Goal: Information Seeking & Learning: Learn about a topic

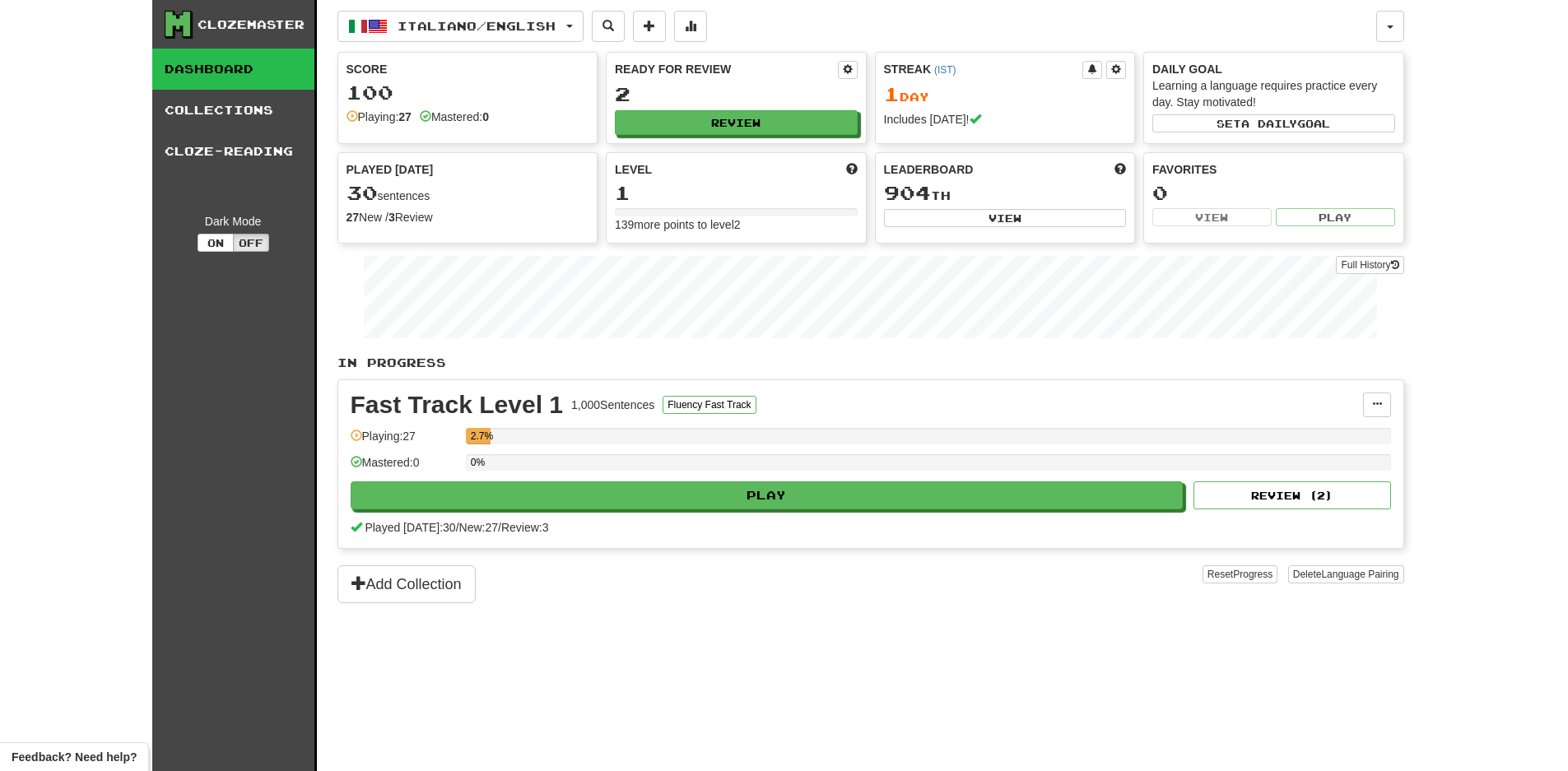
click at [245, 24] on div "Clozemaster" at bounding box center [250, 25] width 107 height 17
click at [249, 76] on link "Dashboard" at bounding box center [233, 69] width 162 height 41
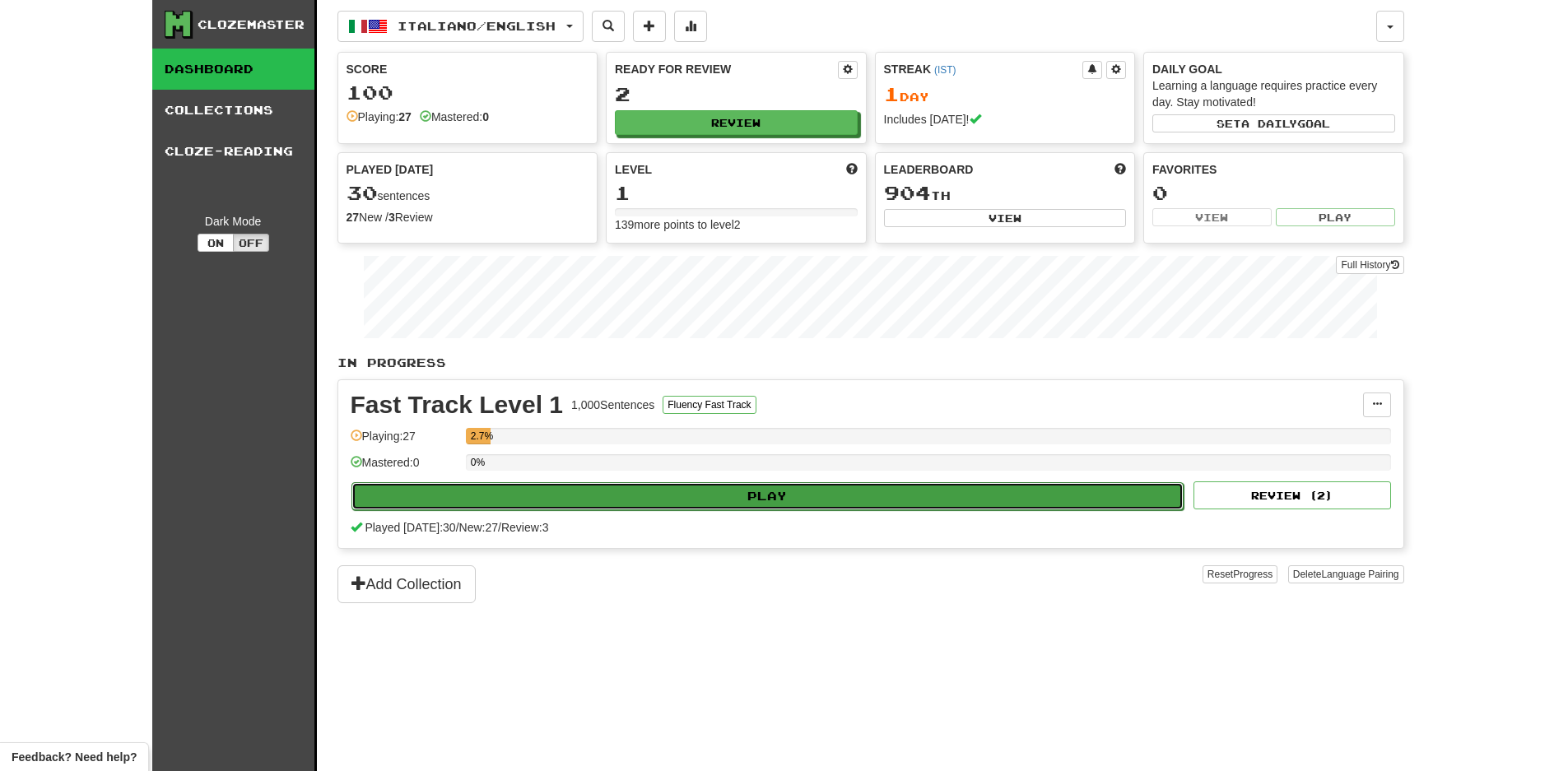
click at [768, 494] on button "Play" at bounding box center [768, 496] width 833 height 28
select select "**"
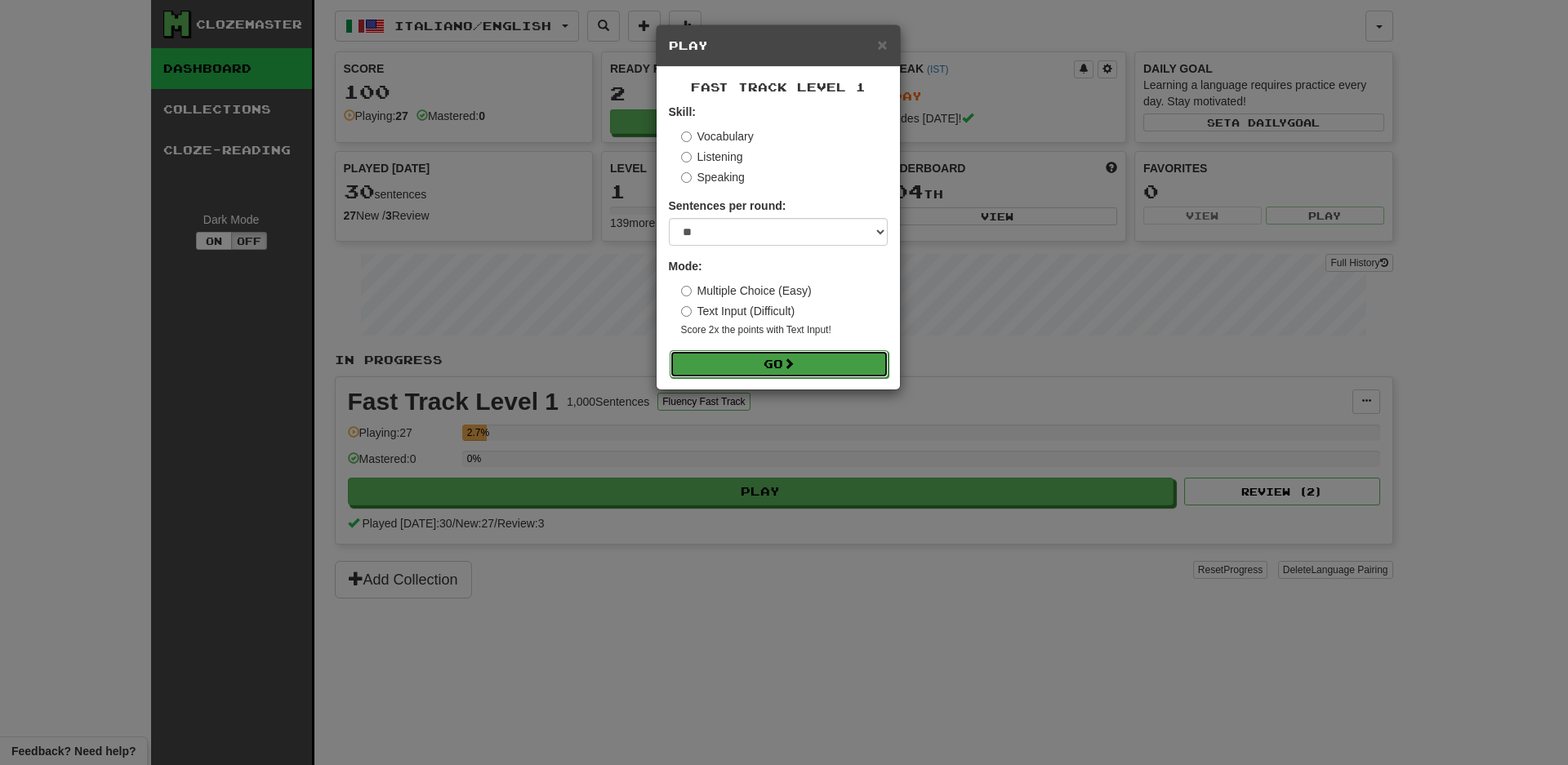
click at [784, 359] on button "Go" at bounding box center [779, 364] width 219 height 27
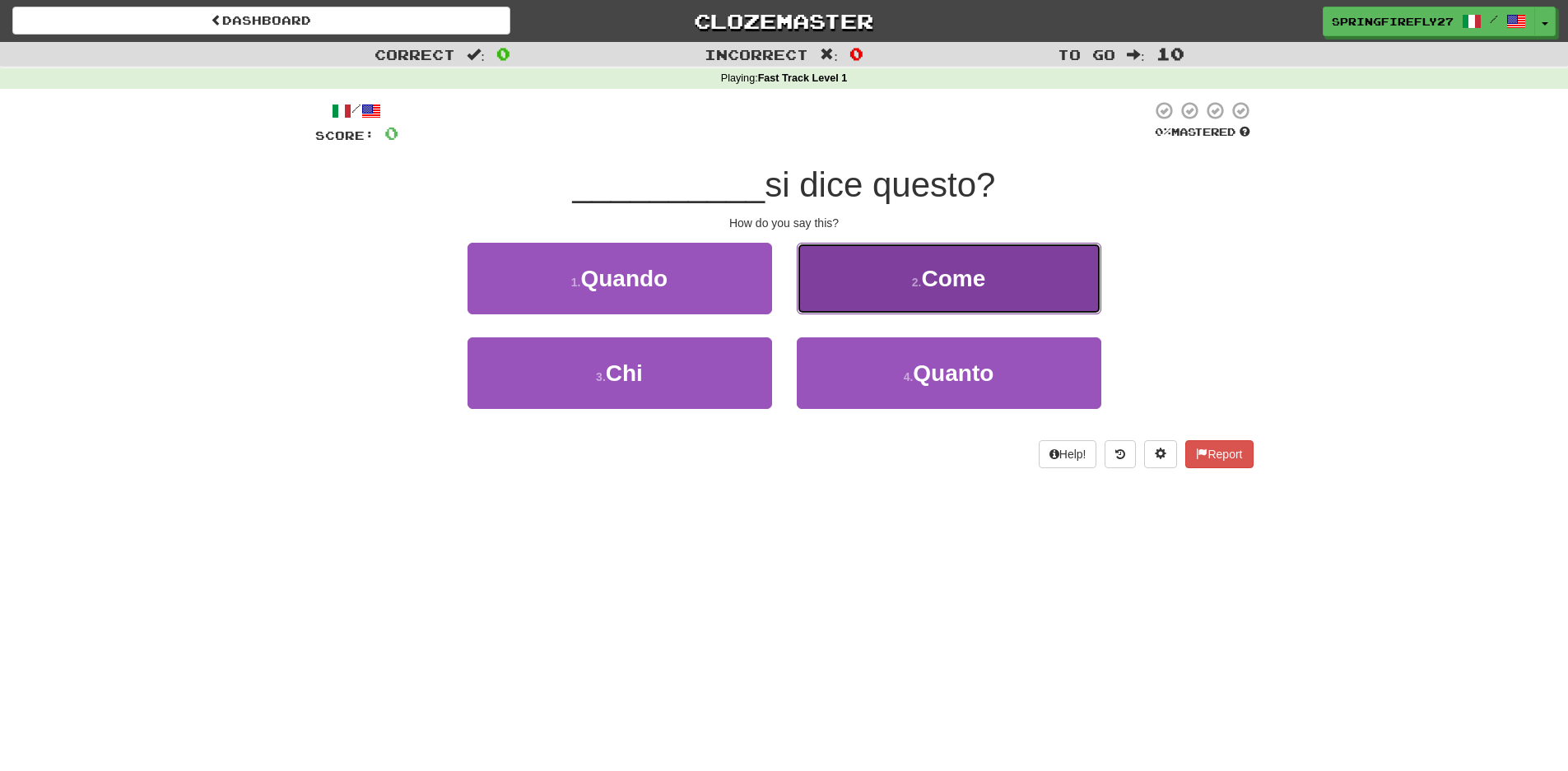
click at [970, 274] on span "Come" at bounding box center [953, 279] width 64 height 25
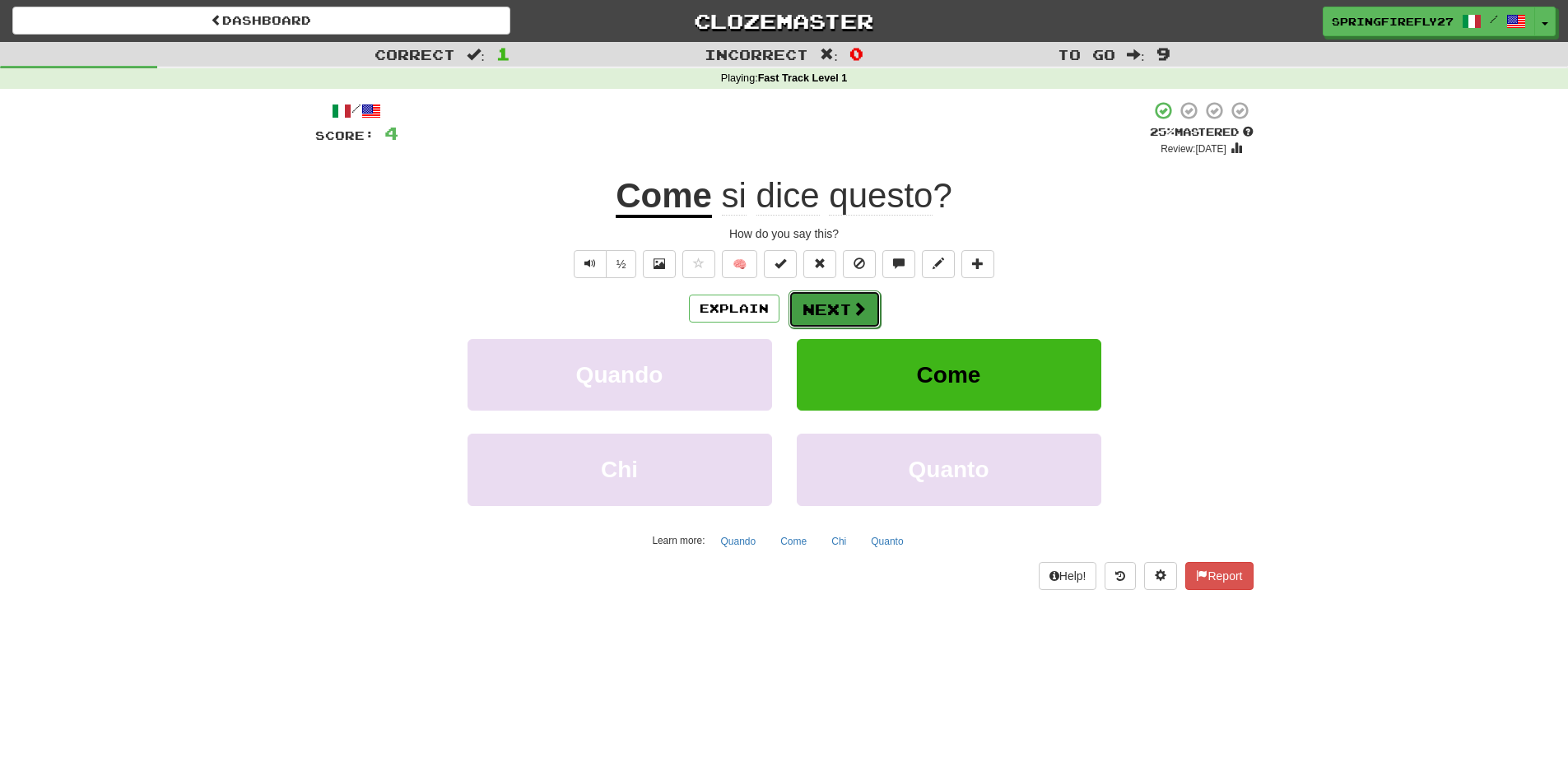
click at [852, 304] on span at bounding box center [860, 309] width 15 height 15
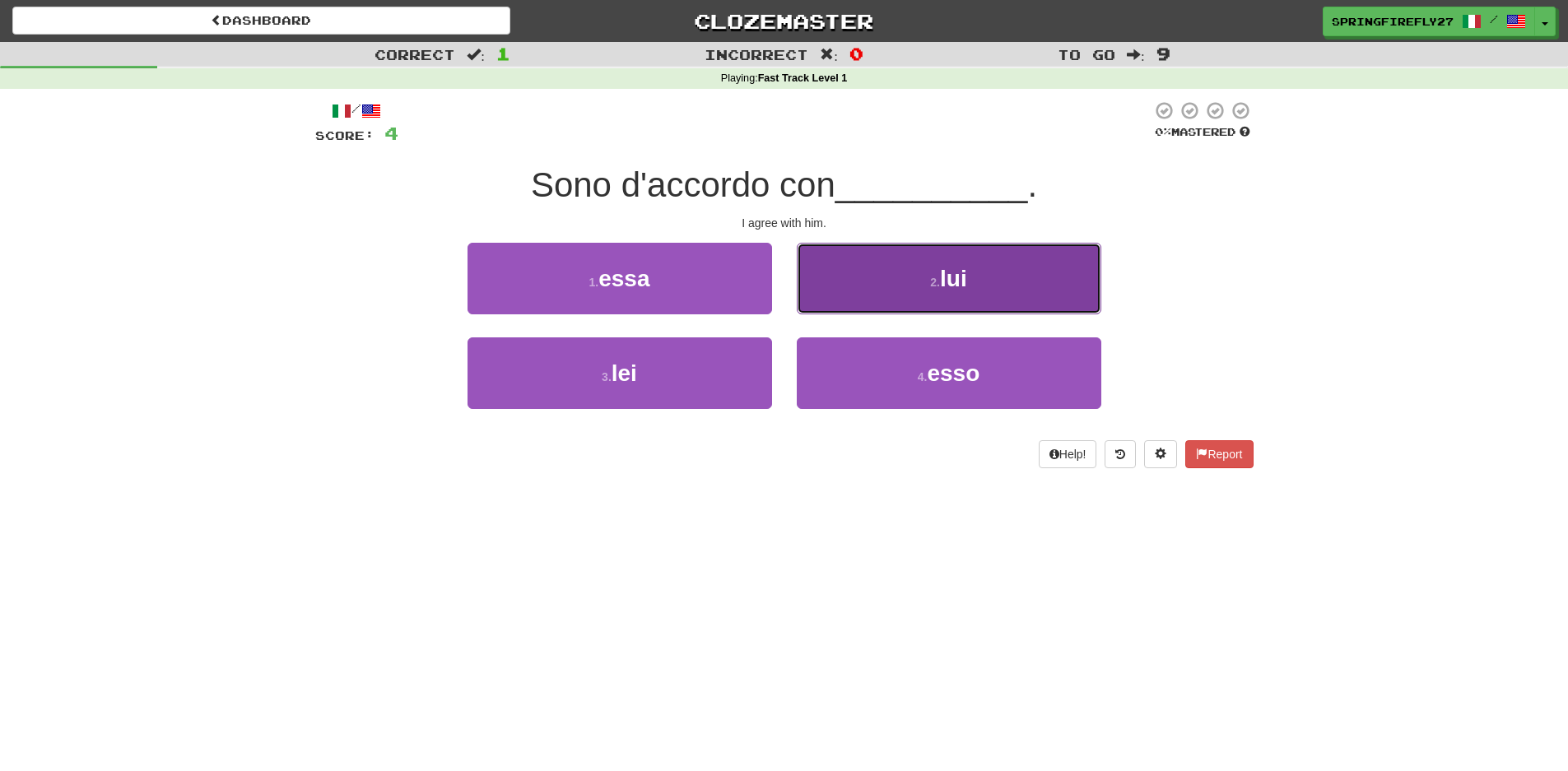
click at [954, 272] on span "lui" at bounding box center [954, 279] width 27 height 25
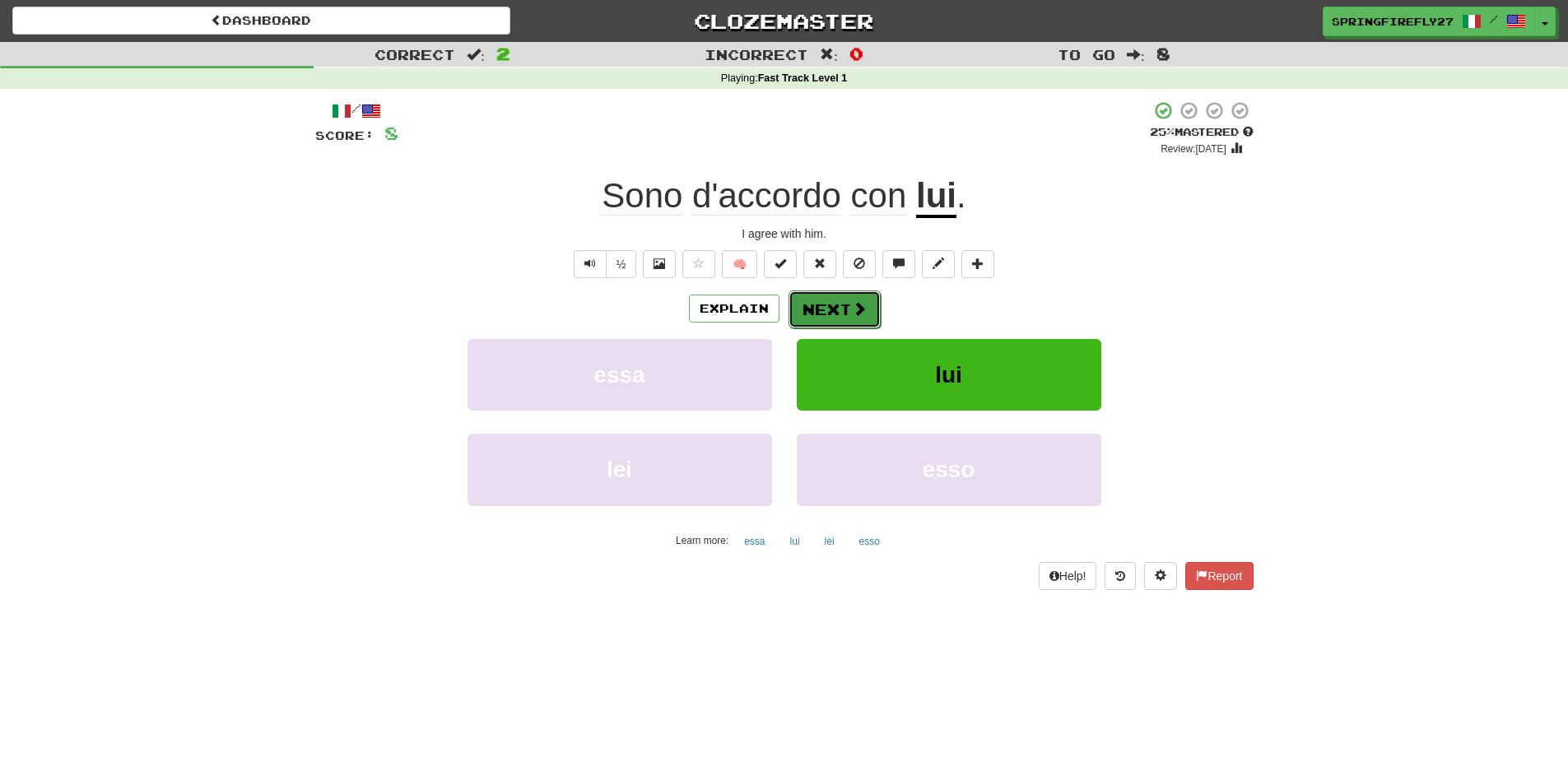
click at [841, 305] on button "Next" at bounding box center [834, 309] width 92 height 38
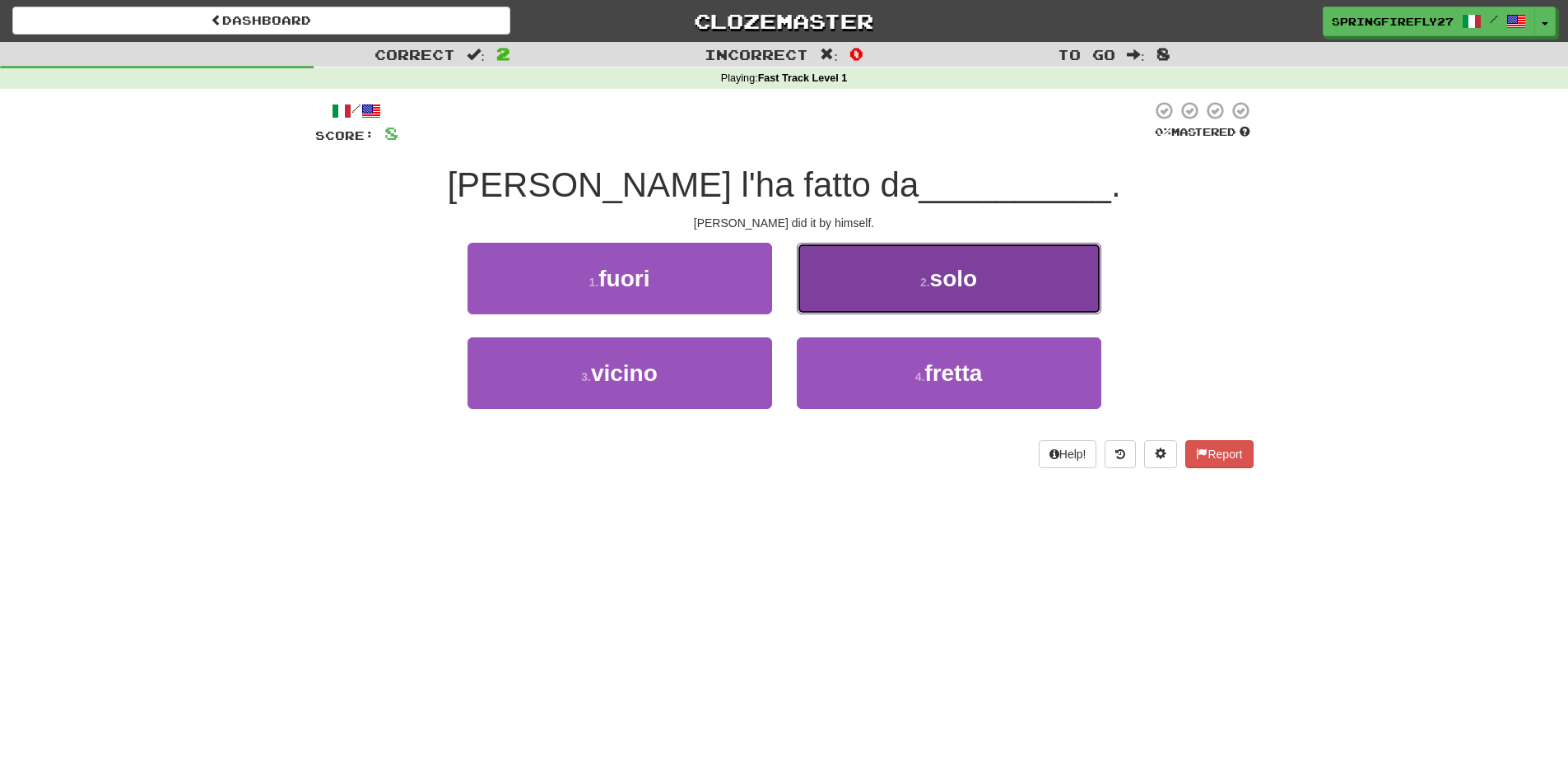
click at [954, 276] on span "solo" at bounding box center [954, 279] width 48 height 25
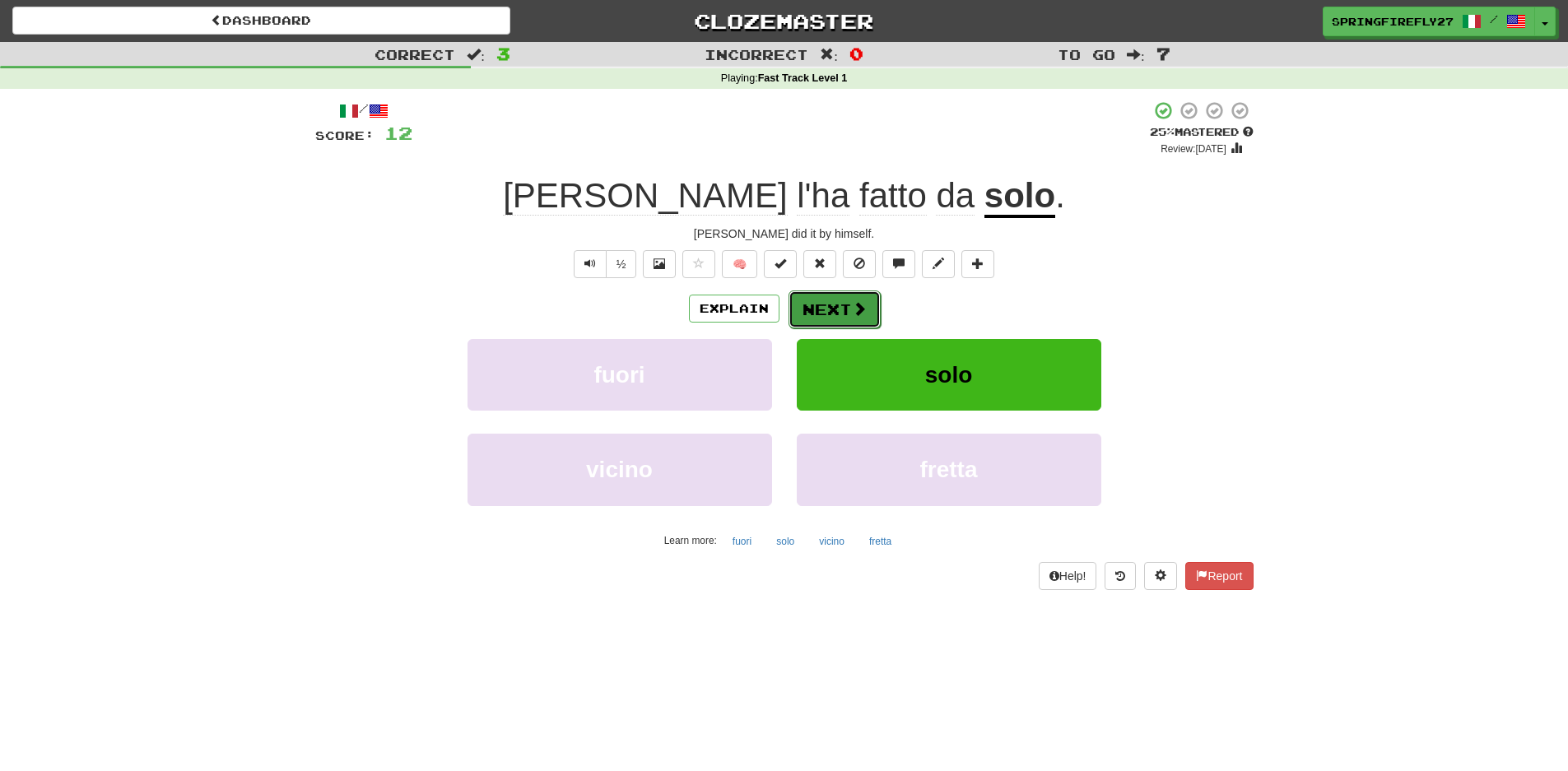
click at [841, 309] on button "Next" at bounding box center [834, 309] width 92 height 38
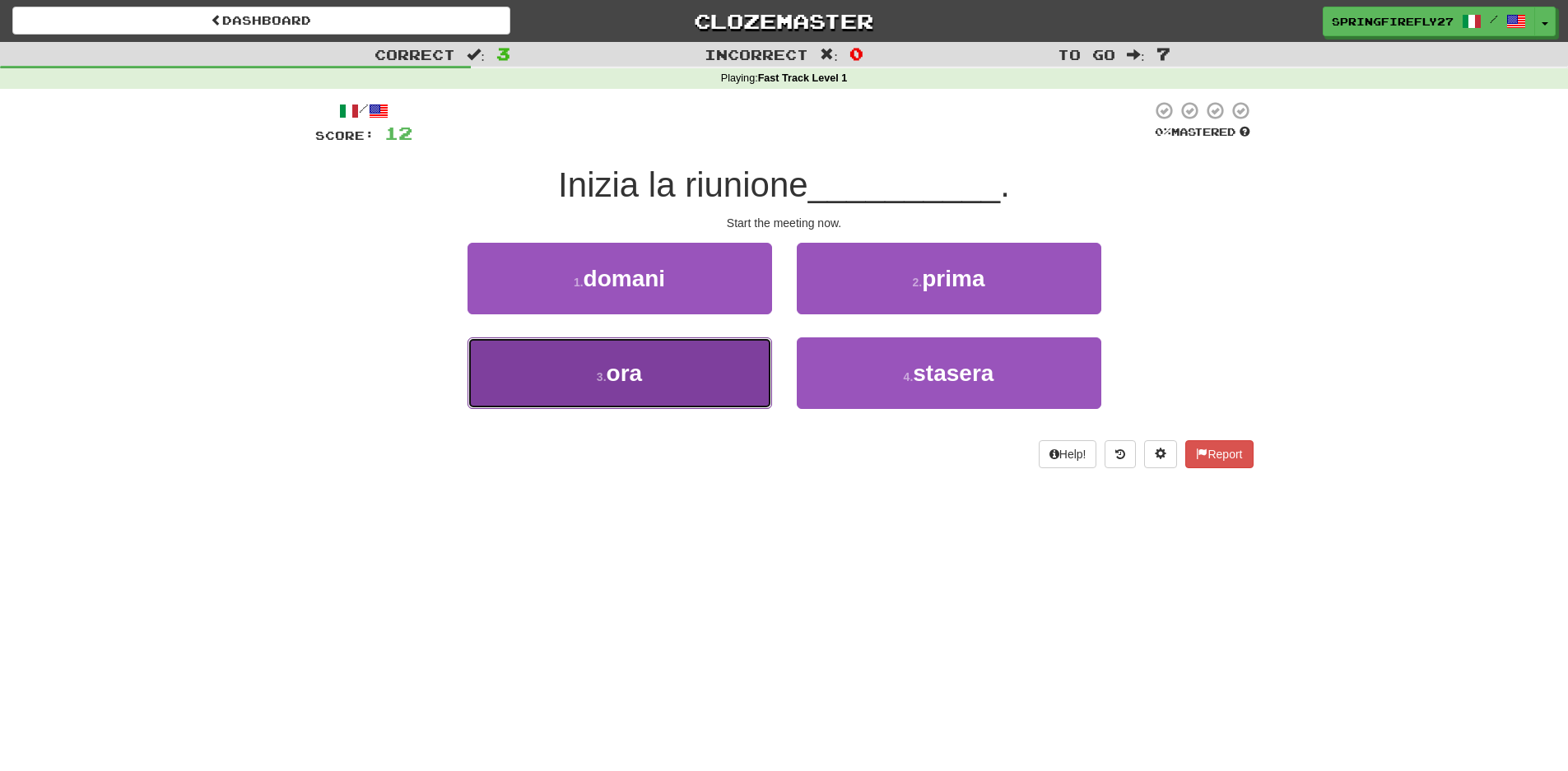
click at [634, 372] on span "ora" at bounding box center [625, 373] width 36 height 25
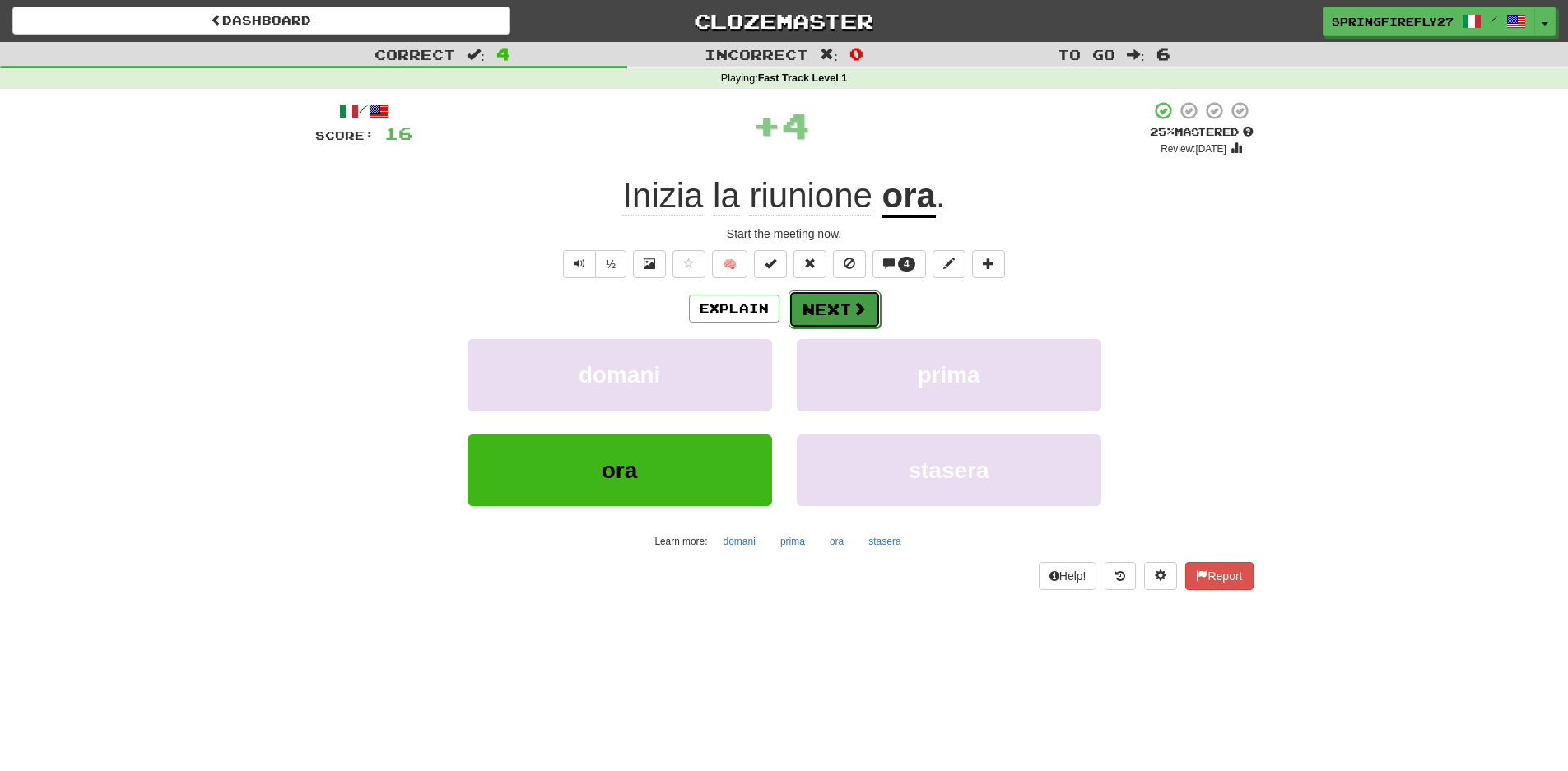
click at [832, 312] on button "Next" at bounding box center [834, 309] width 92 height 38
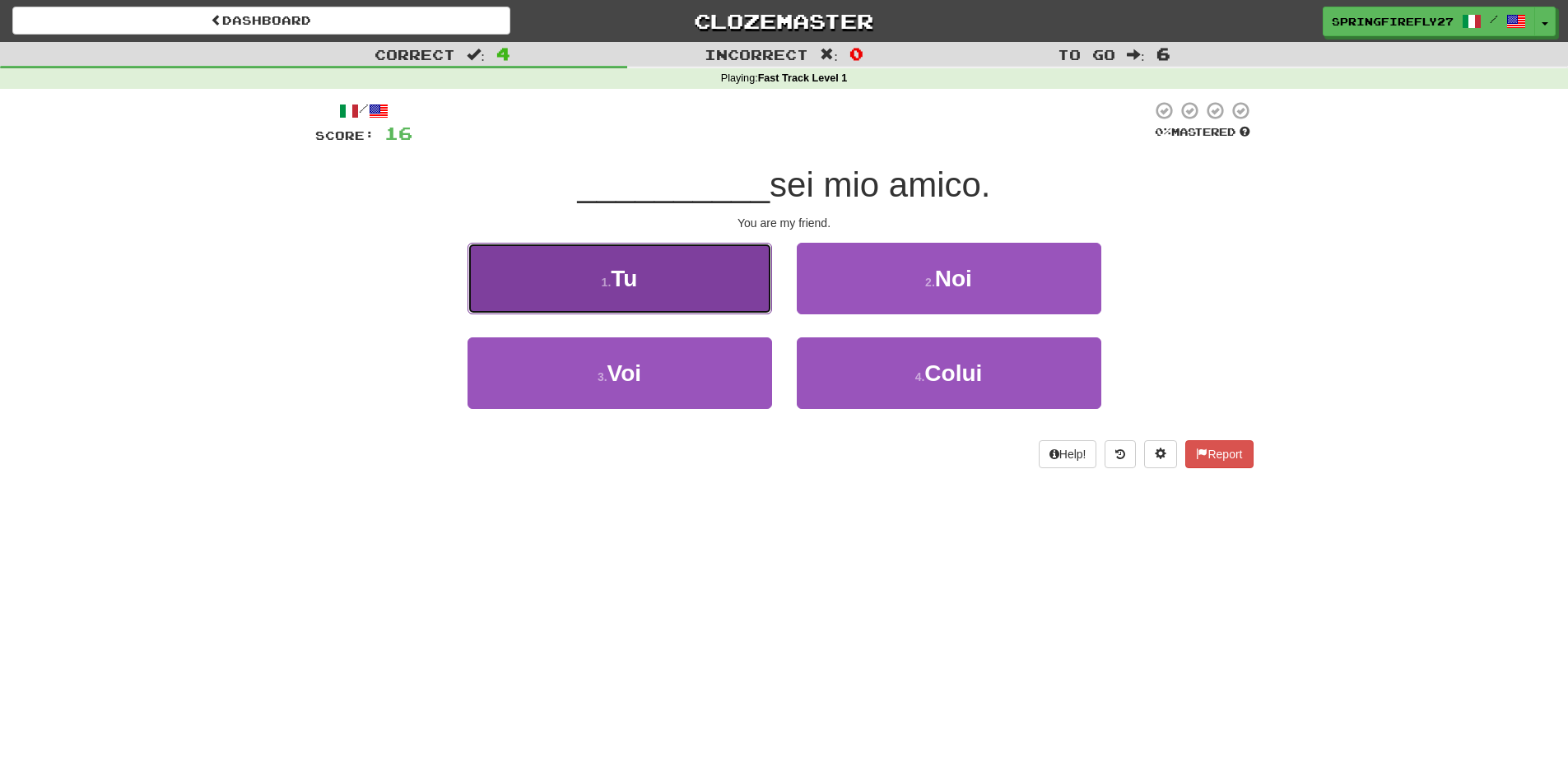
click at [644, 277] on button "1 . Tu" at bounding box center [619, 278] width 305 height 71
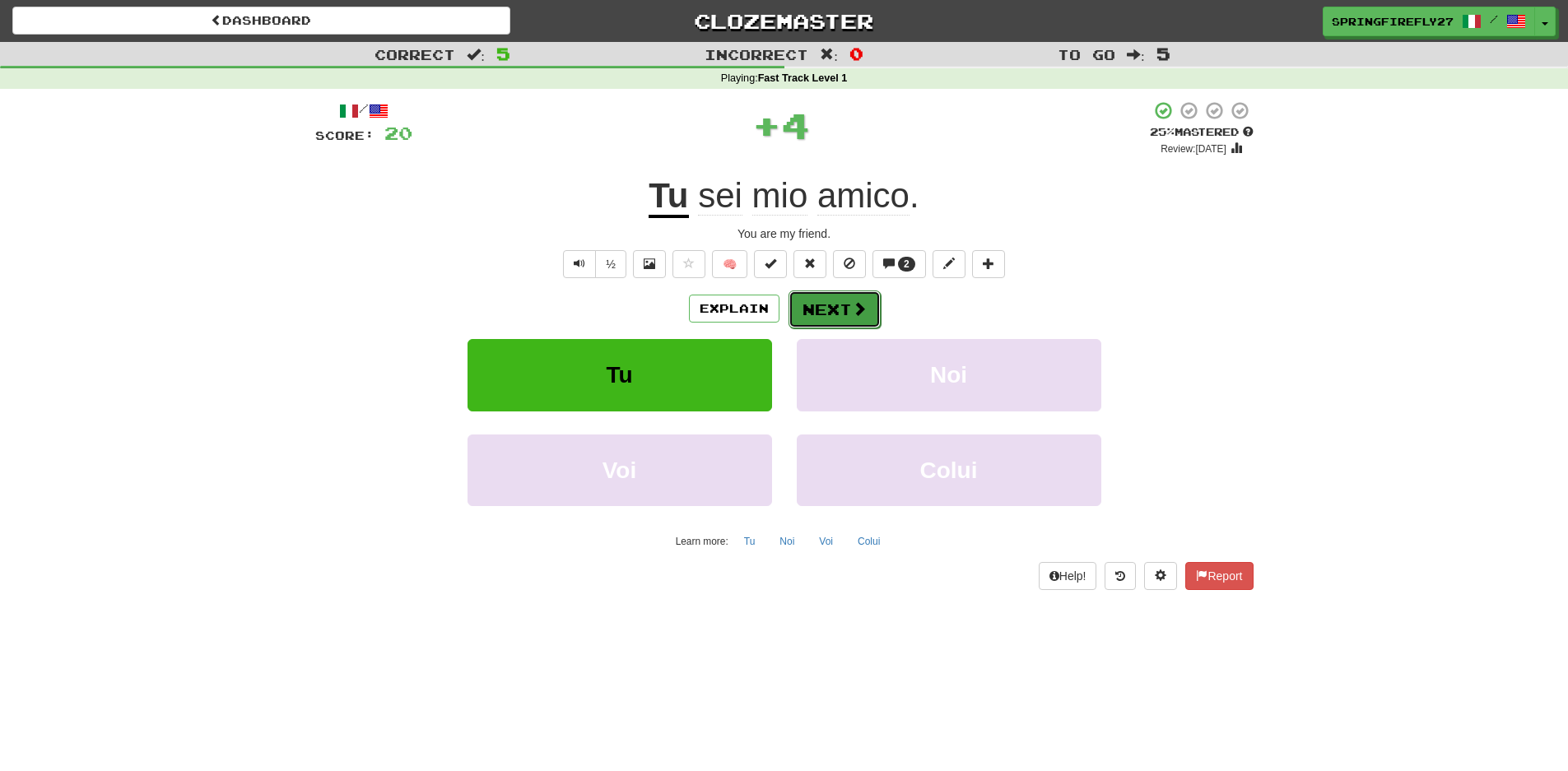
click at [848, 310] on button "Next" at bounding box center [834, 309] width 92 height 38
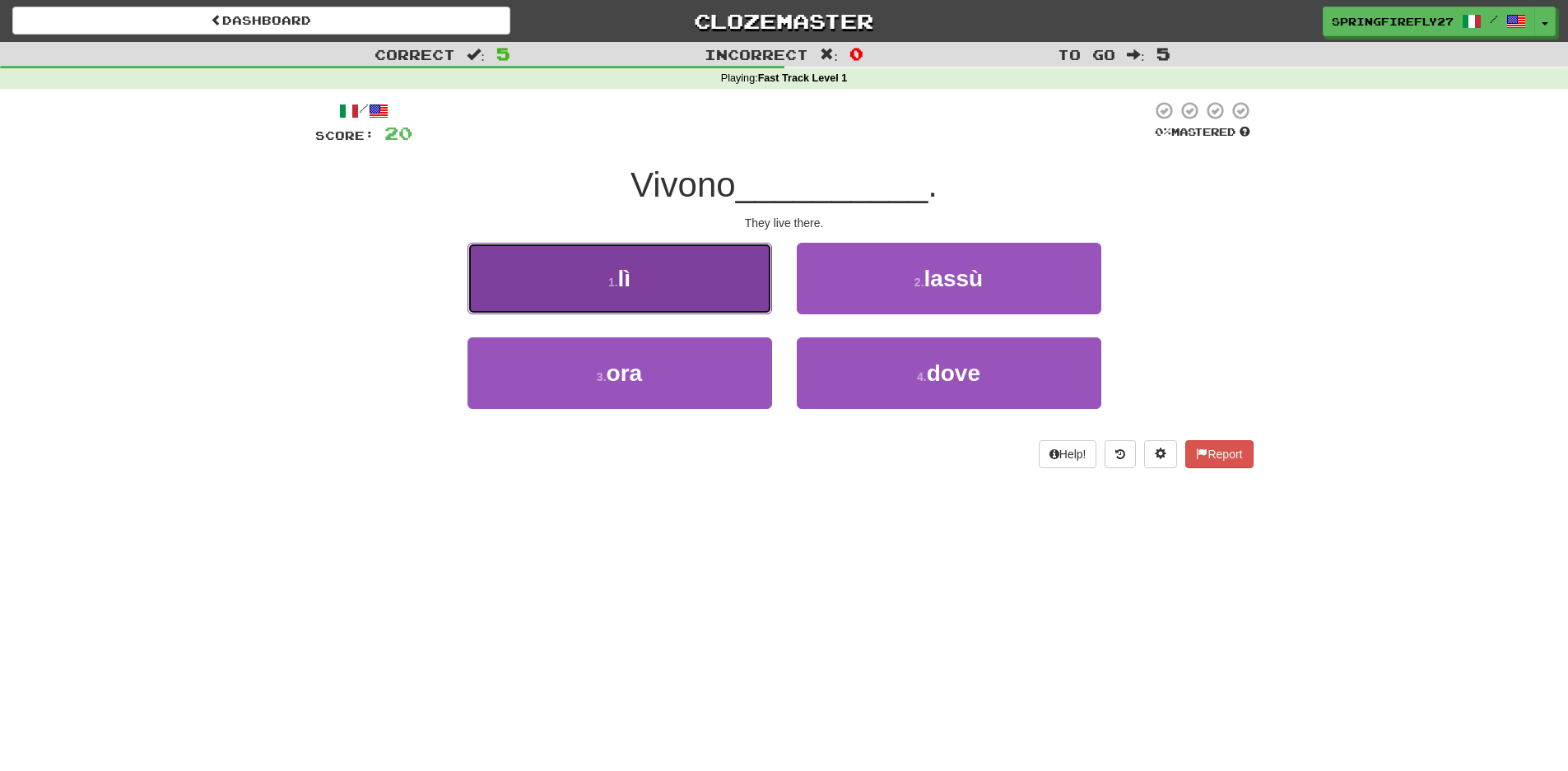
click at [640, 285] on button "1 . lì" at bounding box center [619, 278] width 305 height 71
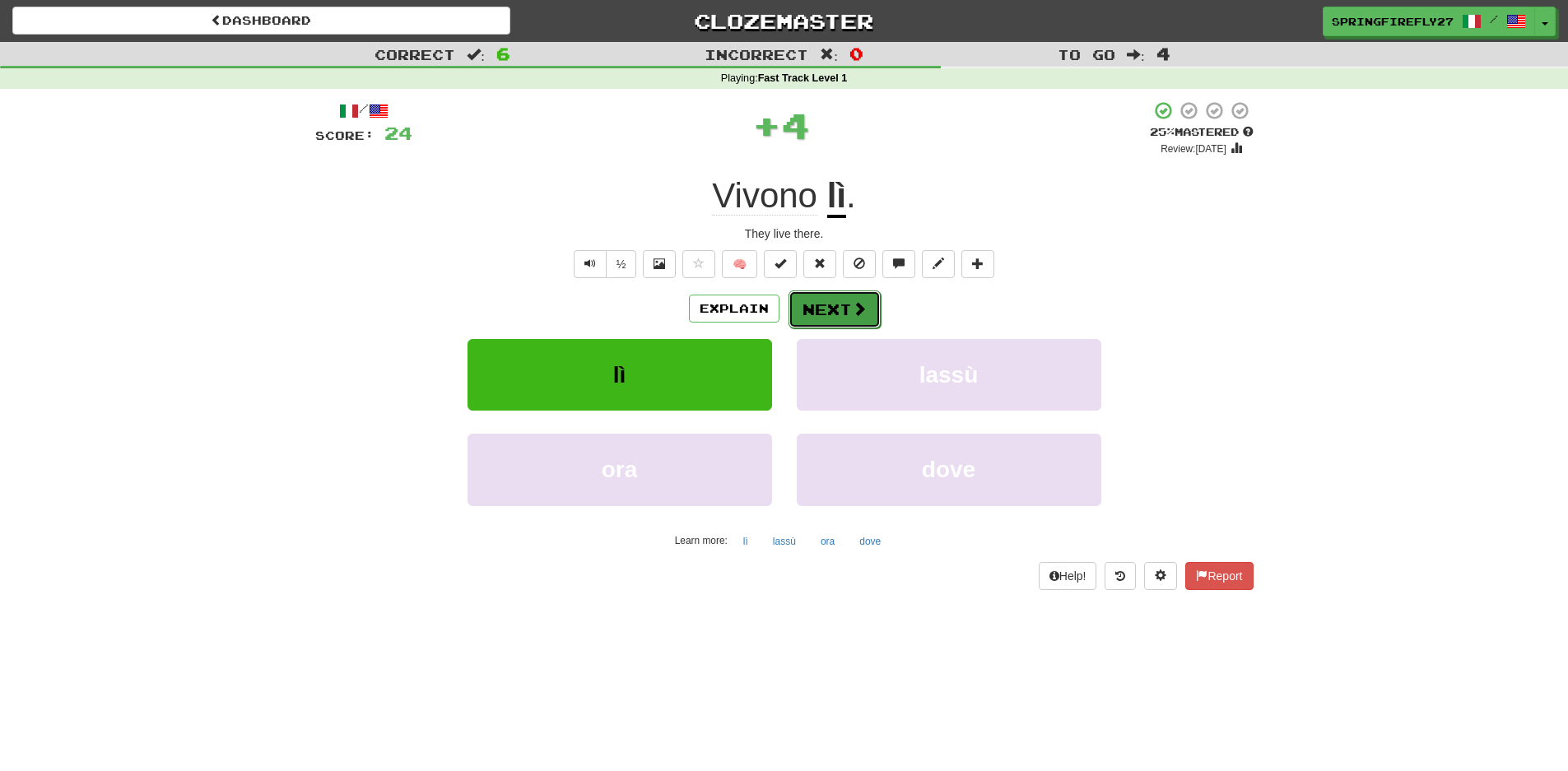
click at [824, 308] on button "Next" at bounding box center [834, 309] width 92 height 38
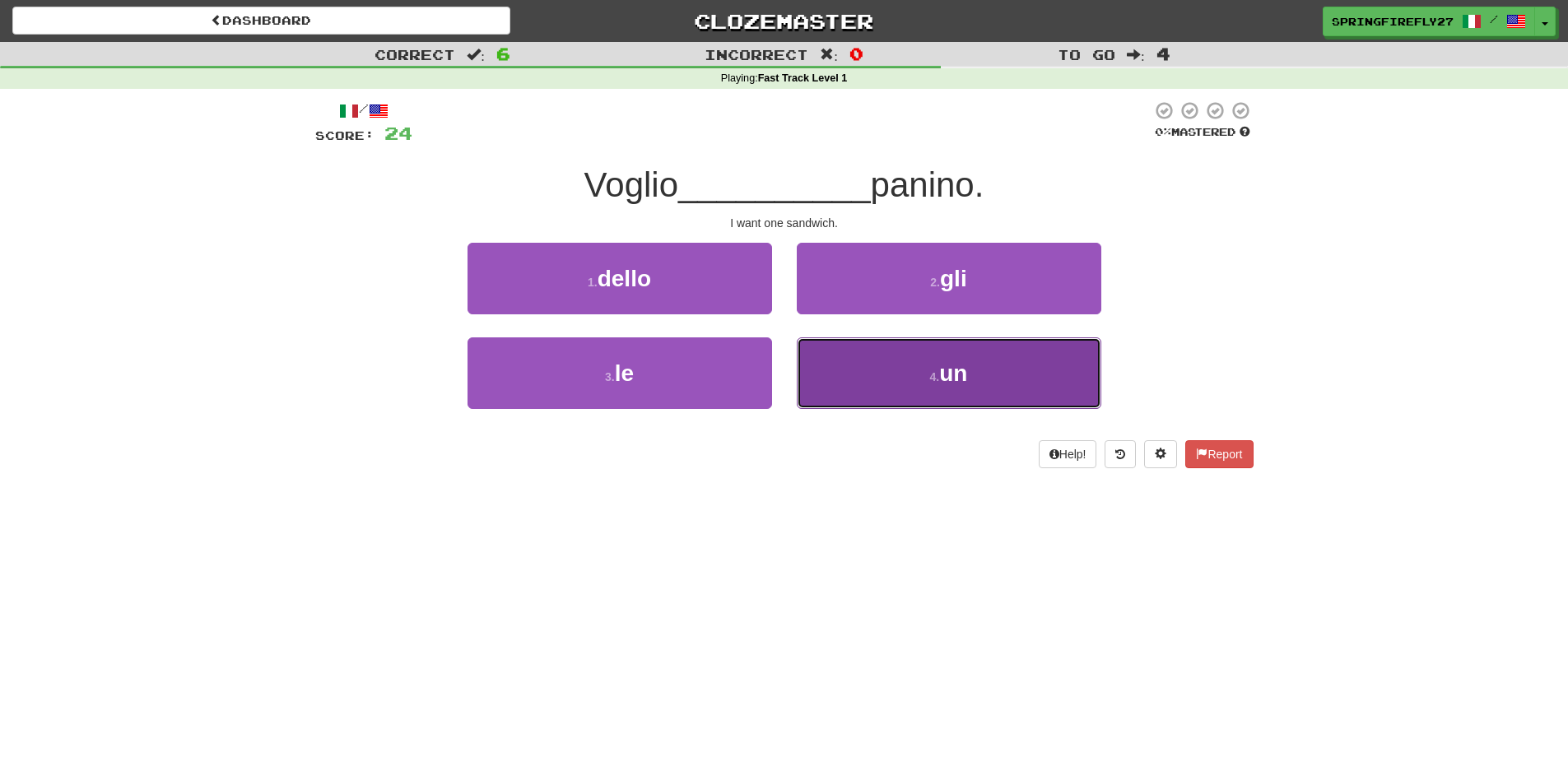
click at [966, 376] on span "un" at bounding box center [953, 373] width 28 height 25
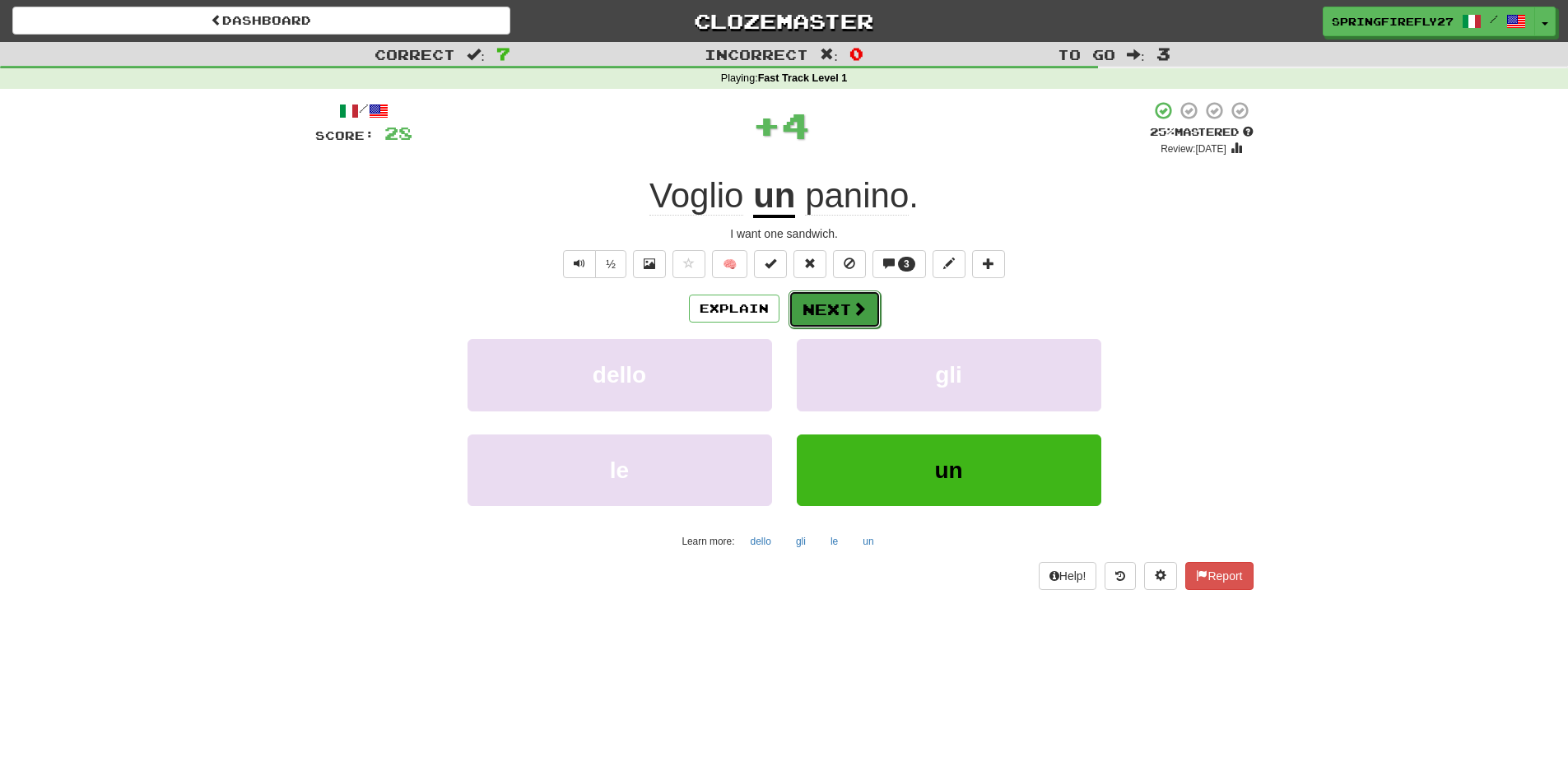
click at [824, 293] on button "Next" at bounding box center [834, 309] width 92 height 38
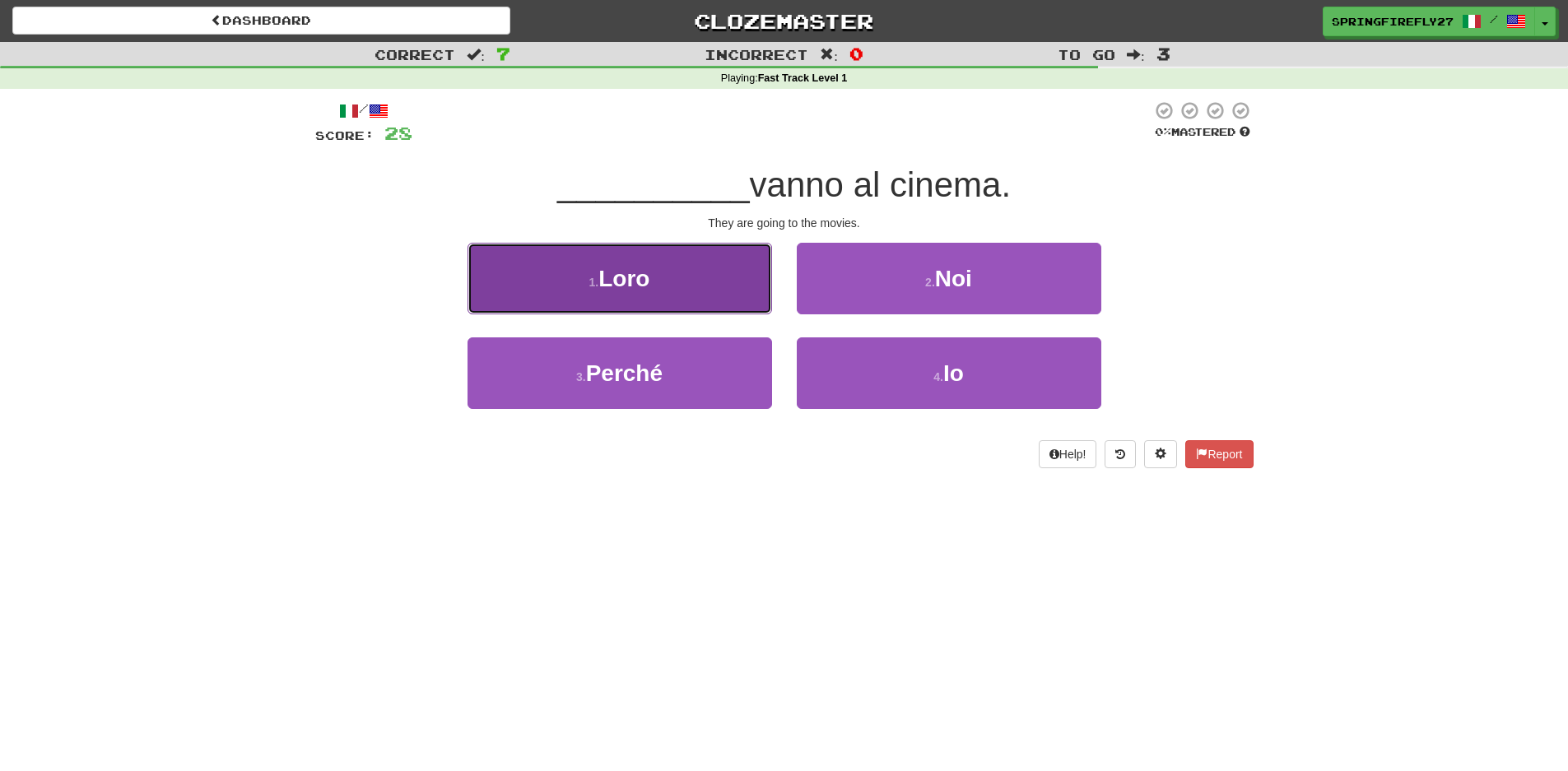
click at [630, 274] on span "Loro" at bounding box center [624, 279] width 51 height 25
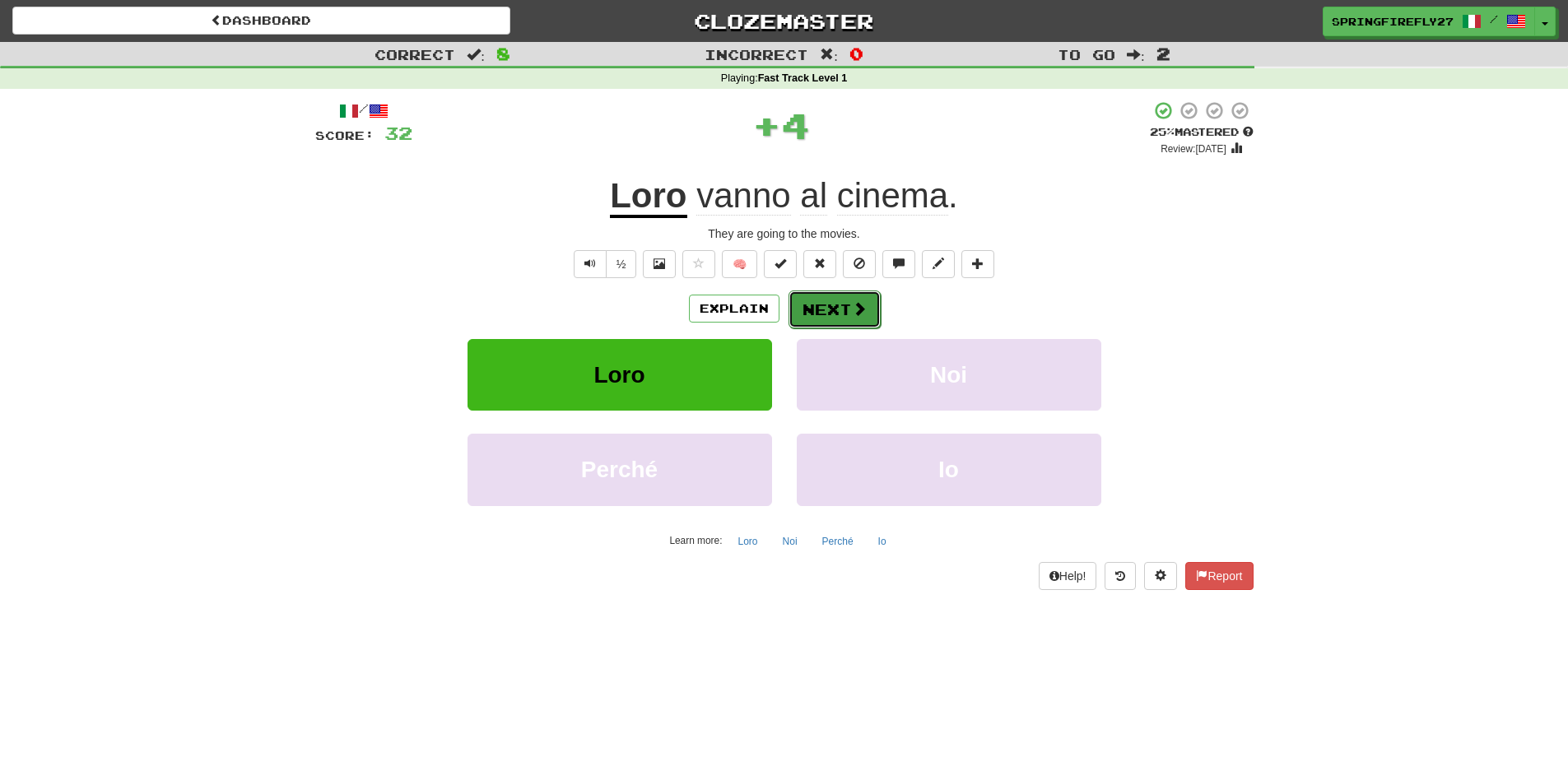
click at [847, 305] on button "Next" at bounding box center [834, 309] width 92 height 38
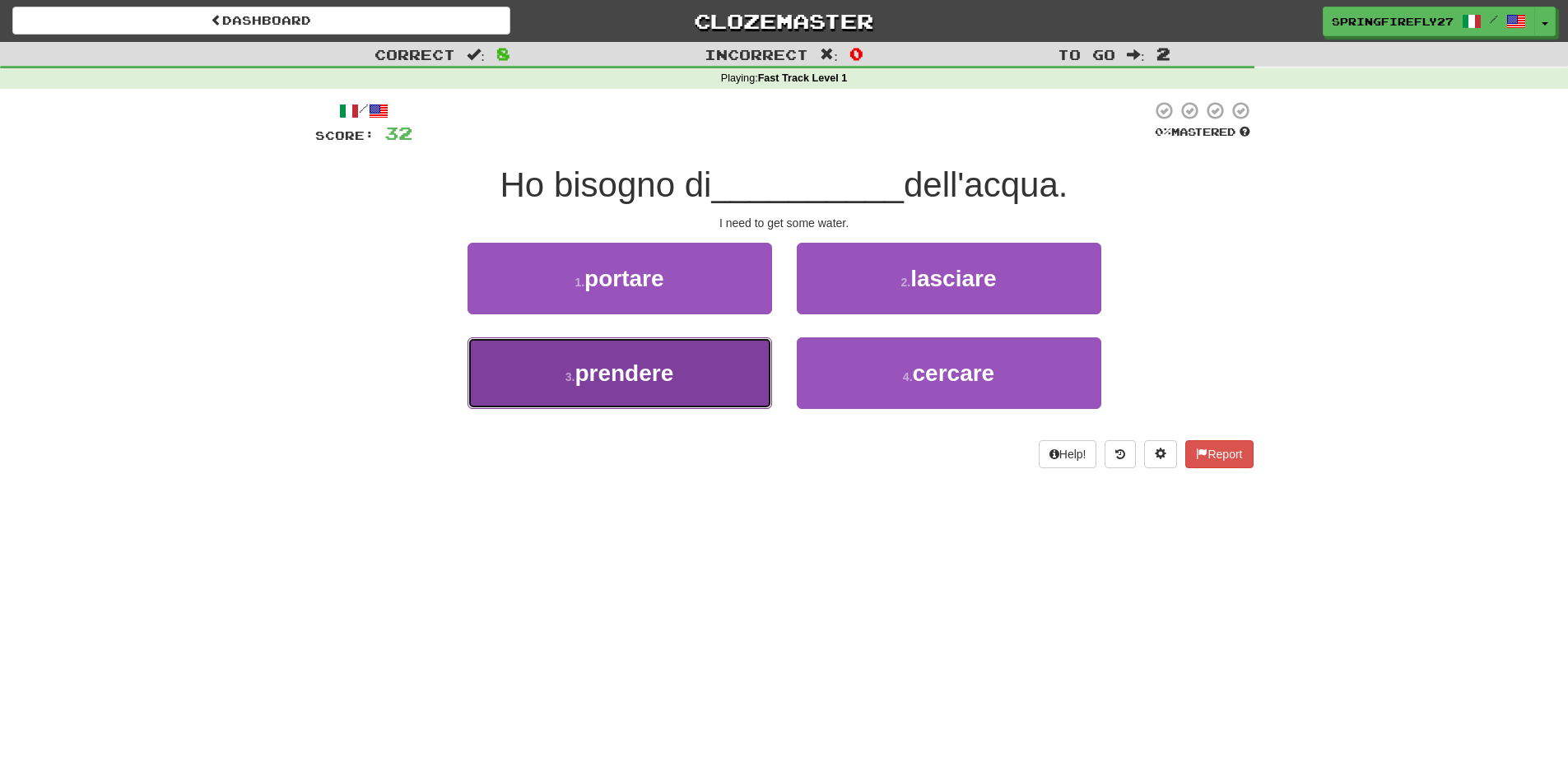
click at [638, 378] on span "prendere" at bounding box center [624, 373] width 99 height 25
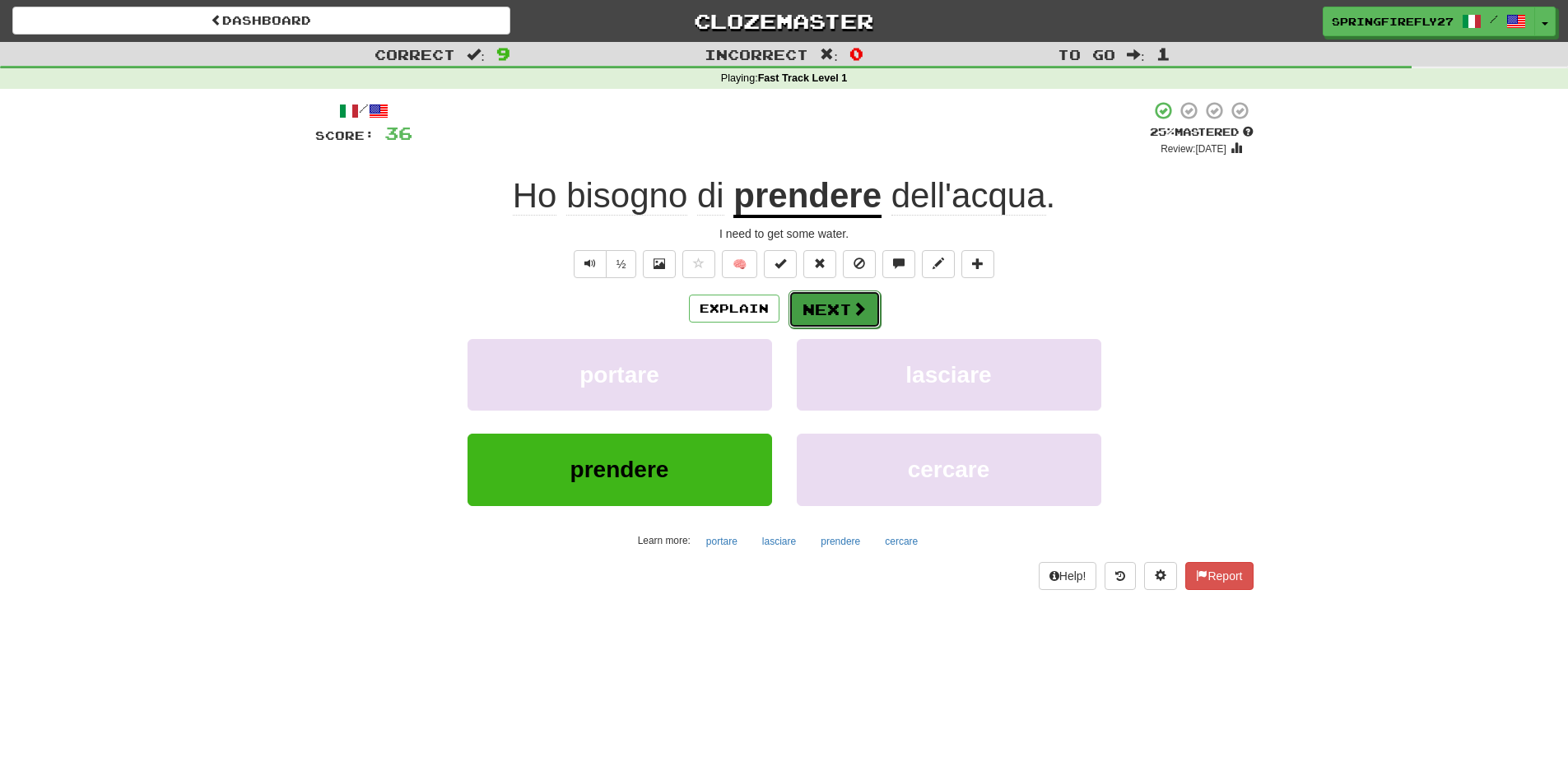
click at [845, 301] on button "Next" at bounding box center [834, 309] width 92 height 38
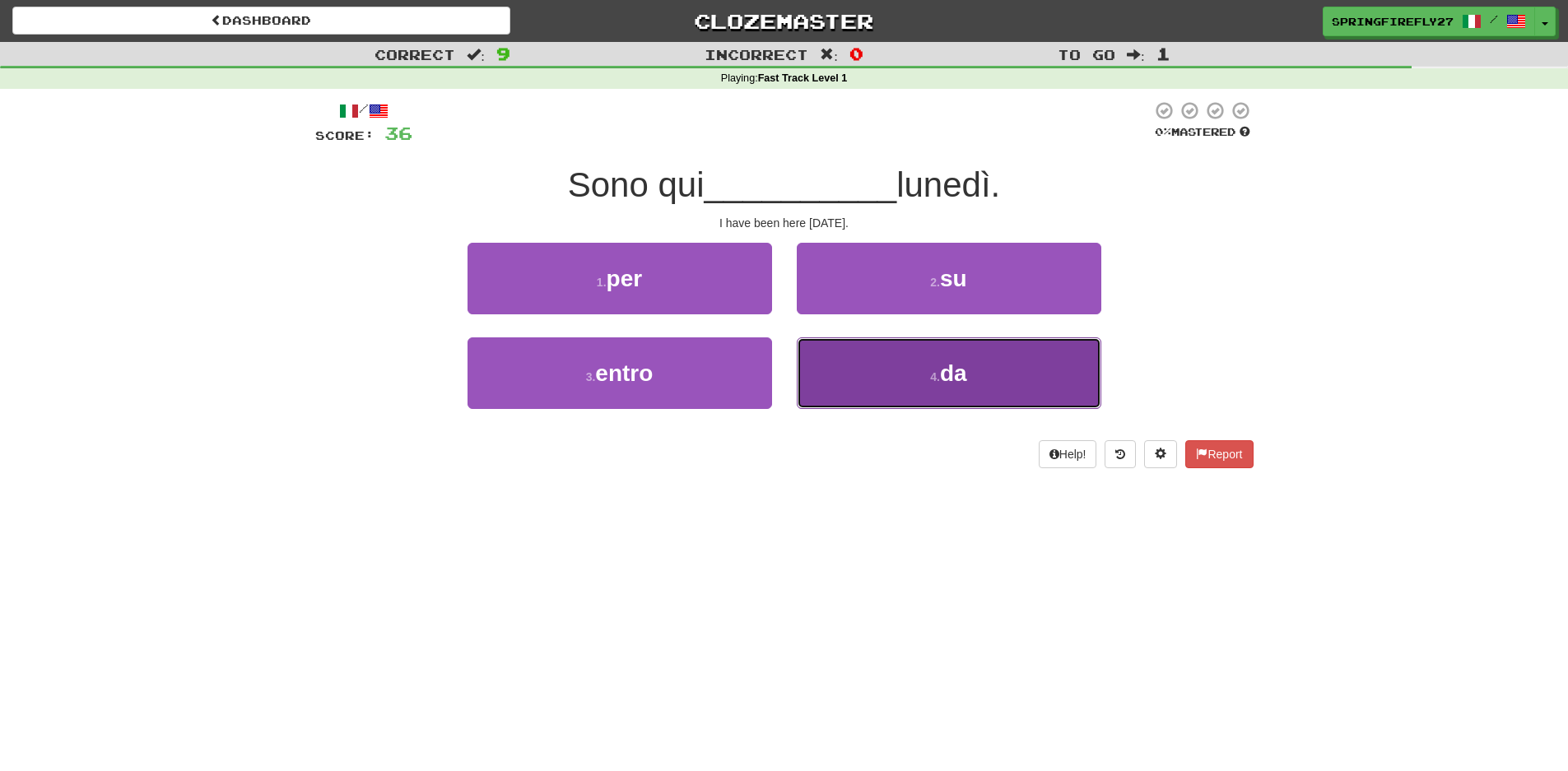
click at [957, 373] on span "da" at bounding box center [954, 373] width 27 height 25
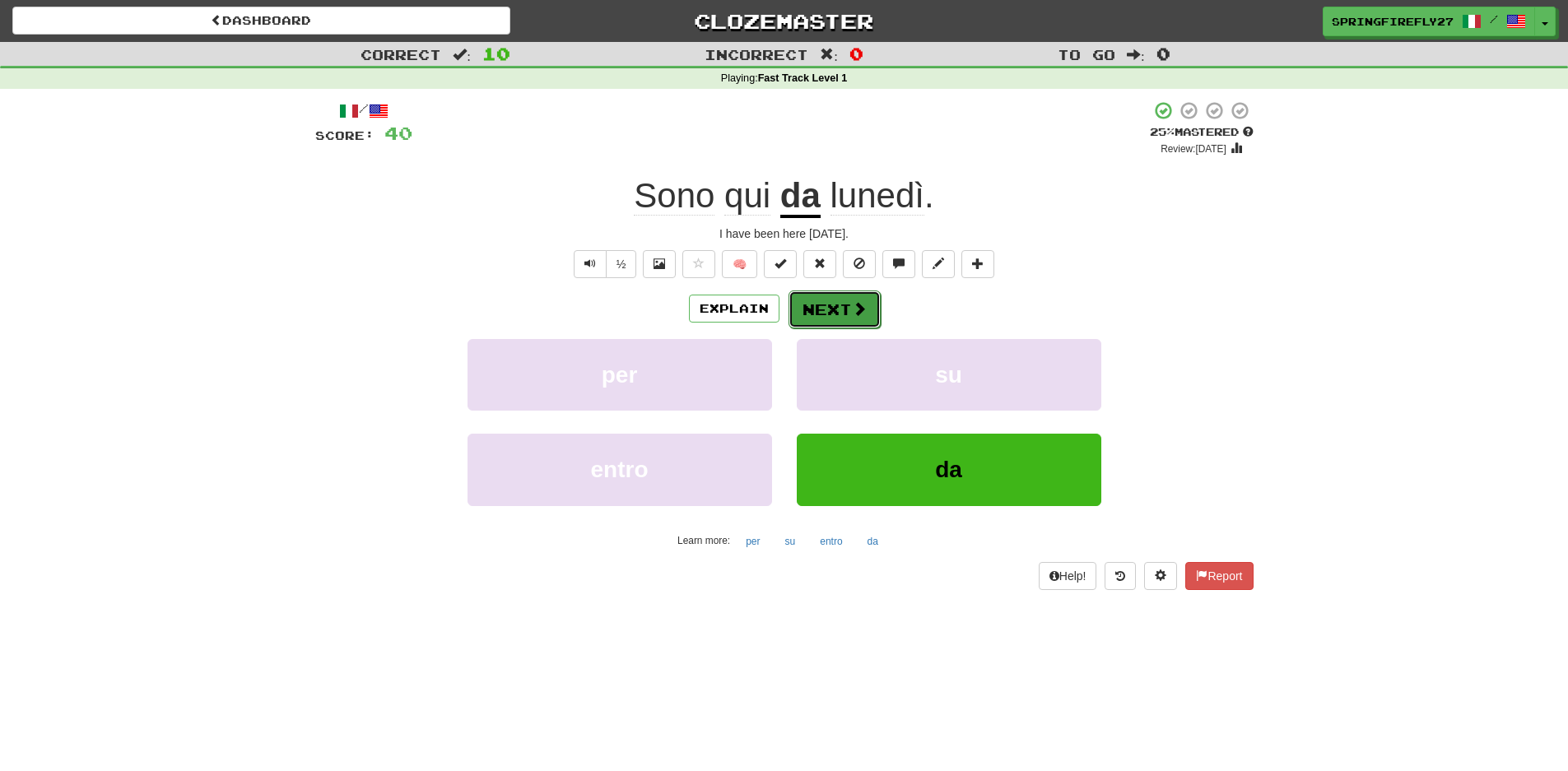
click at [838, 310] on button "Next" at bounding box center [834, 309] width 92 height 38
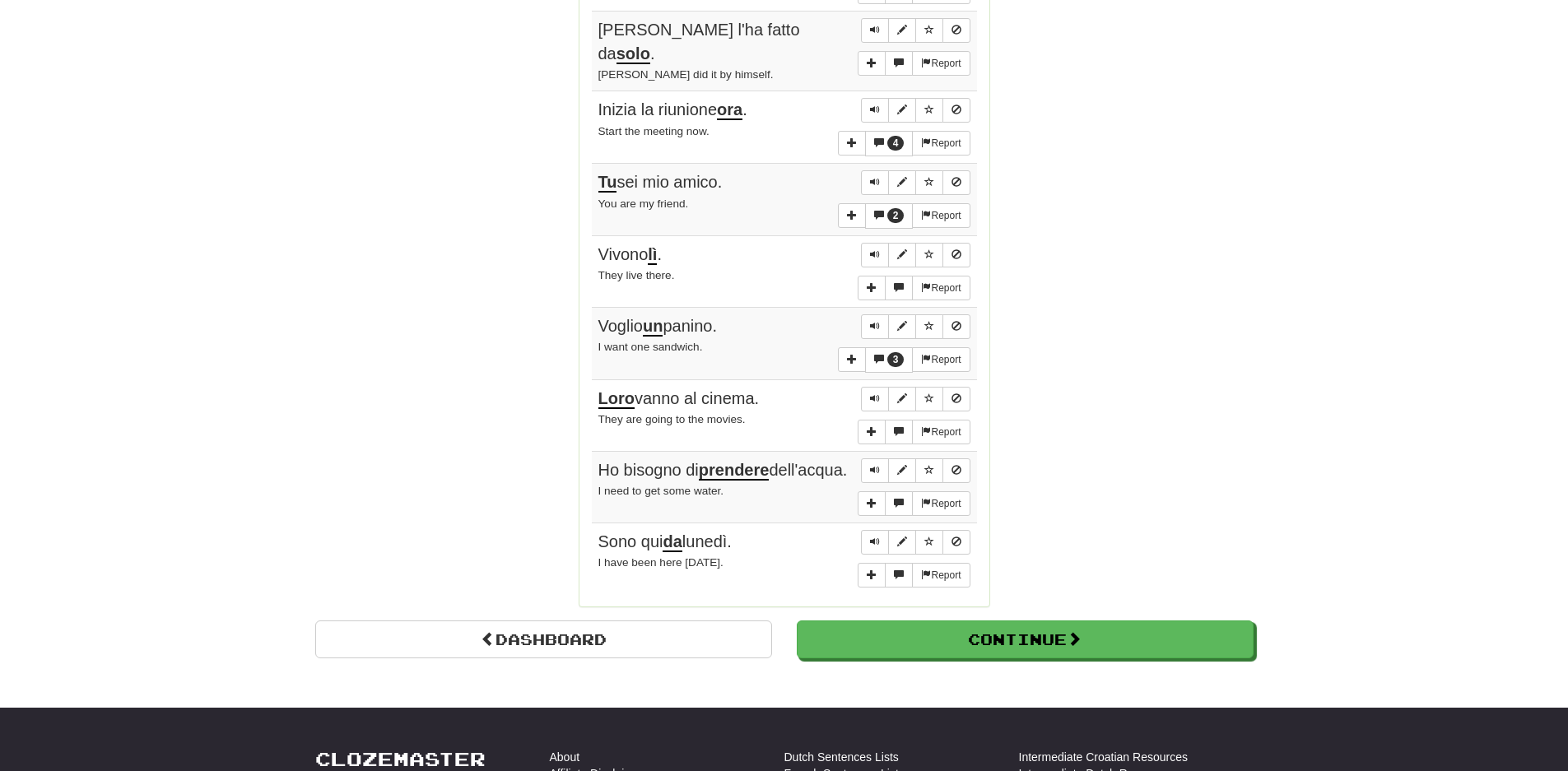
scroll to position [1020, 0]
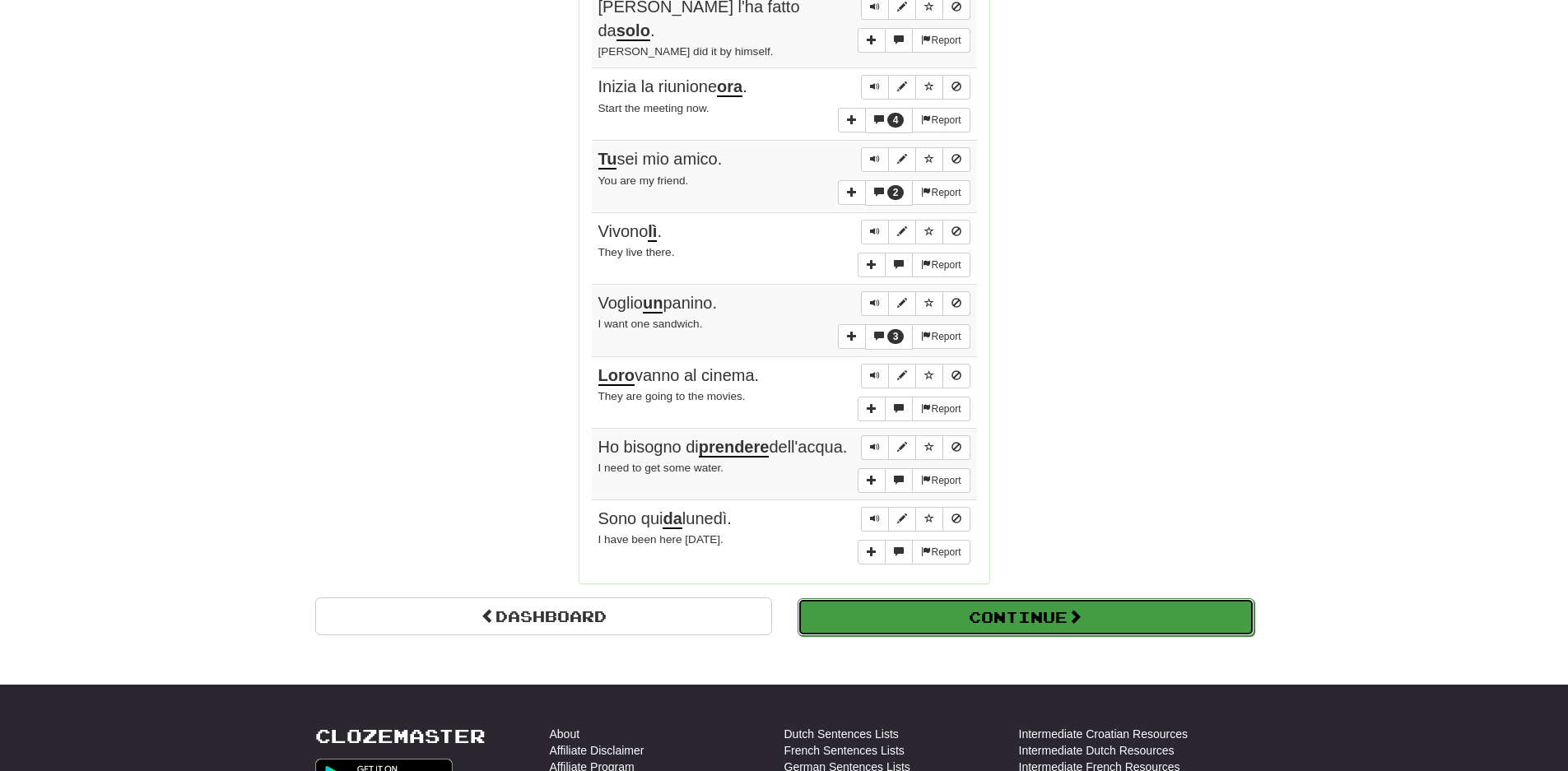
click at [1051, 627] on button "Continue" at bounding box center [1026, 617] width 457 height 38
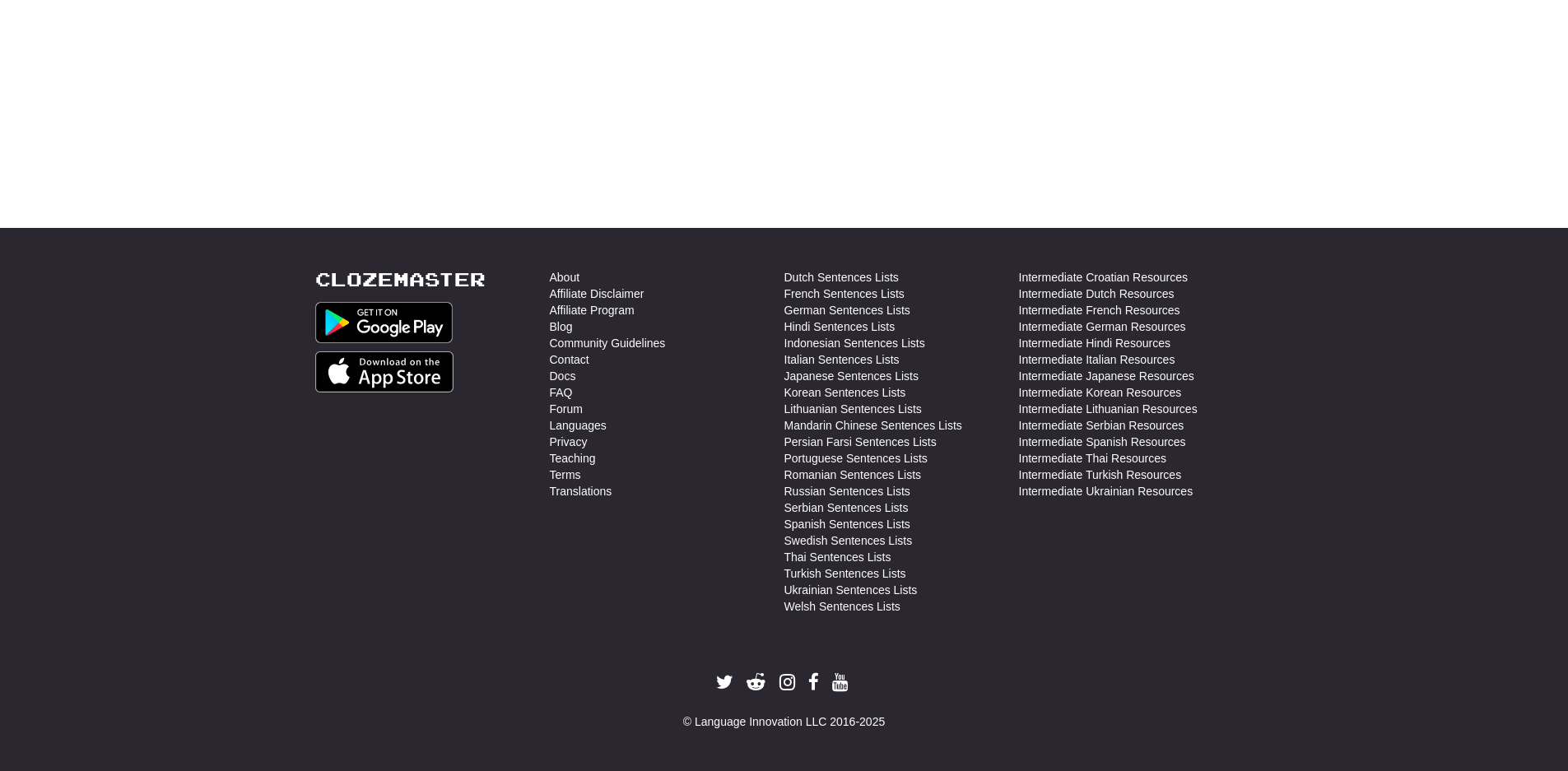
scroll to position [0, 0]
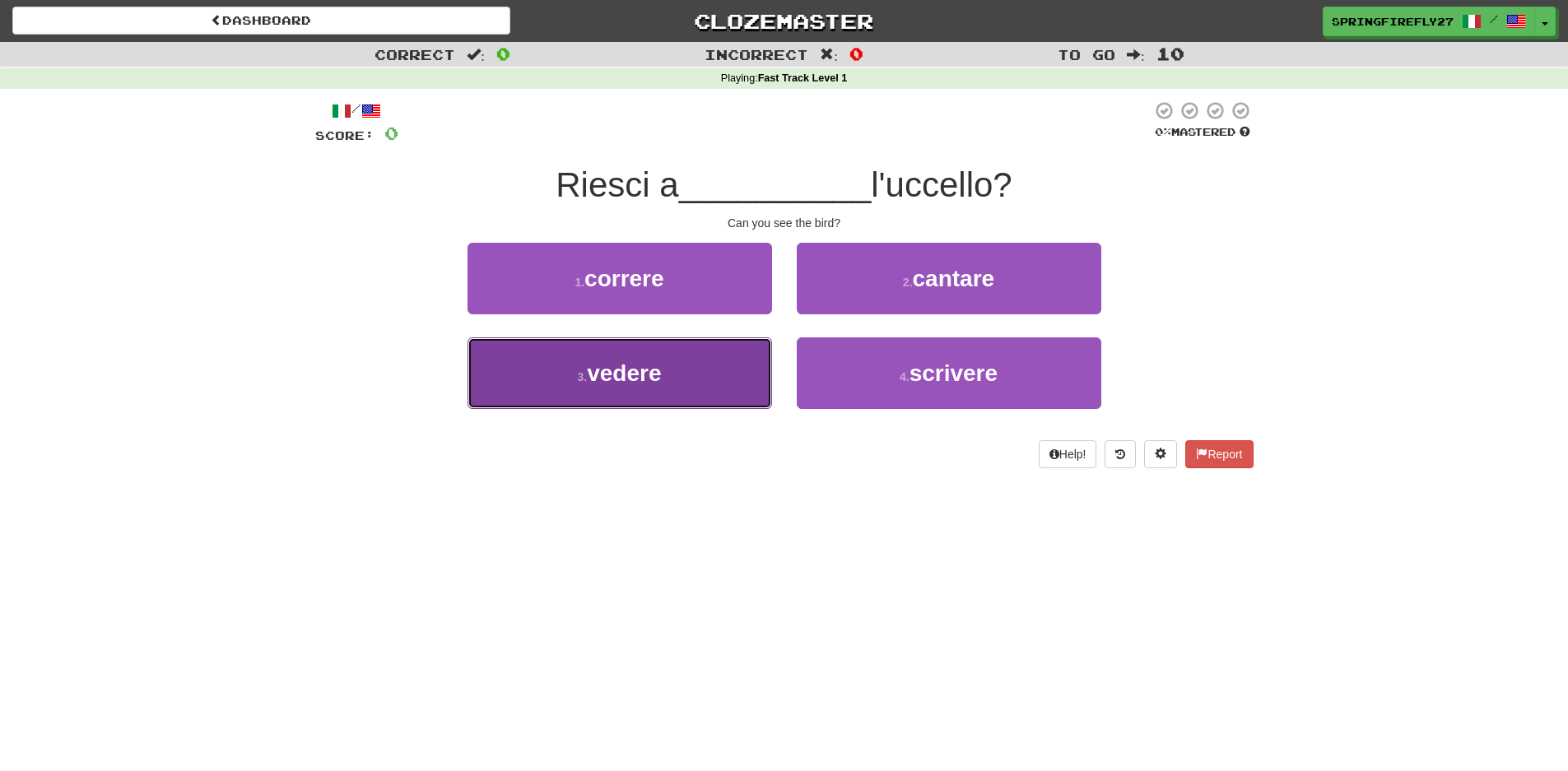
click at [647, 382] on span "vedere" at bounding box center [624, 373] width 74 height 25
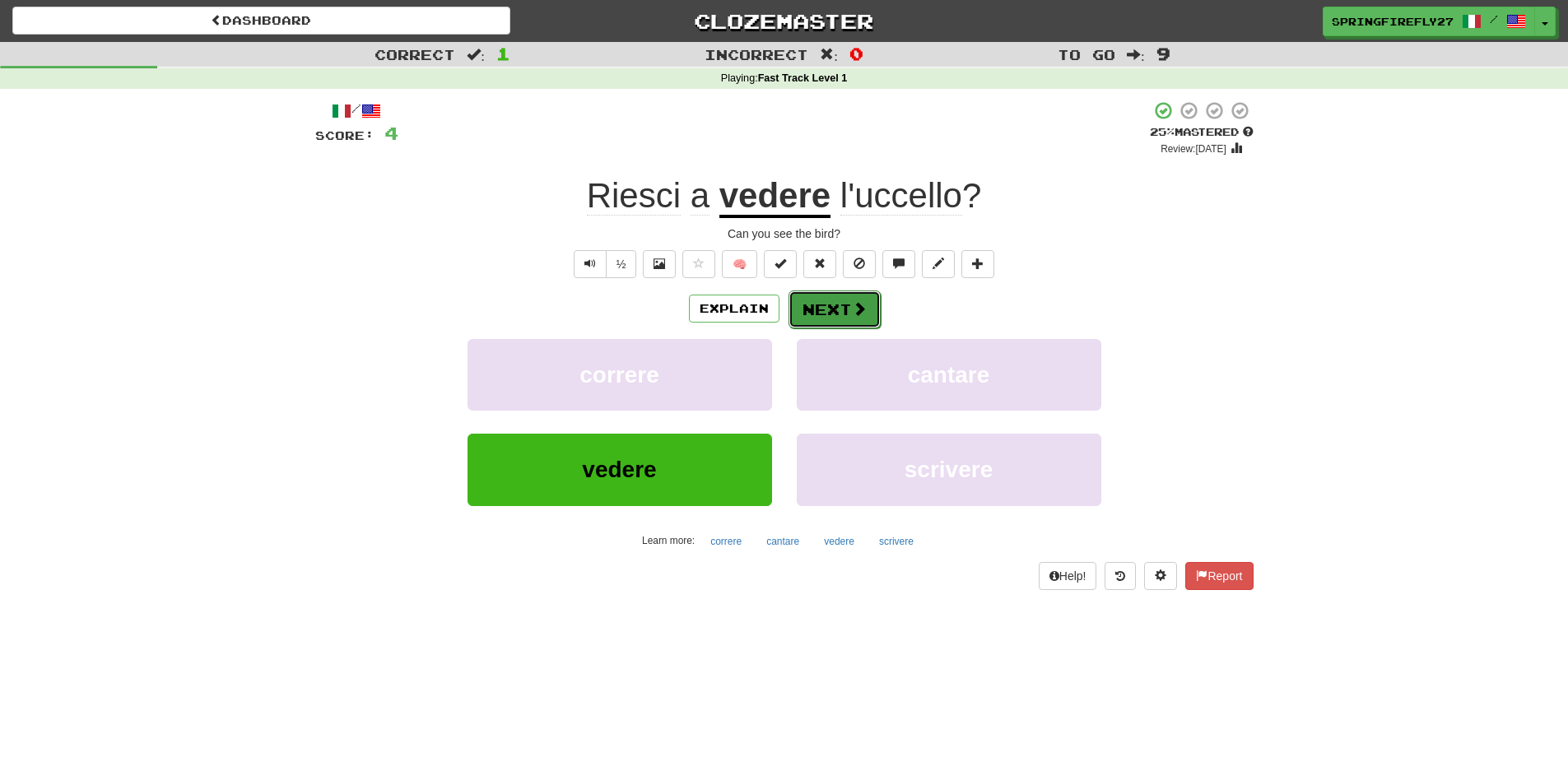
click at [823, 304] on button "Next" at bounding box center [834, 309] width 92 height 38
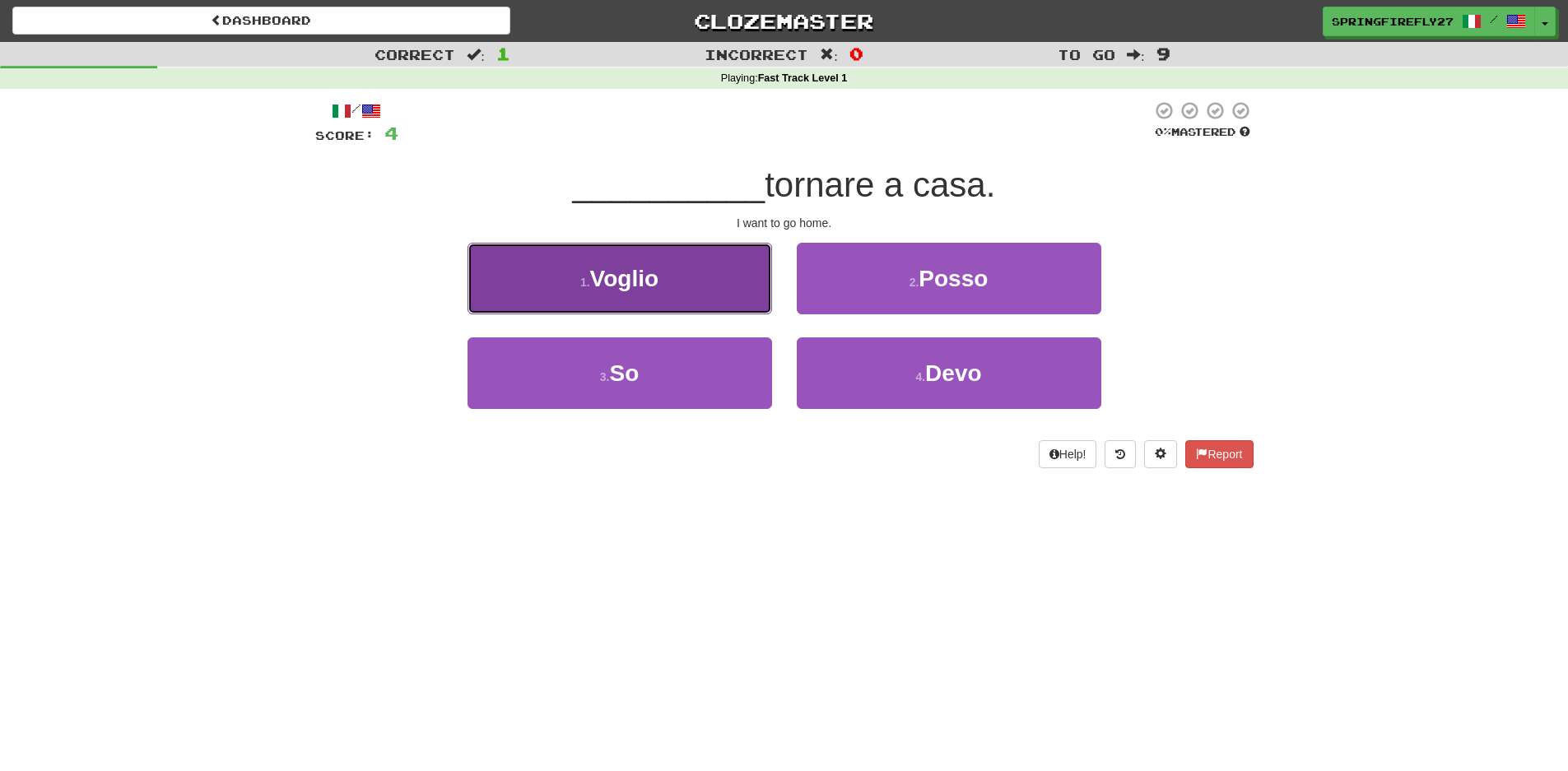
click at [646, 266] on span "Voglio" at bounding box center [624, 279] width 68 height 25
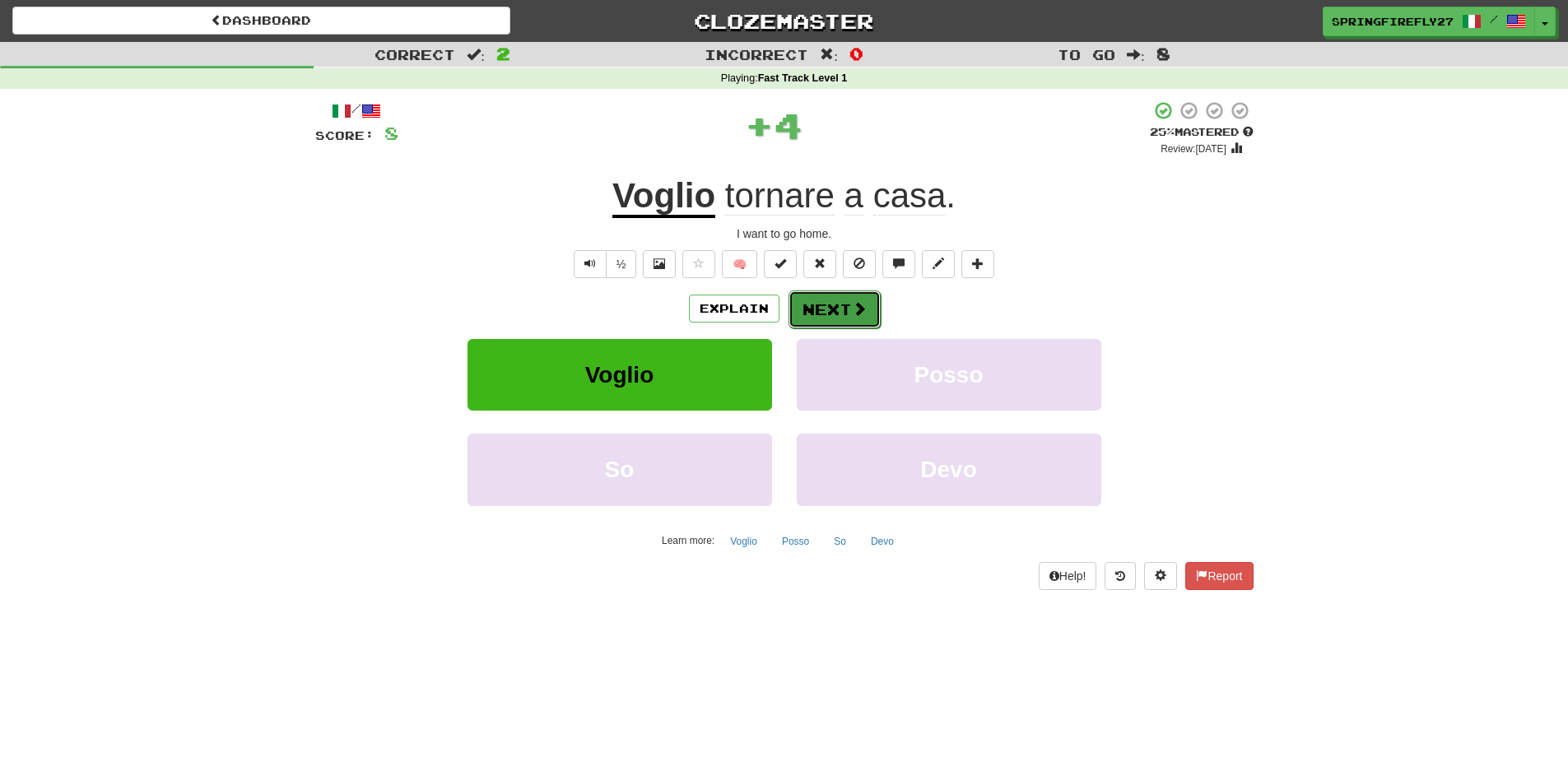
click at [844, 300] on button "Next" at bounding box center [834, 309] width 92 height 38
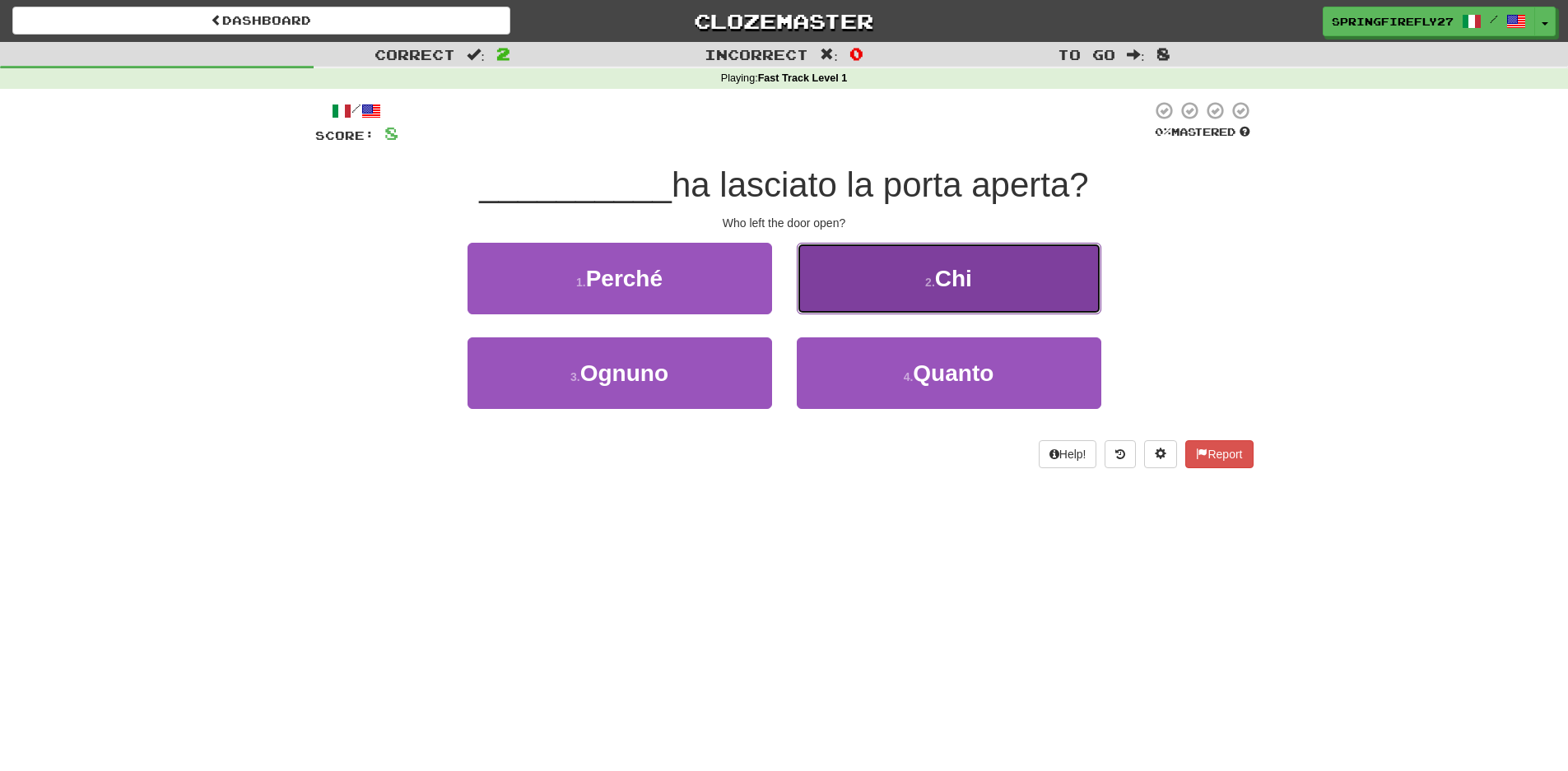
click at [948, 276] on span "Chi" at bounding box center [954, 279] width 37 height 25
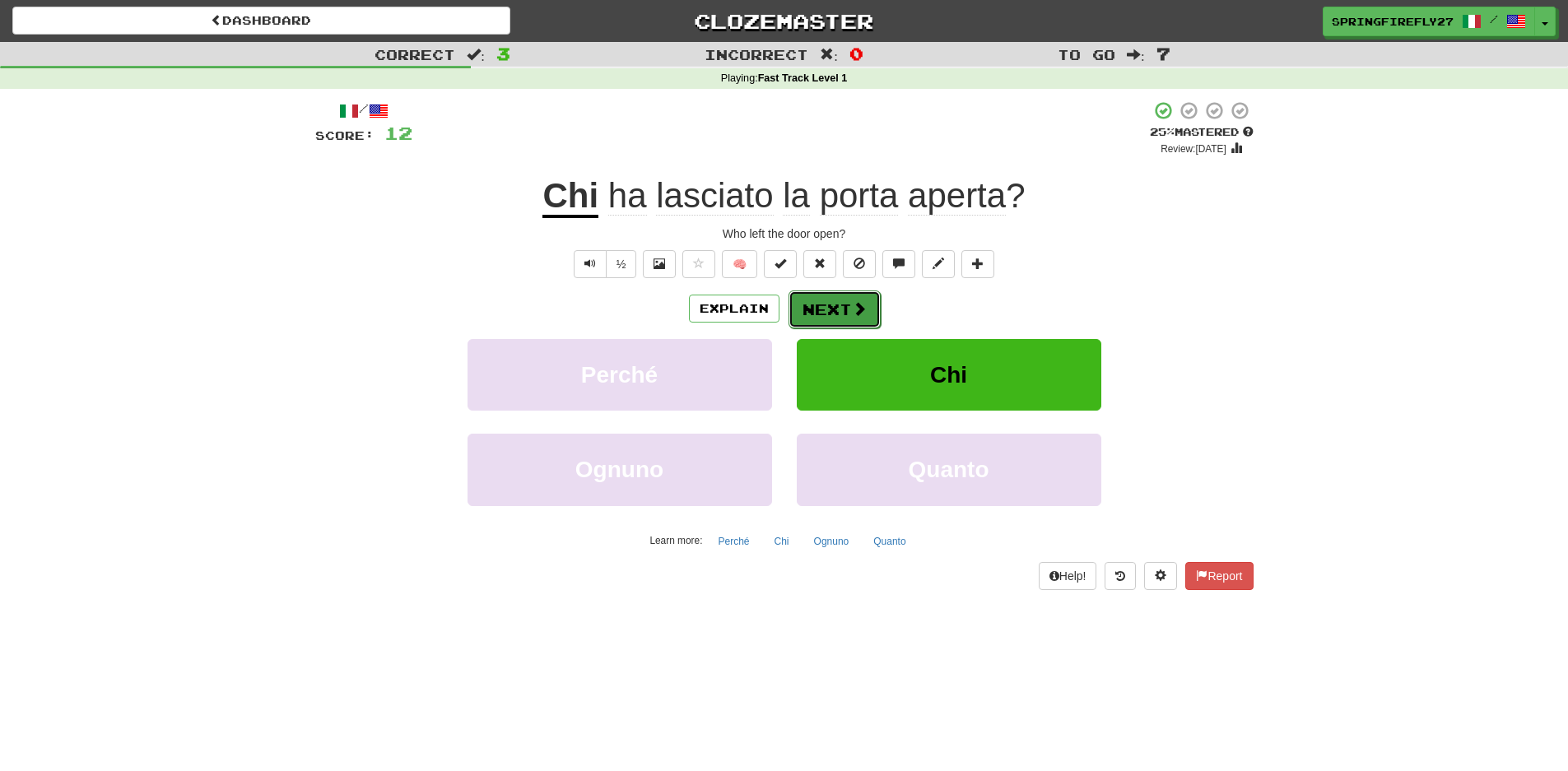
click at [825, 312] on button "Next" at bounding box center [834, 309] width 92 height 38
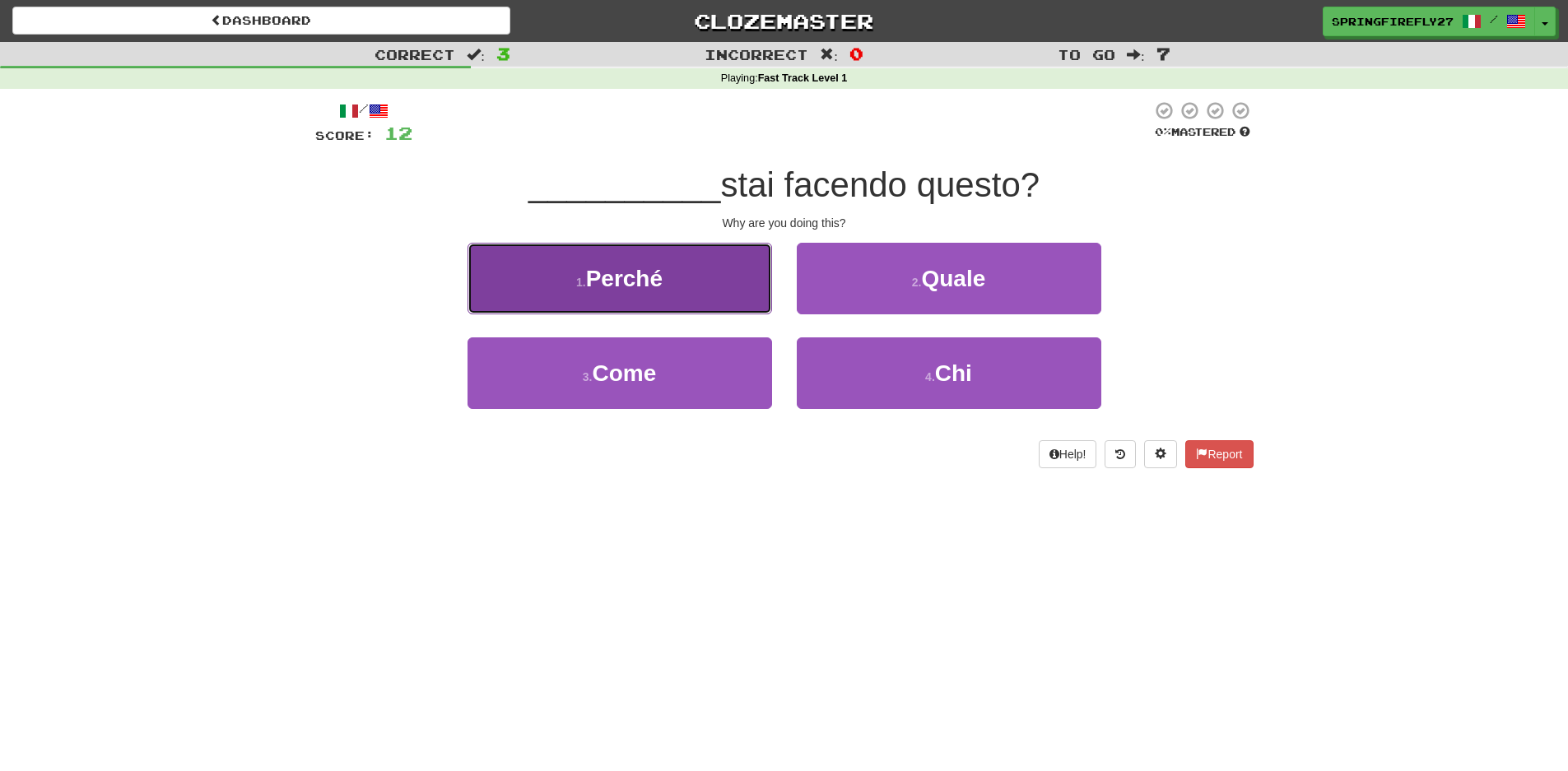
click at [629, 279] on span "Perché" at bounding box center [624, 279] width 76 height 25
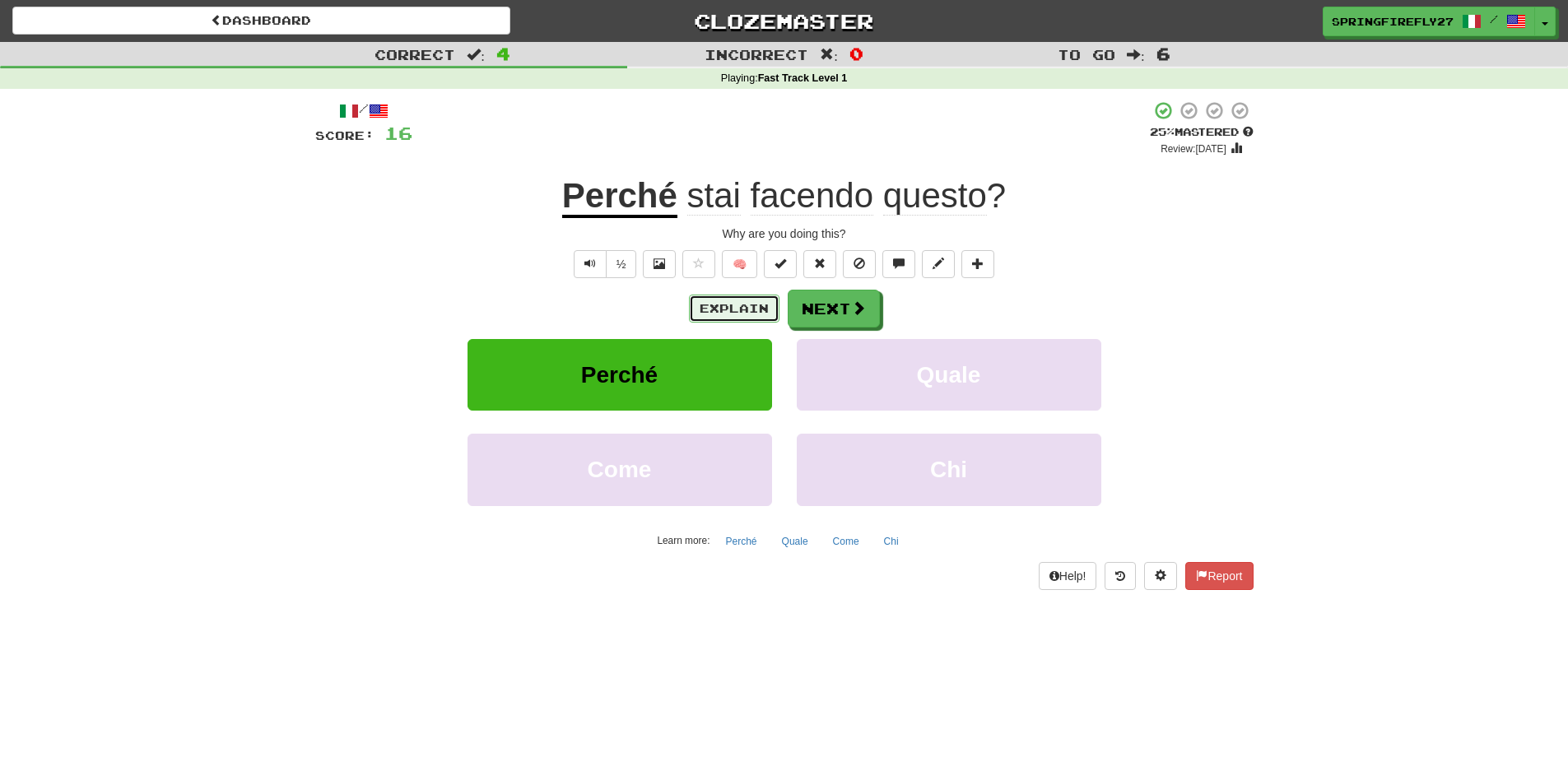
click at [727, 313] on button "Explain" at bounding box center [734, 308] width 91 height 28
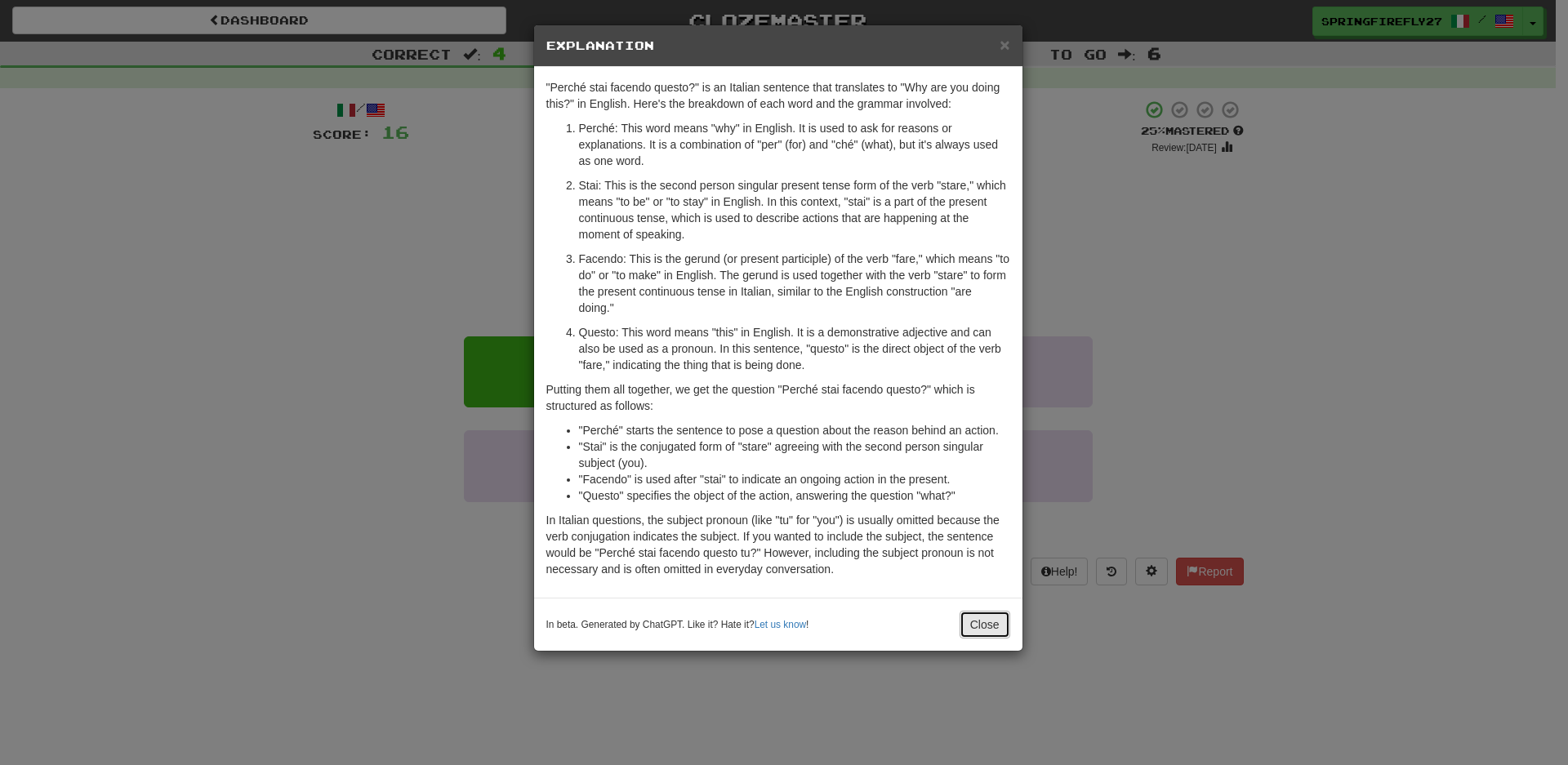
click at [988, 618] on button "Close" at bounding box center [984, 623] width 51 height 27
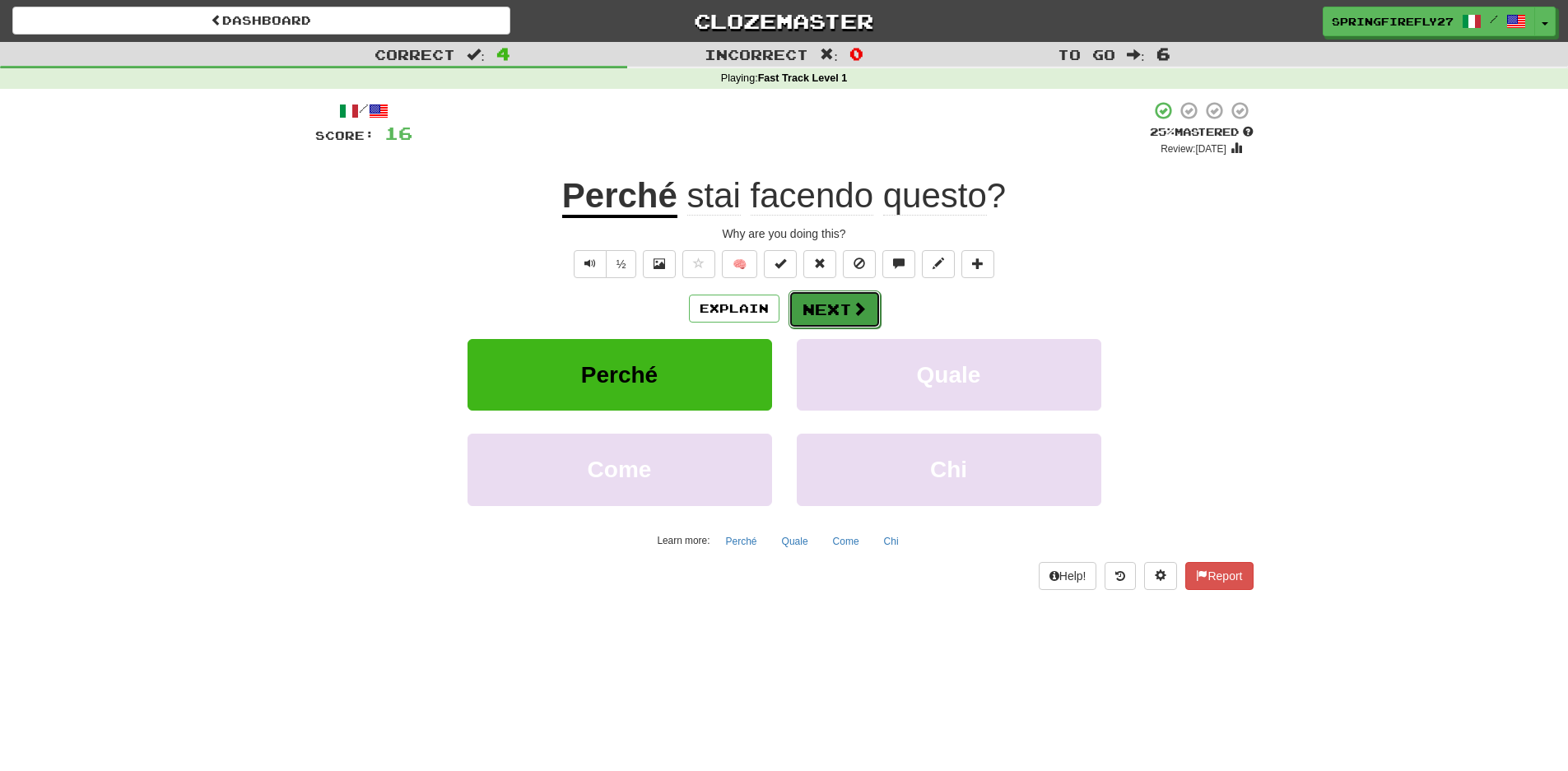
click at [820, 311] on button "Next" at bounding box center [834, 309] width 92 height 38
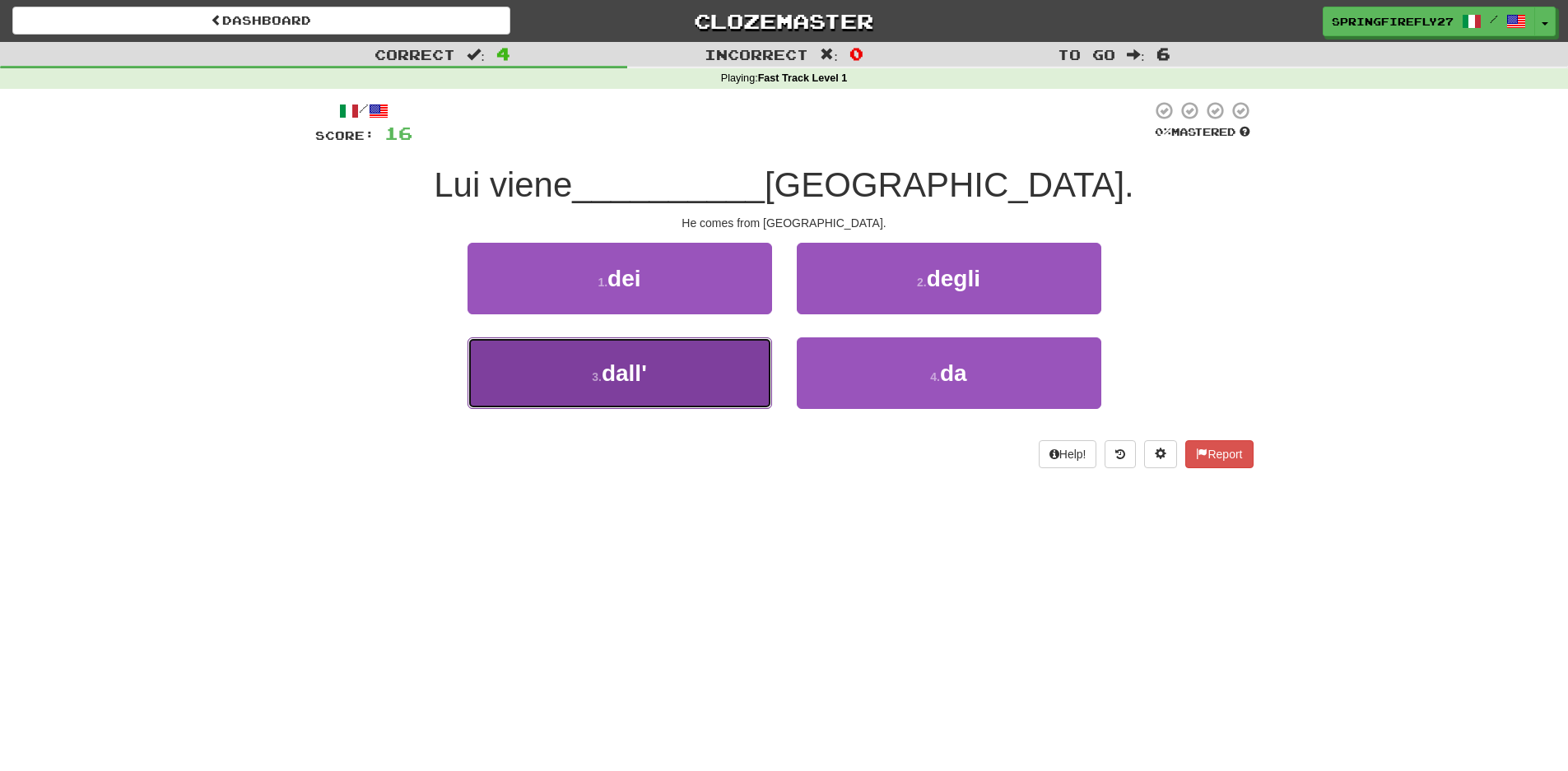
click at [615, 372] on span "dall'" at bounding box center [625, 373] width 45 height 25
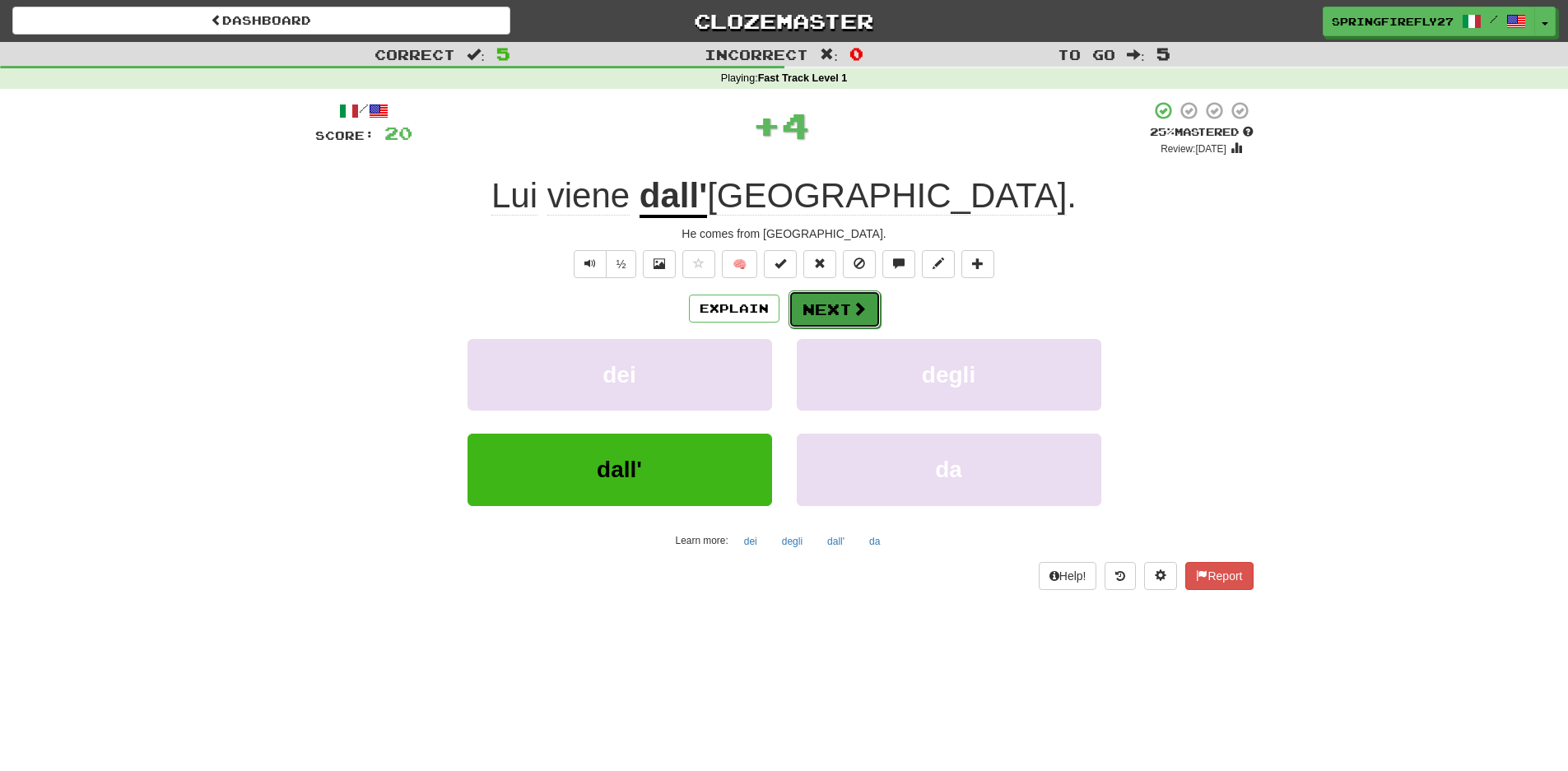
click at [829, 306] on button "Next" at bounding box center [834, 309] width 92 height 38
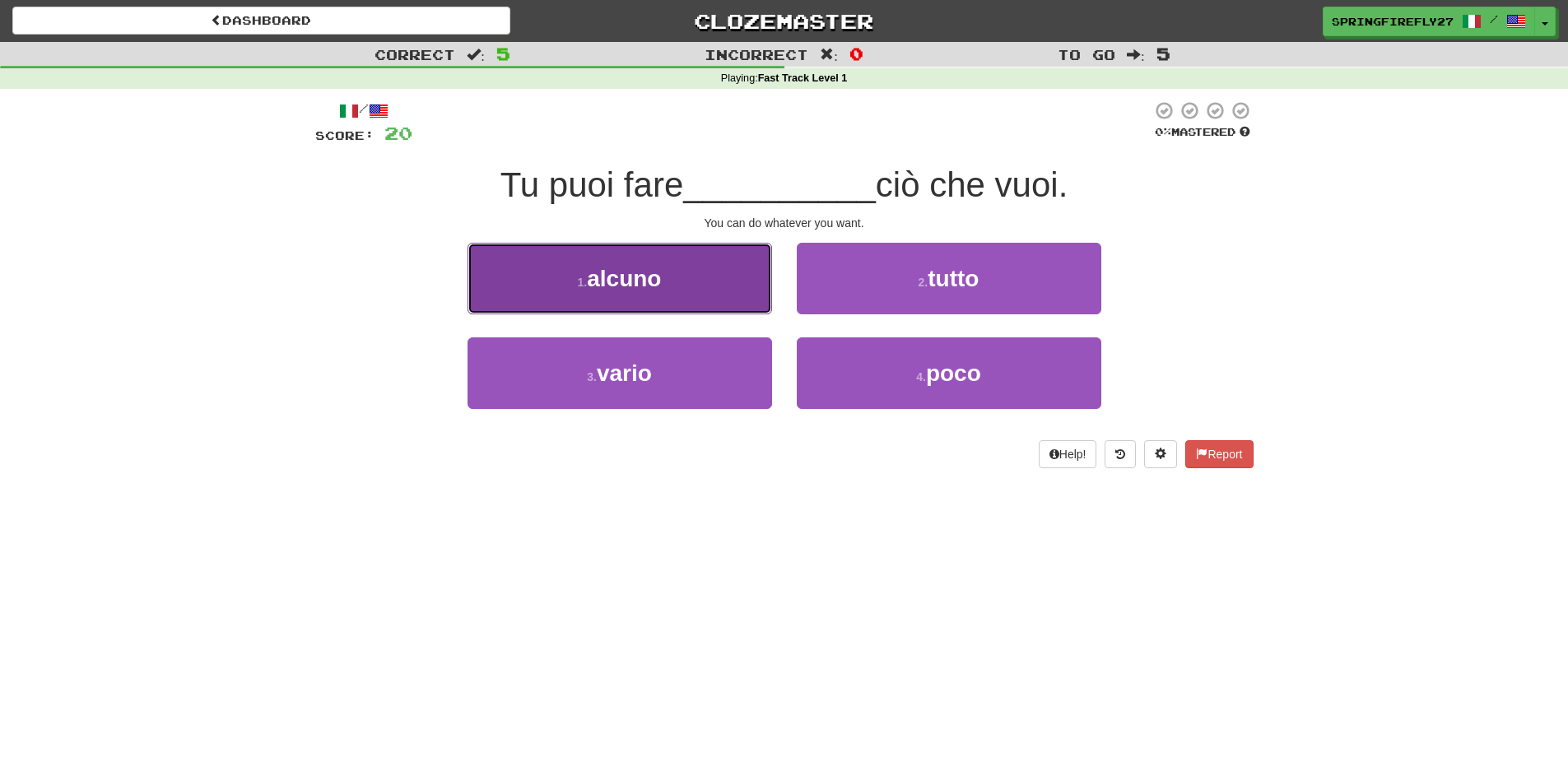
click at [647, 283] on span "alcuno" at bounding box center [624, 279] width 74 height 25
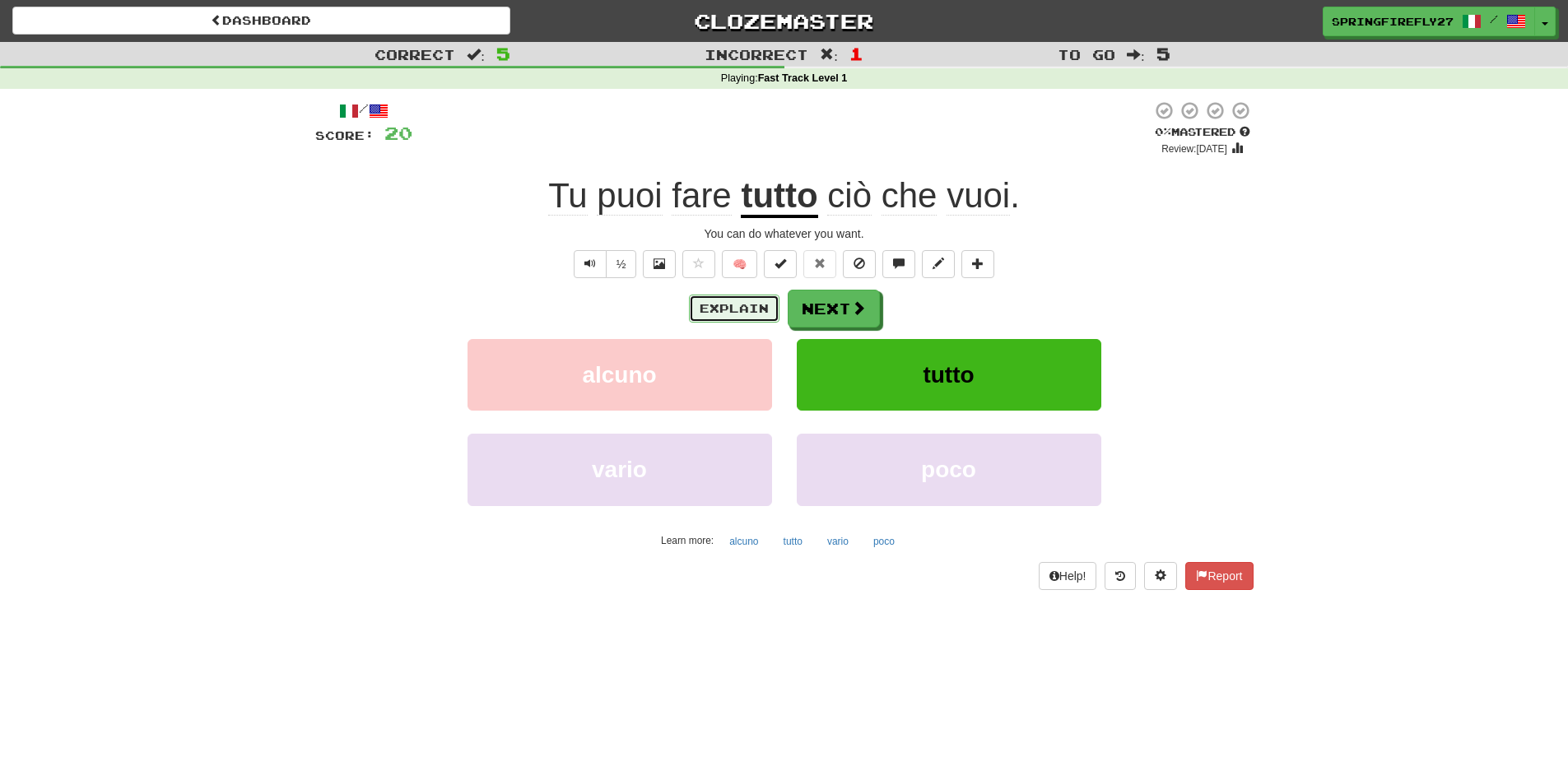
click at [727, 301] on button "Explain" at bounding box center [734, 308] width 91 height 28
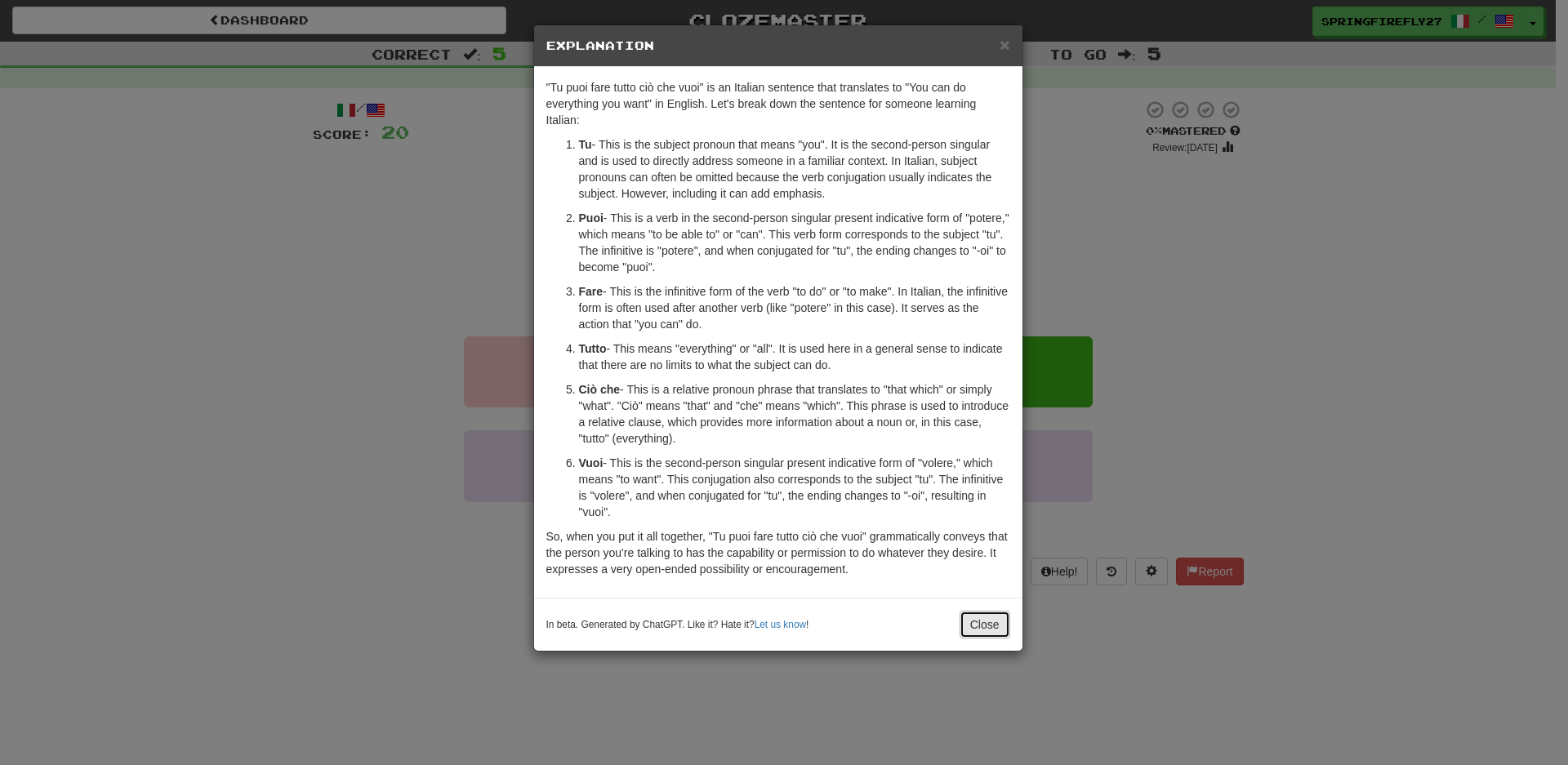
click at [978, 631] on button "Close" at bounding box center [984, 623] width 51 height 27
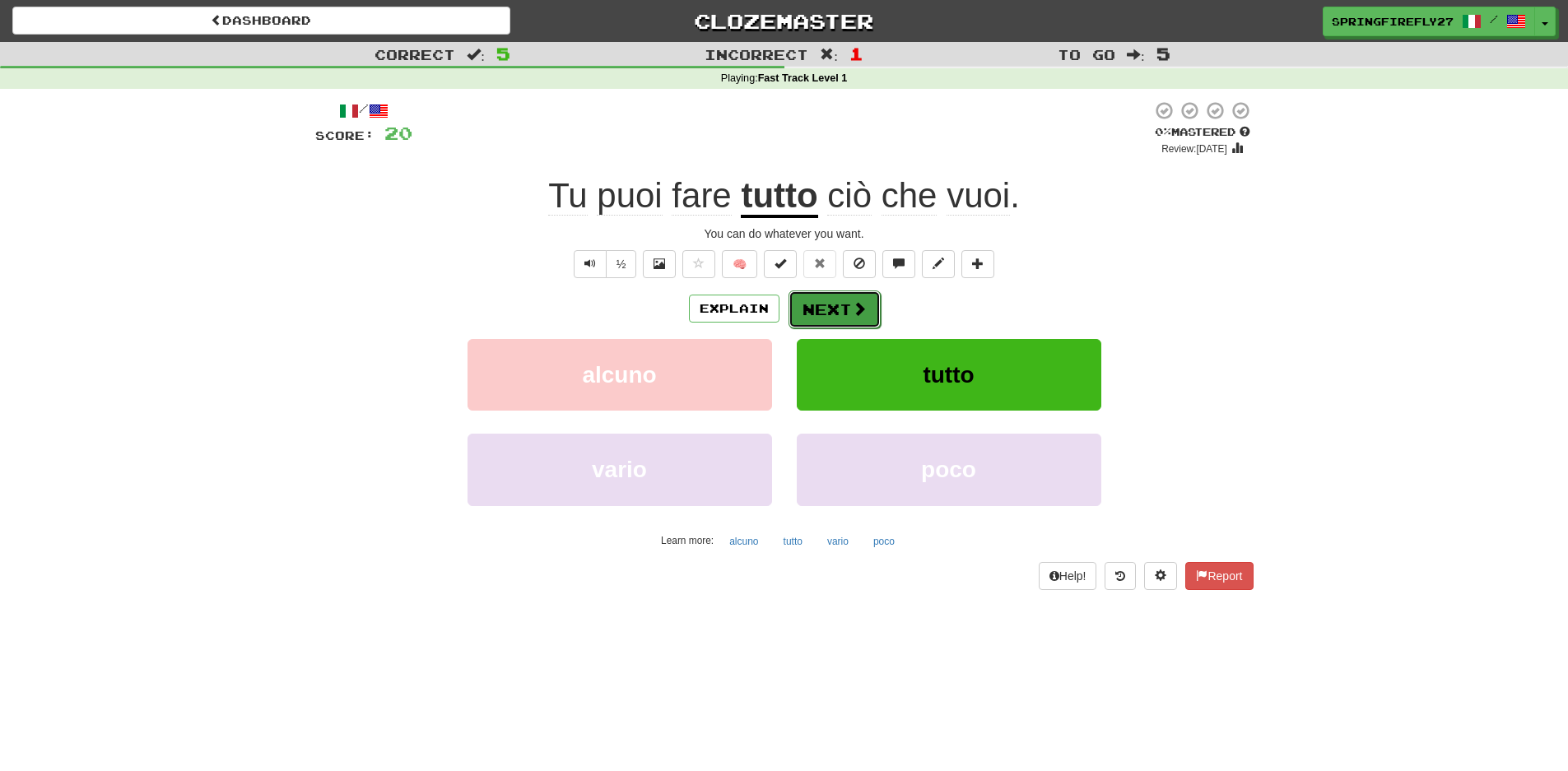
click at [838, 308] on button "Next" at bounding box center [834, 309] width 92 height 38
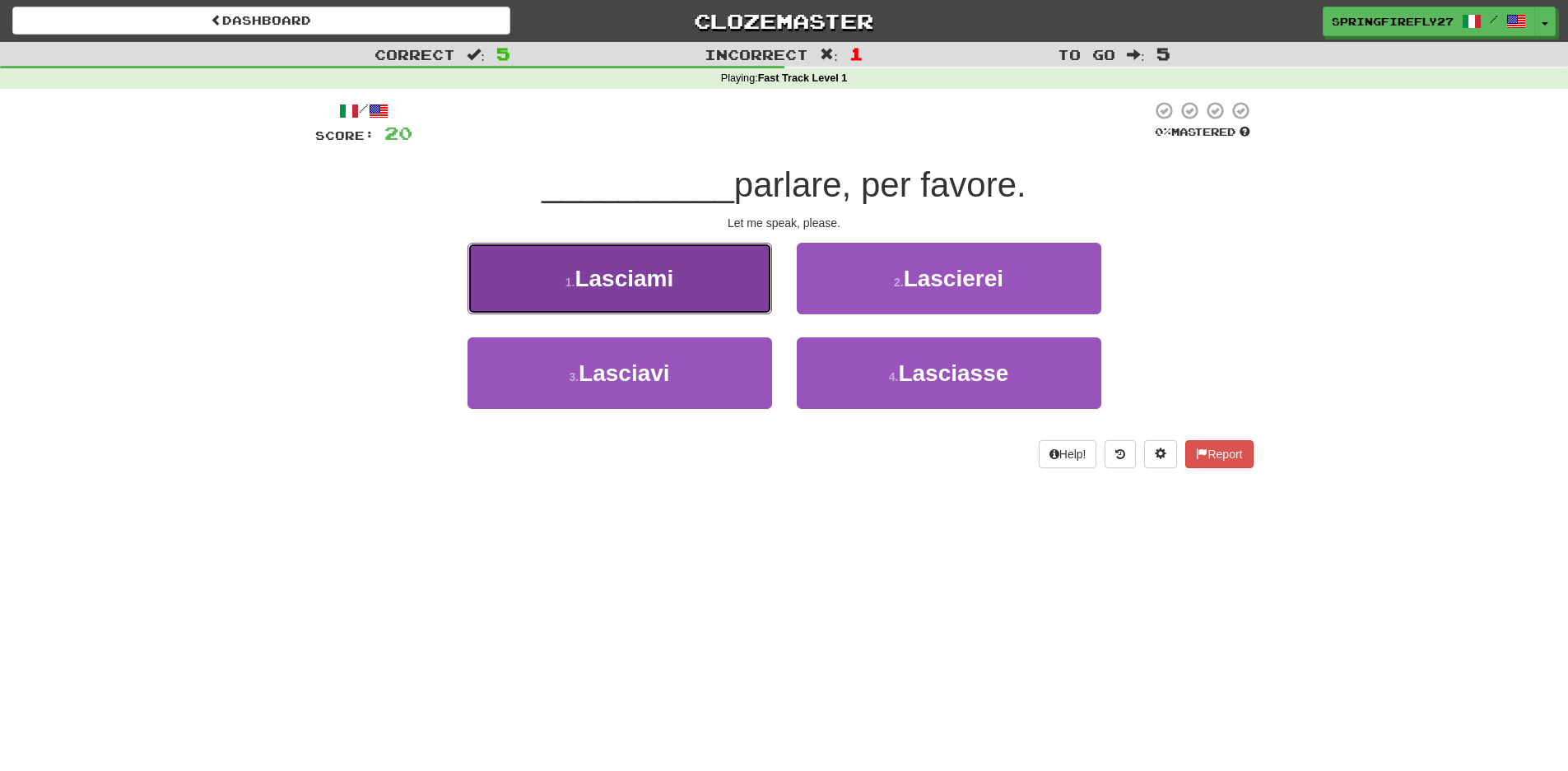
click at [673, 285] on span "Lasciami" at bounding box center [624, 279] width 99 height 25
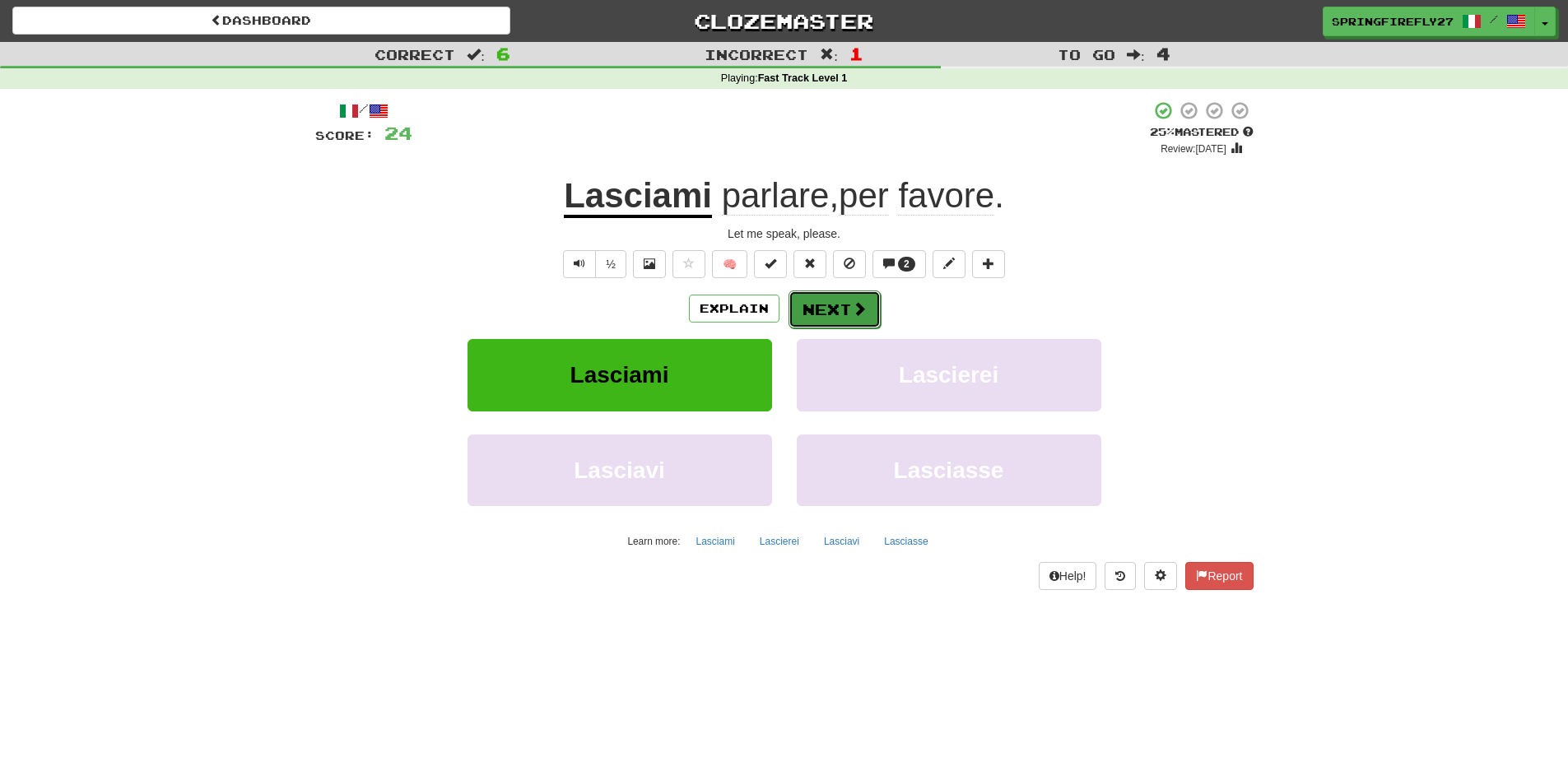
click at [827, 303] on button "Next" at bounding box center [834, 309] width 92 height 38
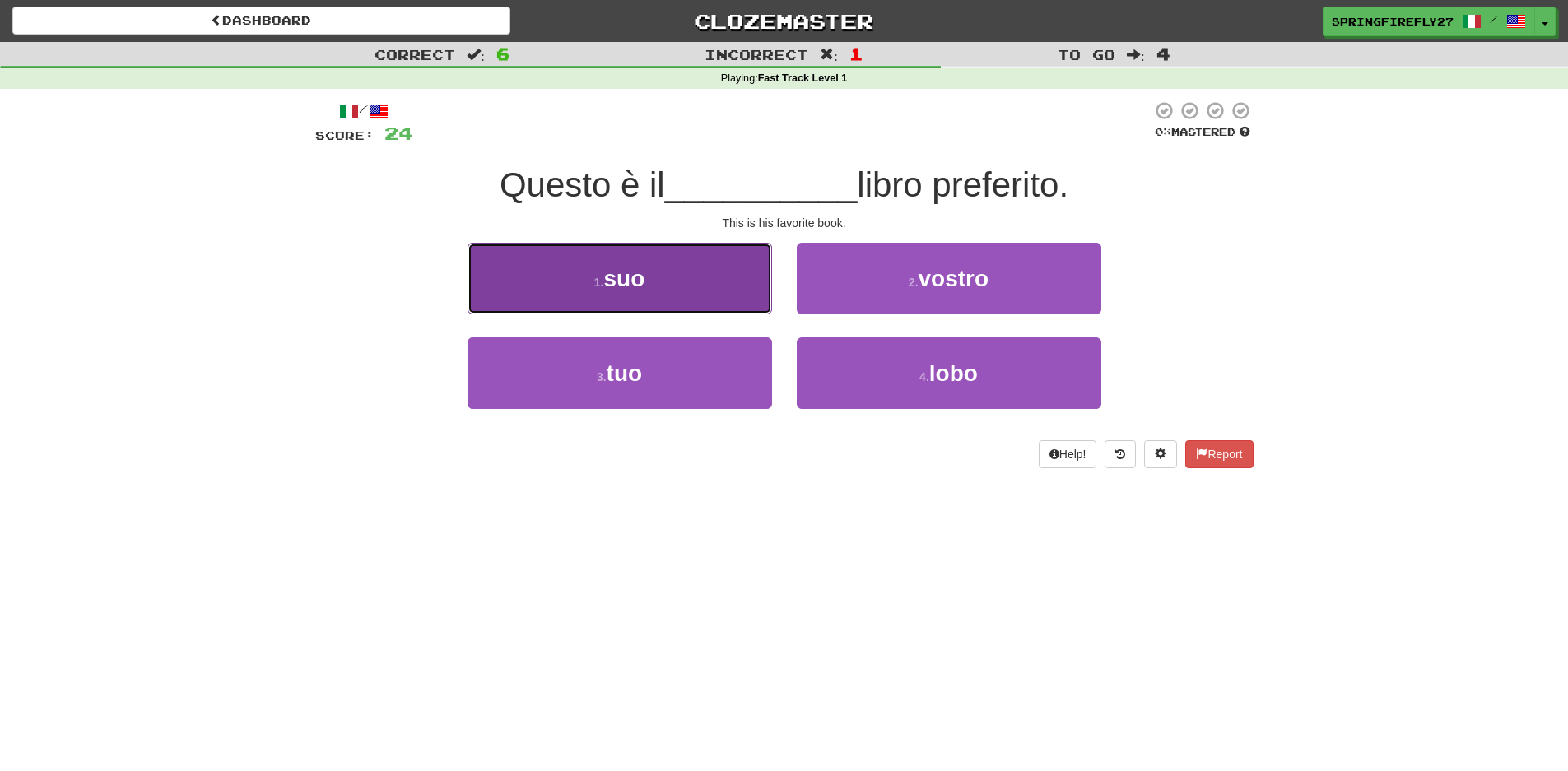
click at [627, 269] on span "suo" at bounding box center [624, 279] width 41 height 25
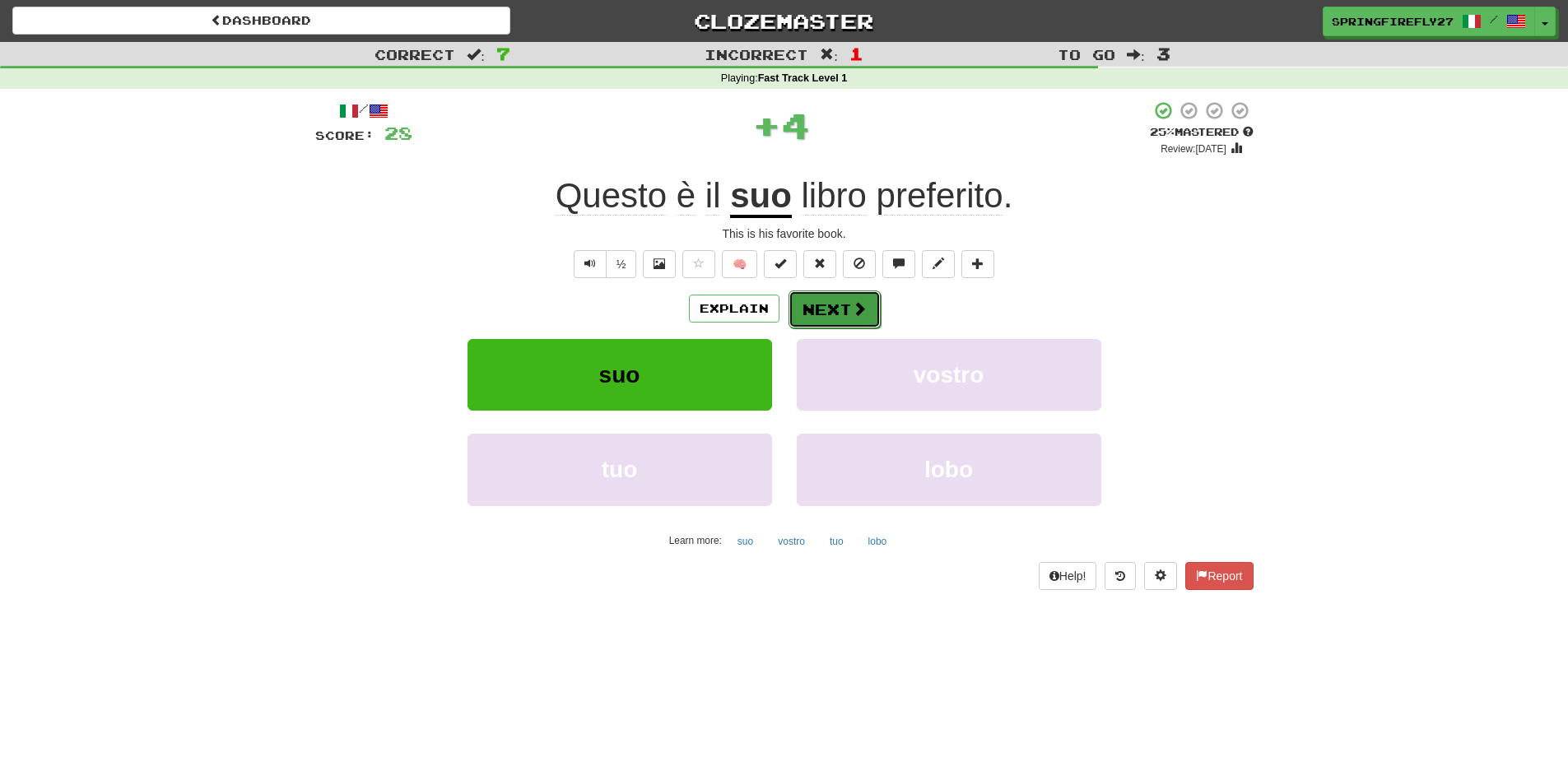
click at [827, 311] on button "Next" at bounding box center [834, 309] width 92 height 38
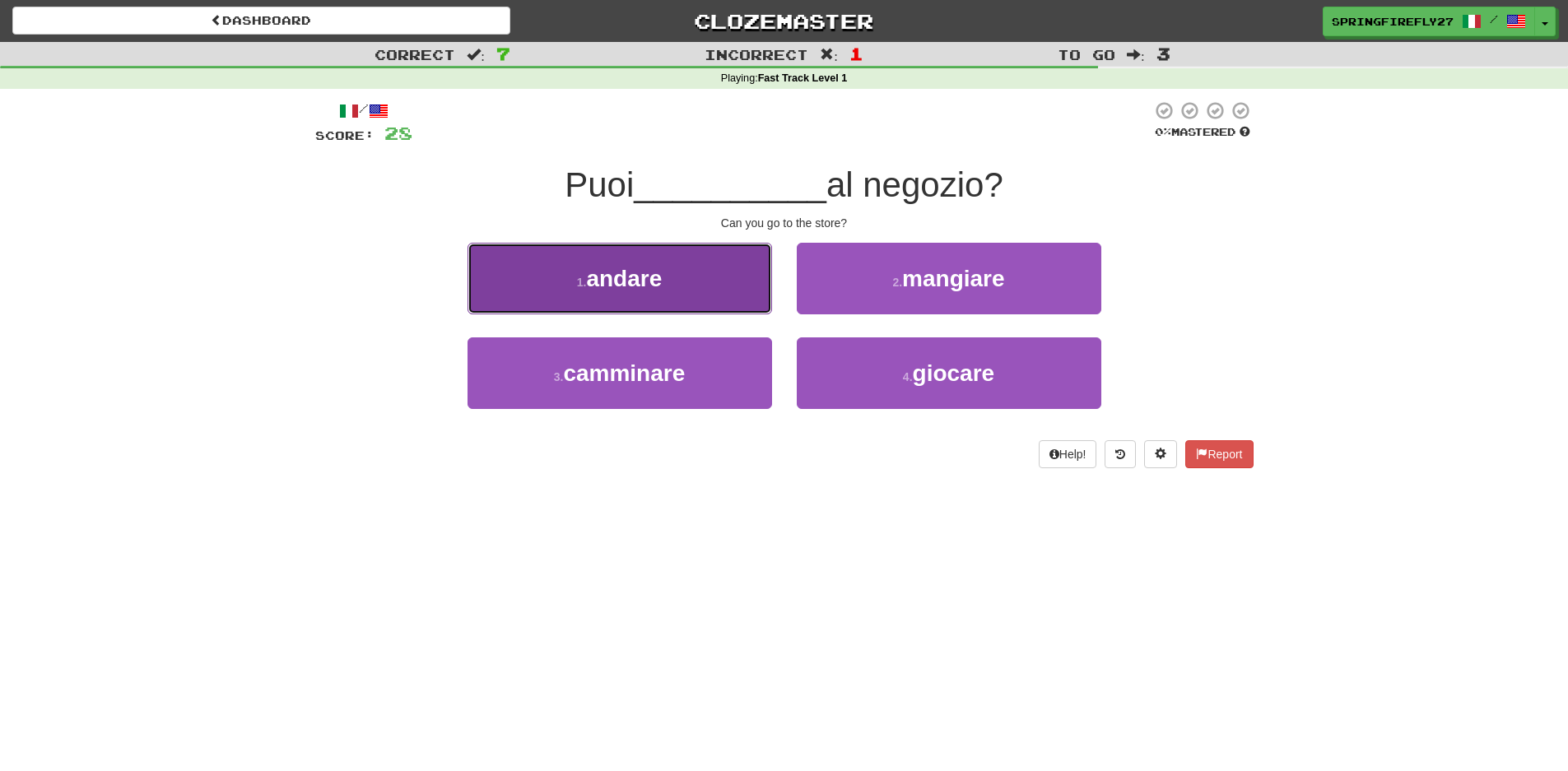
click at [640, 279] on span "andare" at bounding box center [624, 279] width 76 height 25
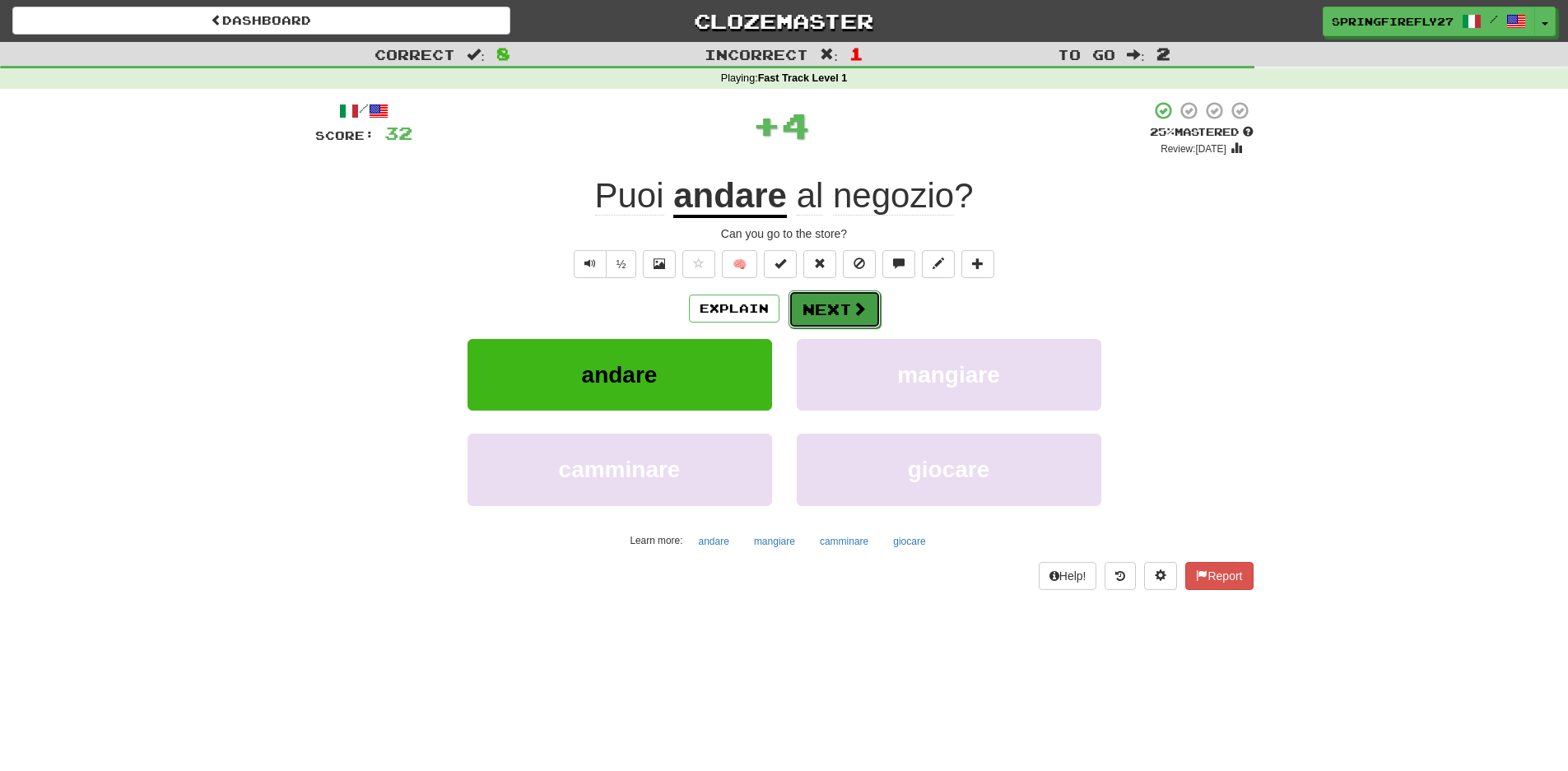
click at [824, 315] on button "Next" at bounding box center [834, 309] width 92 height 38
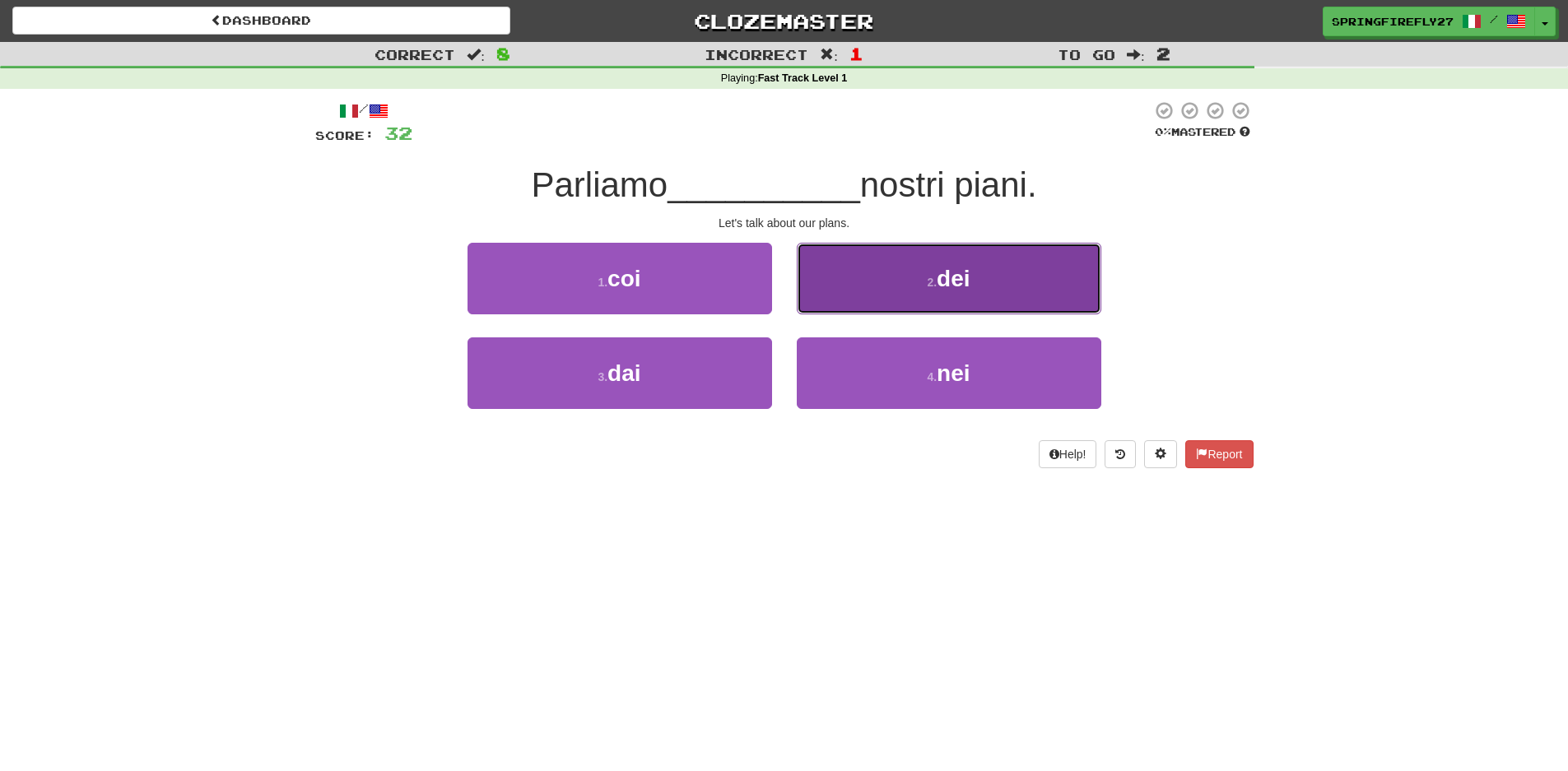
click at [946, 296] on button "2 . dei" at bounding box center [949, 278] width 305 height 71
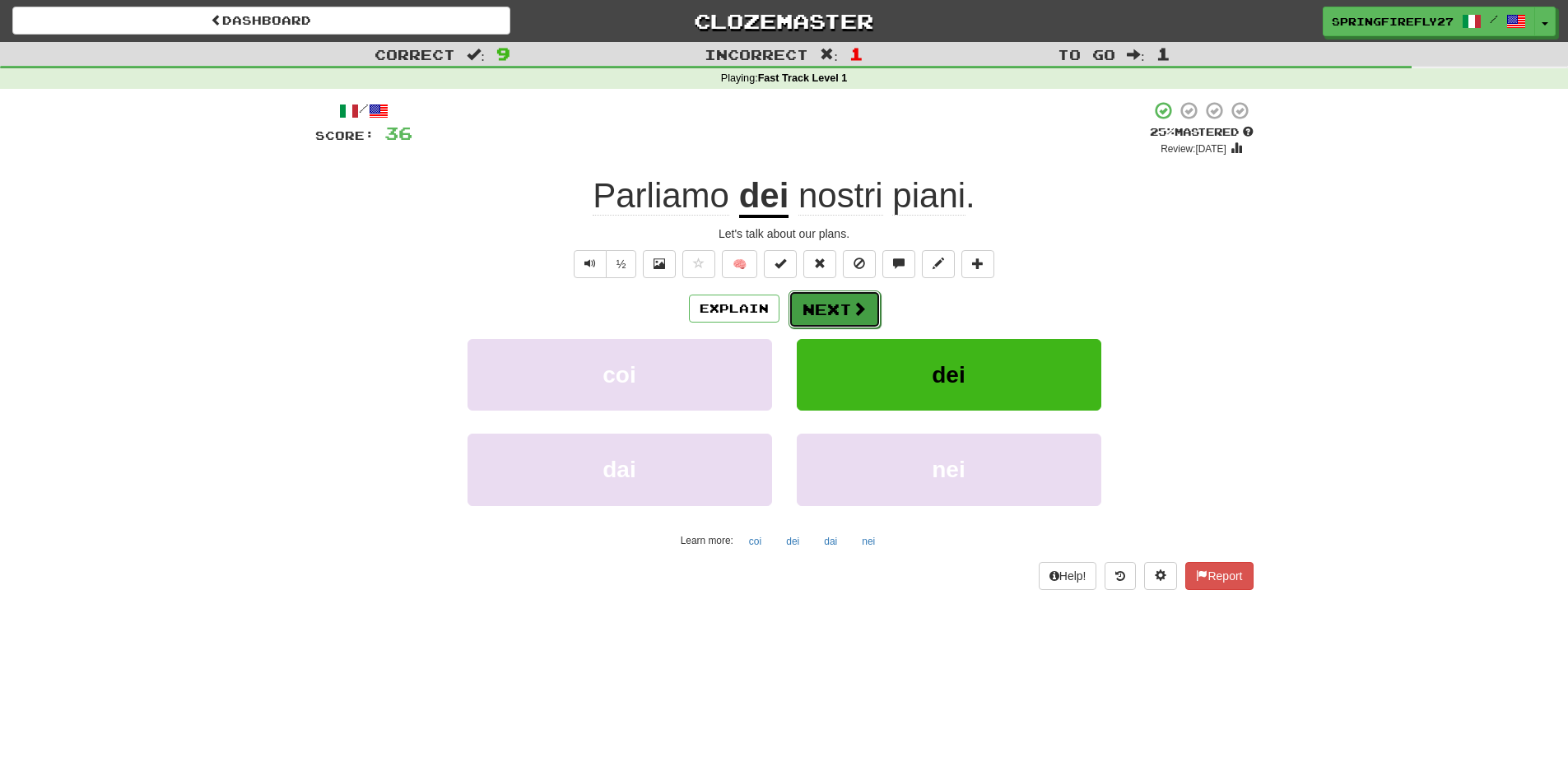
click at [825, 314] on button "Next" at bounding box center [834, 309] width 92 height 38
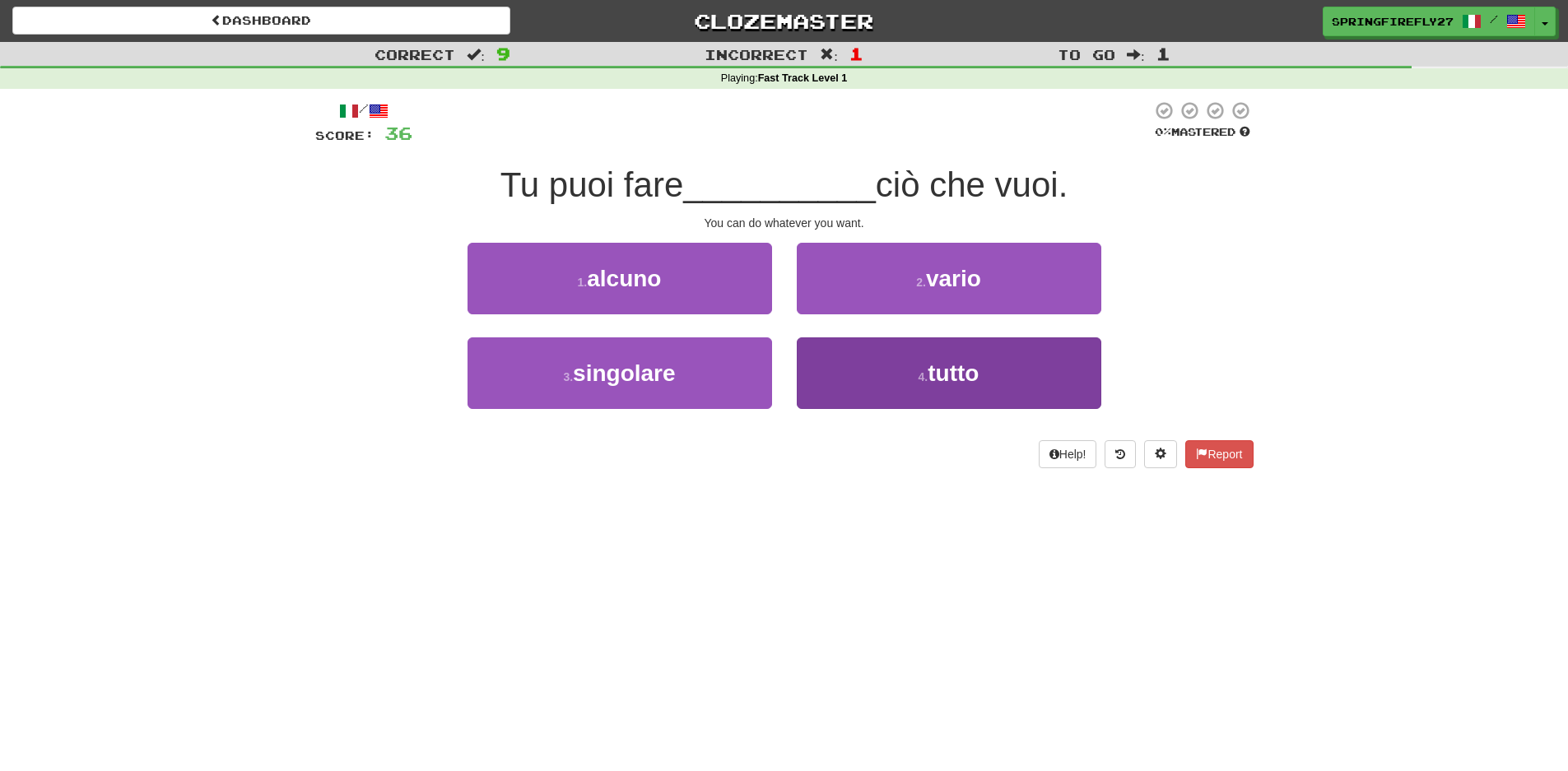
drag, startPoint x: 984, startPoint y: 424, endPoint x: 980, endPoint y: 404, distance: 20.4
click at [980, 404] on div "4 . tutto" at bounding box center [949, 384] width 329 height 95
click at [963, 368] on span "tutto" at bounding box center [953, 373] width 51 height 25
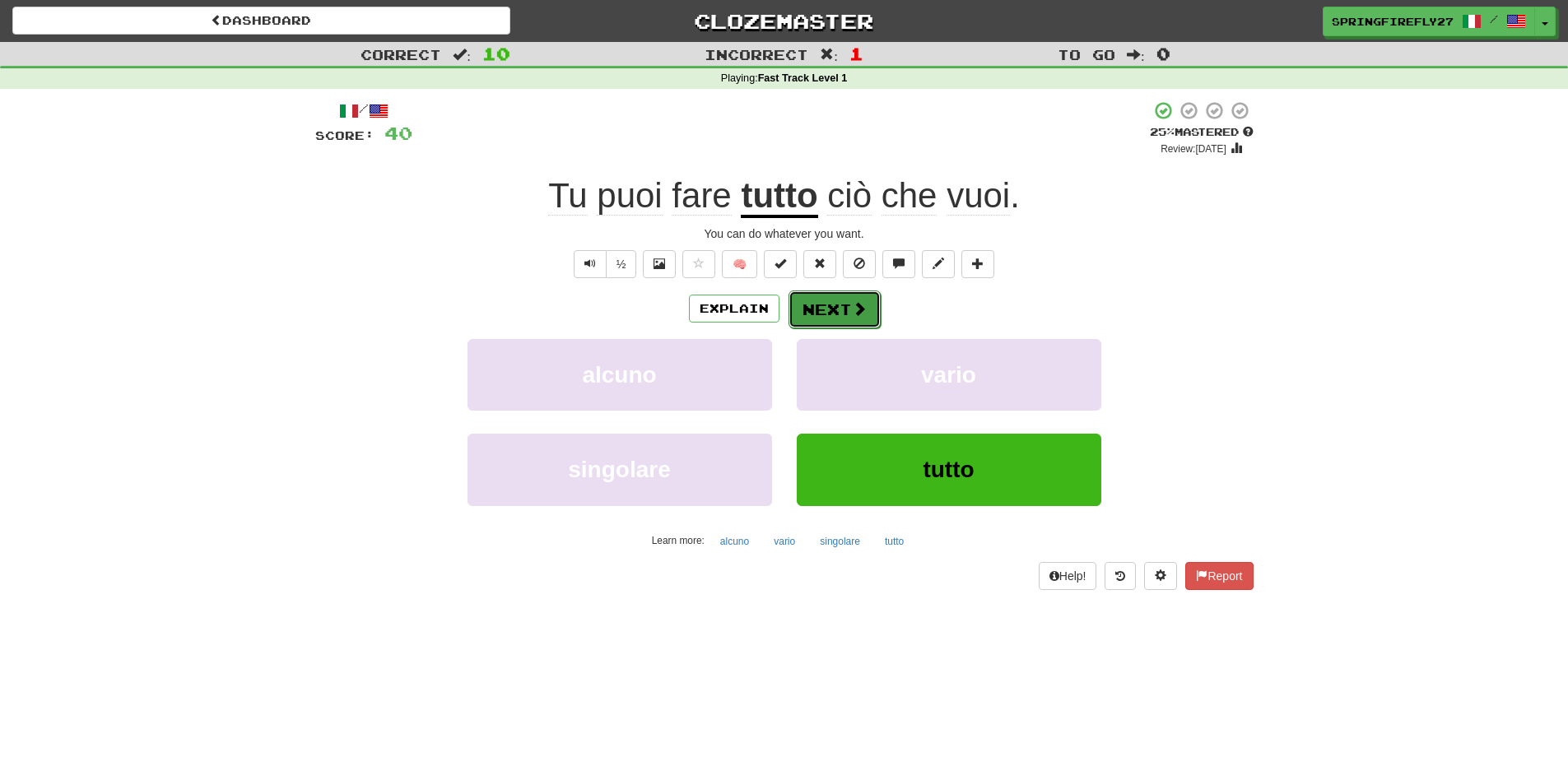
click at [832, 307] on button "Next" at bounding box center [834, 309] width 92 height 38
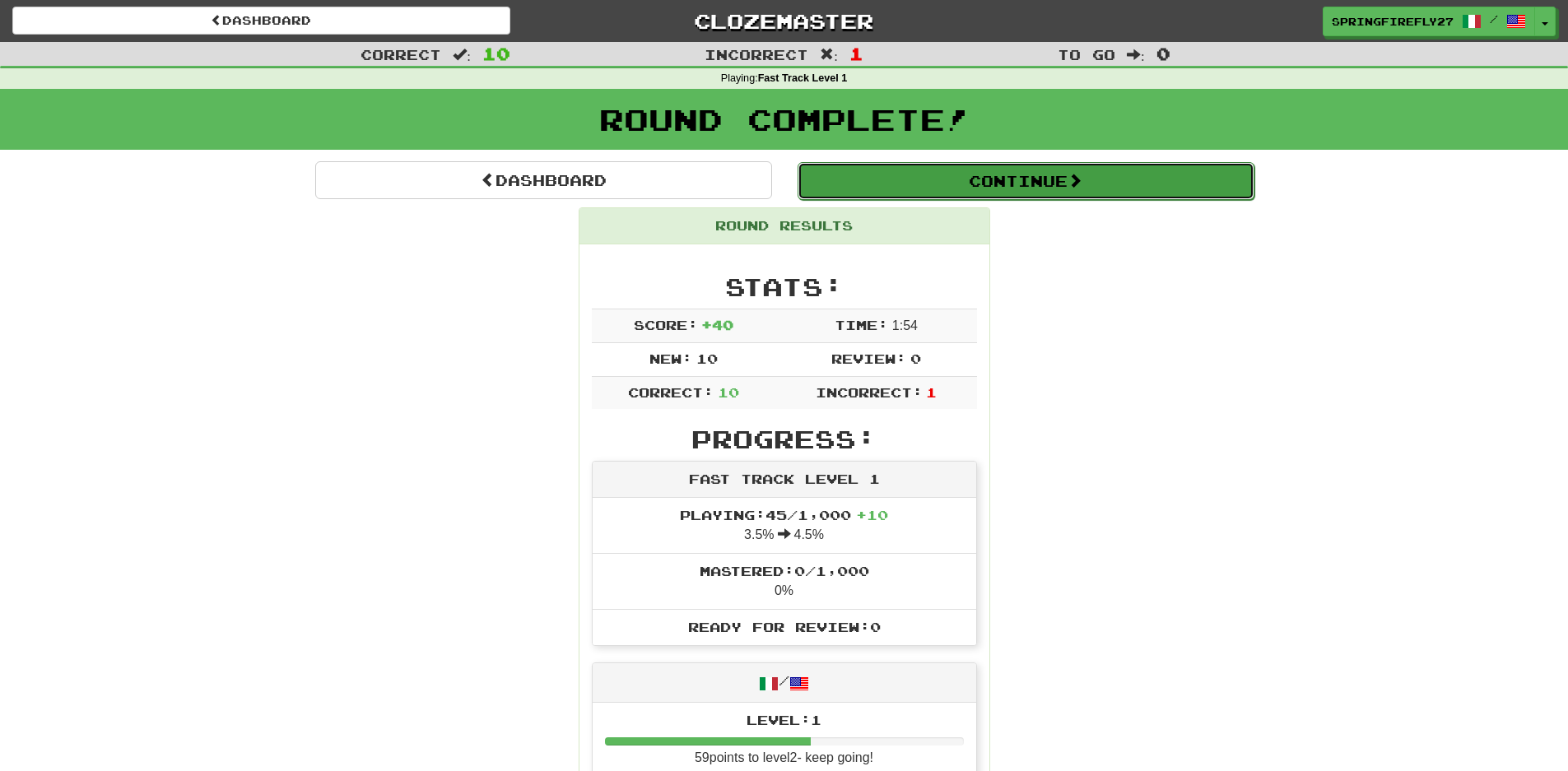
click at [1041, 176] on button "Continue" at bounding box center [1026, 180] width 457 height 38
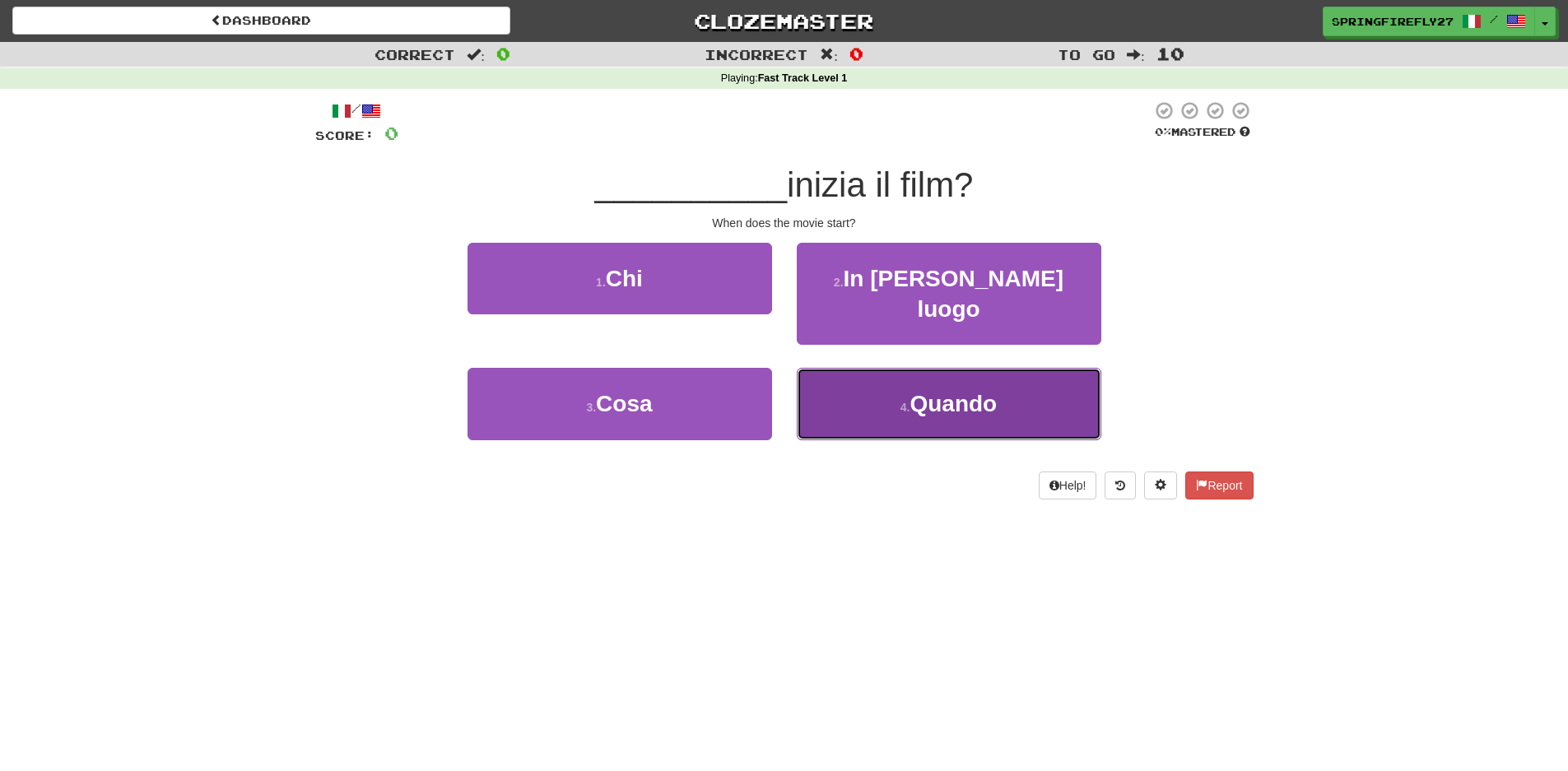
click at [951, 391] on span "Quando" at bounding box center [954, 404] width 87 height 25
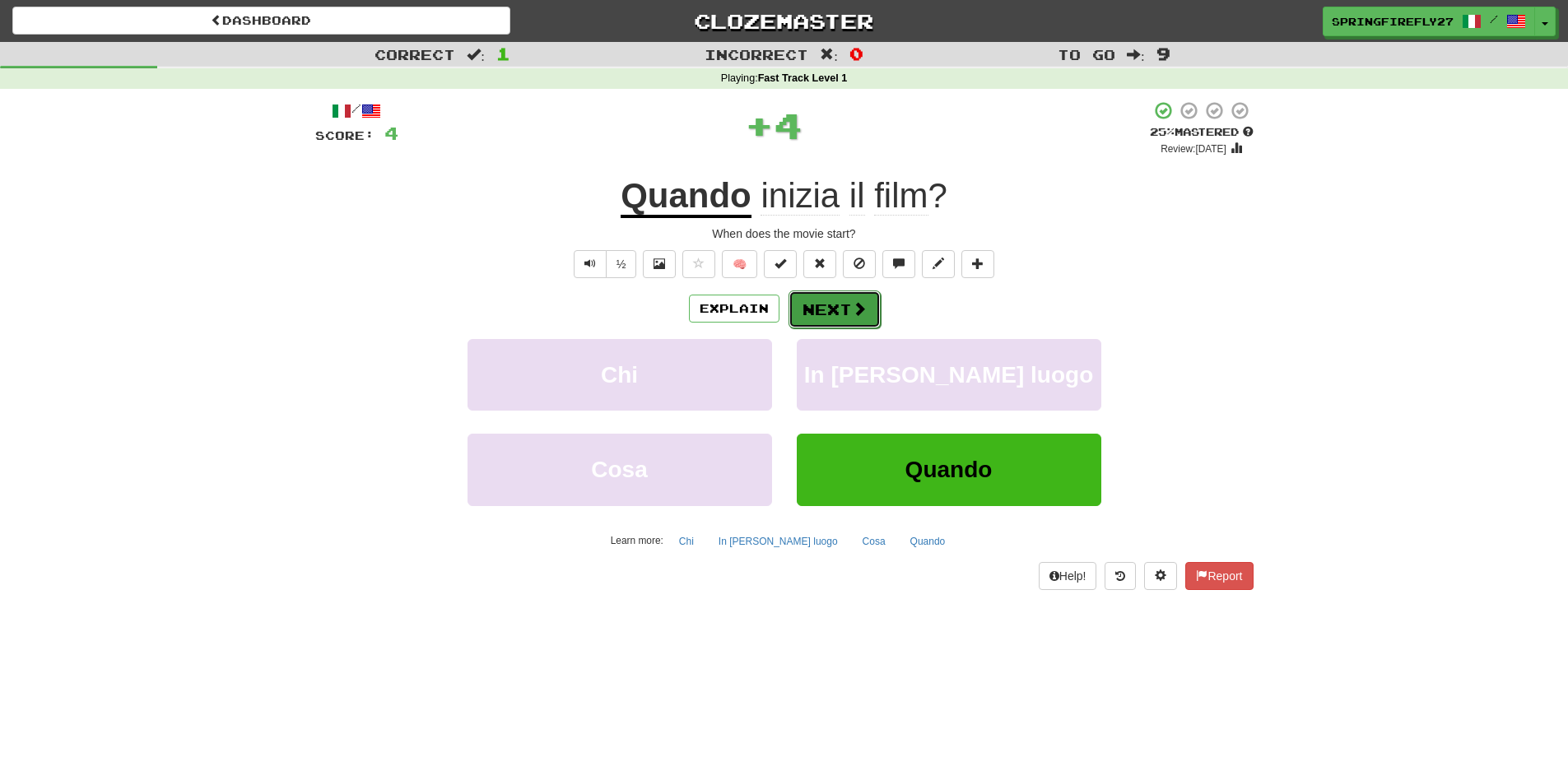
click at [852, 301] on span at bounding box center [860, 309] width 15 height 15
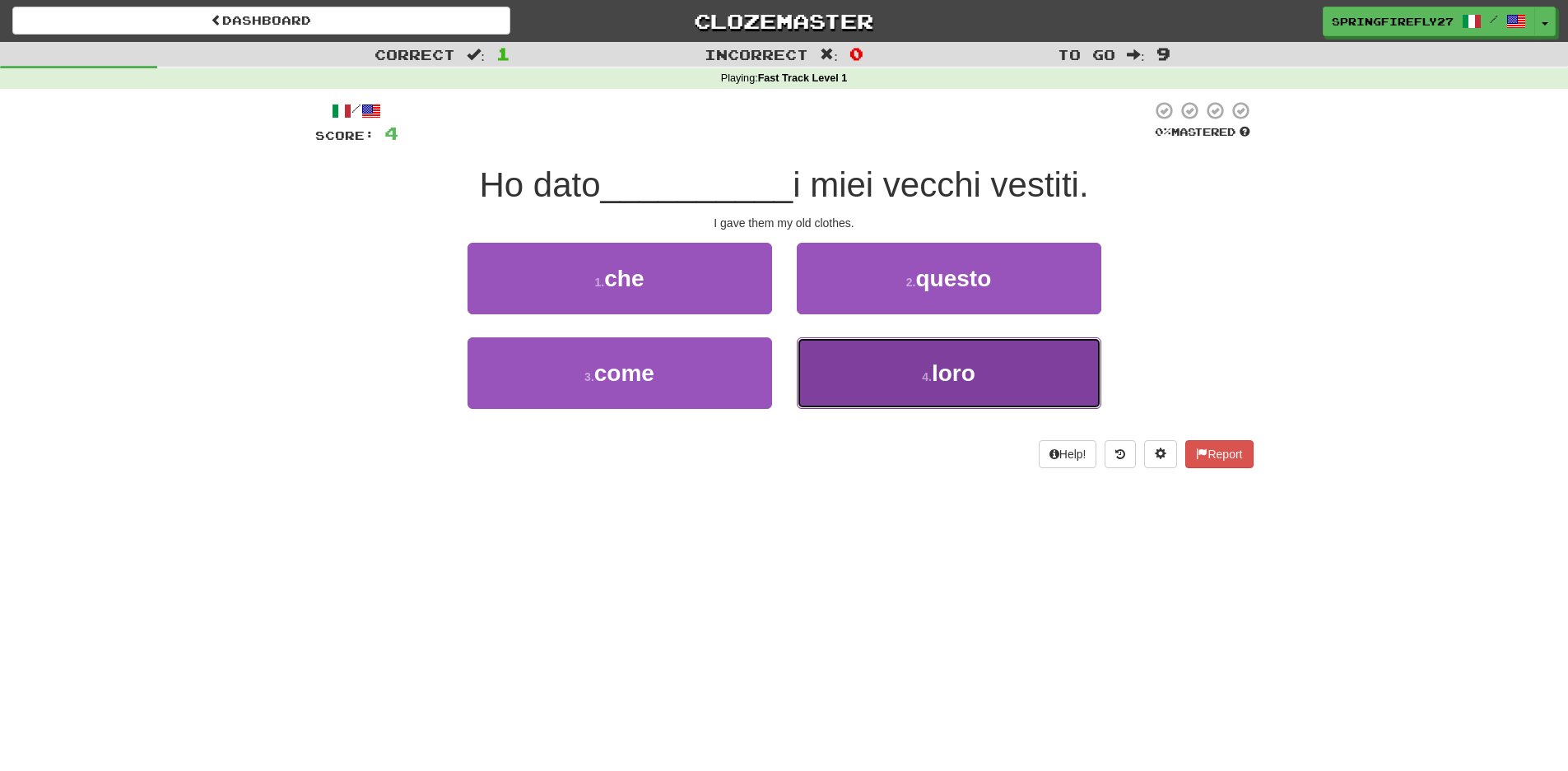
click at [947, 362] on span "loro" at bounding box center [954, 373] width 44 height 25
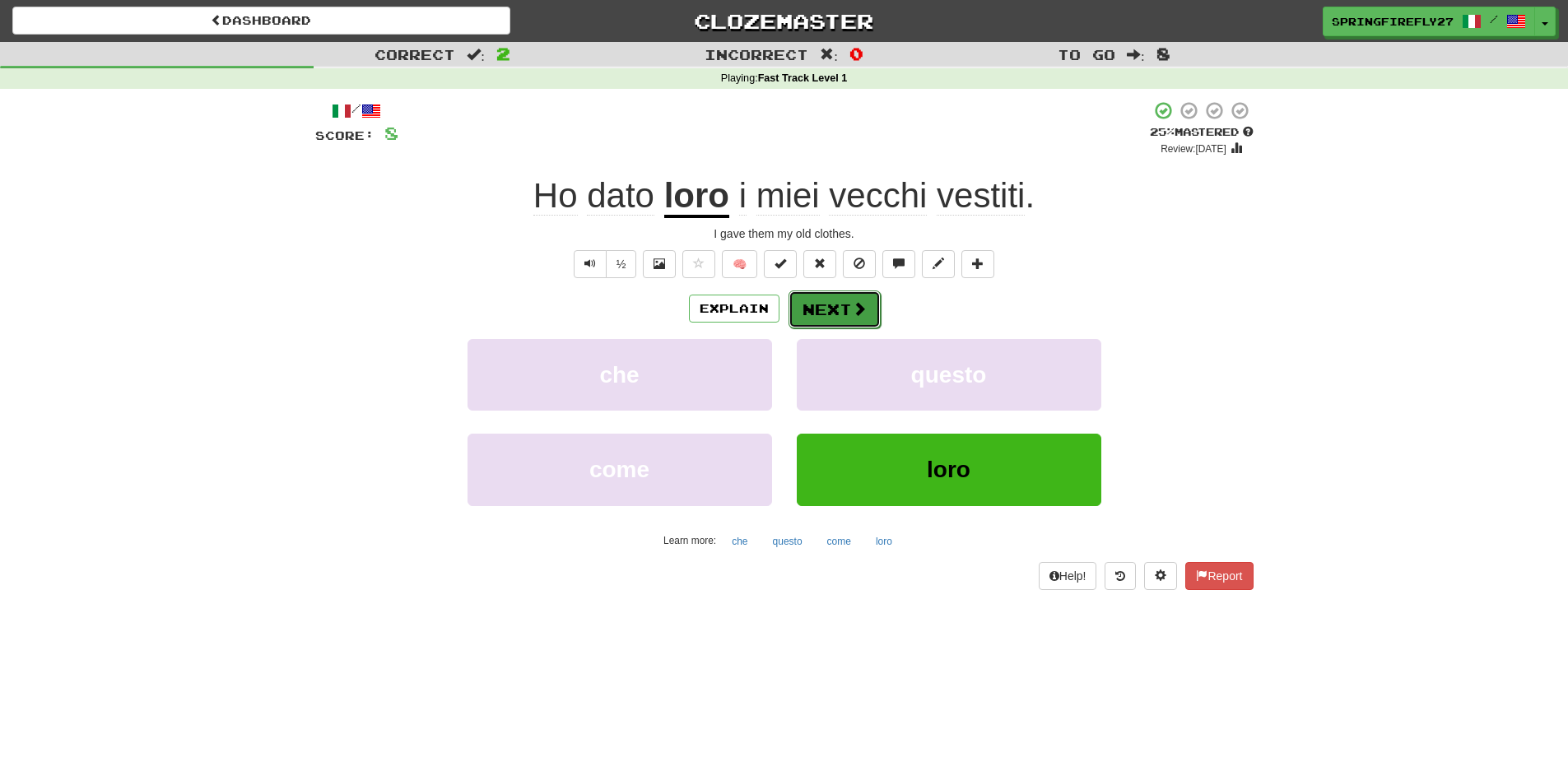
click at [820, 309] on button "Next" at bounding box center [834, 309] width 92 height 38
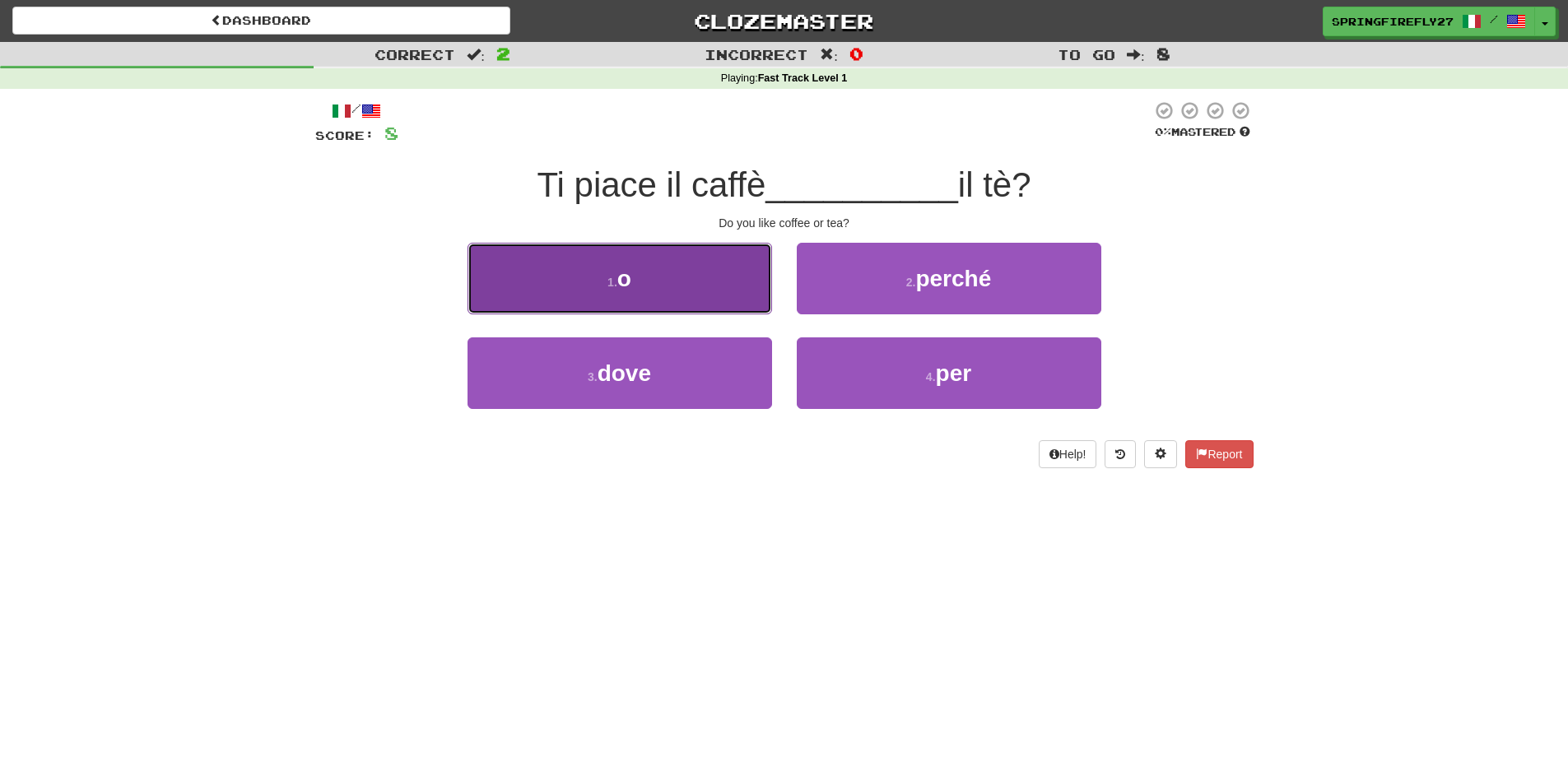
click at [643, 284] on button "1 . o" at bounding box center [619, 278] width 305 height 71
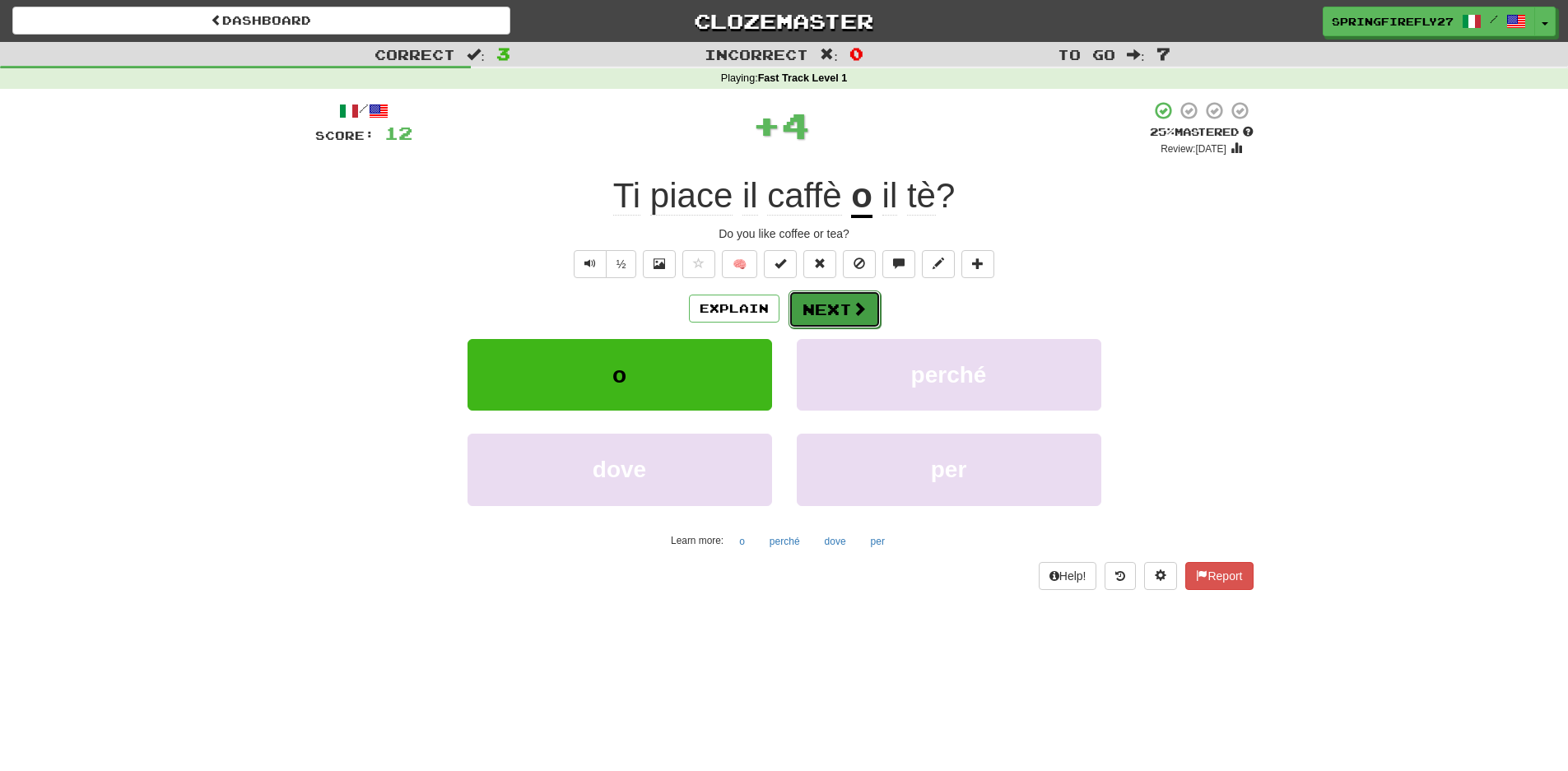
click at [842, 305] on button "Next" at bounding box center [834, 309] width 92 height 38
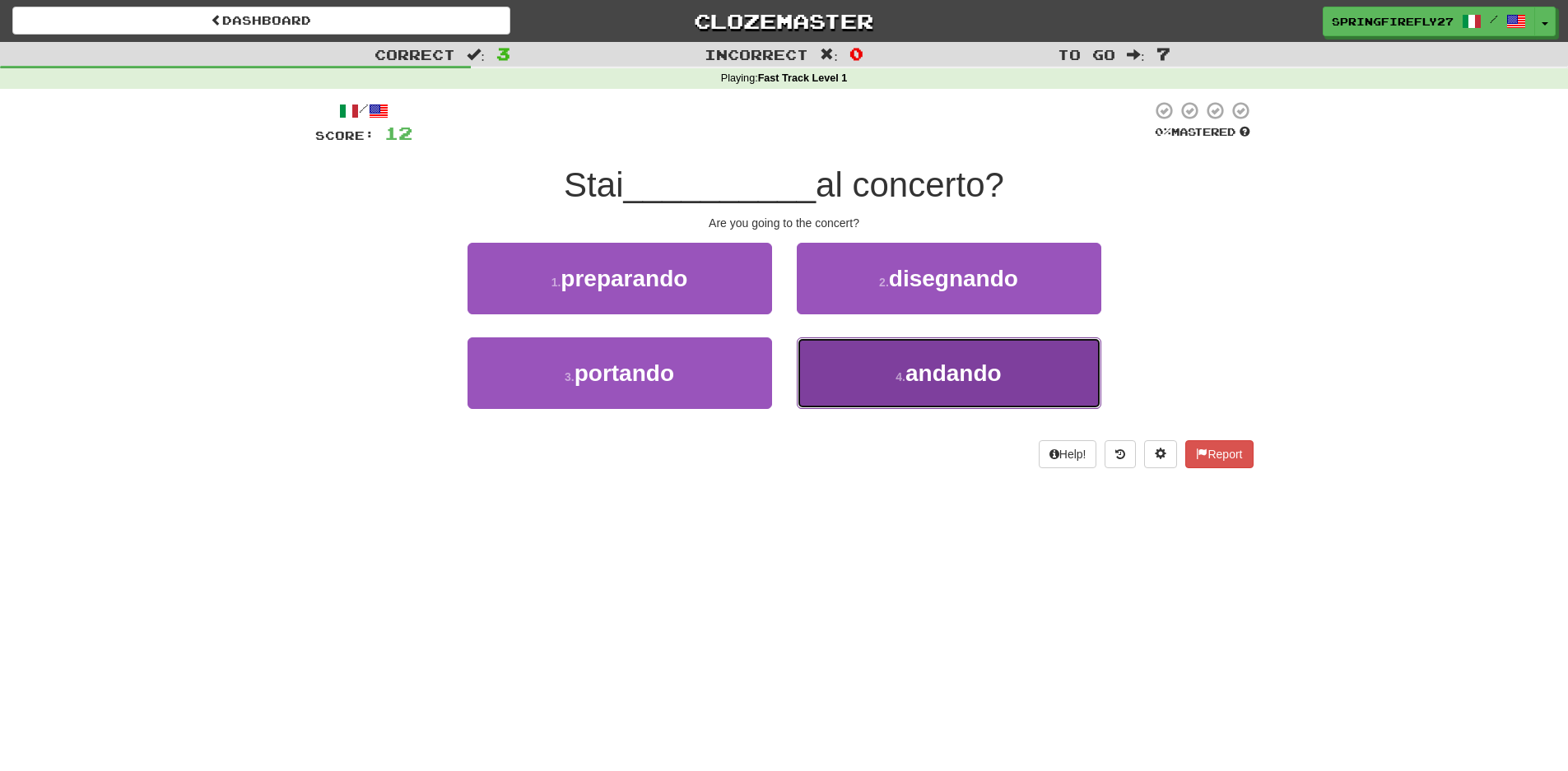
click at [931, 361] on span "andando" at bounding box center [954, 373] width 97 height 25
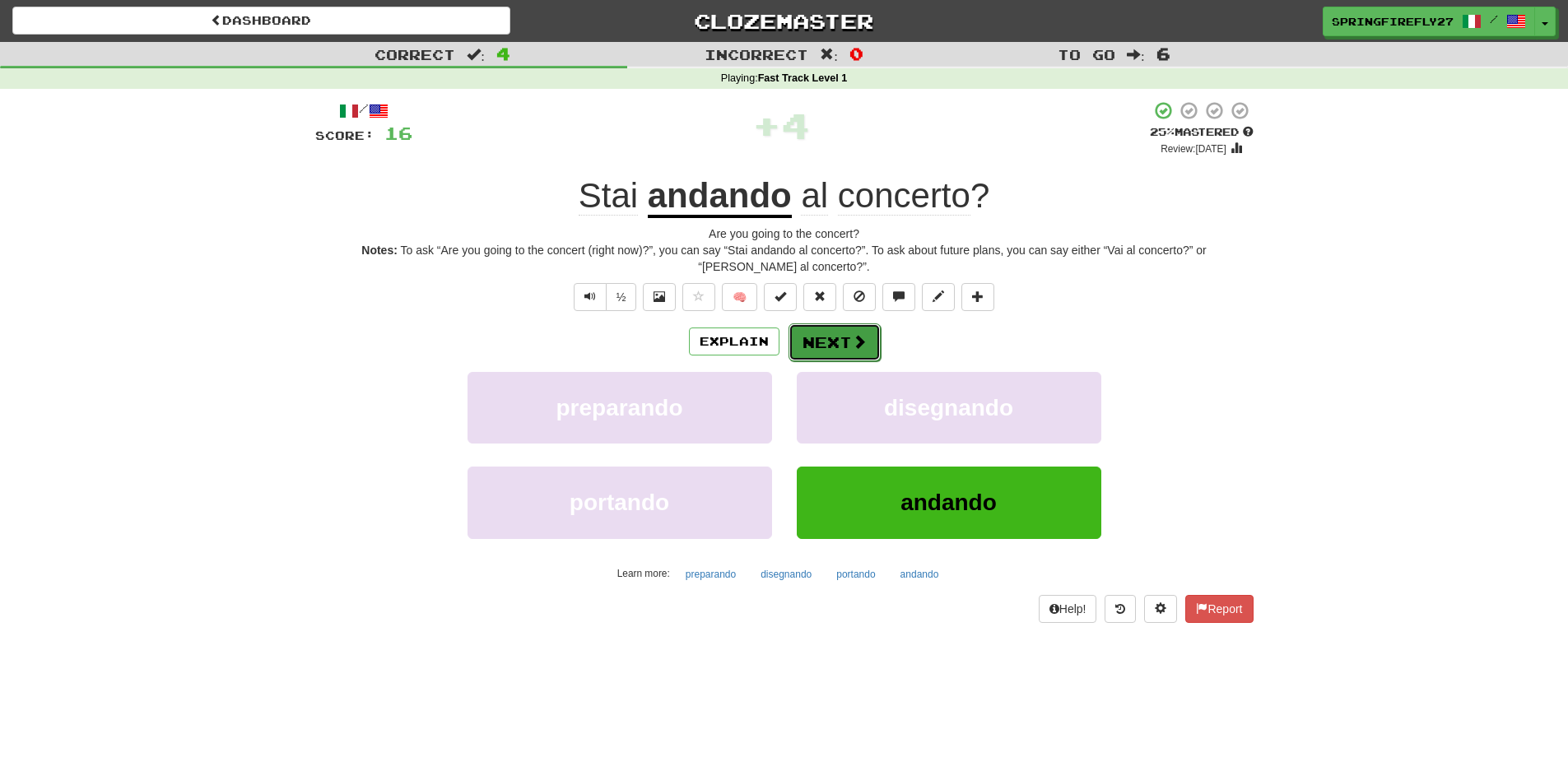
click at [856, 330] on button "Next" at bounding box center [834, 341] width 92 height 38
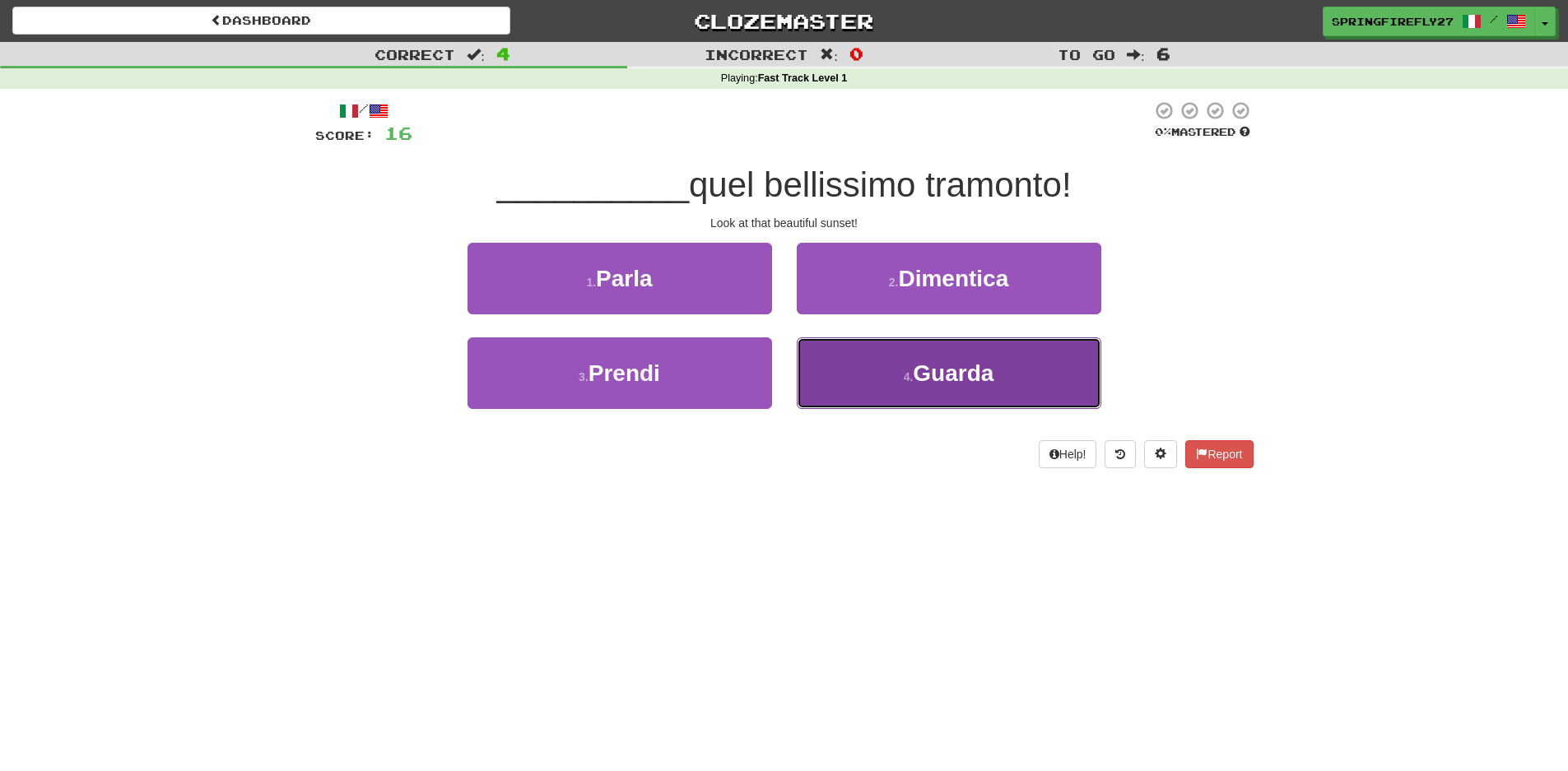
click at [926, 367] on span "Guarda" at bounding box center [953, 373] width 81 height 25
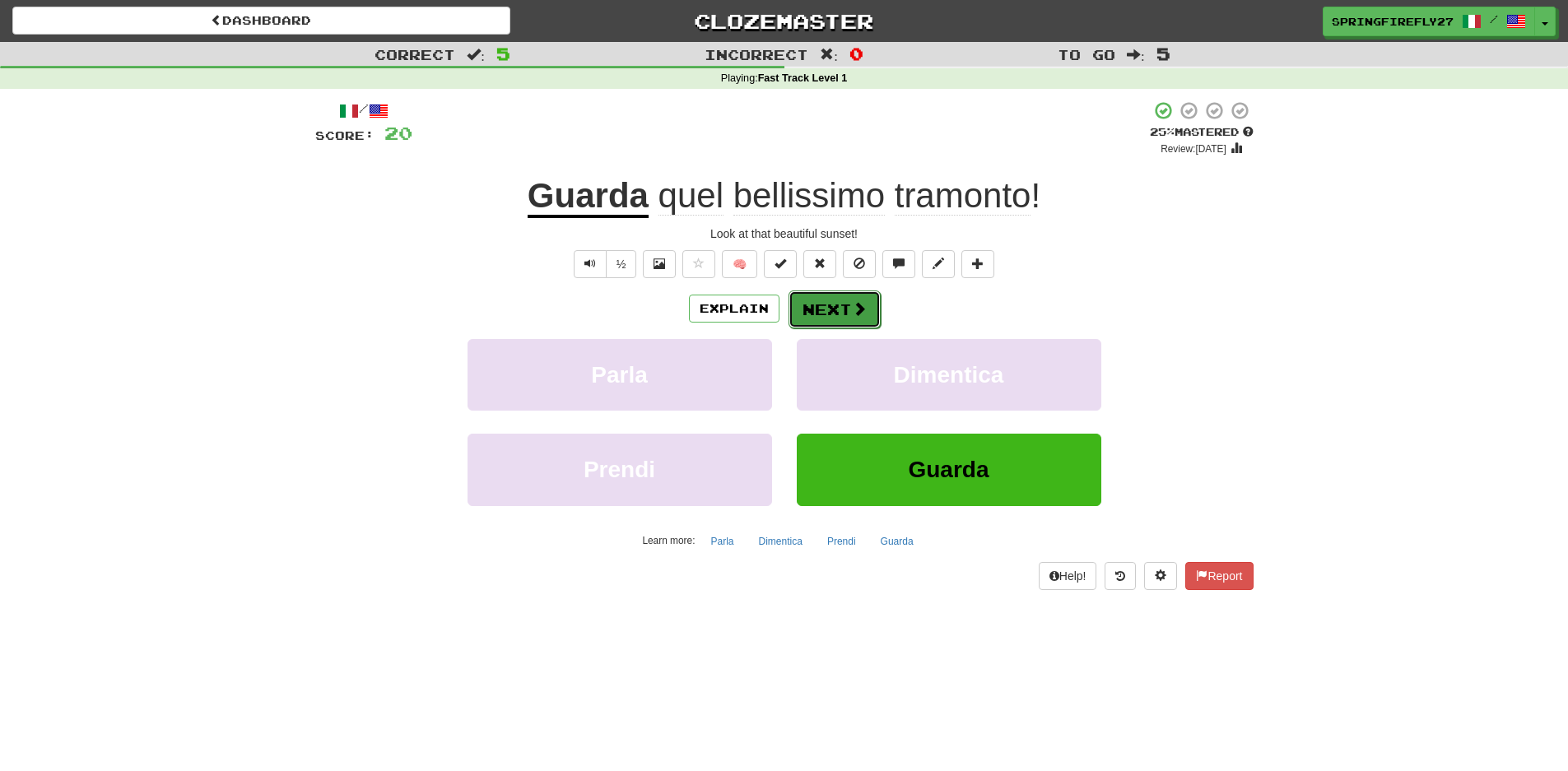
click at [829, 306] on button "Next" at bounding box center [834, 309] width 92 height 38
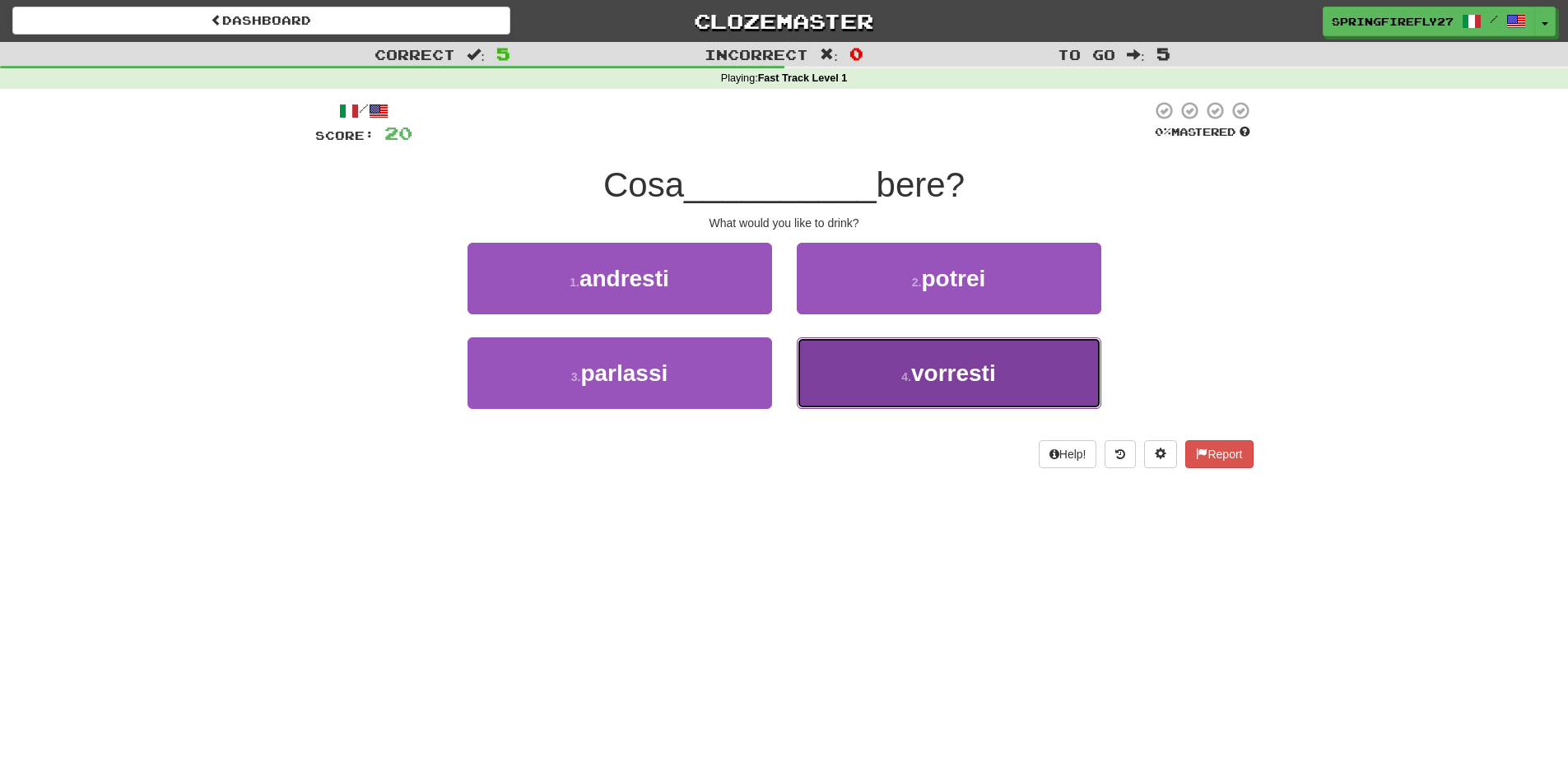
click at [947, 372] on span "vorresti" at bounding box center [954, 373] width 85 height 25
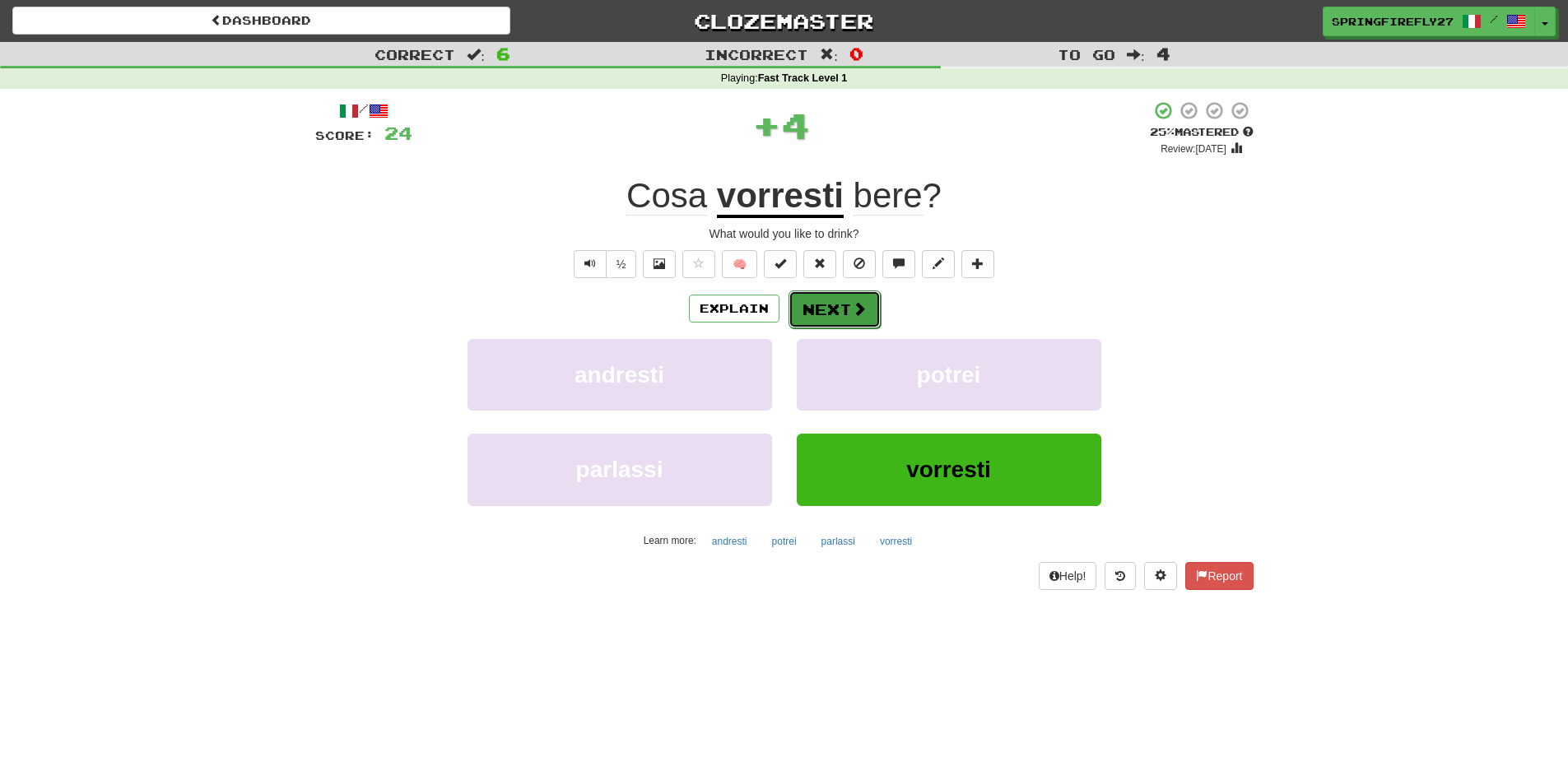
click at [831, 290] on button "Next" at bounding box center [834, 309] width 92 height 38
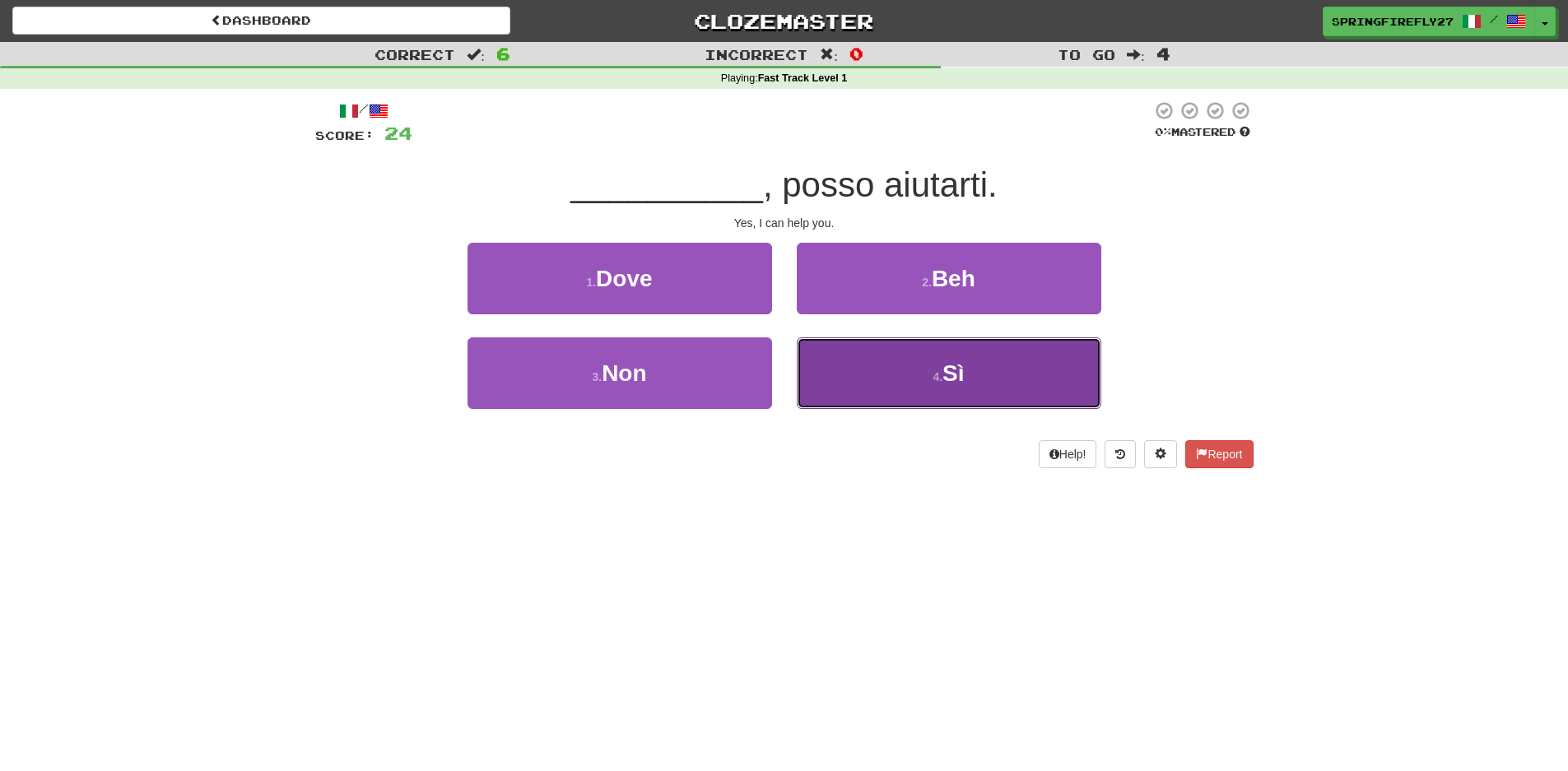
click at [957, 381] on span "Sì" at bounding box center [953, 373] width 21 height 25
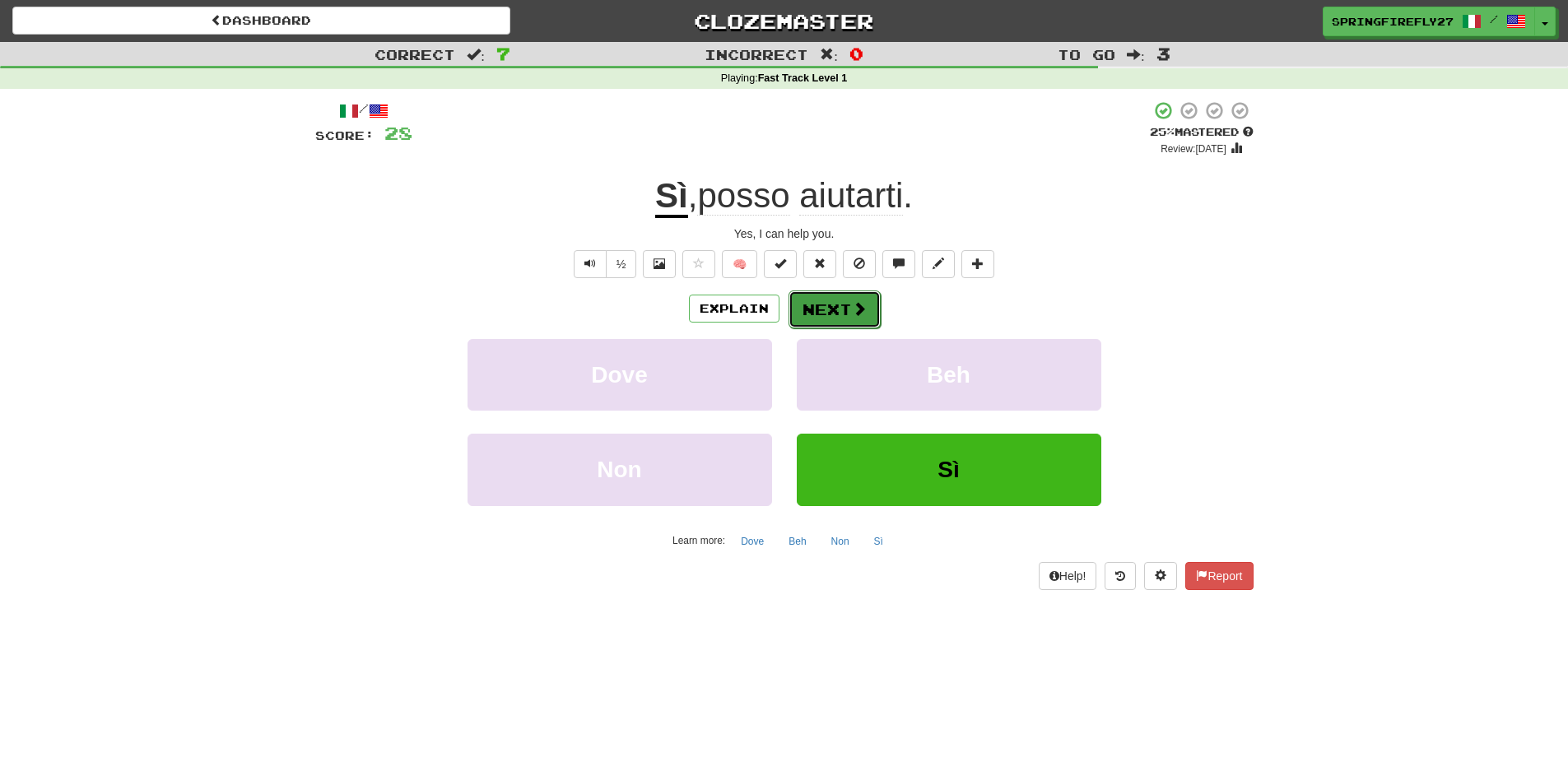
click at [837, 309] on button "Next" at bounding box center [834, 309] width 92 height 38
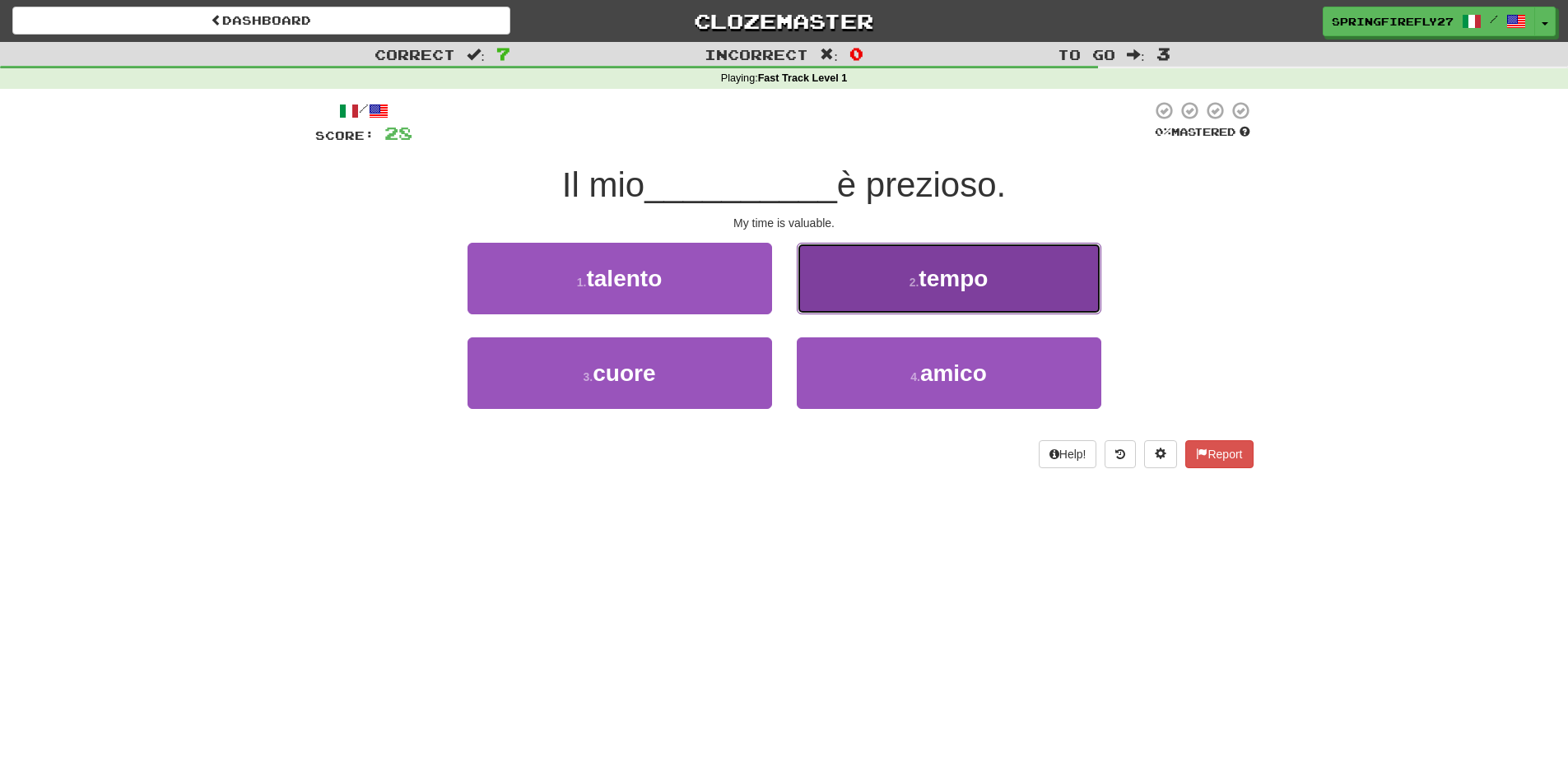
click at [927, 275] on span "tempo" at bounding box center [953, 279] width 69 height 25
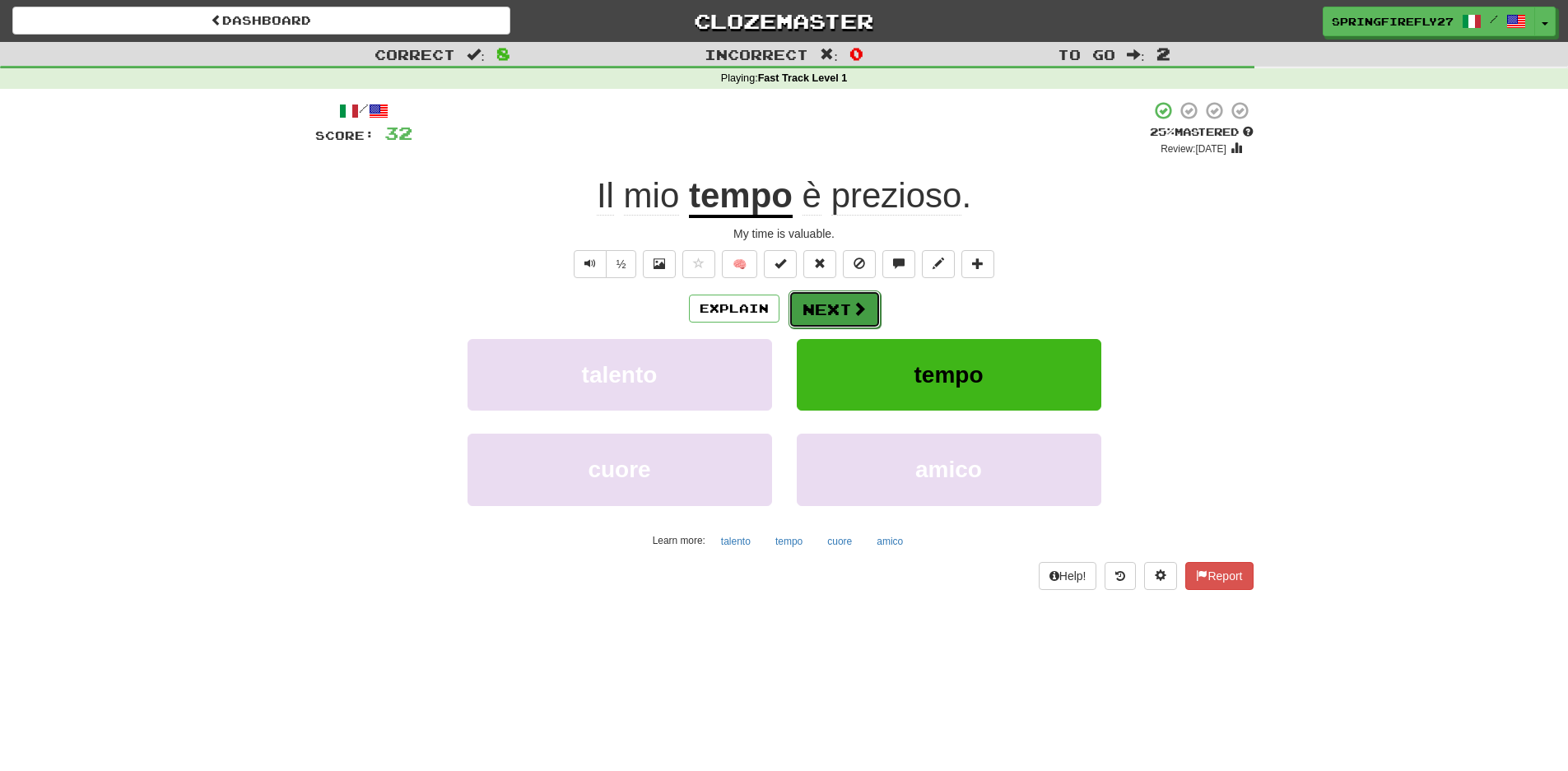
click at [839, 313] on button "Next" at bounding box center [834, 309] width 92 height 38
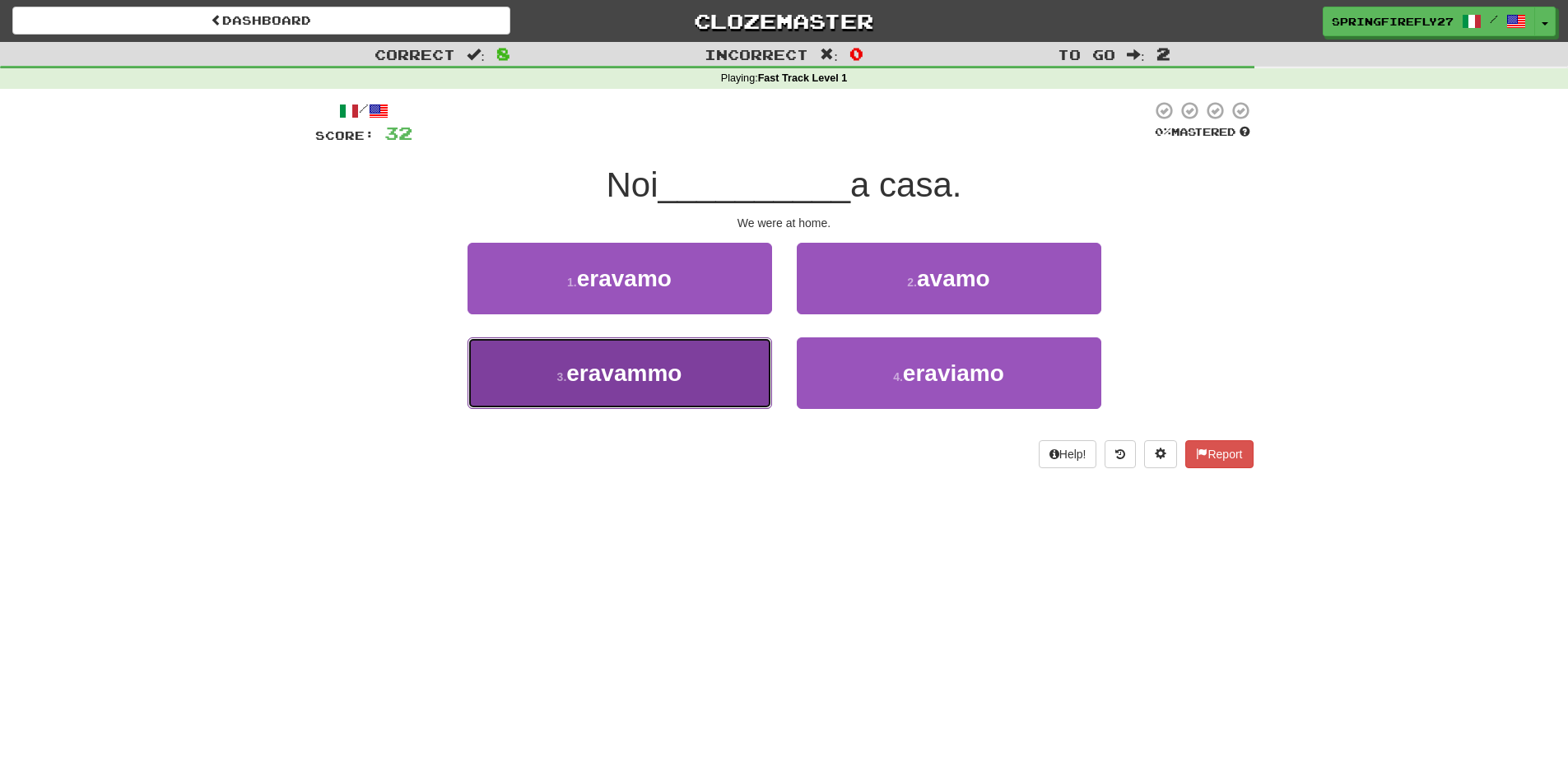
click at [652, 370] on span "eravammo" at bounding box center [624, 373] width 115 height 25
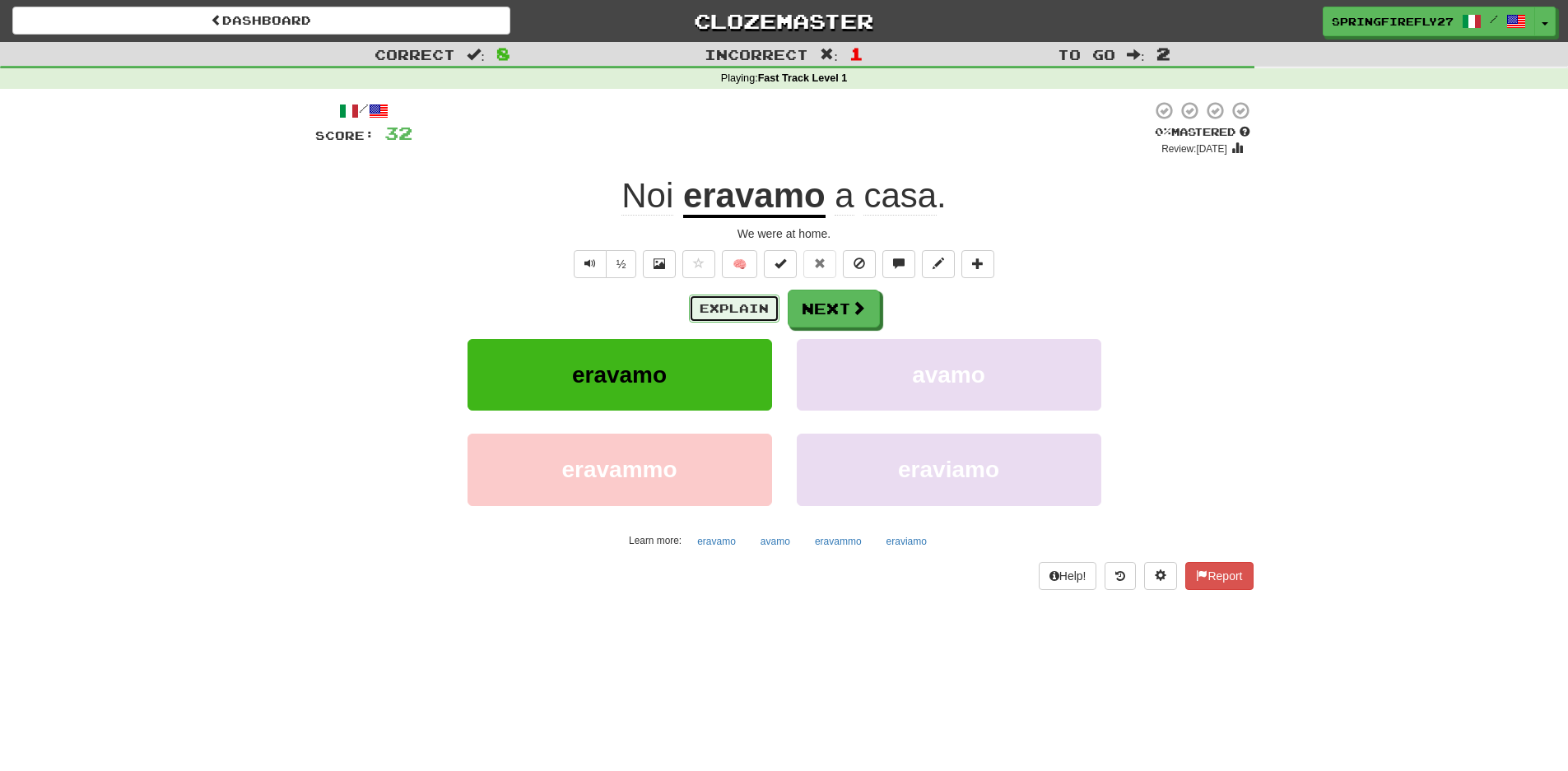
click at [733, 300] on button "Explain" at bounding box center [734, 308] width 91 height 28
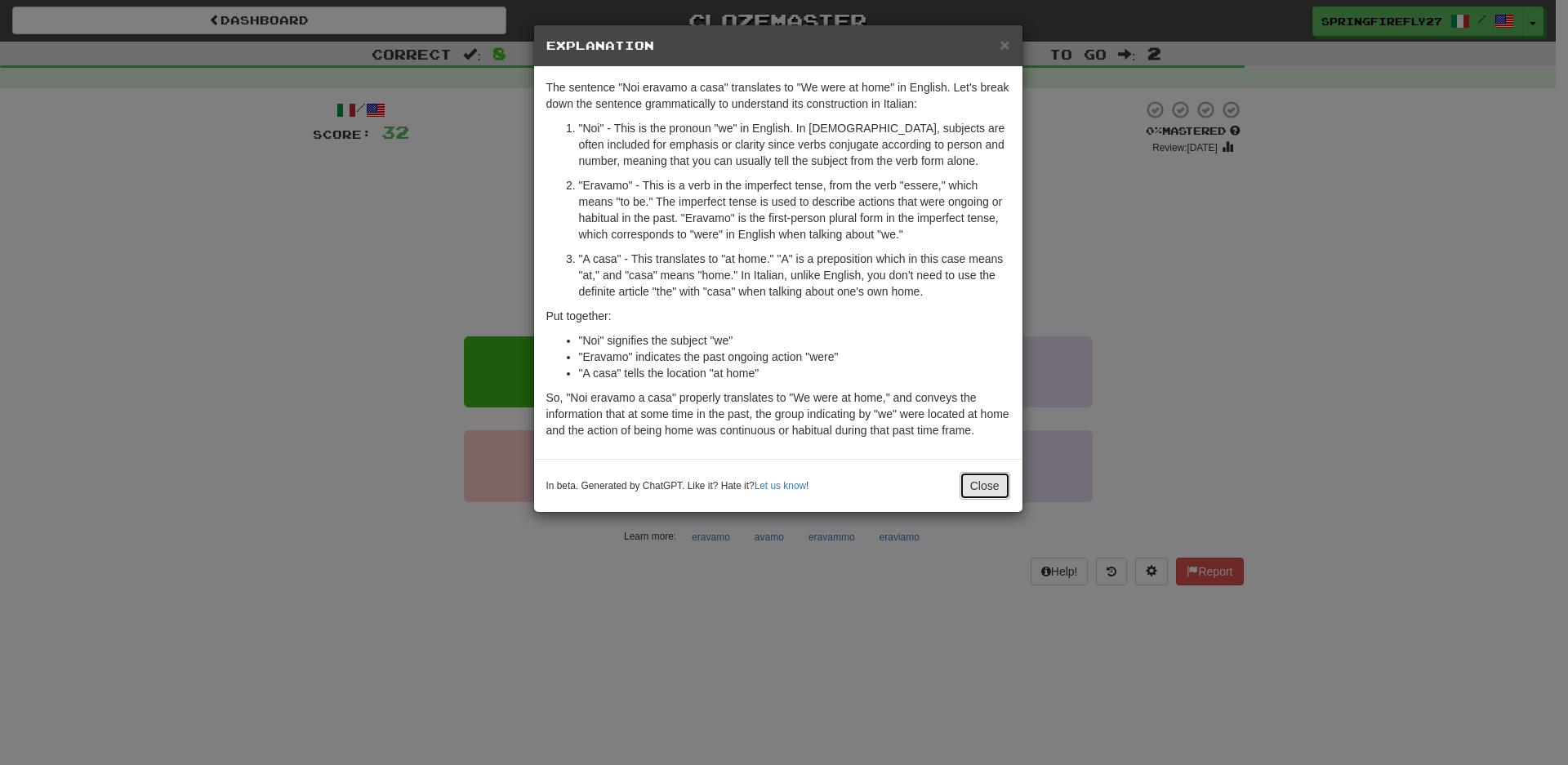
click at [983, 495] on button "Close" at bounding box center [984, 485] width 51 height 27
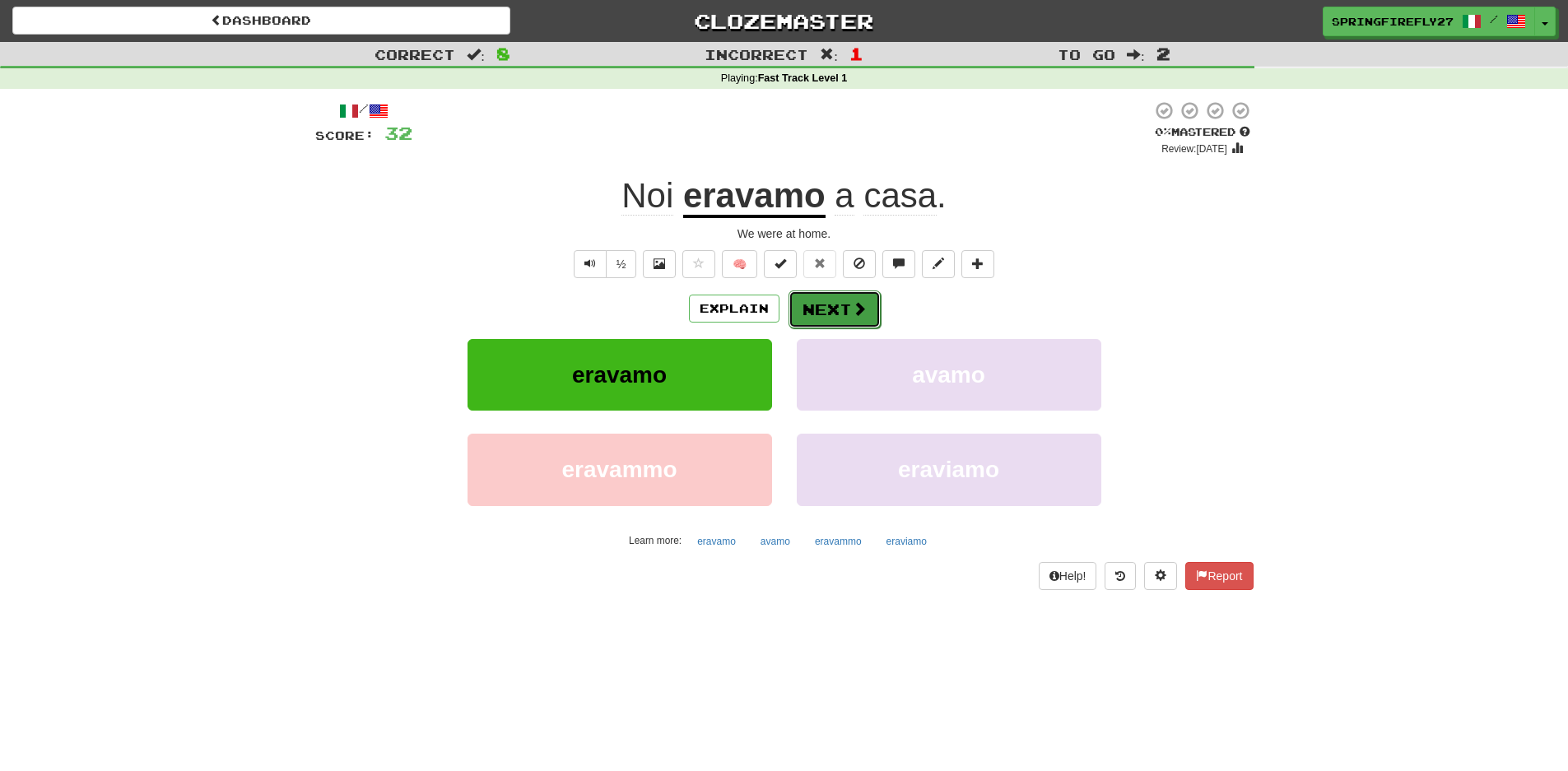
click at [841, 310] on button "Next" at bounding box center [834, 309] width 92 height 38
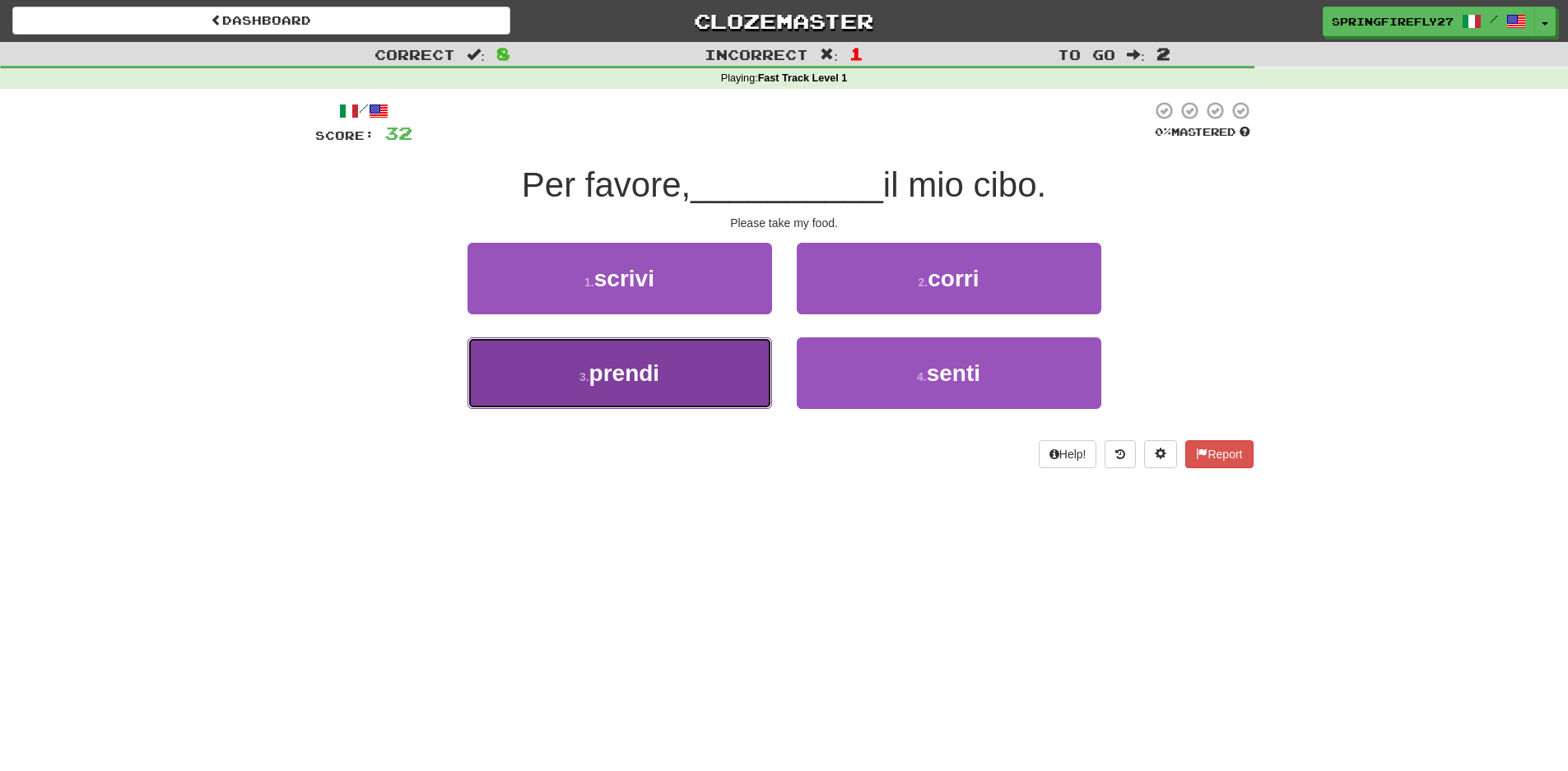
click at [652, 370] on span "prendi" at bounding box center [625, 373] width 71 height 25
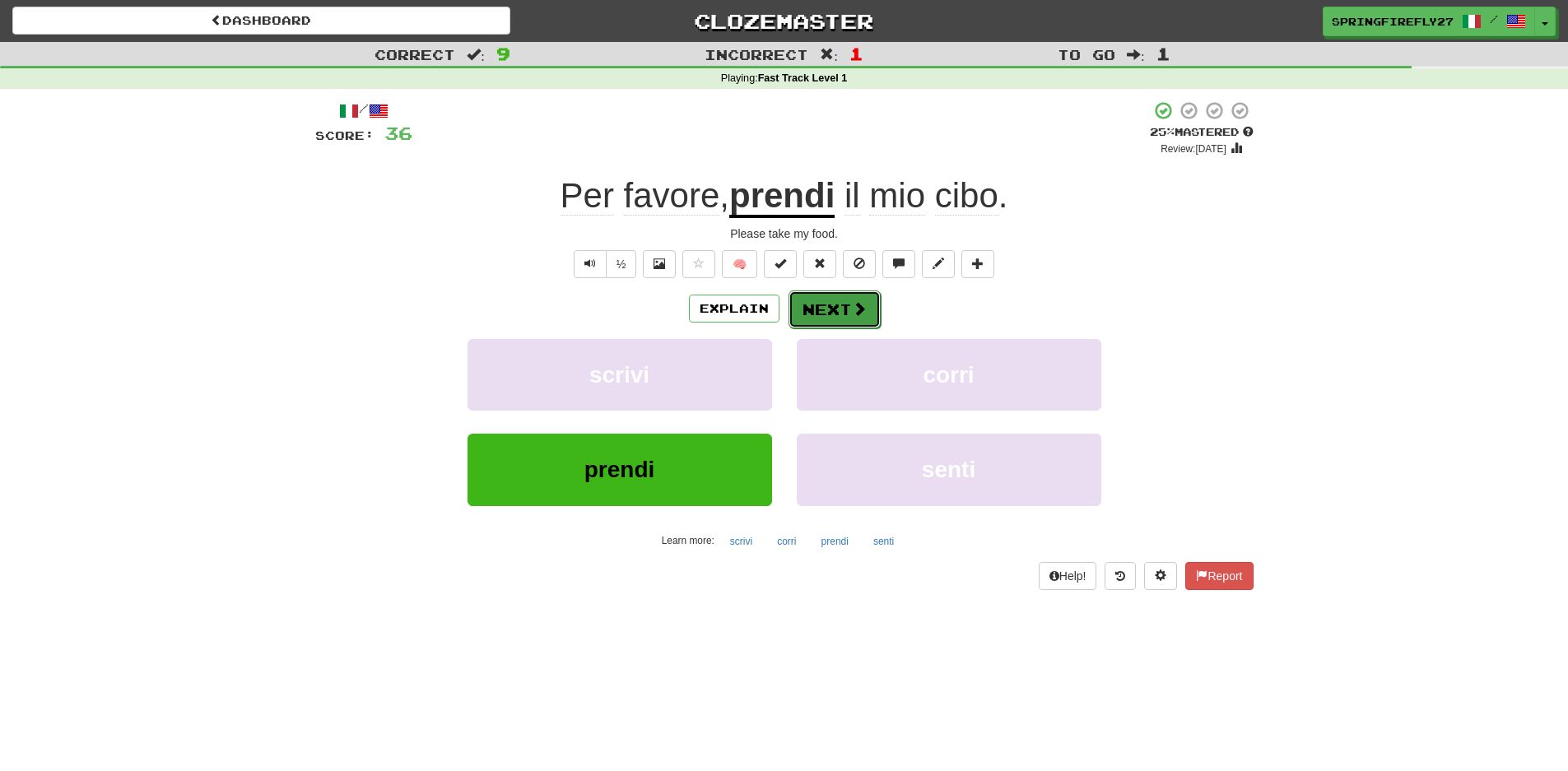
click at [826, 310] on button "Next" at bounding box center [834, 309] width 92 height 38
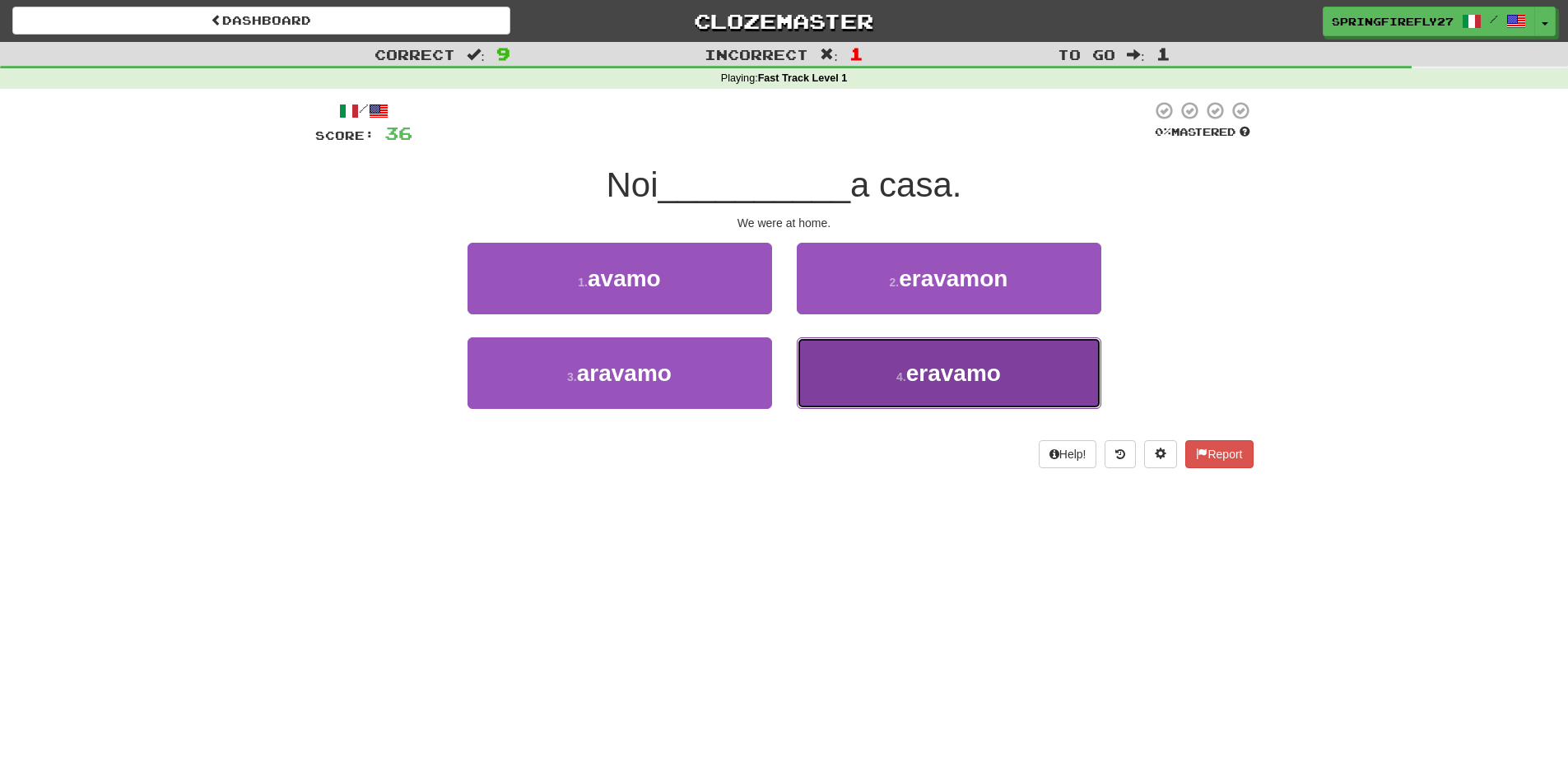
click at [980, 376] on span "eravamo" at bounding box center [954, 373] width 95 height 25
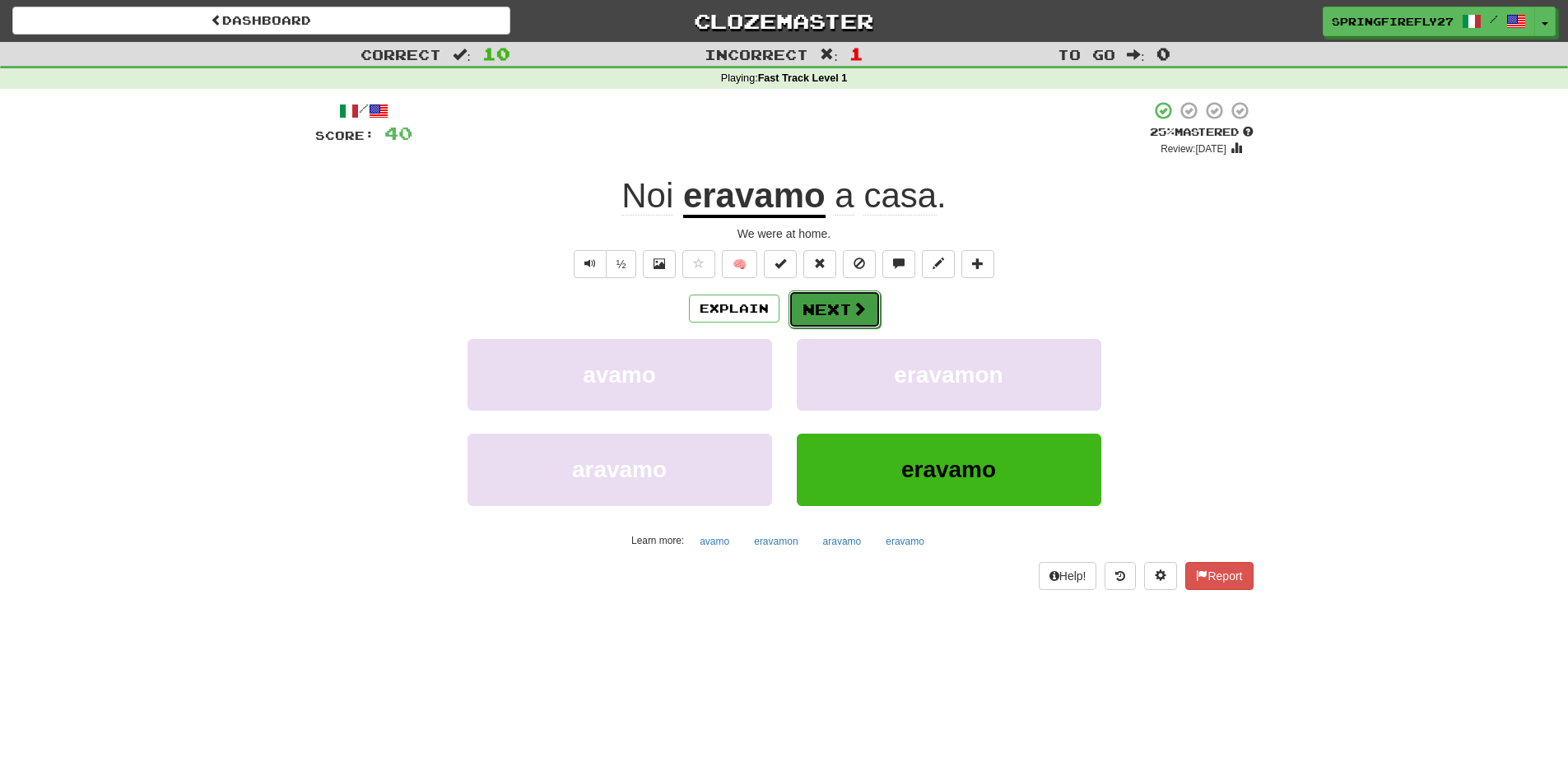
click at [854, 306] on span at bounding box center [860, 309] width 15 height 15
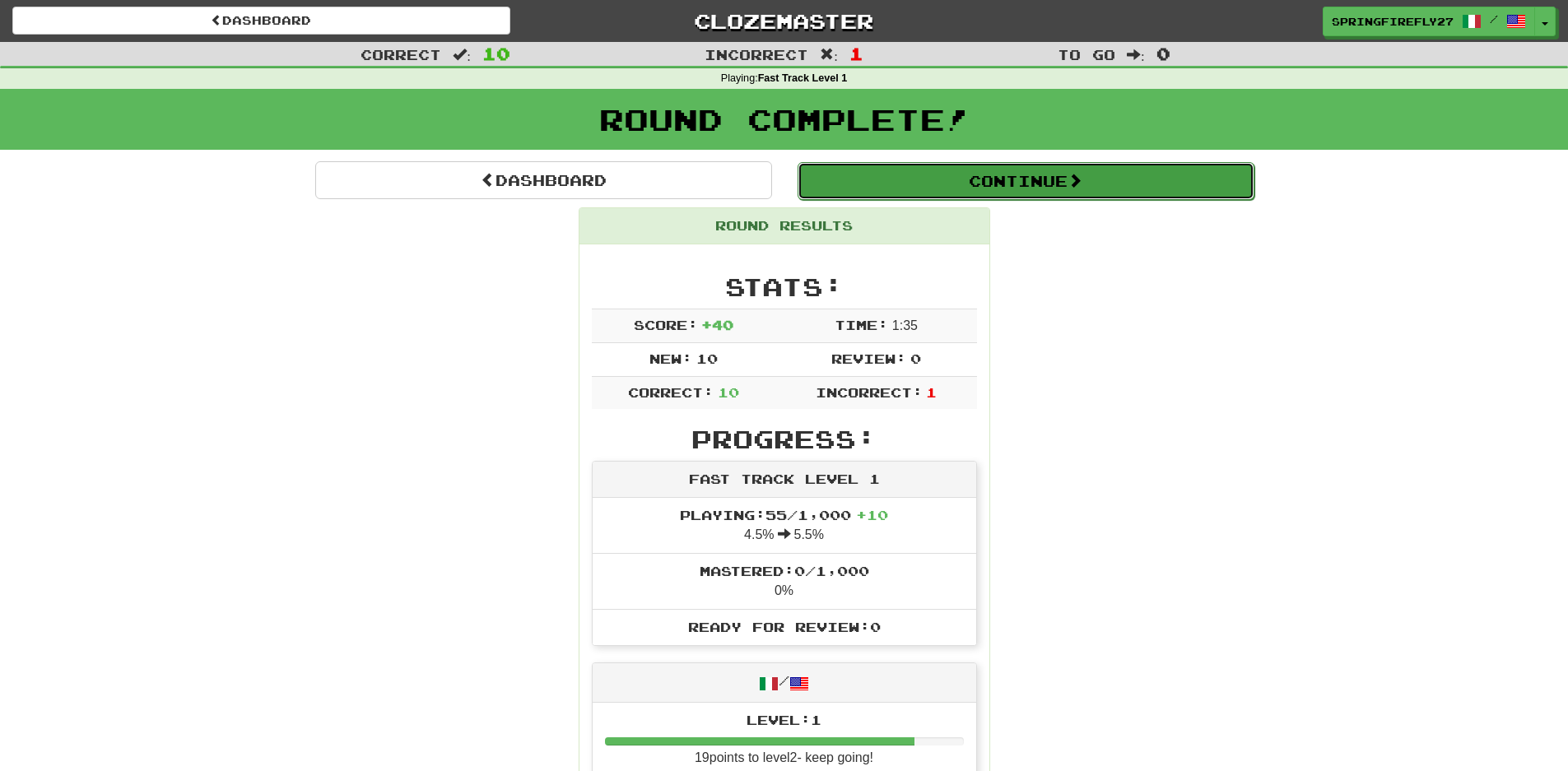
click at [1061, 177] on button "Continue" at bounding box center [1026, 180] width 457 height 38
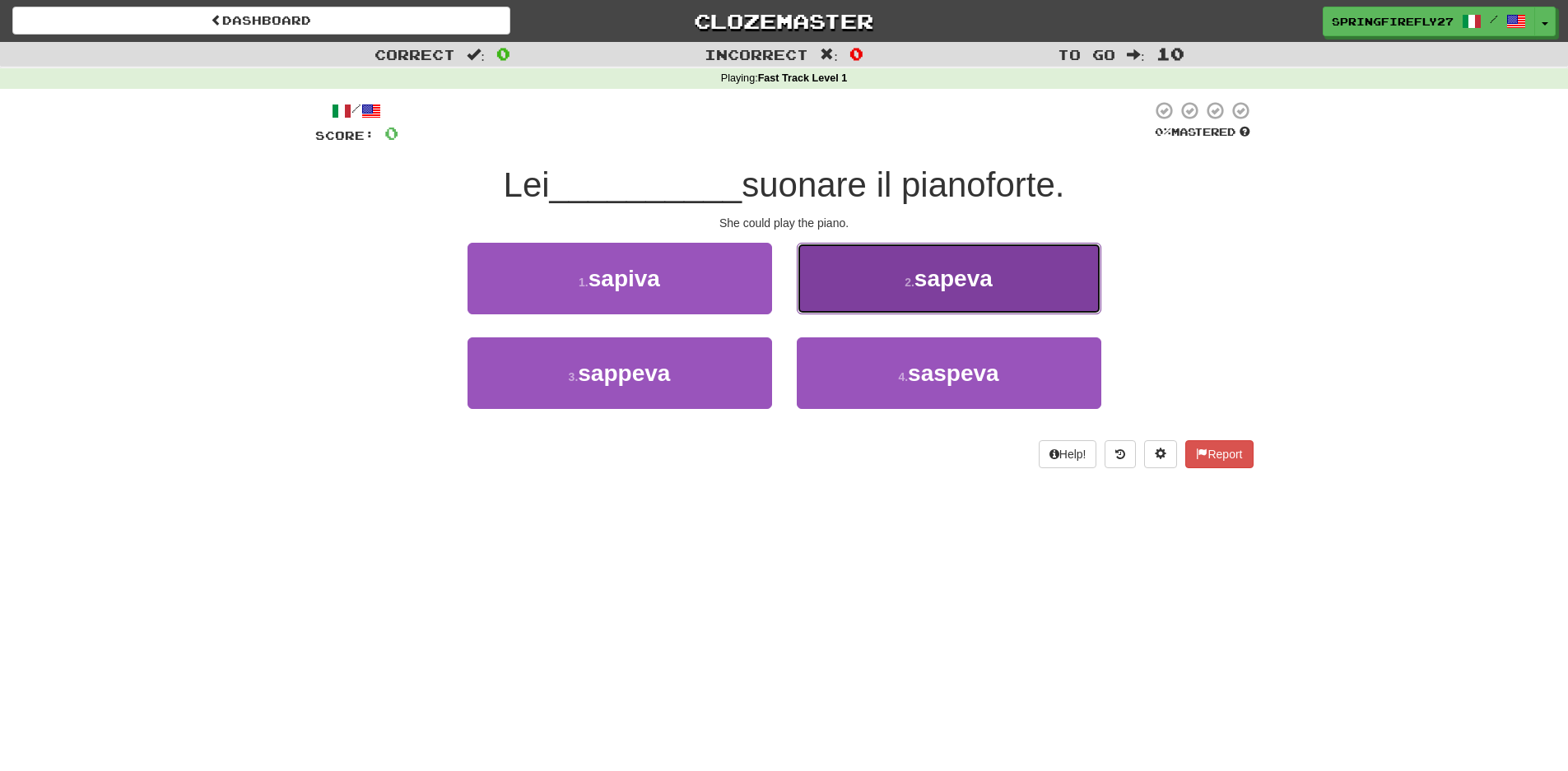
click at [954, 279] on span "sapeva" at bounding box center [953, 279] width 78 height 25
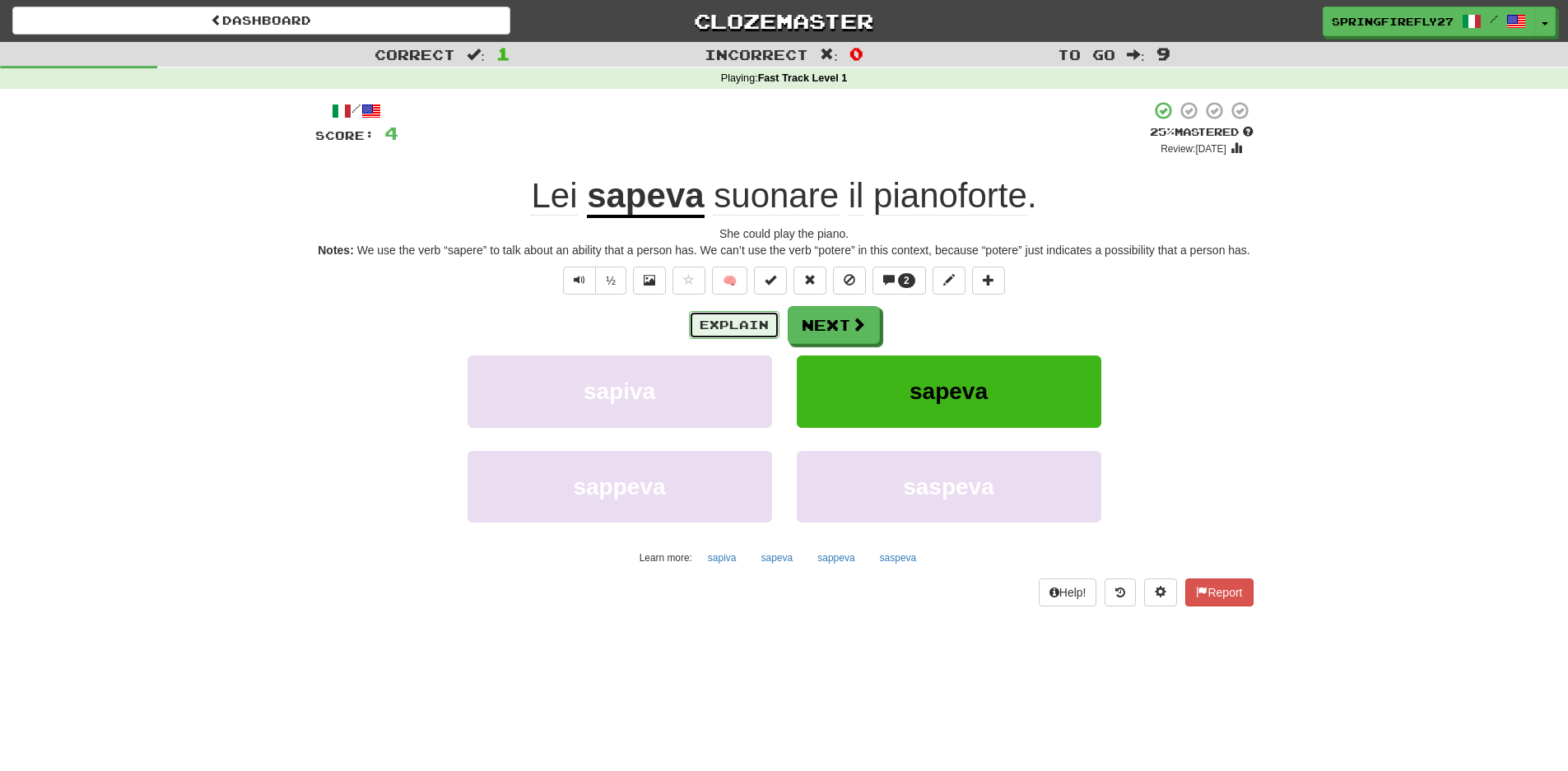
click at [733, 326] on button "Explain" at bounding box center [734, 325] width 91 height 28
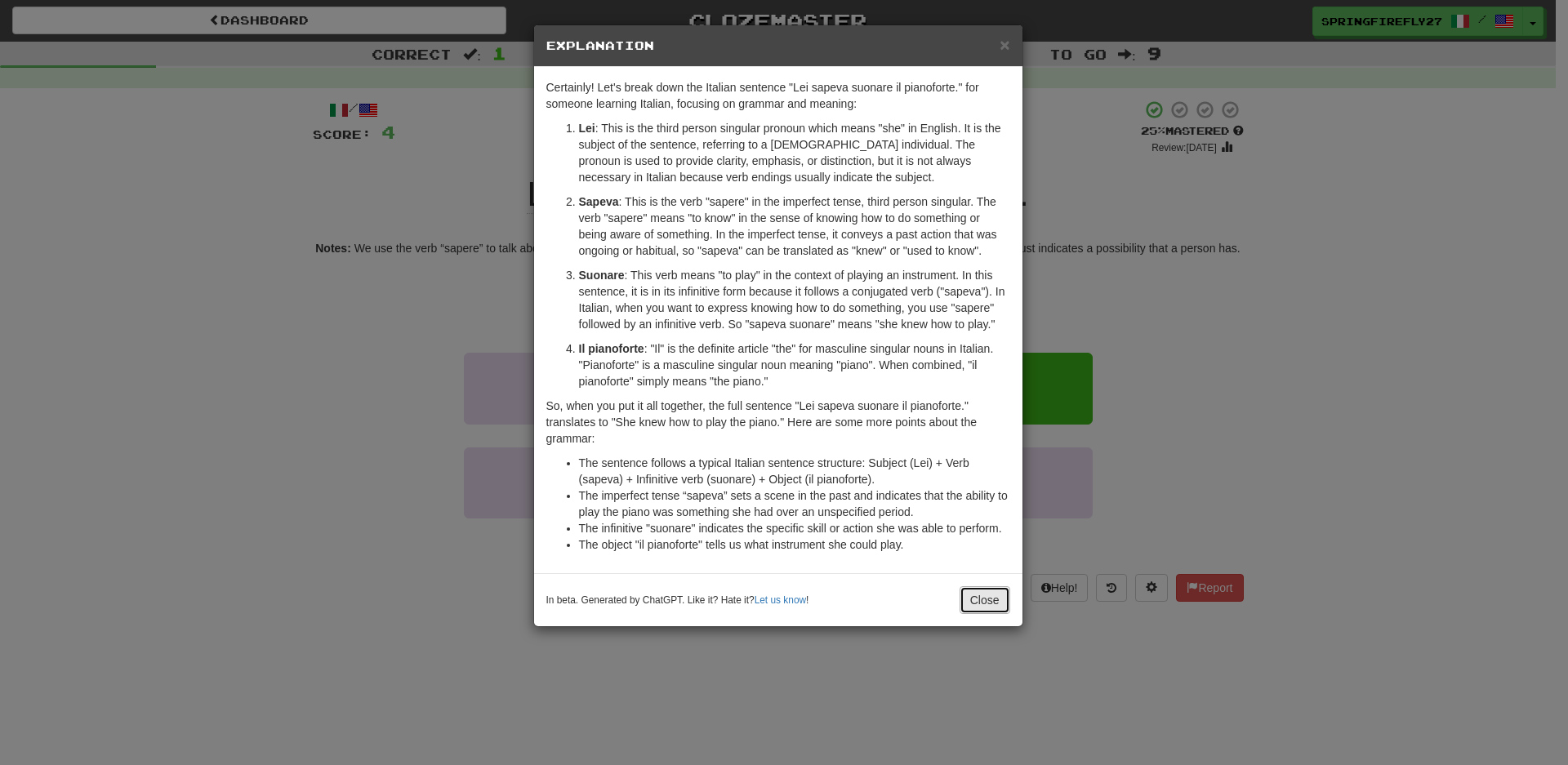
click at [974, 602] on button "Close" at bounding box center [984, 599] width 51 height 27
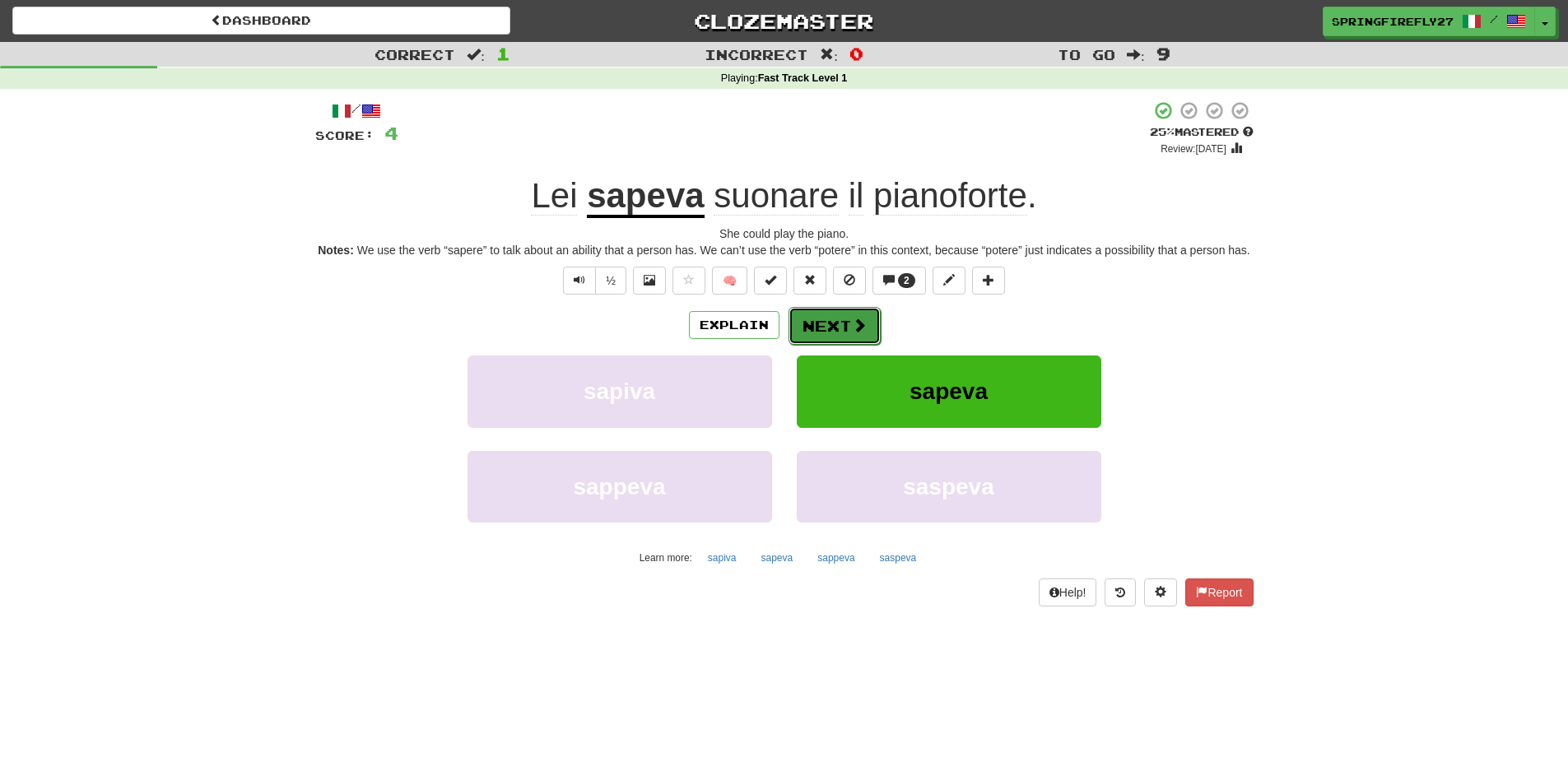
click at [830, 330] on button "Next" at bounding box center [834, 326] width 92 height 38
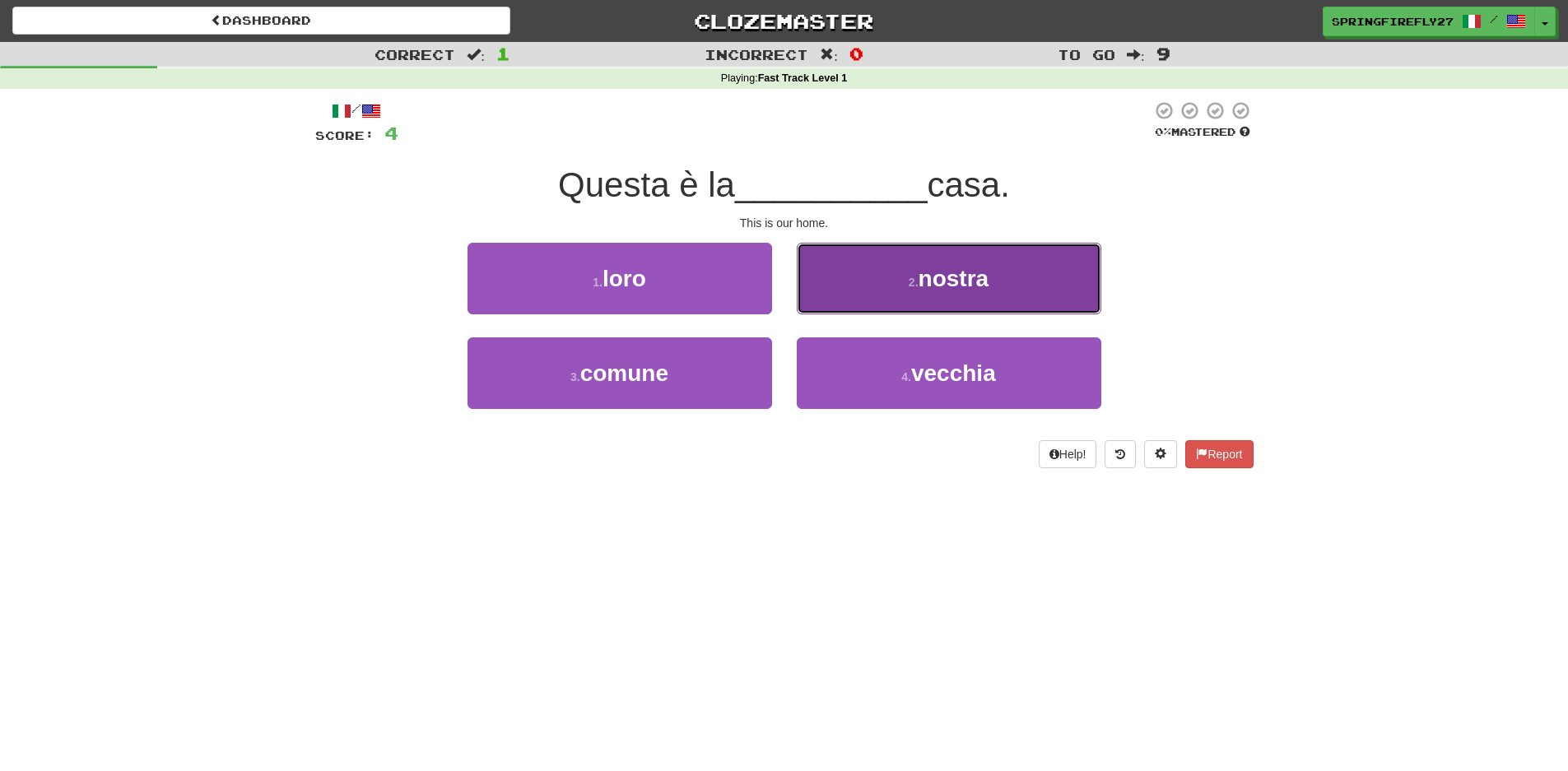
click at [977, 276] on span "nostra" at bounding box center [954, 279] width 71 height 25
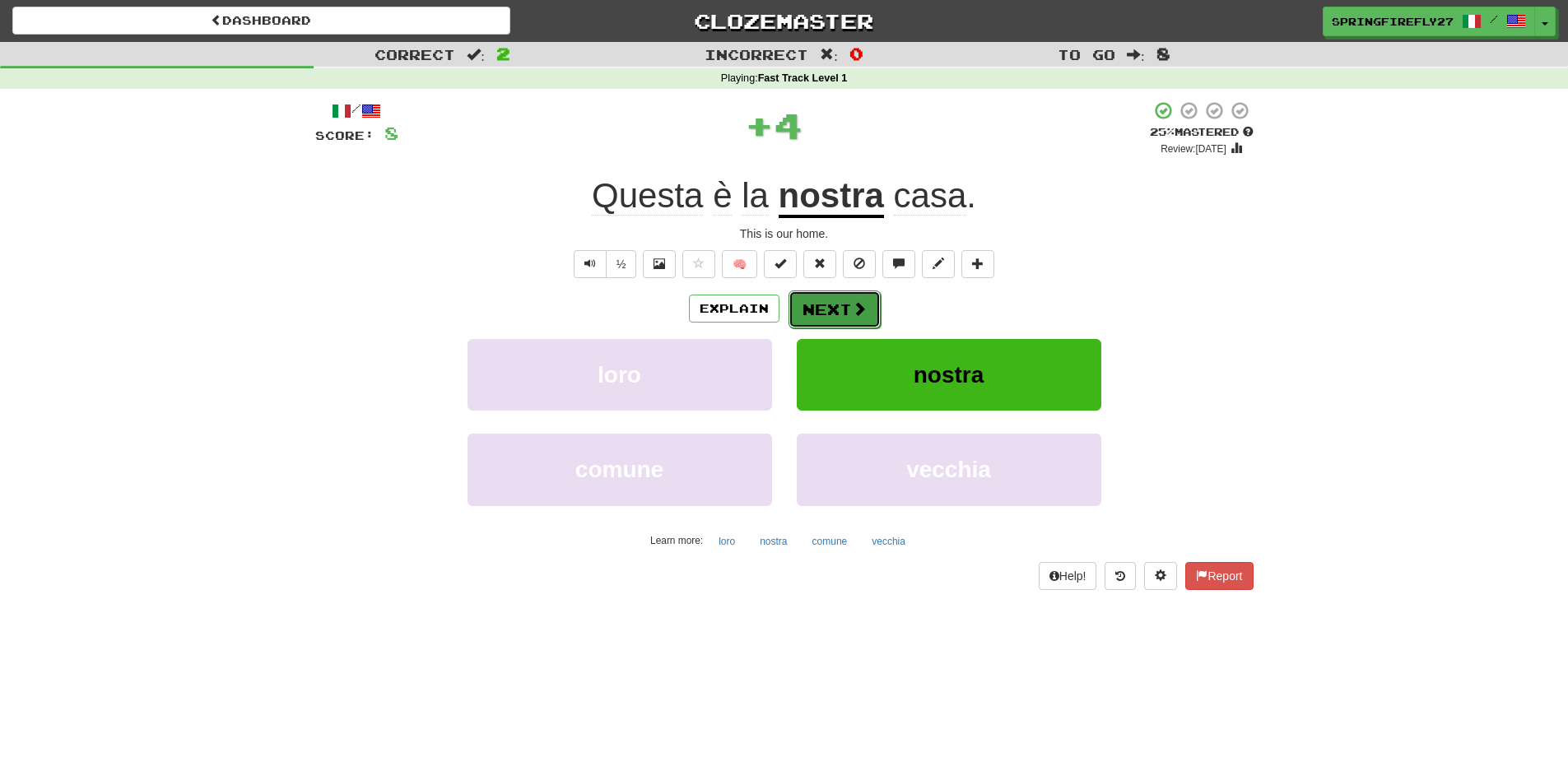
click at [853, 301] on span at bounding box center [860, 309] width 15 height 15
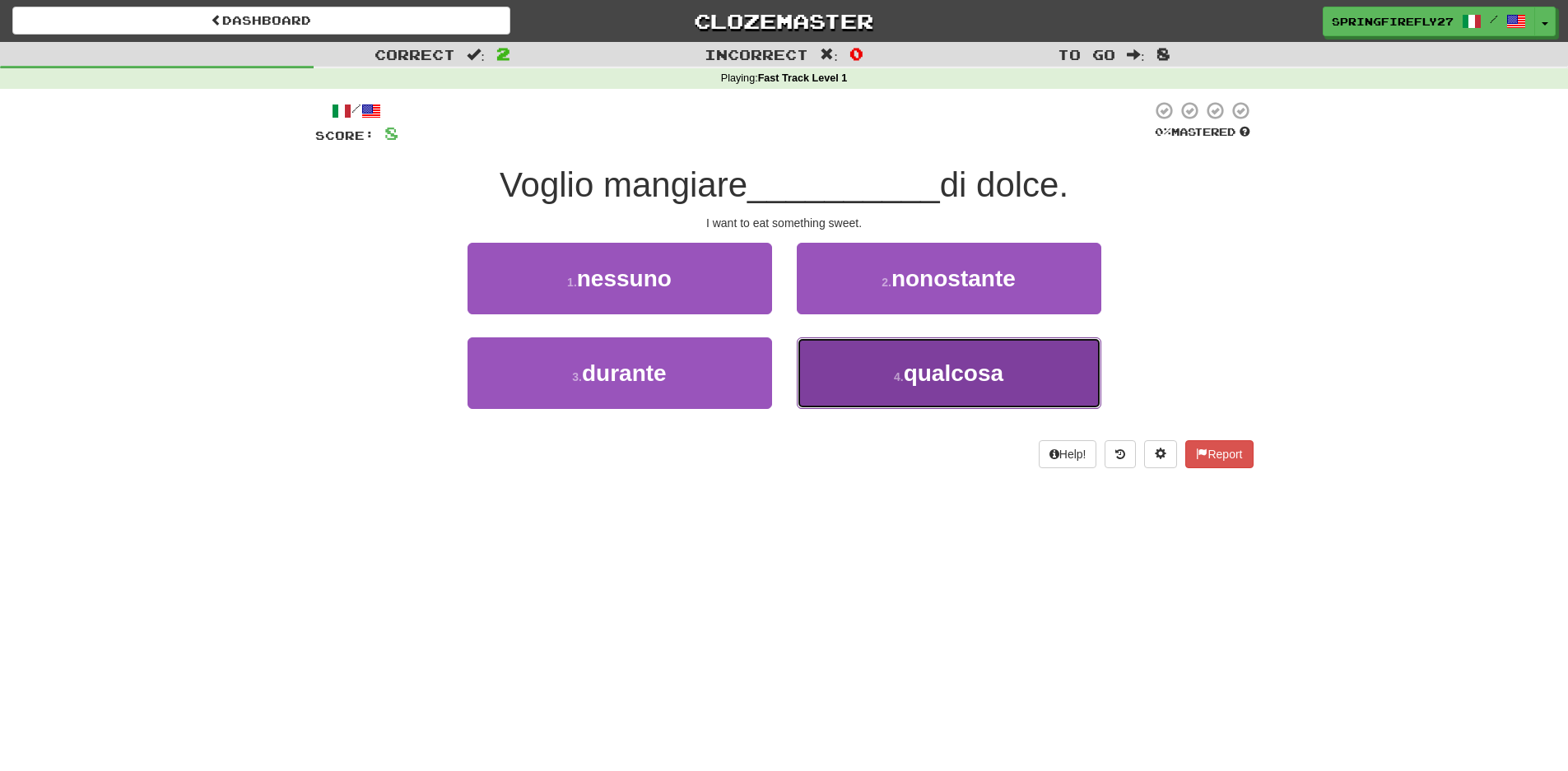
click at [954, 369] on span "qualcosa" at bounding box center [954, 373] width 100 height 25
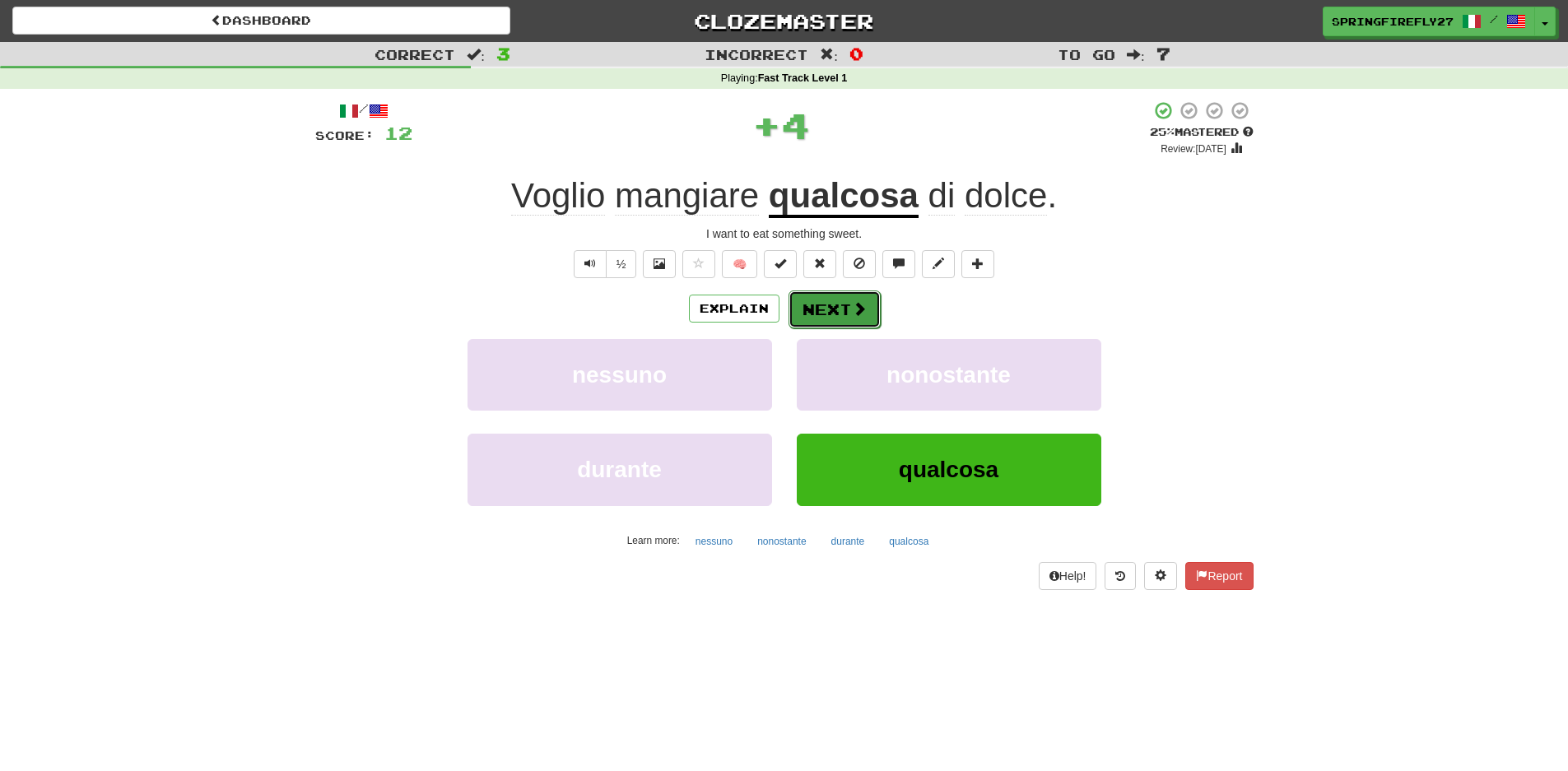
click at [837, 290] on button "Next" at bounding box center [834, 309] width 92 height 38
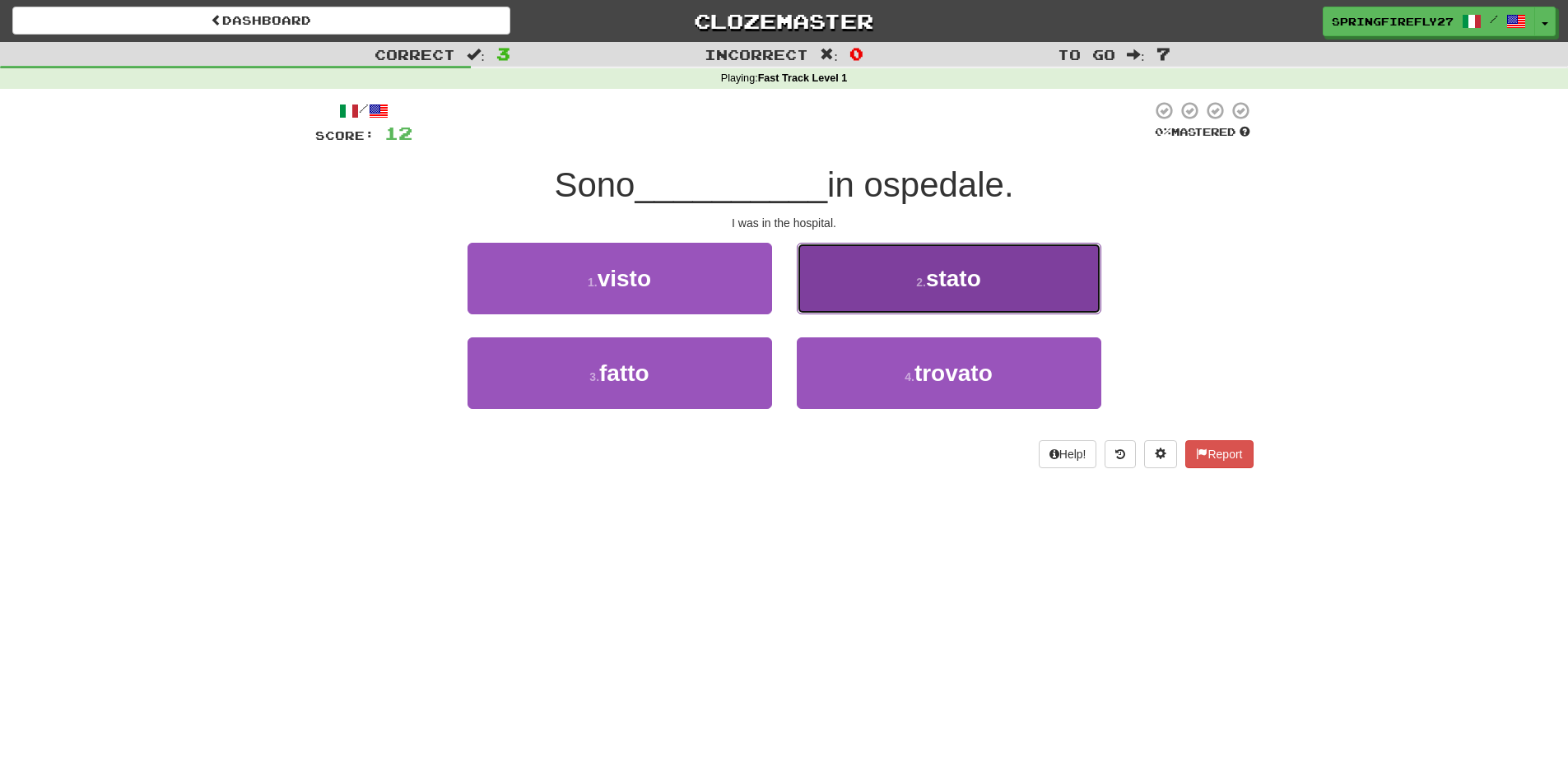
click at [954, 278] on span "stato" at bounding box center [954, 279] width 55 height 25
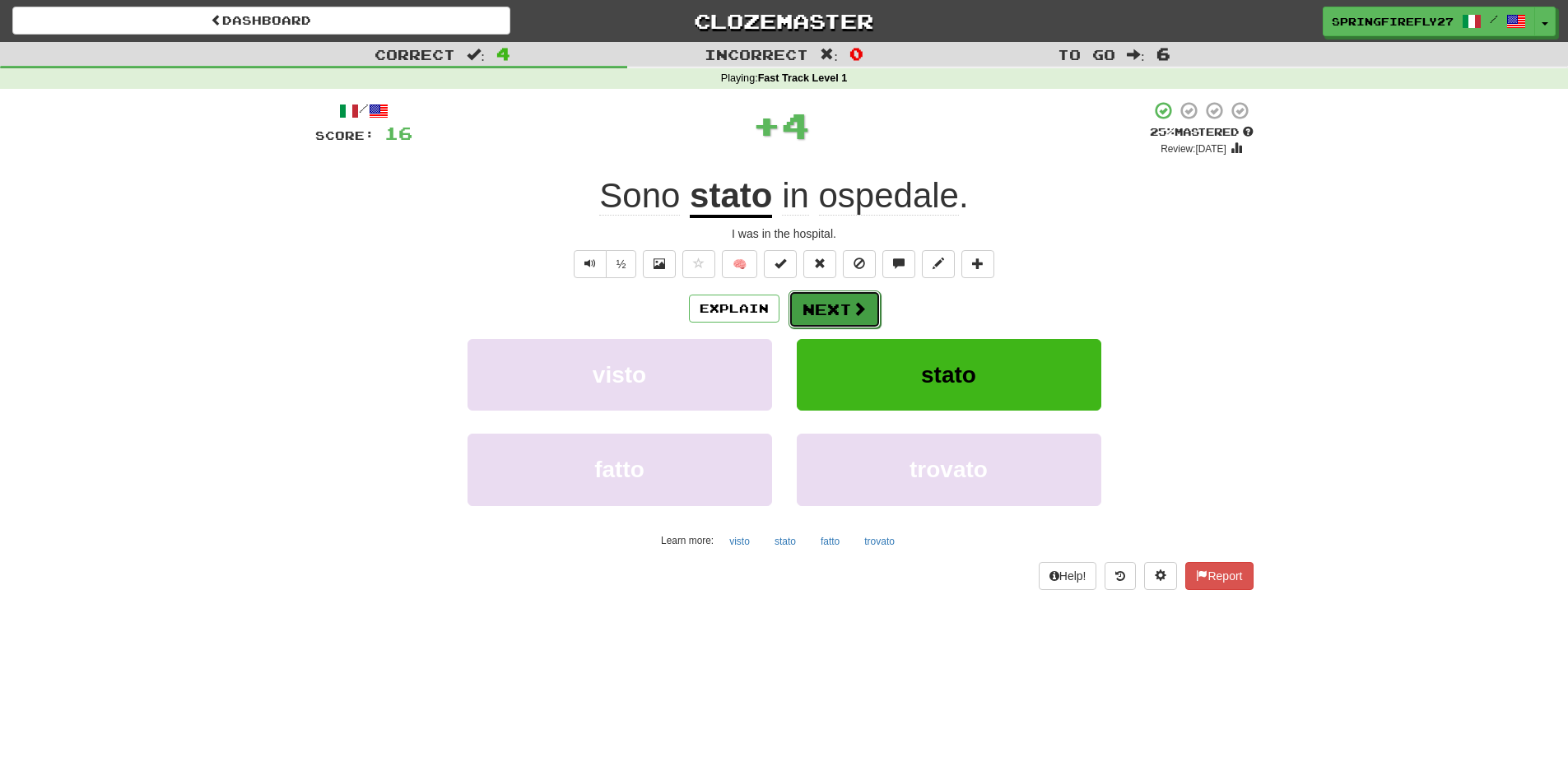
click at [840, 302] on button "Next" at bounding box center [834, 309] width 92 height 38
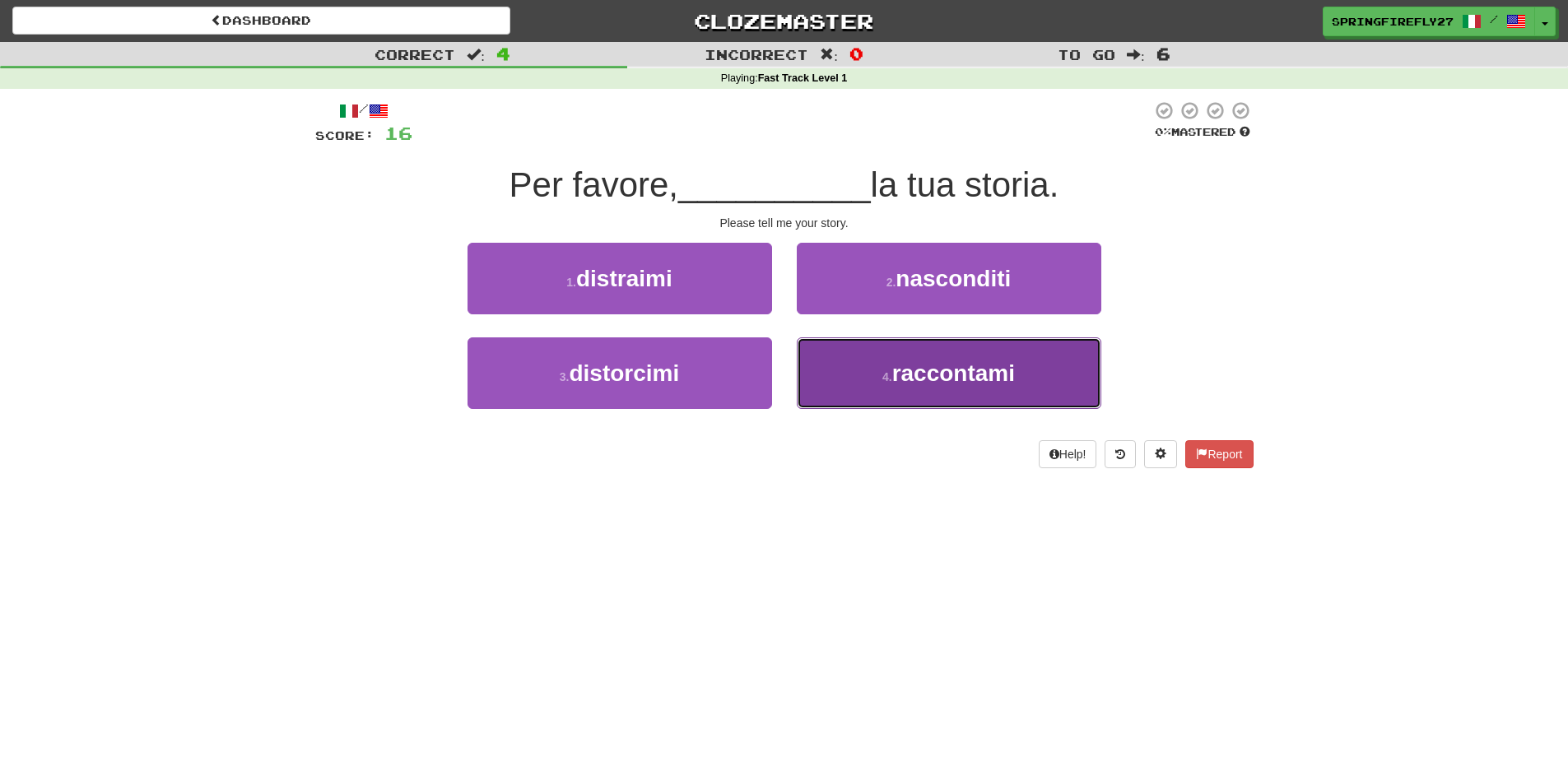
click at [956, 368] on span "raccontami" at bounding box center [954, 373] width 123 height 25
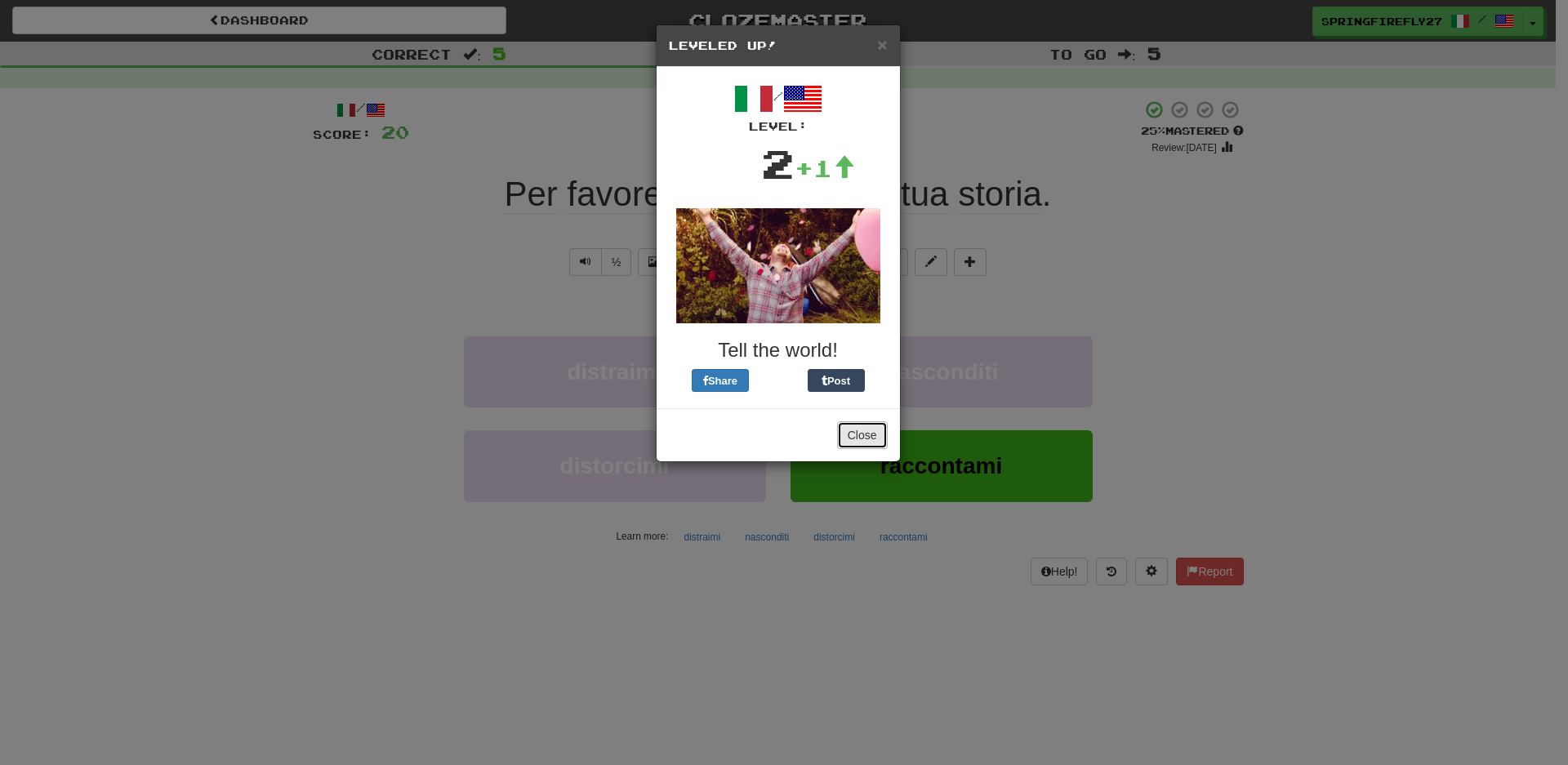
click at [862, 428] on button "Close" at bounding box center [862, 435] width 51 height 27
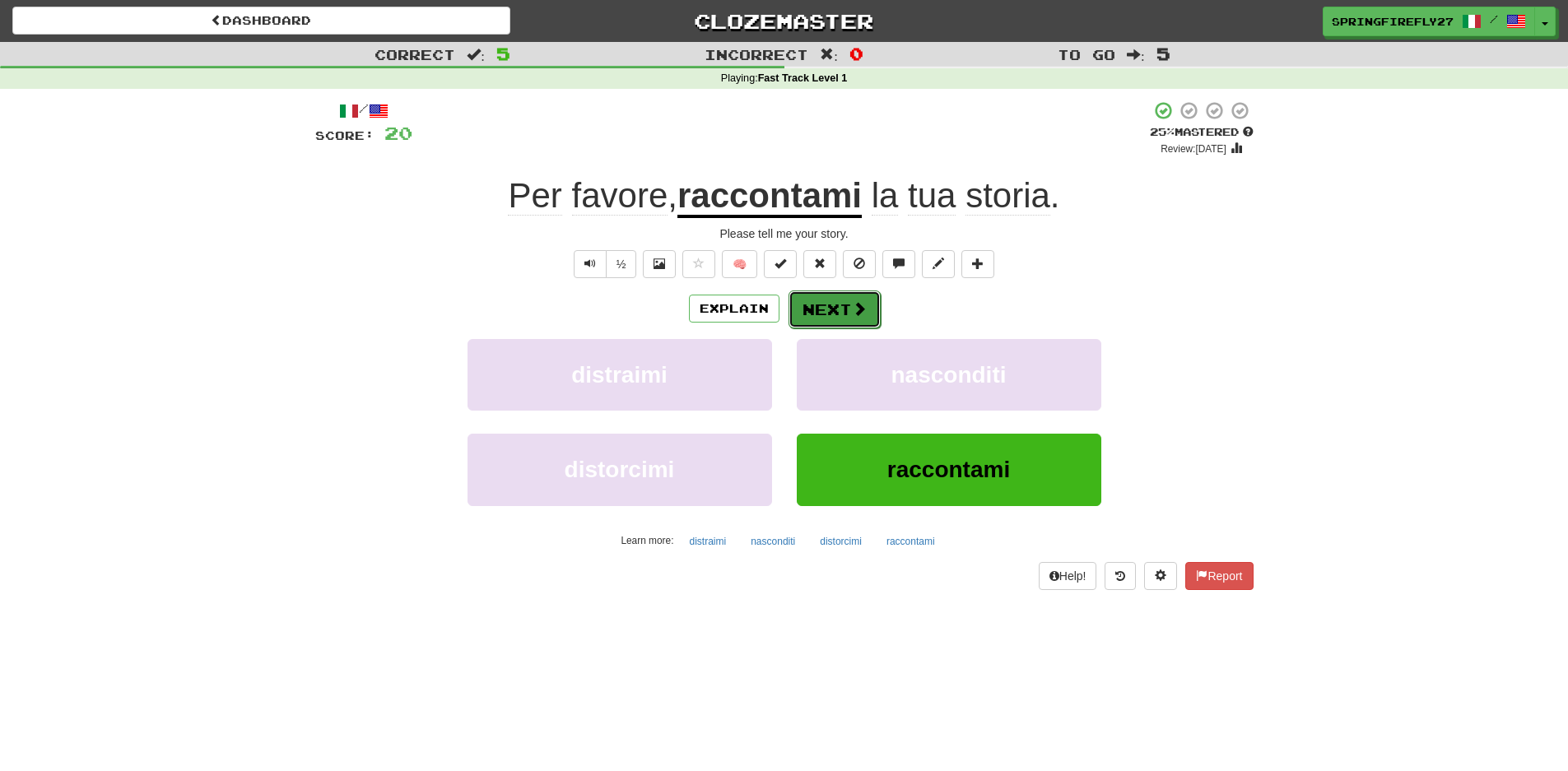
click at [829, 312] on button "Next" at bounding box center [834, 309] width 92 height 38
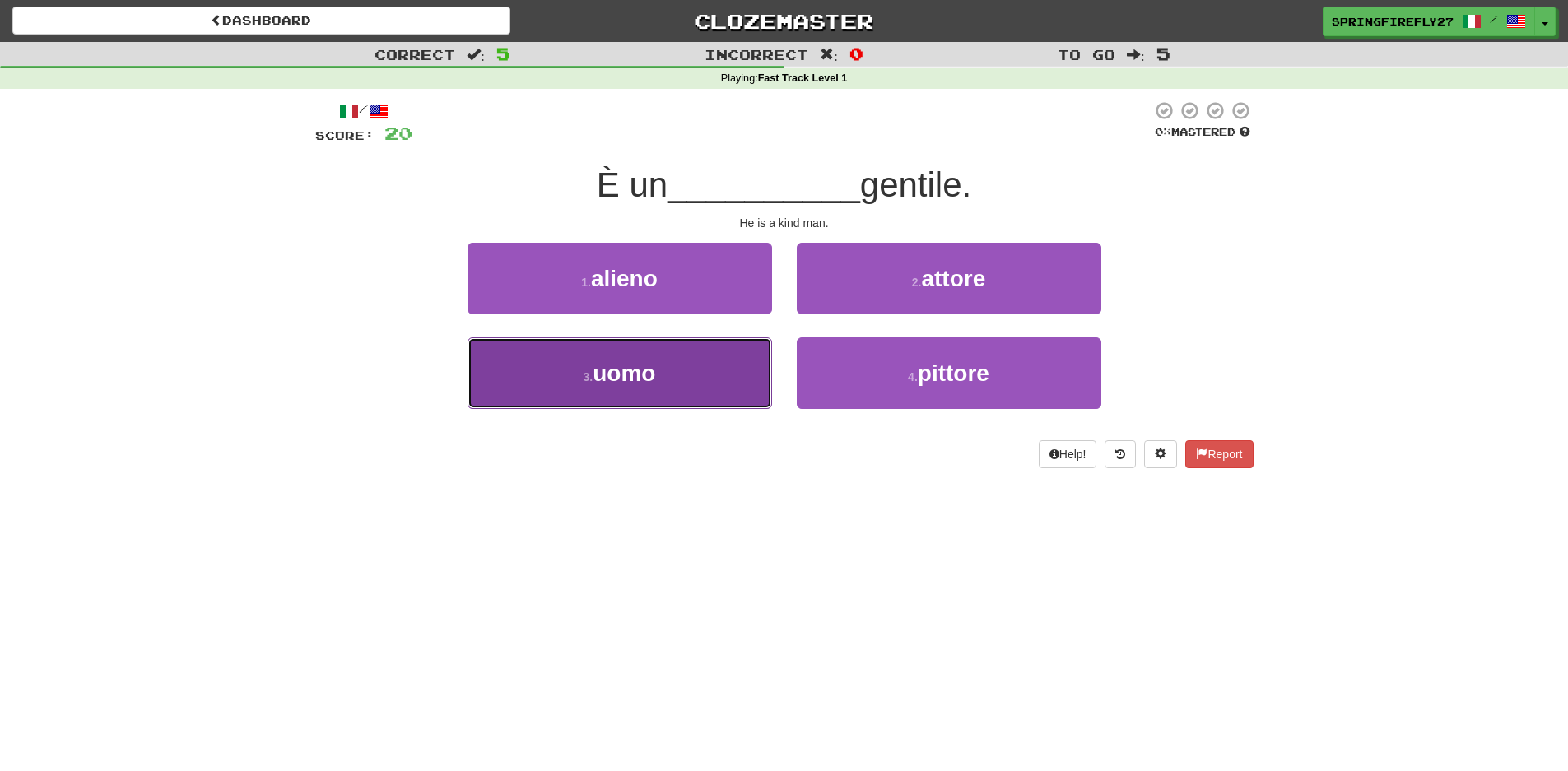
click at [639, 372] on span "uomo" at bounding box center [624, 373] width 63 height 25
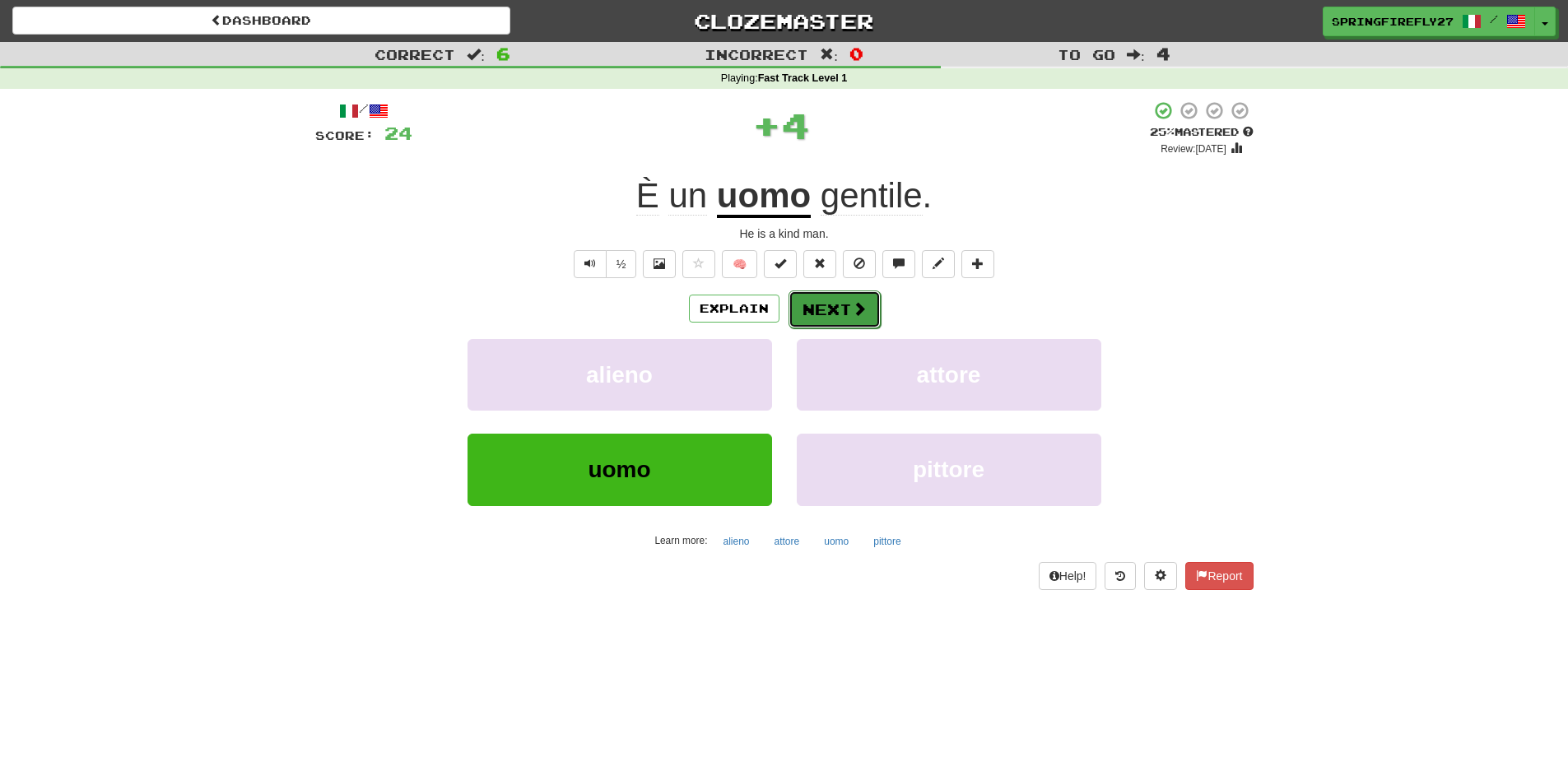
click at [815, 305] on button "Next" at bounding box center [834, 309] width 92 height 38
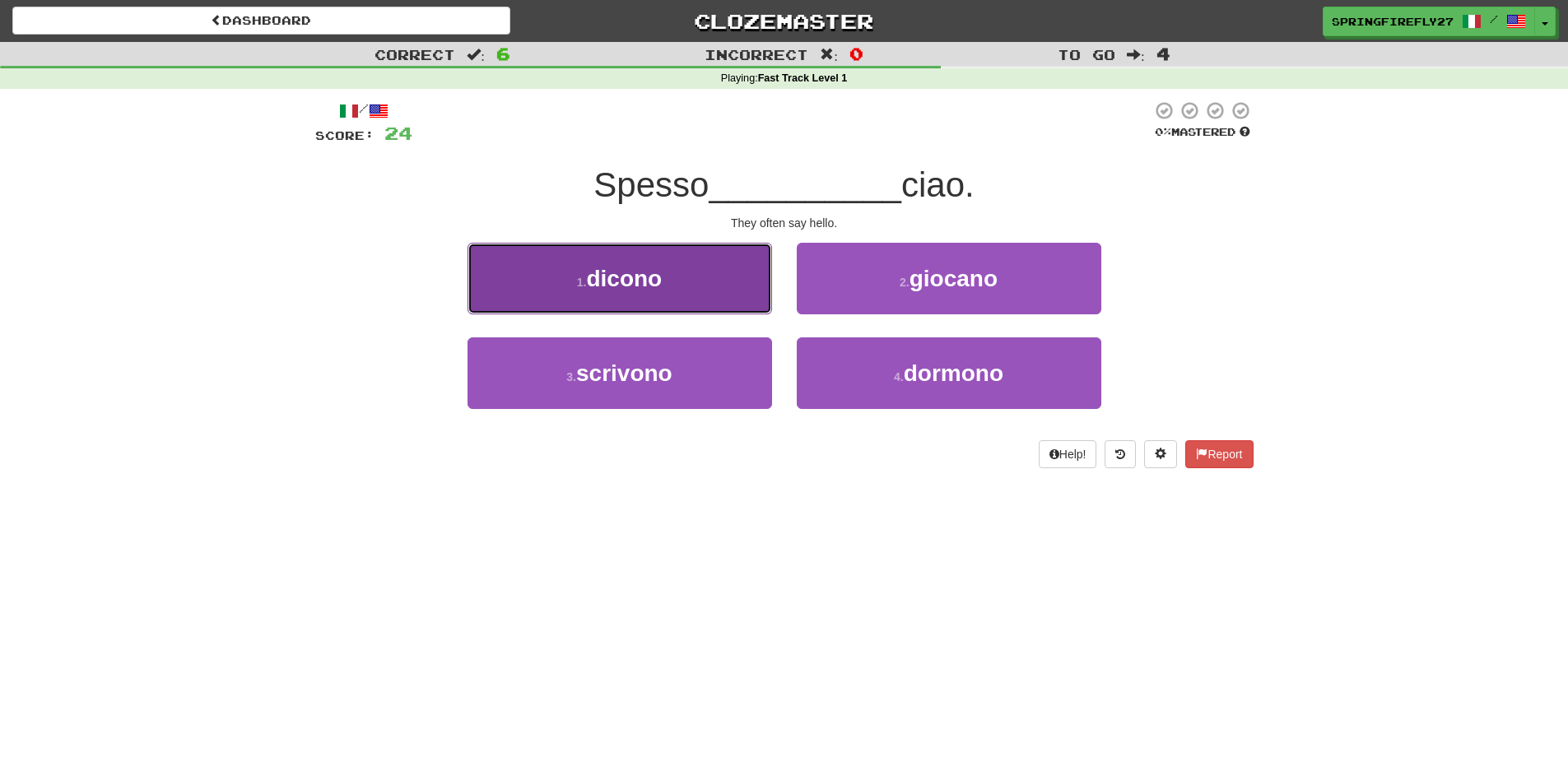
click at [653, 286] on span "dicono" at bounding box center [624, 279] width 76 height 25
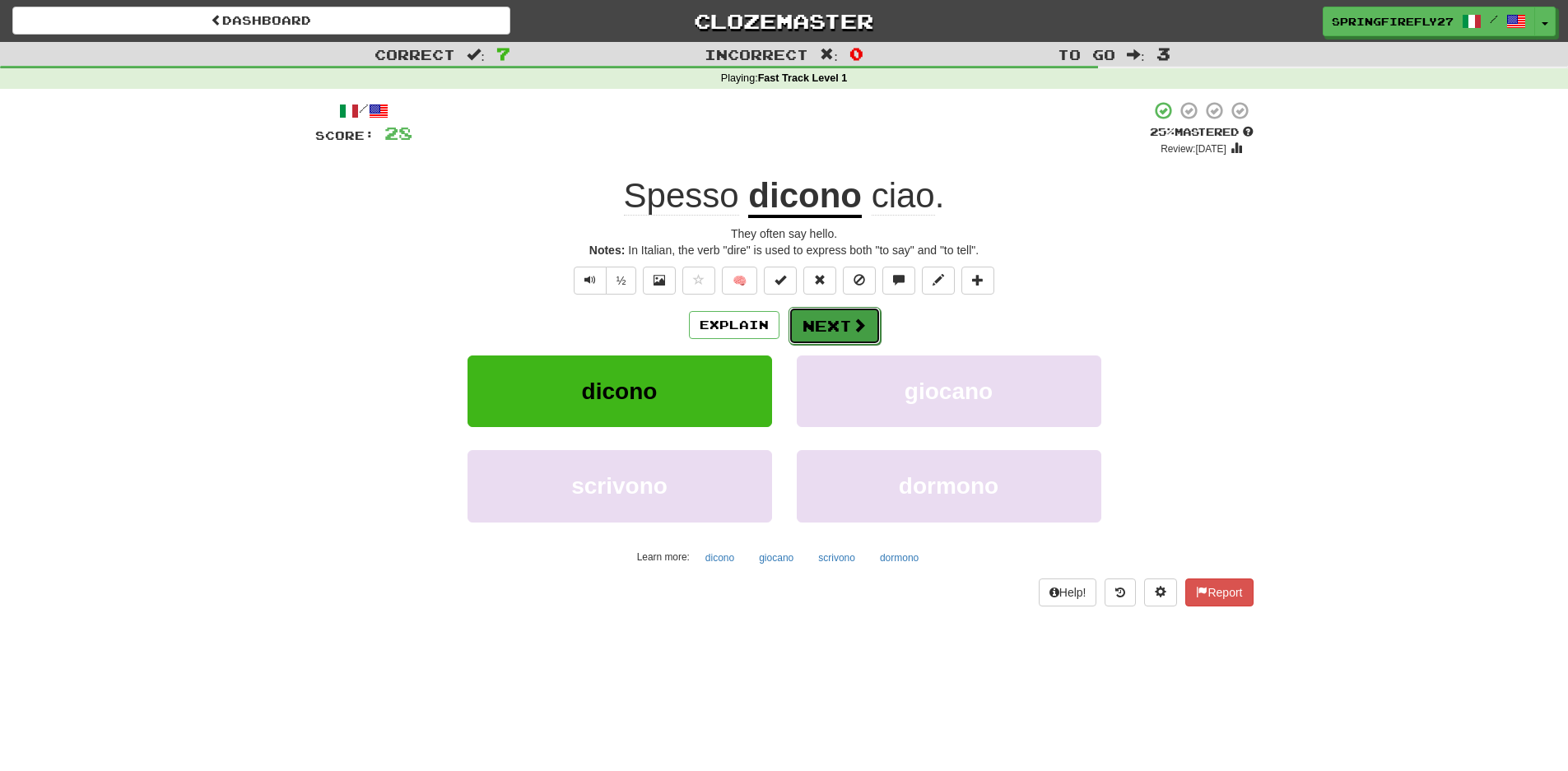
click at [828, 323] on button "Next" at bounding box center [834, 326] width 92 height 38
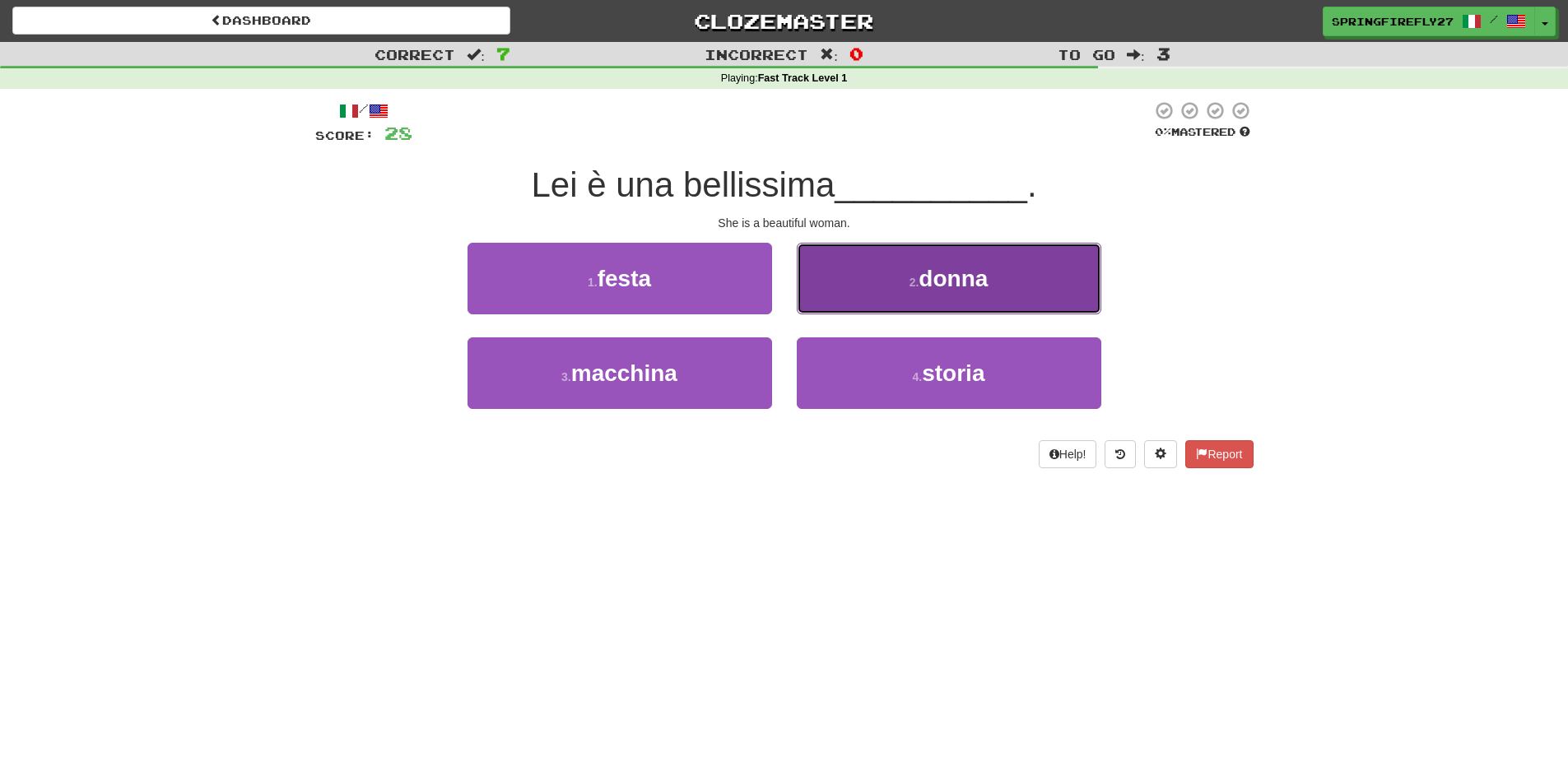
click at [976, 285] on span "donna" at bounding box center [953, 279] width 69 height 25
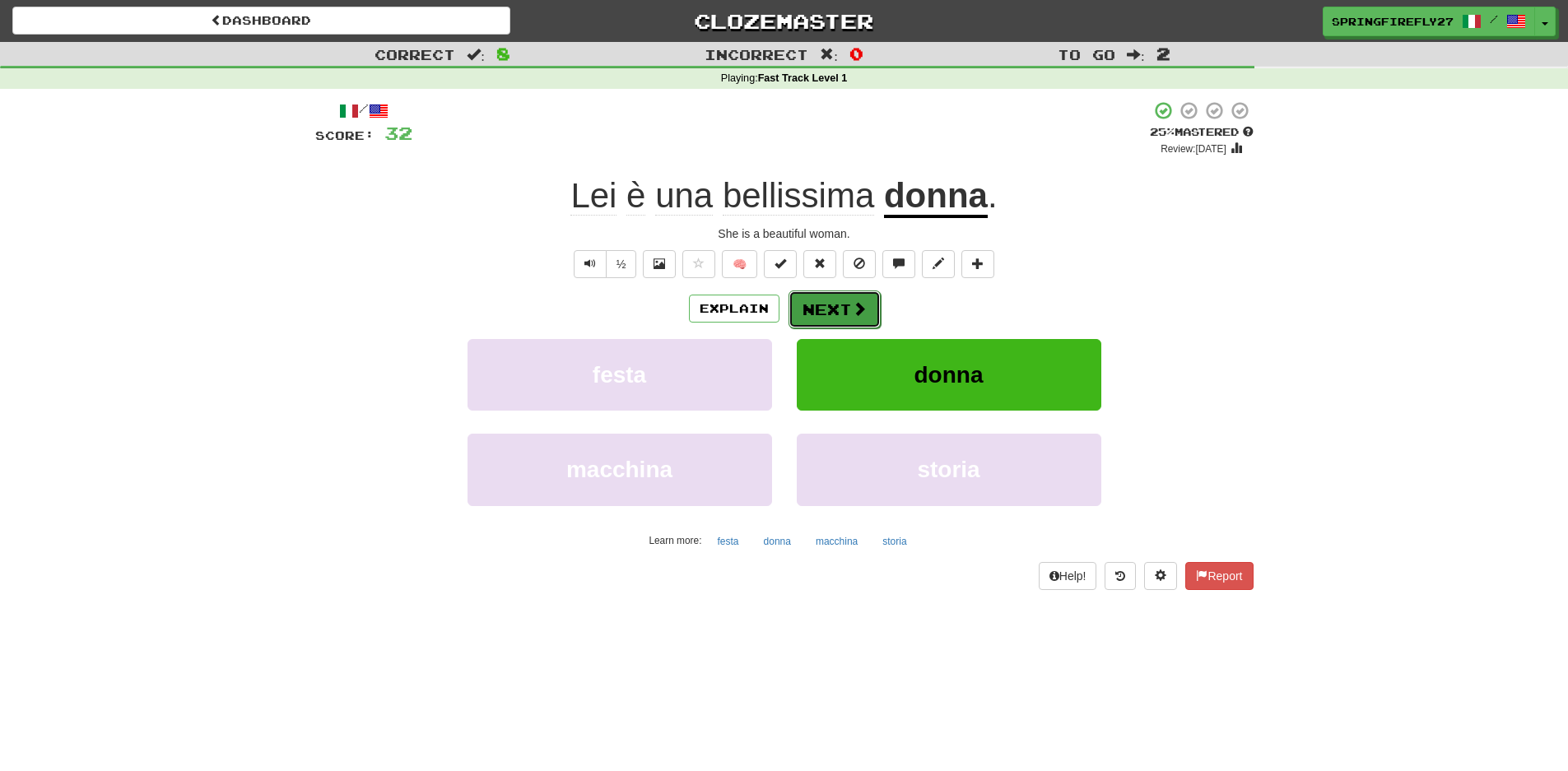
click at [817, 310] on button "Next" at bounding box center [834, 309] width 92 height 38
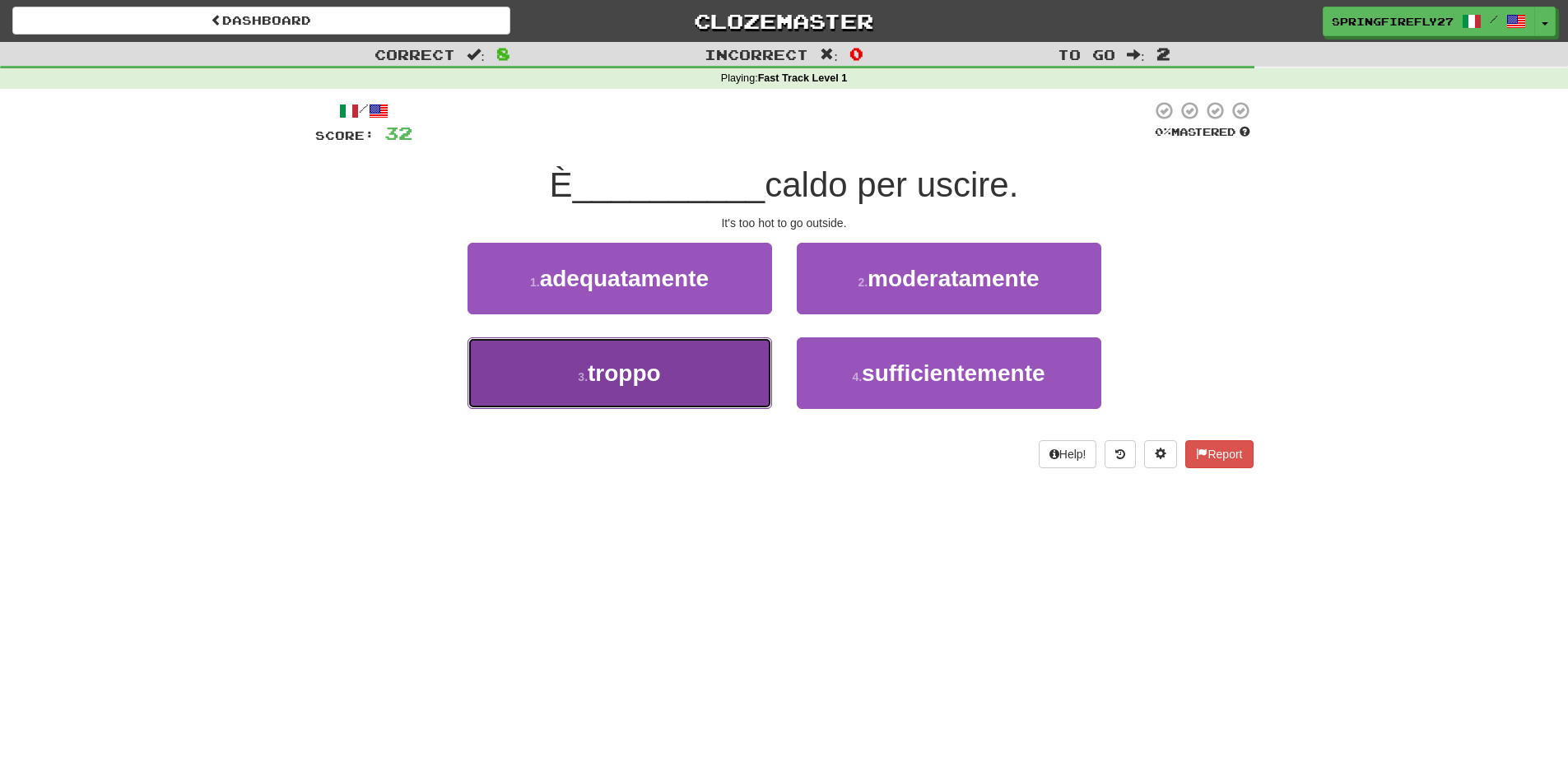
click at [606, 369] on span "troppo" at bounding box center [624, 373] width 73 height 25
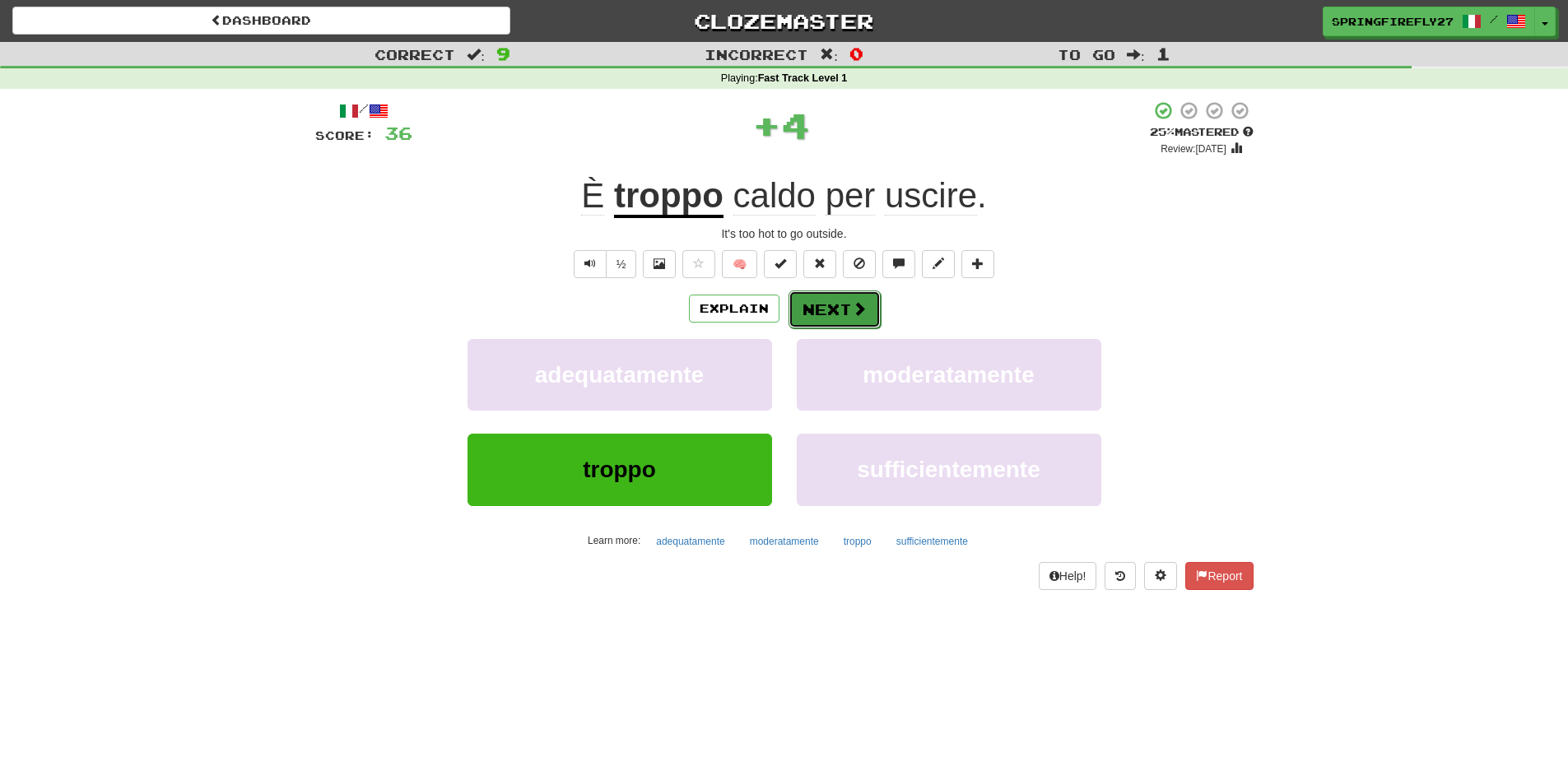
click at [814, 311] on button "Next" at bounding box center [834, 309] width 92 height 38
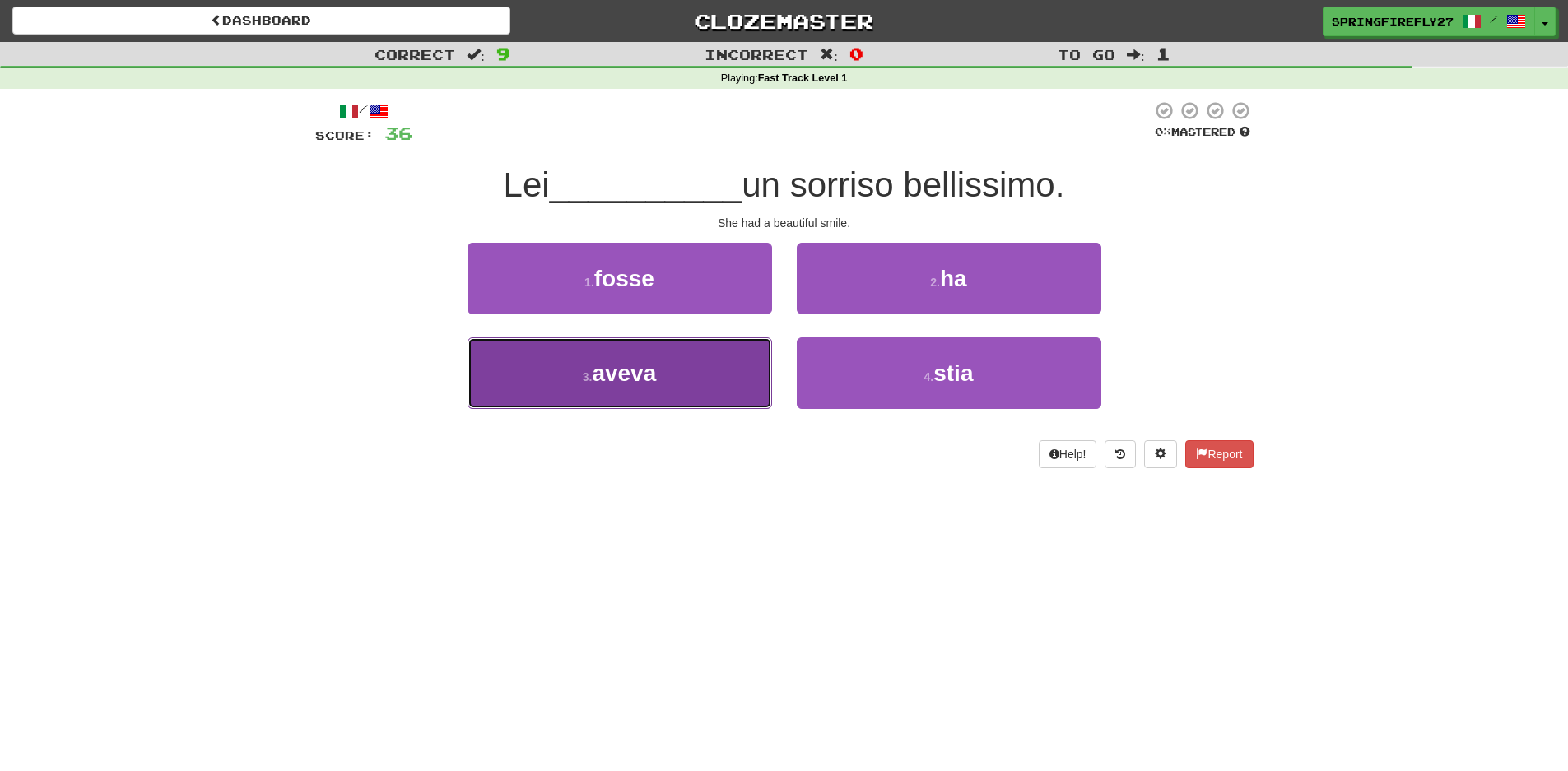
click at [628, 367] on span "aveva" at bounding box center [624, 373] width 64 height 25
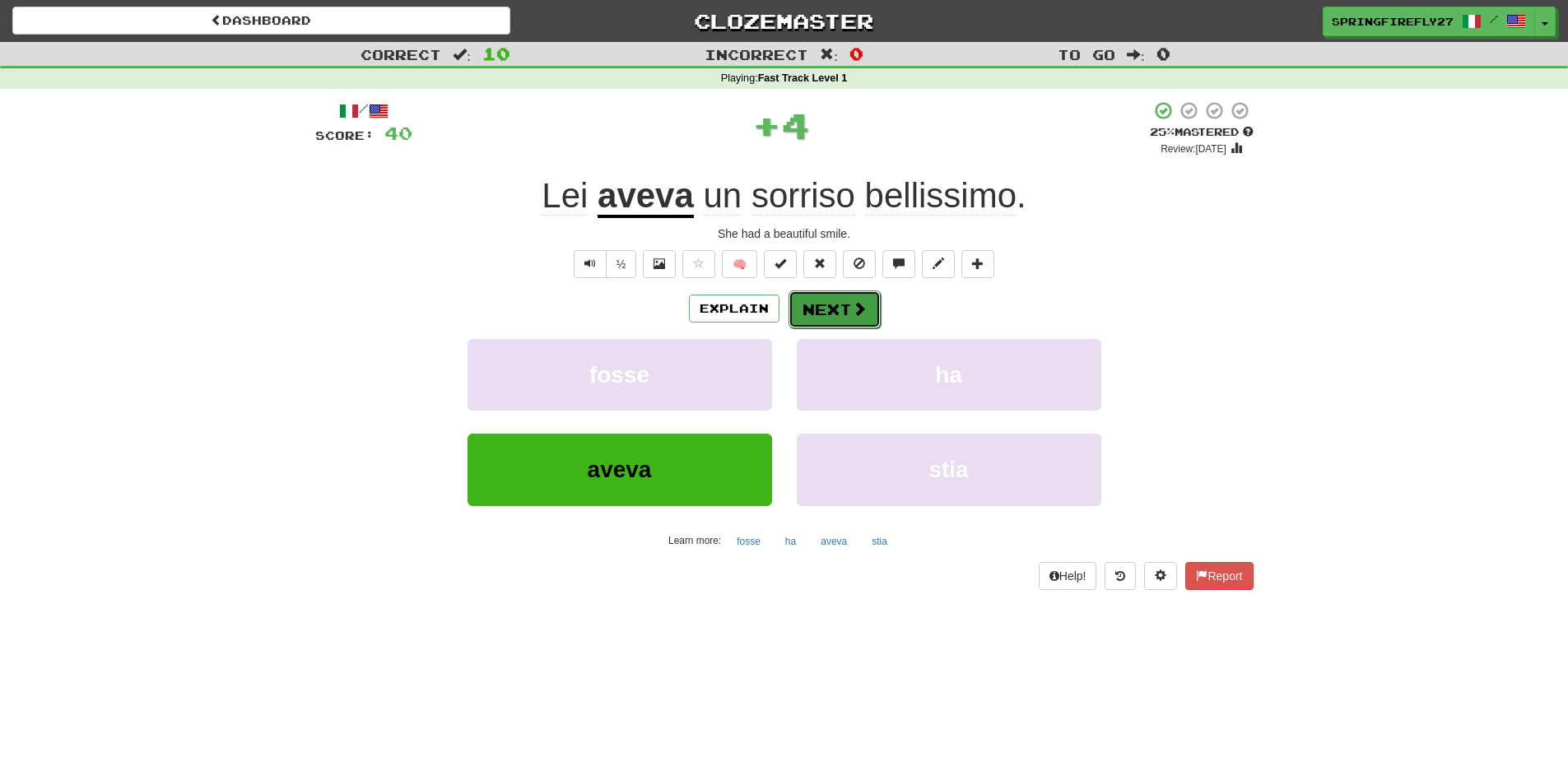
click at [844, 301] on button "Next" at bounding box center [834, 309] width 92 height 38
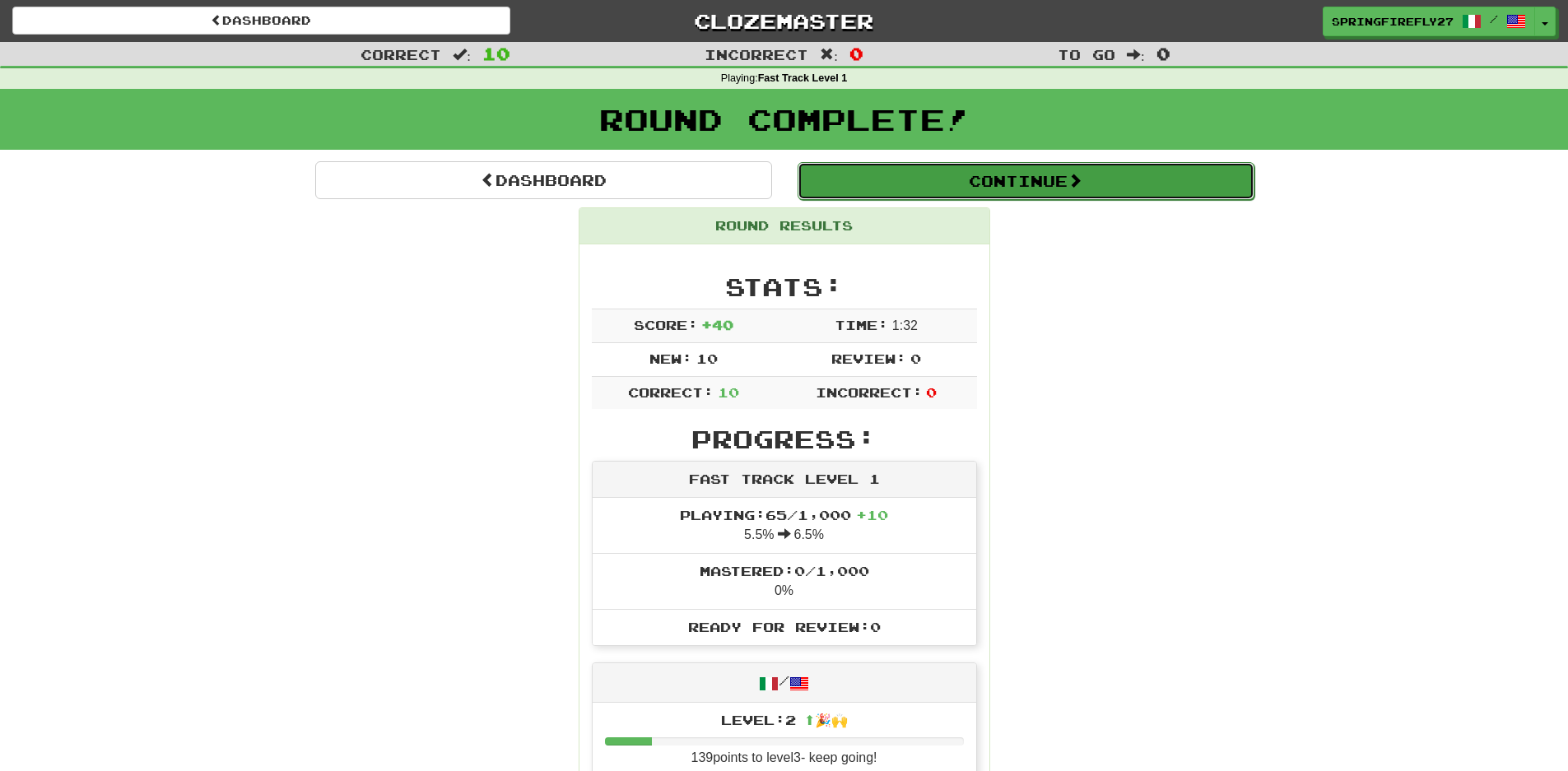
click at [1022, 184] on button "Continue" at bounding box center [1026, 180] width 457 height 38
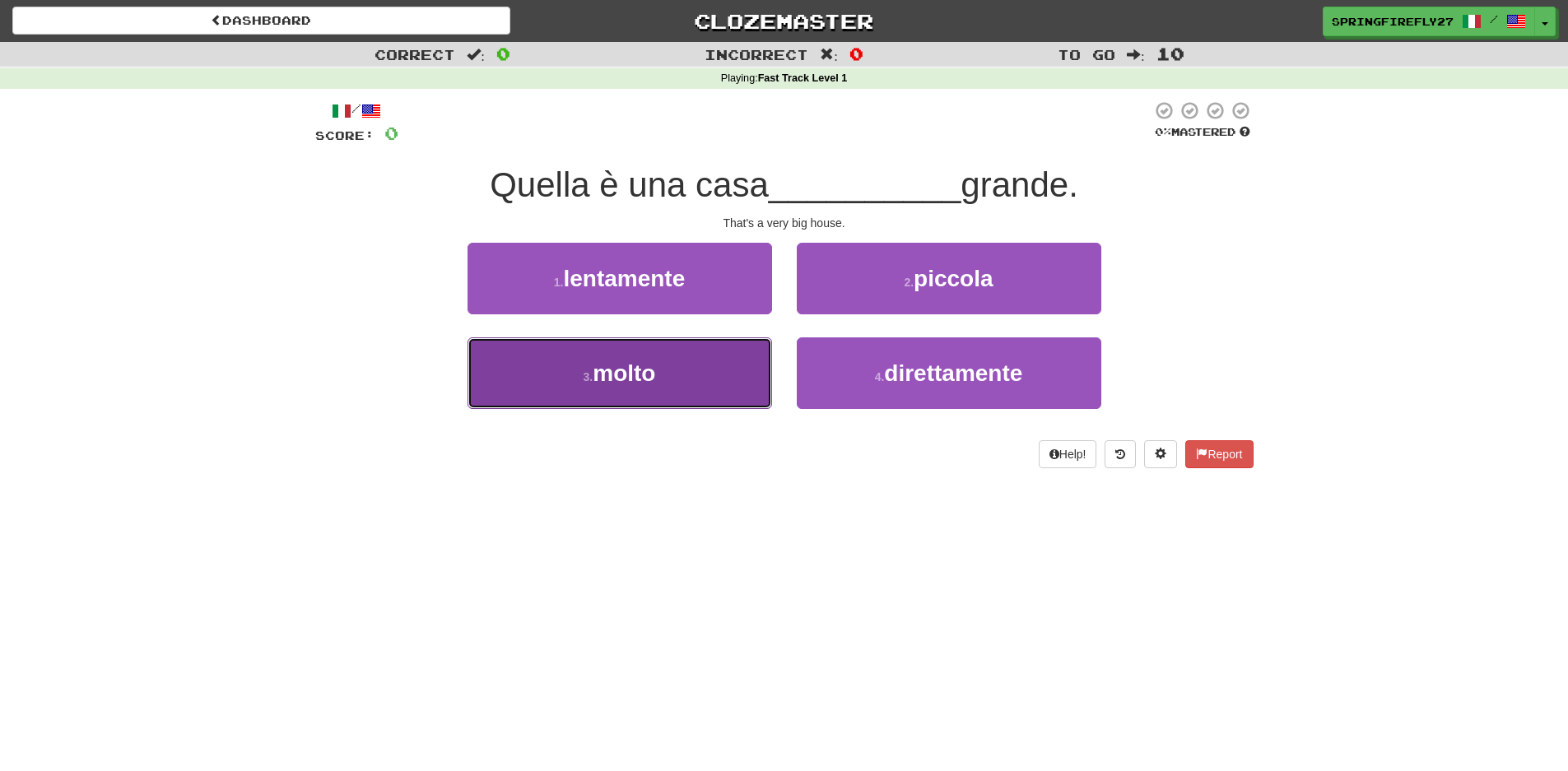
click at [604, 372] on span "molto" at bounding box center [624, 373] width 63 height 25
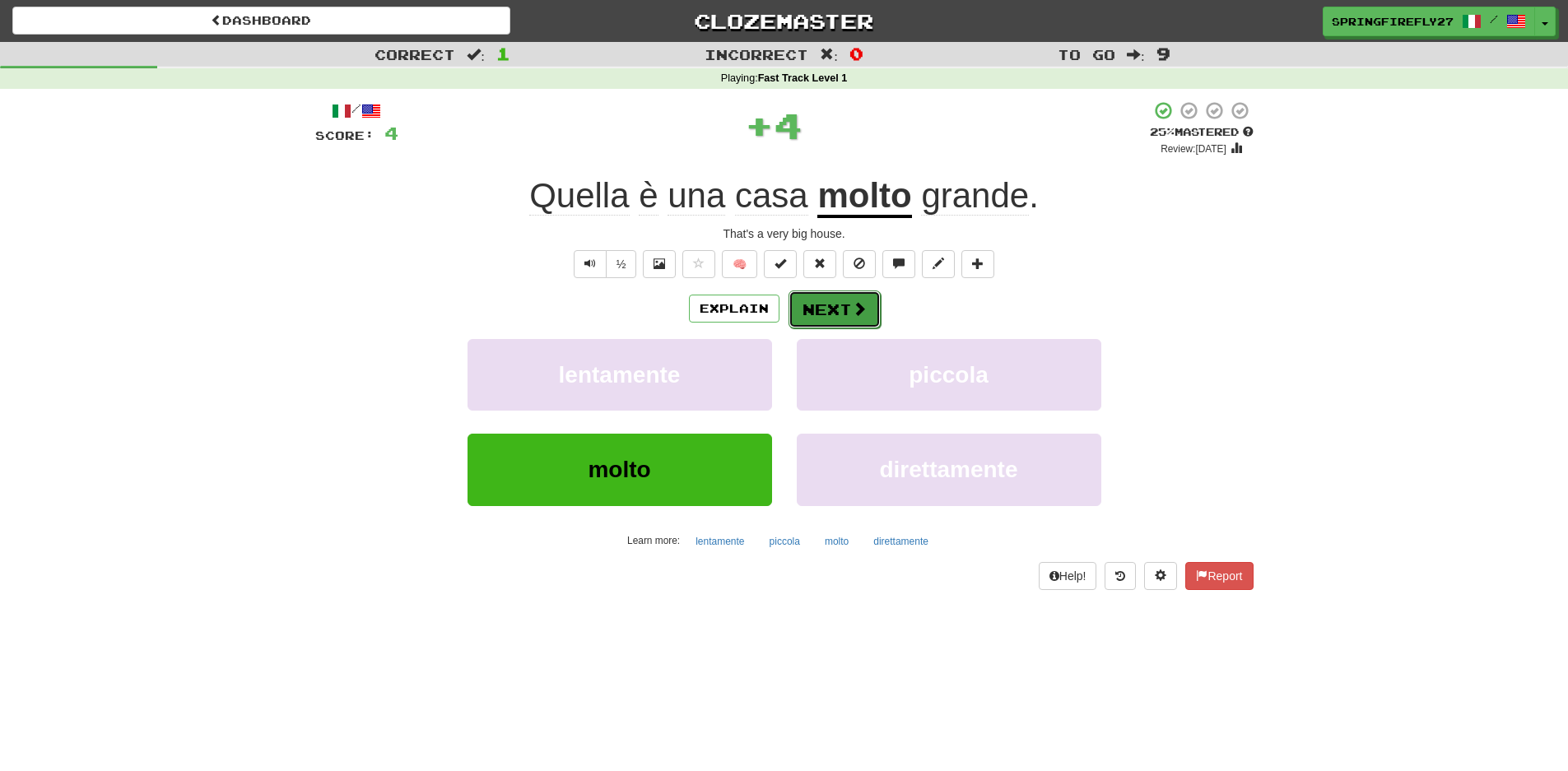
click at [834, 318] on button "Next" at bounding box center [834, 309] width 92 height 38
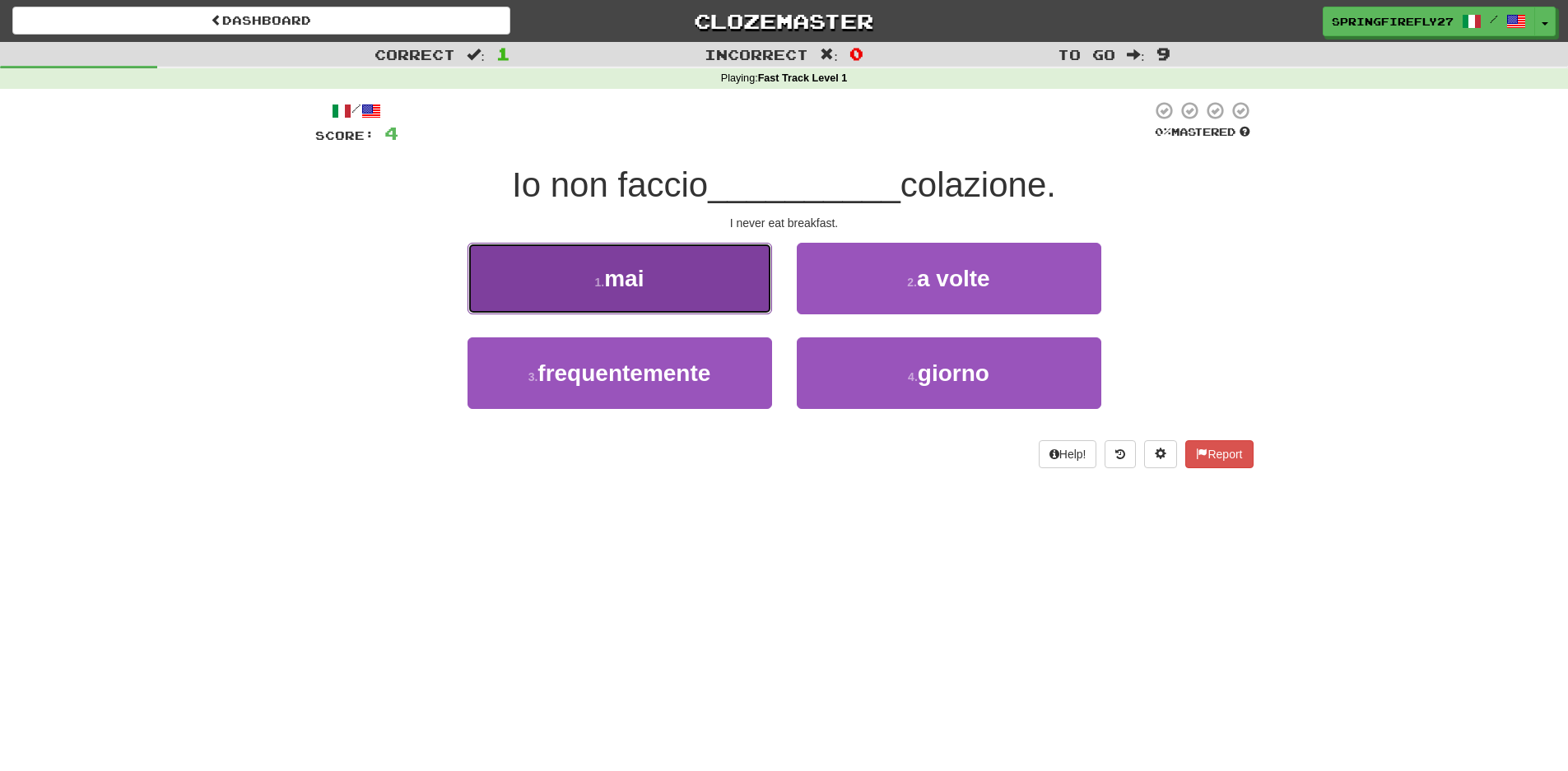
click at [631, 294] on button "1 . mai" at bounding box center [619, 278] width 305 height 71
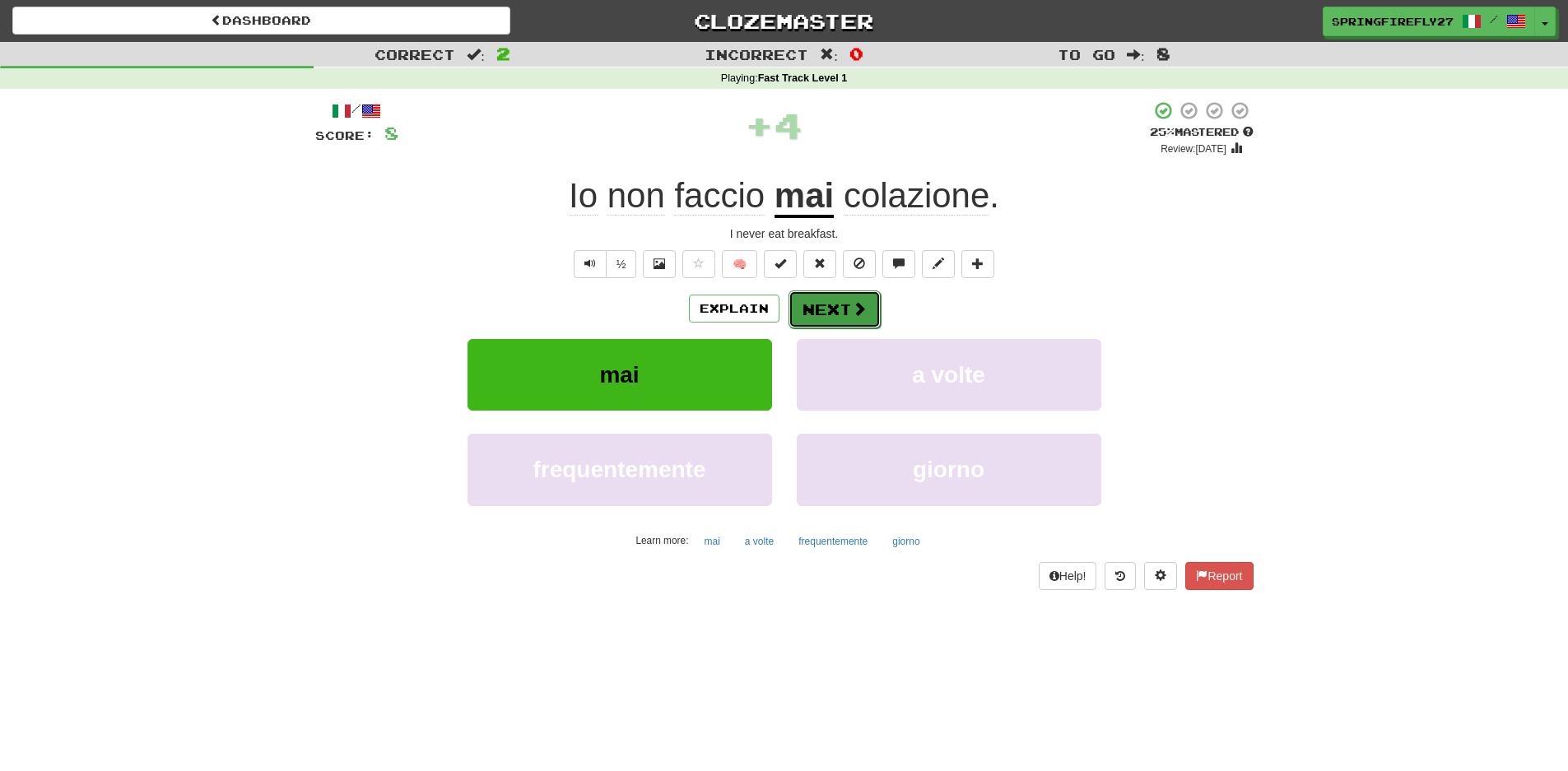
click at [839, 290] on button "Next" at bounding box center [834, 309] width 92 height 38
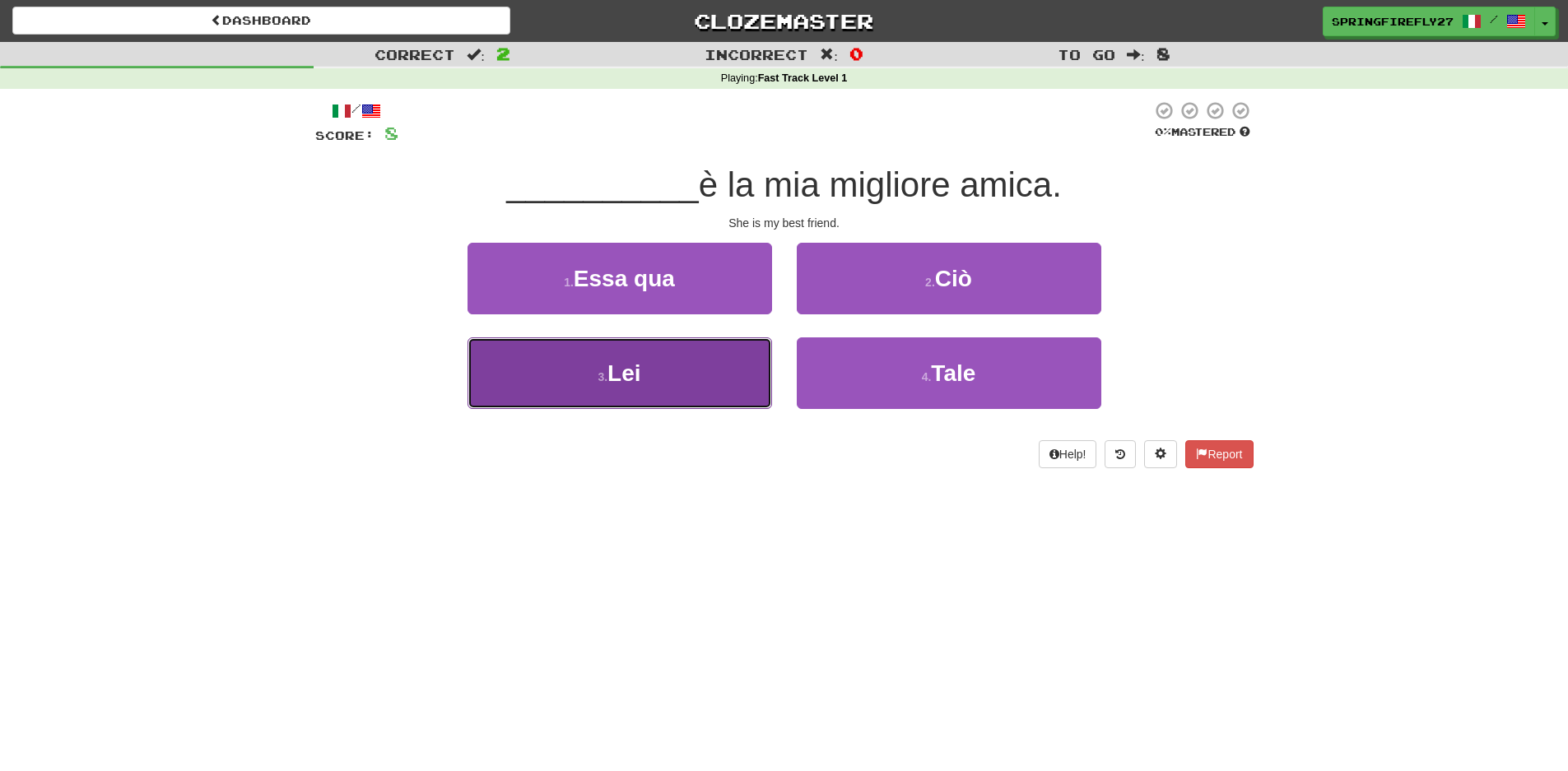
click at [634, 377] on span "Lei" at bounding box center [624, 373] width 33 height 25
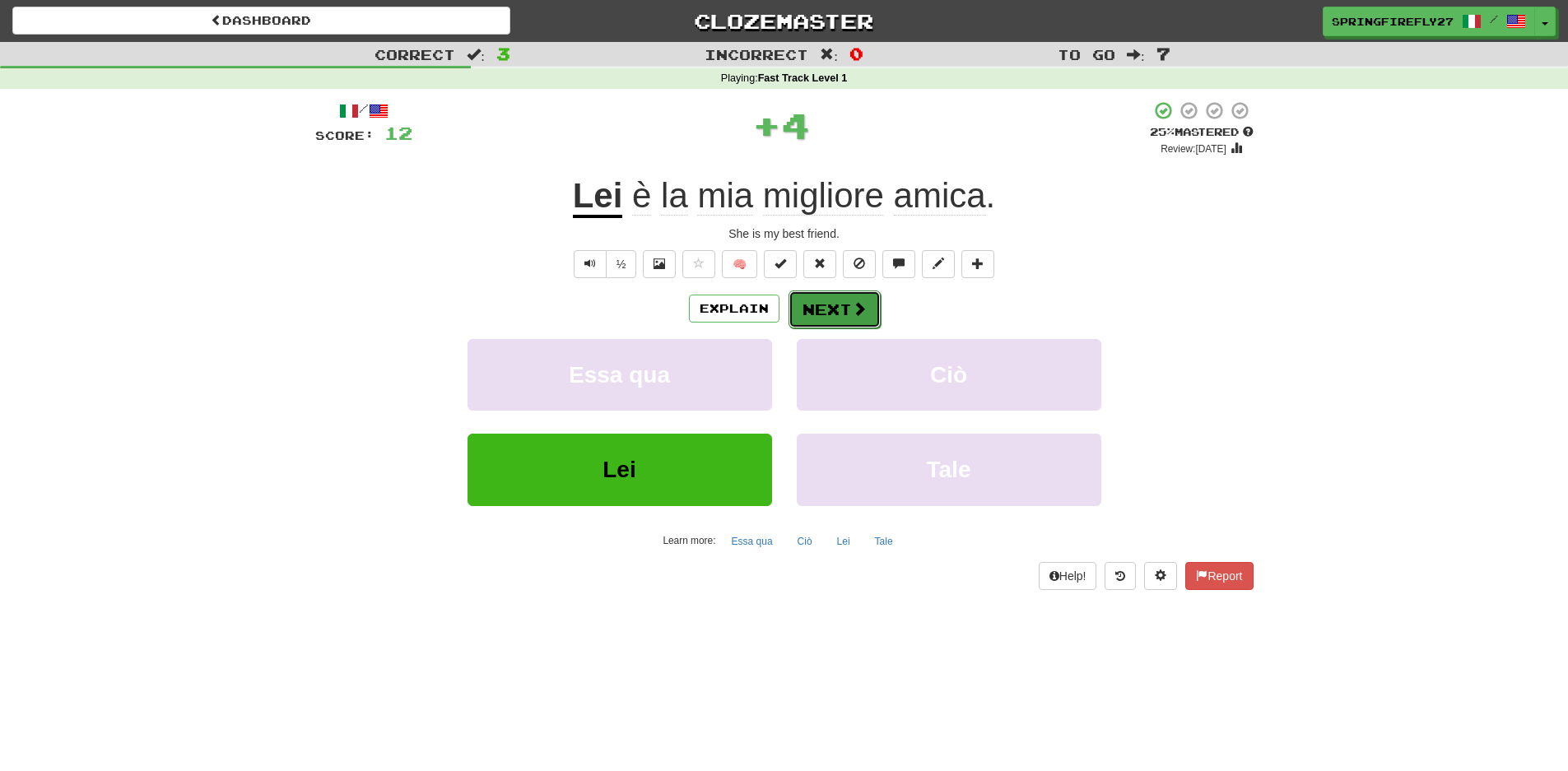
click at [823, 305] on button "Next" at bounding box center [834, 309] width 92 height 38
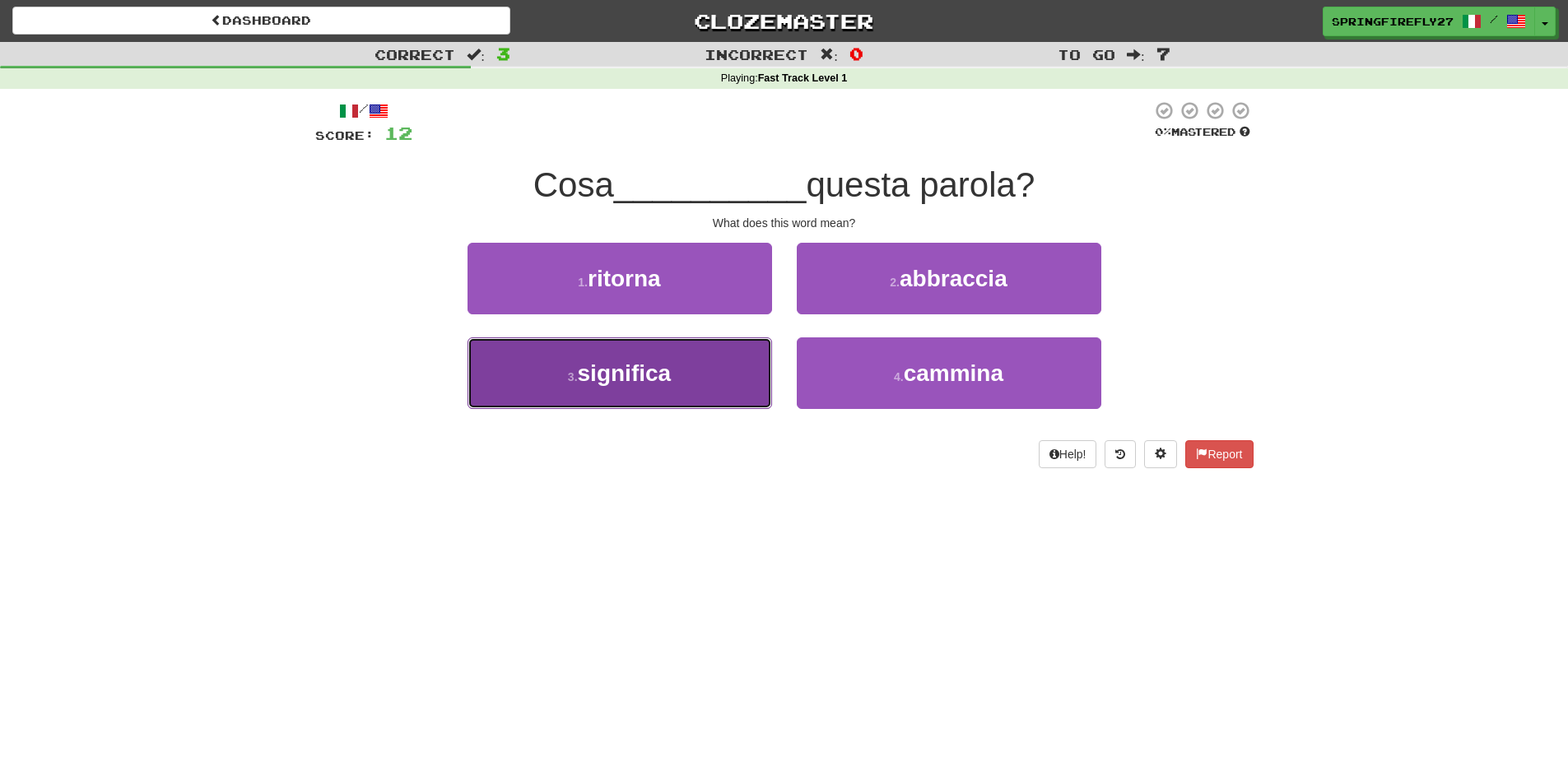
click at [666, 372] on span "significa" at bounding box center [625, 373] width 94 height 25
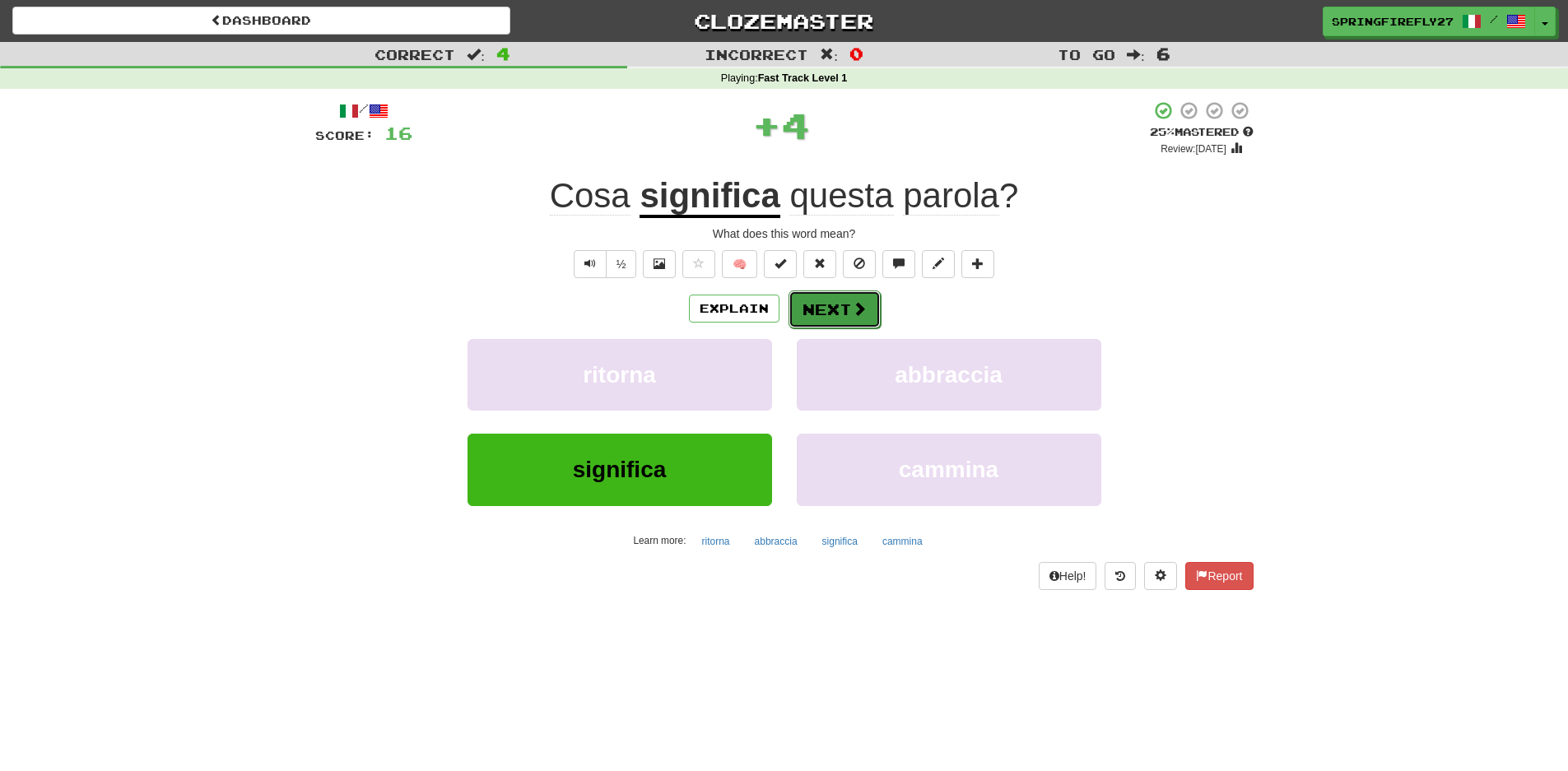
click at [842, 311] on button "Next" at bounding box center [834, 309] width 92 height 38
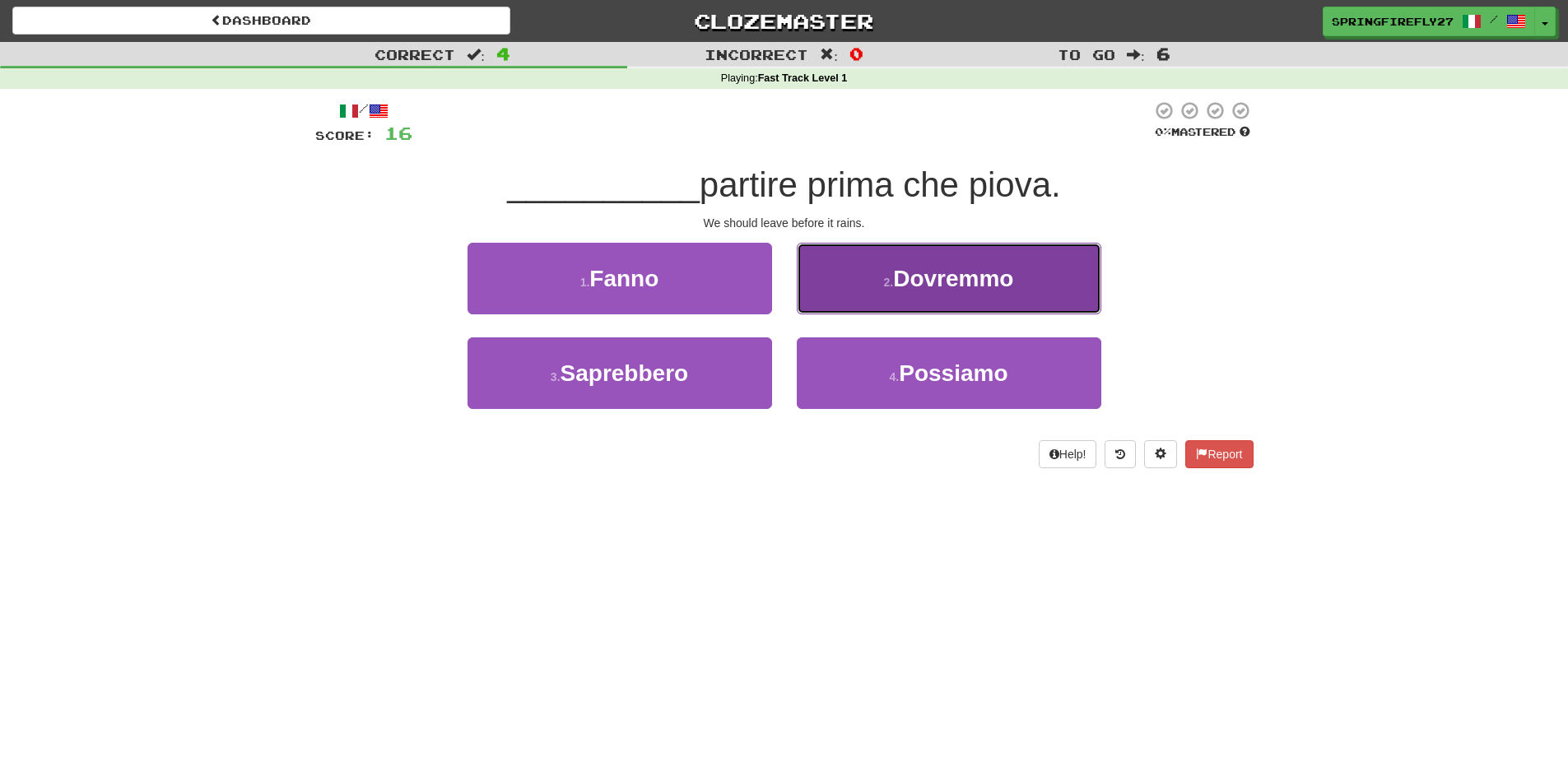
click at [942, 276] on span "Dovremmo" at bounding box center [953, 279] width 120 height 25
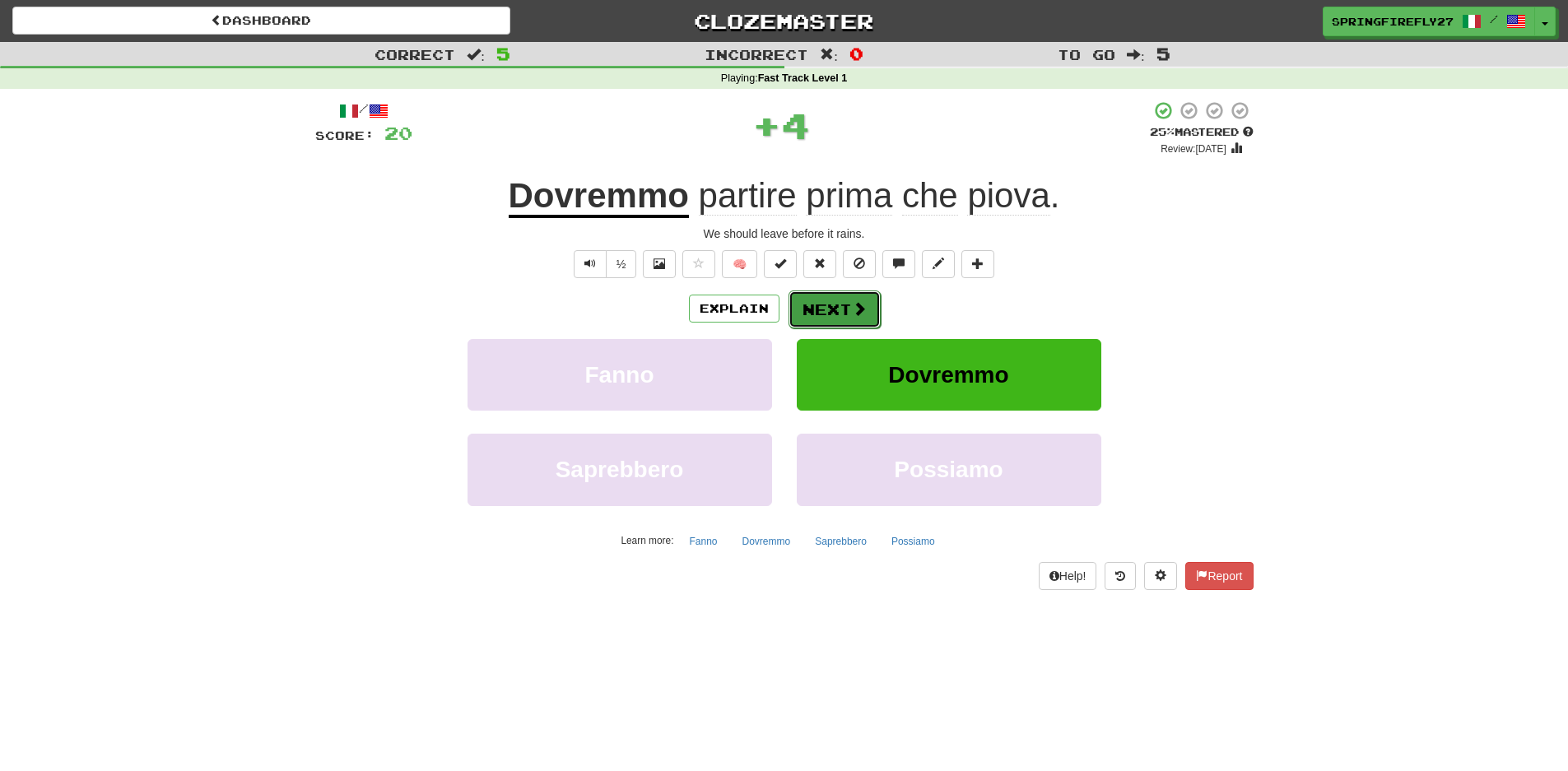
click at [832, 305] on button "Next" at bounding box center [834, 309] width 92 height 38
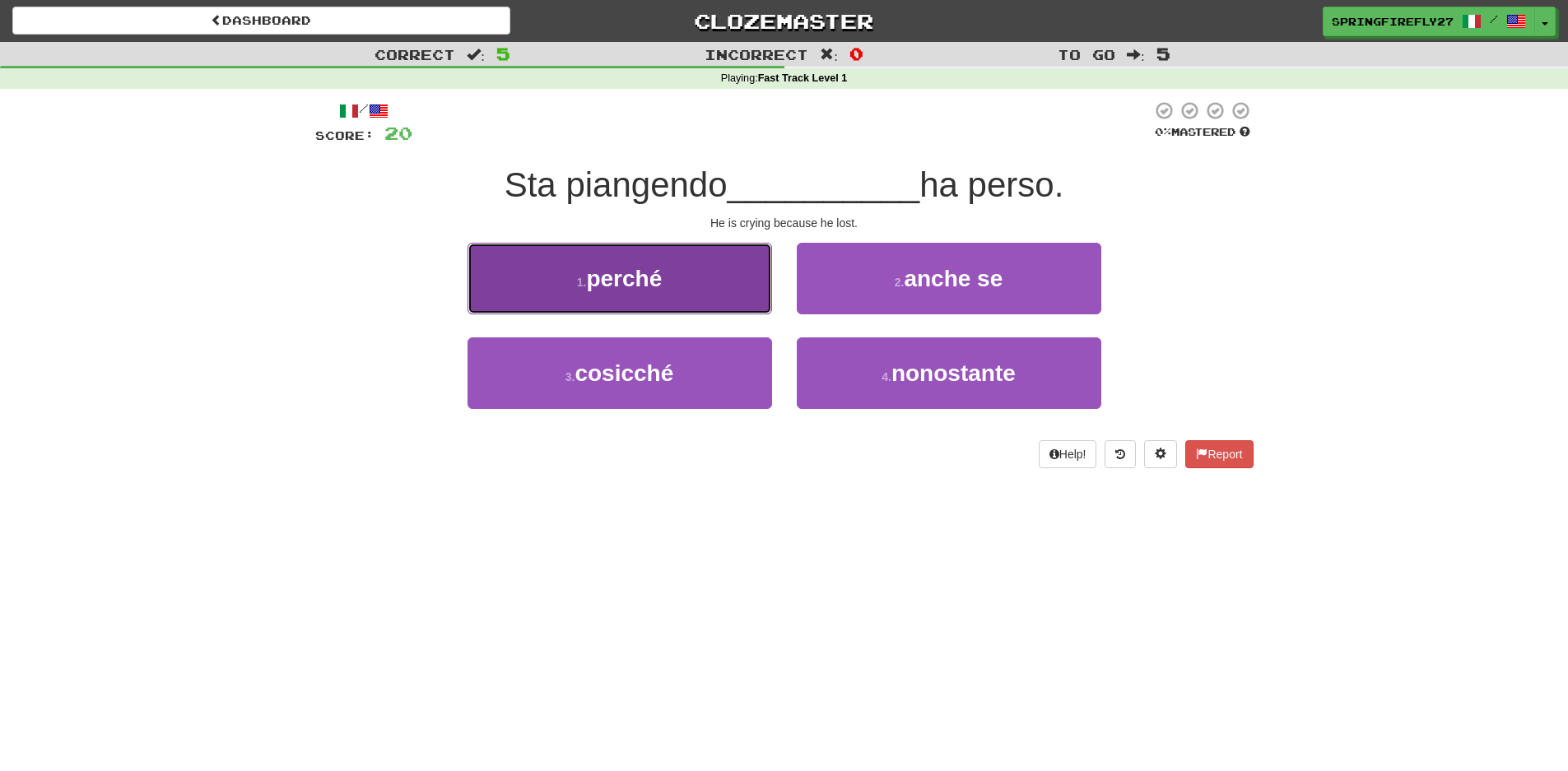
click at [615, 289] on span "perché" at bounding box center [624, 279] width 76 height 25
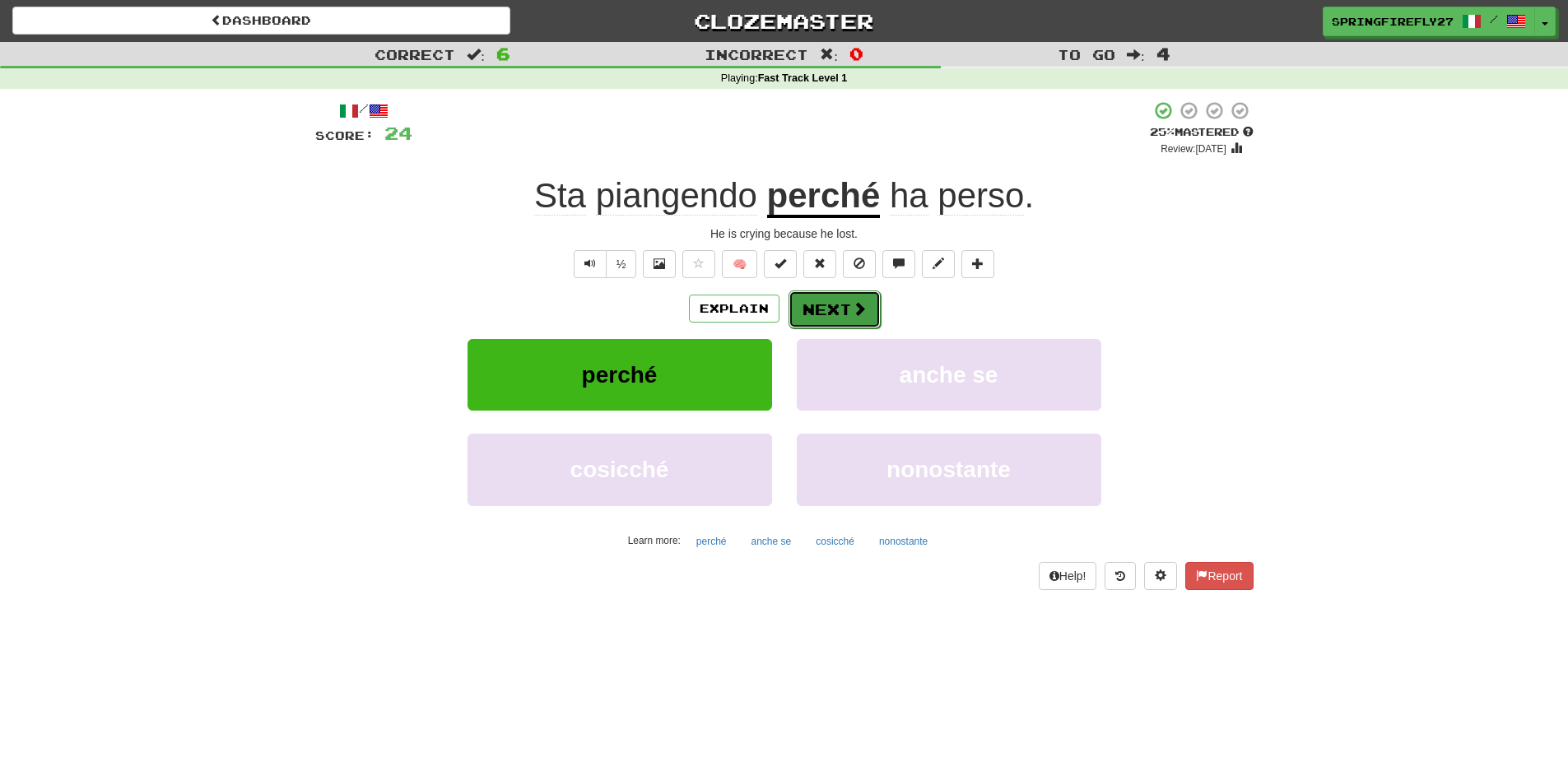
click at [813, 301] on button "Next" at bounding box center [834, 309] width 92 height 38
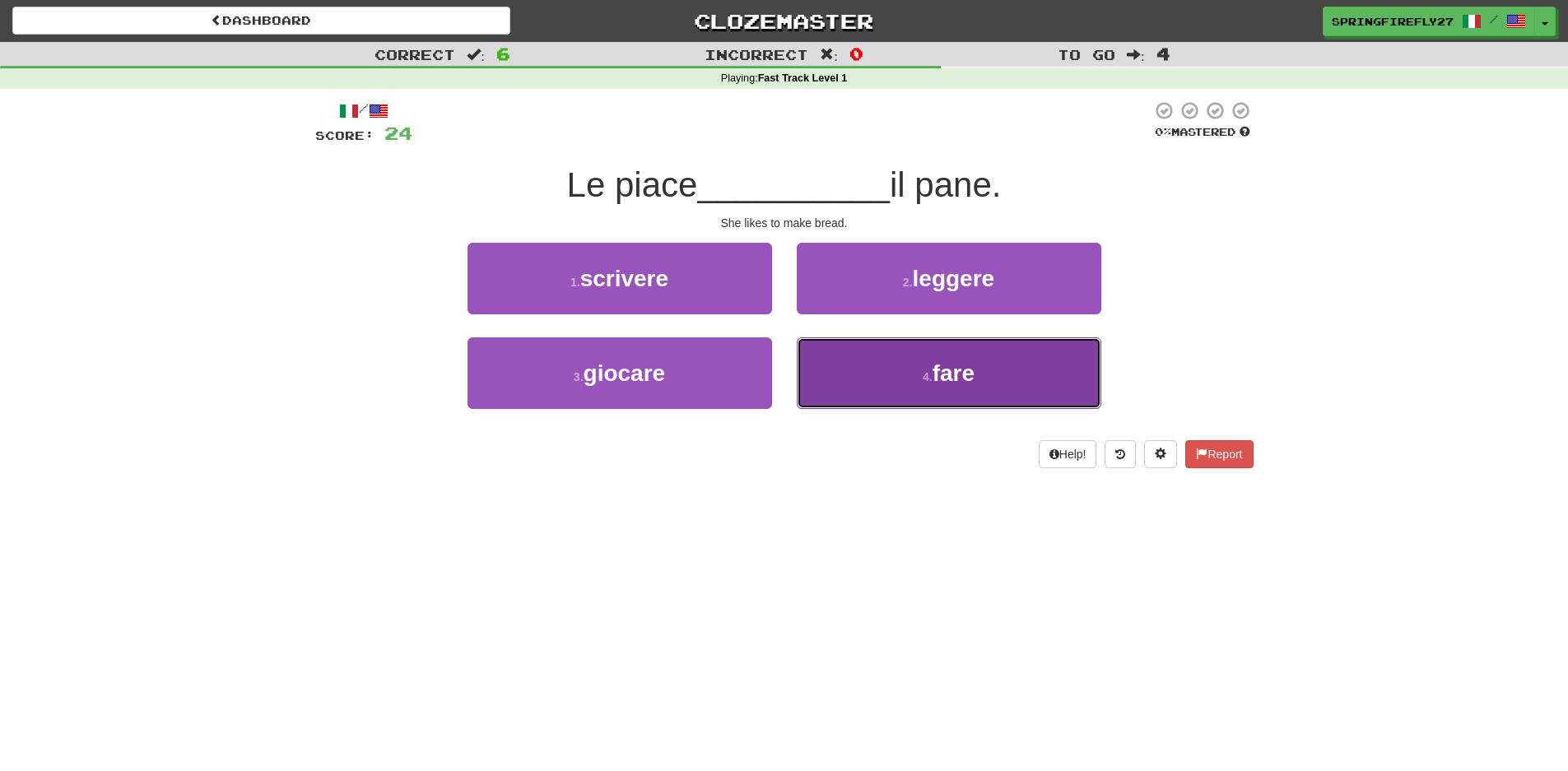
click at [951, 363] on span "fare" at bounding box center [954, 373] width 42 height 25
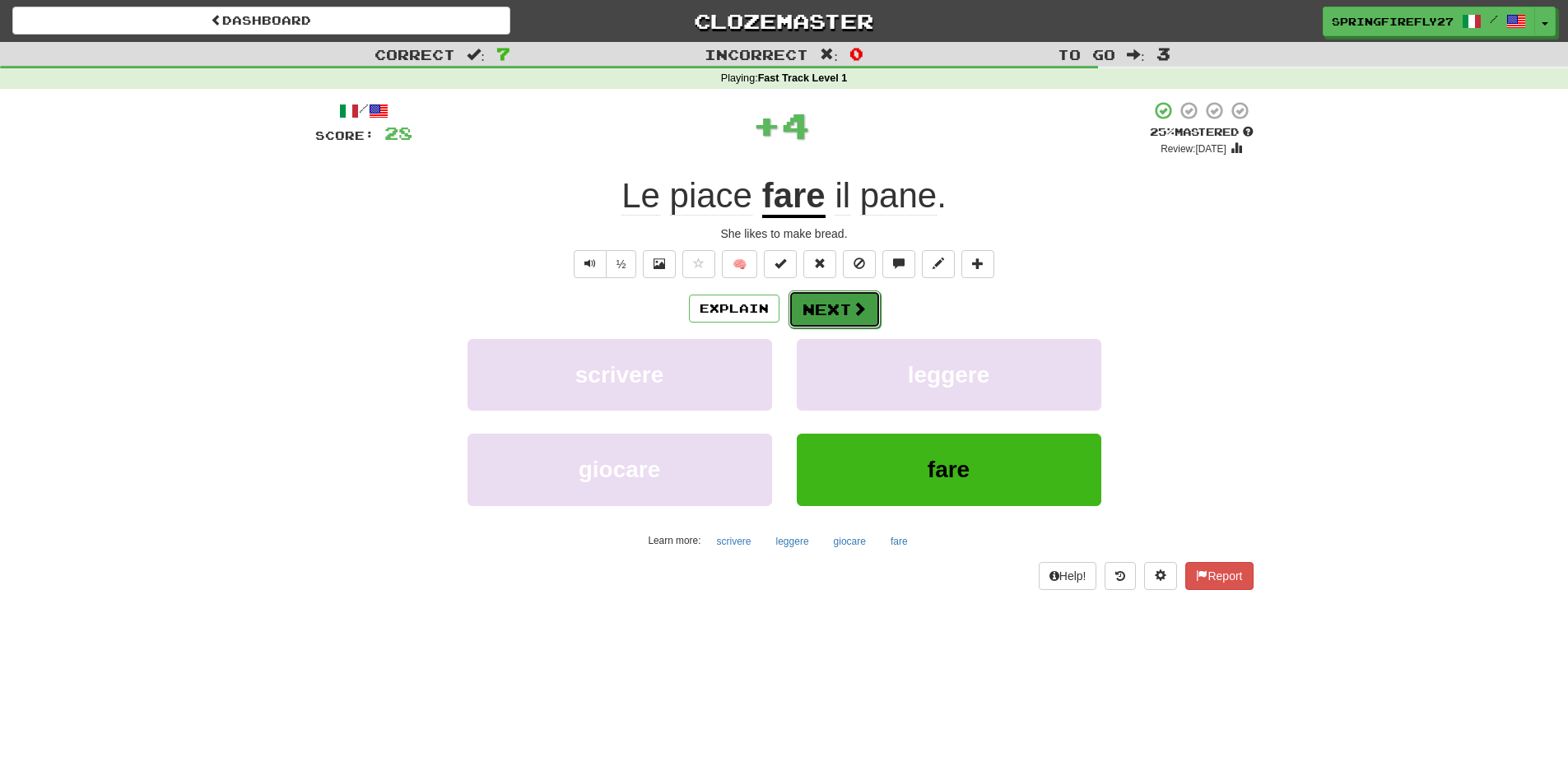
click at [852, 309] on span at bounding box center [860, 309] width 15 height 15
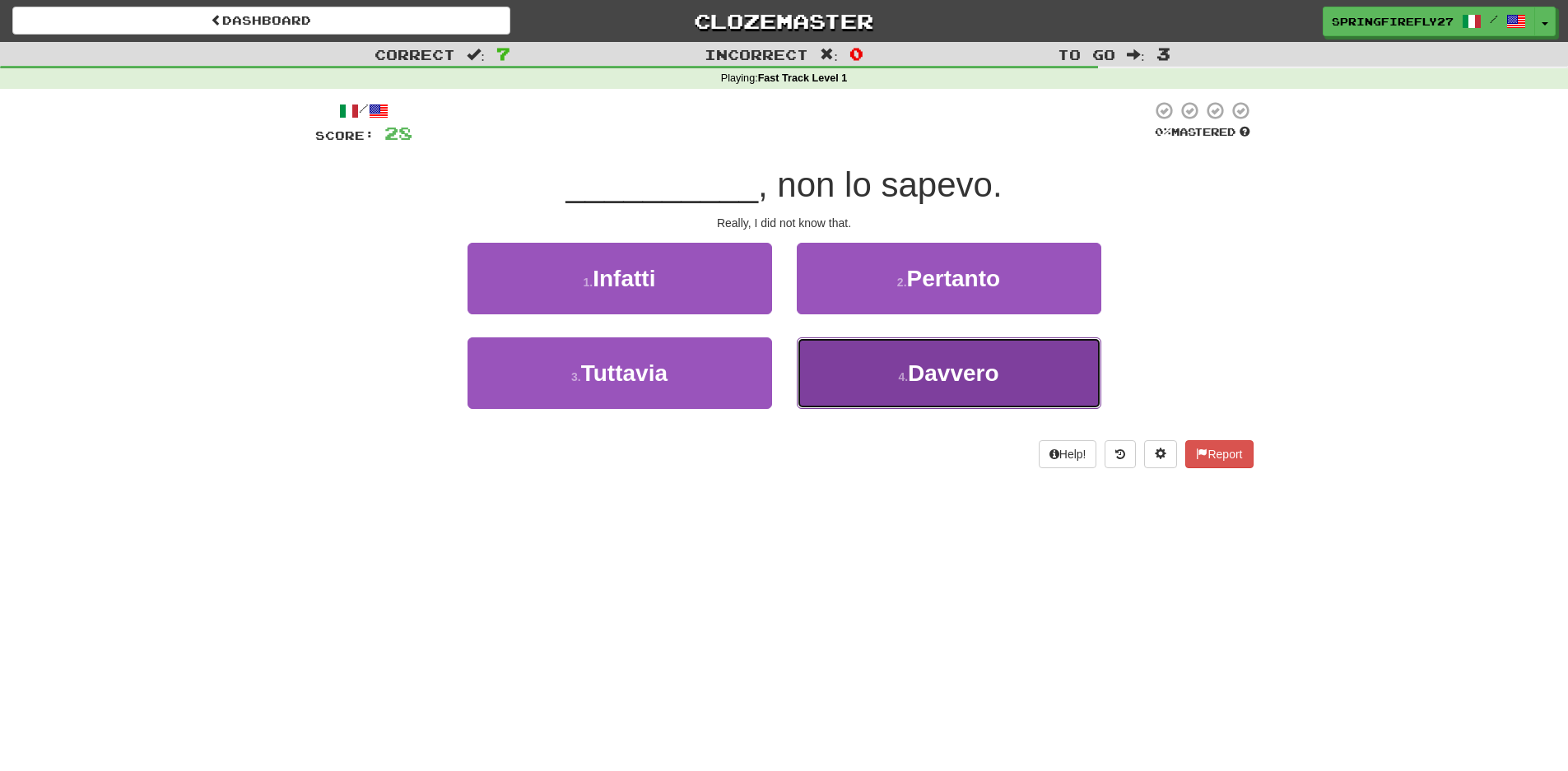
click at [937, 364] on span "Davvero" at bounding box center [954, 373] width 91 height 25
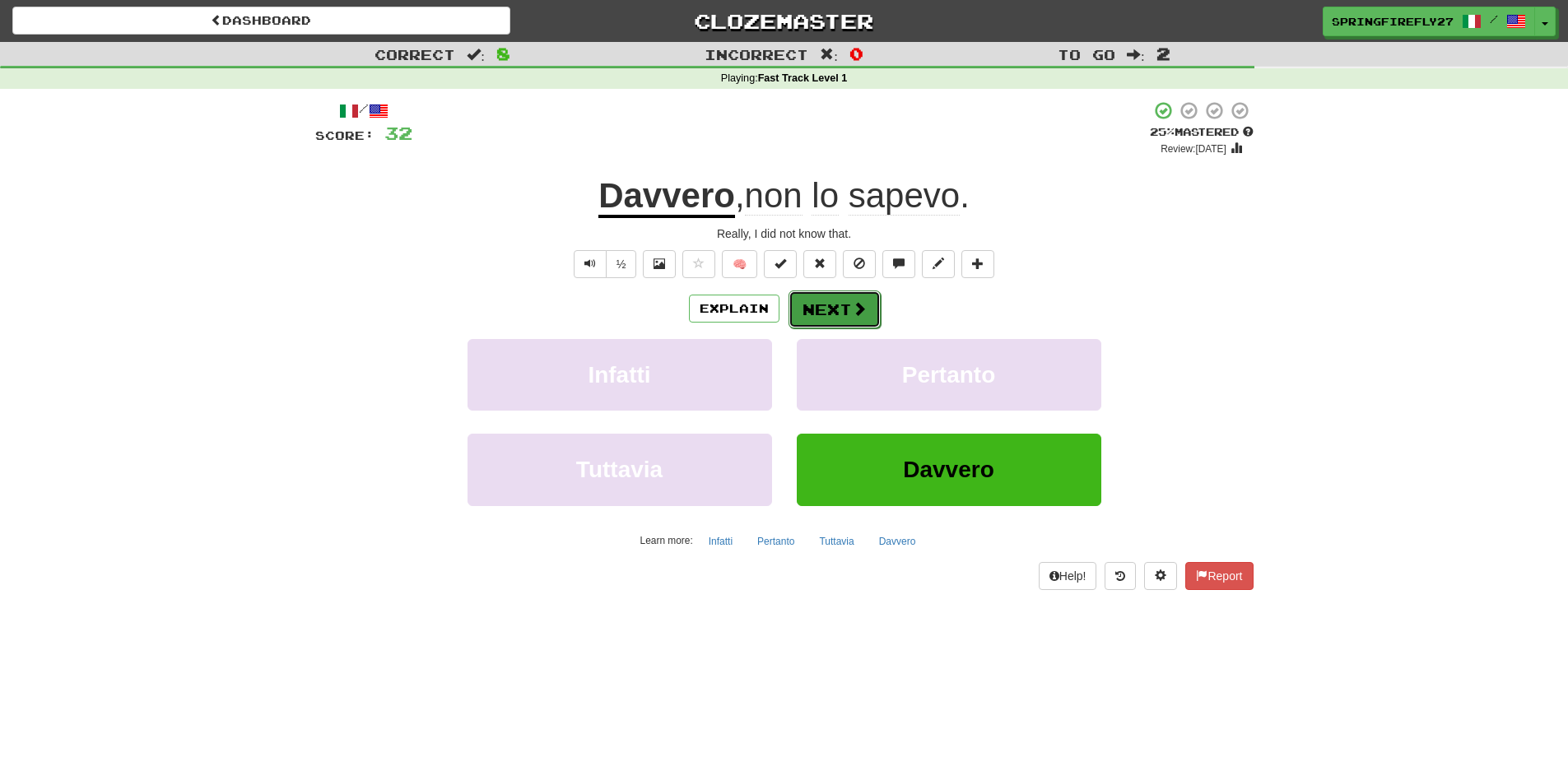
click at [835, 309] on button "Next" at bounding box center [834, 309] width 92 height 38
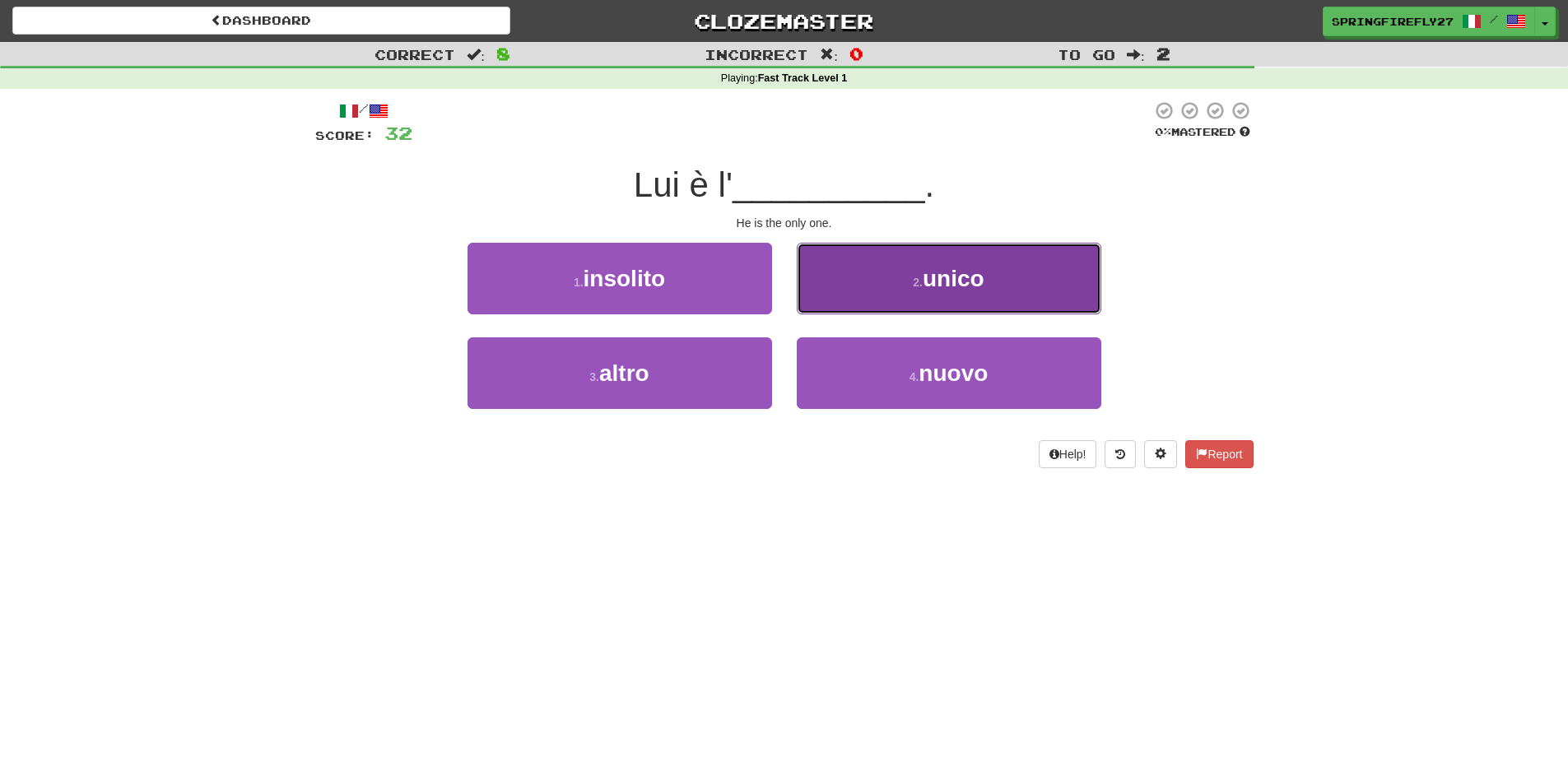
click at [907, 298] on button "2 . unico" at bounding box center [949, 278] width 305 height 71
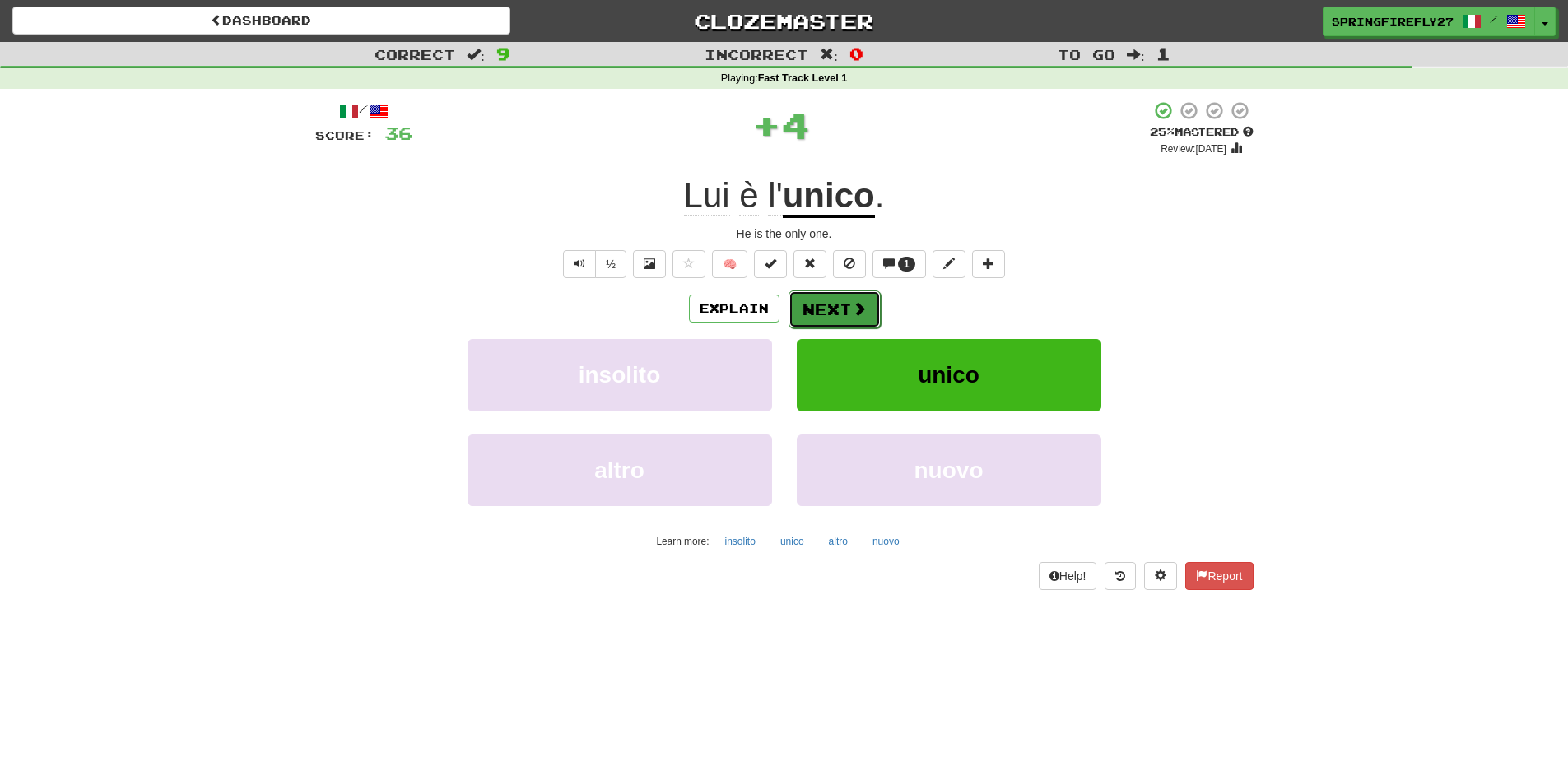
click at [832, 304] on button "Next" at bounding box center [834, 309] width 92 height 38
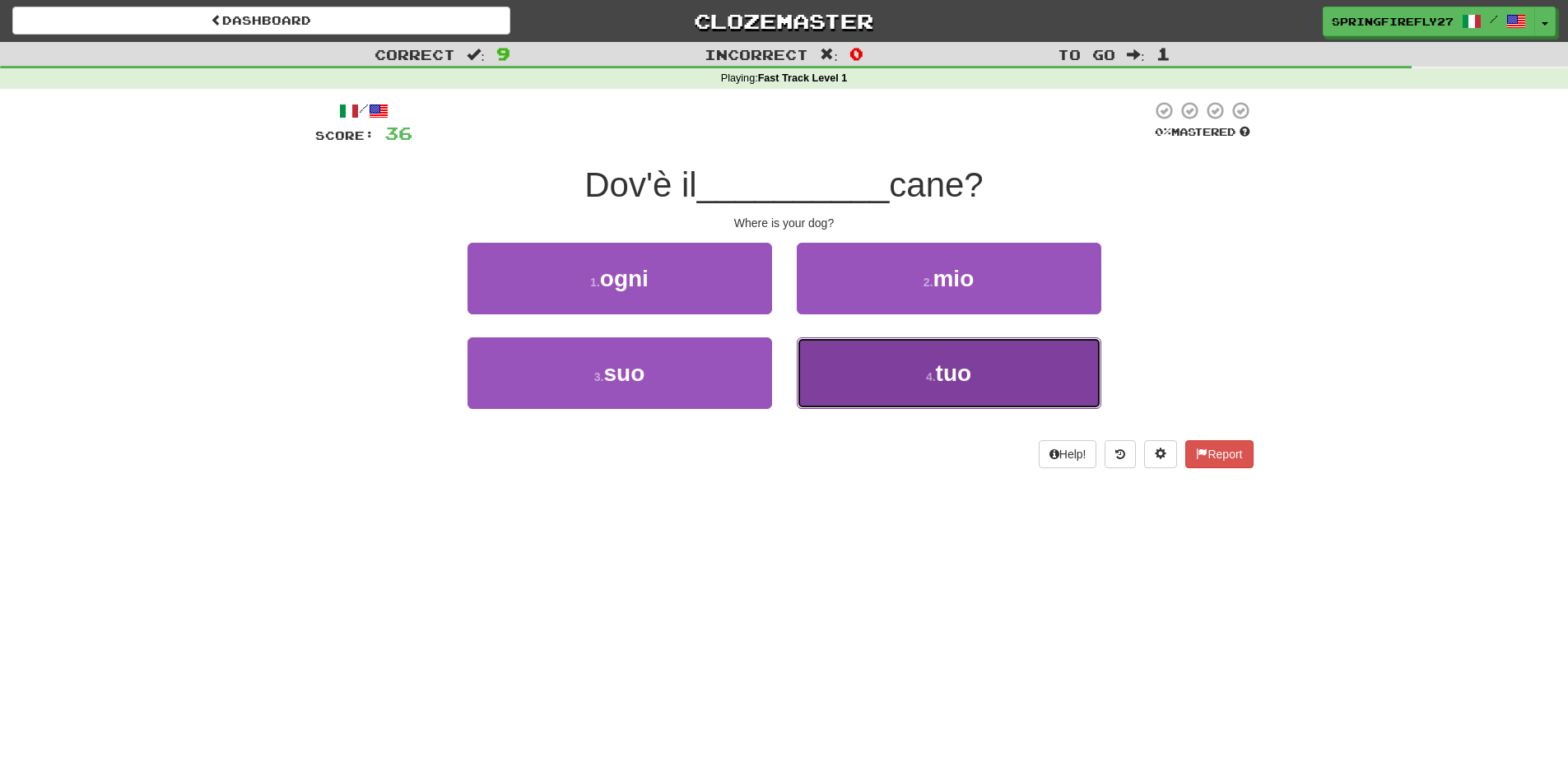
click at [938, 376] on span "tuo" at bounding box center [954, 373] width 36 height 25
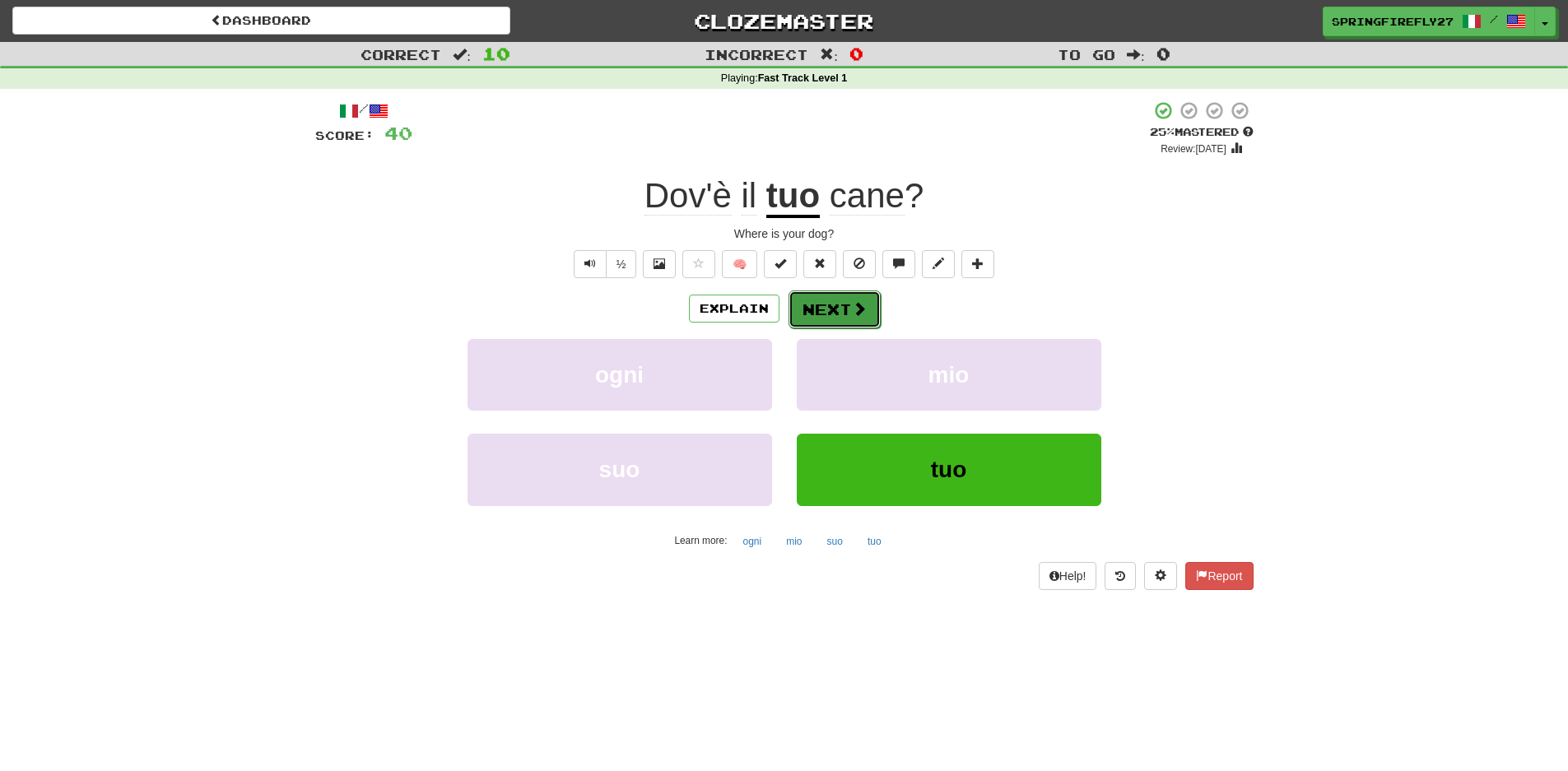
click at [827, 310] on button "Next" at bounding box center [834, 309] width 92 height 38
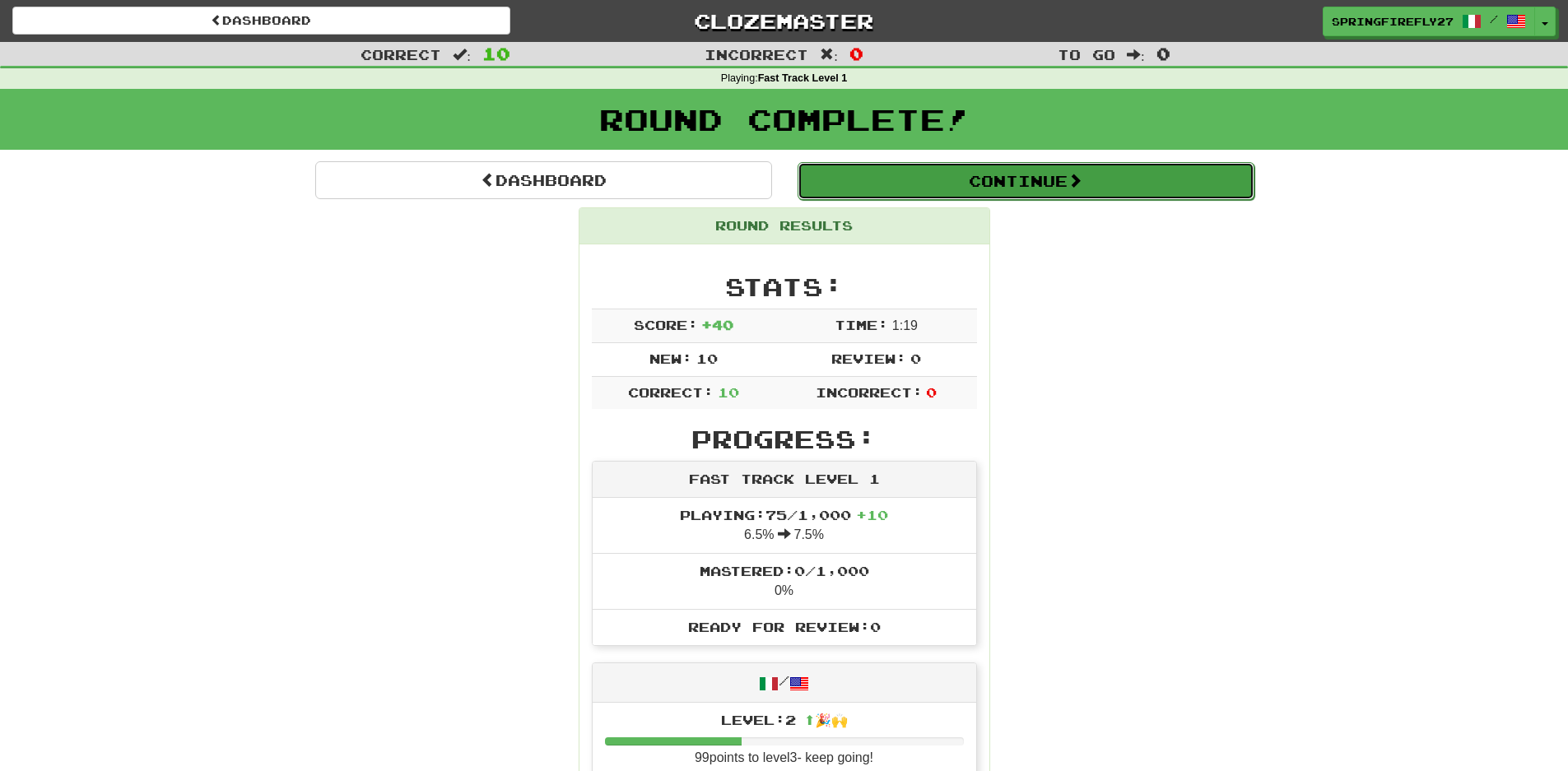
click at [1039, 189] on button "Continue" at bounding box center [1026, 180] width 457 height 38
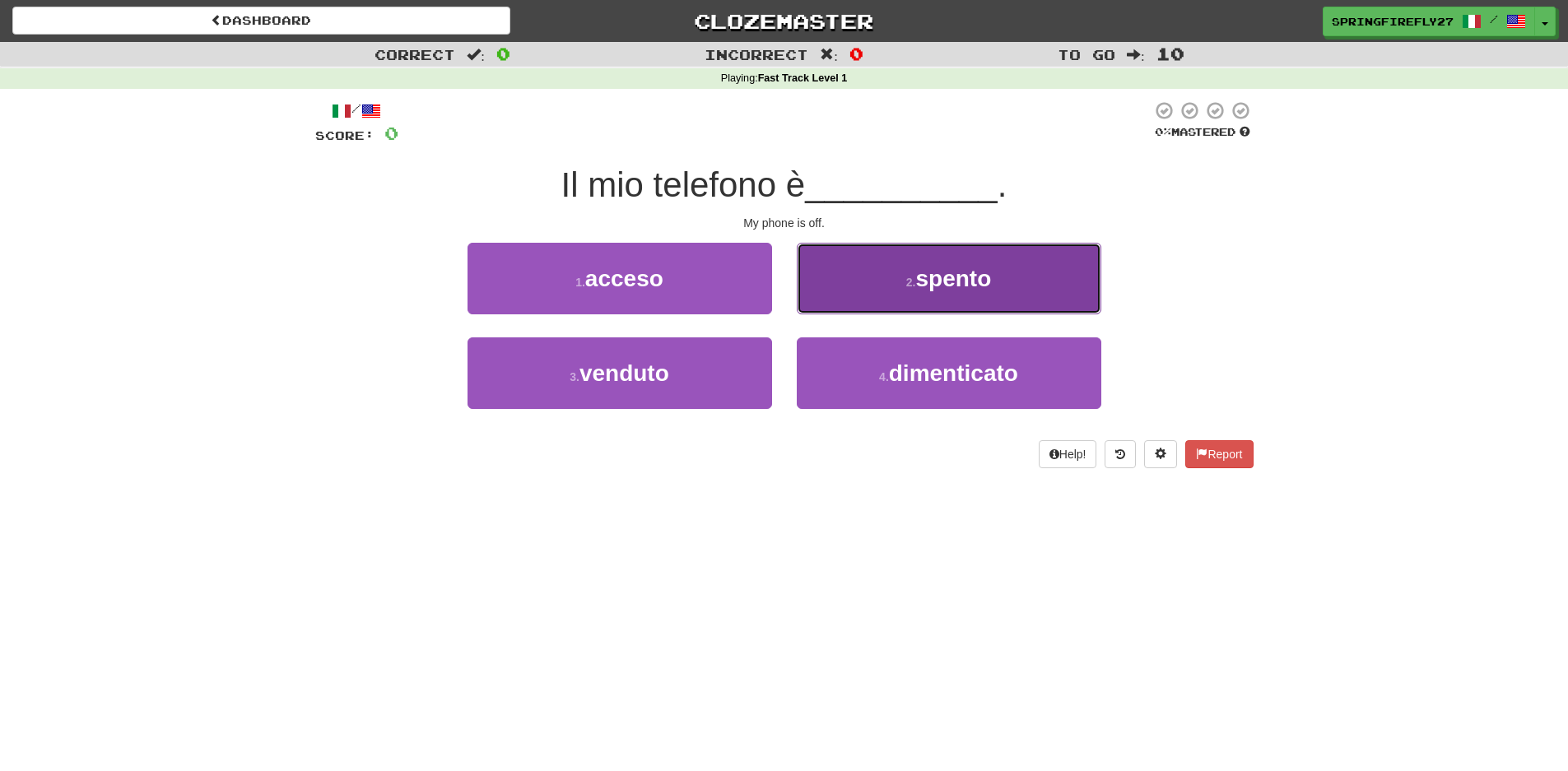
click at [974, 268] on span "spento" at bounding box center [953, 279] width 76 height 25
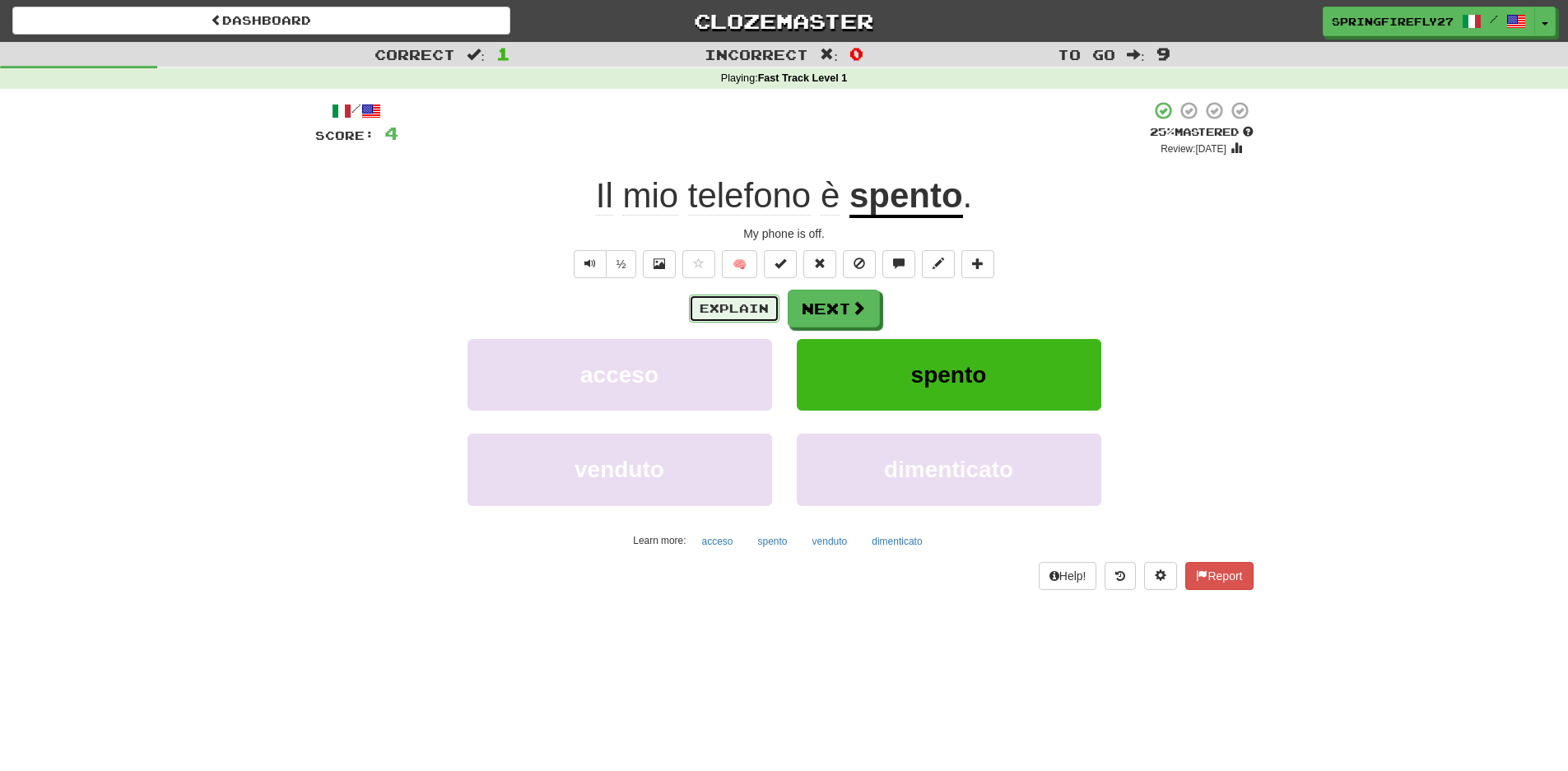
click at [738, 310] on button "Explain" at bounding box center [734, 308] width 91 height 28
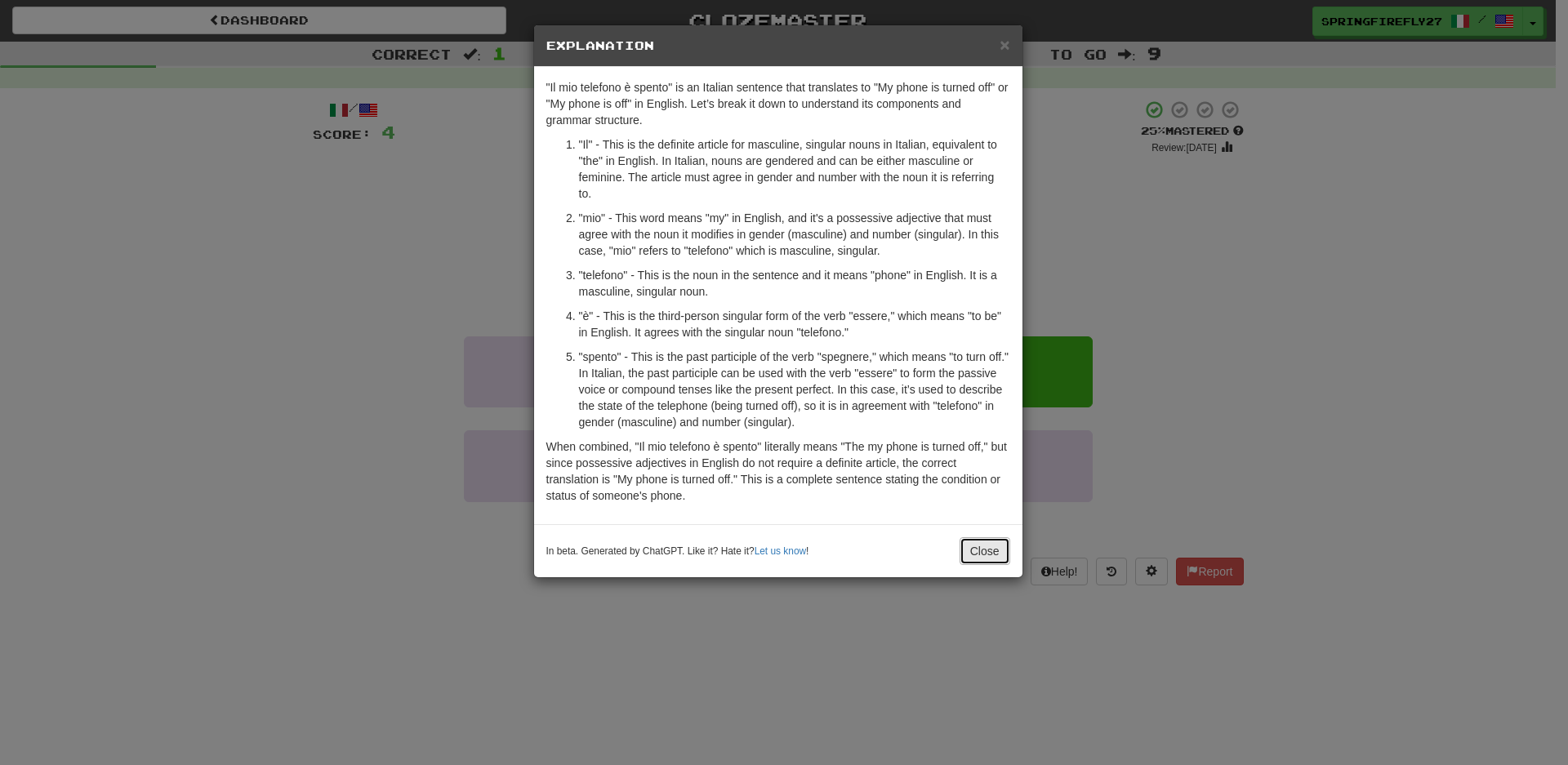
click at [989, 548] on button "Close" at bounding box center [984, 550] width 51 height 27
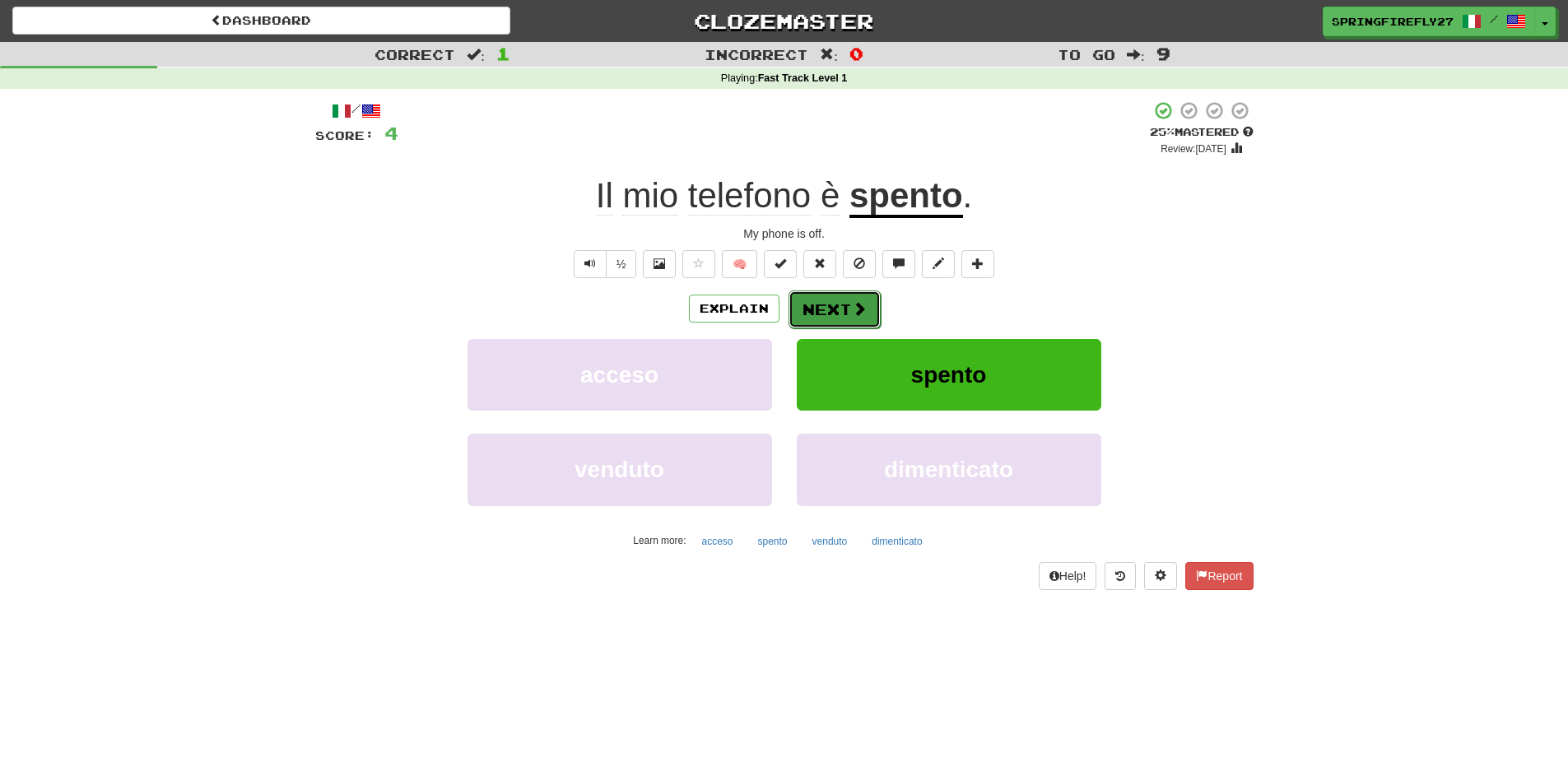
click at [855, 305] on span at bounding box center [860, 309] width 15 height 15
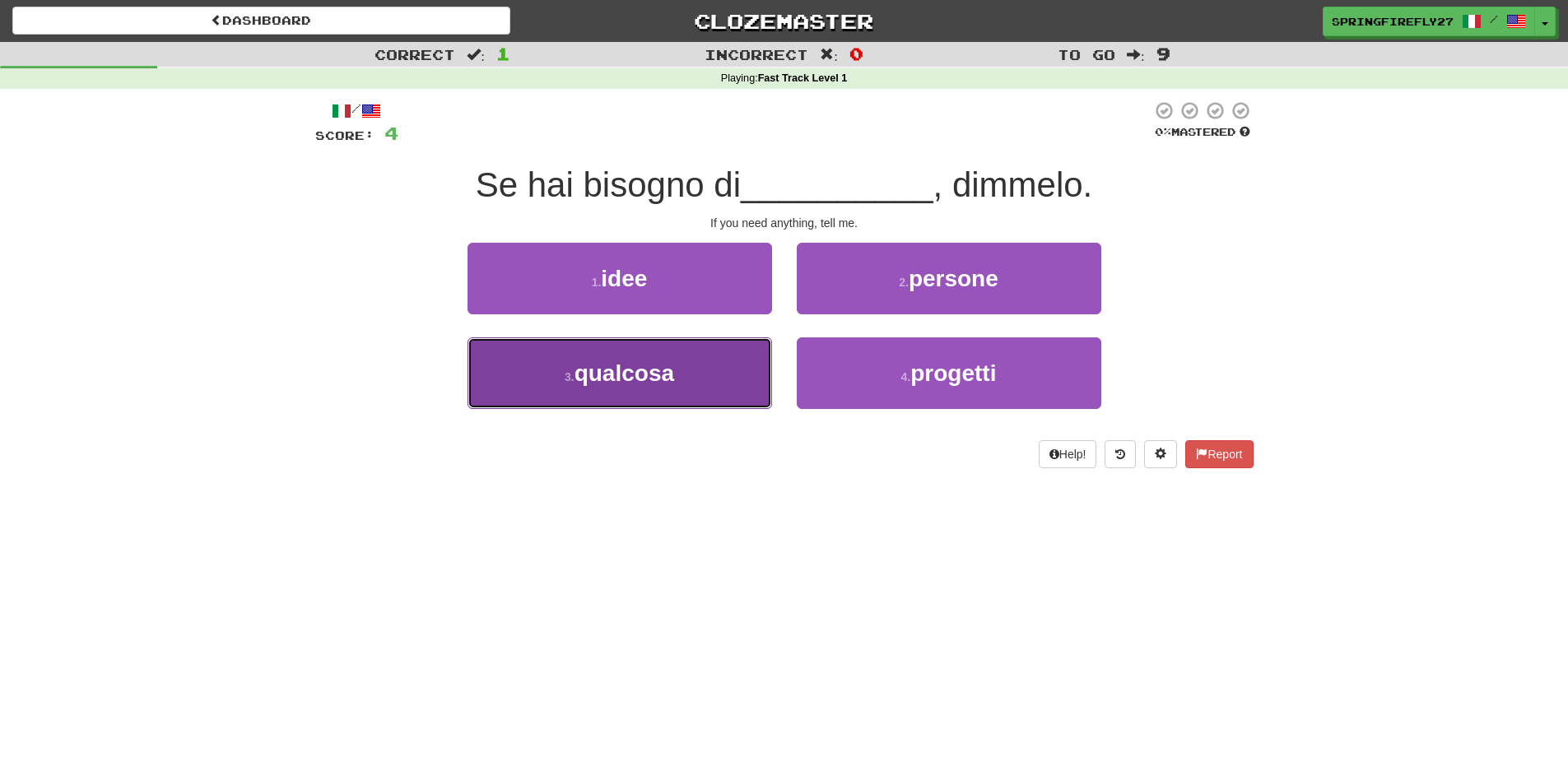
click at [648, 369] on span "qualcosa" at bounding box center [624, 373] width 100 height 25
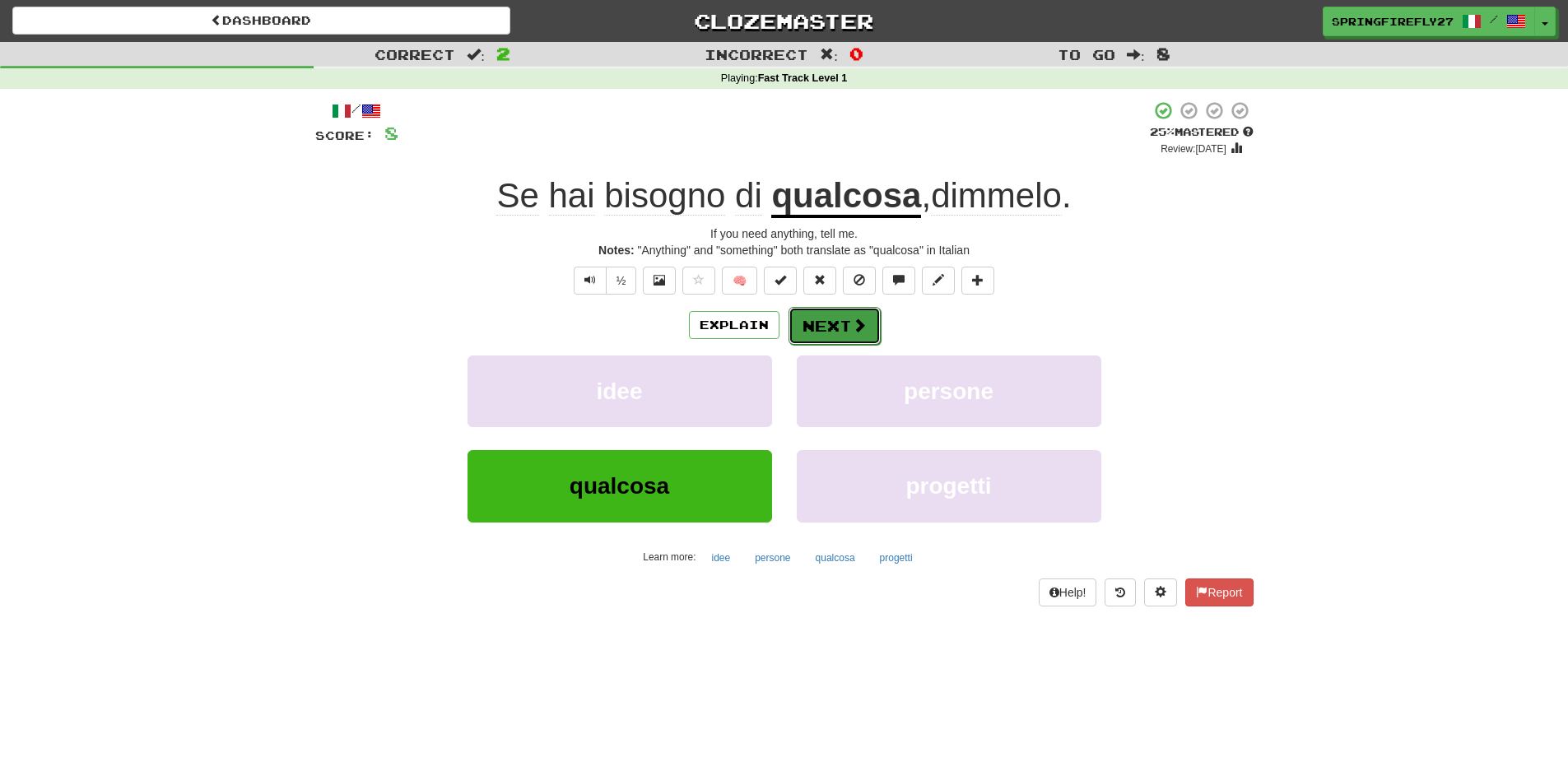
click at [819, 326] on button "Next" at bounding box center [834, 326] width 92 height 38
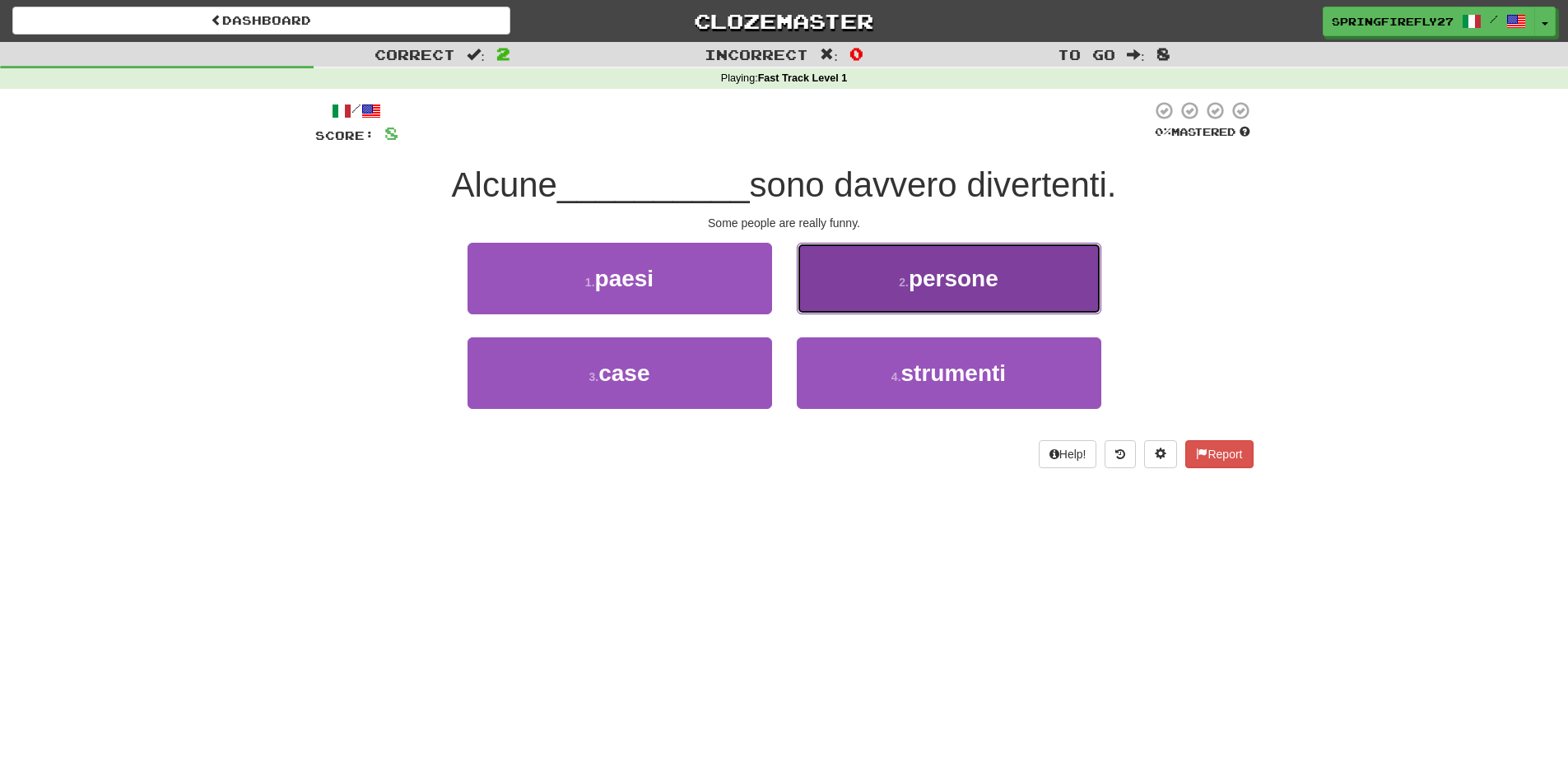
click at [985, 277] on span "persone" at bounding box center [954, 279] width 90 height 25
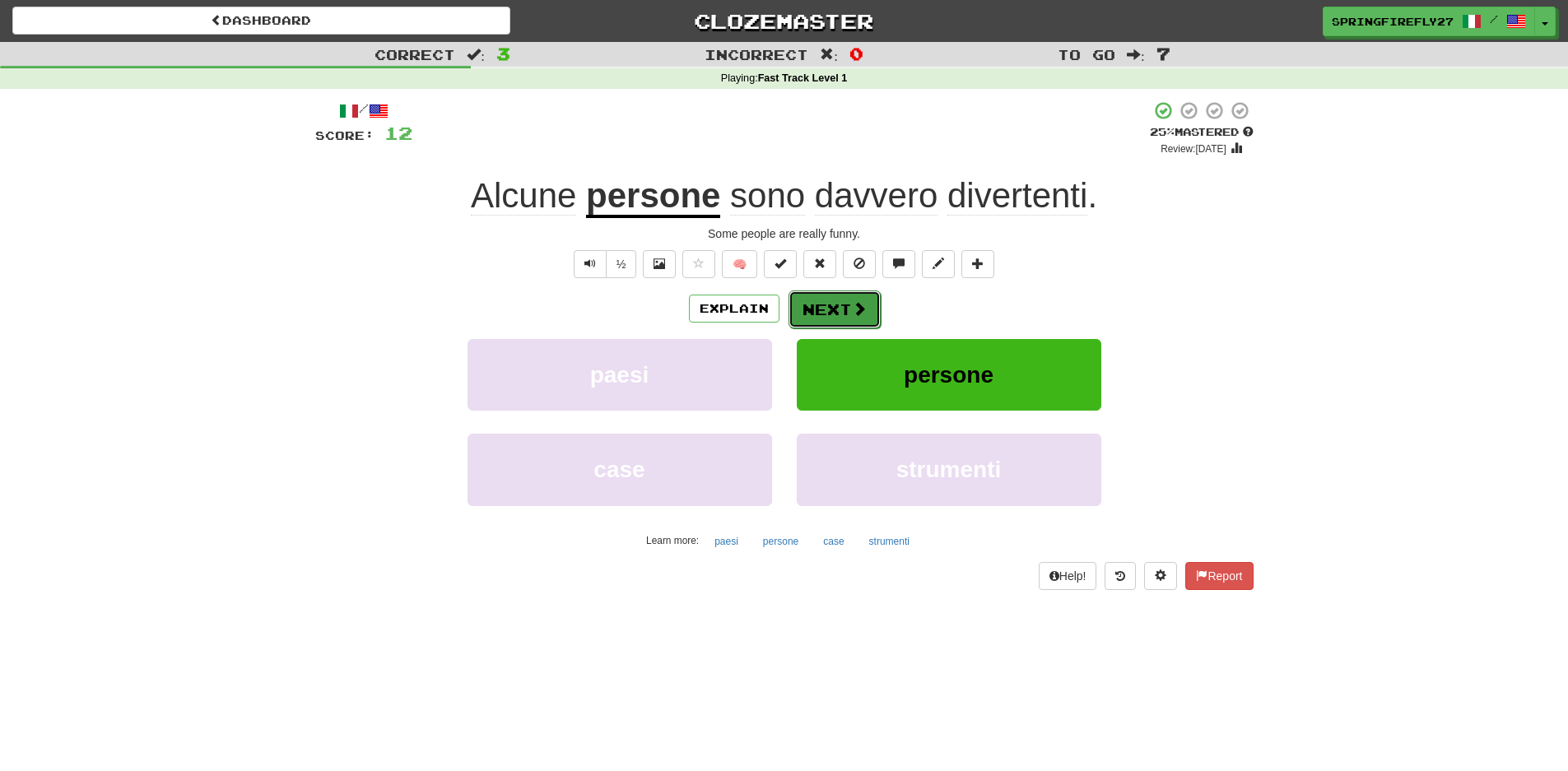
click at [838, 310] on button "Next" at bounding box center [834, 309] width 92 height 38
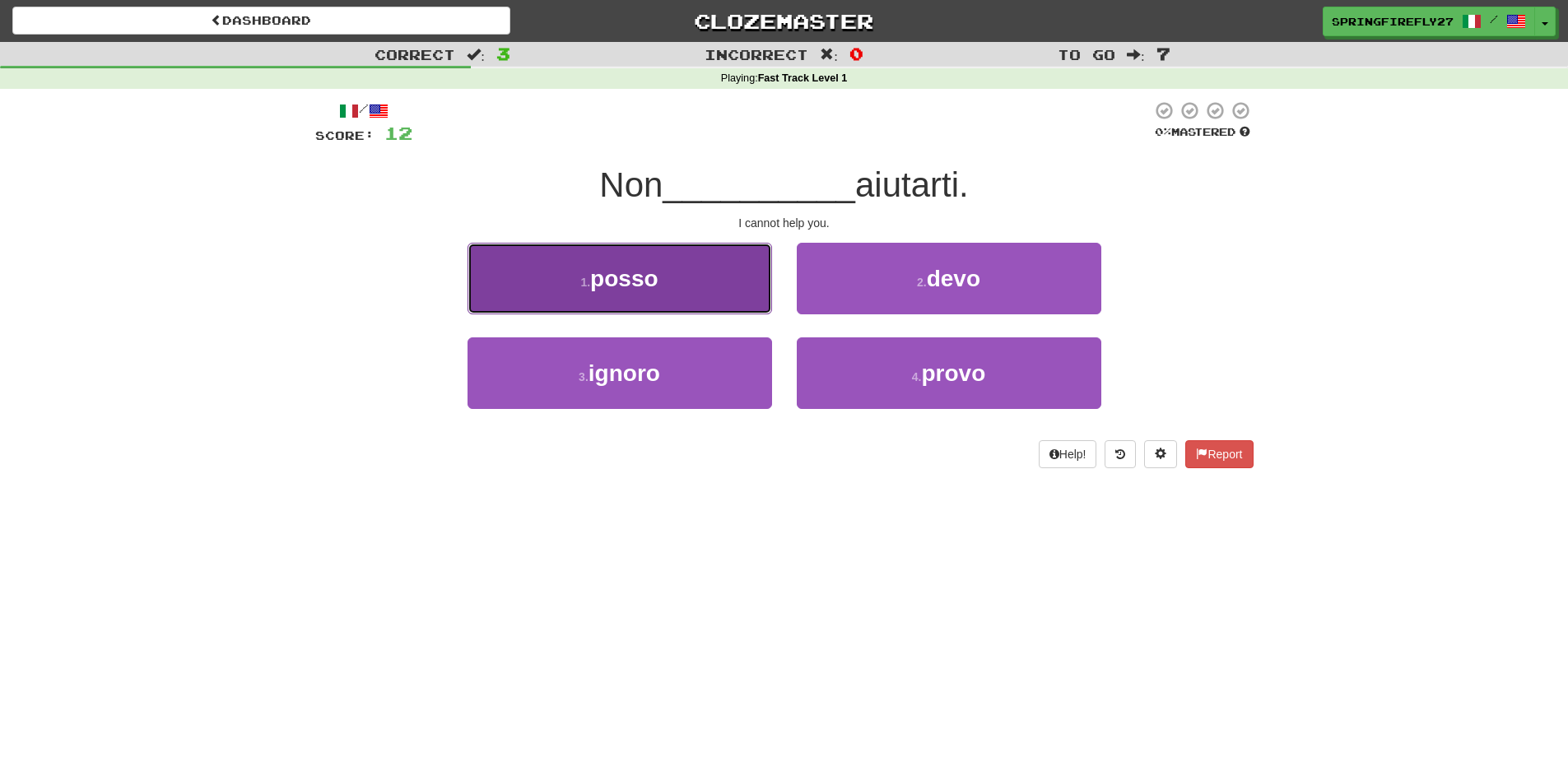
click at [620, 278] on span "posso" at bounding box center [624, 279] width 67 height 25
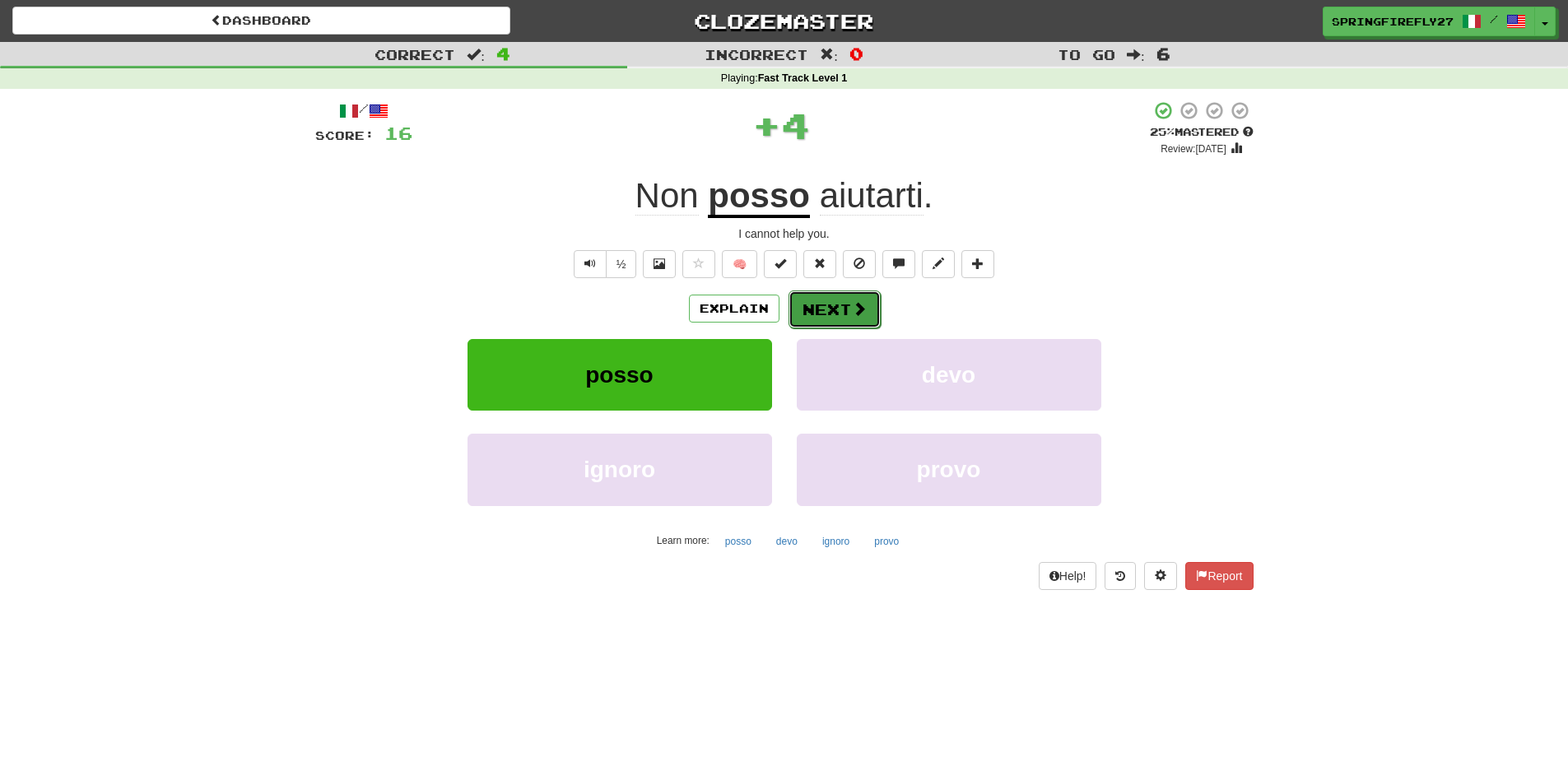
click at [845, 308] on button "Next" at bounding box center [834, 309] width 92 height 38
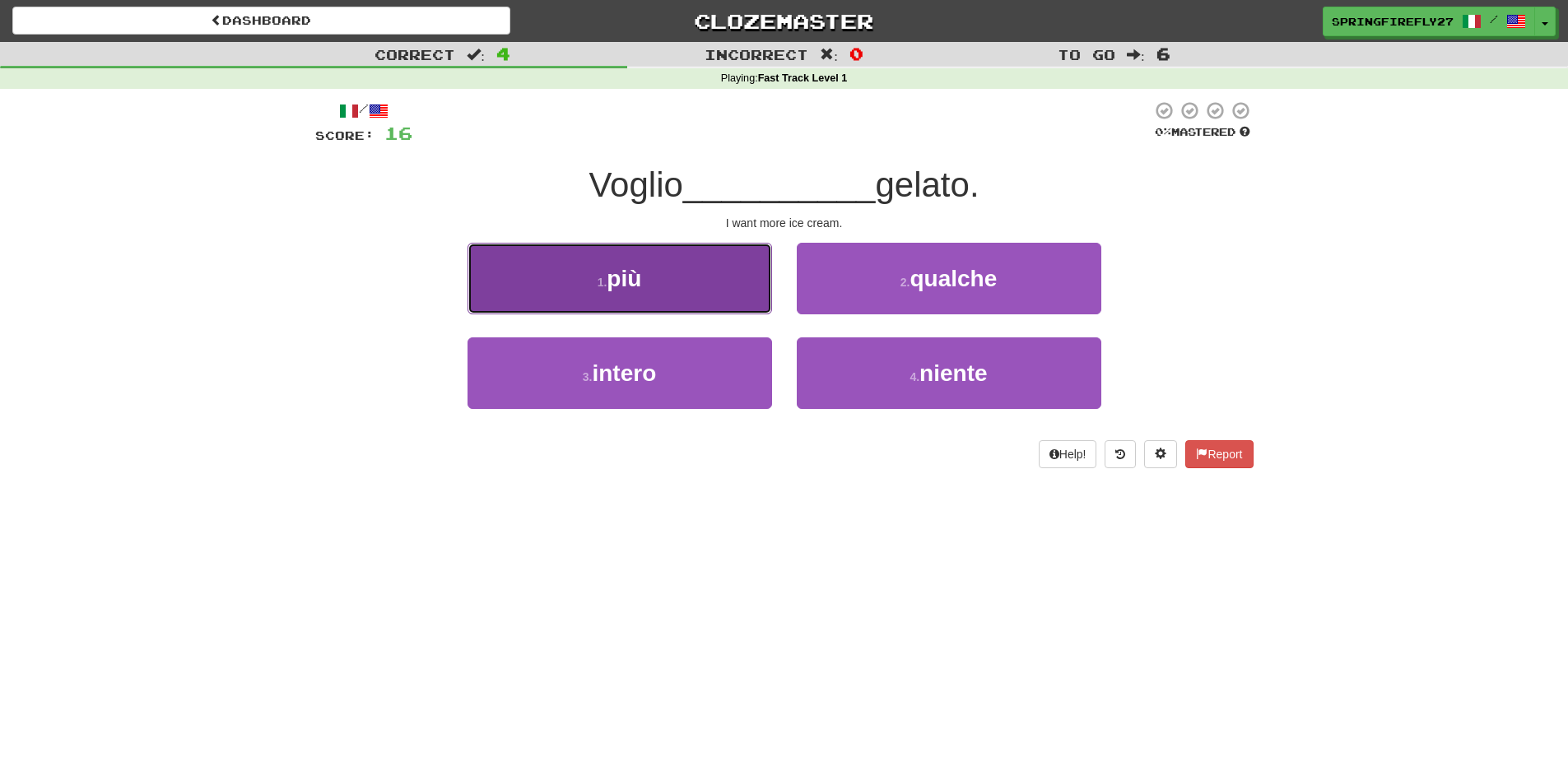
click at [620, 273] on span "più" at bounding box center [624, 279] width 34 height 25
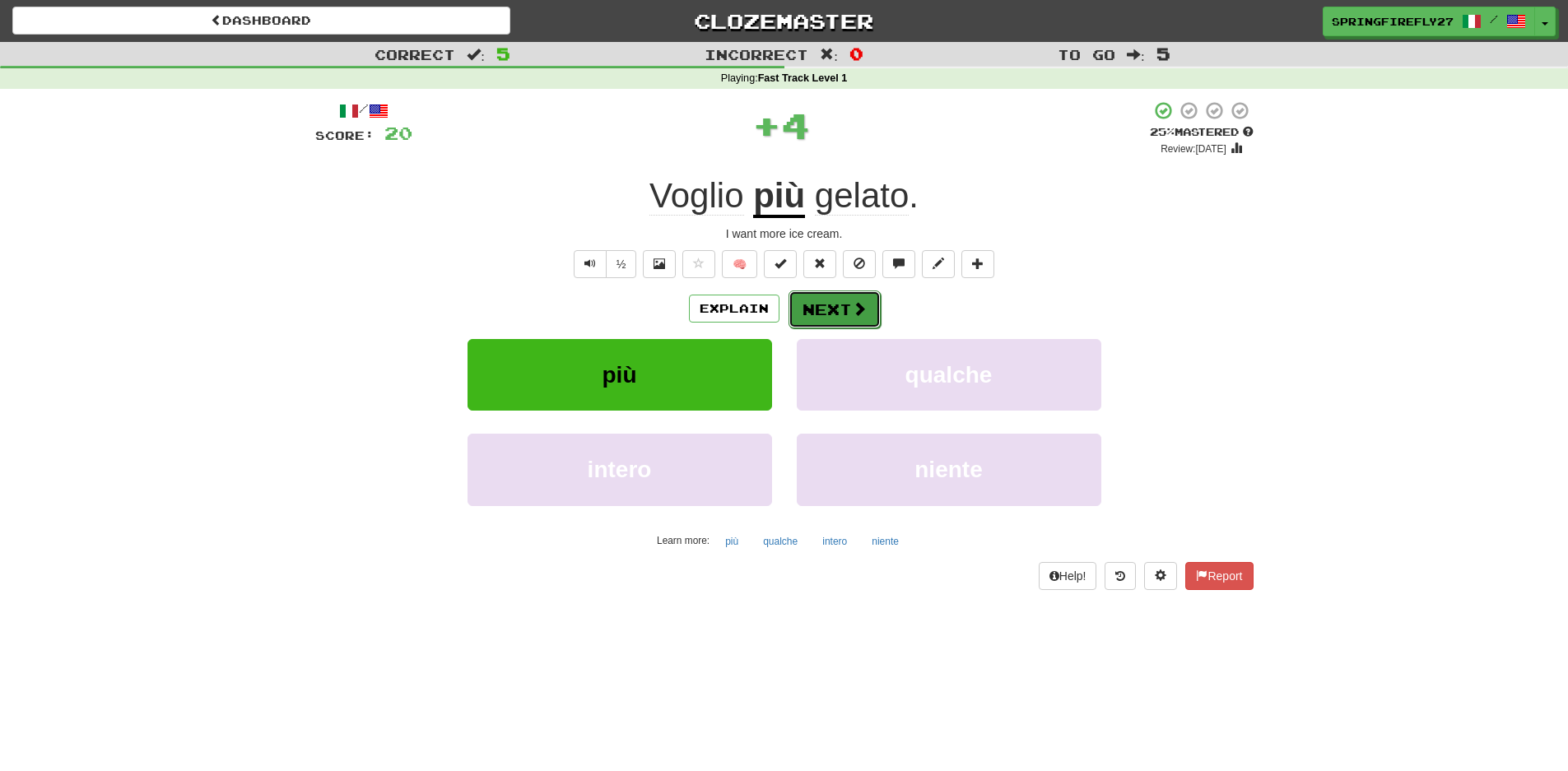
click at [847, 300] on button "Next" at bounding box center [834, 309] width 92 height 38
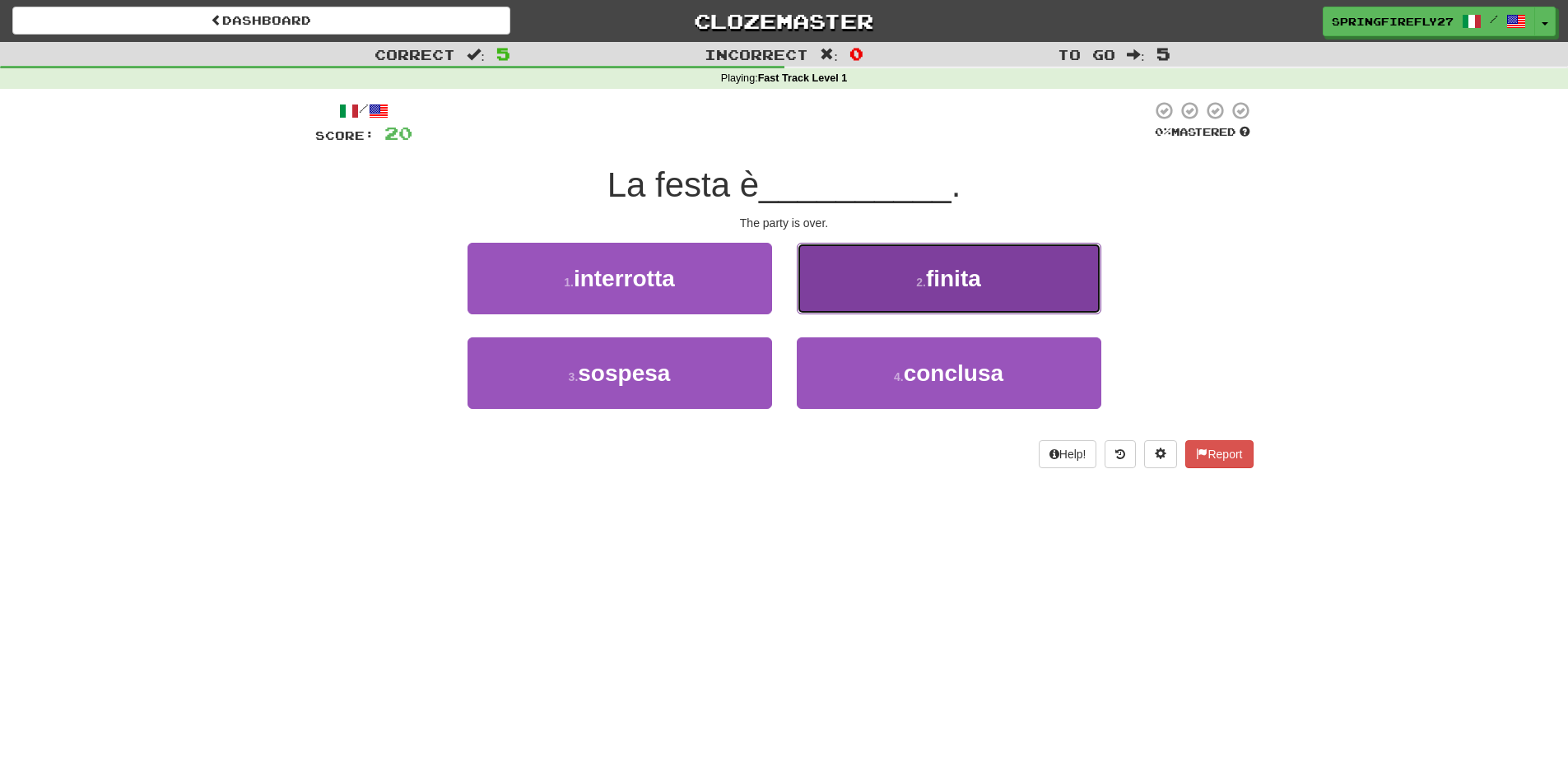
click at [956, 277] on span "finita" at bounding box center [954, 279] width 55 height 25
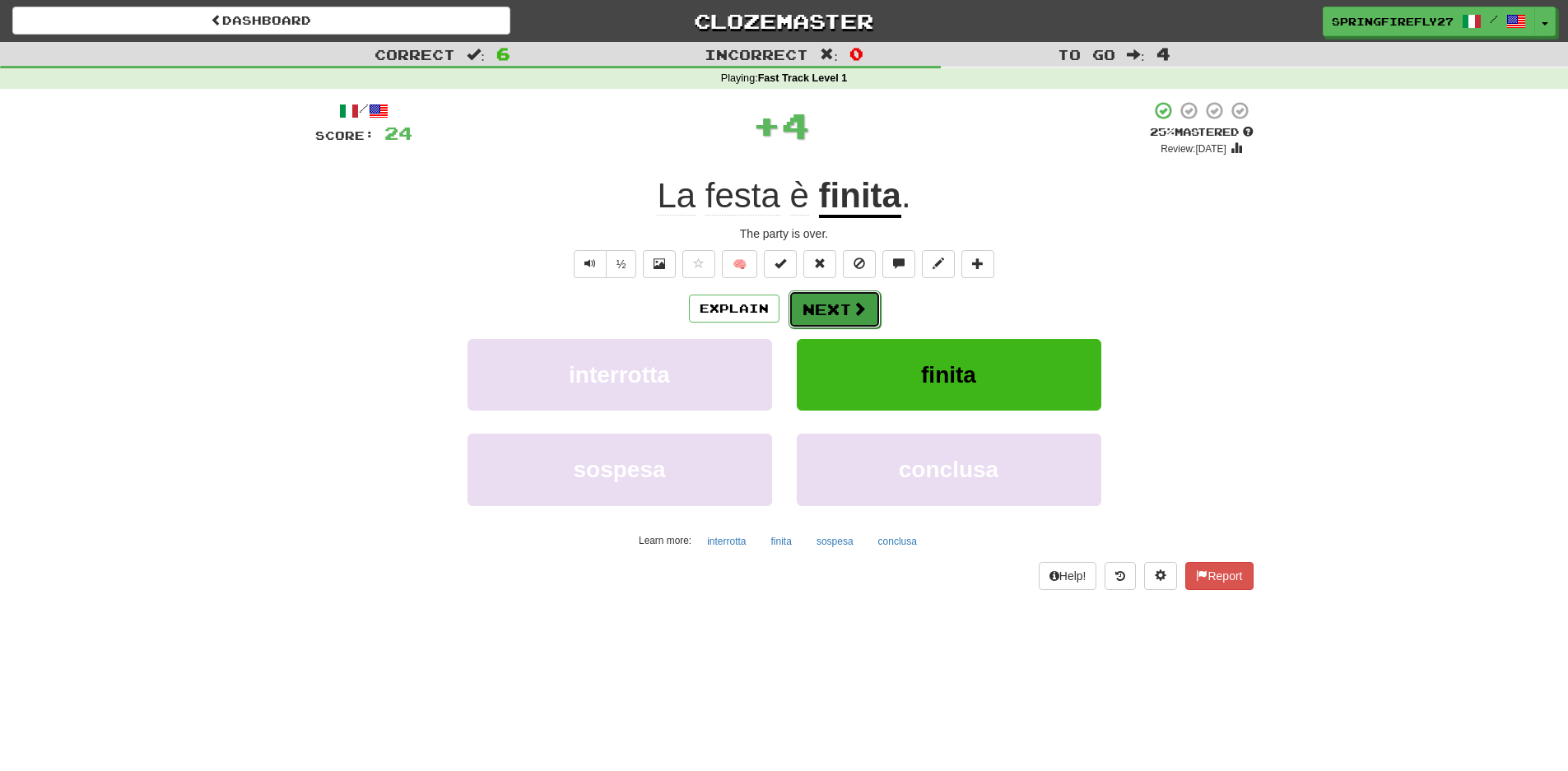
click at [865, 301] on span at bounding box center [860, 309] width 15 height 15
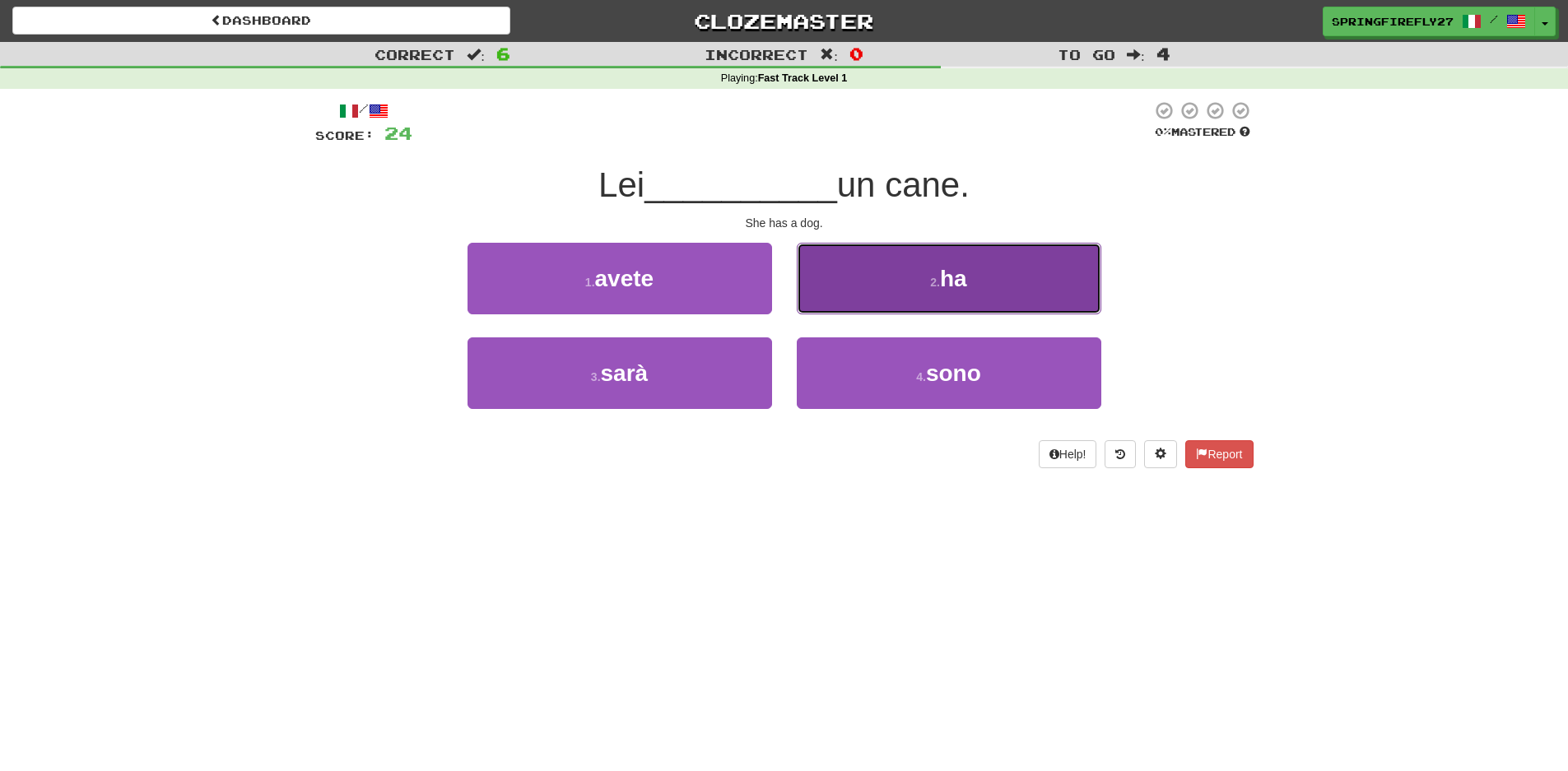
click at [966, 282] on span "ha" at bounding box center [954, 279] width 27 height 25
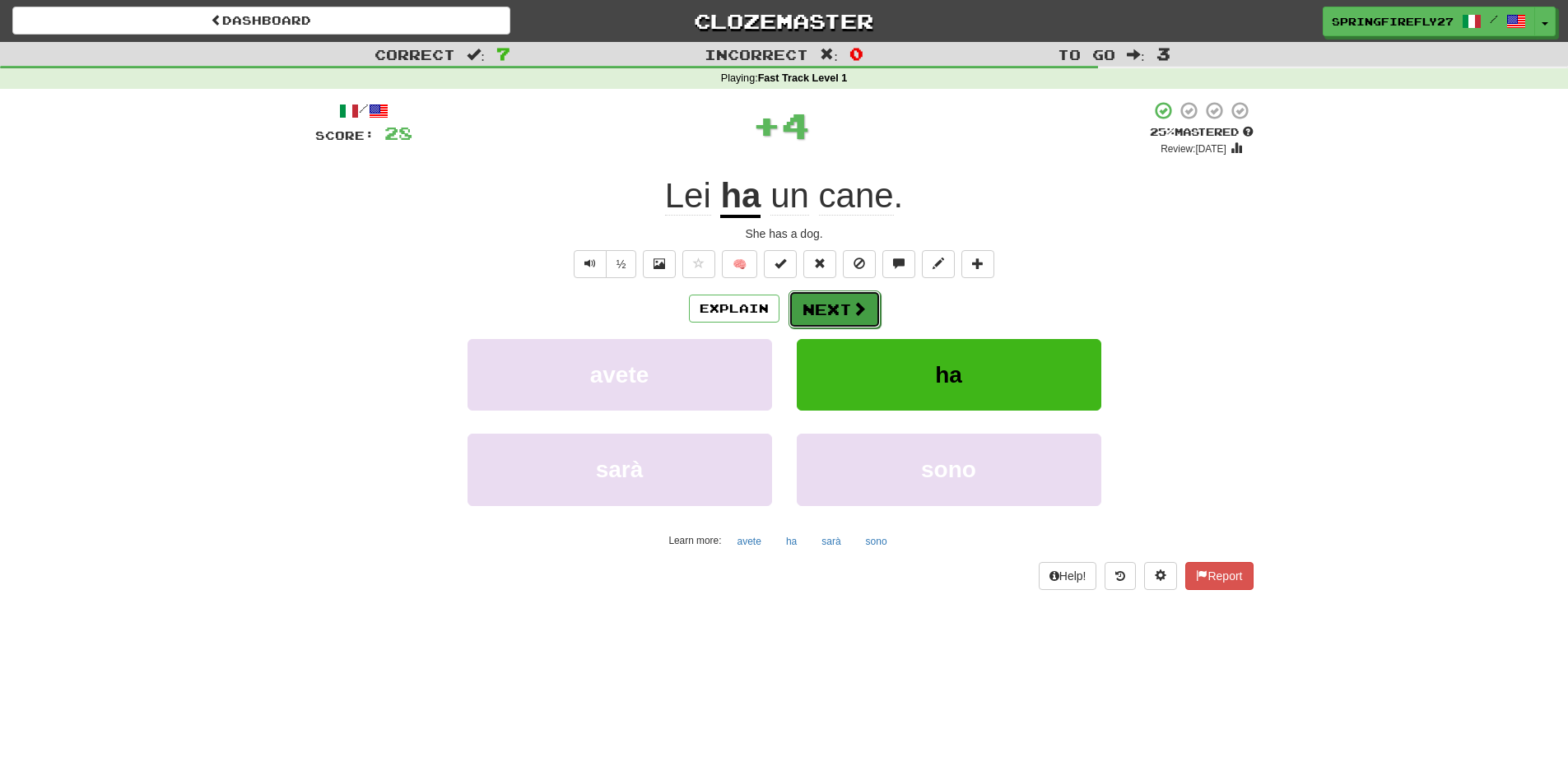
click at [833, 296] on button "Next" at bounding box center [834, 309] width 92 height 38
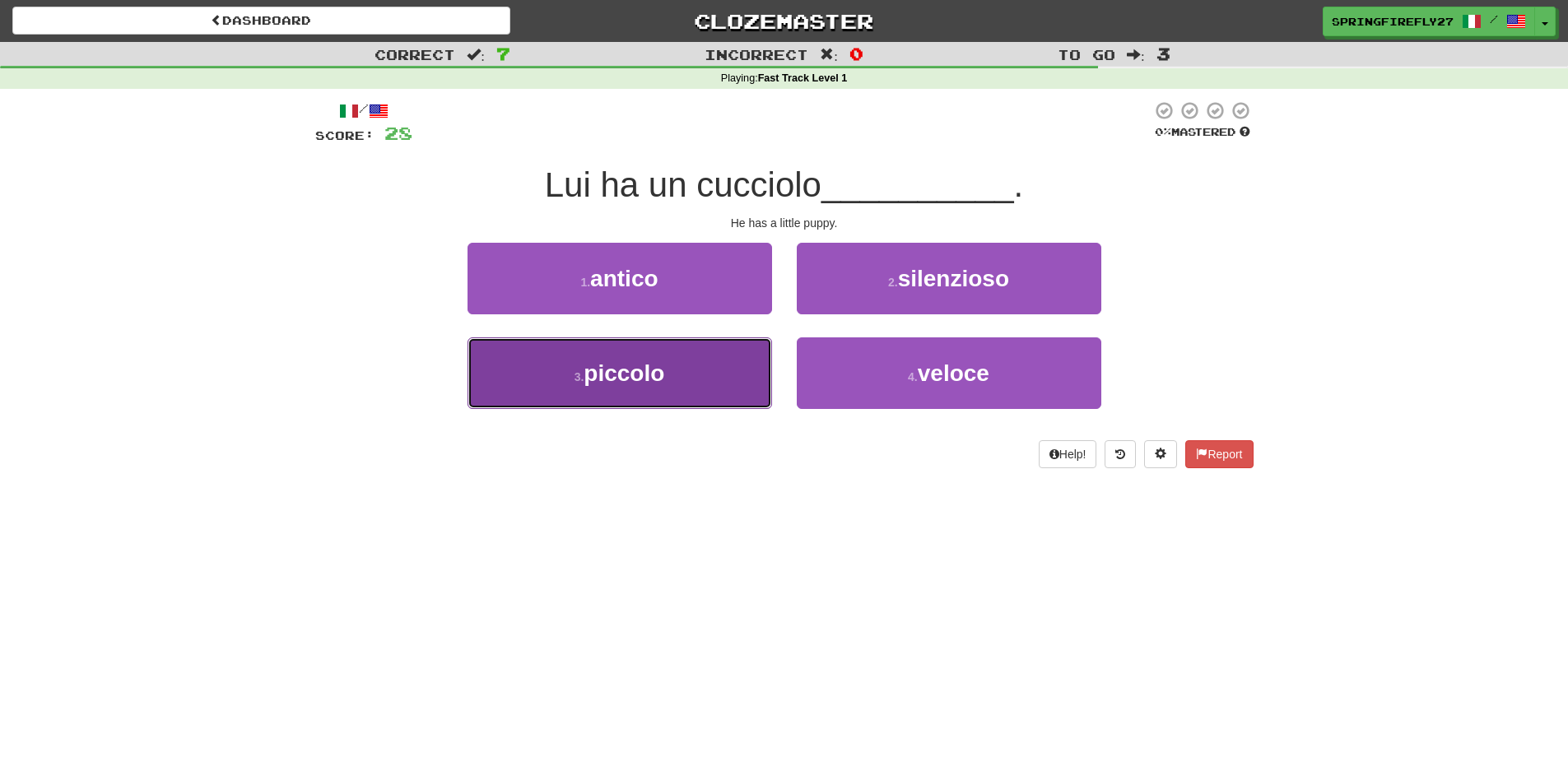
click at [653, 368] on span "piccolo" at bounding box center [624, 373] width 81 height 25
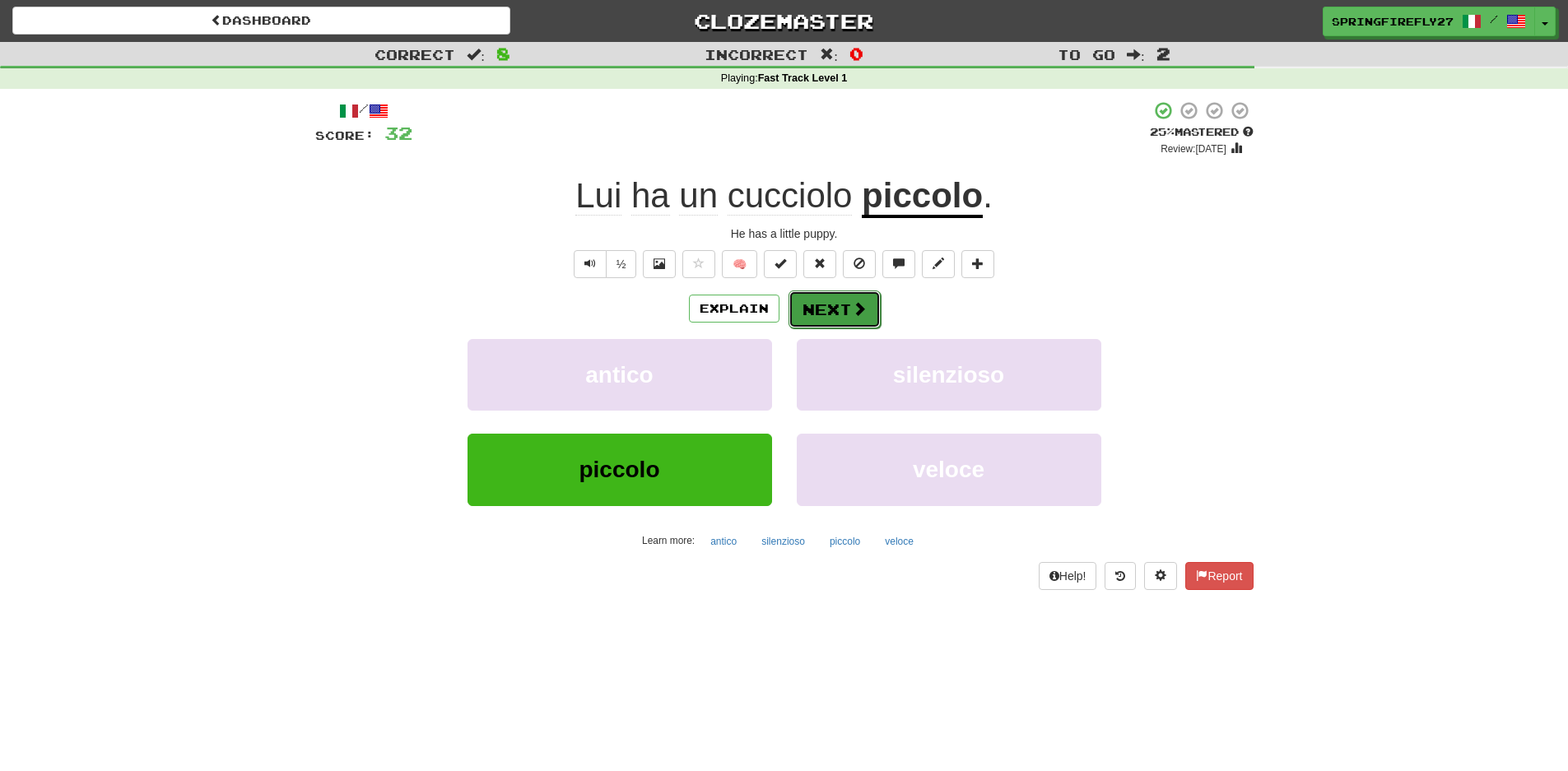
click at [827, 297] on button "Next" at bounding box center [834, 309] width 92 height 38
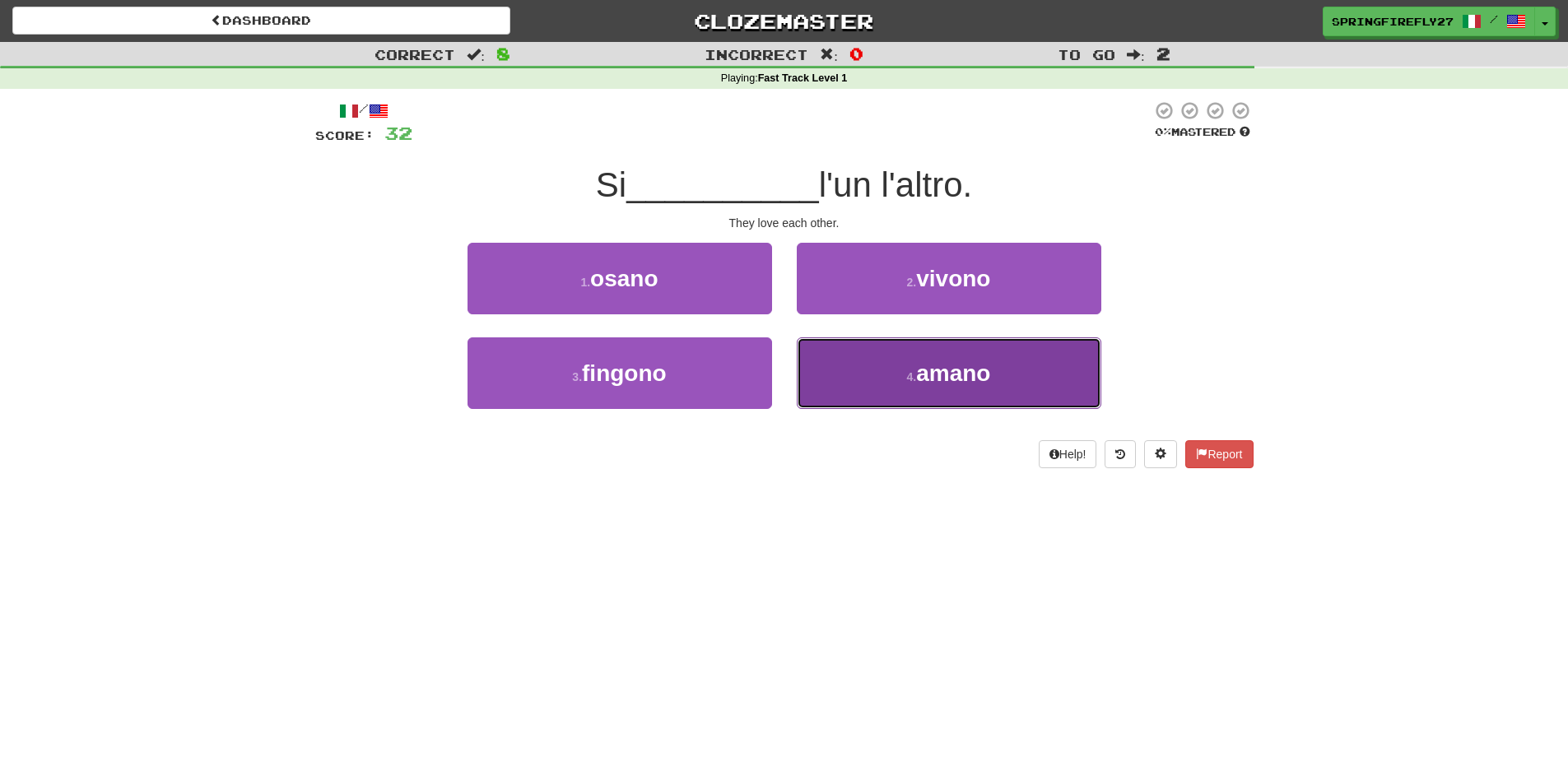
click at [941, 362] on span "amano" at bounding box center [953, 373] width 74 height 25
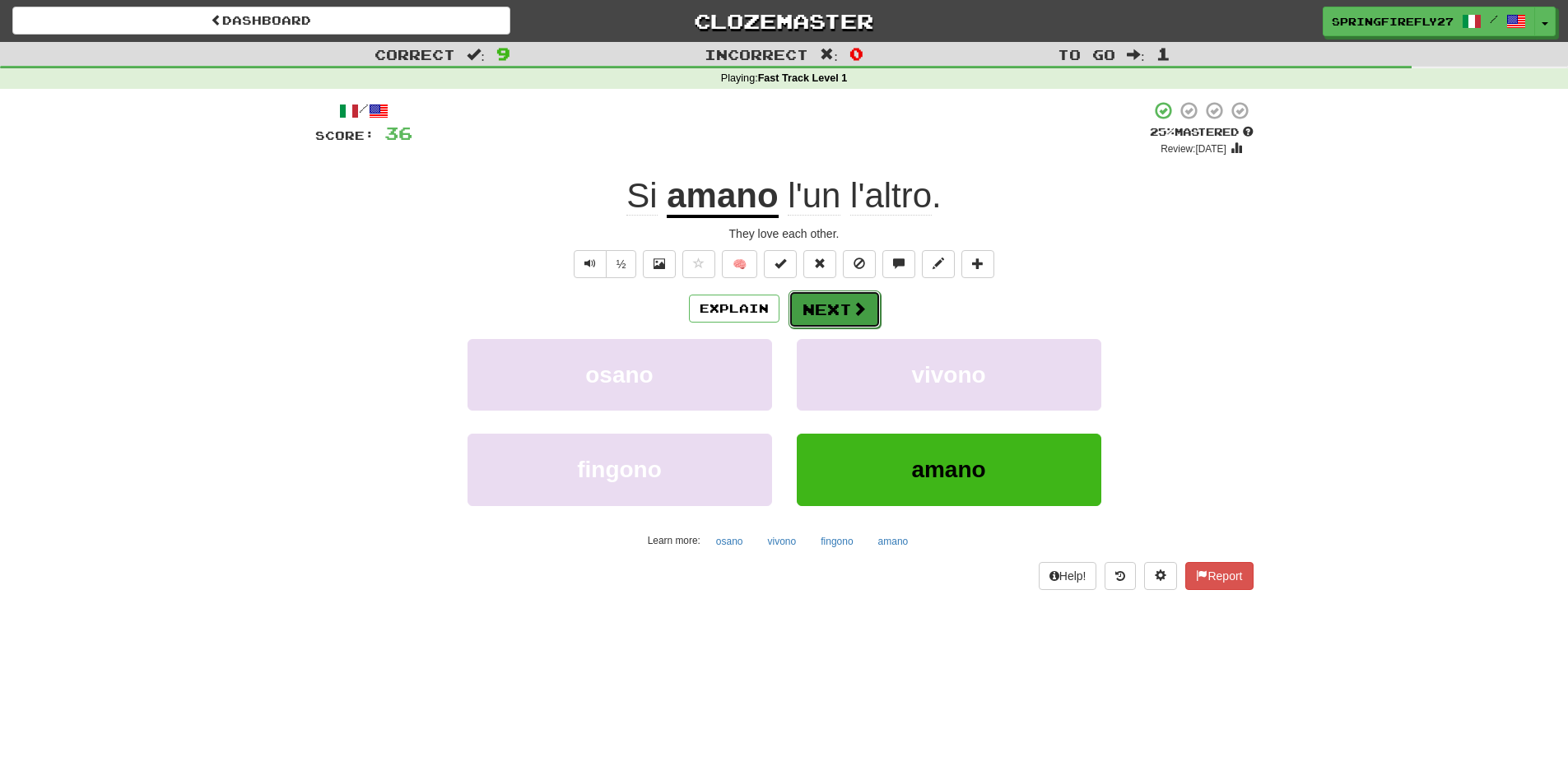
click at [809, 312] on button "Next" at bounding box center [834, 309] width 92 height 38
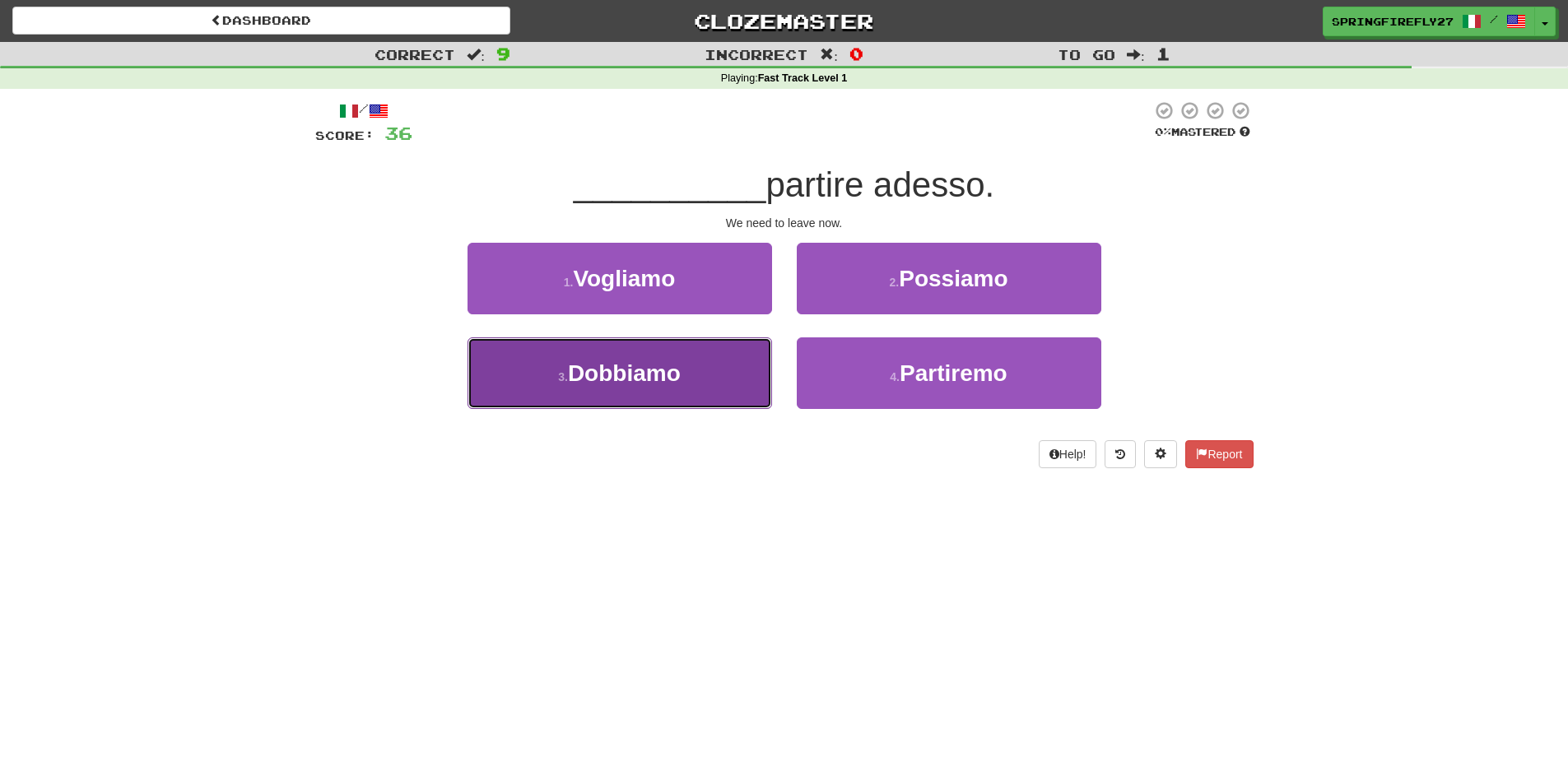
click at [644, 370] on span "Dobbiamo" at bounding box center [625, 373] width 112 height 25
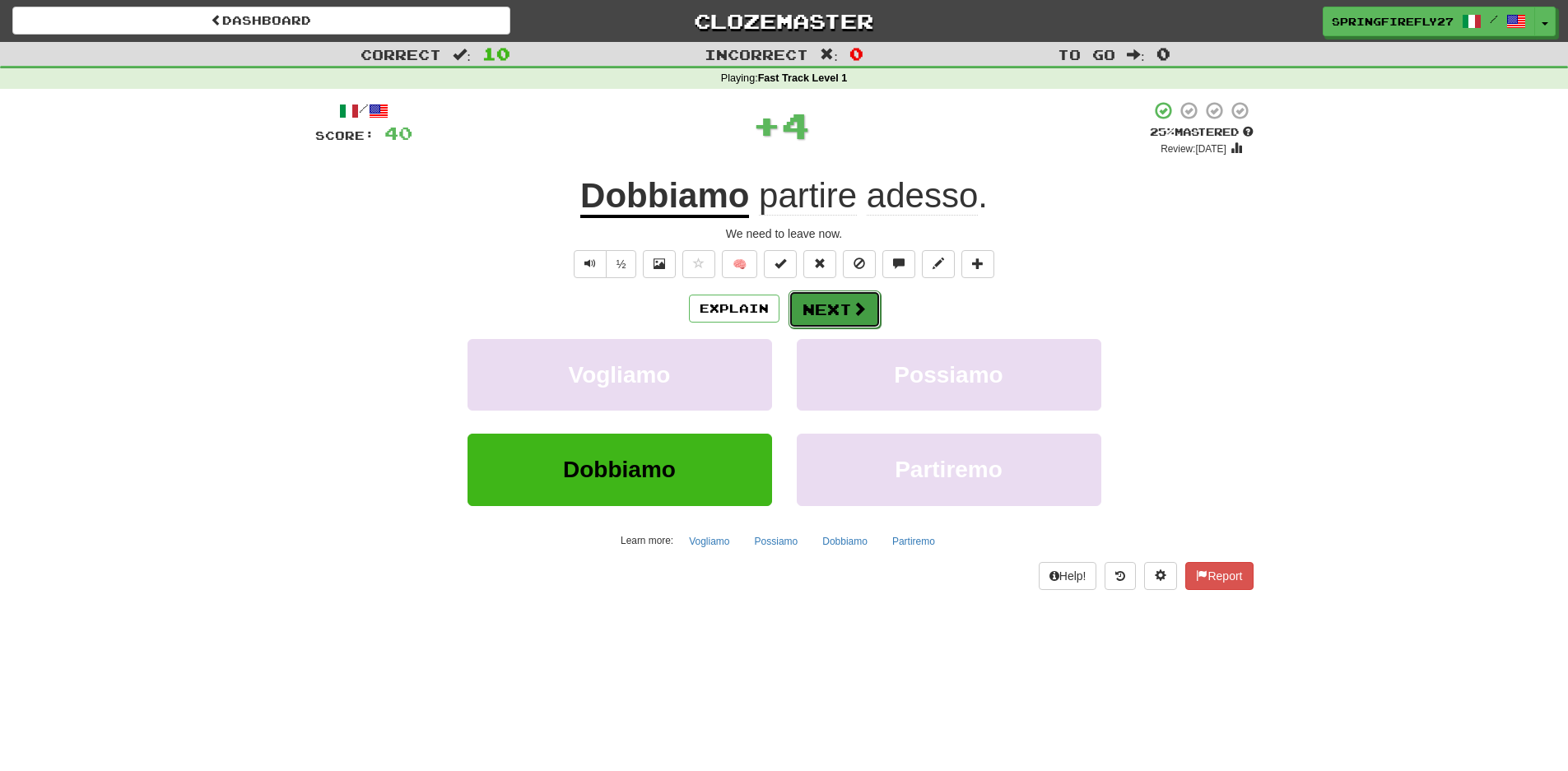
click at [826, 302] on button "Next" at bounding box center [834, 309] width 92 height 38
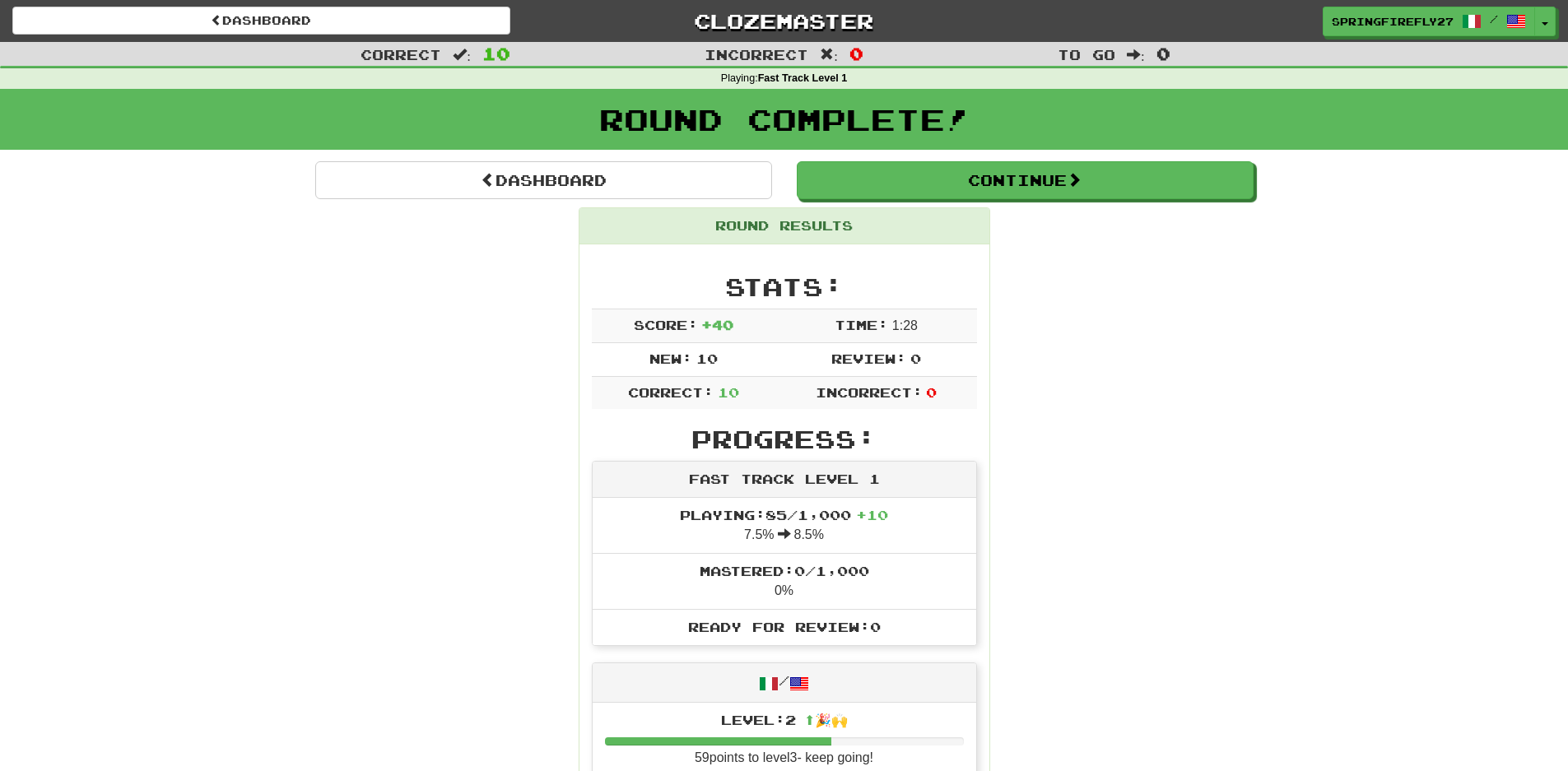
click at [1372, 15] on span "SpringFirefly2782" at bounding box center [1393, 23] width 122 height 15
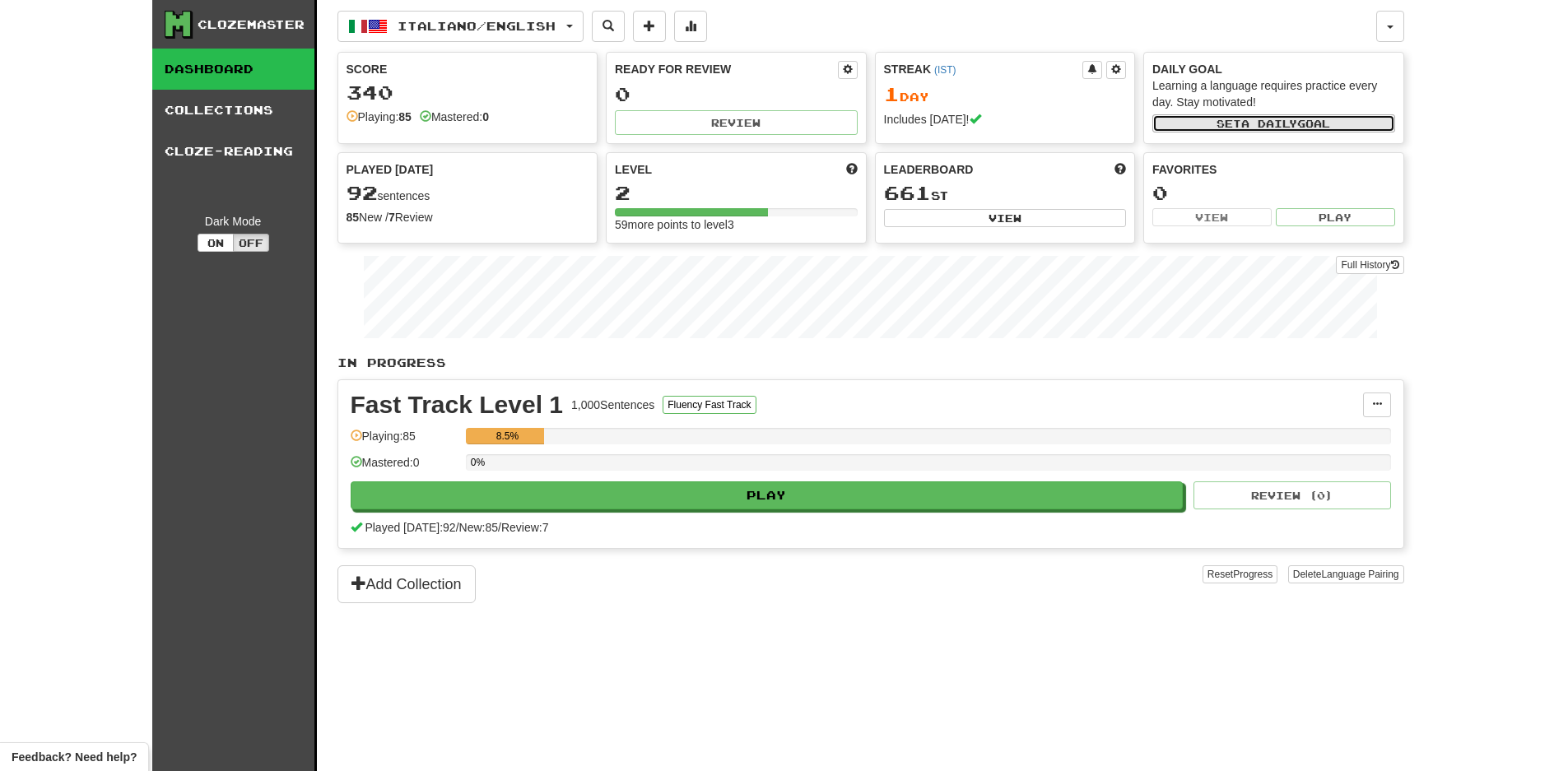
click at [1307, 124] on button "Set a daily goal" at bounding box center [1273, 123] width 243 height 18
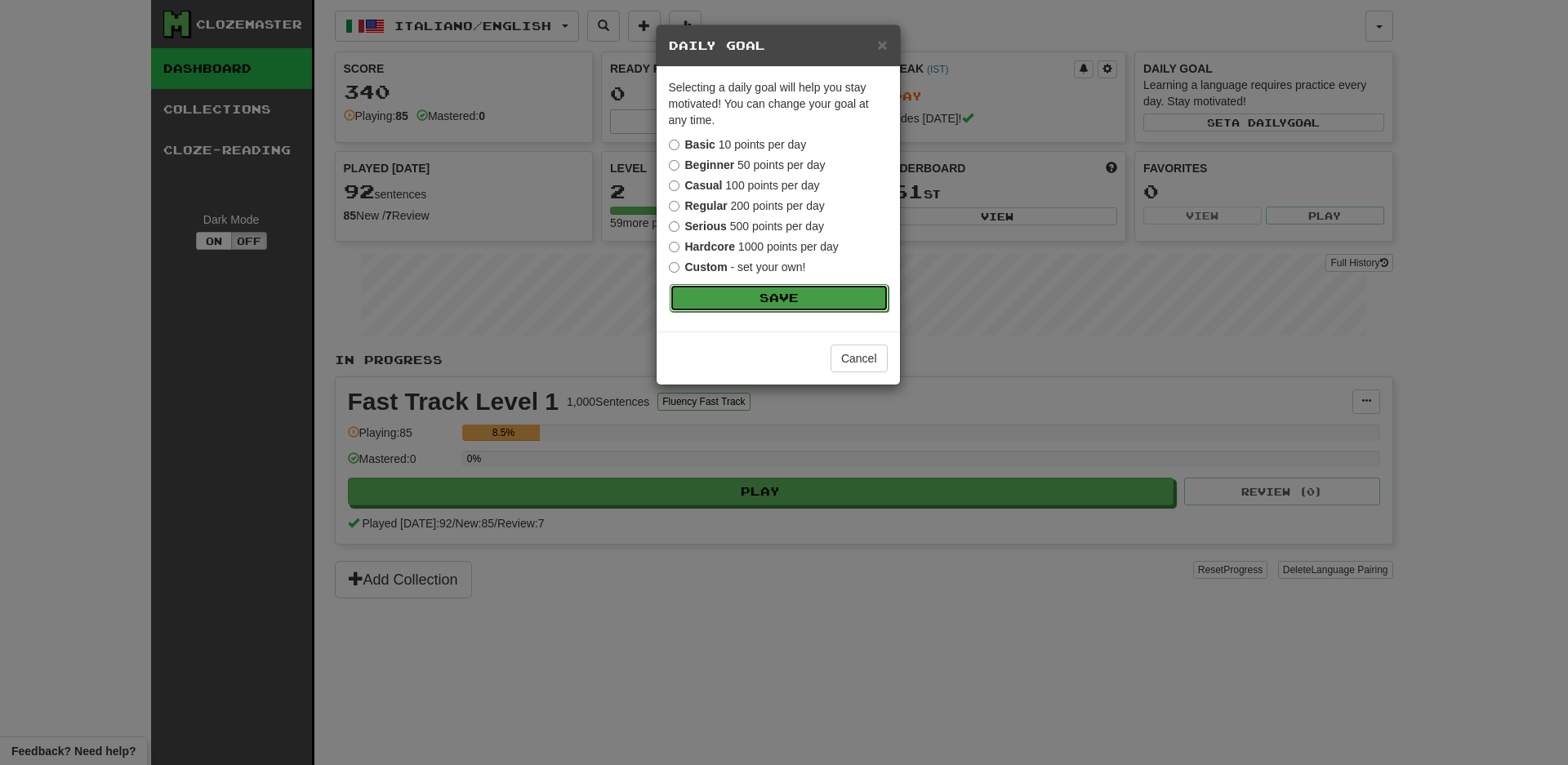
click at [775, 291] on button "Save" at bounding box center [779, 297] width 219 height 27
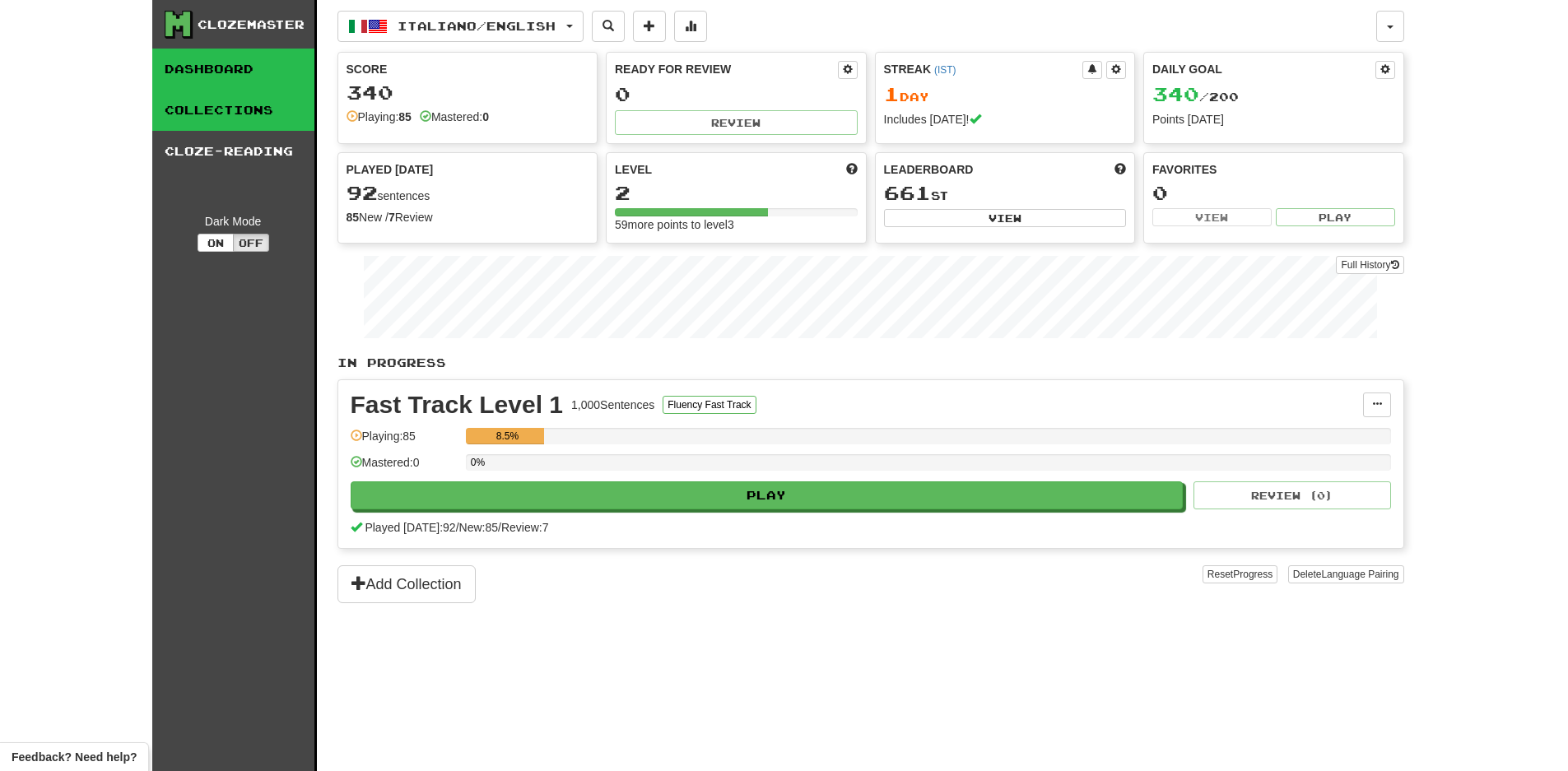
click at [221, 112] on link "Collections" at bounding box center [233, 110] width 162 height 41
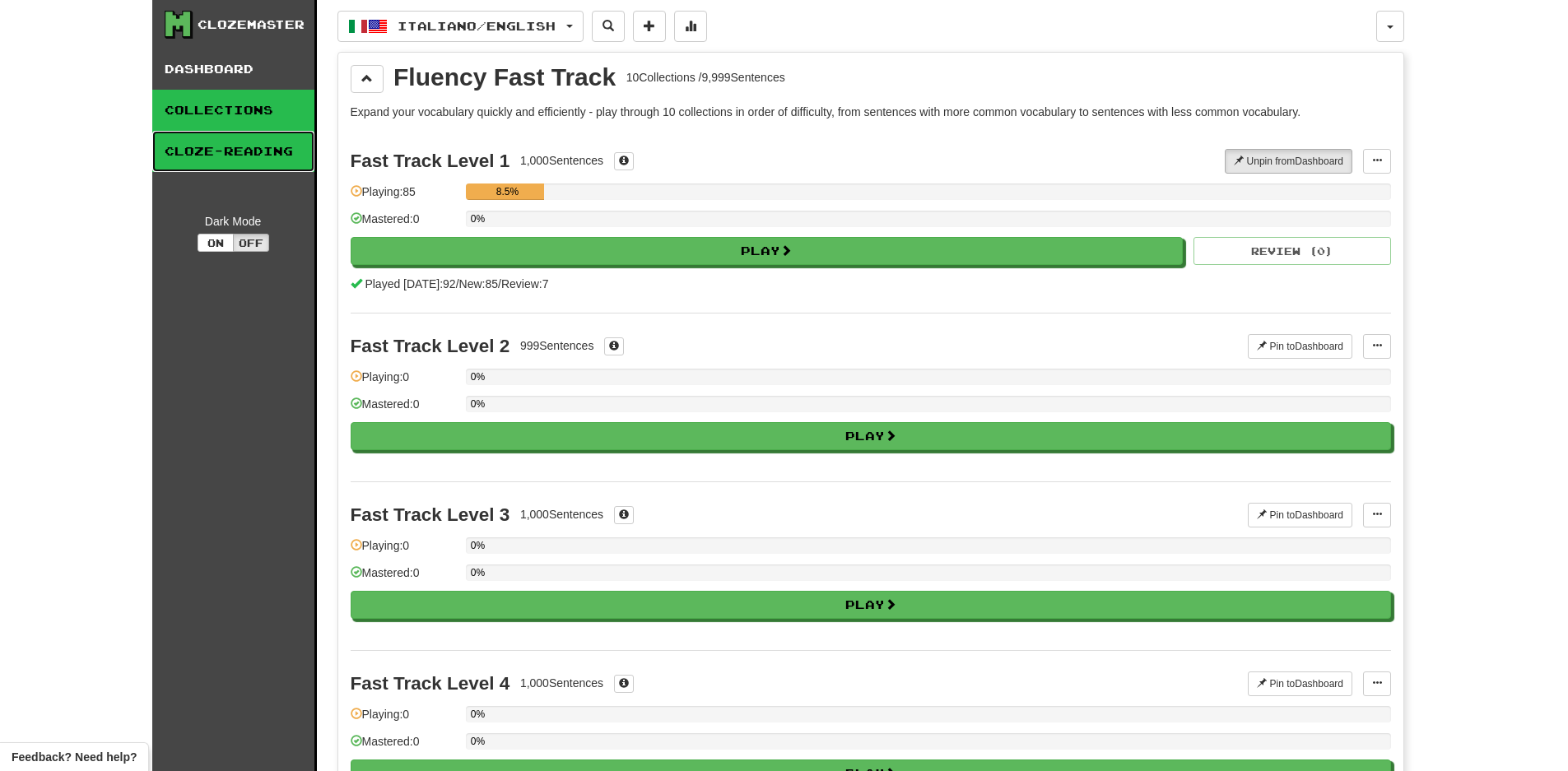
click at [225, 140] on link "Cloze-Reading" at bounding box center [233, 151] width 162 height 41
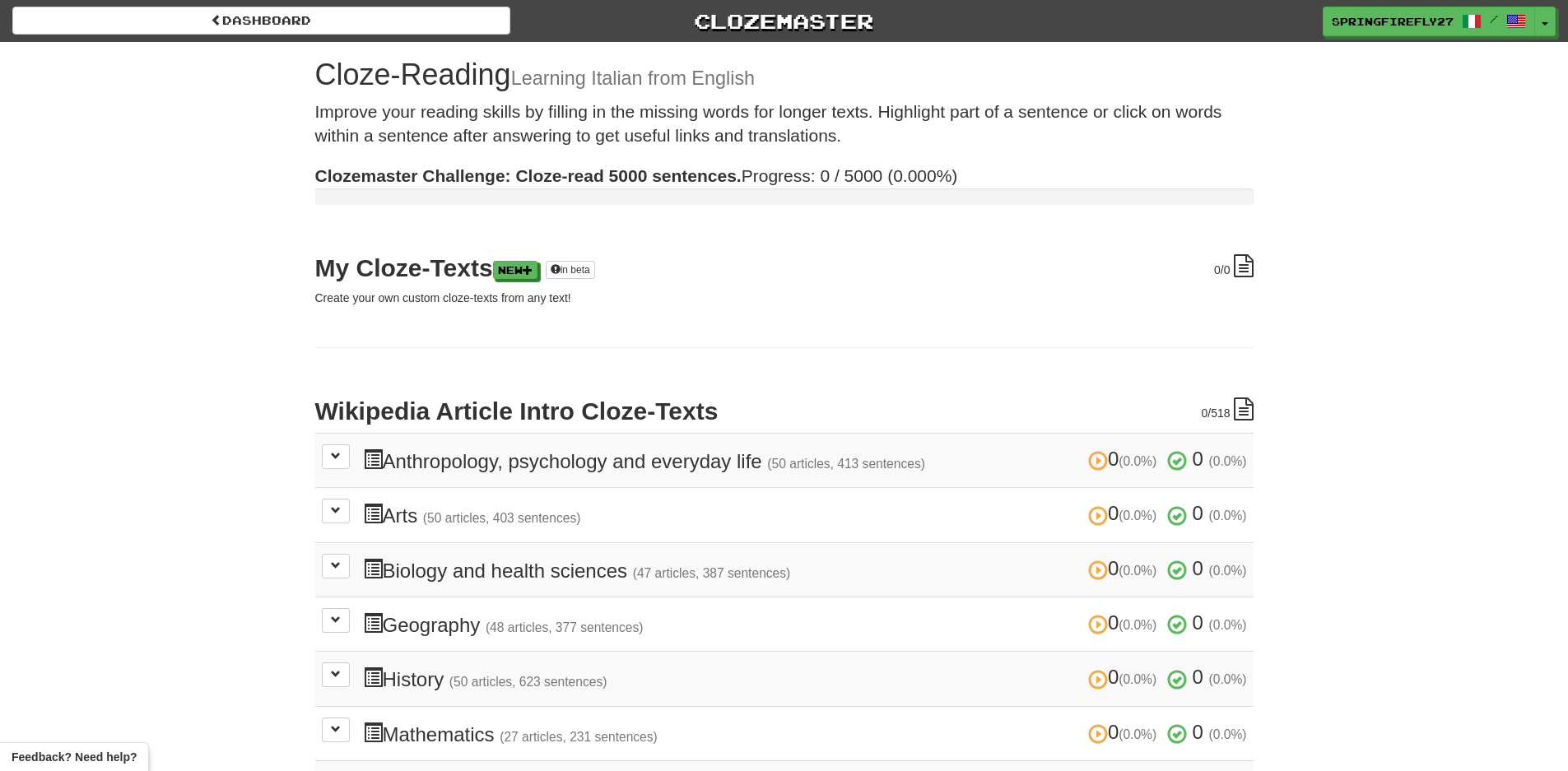
click at [1417, 394] on div "Dashboard Clozemaster SpringFirefly2782 / Toggle Dropdown Dashboard Leaderboard…" at bounding box center [784, 524] width 1568 height 1050
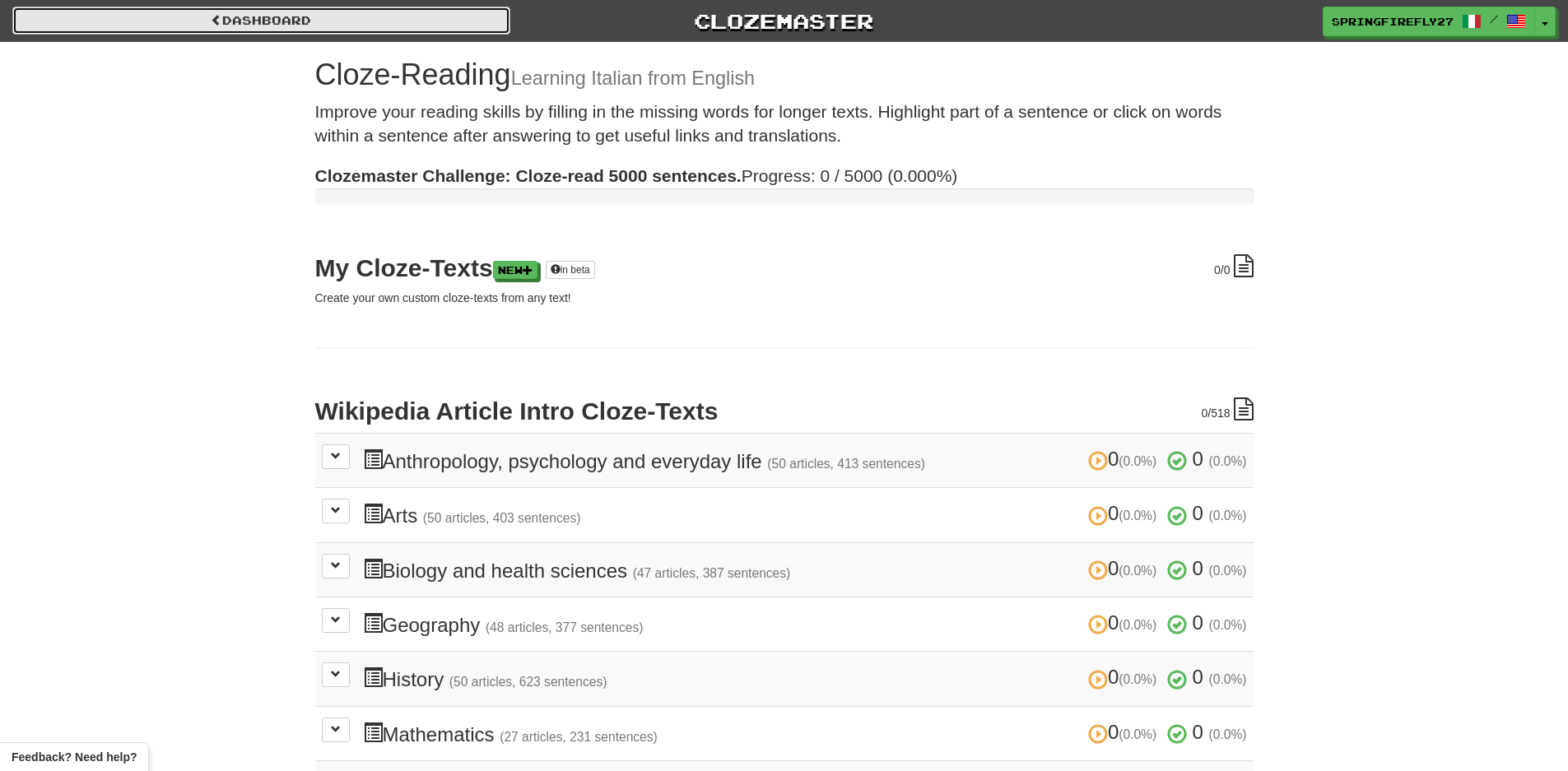
click at [342, 19] on link "Dashboard" at bounding box center [261, 20] width 498 height 28
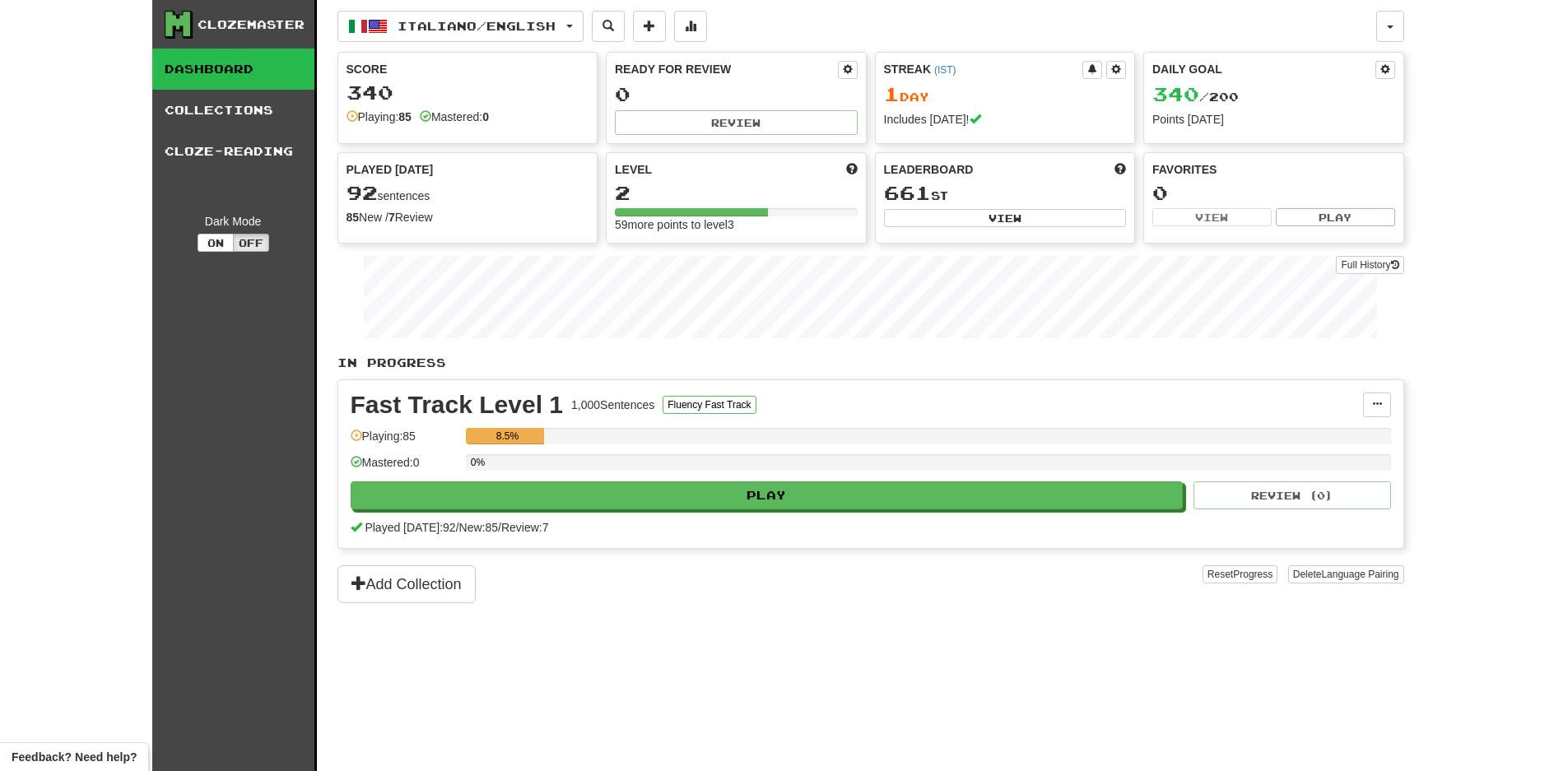
click at [262, 18] on div "Clozemaster" at bounding box center [250, 25] width 107 height 17
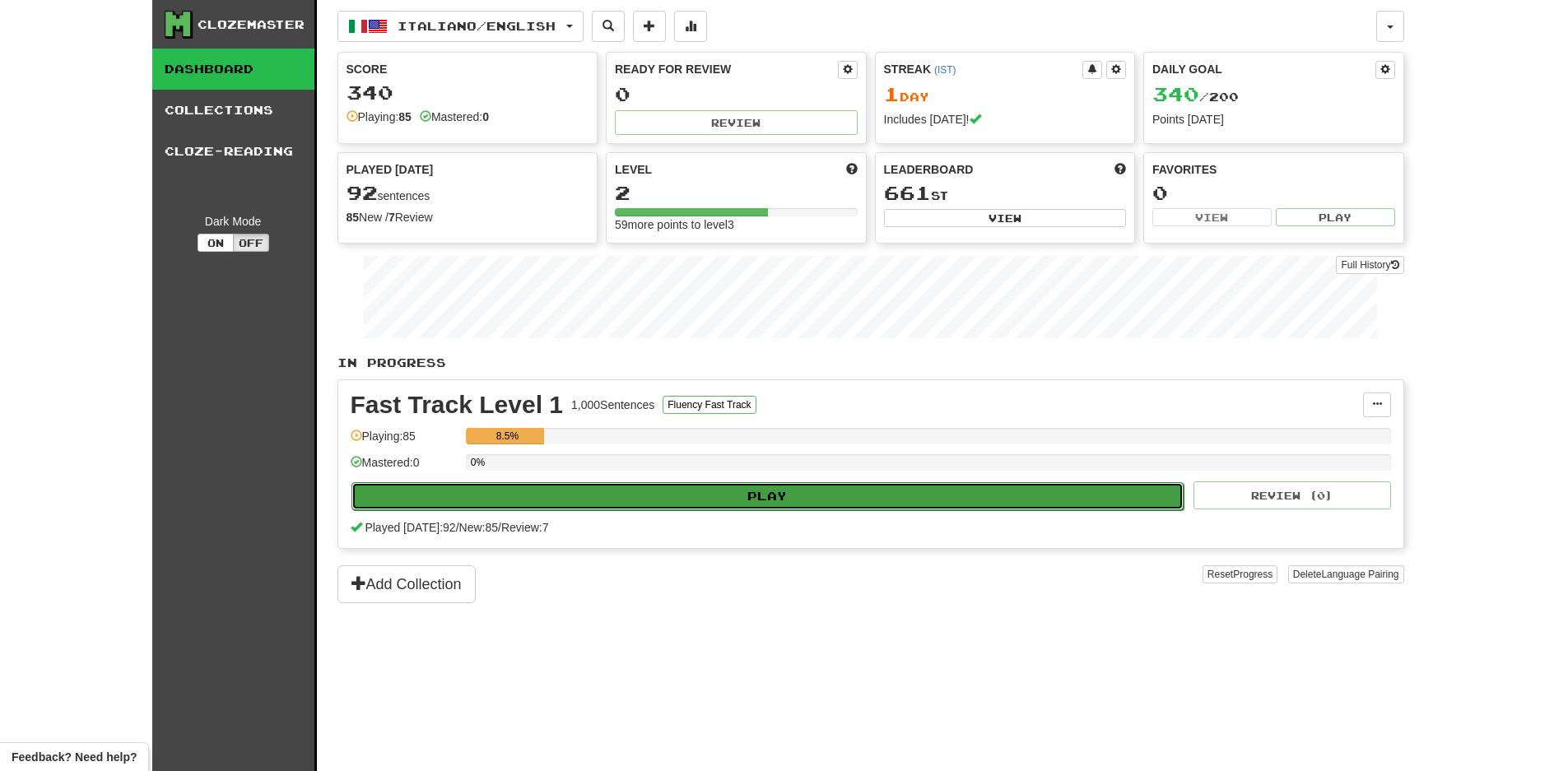
click at [841, 489] on button "Play" at bounding box center [768, 496] width 833 height 28
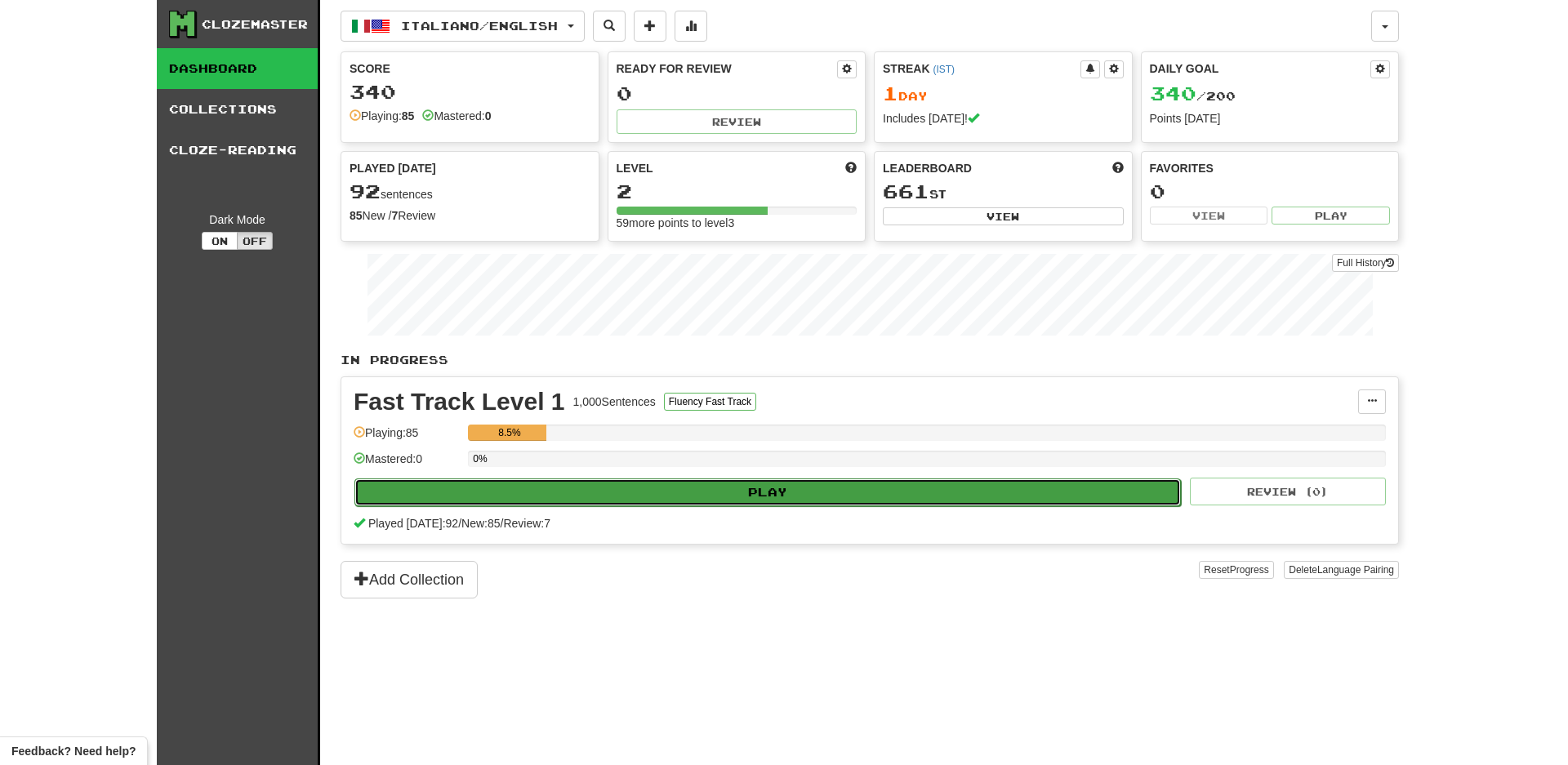
select select "**"
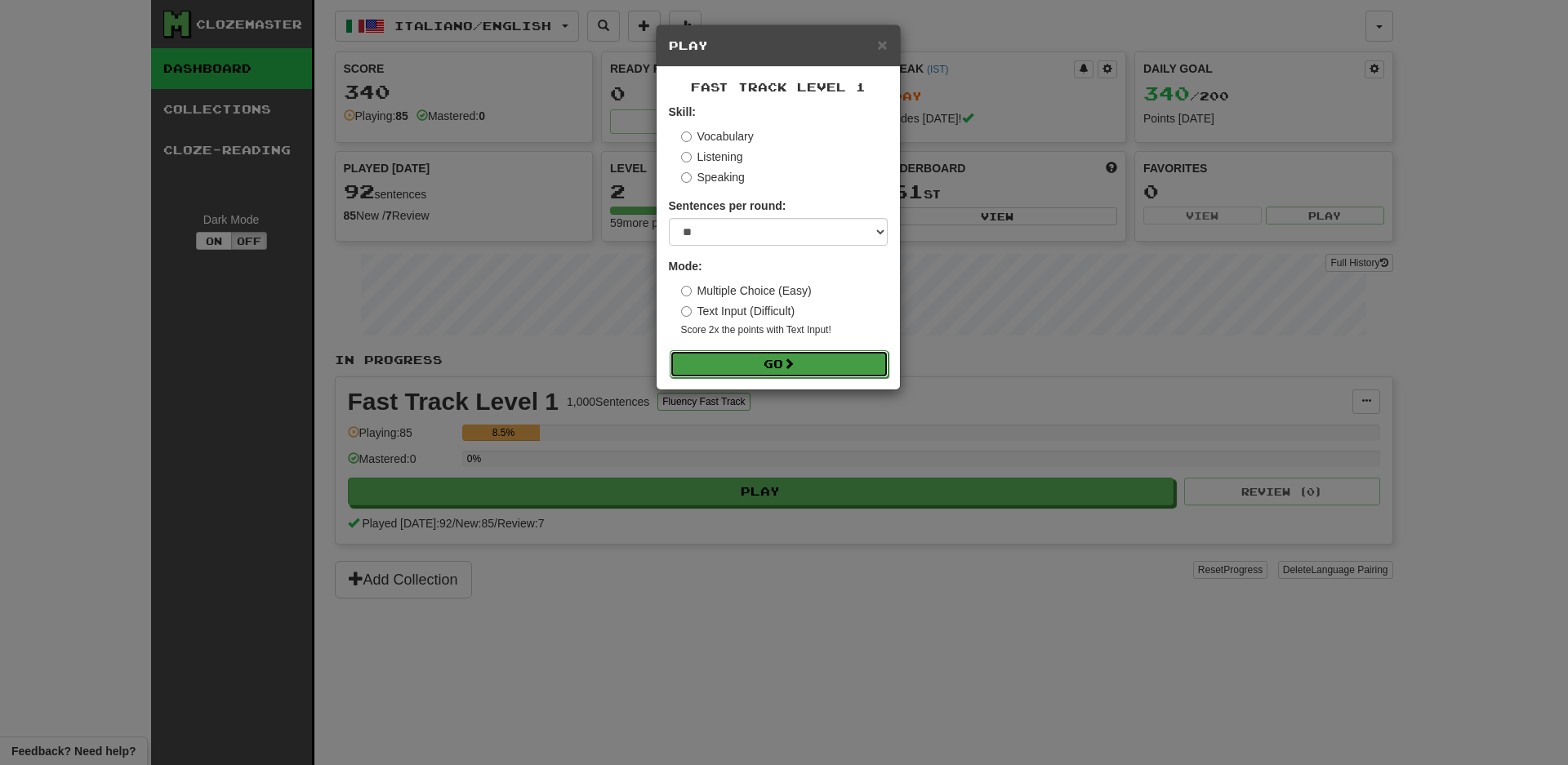
click at [778, 365] on button "Go" at bounding box center [779, 364] width 219 height 27
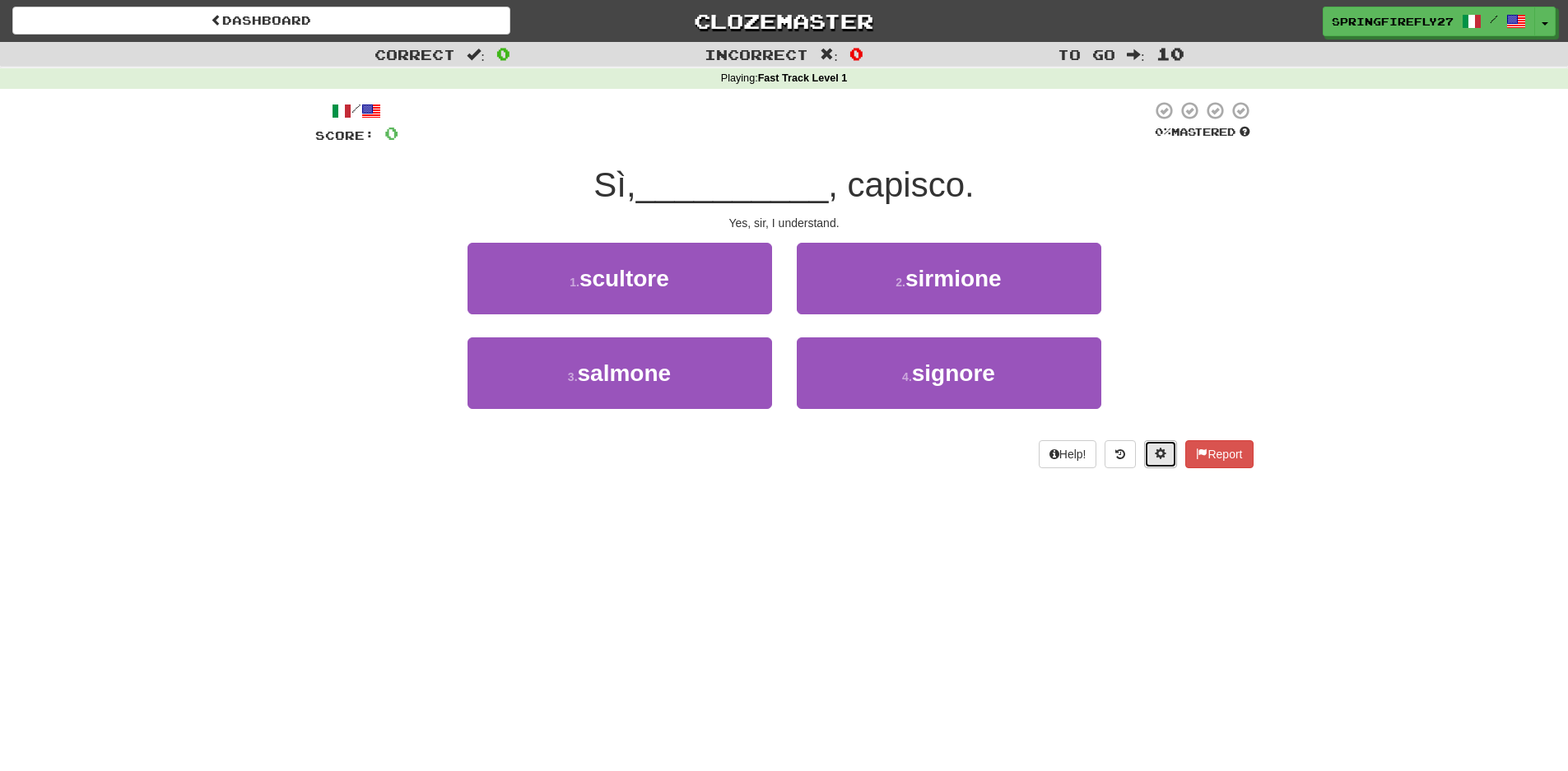
click at [1158, 445] on button at bounding box center [1160, 454] width 33 height 28
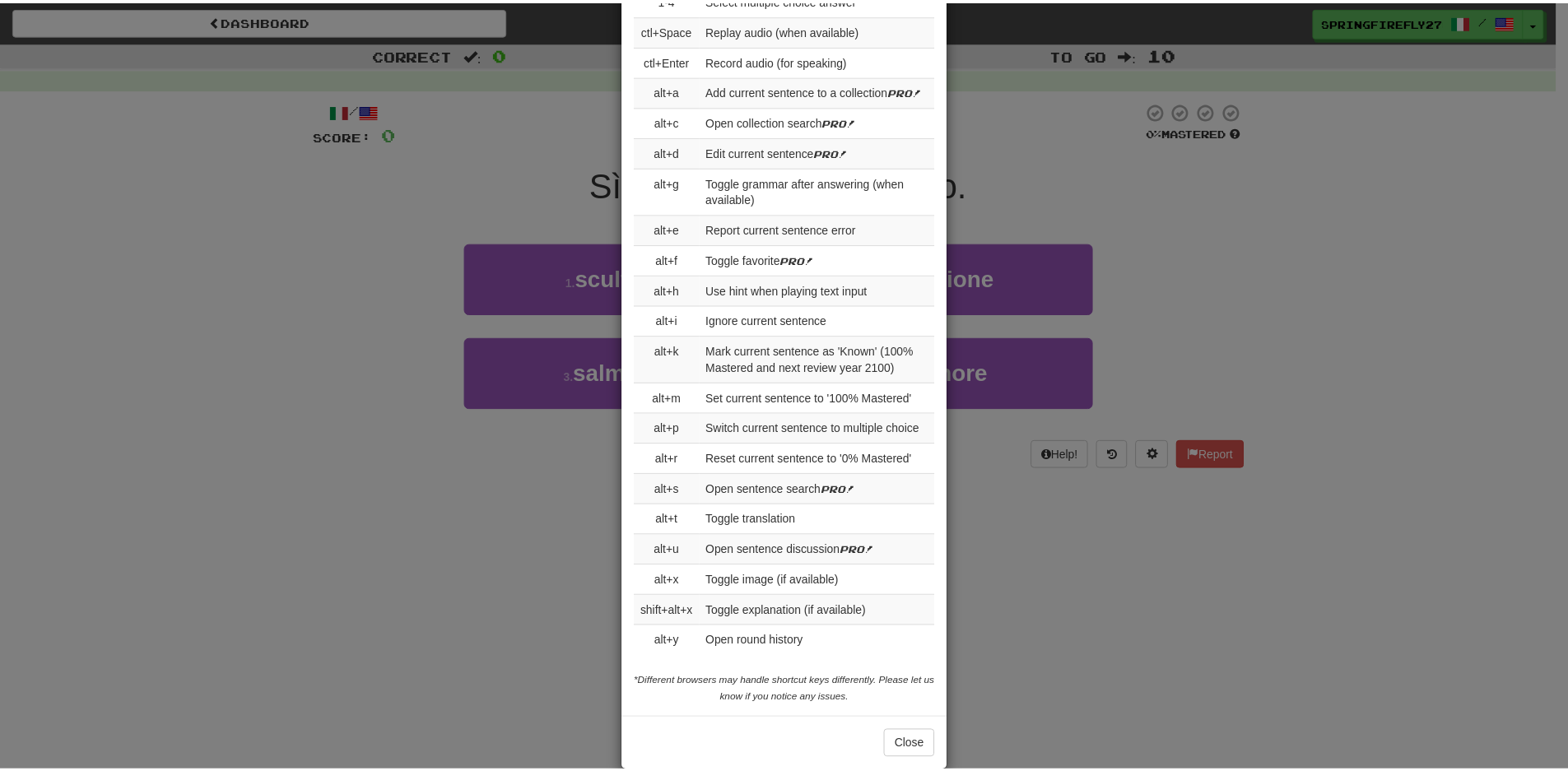
scroll to position [1654, 0]
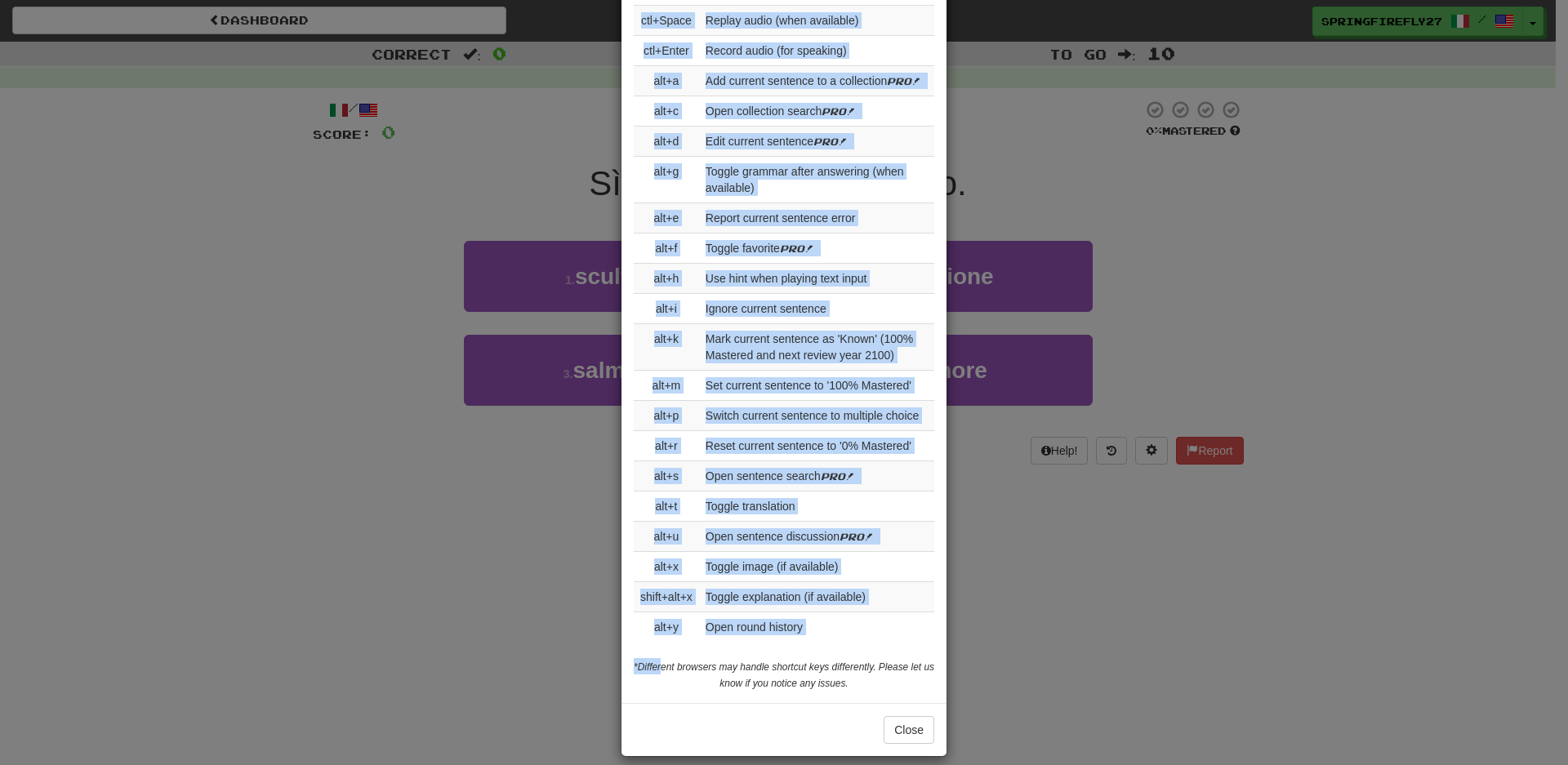
drag, startPoint x: 663, startPoint y: 633, endPoint x: 679, endPoint y: 658, distance: 29.7
click at [679, 658] on div "× Game Settings Translations: Visible Show After Answering Hidden Sentence Text…" at bounding box center [784, 382] width 1568 height 765
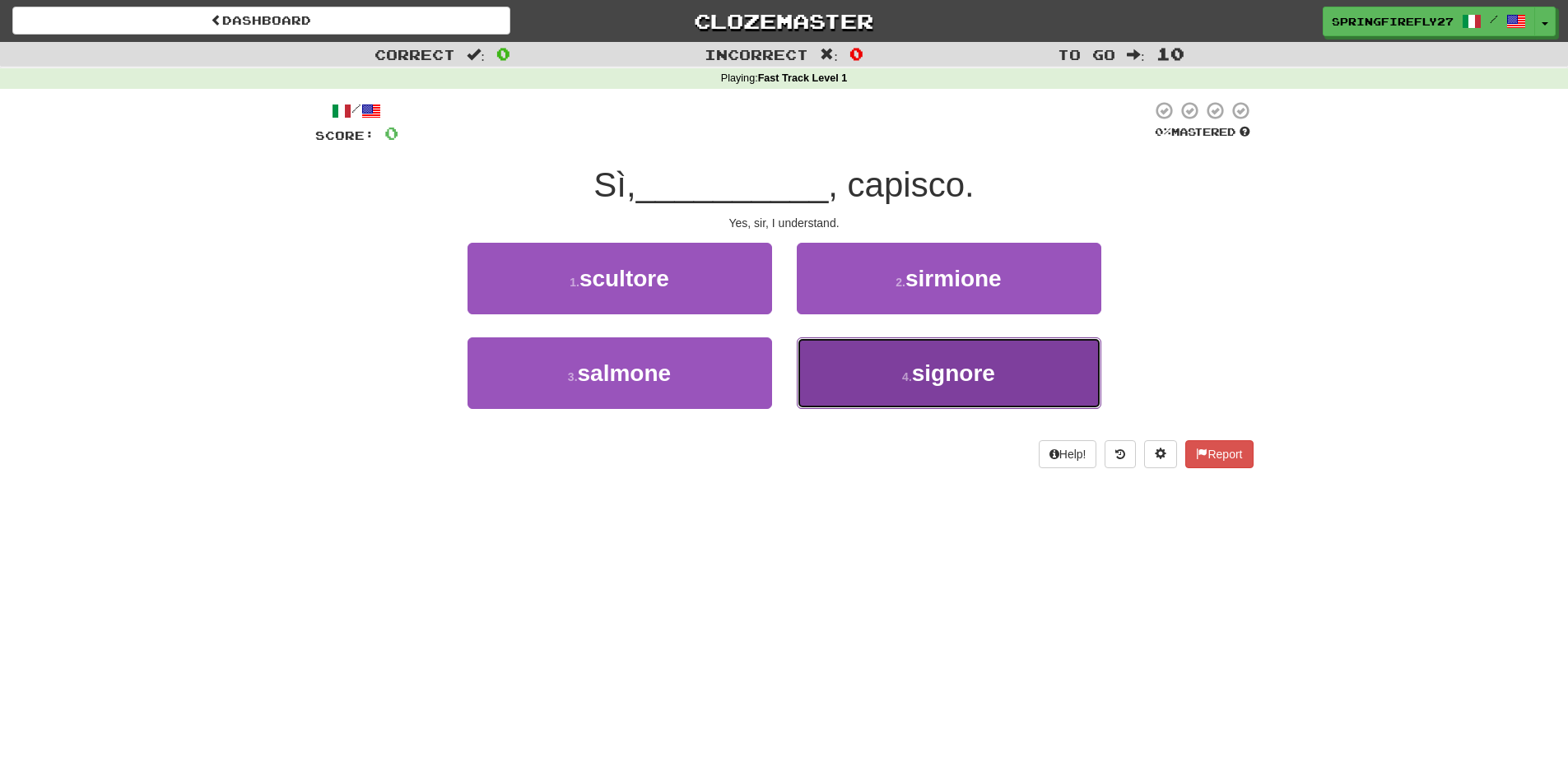
click at [969, 366] on span "signore" at bounding box center [954, 373] width 83 height 25
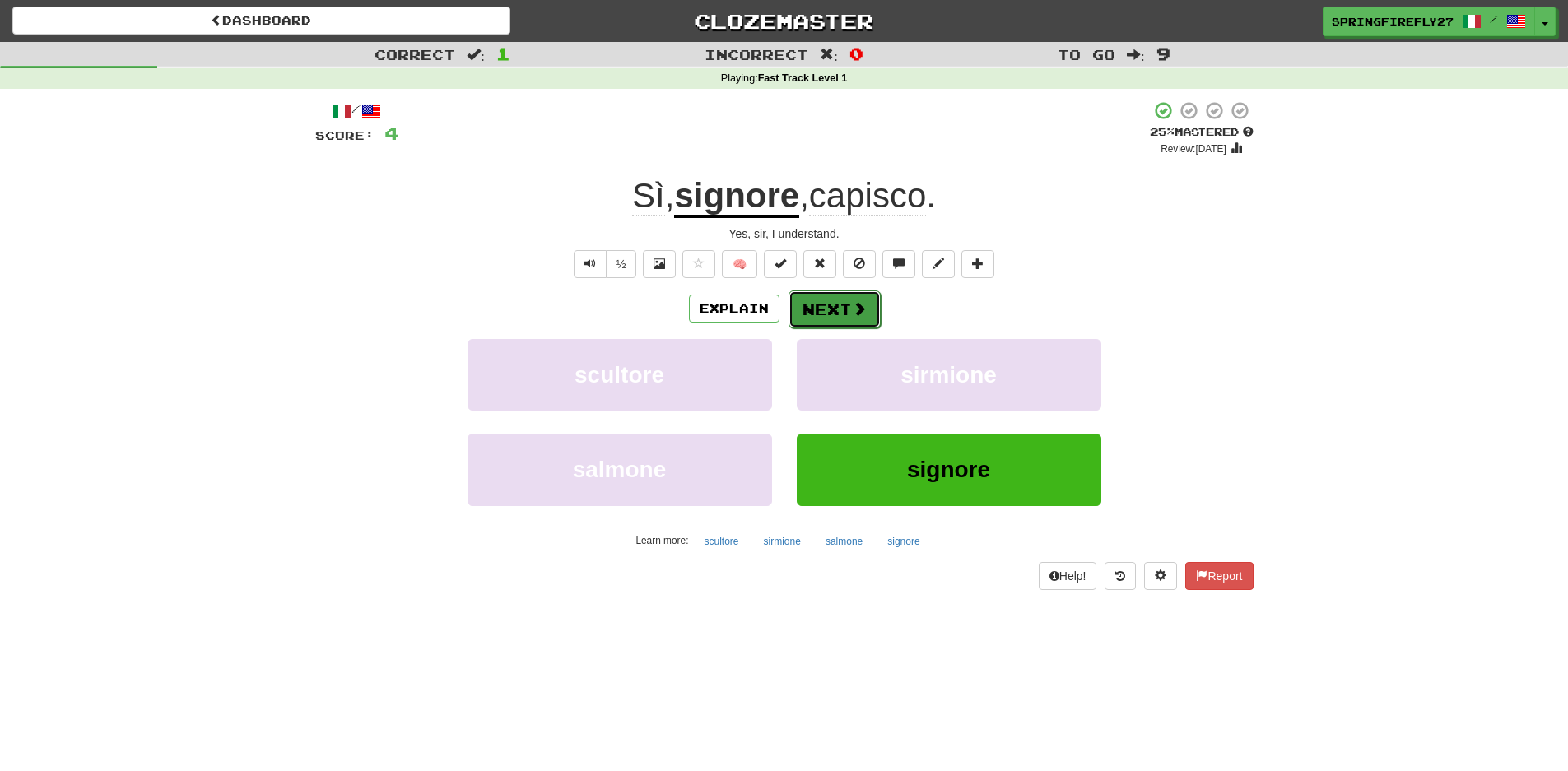
click at [829, 300] on button "Next" at bounding box center [834, 309] width 92 height 38
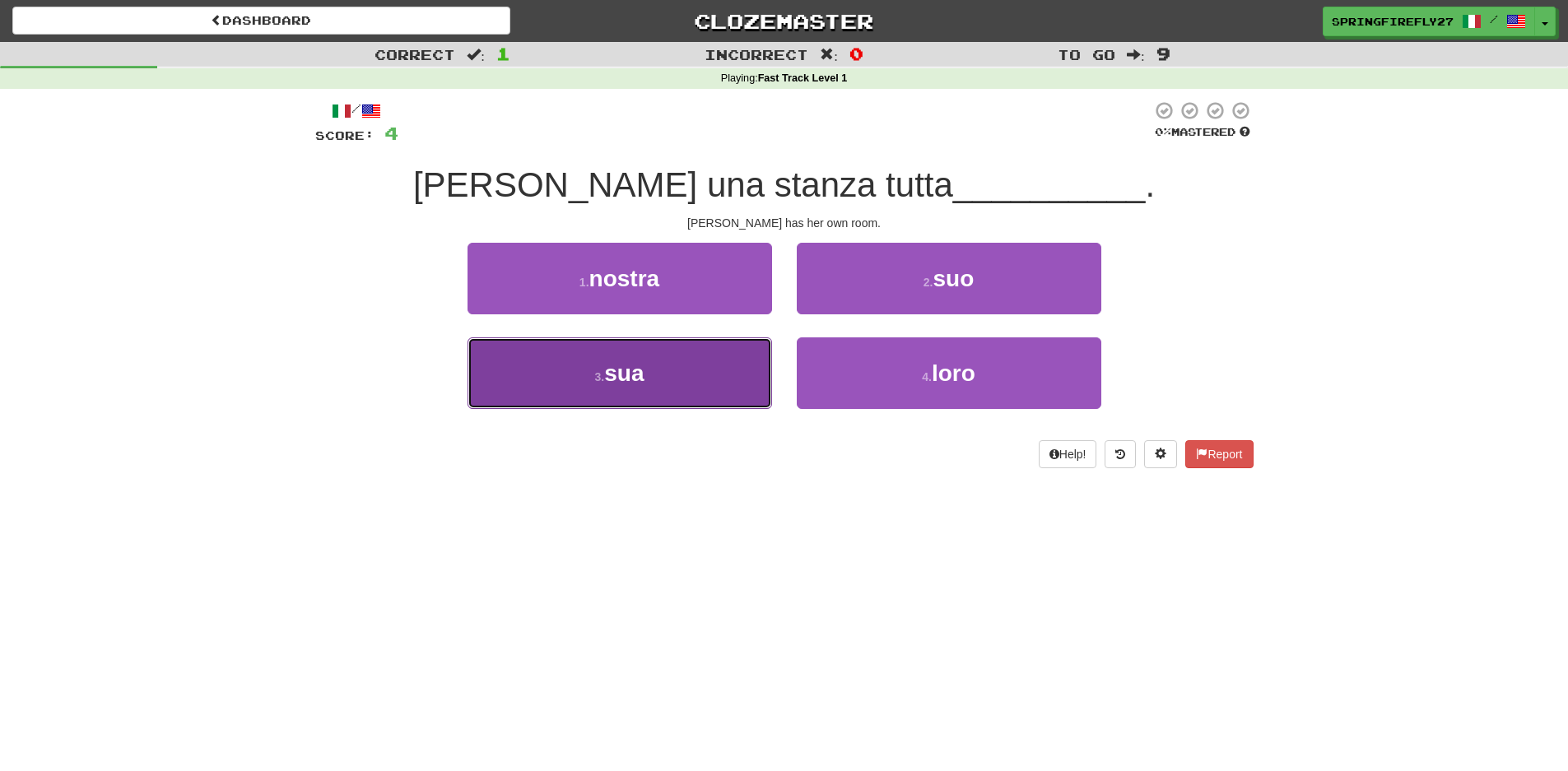
click at [656, 370] on button "3 . sua" at bounding box center [619, 372] width 305 height 71
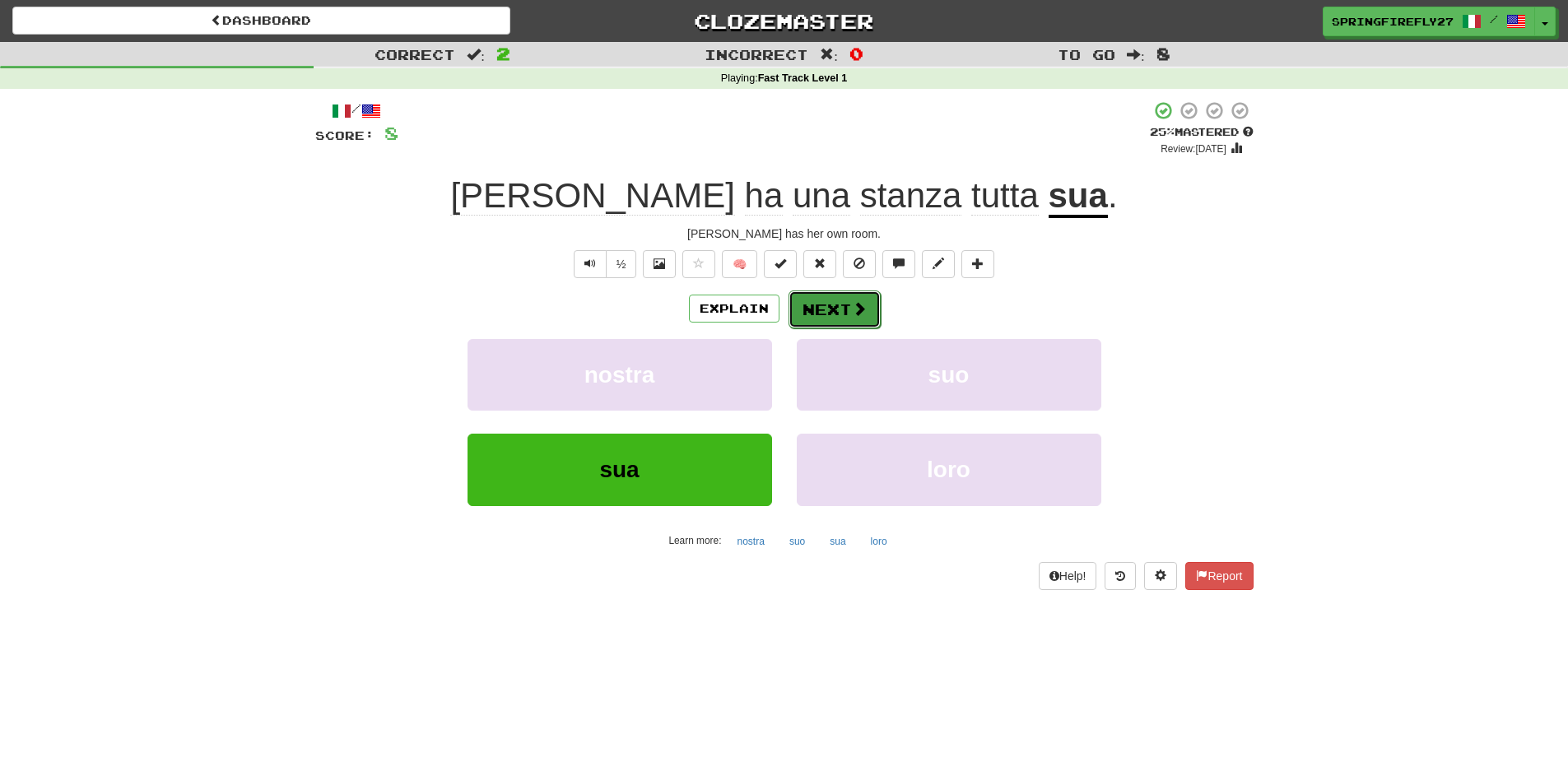
click at [834, 312] on button "Next" at bounding box center [834, 309] width 92 height 38
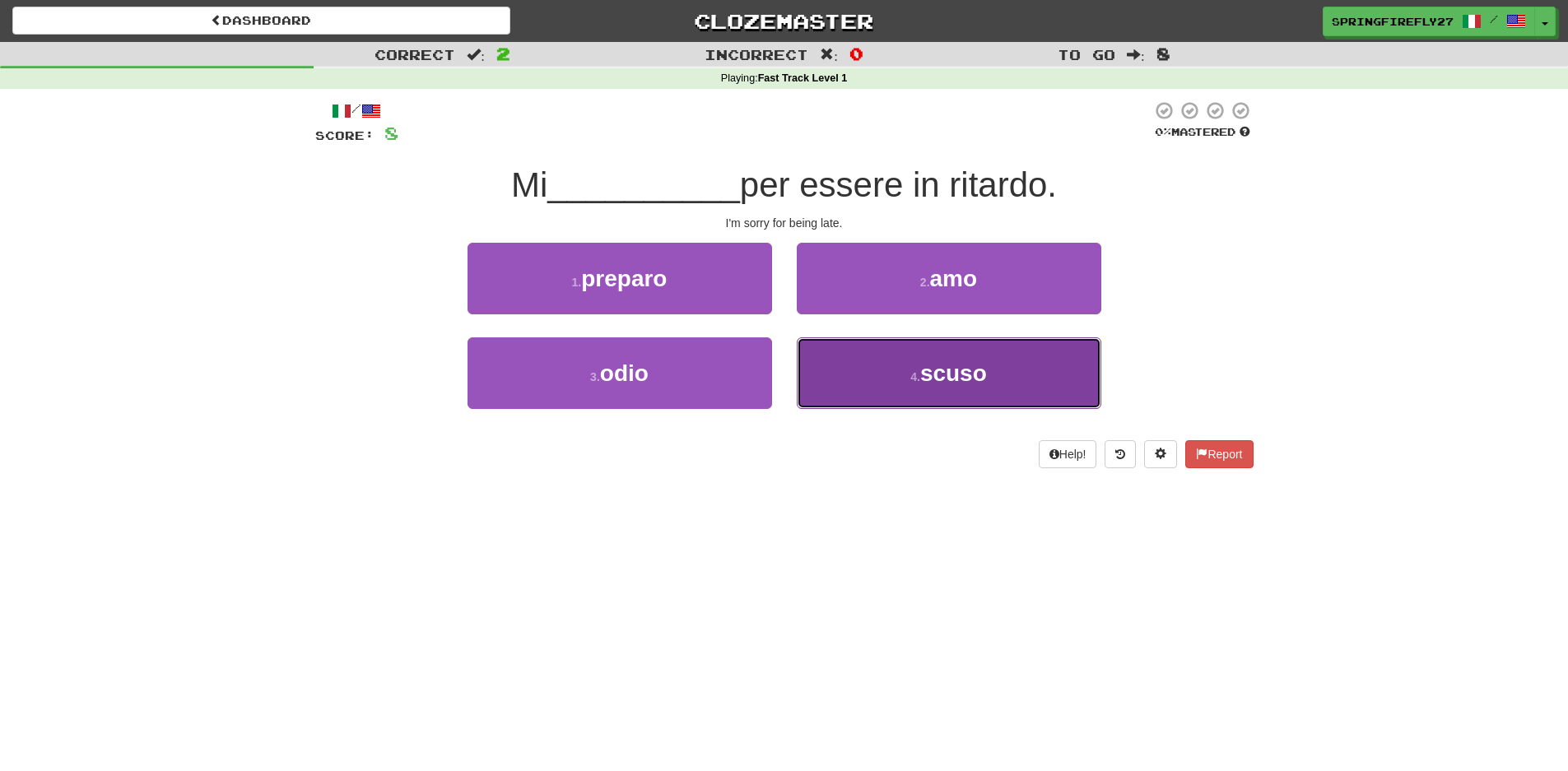
click at [956, 379] on span "scuso" at bounding box center [953, 373] width 66 height 25
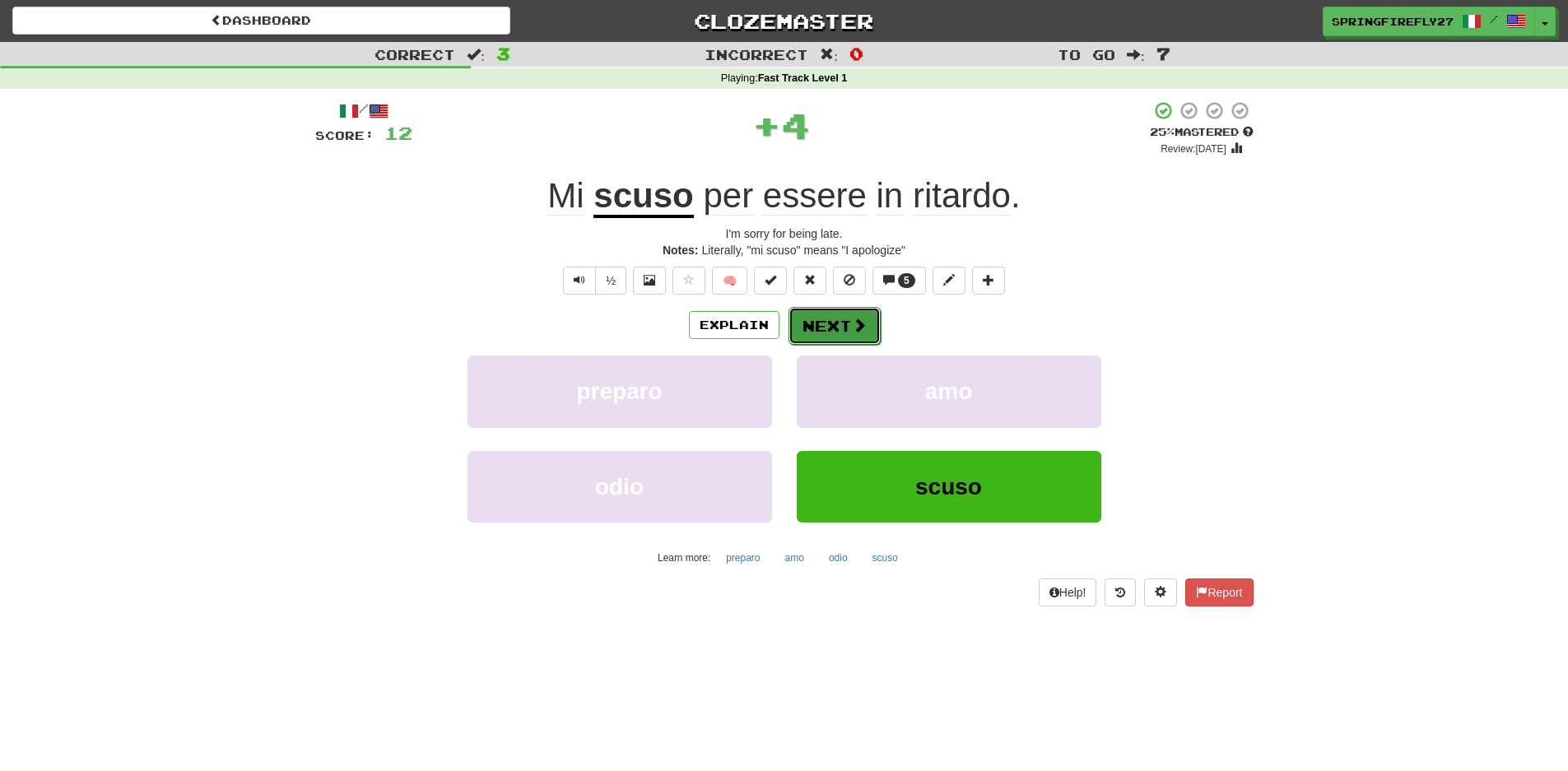
click at [837, 327] on button "Next" at bounding box center [834, 326] width 92 height 38
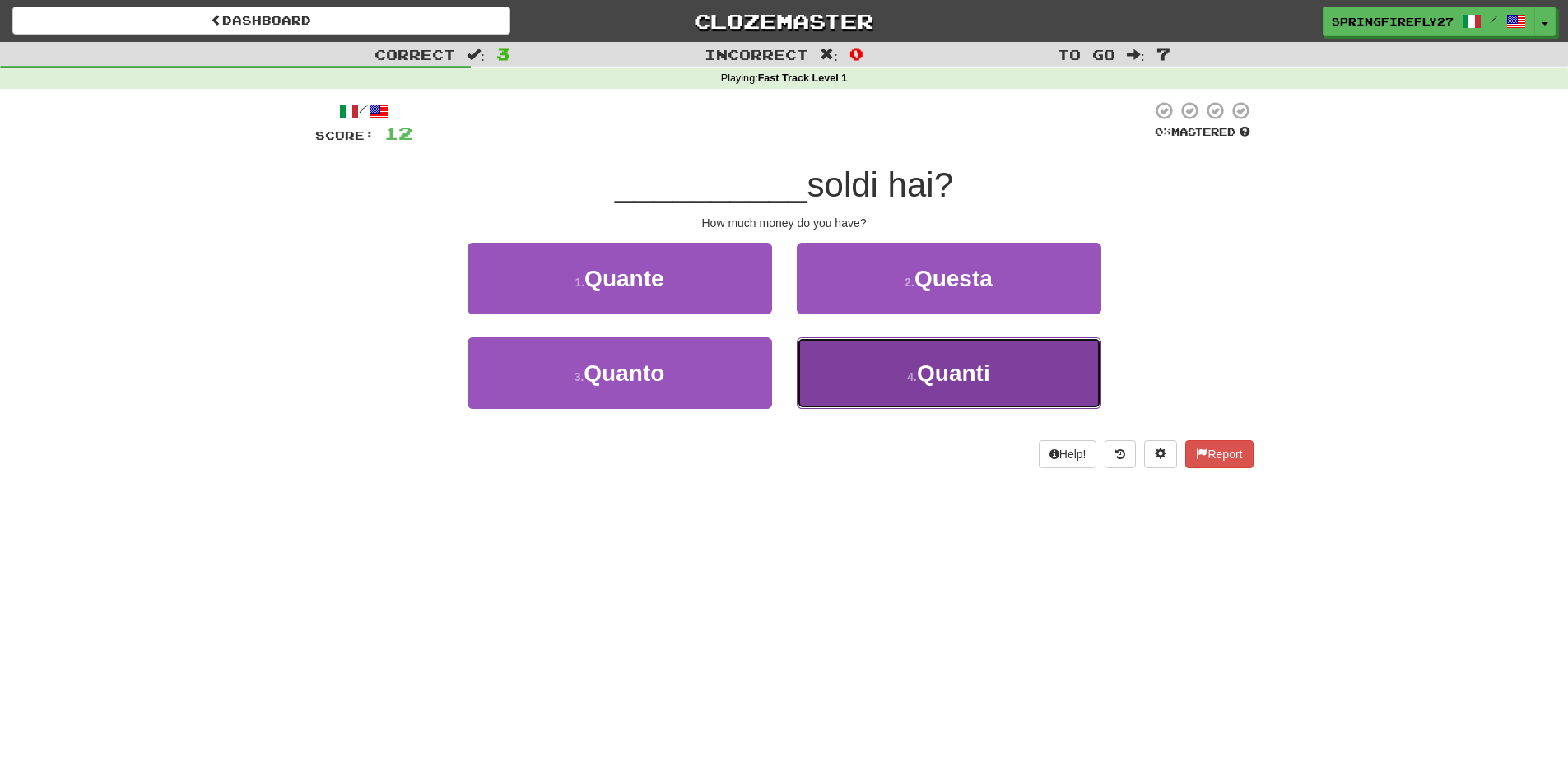
click at [947, 374] on span "Quanti" at bounding box center [953, 373] width 73 height 25
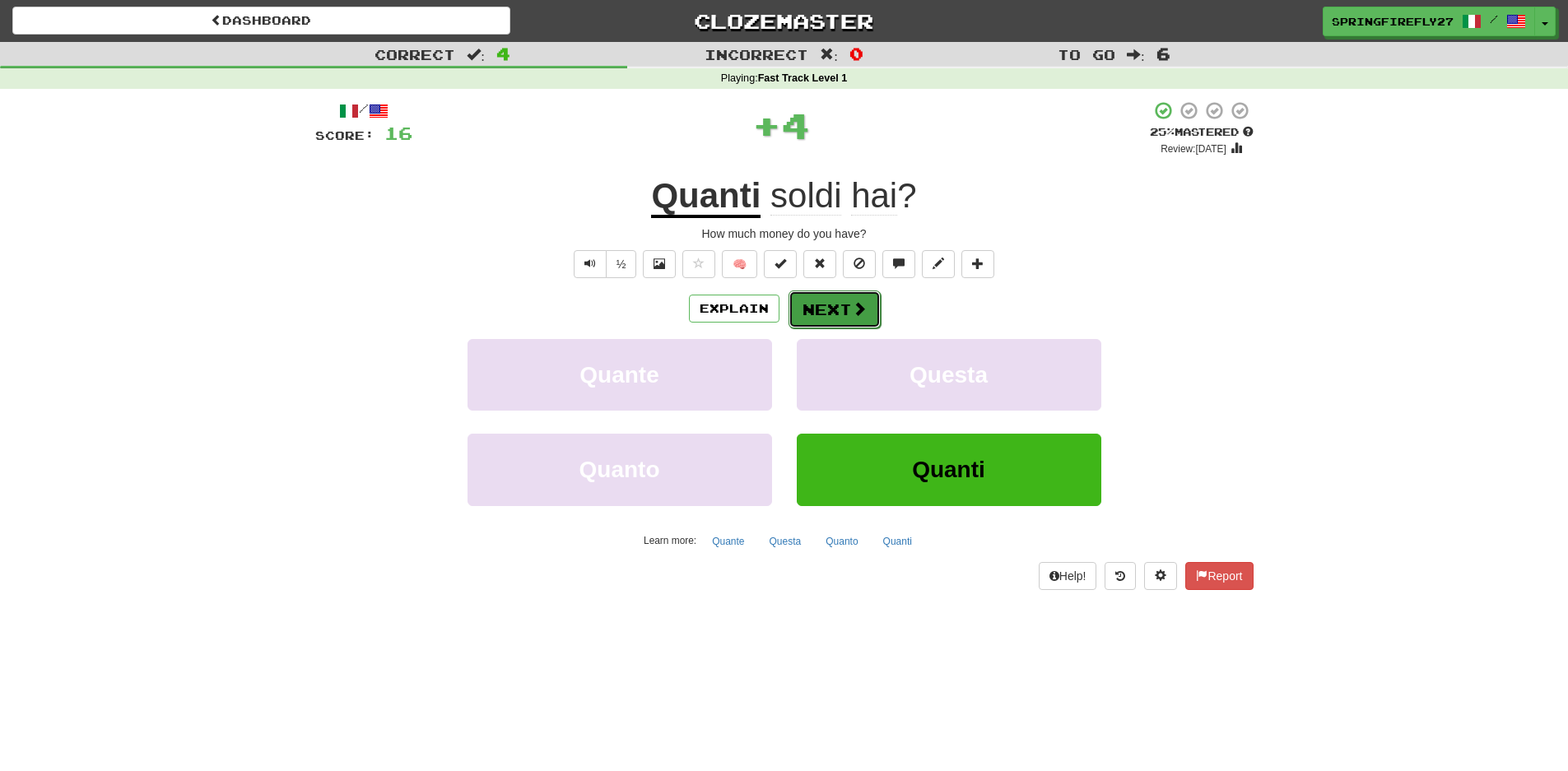
click at [844, 303] on button "Next" at bounding box center [834, 309] width 92 height 38
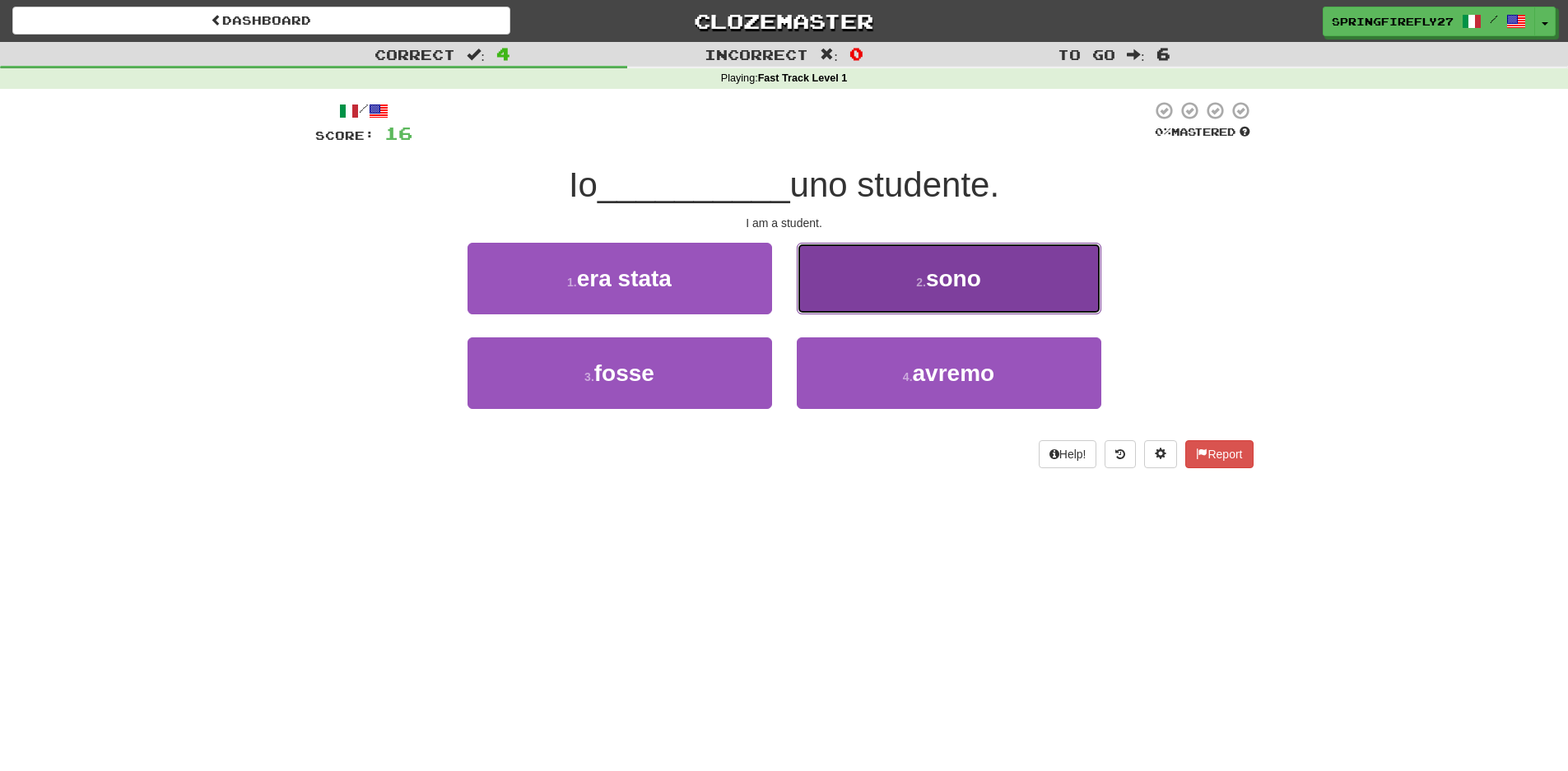
click at [941, 270] on span "sono" at bounding box center [954, 279] width 55 height 25
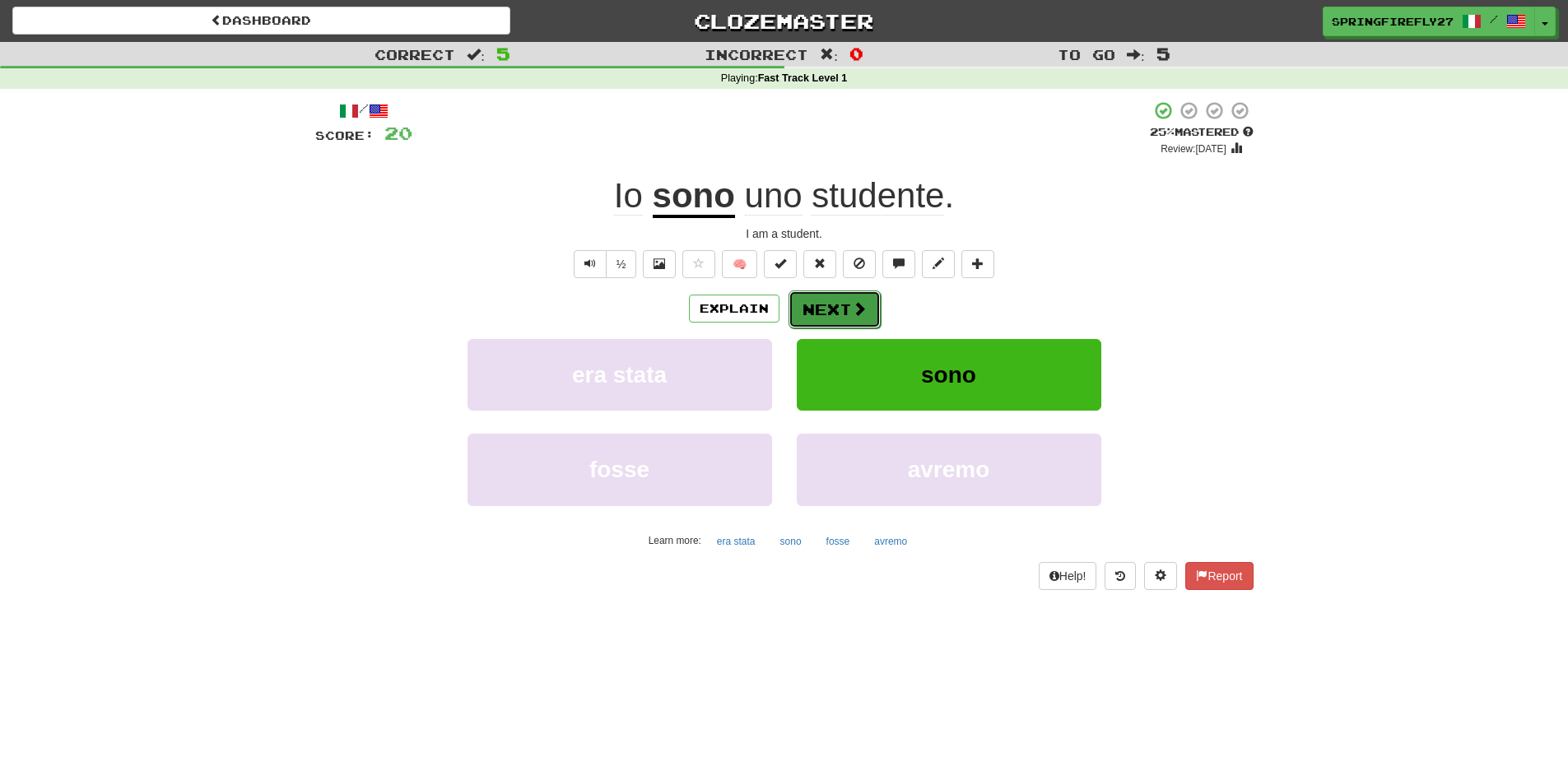
click at [811, 303] on button "Next" at bounding box center [834, 309] width 92 height 38
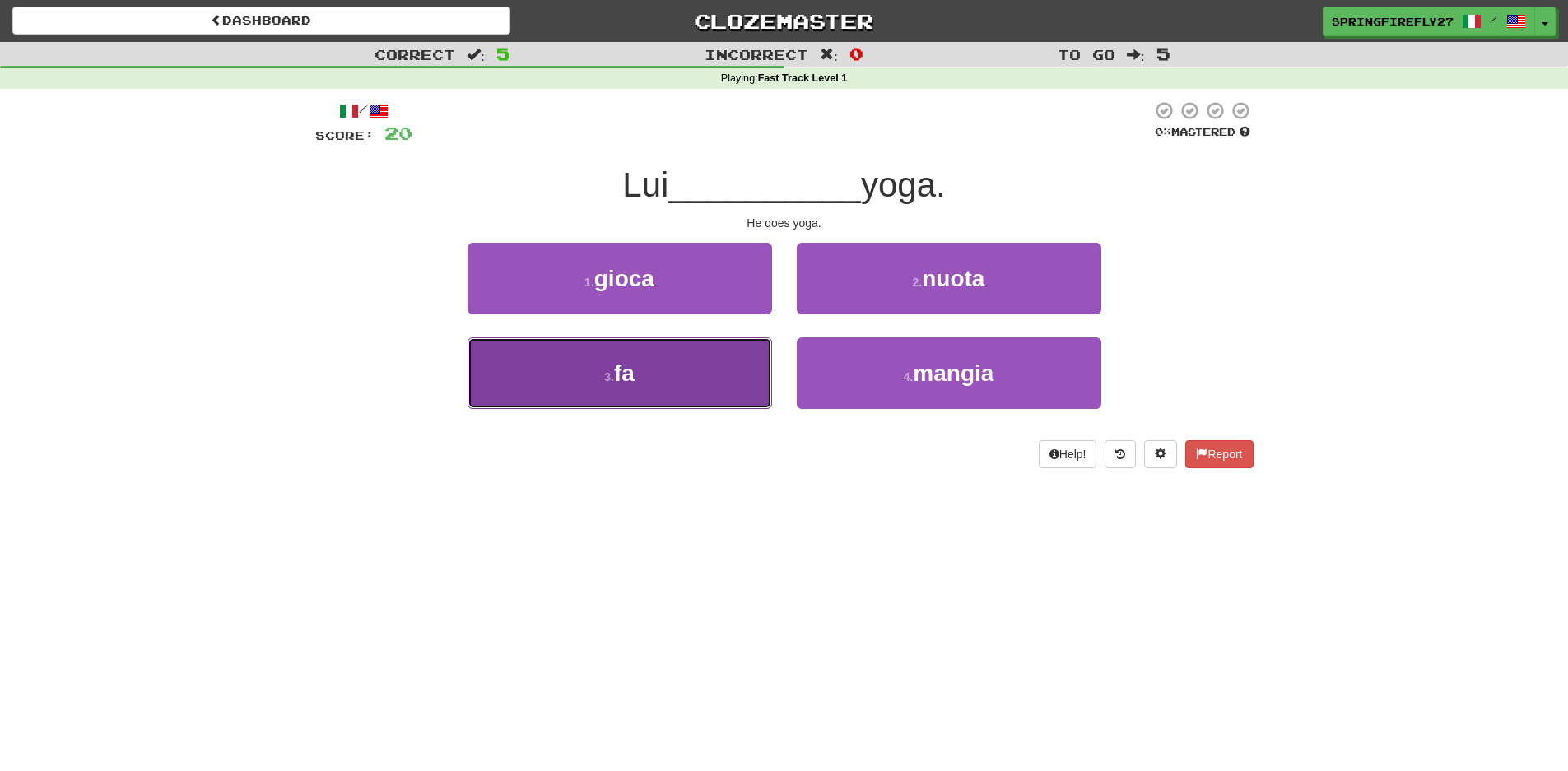
click at [658, 373] on button "3 . fa" at bounding box center [619, 372] width 305 height 71
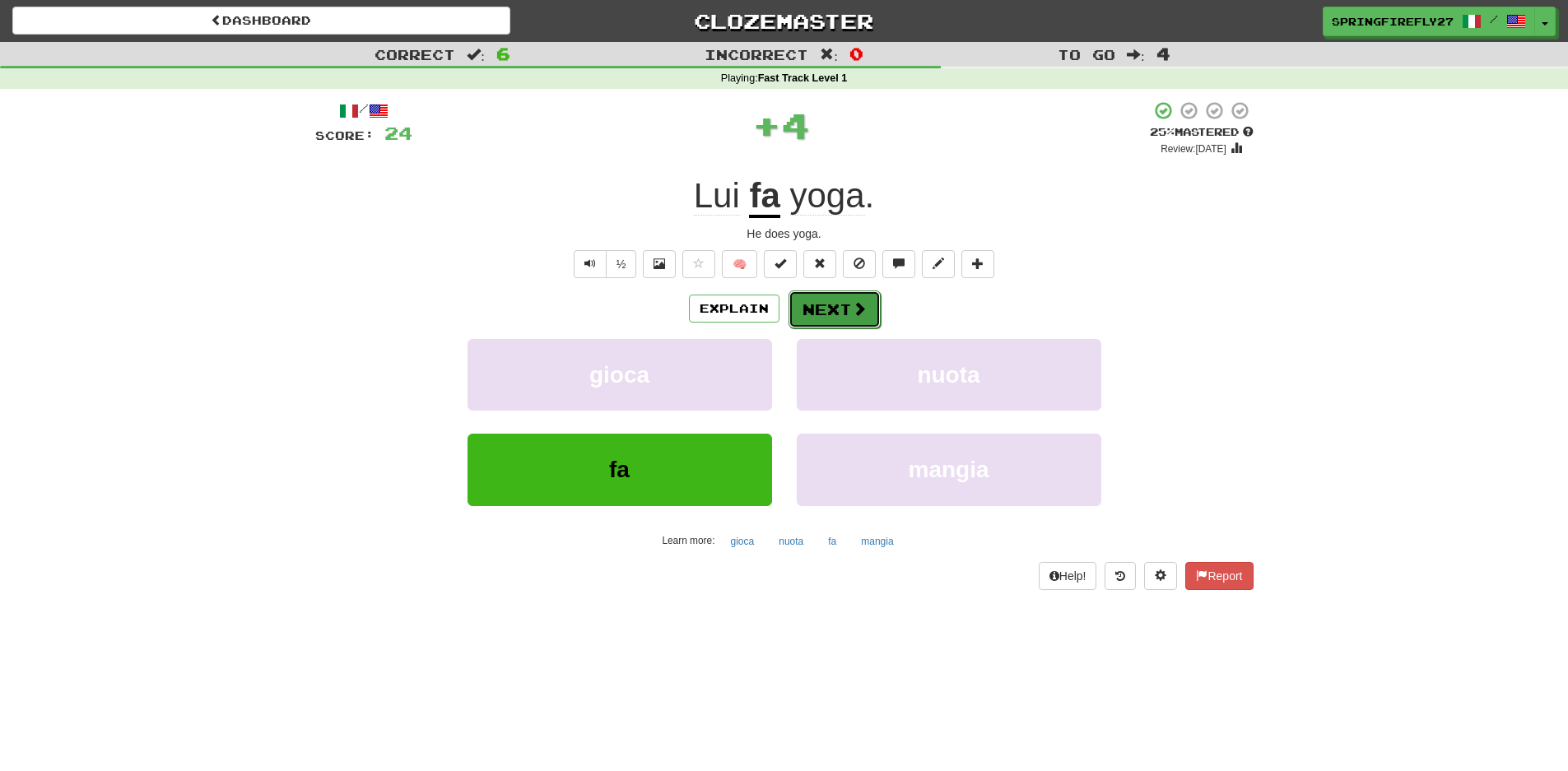
click at [833, 301] on button "Next" at bounding box center [834, 309] width 92 height 38
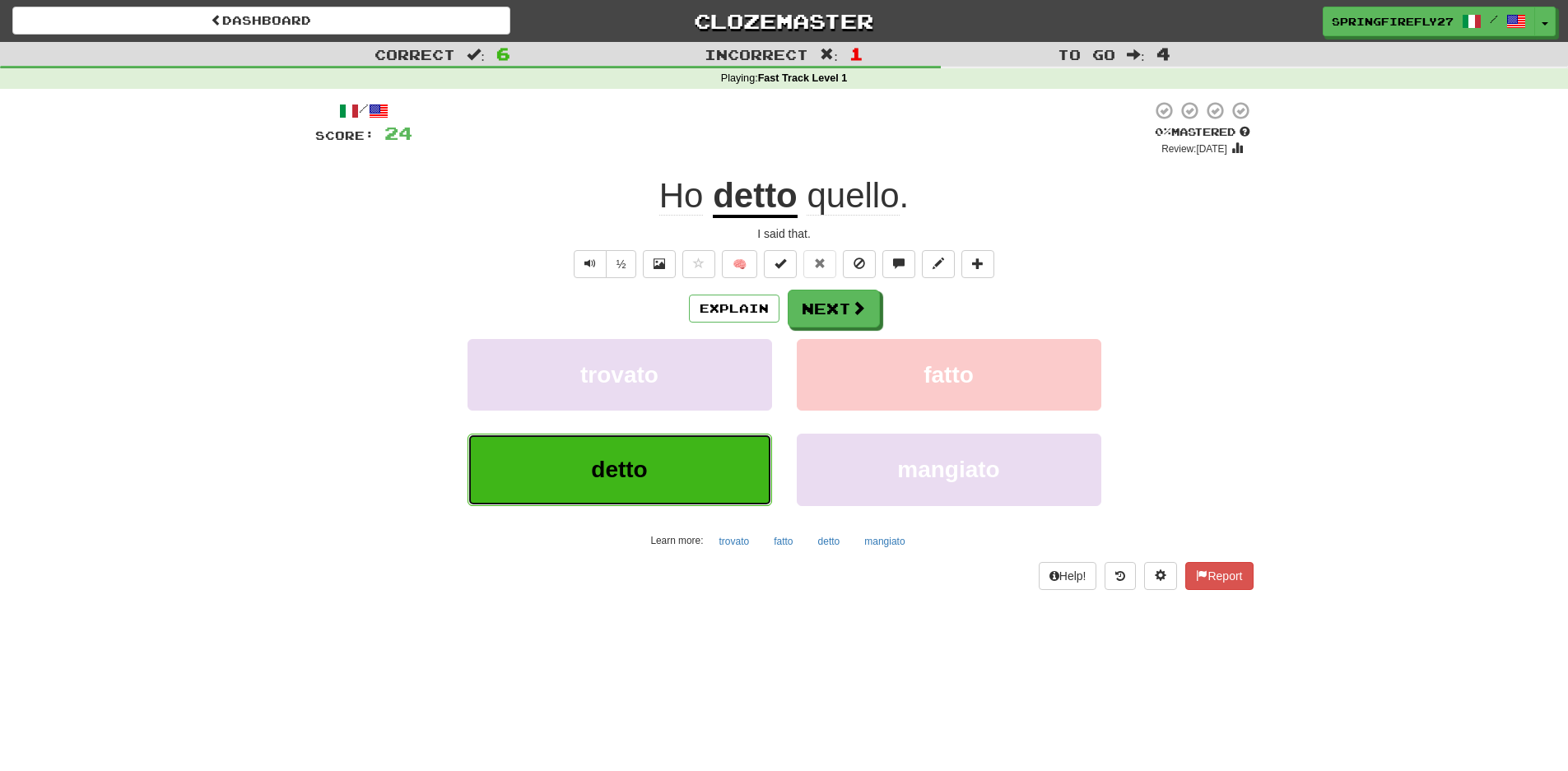
click at [624, 462] on span "detto" at bounding box center [619, 469] width 56 height 25
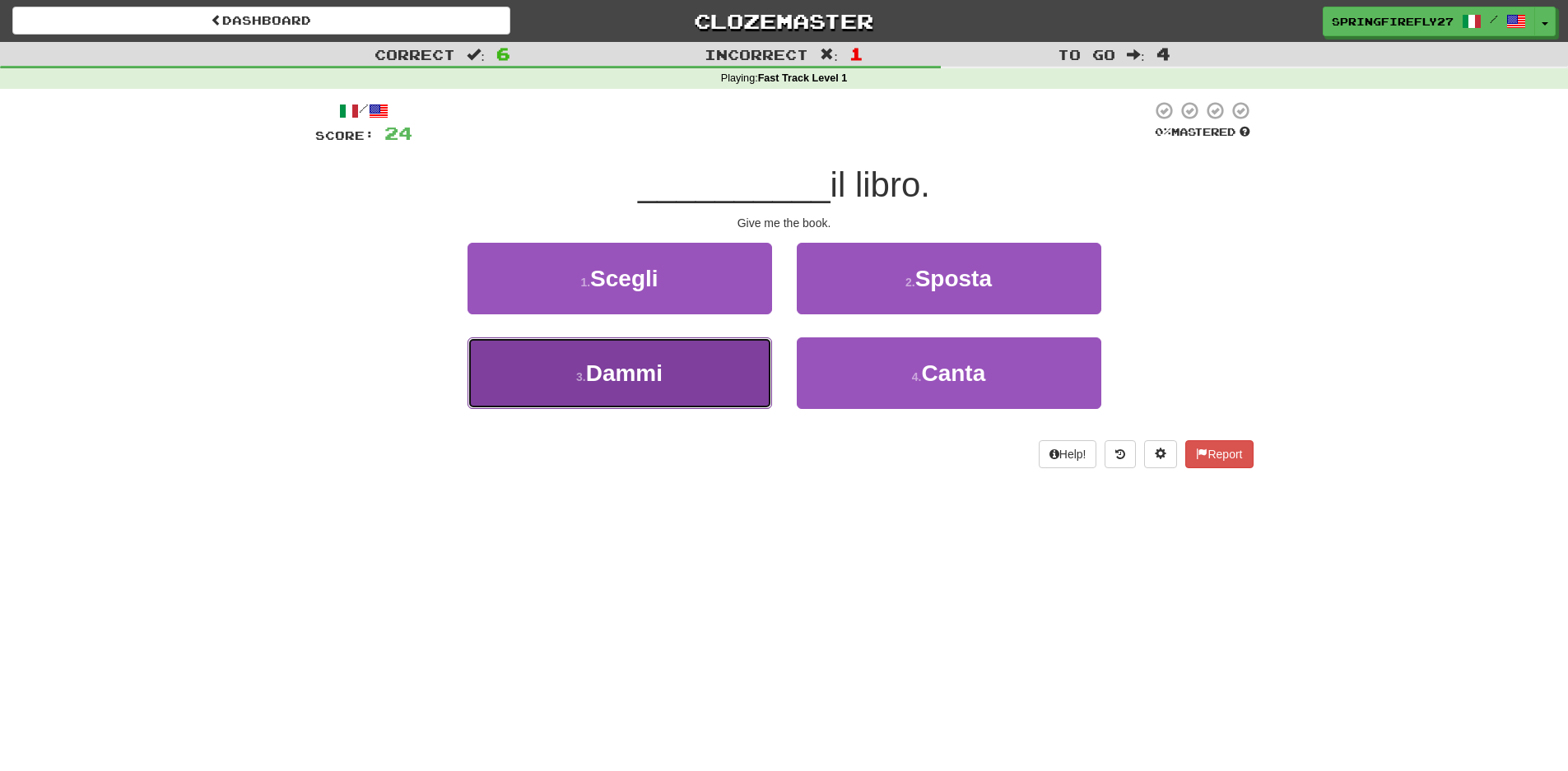
click at [633, 372] on span "Dammi" at bounding box center [624, 373] width 76 height 25
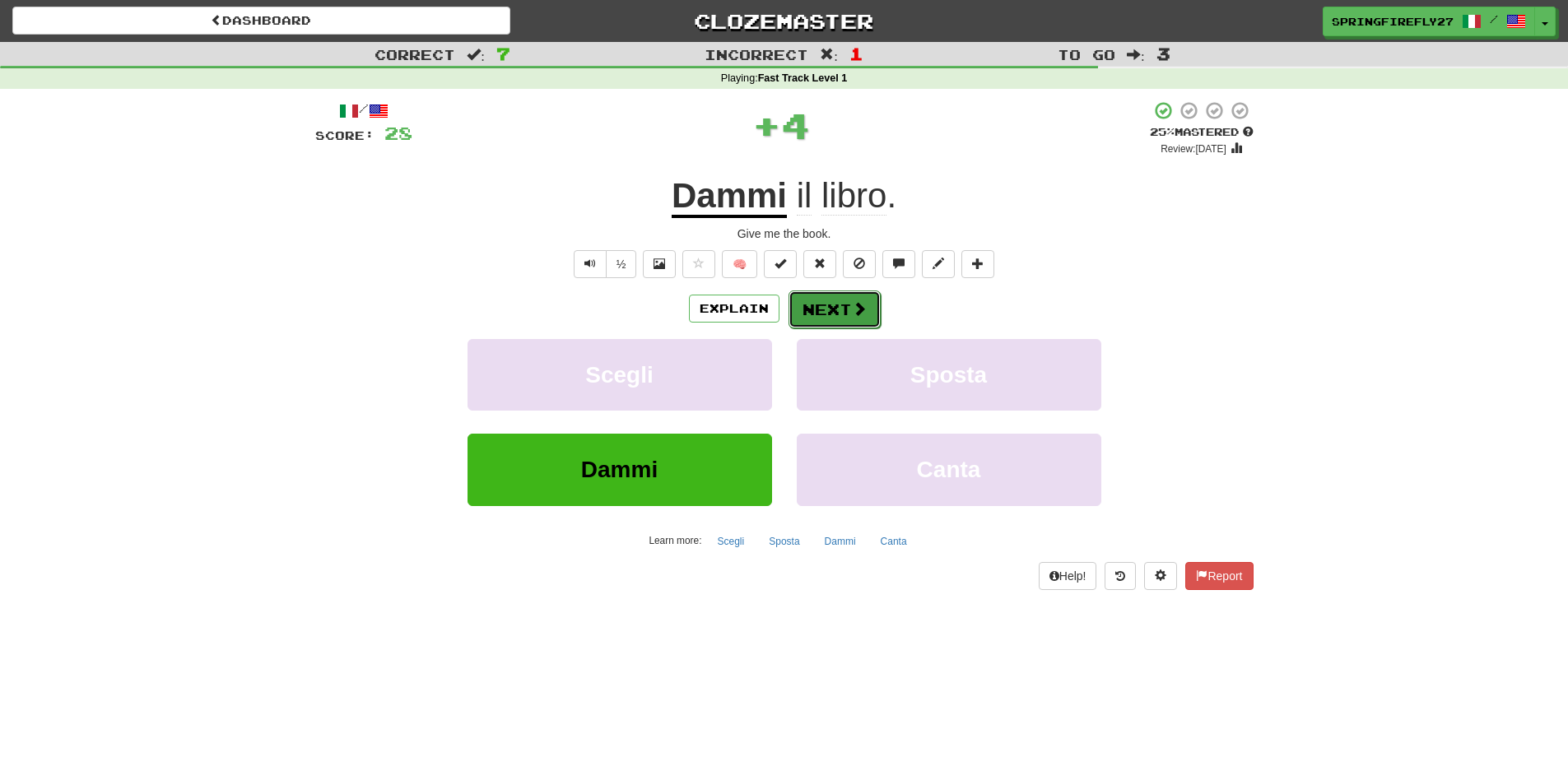
click at [839, 316] on button "Next" at bounding box center [834, 309] width 92 height 38
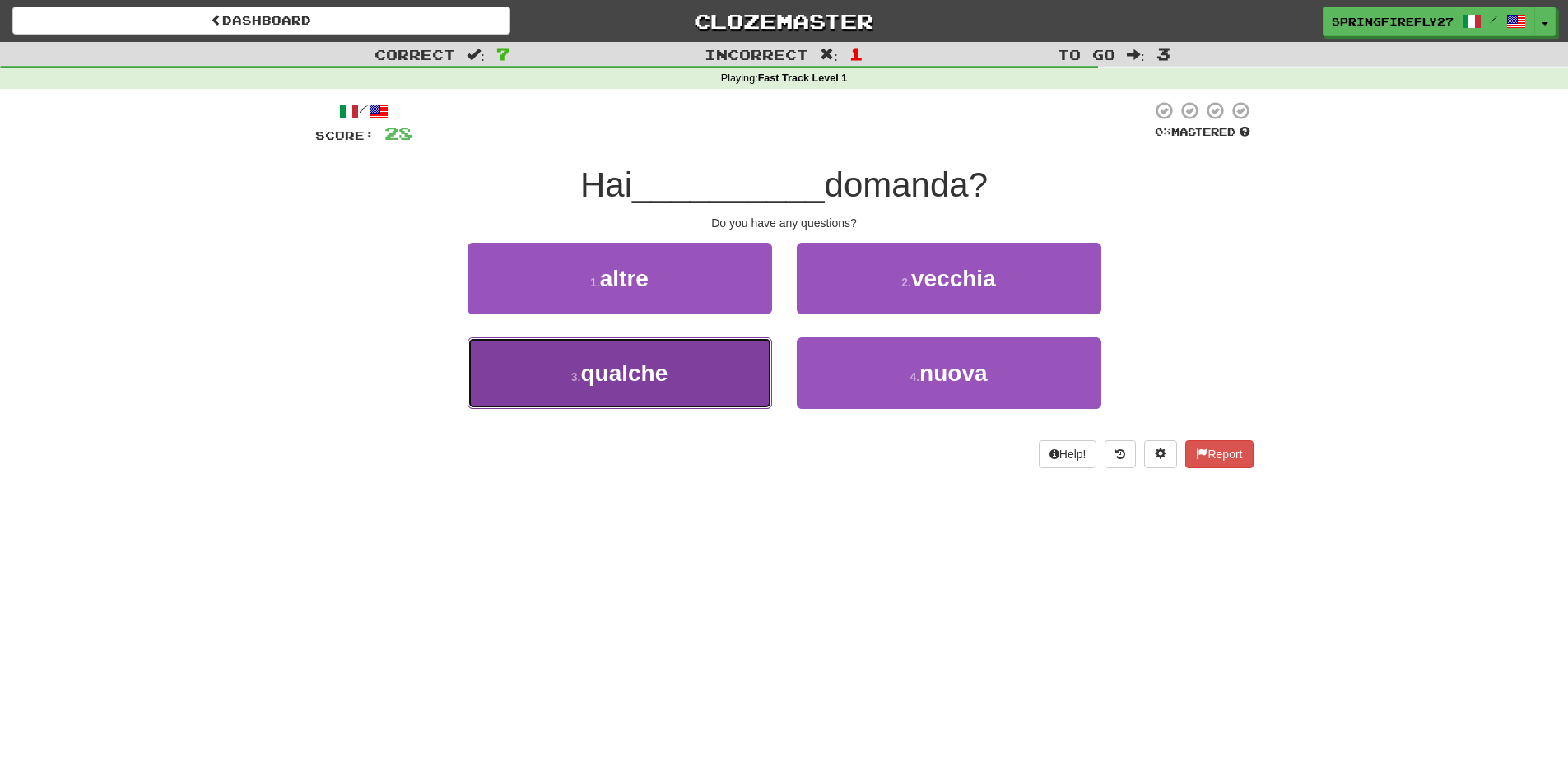
click at [657, 374] on span "qualche" at bounding box center [624, 373] width 87 height 25
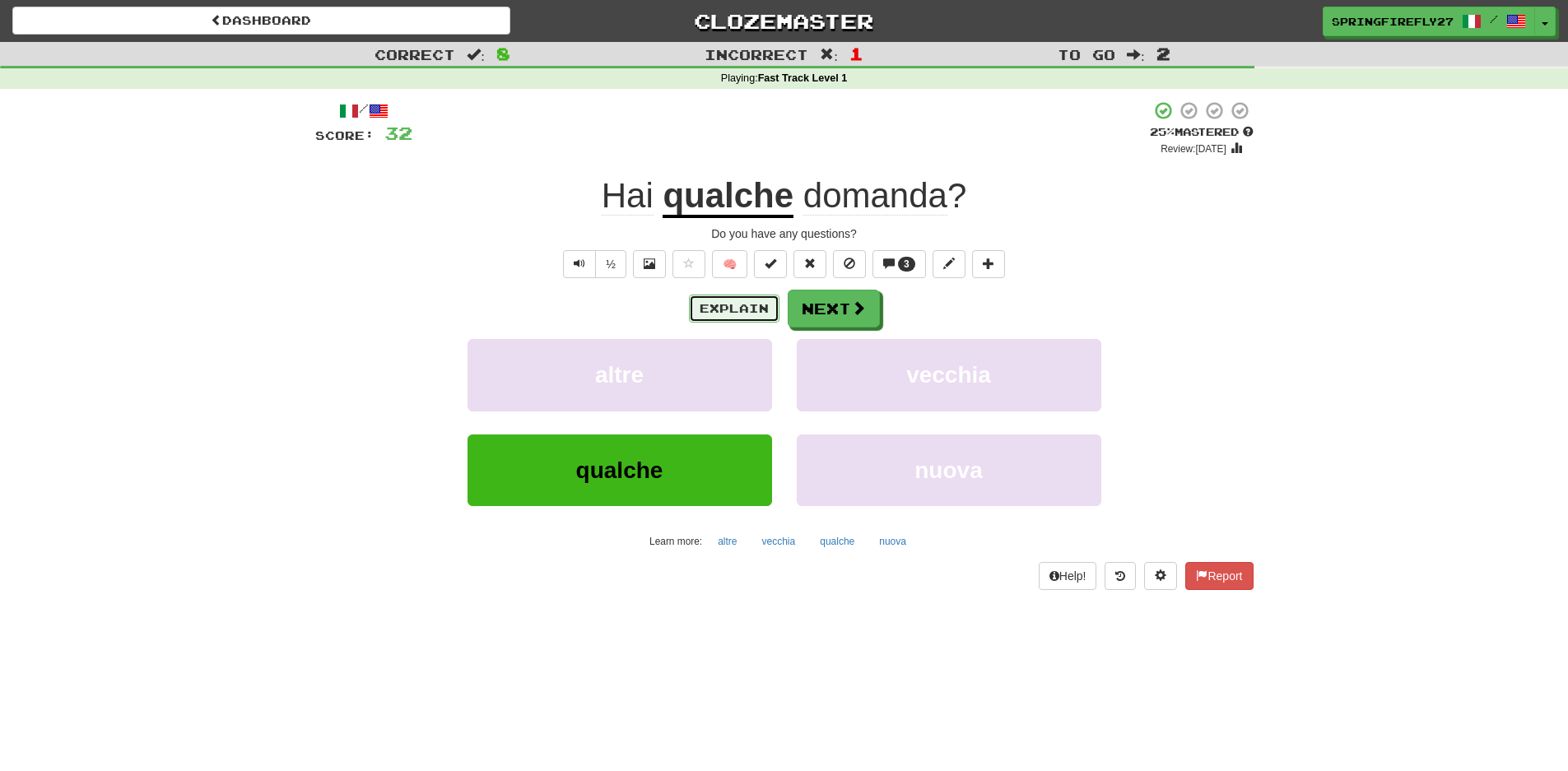
click at [723, 313] on button "Explain" at bounding box center [734, 308] width 91 height 28
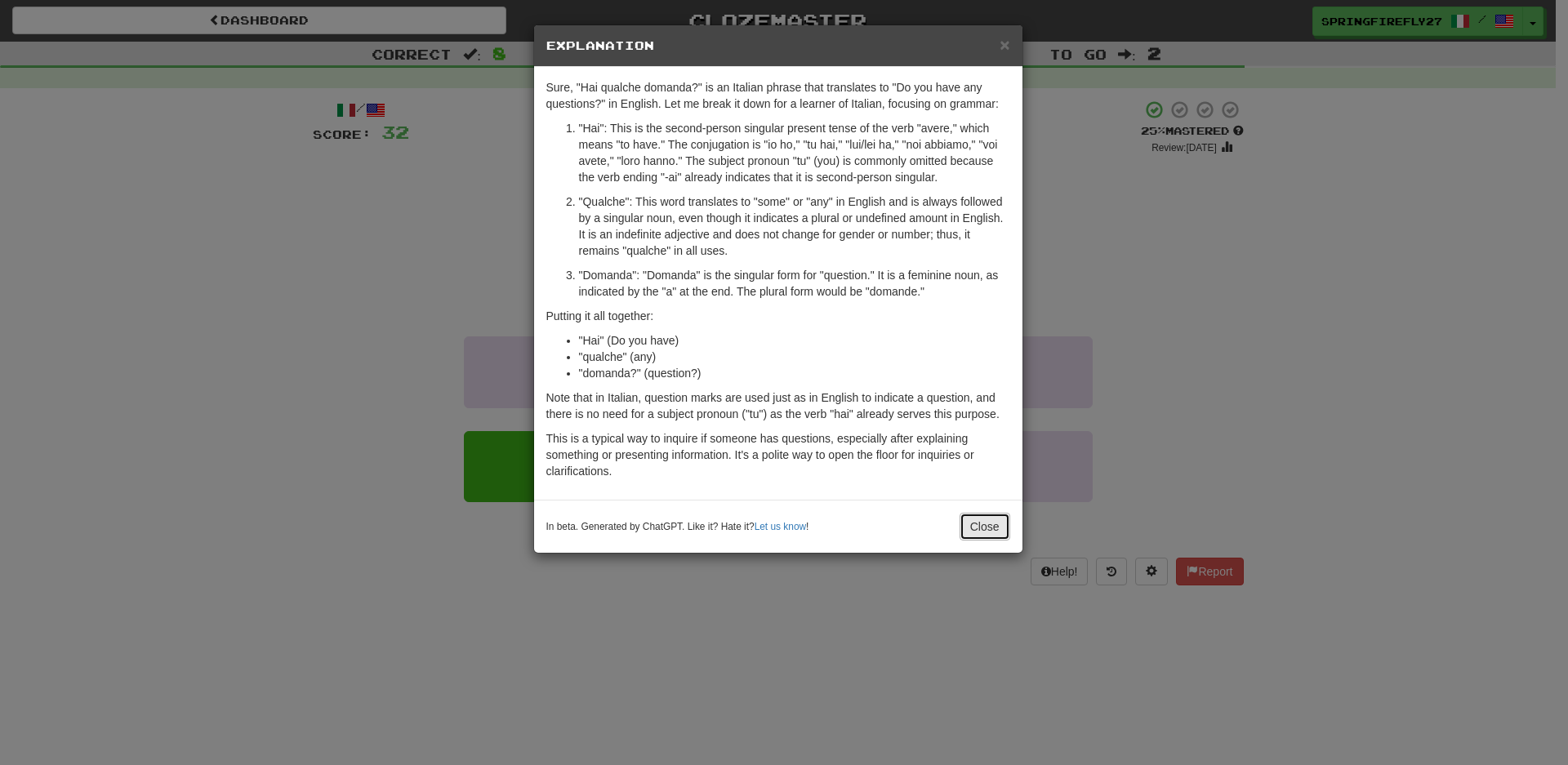
click at [980, 524] on button "Close" at bounding box center [984, 526] width 51 height 27
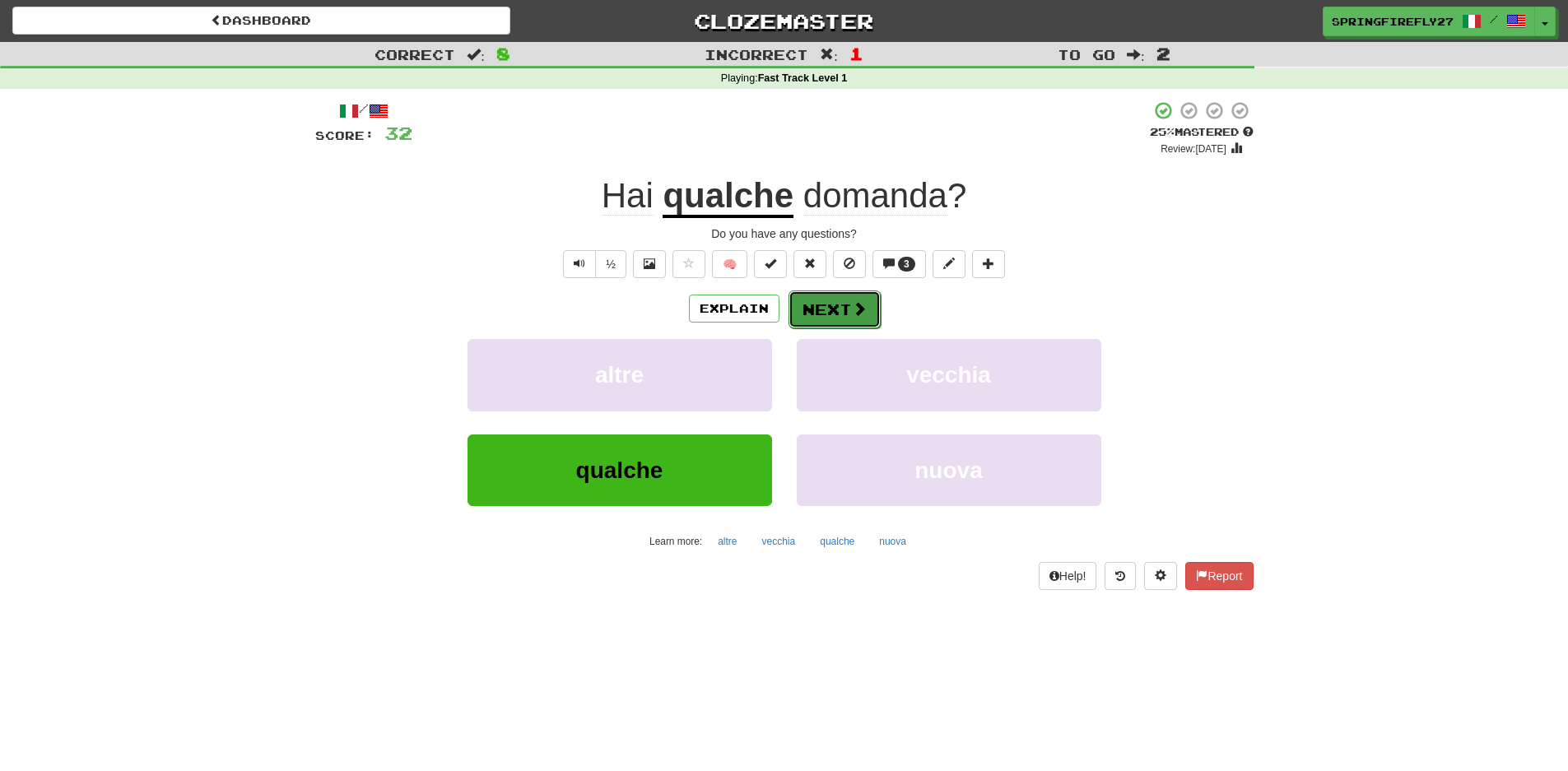
click at [827, 313] on button "Next" at bounding box center [834, 309] width 92 height 38
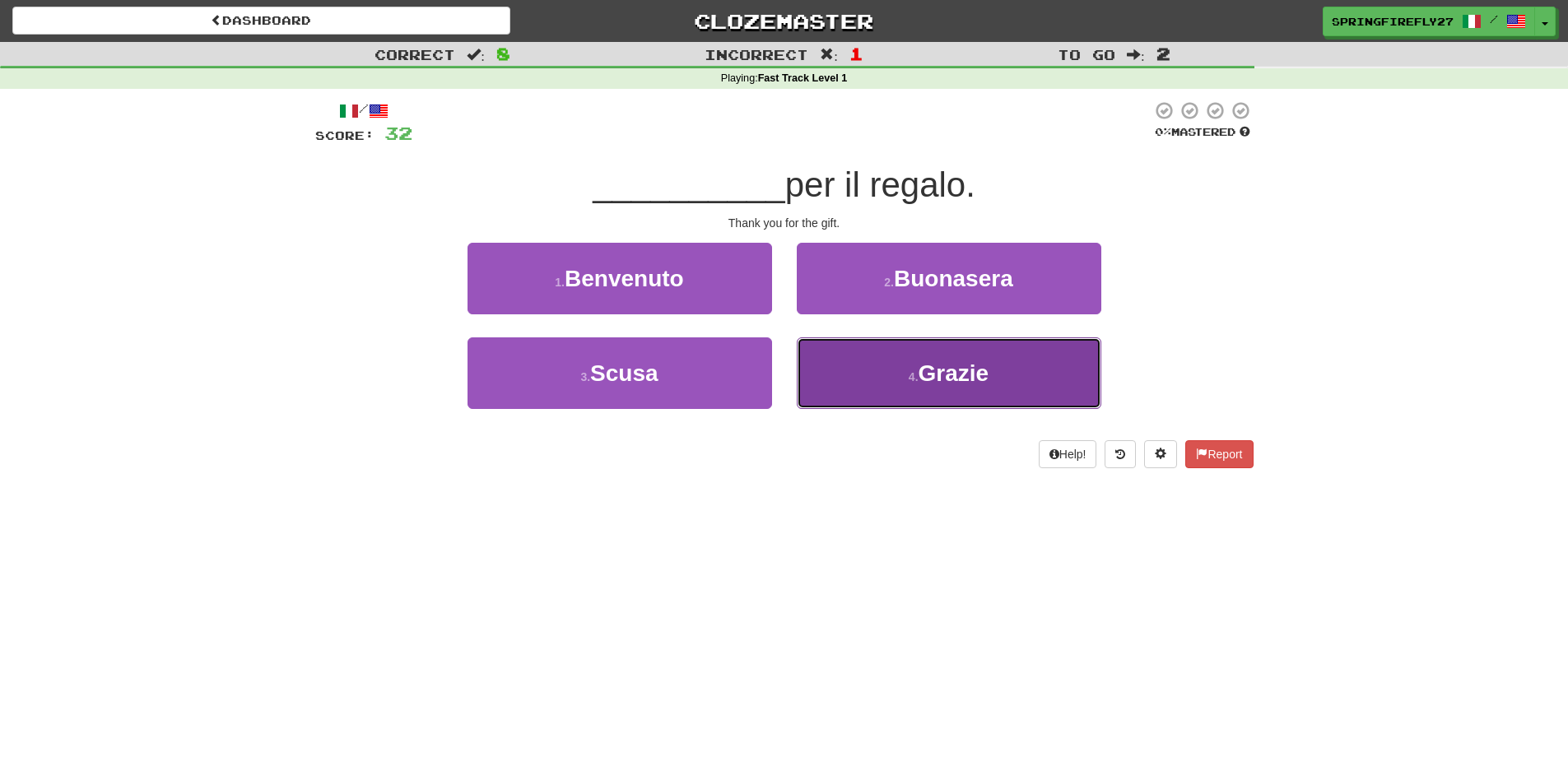
click at [966, 372] on span "Grazie" at bounding box center [954, 373] width 71 height 25
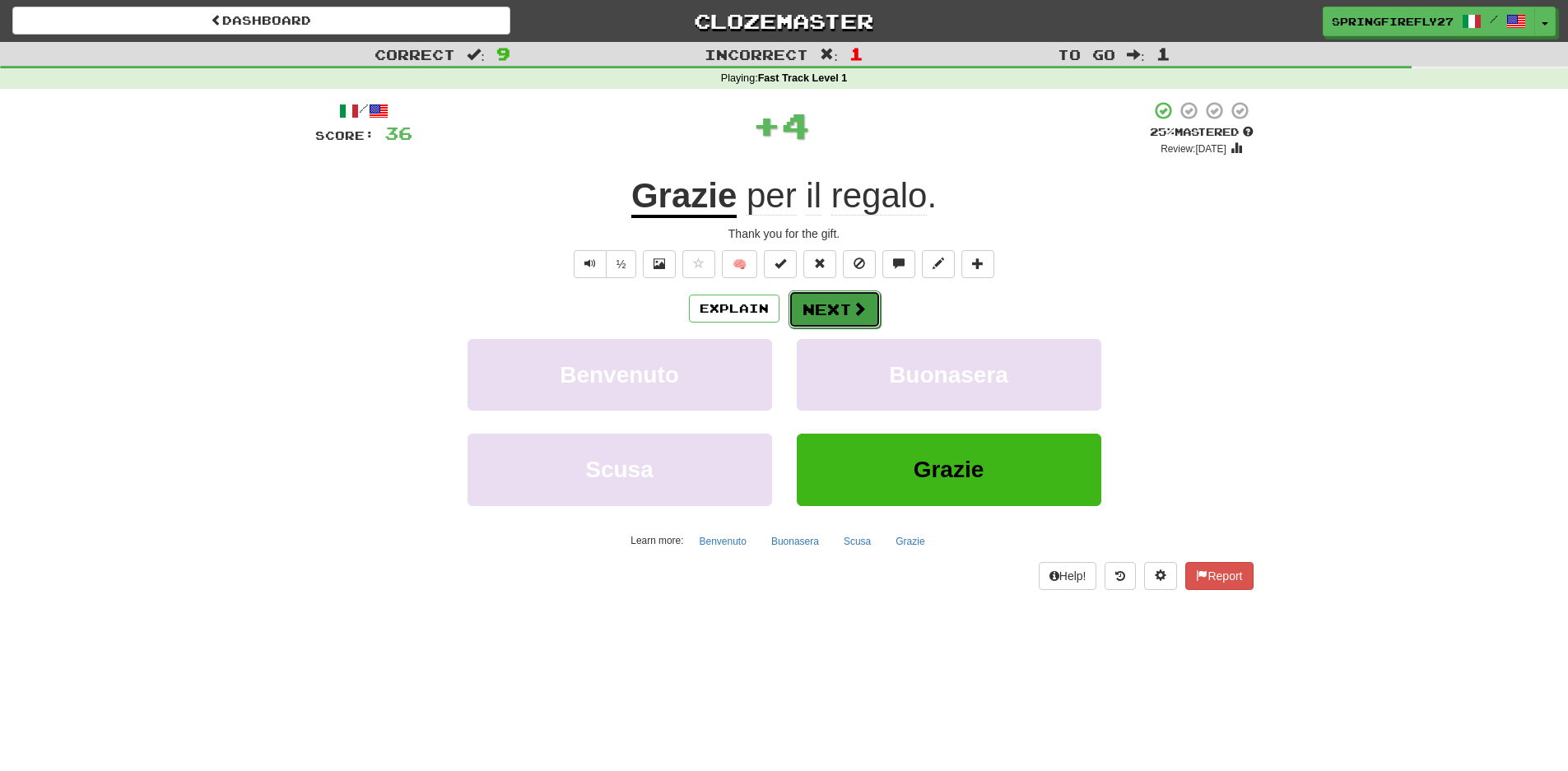
click at [837, 305] on button "Next" at bounding box center [834, 309] width 92 height 38
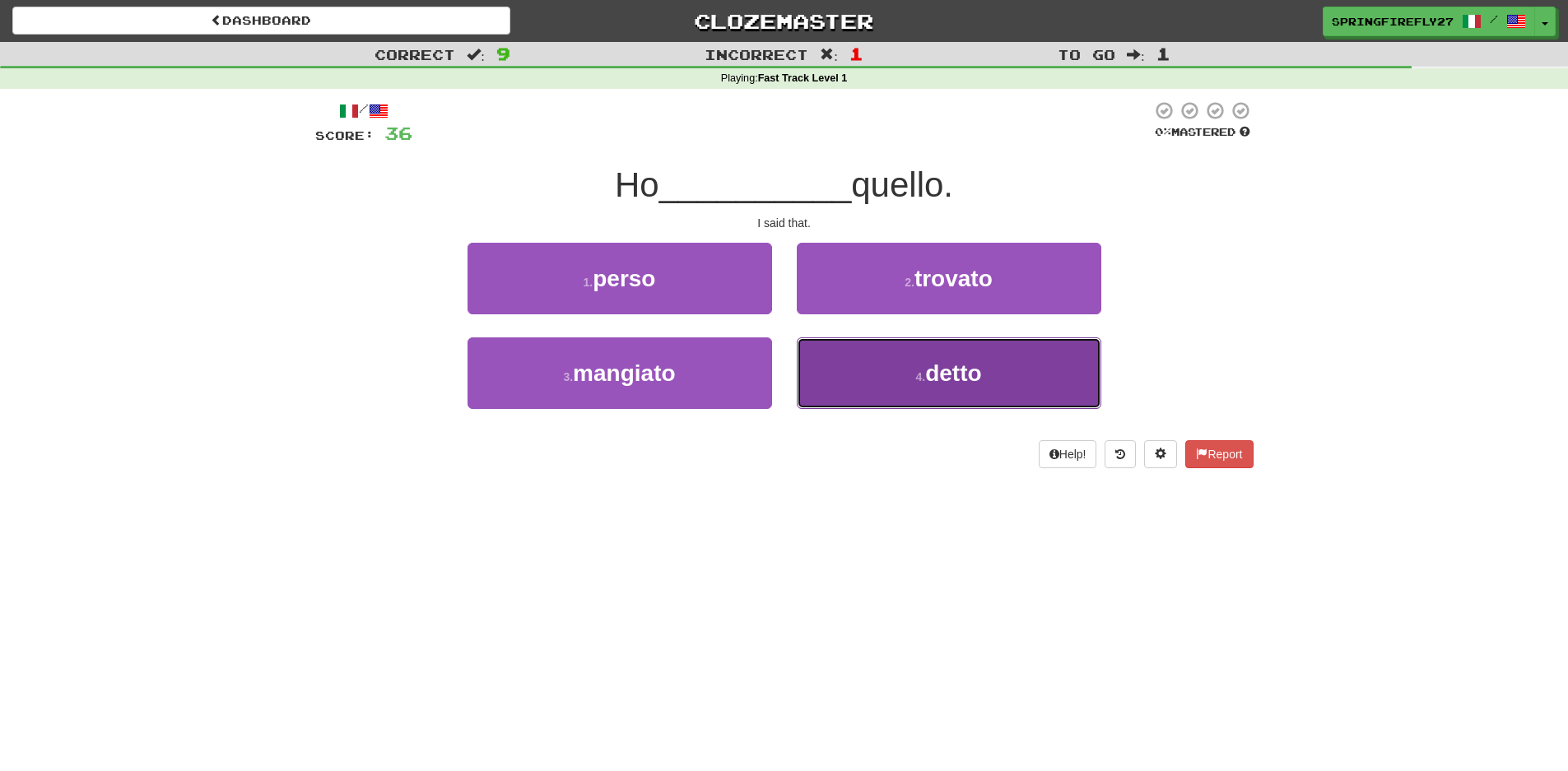
click at [946, 366] on span "detto" at bounding box center [953, 373] width 56 height 25
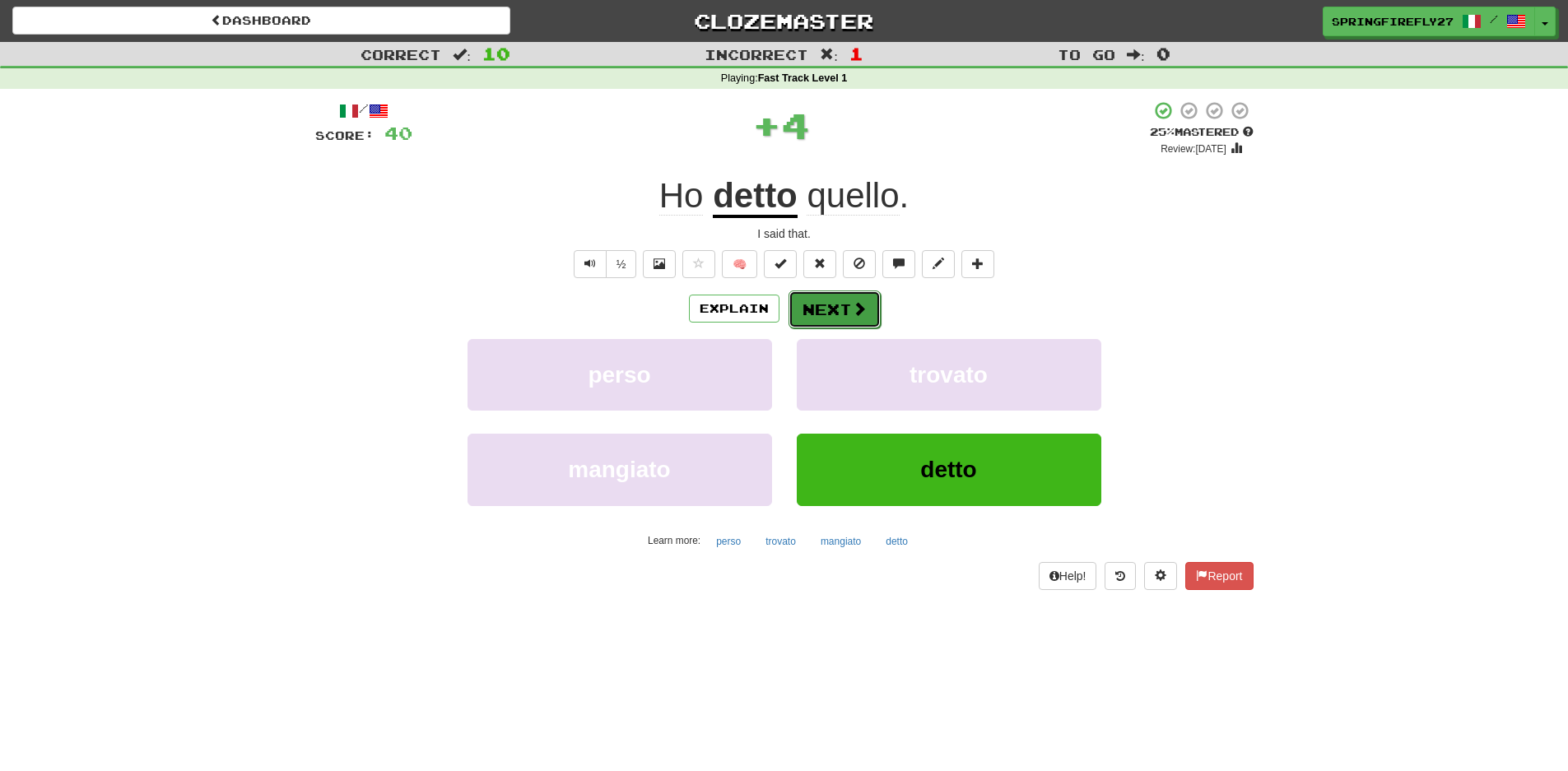
click at [834, 312] on button "Next" at bounding box center [834, 309] width 92 height 38
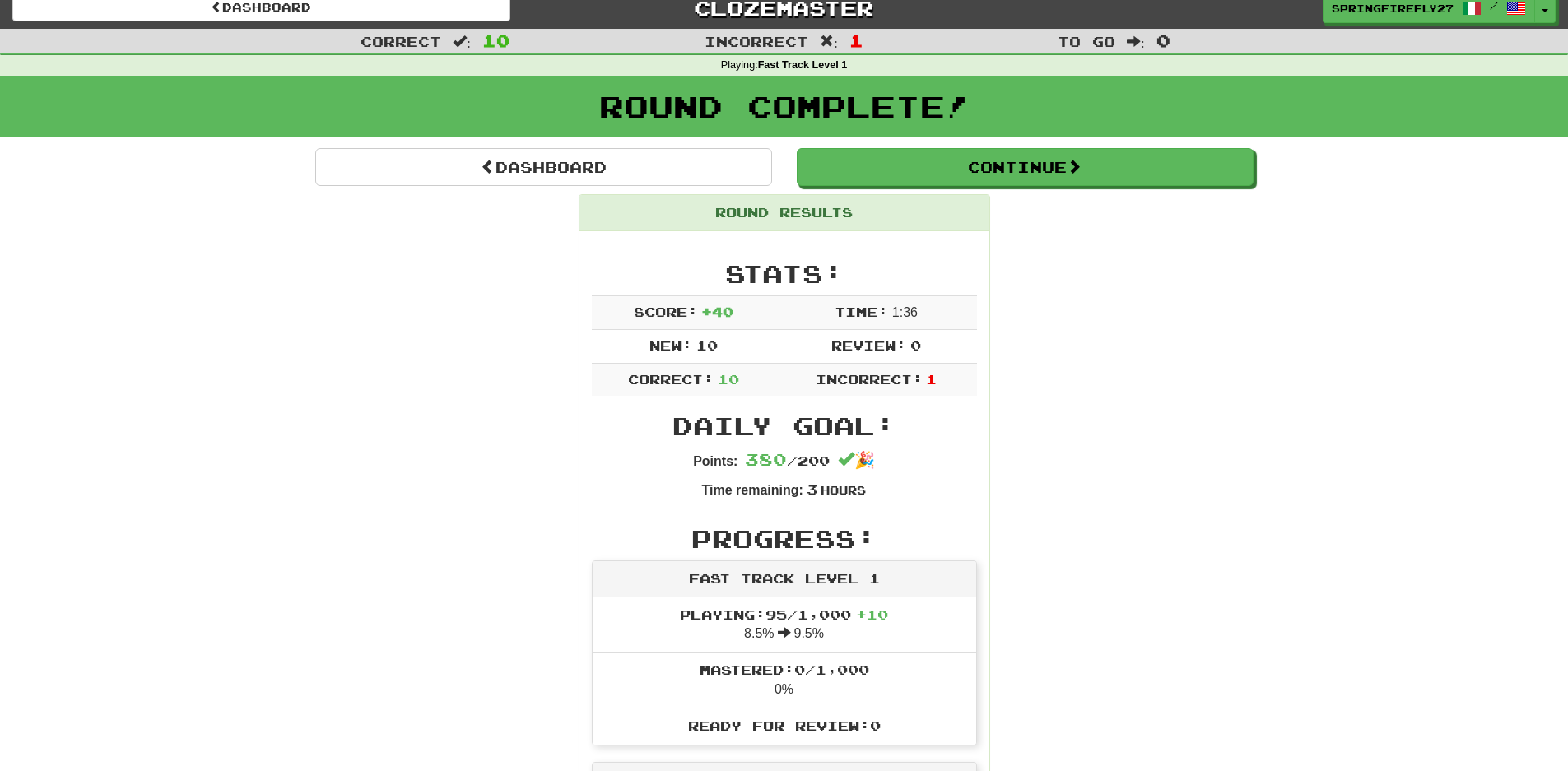
scroll to position [0, 0]
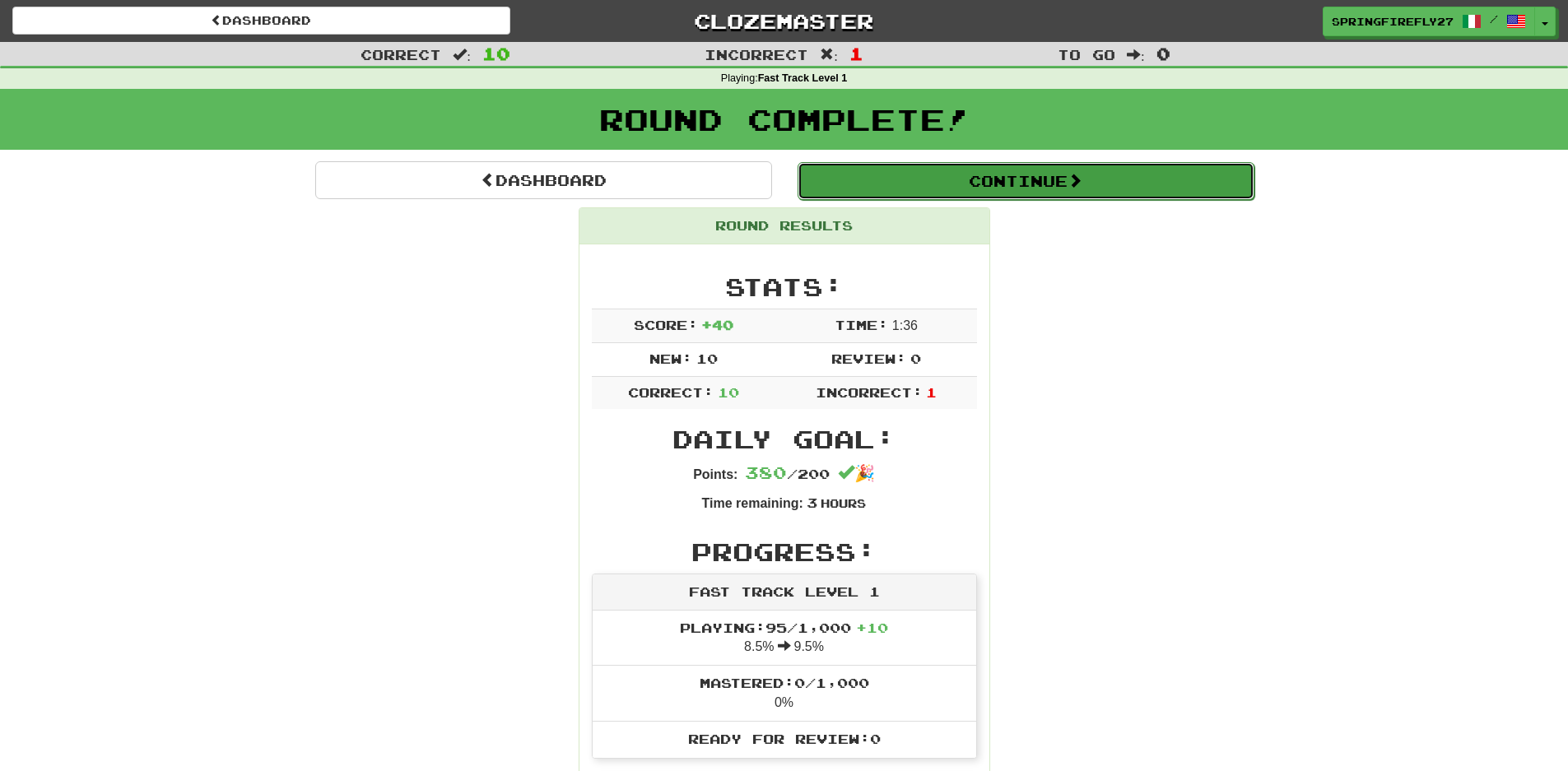
click at [1047, 188] on button "Continue" at bounding box center [1026, 180] width 457 height 38
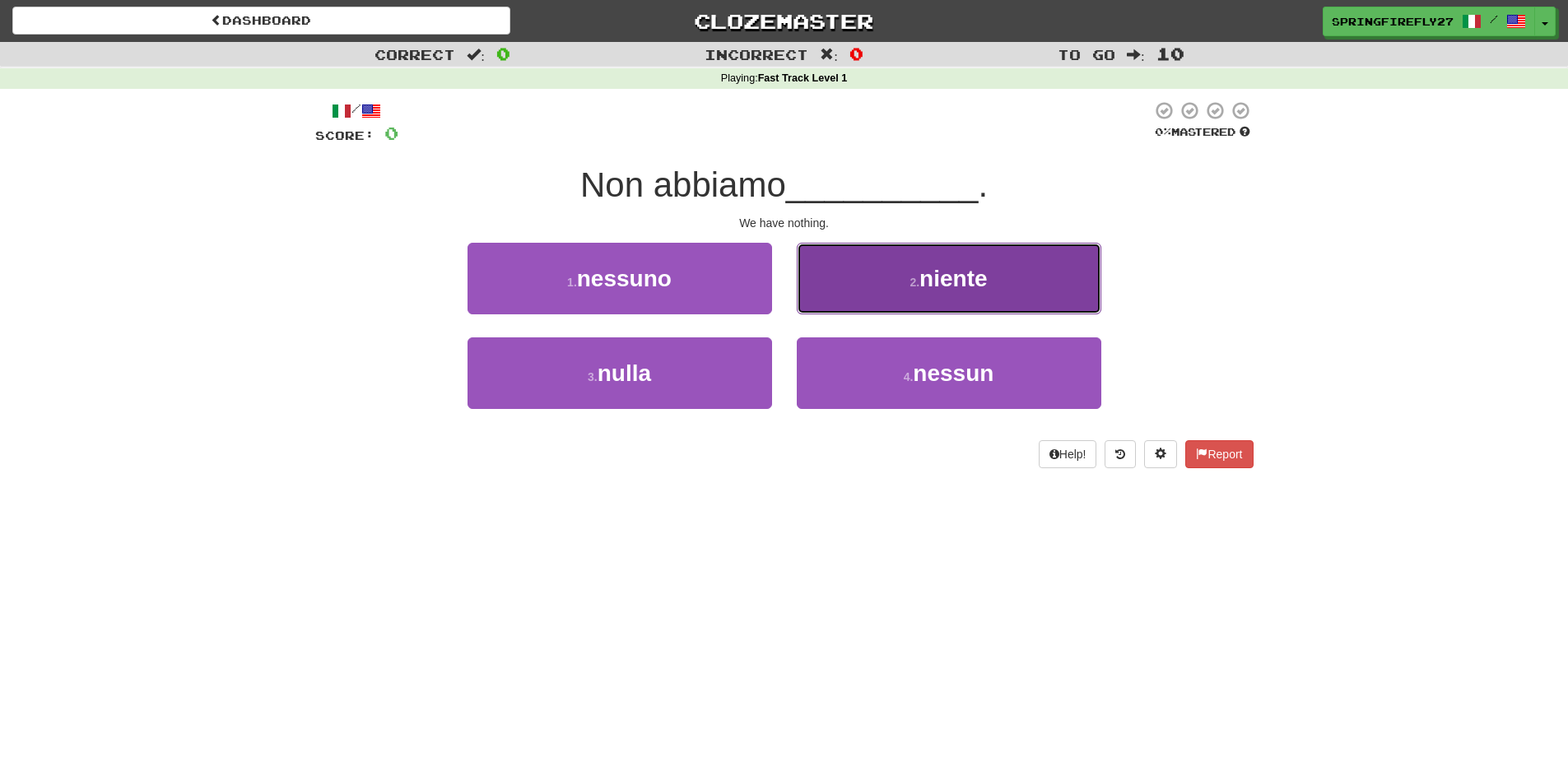
click at [963, 269] on span "niente" at bounding box center [953, 279] width 67 height 25
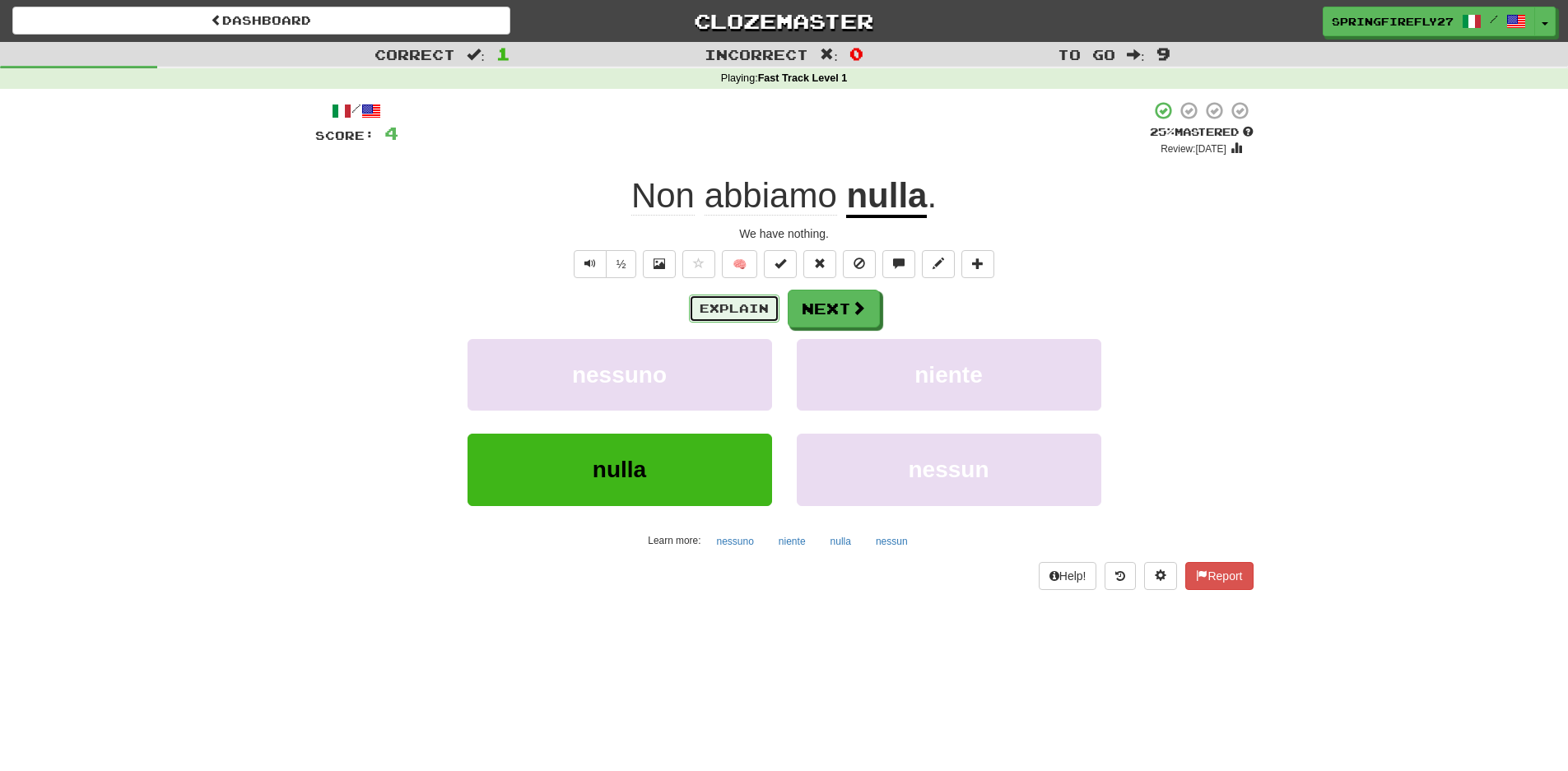
click at [755, 305] on button "Explain" at bounding box center [734, 308] width 91 height 28
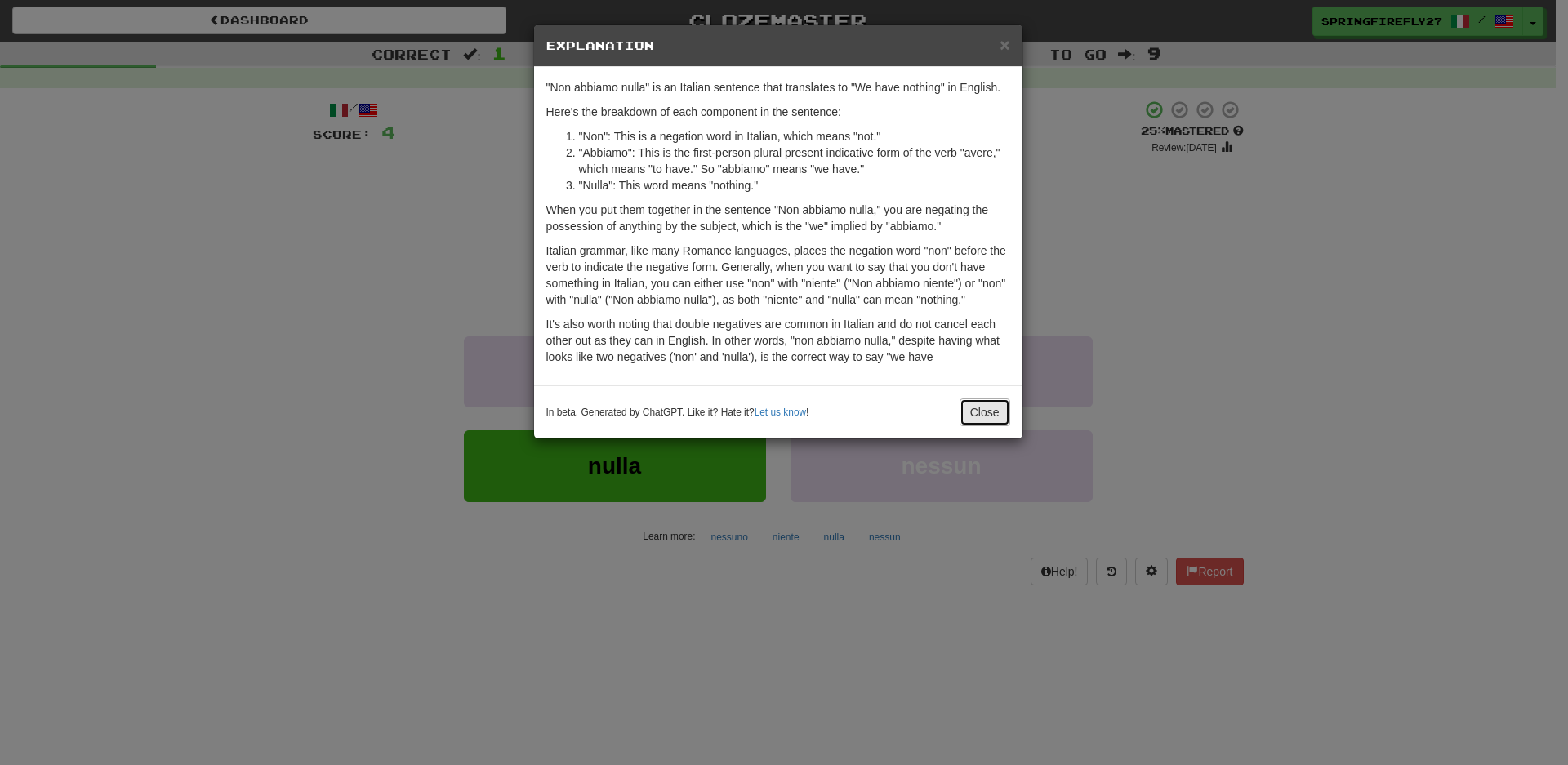
click at [981, 412] on button "Close" at bounding box center [984, 412] width 51 height 27
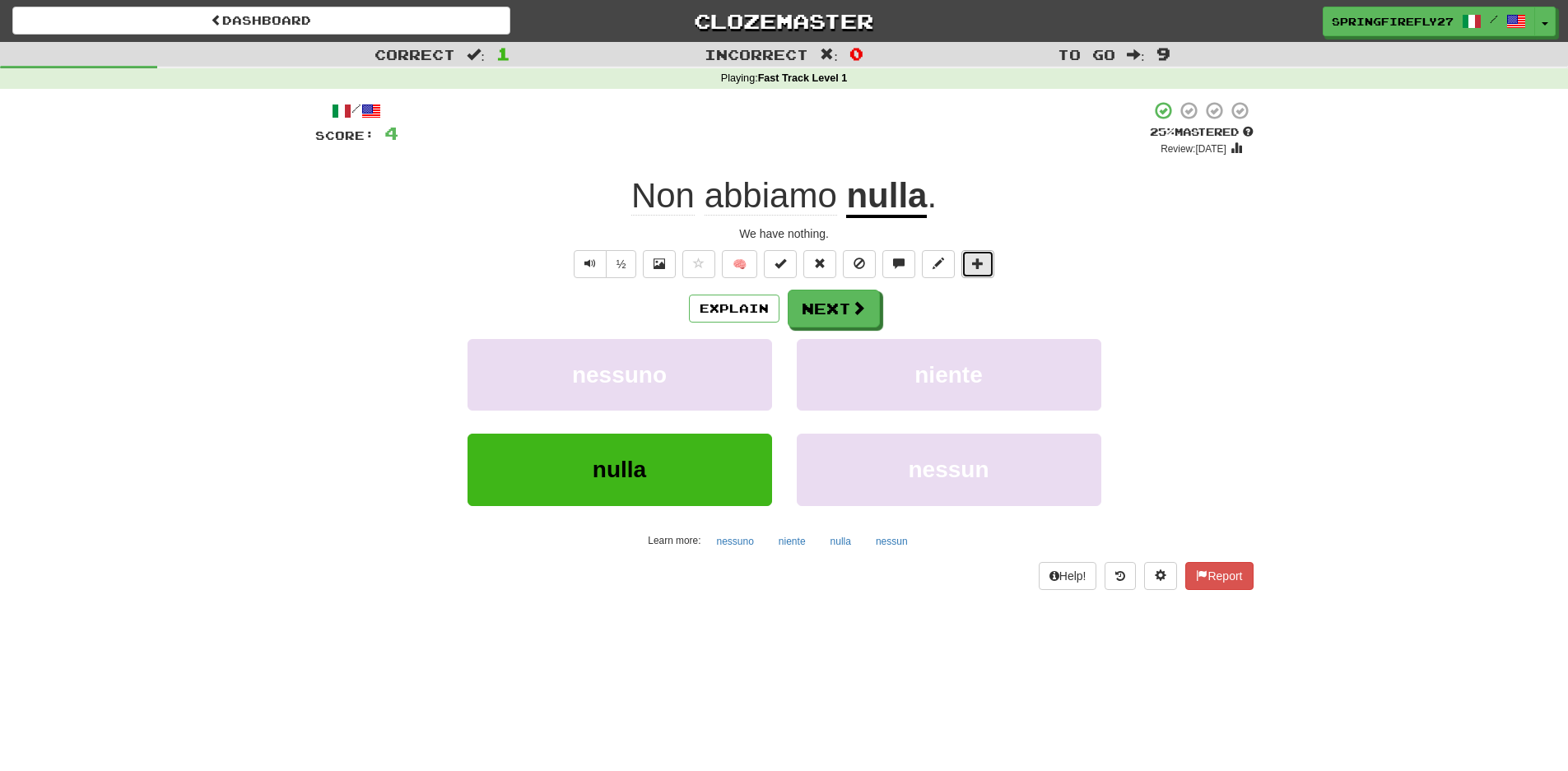
click at [975, 261] on span at bounding box center [978, 263] width 12 height 12
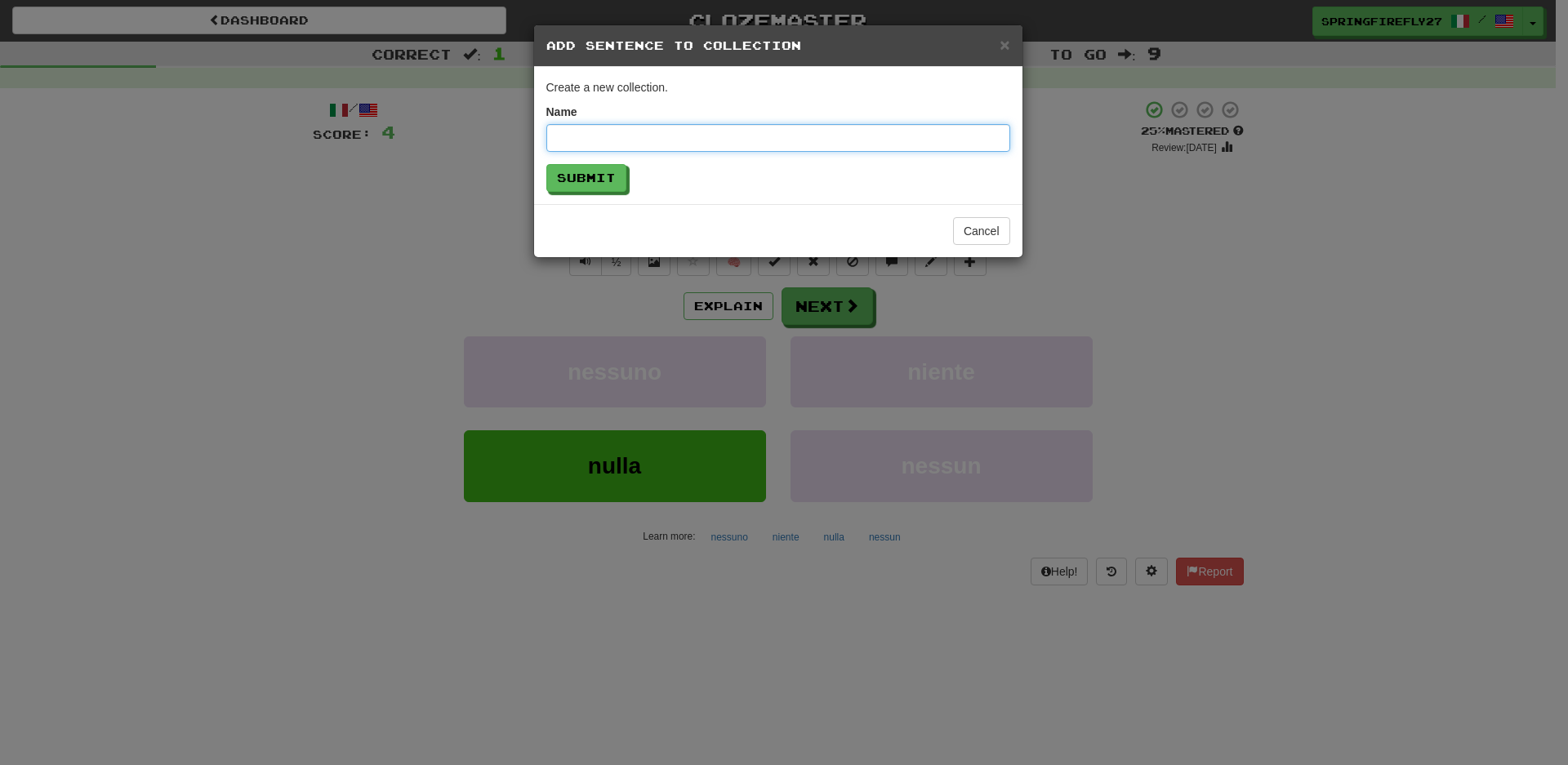
click at [760, 142] on input "text" at bounding box center [778, 137] width 464 height 27
type input "*****"
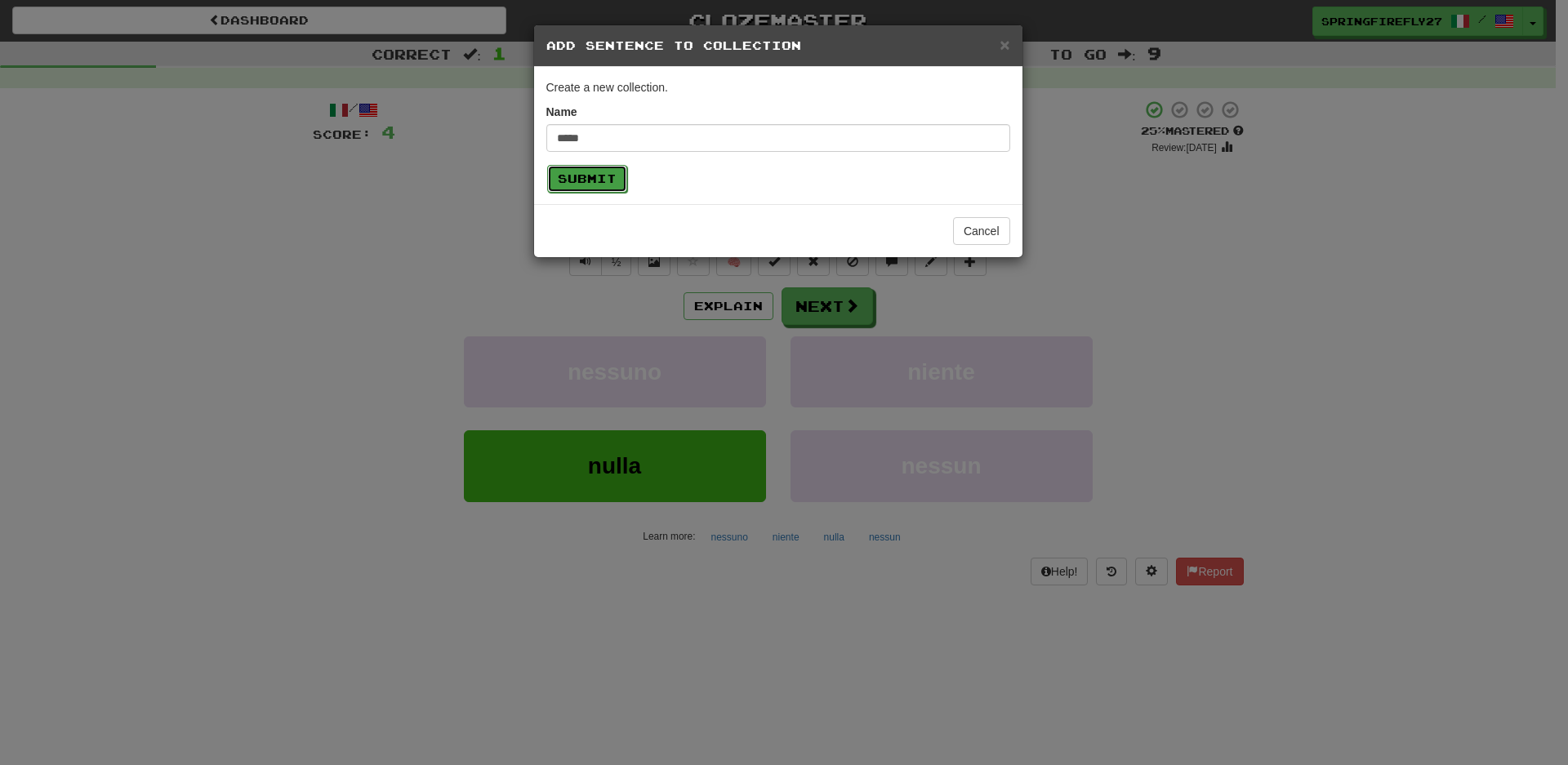
click at [580, 185] on button "Submit" at bounding box center [587, 178] width 80 height 27
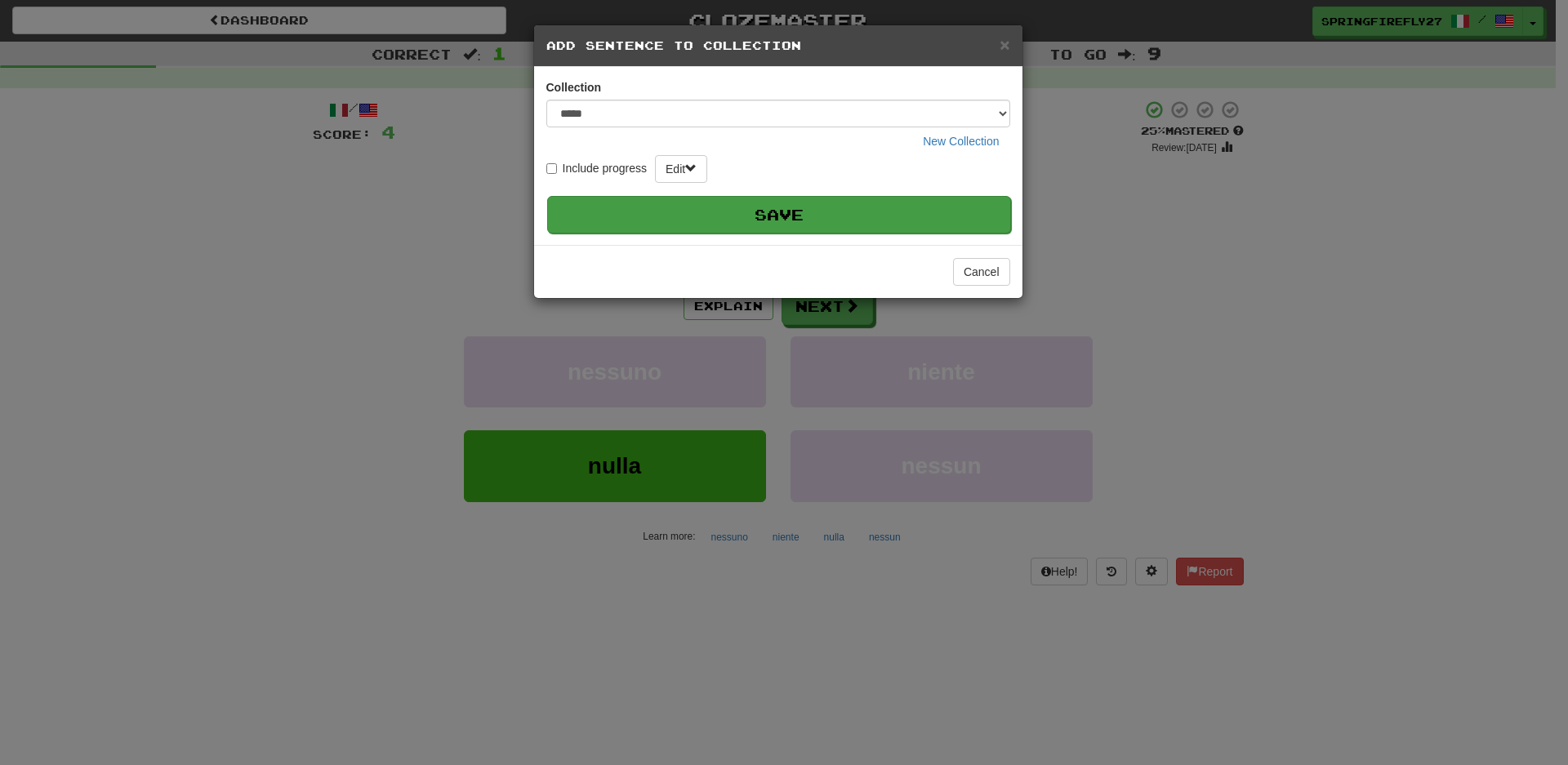
click at [774, 212] on button "Save" at bounding box center [779, 214] width 464 height 37
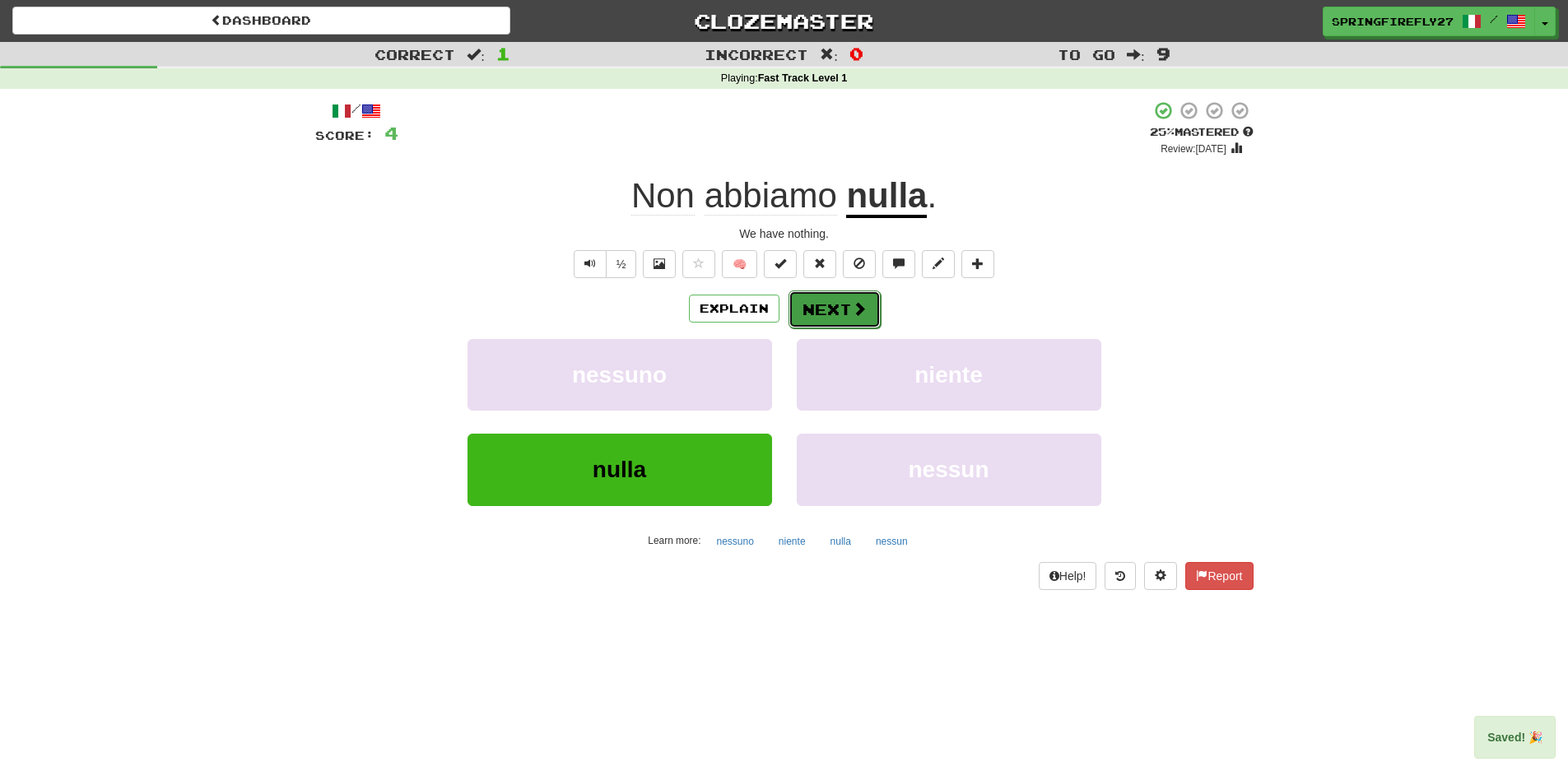
click at [840, 305] on button "Next" at bounding box center [834, 309] width 92 height 38
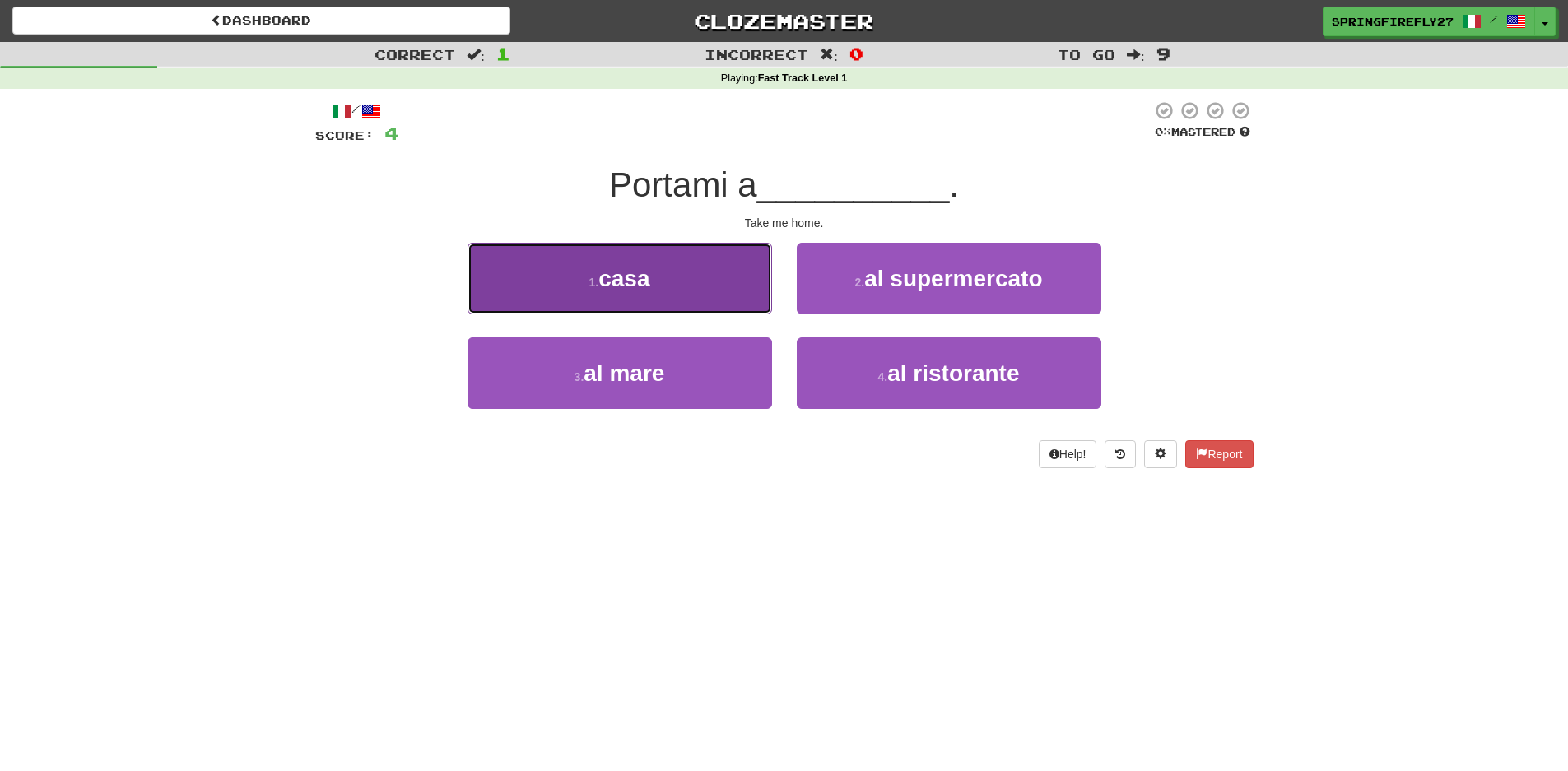
click at [580, 270] on button "1 . casa" at bounding box center [619, 278] width 305 height 71
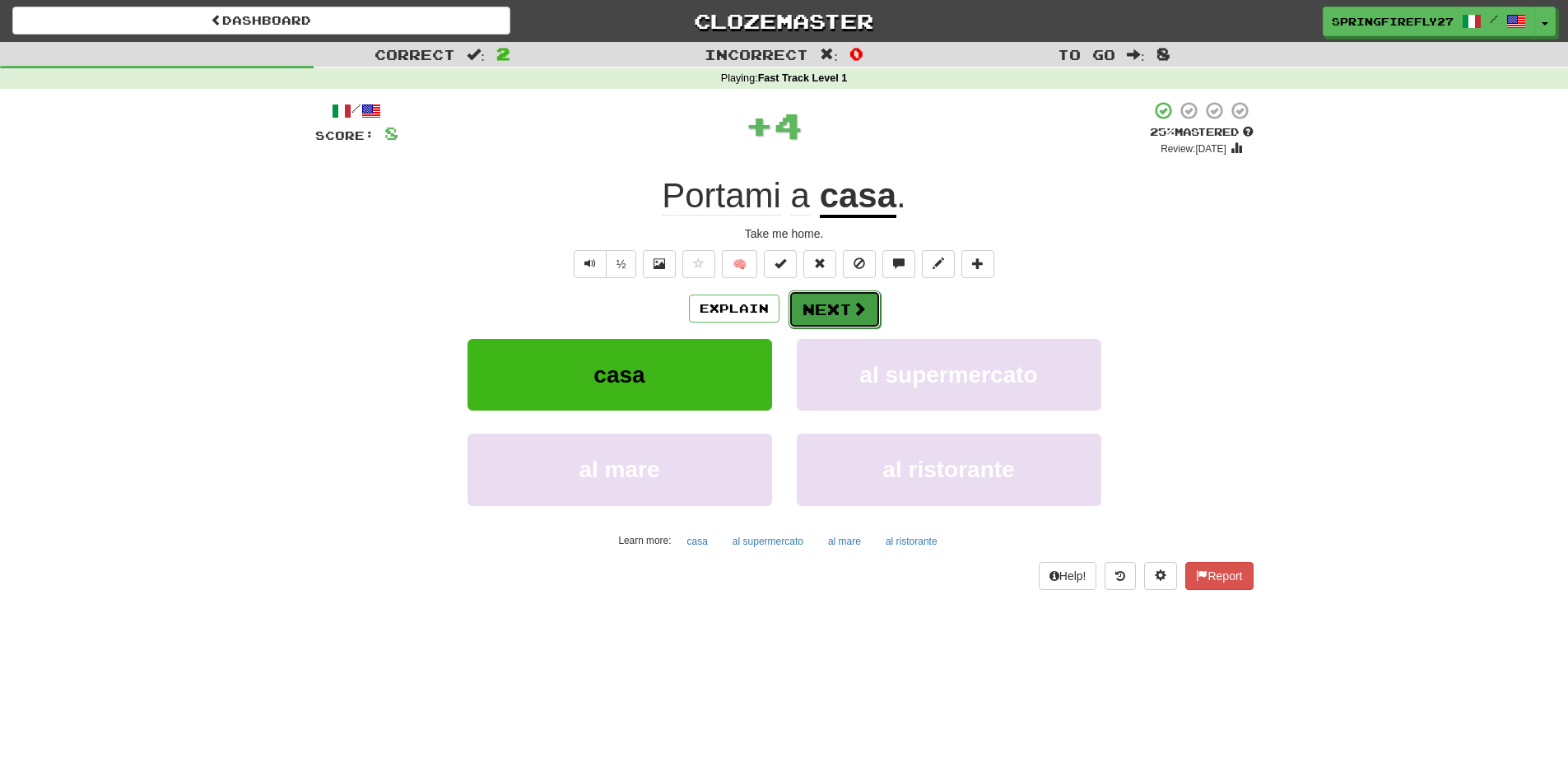
click at [840, 301] on button "Next" at bounding box center [834, 309] width 92 height 38
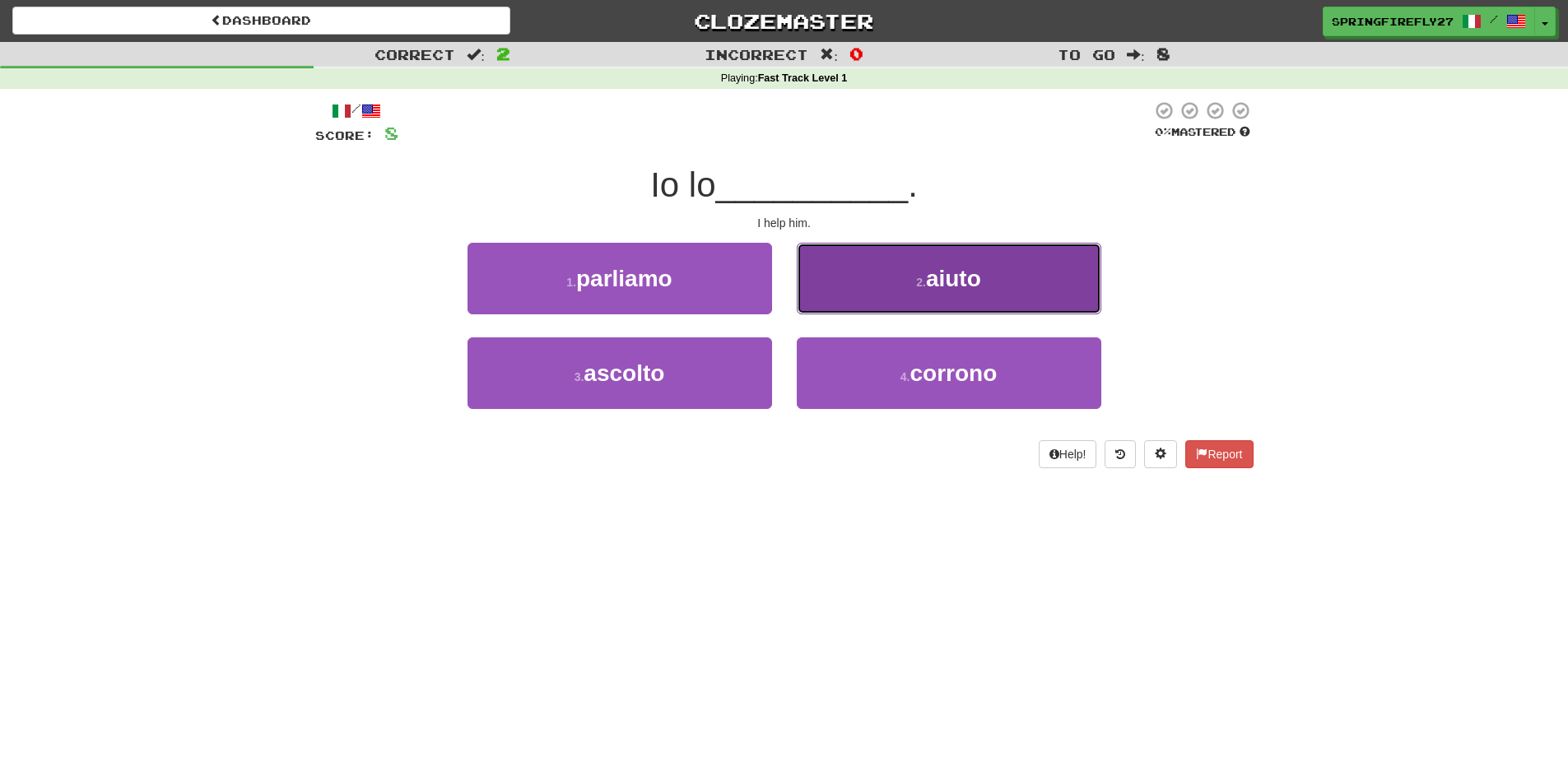
click at [929, 273] on span "aiuto" at bounding box center [954, 279] width 55 height 25
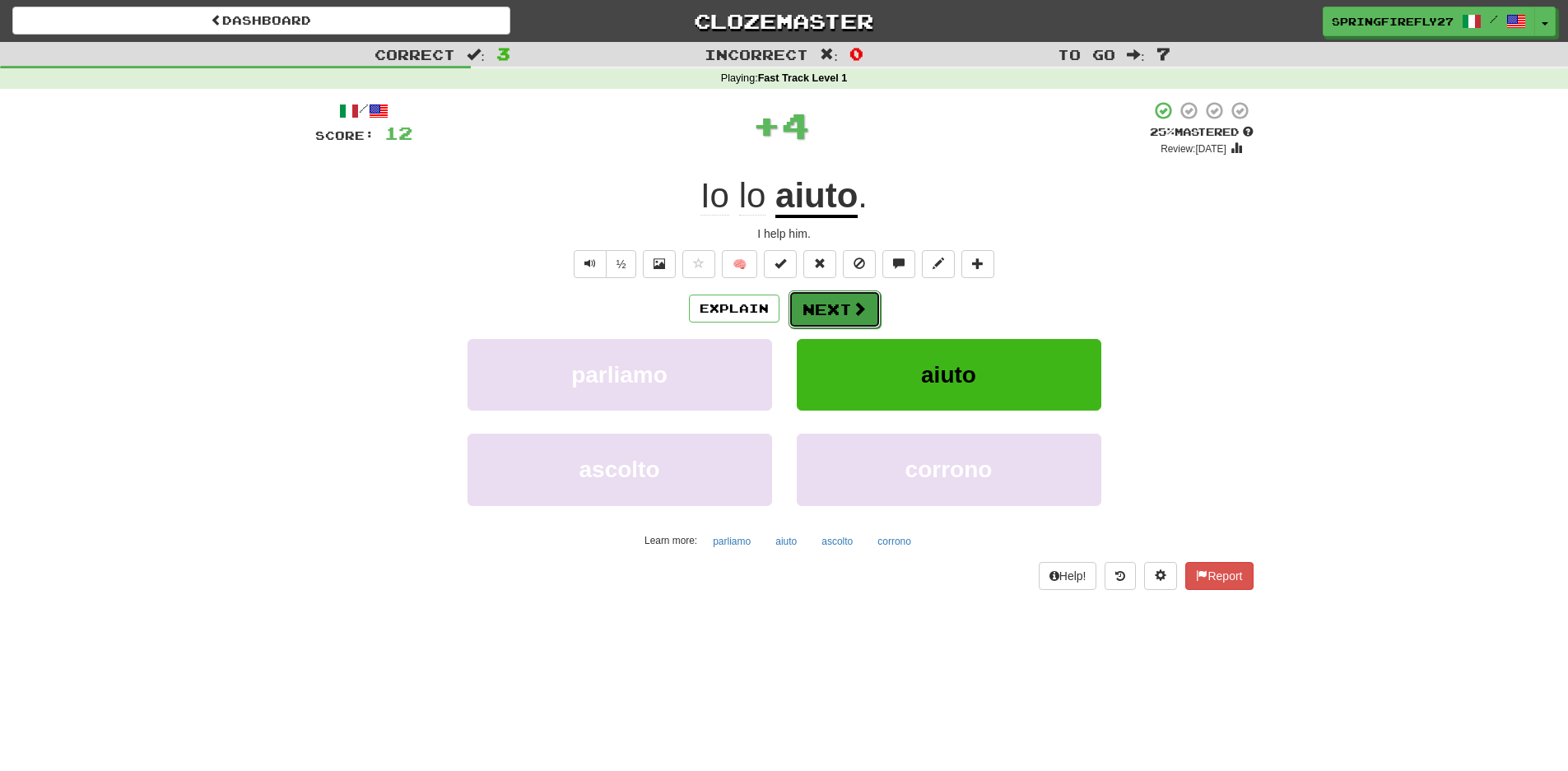
click at [828, 303] on button "Next" at bounding box center [834, 309] width 92 height 38
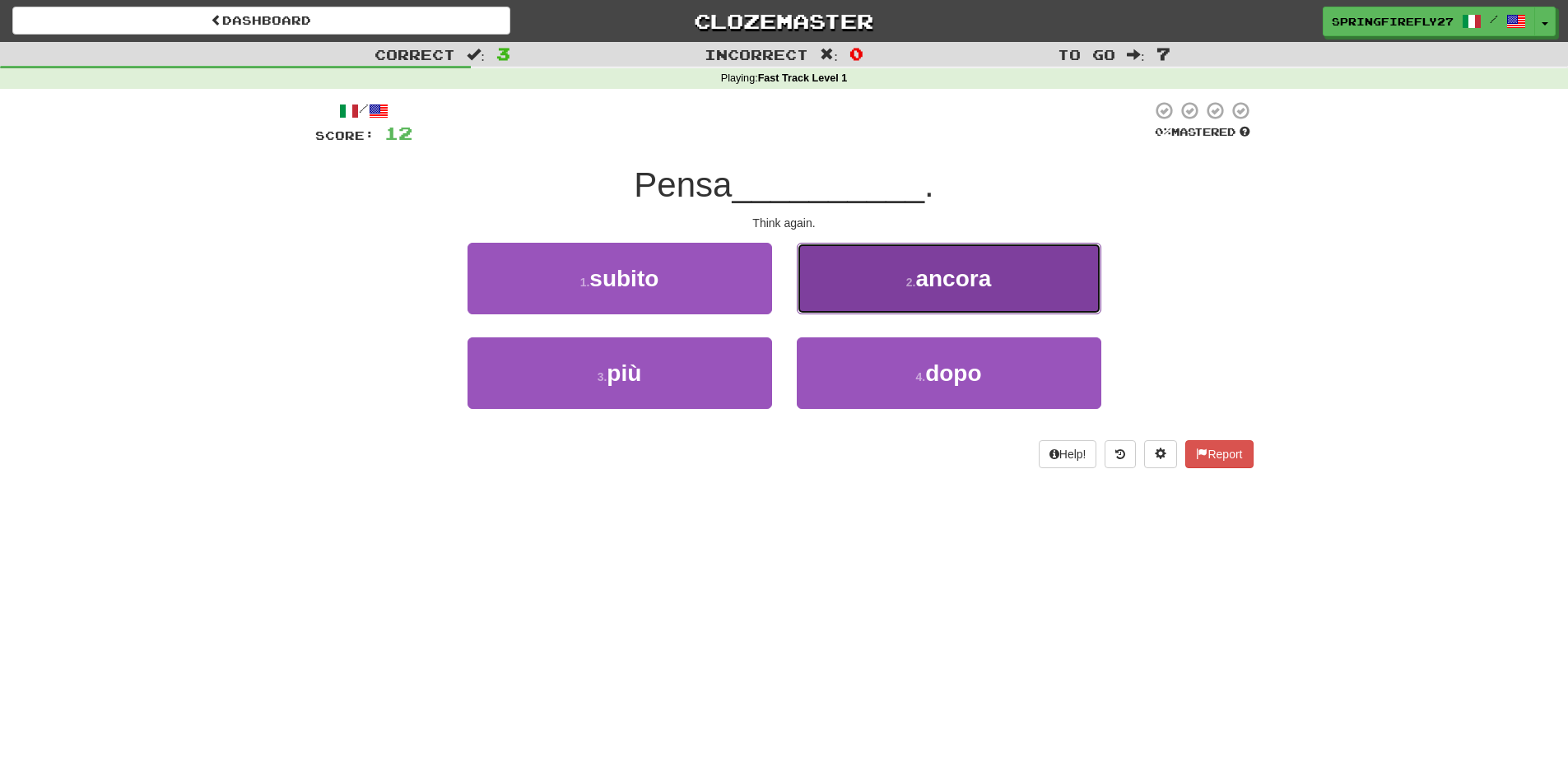
click at [919, 295] on button "2 . ancora" at bounding box center [949, 278] width 305 height 71
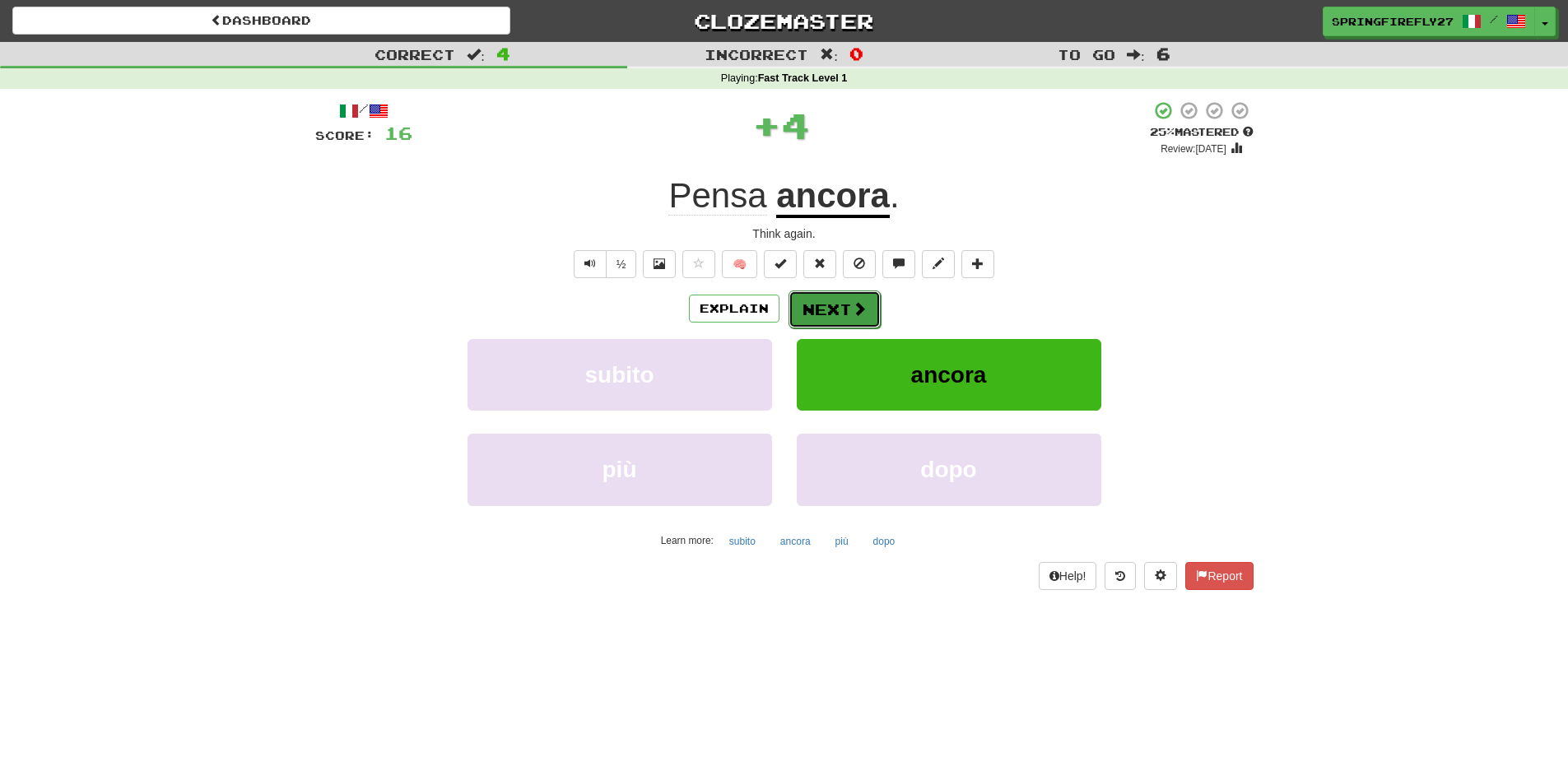
click at [839, 300] on button "Next" at bounding box center [834, 309] width 92 height 38
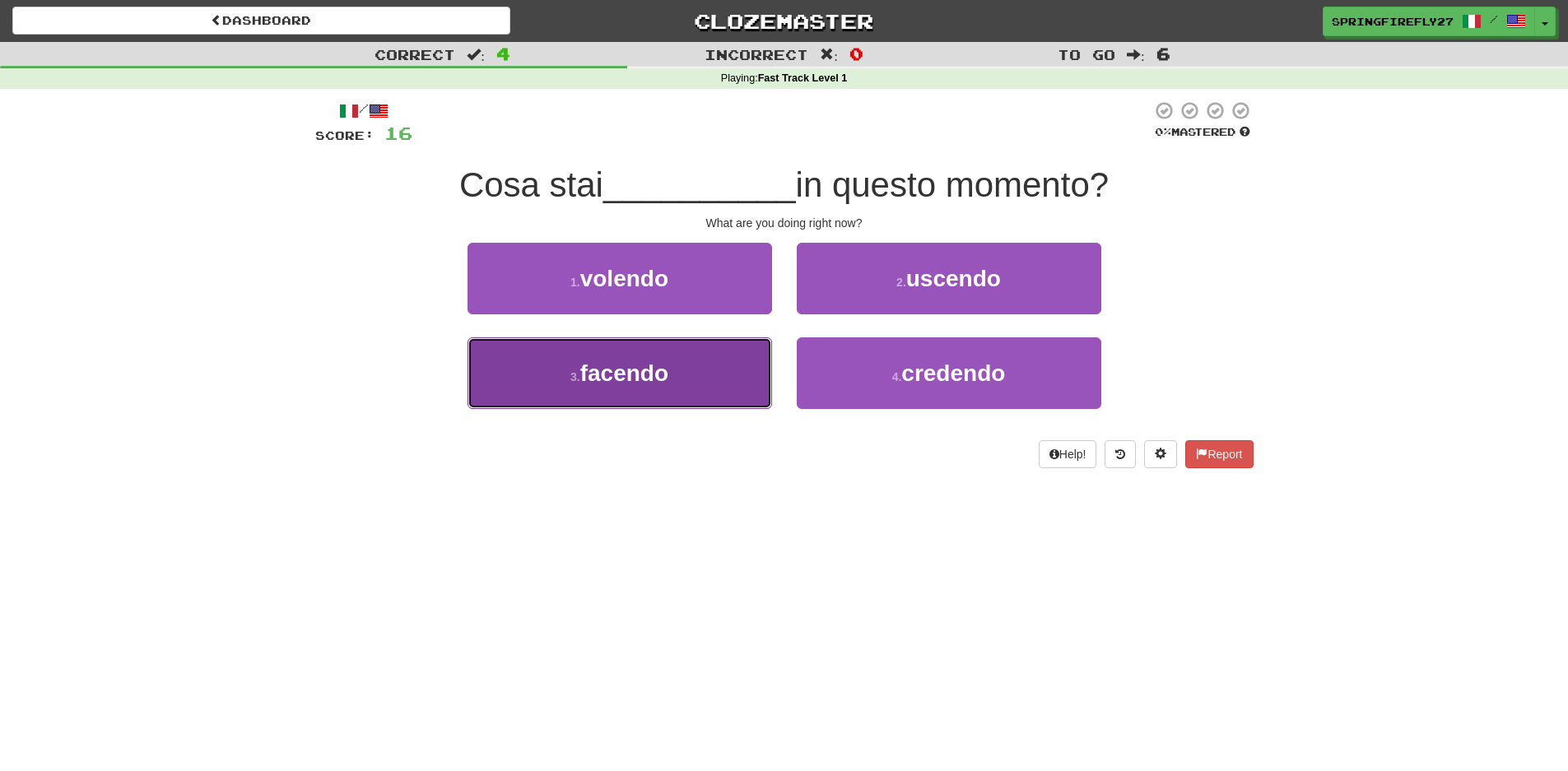
click at [674, 367] on button "3 . facendo" at bounding box center [619, 372] width 305 height 71
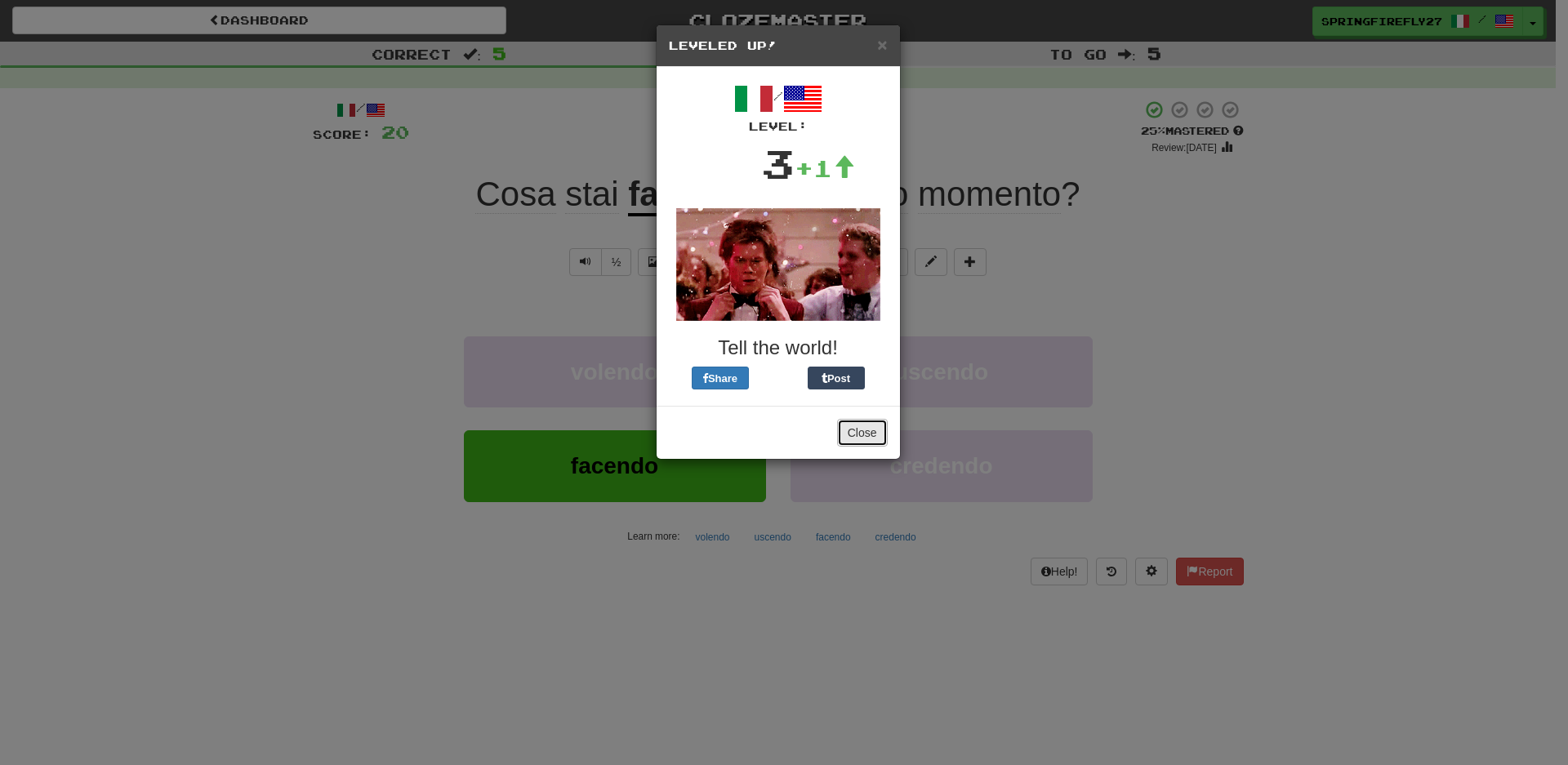
click at [871, 435] on button "Close" at bounding box center [862, 432] width 51 height 27
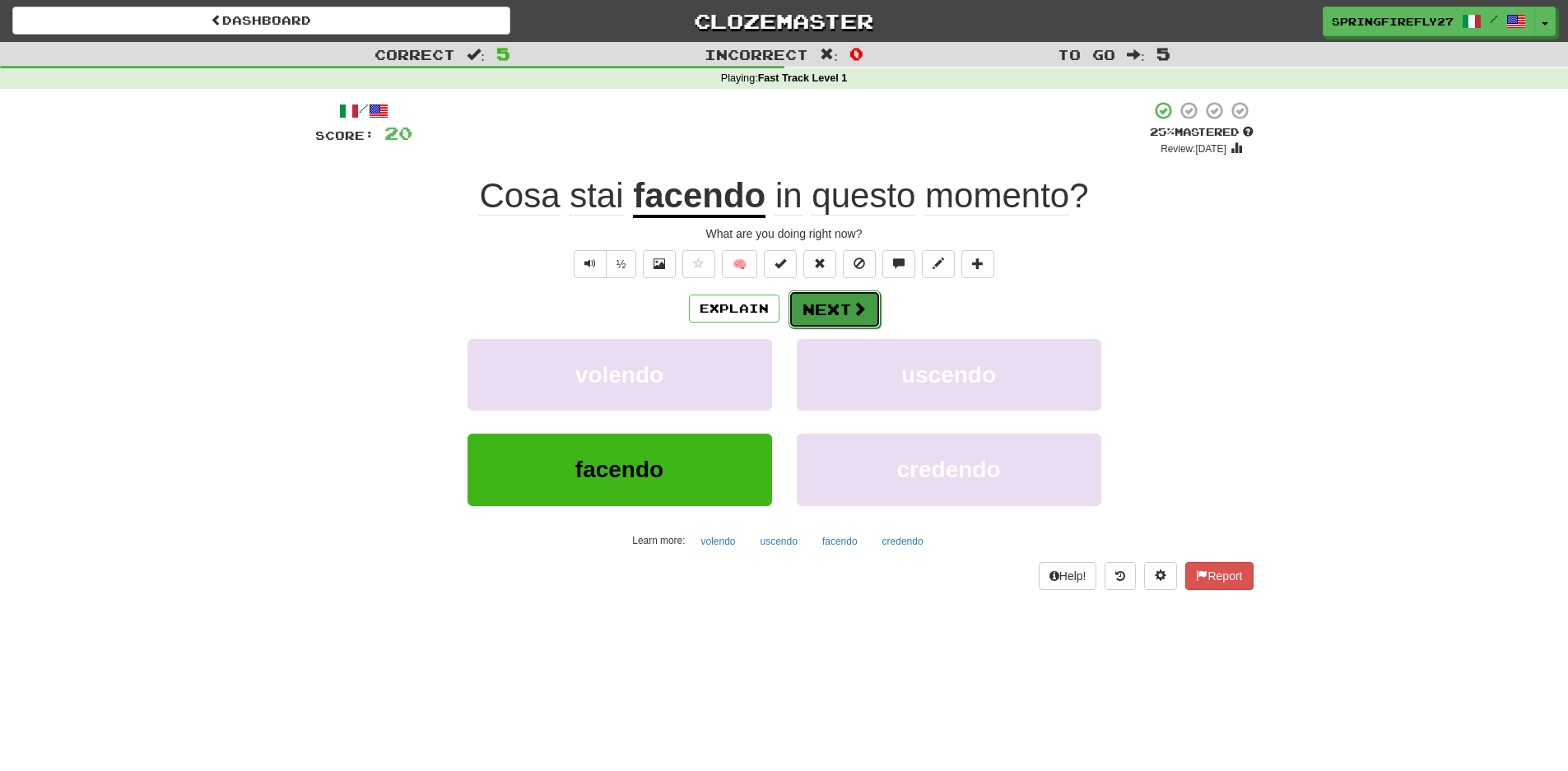
click at [831, 316] on button "Next" at bounding box center [834, 309] width 92 height 38
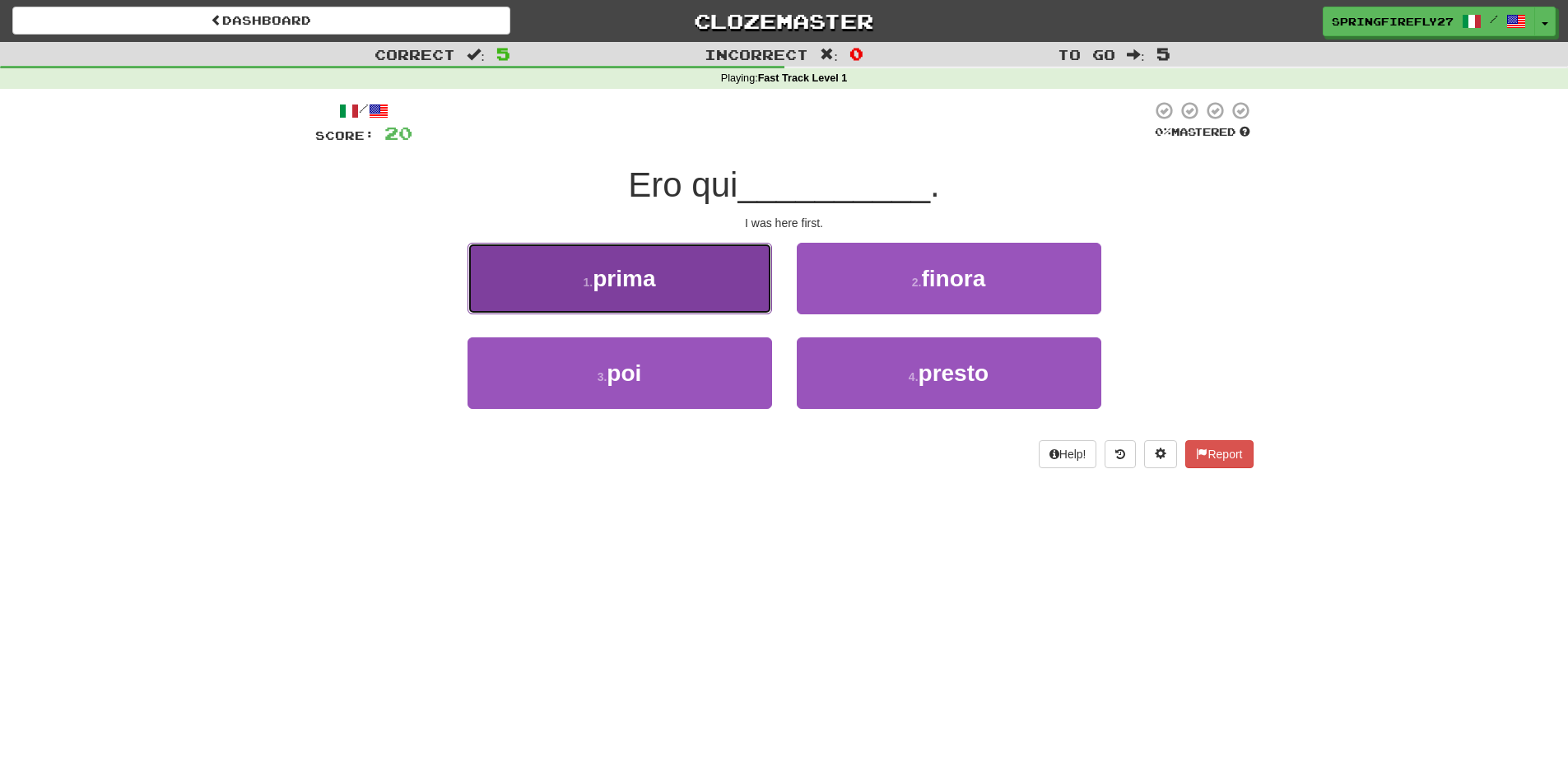
click at [636, 282] on span "prima" at bounding box center [624, 279] width 63 height 25
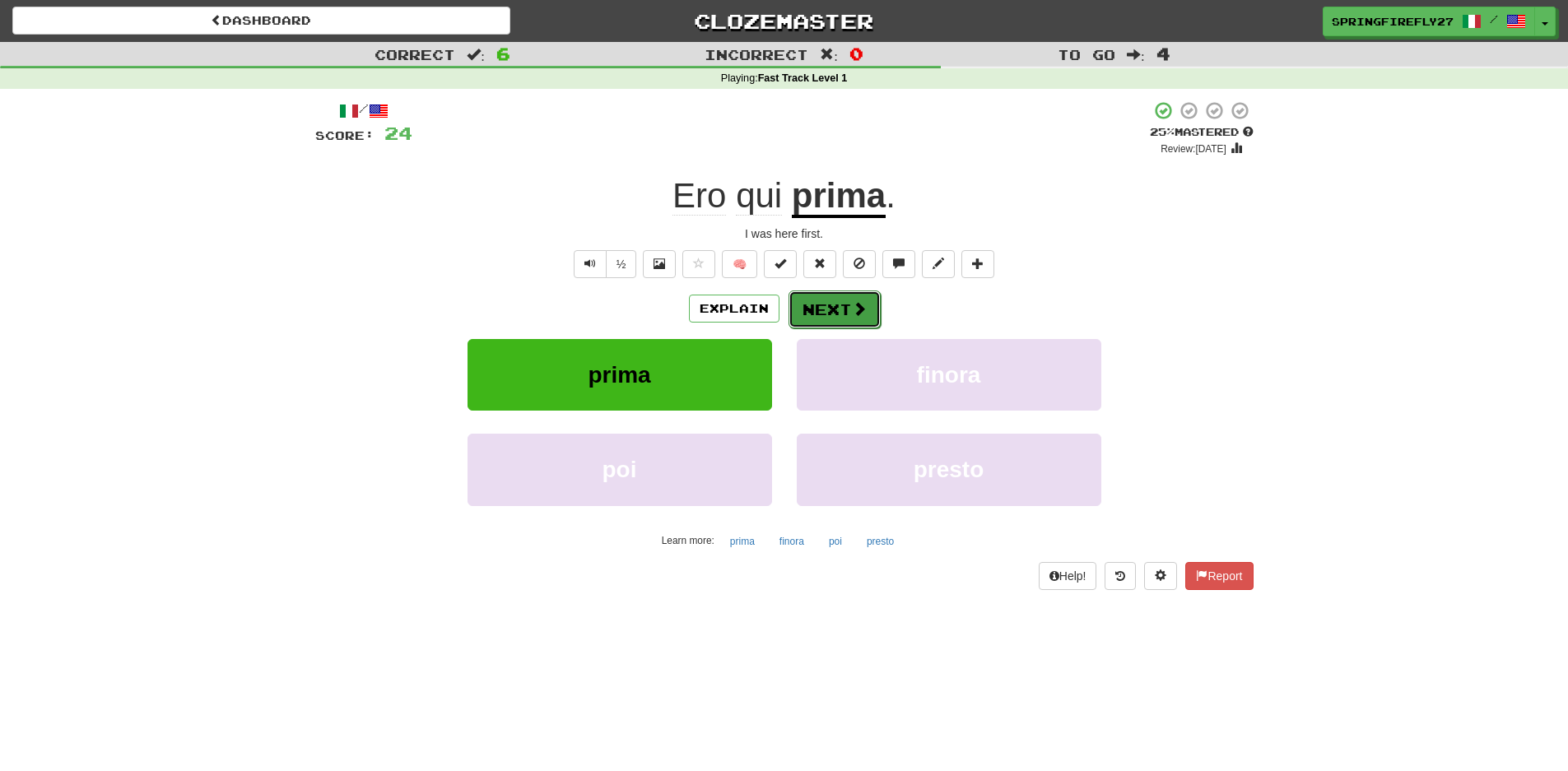
click at [848, 308] on button "Next" at bounding box center [834, 309] width 92 height 38
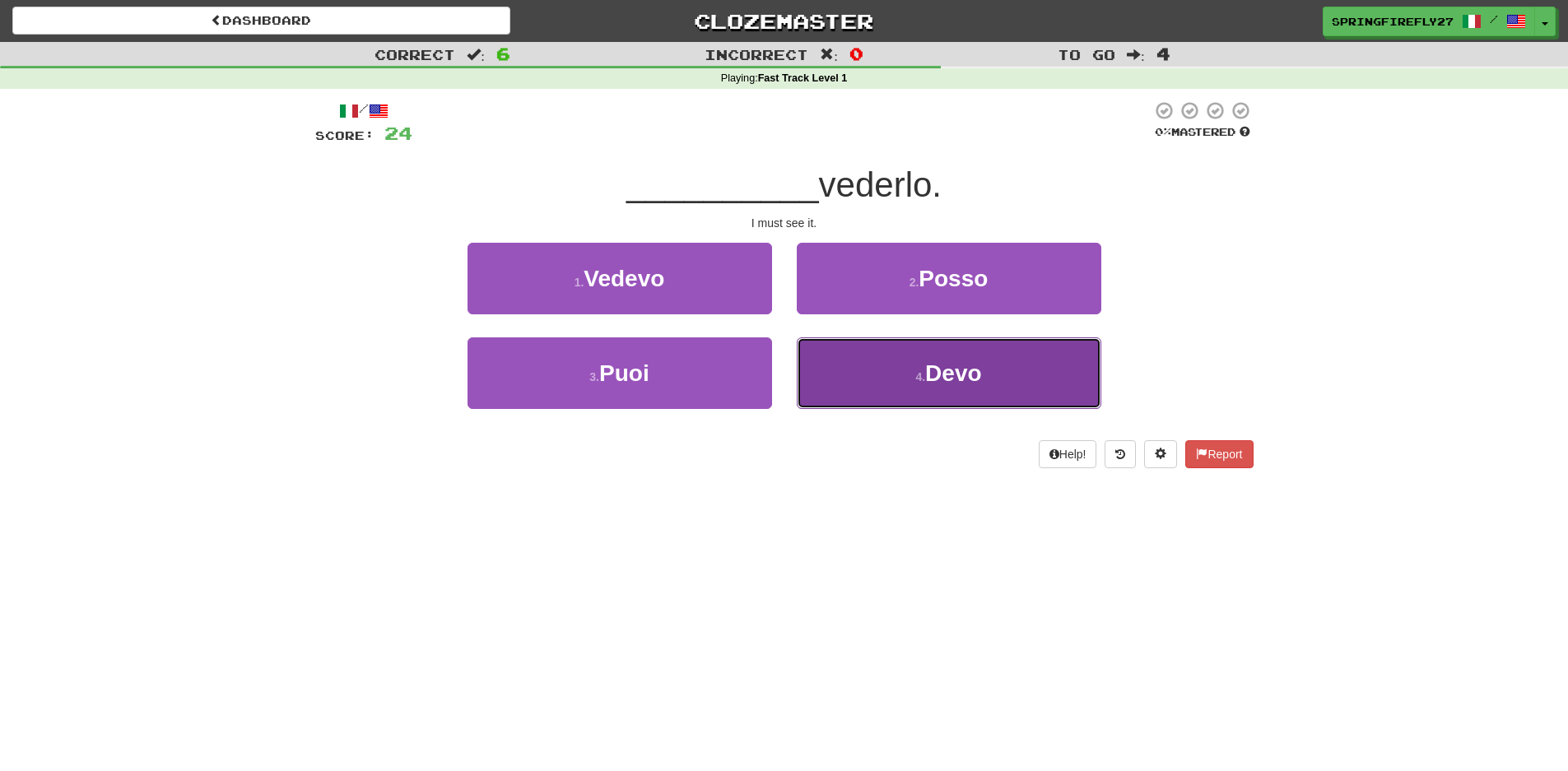
click at [933, 367] on span "Devo" at bounding box center [953, 373] width 56 height 25
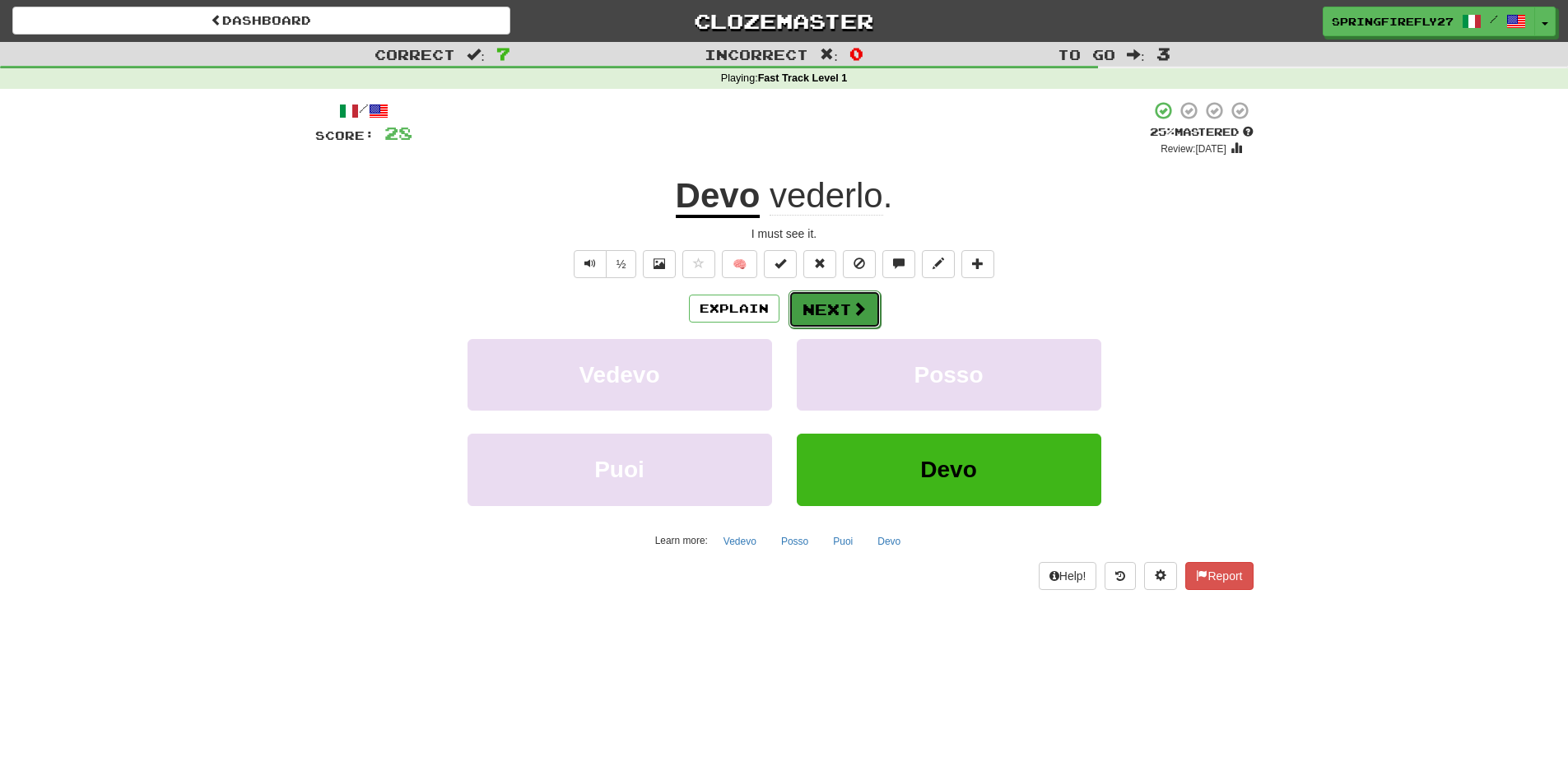
click at [845, 302] on button "Next" at bounding box center [834, 309] width 92 height 38
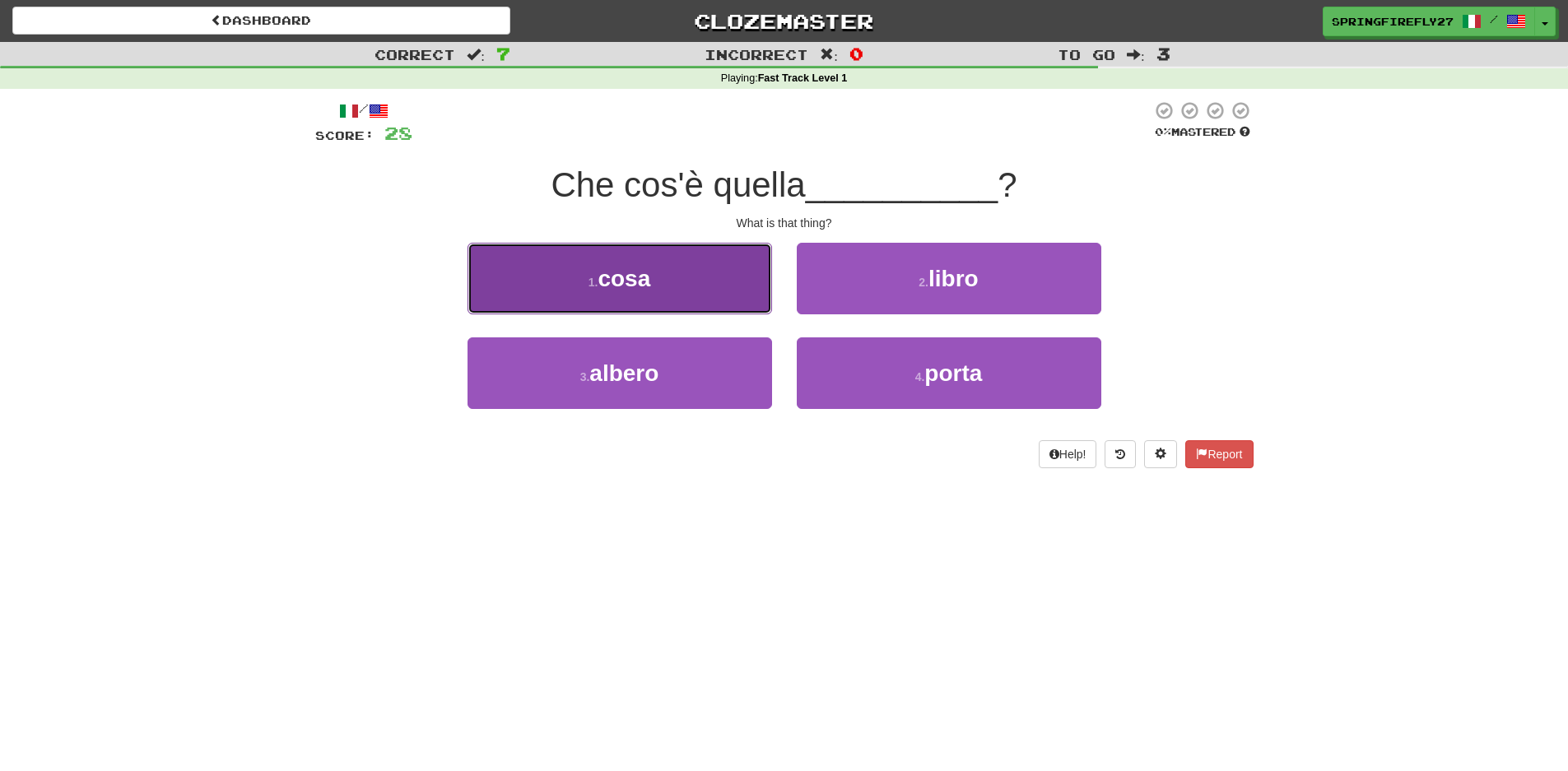
click at [640, 282] on span "cosa" at bounding box center [624, 279] width 53 height 25
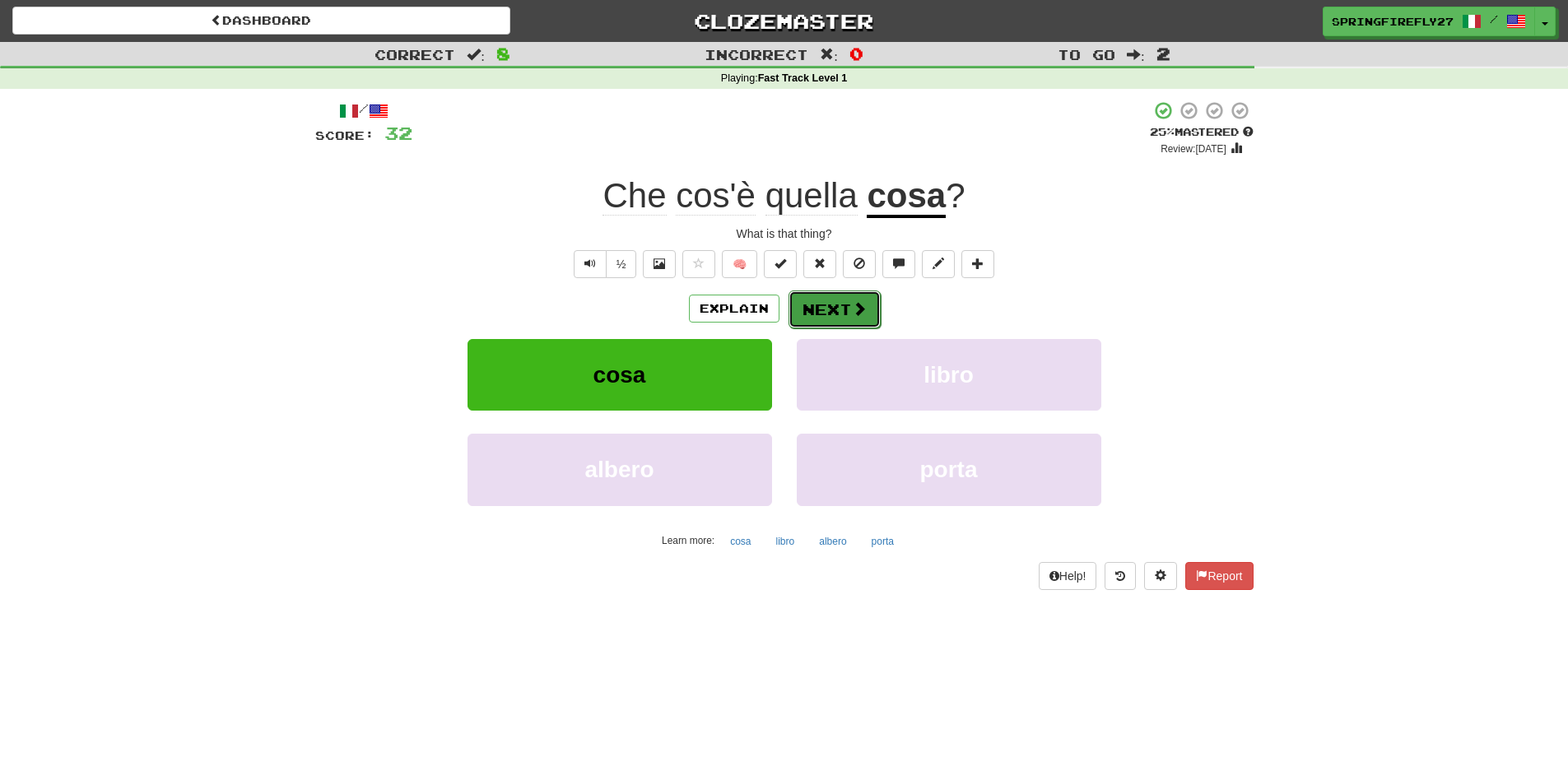
click at [834, 312] on button "Next" at bounding box center [834, 309] width 92 height 38
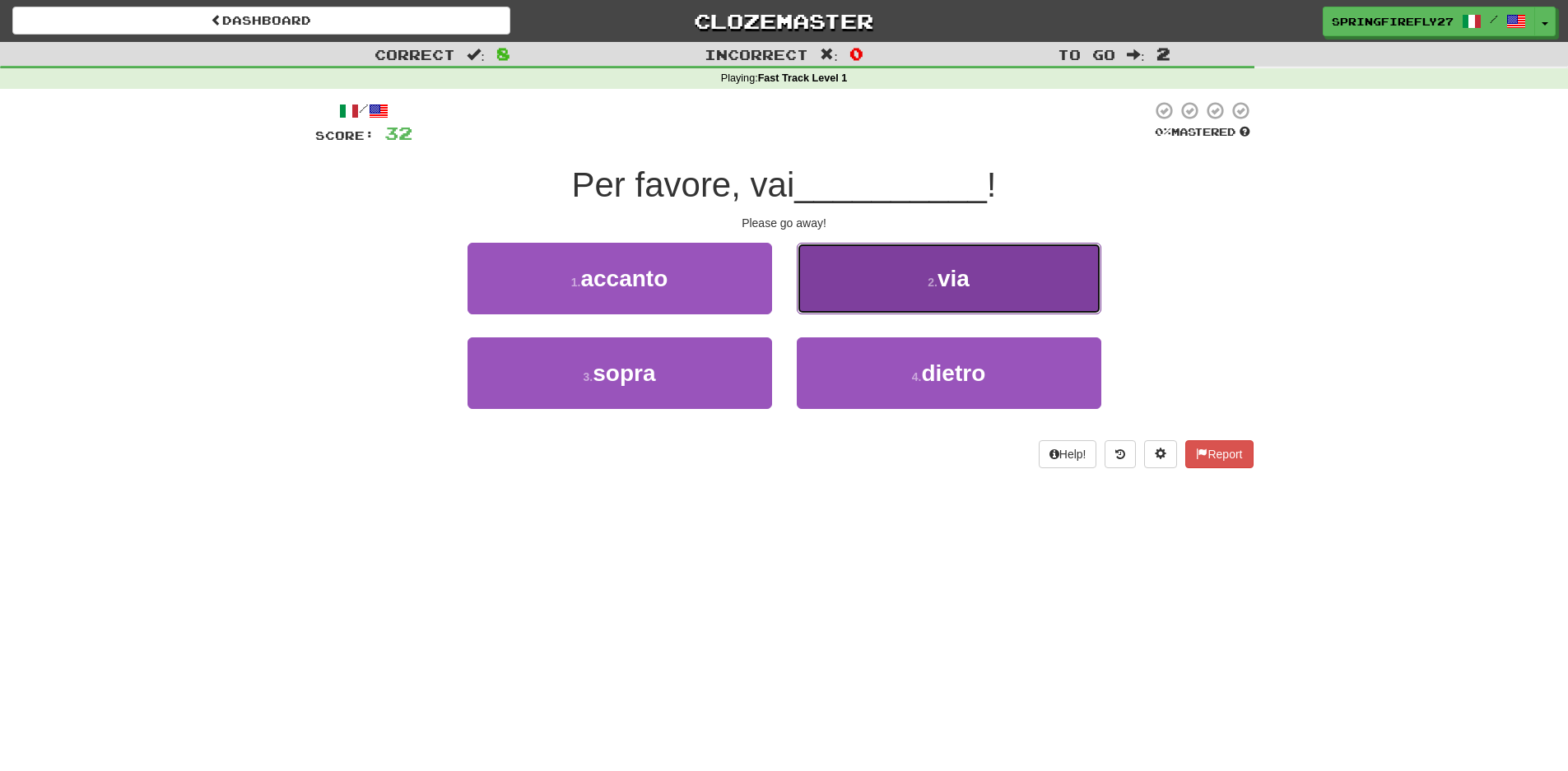
click at [938, 278] on small "2 ." at bounding box center [933, 283] width 10 height 13
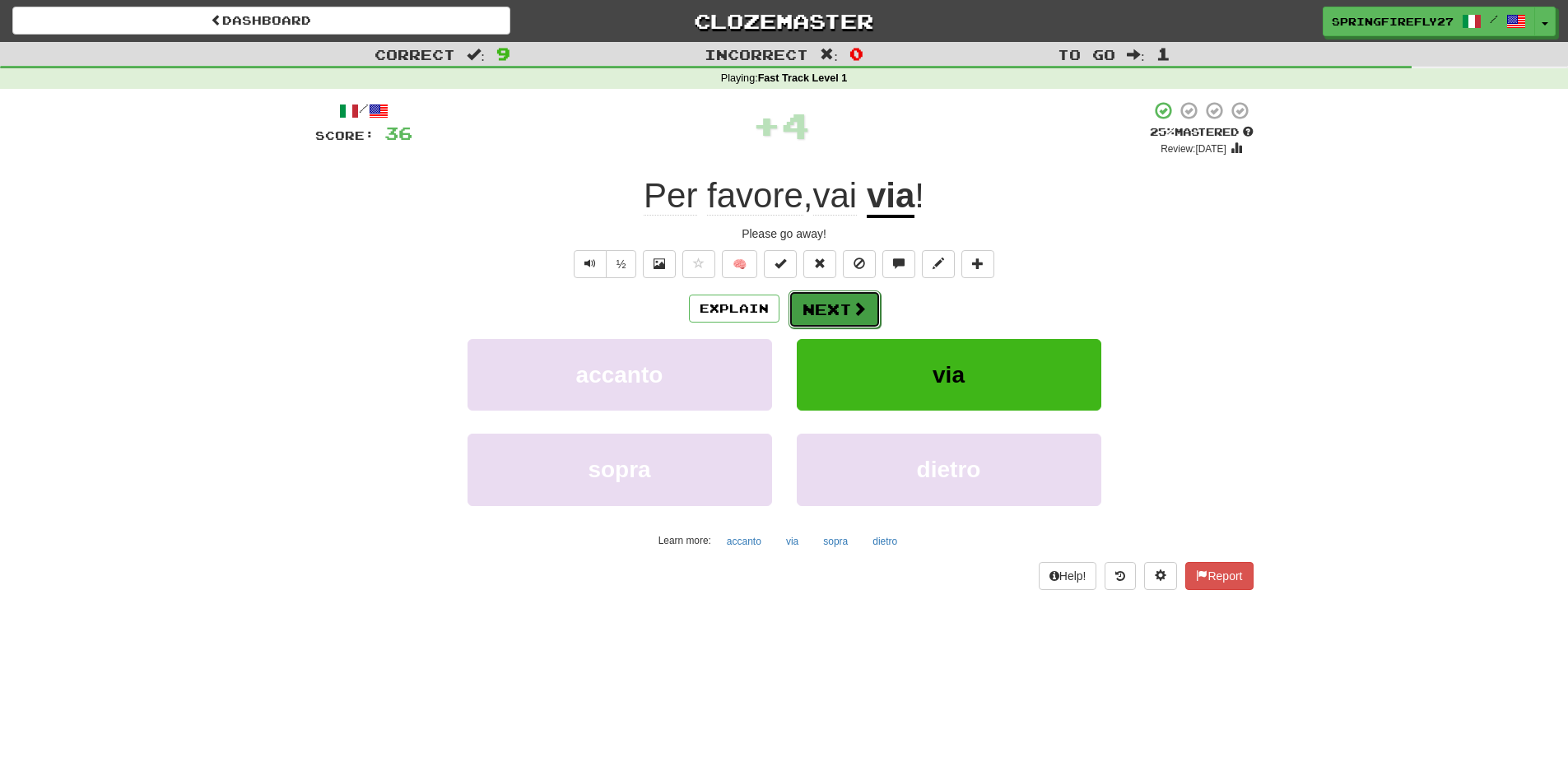
click at [845, 310] on button "Next" at bounding box center [834, 309] width 92 height 38
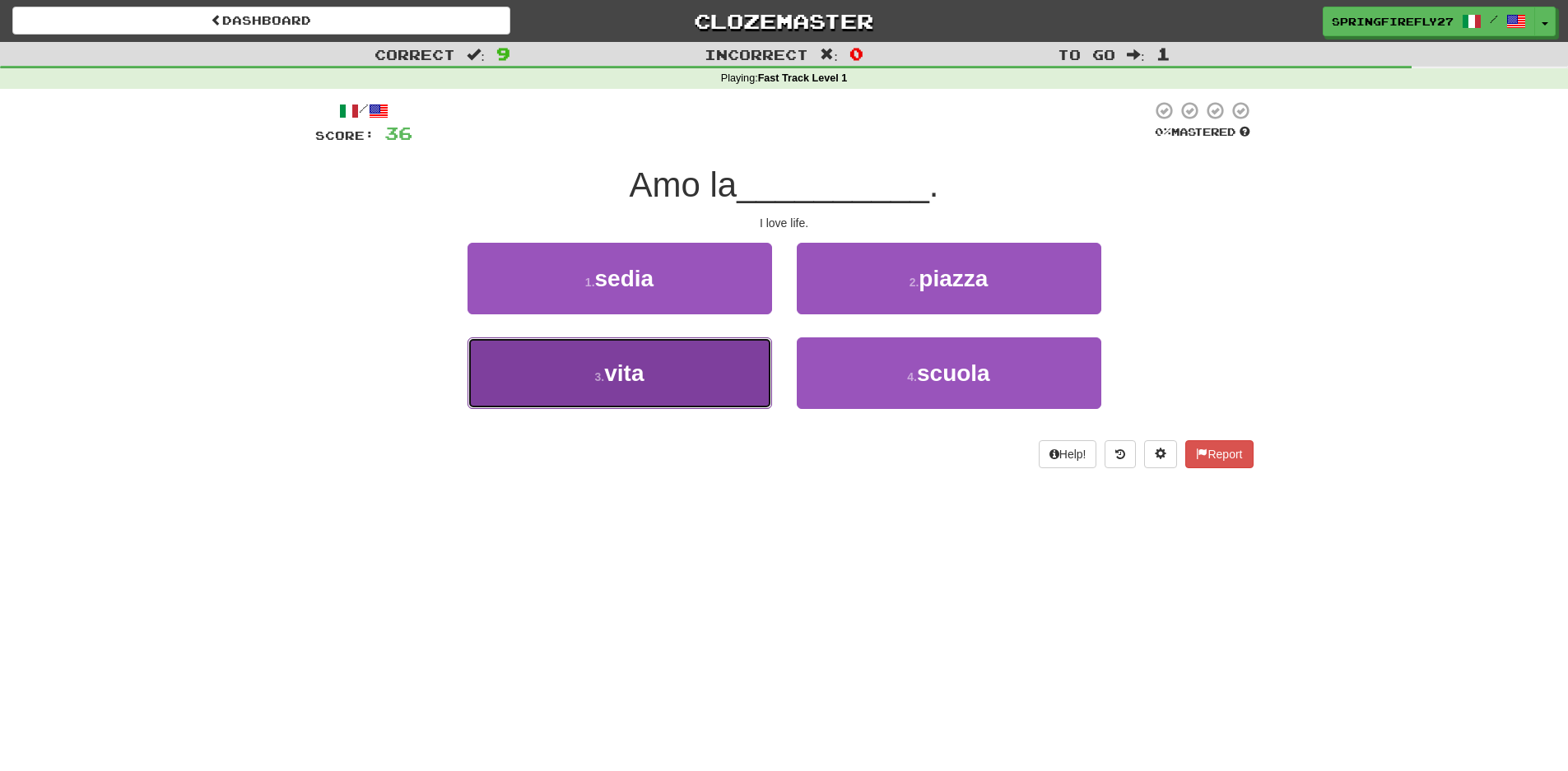
click at [631, 373] on span "vita" at bounding box center [624, 373] width 39 height 25
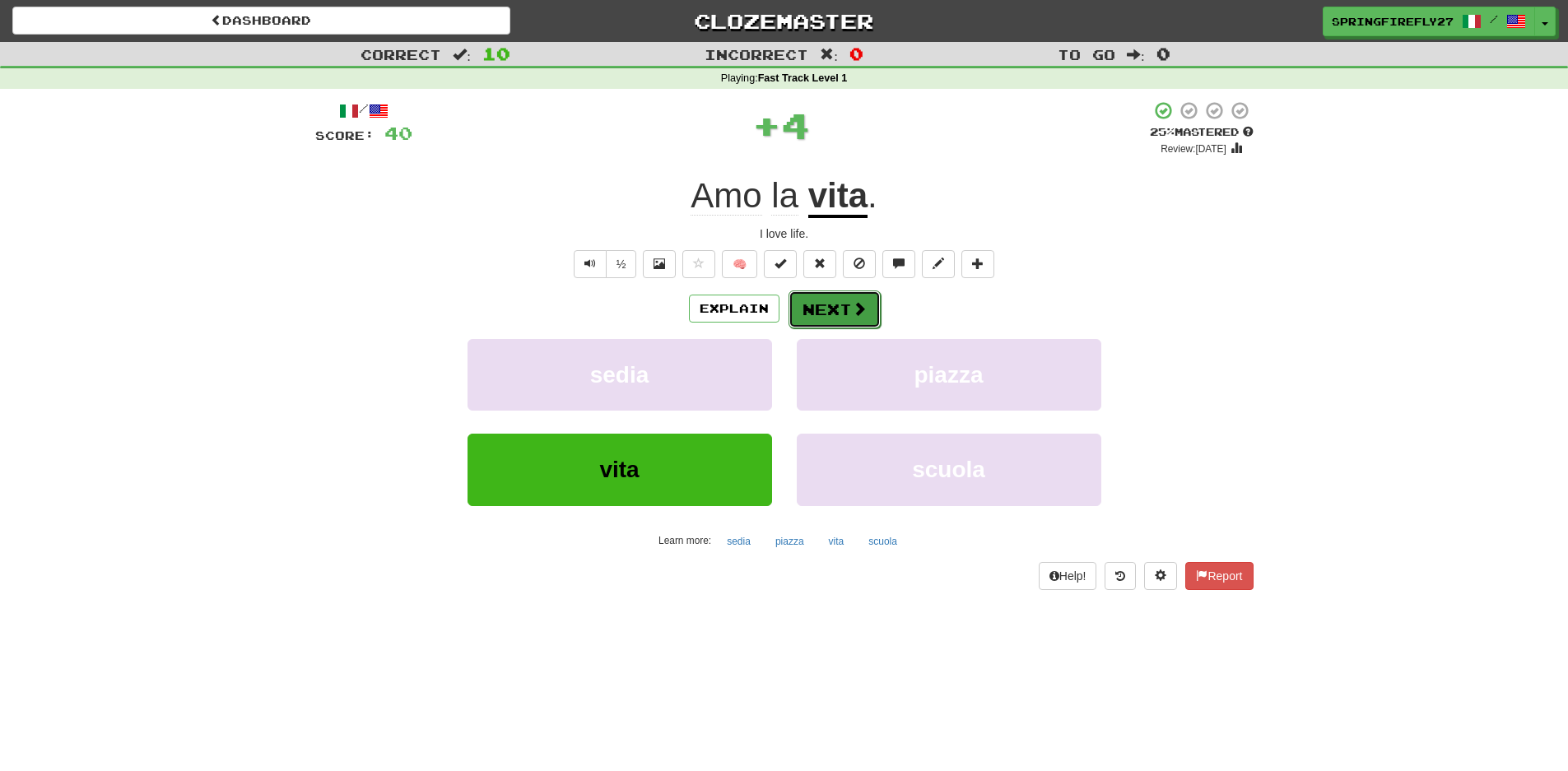
click at [847, 315] on button "Next" at bounding box center [834, 309] width 92 height 38
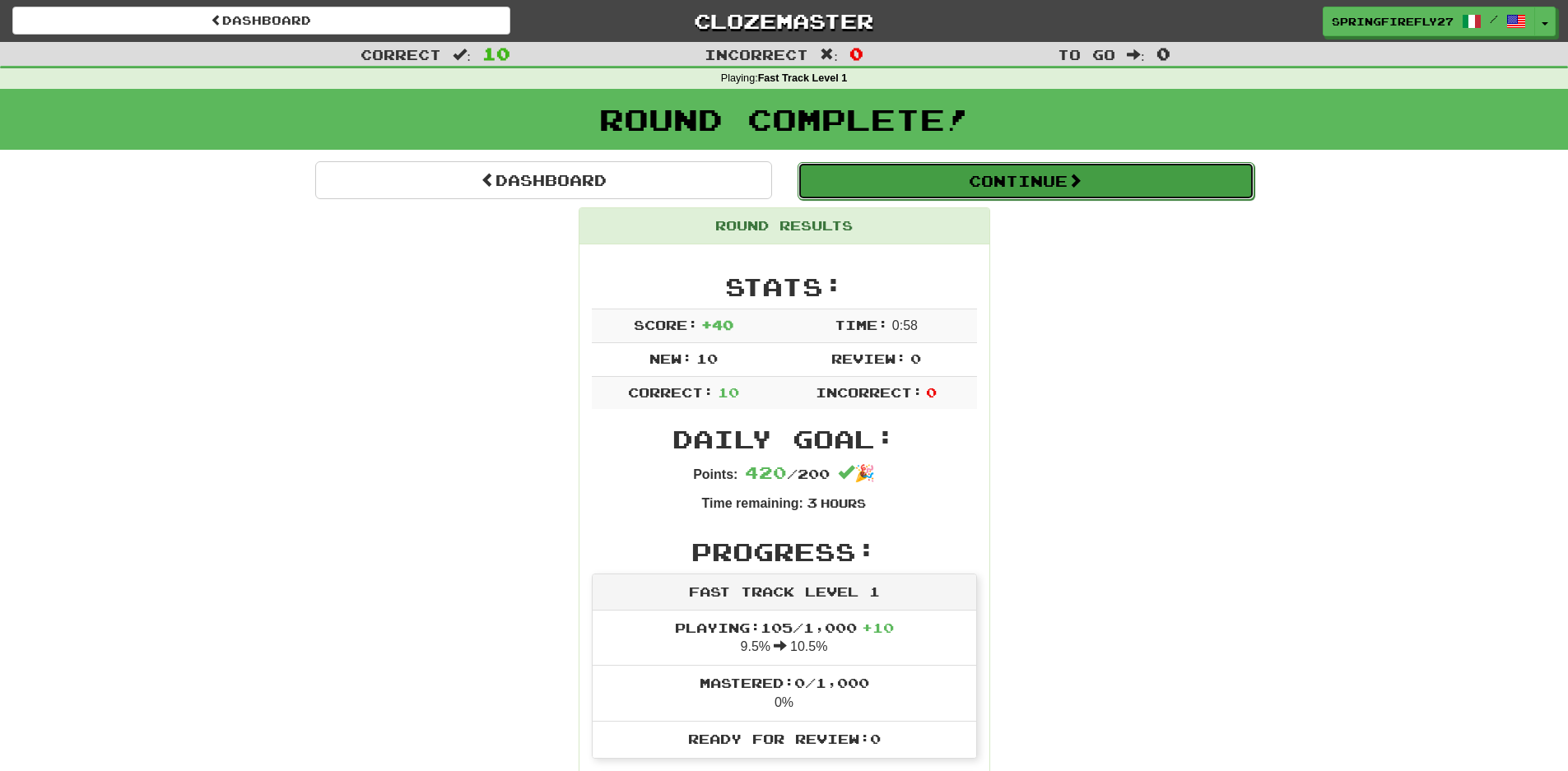
click at [923, 175] on button "Continue" at bounding box center [1026, 180] width 457 height 38
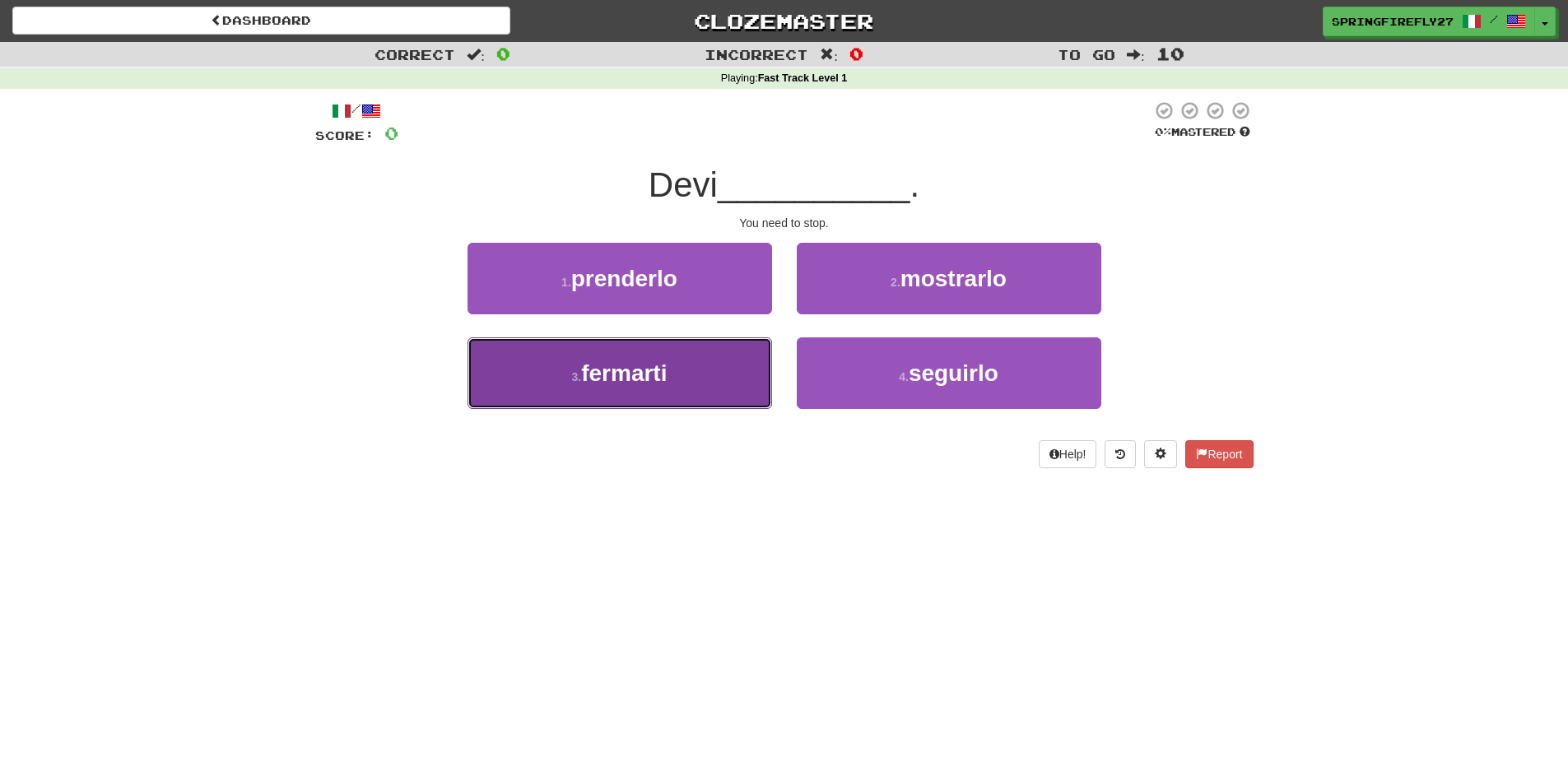
click at [640, 370] on span "fermarti" at bounding box center [624, 373] width 86 height 25
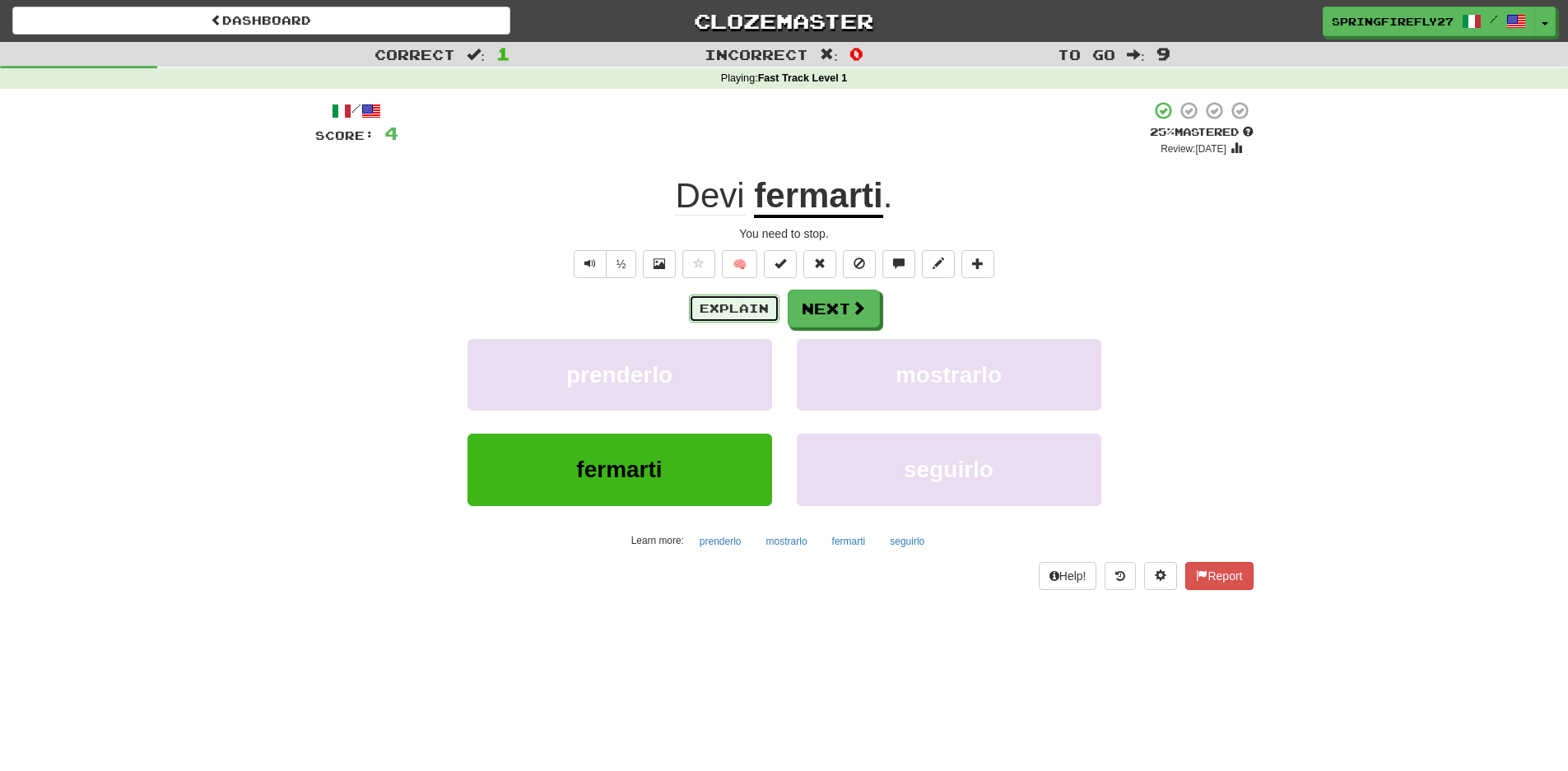
click at [705, 310] on button "Explain" at bounding box center [734, 308] width 91 height 28
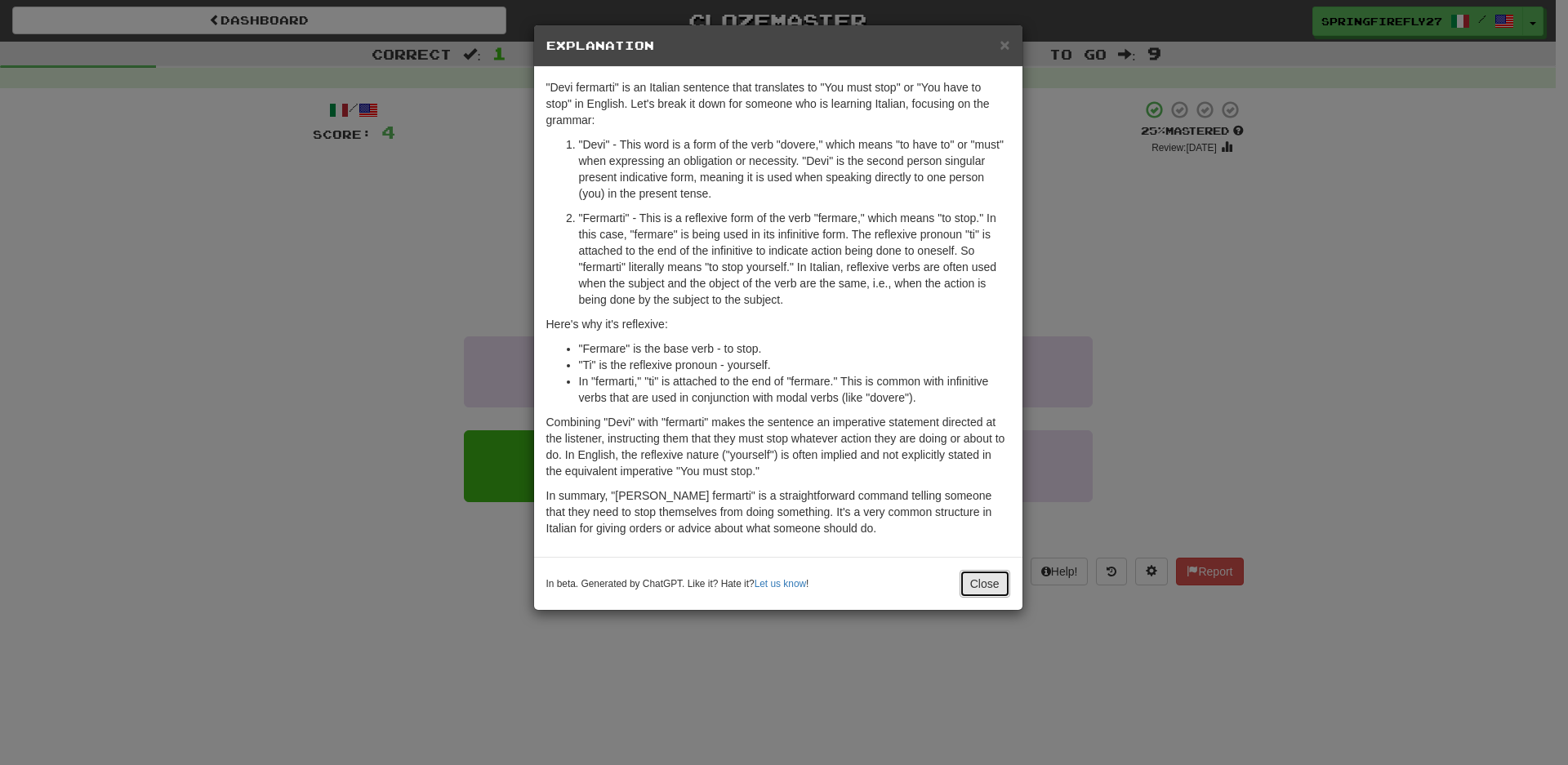
click at [983, 588] on button "Close" at bounding box center [984, 583] width 51 height 27
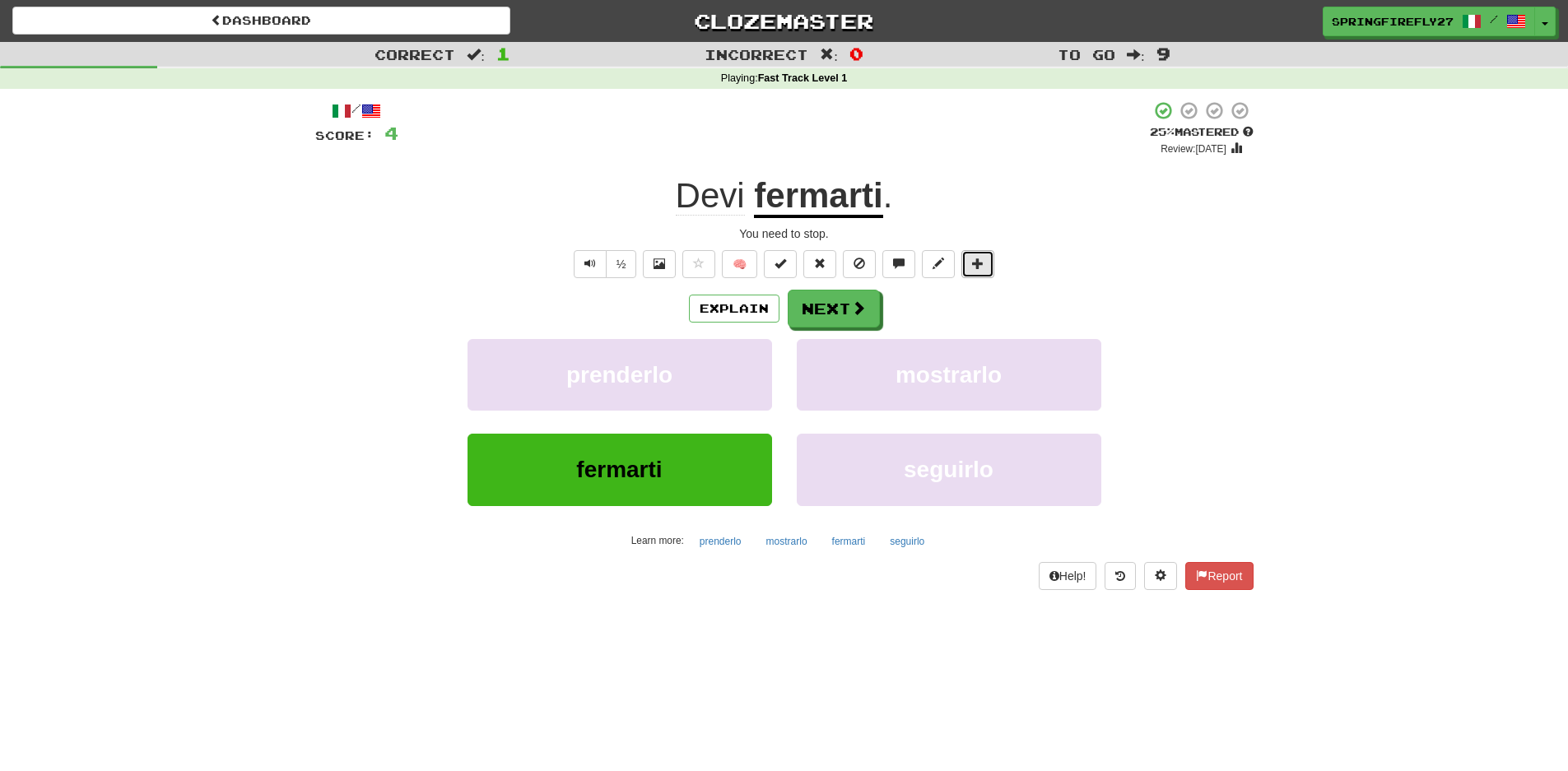
click at [979, 261] on span at bounding box center [978, 263] width 12 height 12
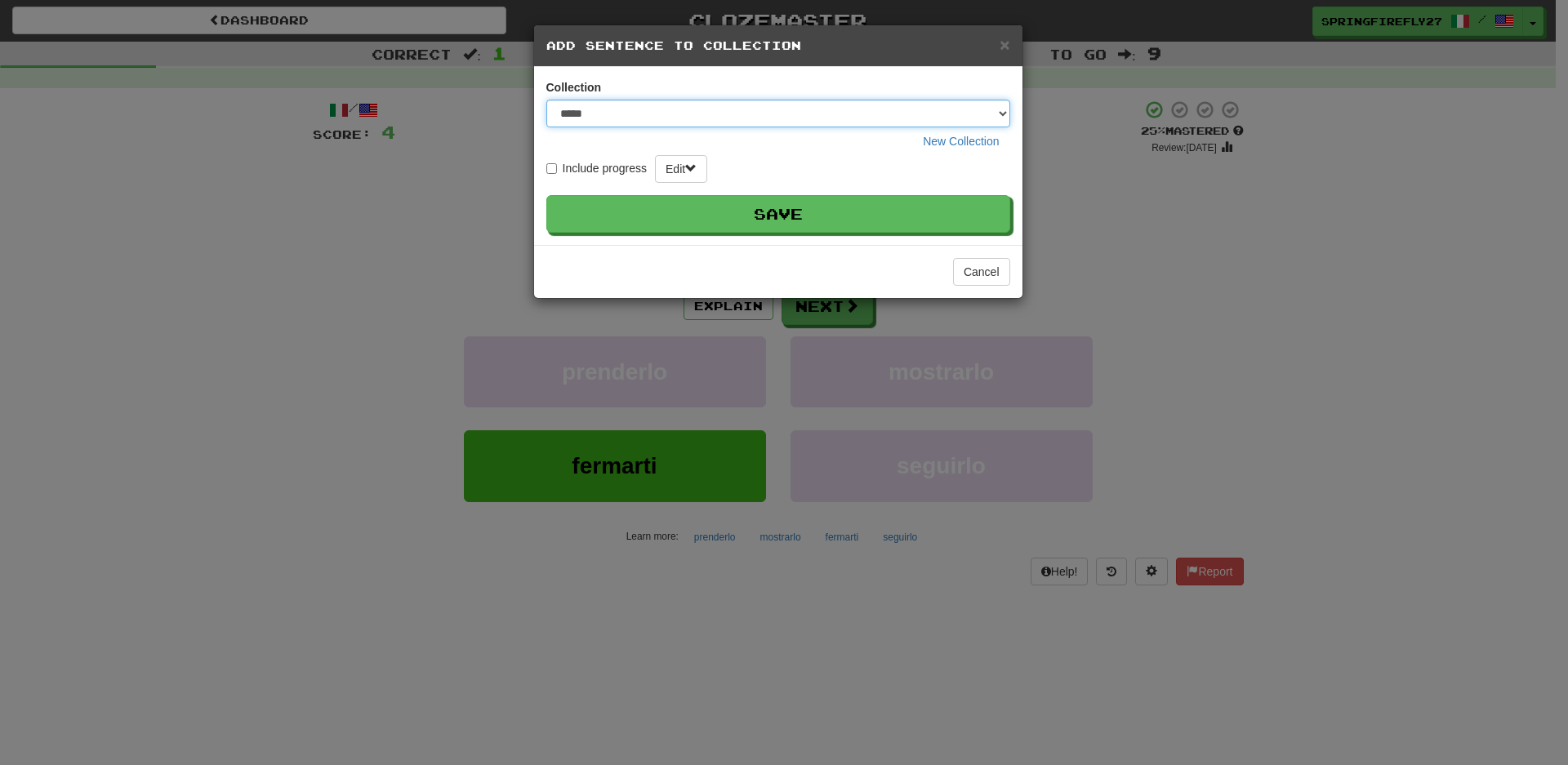
click at [999, 114] on select "*****" at bounding box center [778, 113] width 464 height 27
click at [653, 118] on select "*****" at bounding box center [778, 113] width 464 height 27
click at [633, 118] on select "*****" at bounding box center [778, 113] width 464 height 27
click at [691, 171] on span at bounding box center [691, 168] width 12 height 12
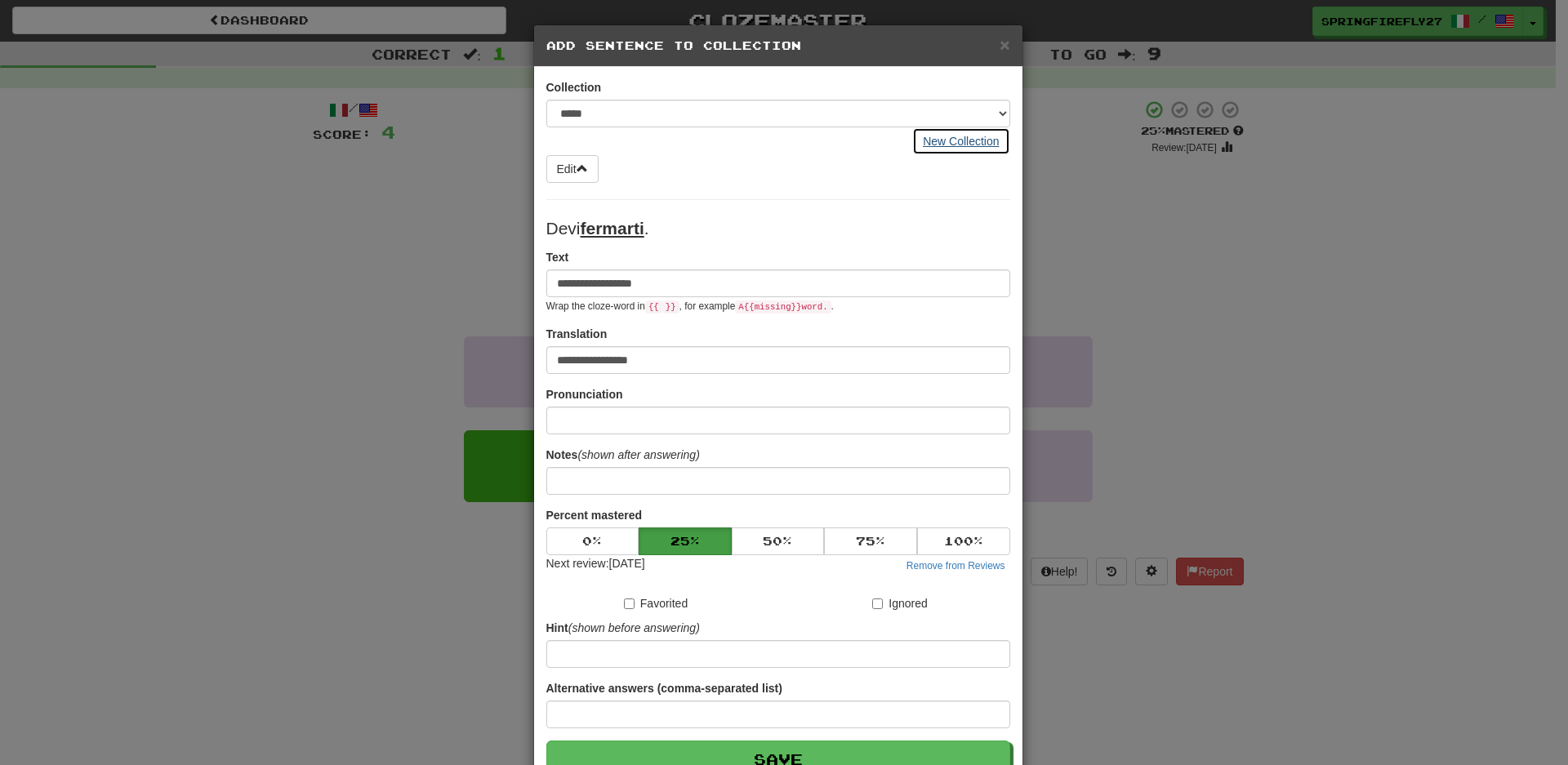
click at [971, 136] on button "New Collection" at bounding box center [960, 141] width 97 height 27
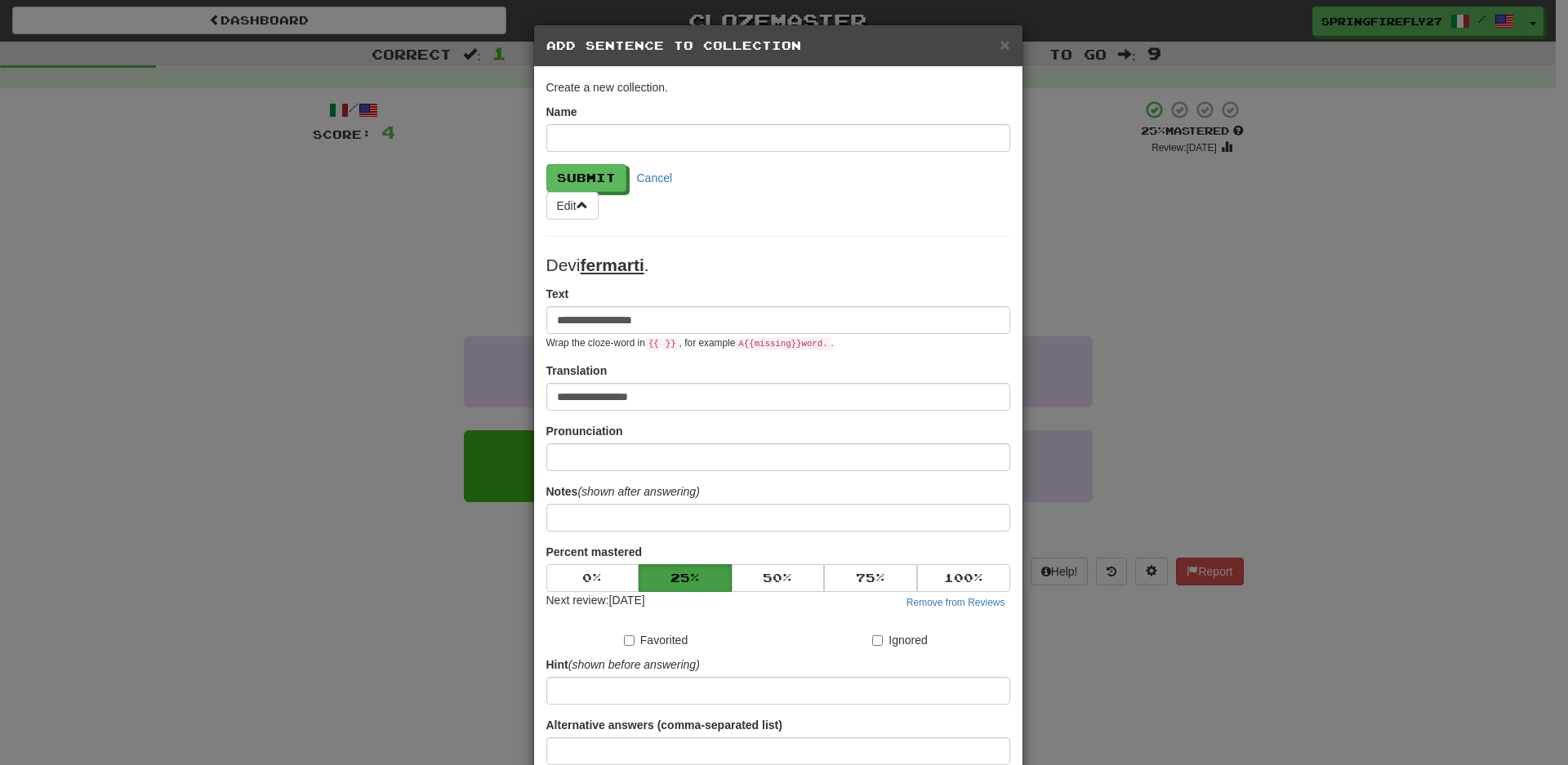
click at [767, 140] on input "text" at bounding box center [778, 137] width 464 height 27
type input "*****"
click at [598, 181] on button "Submit" at bounding box center [587, 178] width 80 height 27
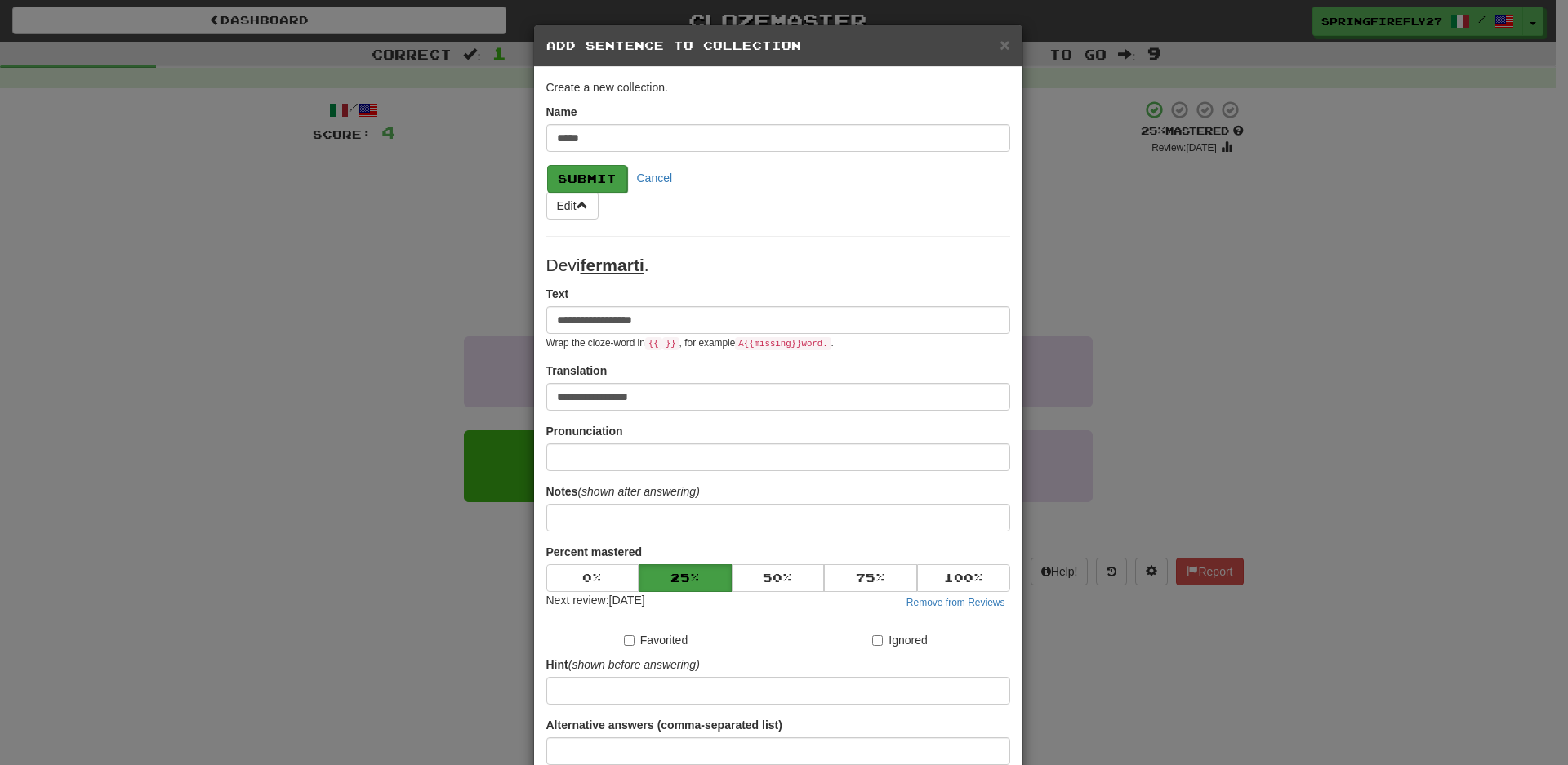
select select "*****"
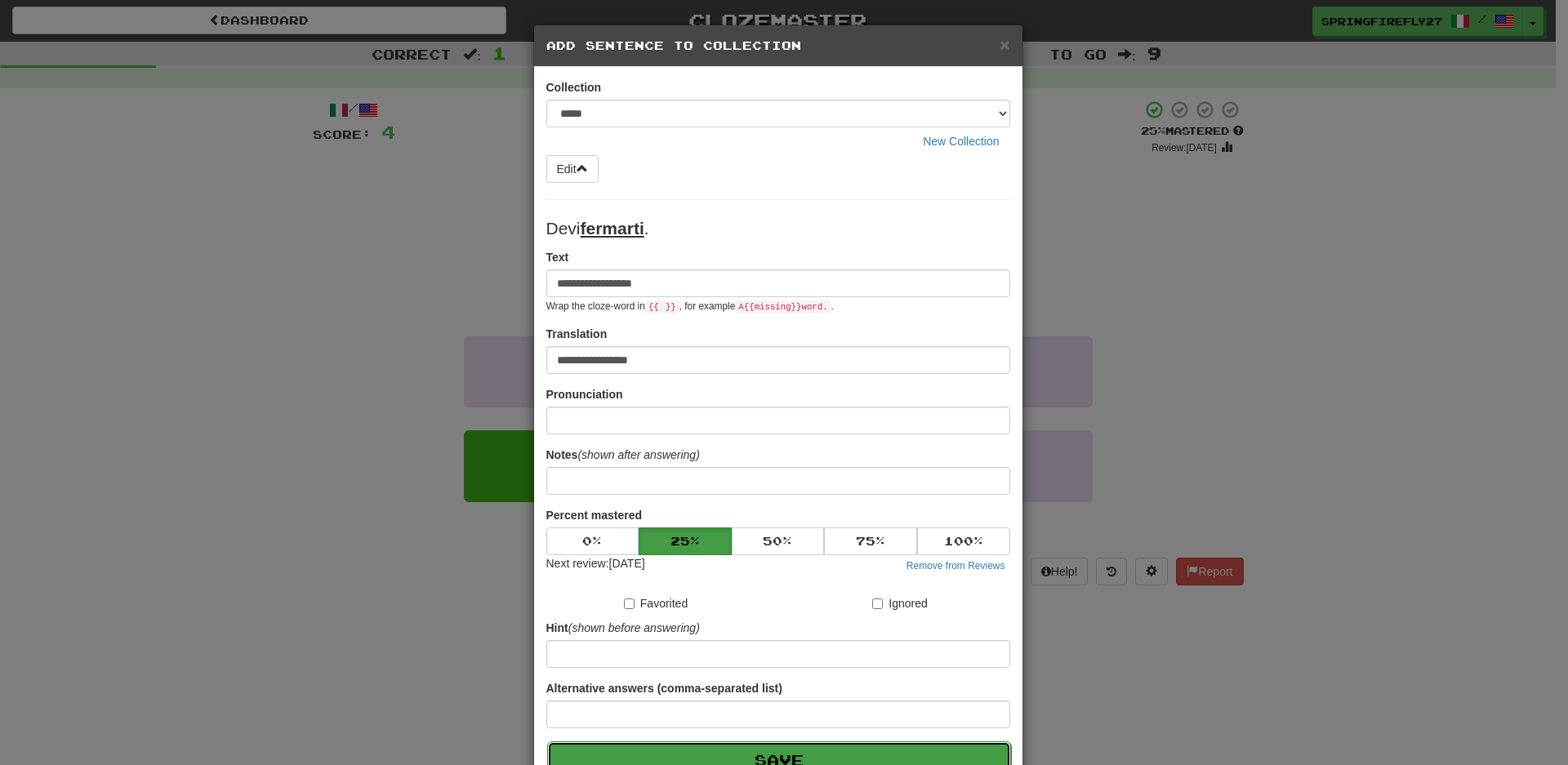
click at [774, 744] on button "Save" at bounding box center [779, 759] width 464 height 37
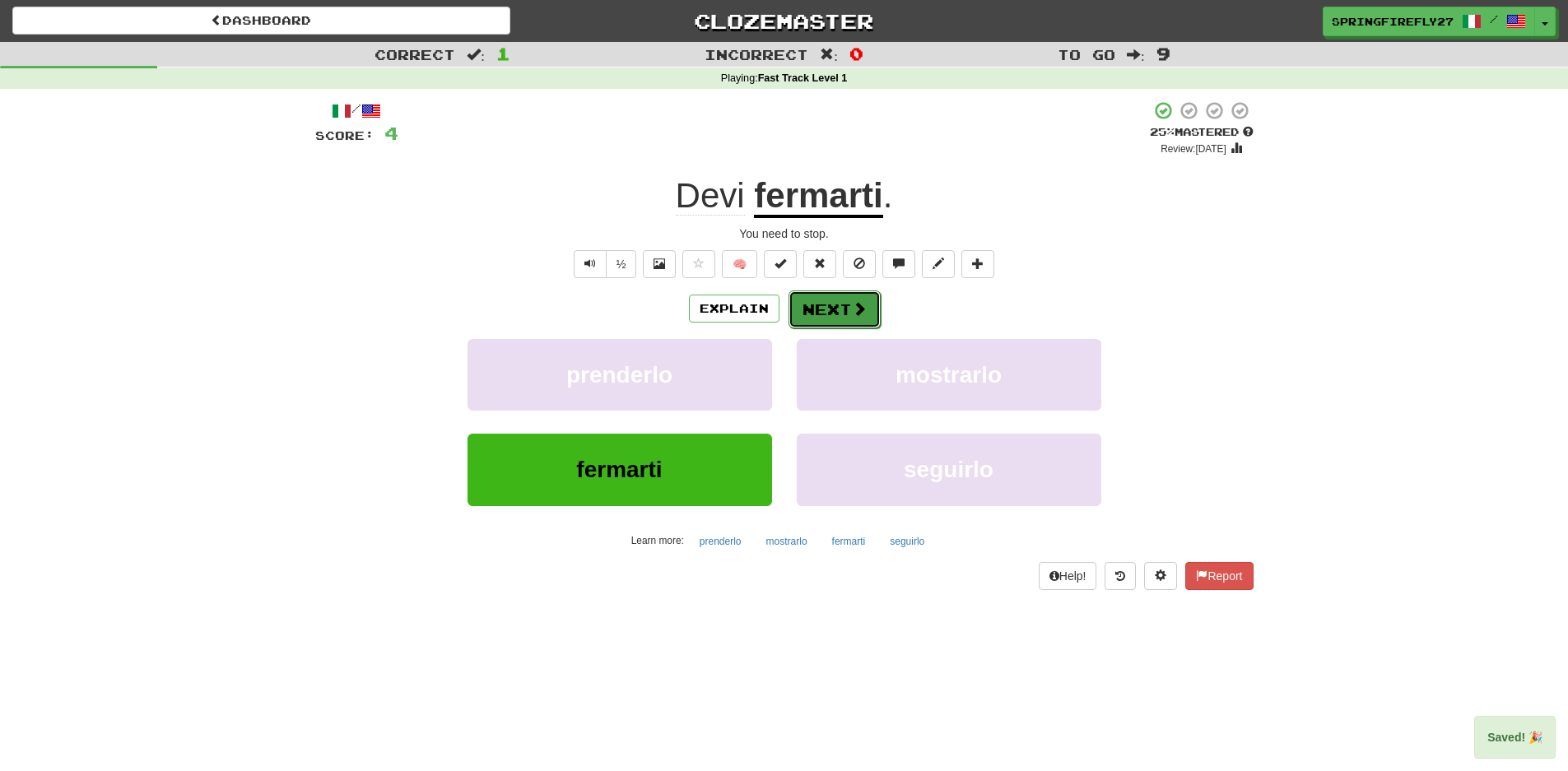
click at [830, 319] on button "Next" at bounding box center [834, 309] width 92 height 38
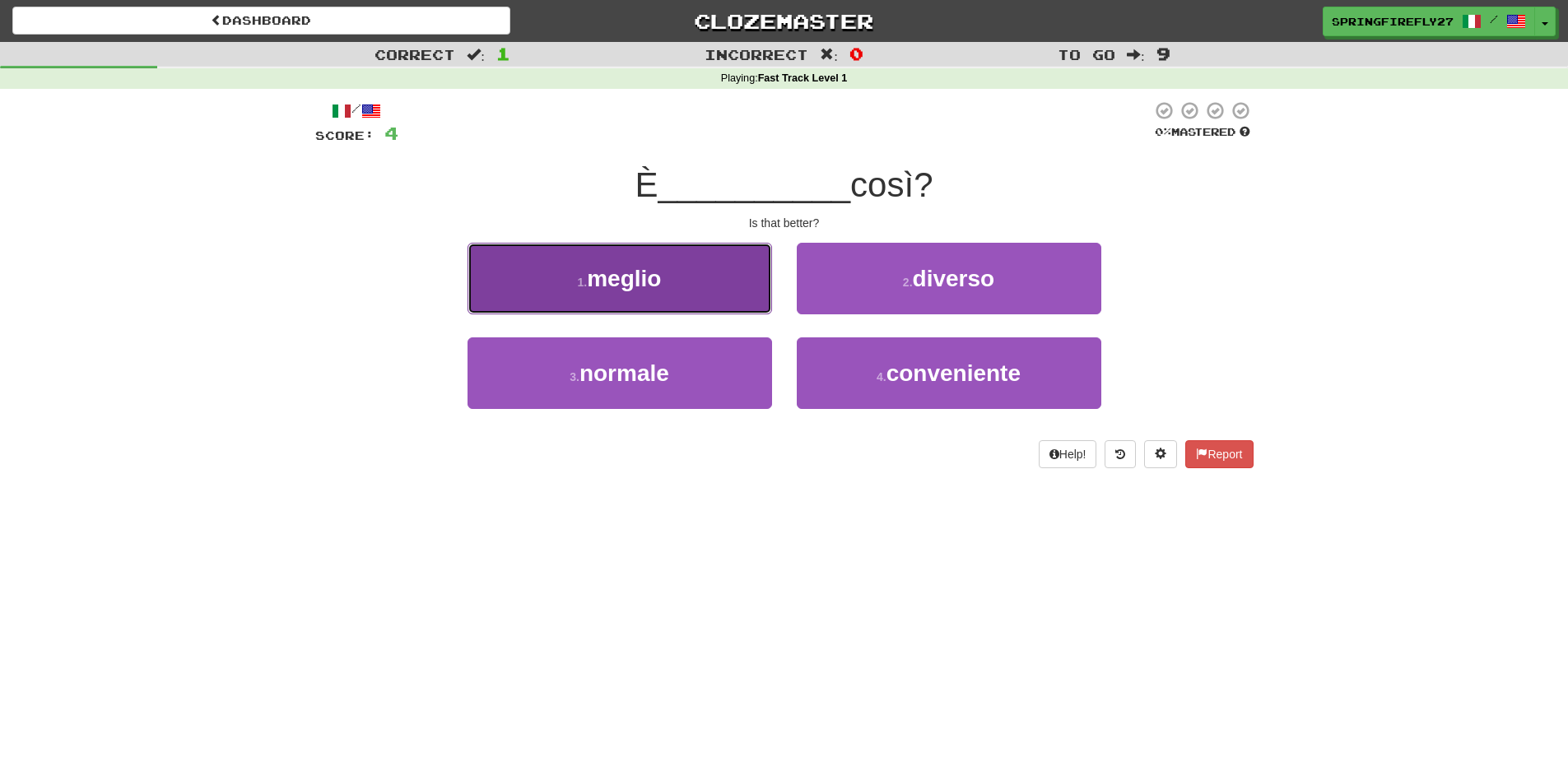
click at [609, 277] on span "meglio" at bounding box center [624, 279] width 74 height 25
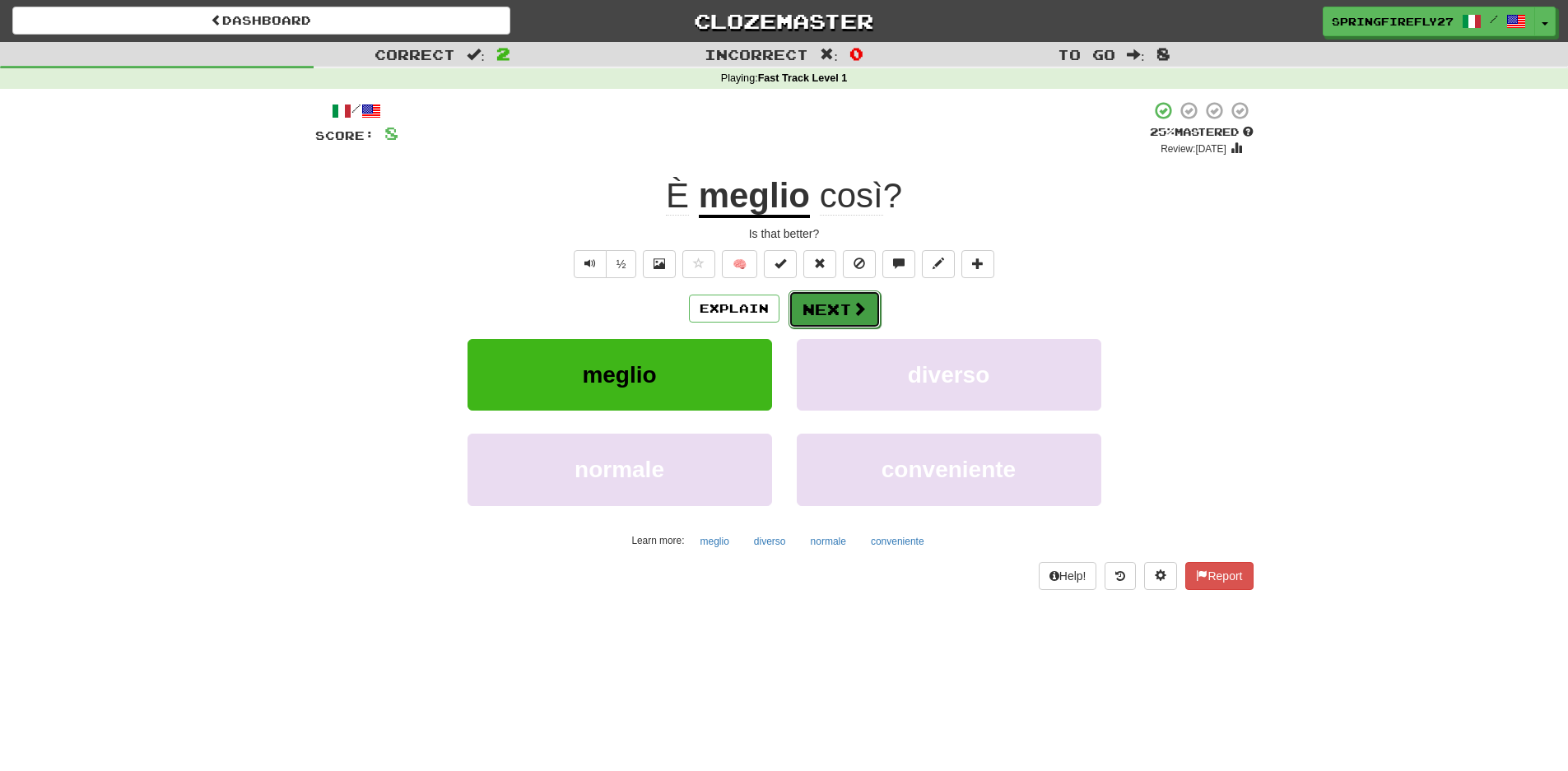
click at [814, 304] on button "Next" at bounding box center [834, 309] width 92 height 38
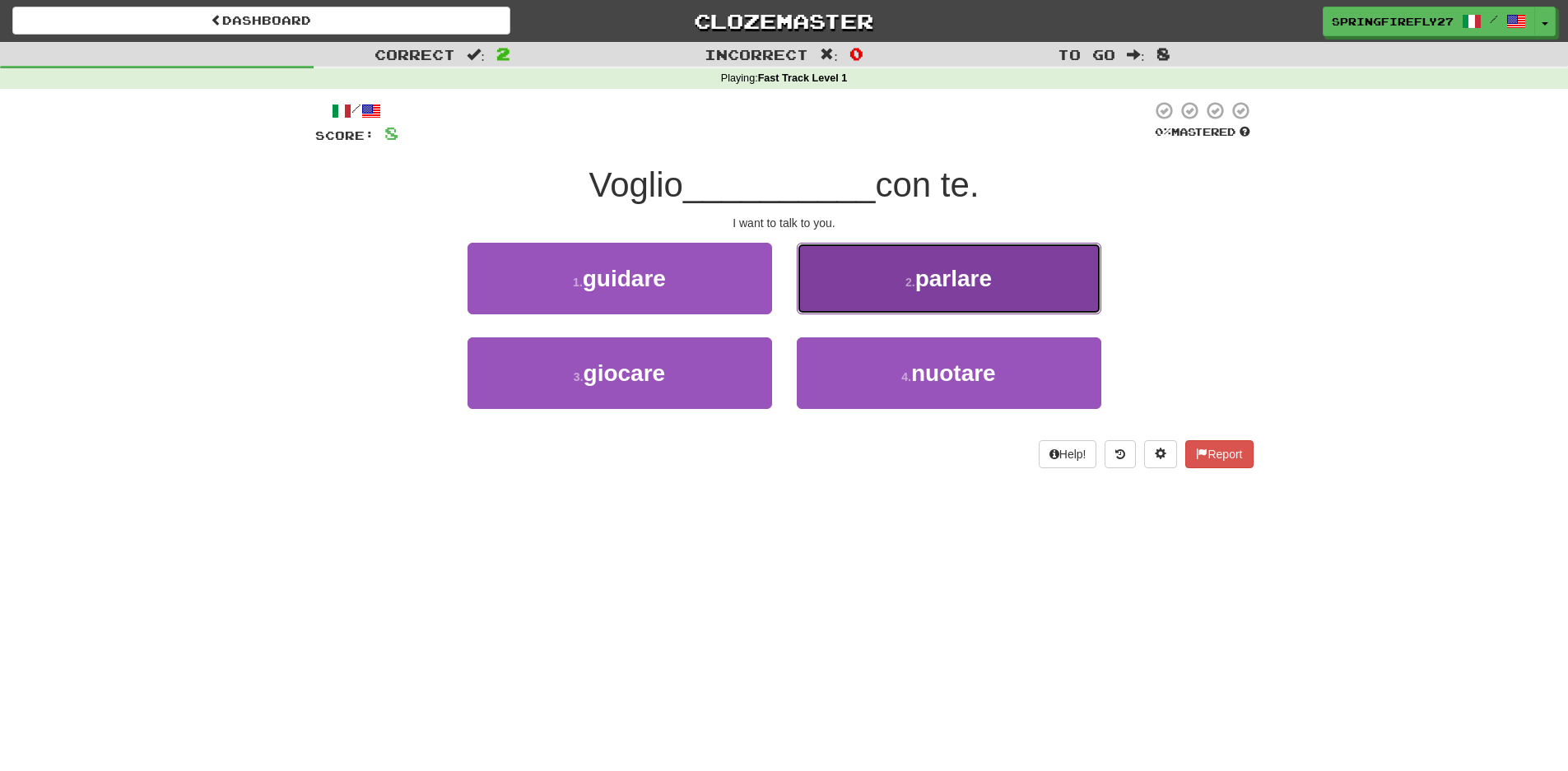
click at [952, 276] on span "parlare" at bounding box center [953, 279] width 76 height 25
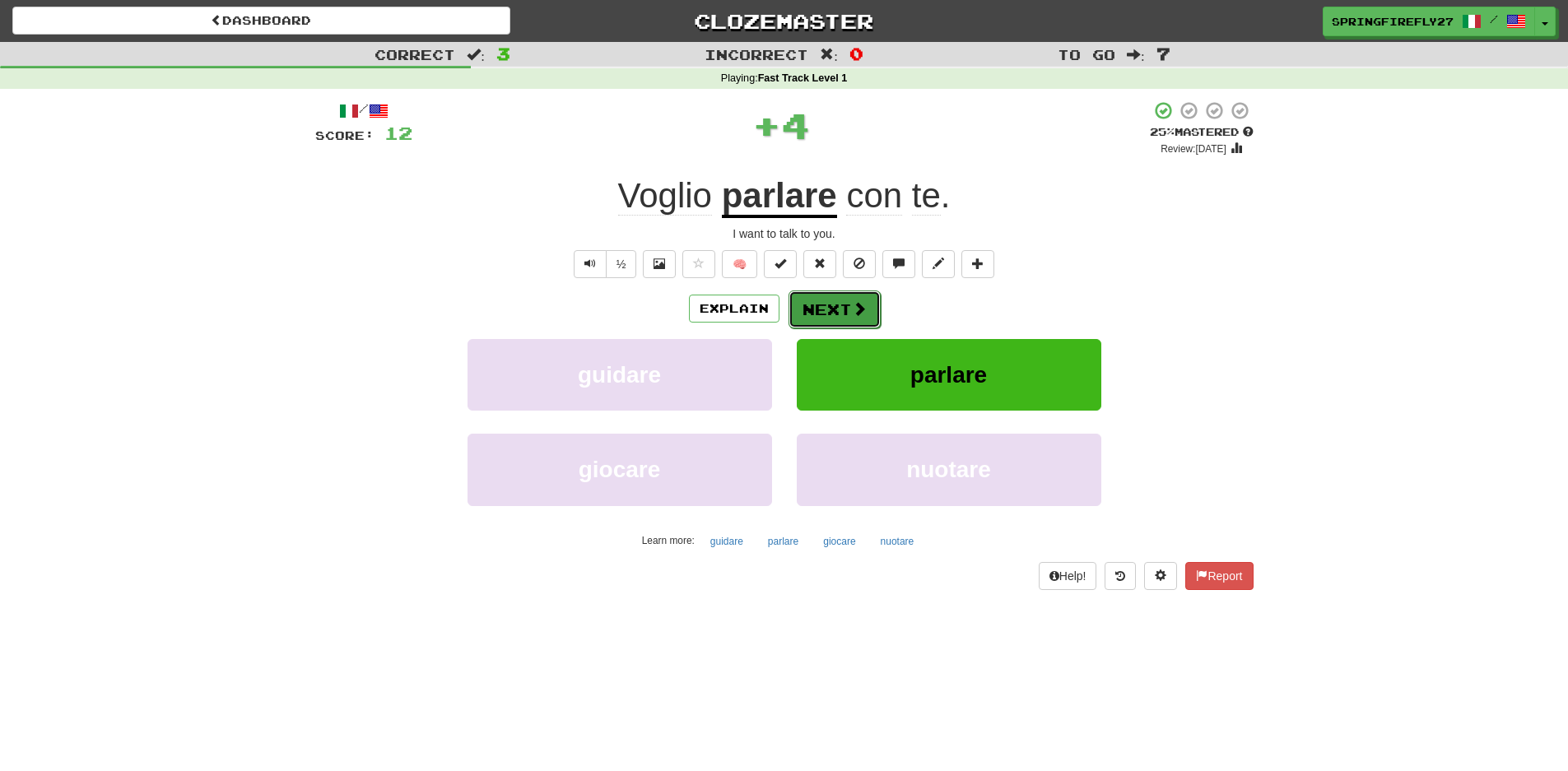
click at [818, 315] on button "Next" at bounding box center [834, 309] width 92 height 38
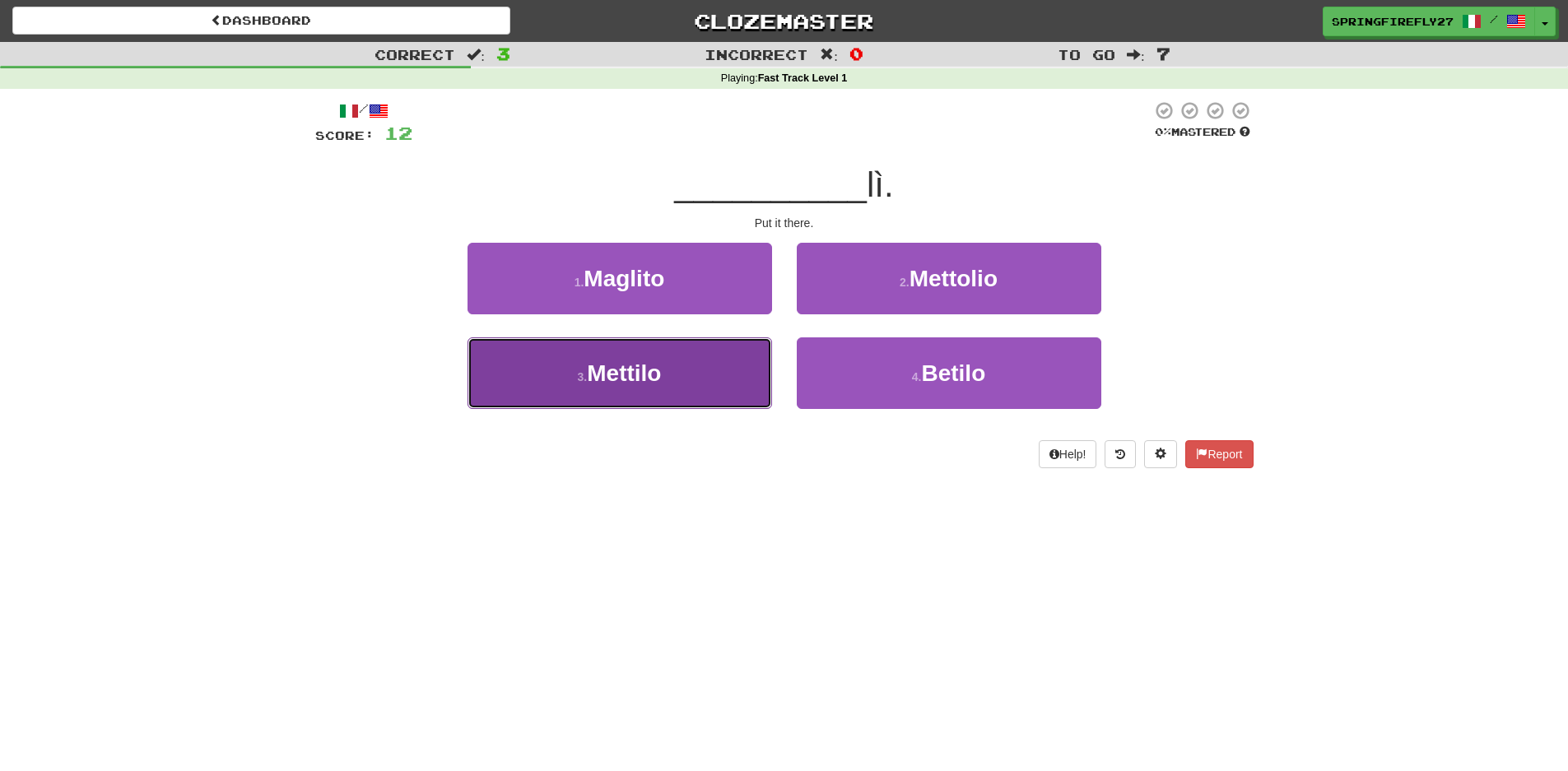
click at [630, 371] on span "Mettilo" at bounding box center [624, 373] width 74 height 25
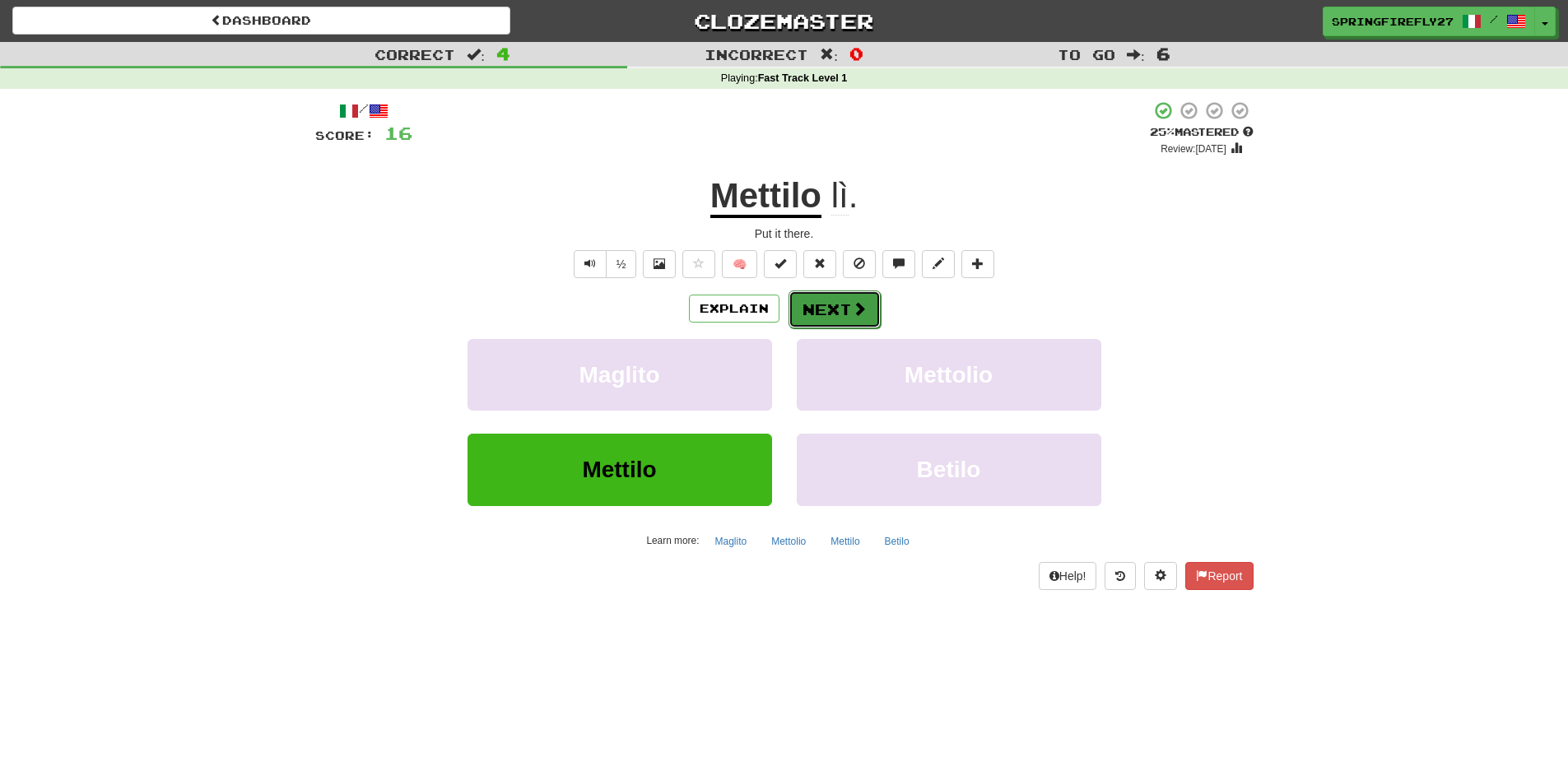
click at [826, 315] on button "Next" at bounding box center [834, 309] width 92 height 38
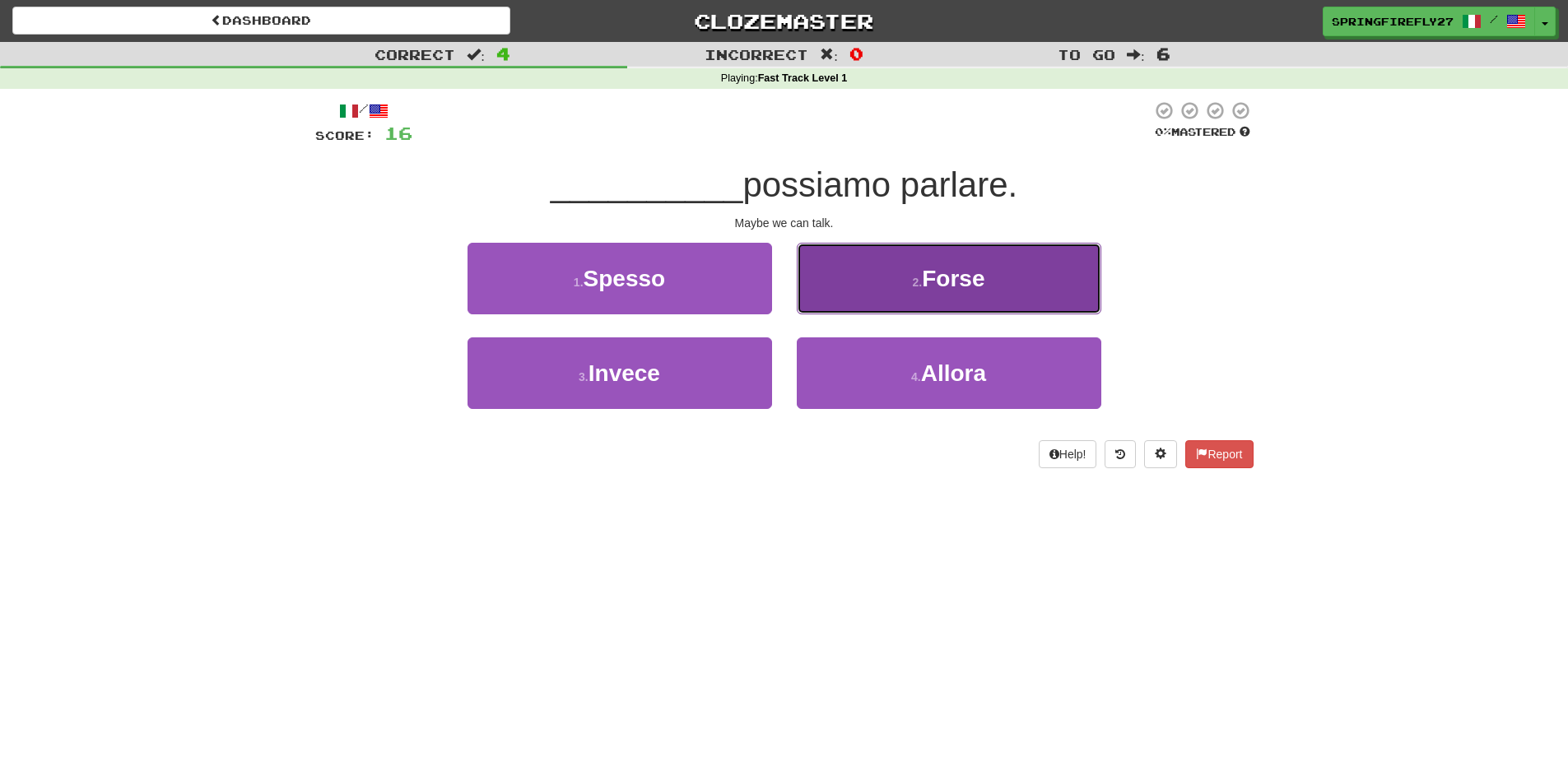
click at [949, 288] on span "Forse" at bounding box center [953, 279] width 63 height 25
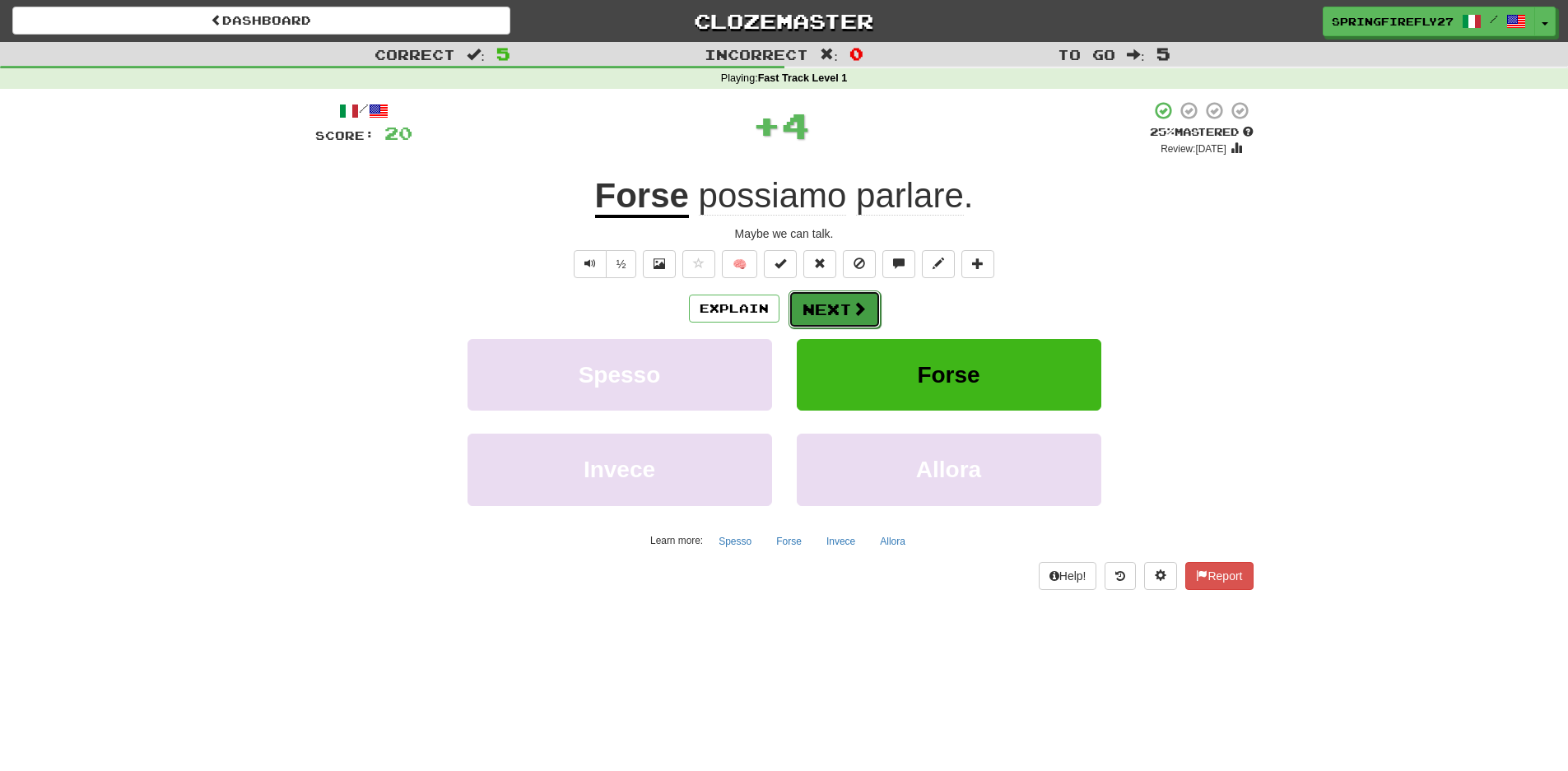
click at [838, 309] on button "Next" at bounding box center [834, 309] width 92 height 38
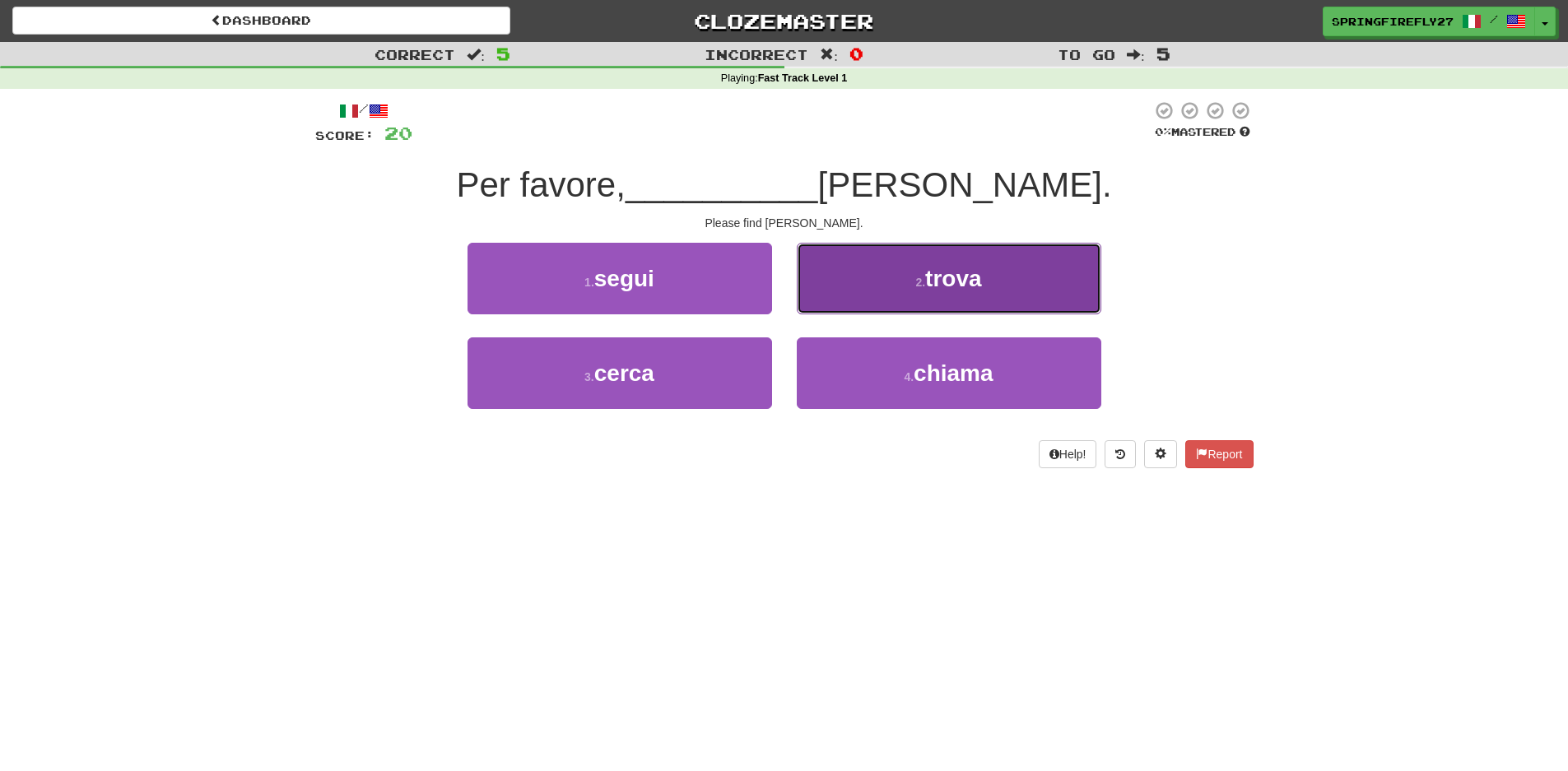
click at [947, 268] on span "trova" at bounding box center [953, 279] width 56 height 25
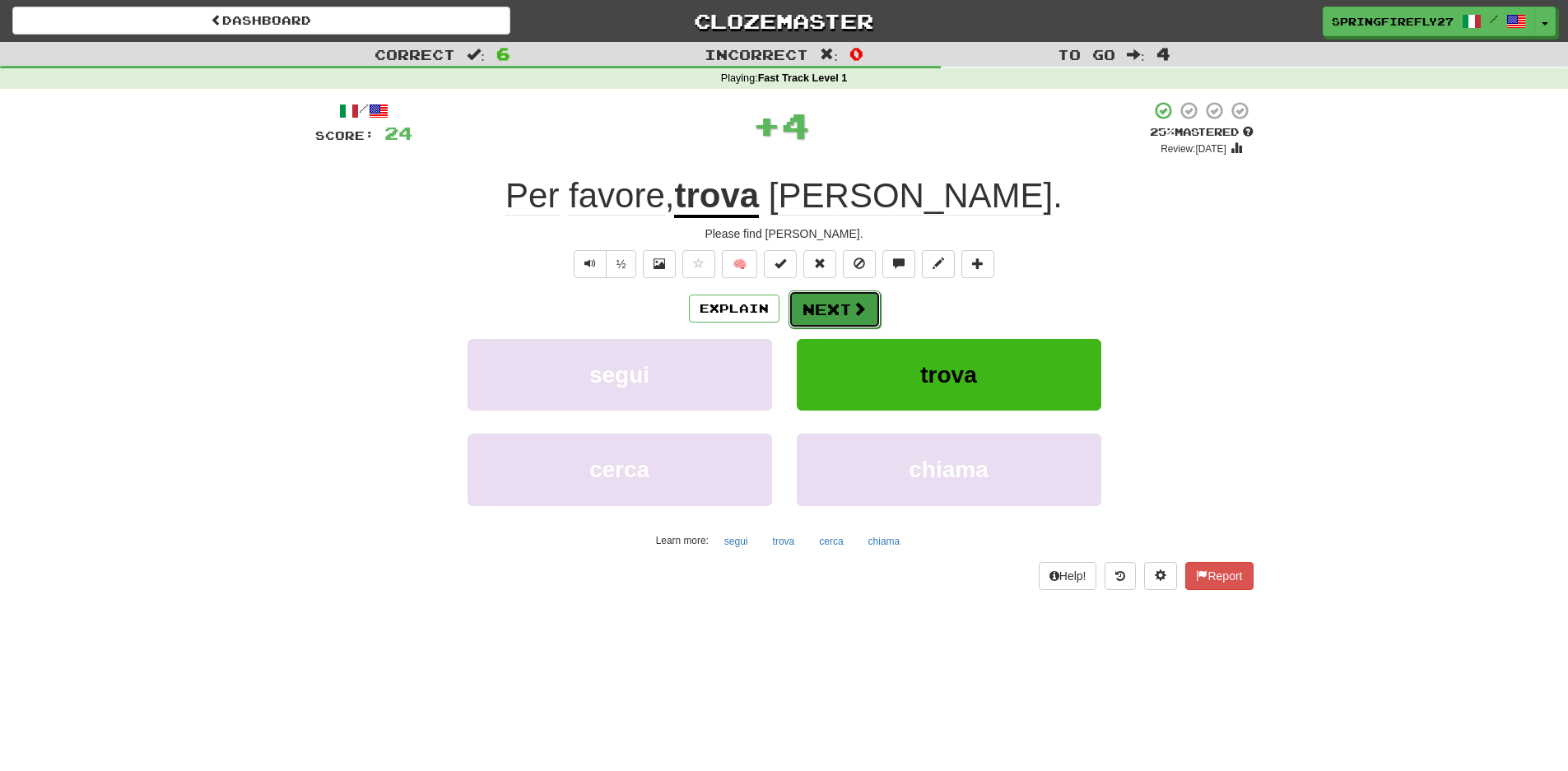
click at [830, 305] on button "Next" at bounding box center [834, 309] width 92 height 38
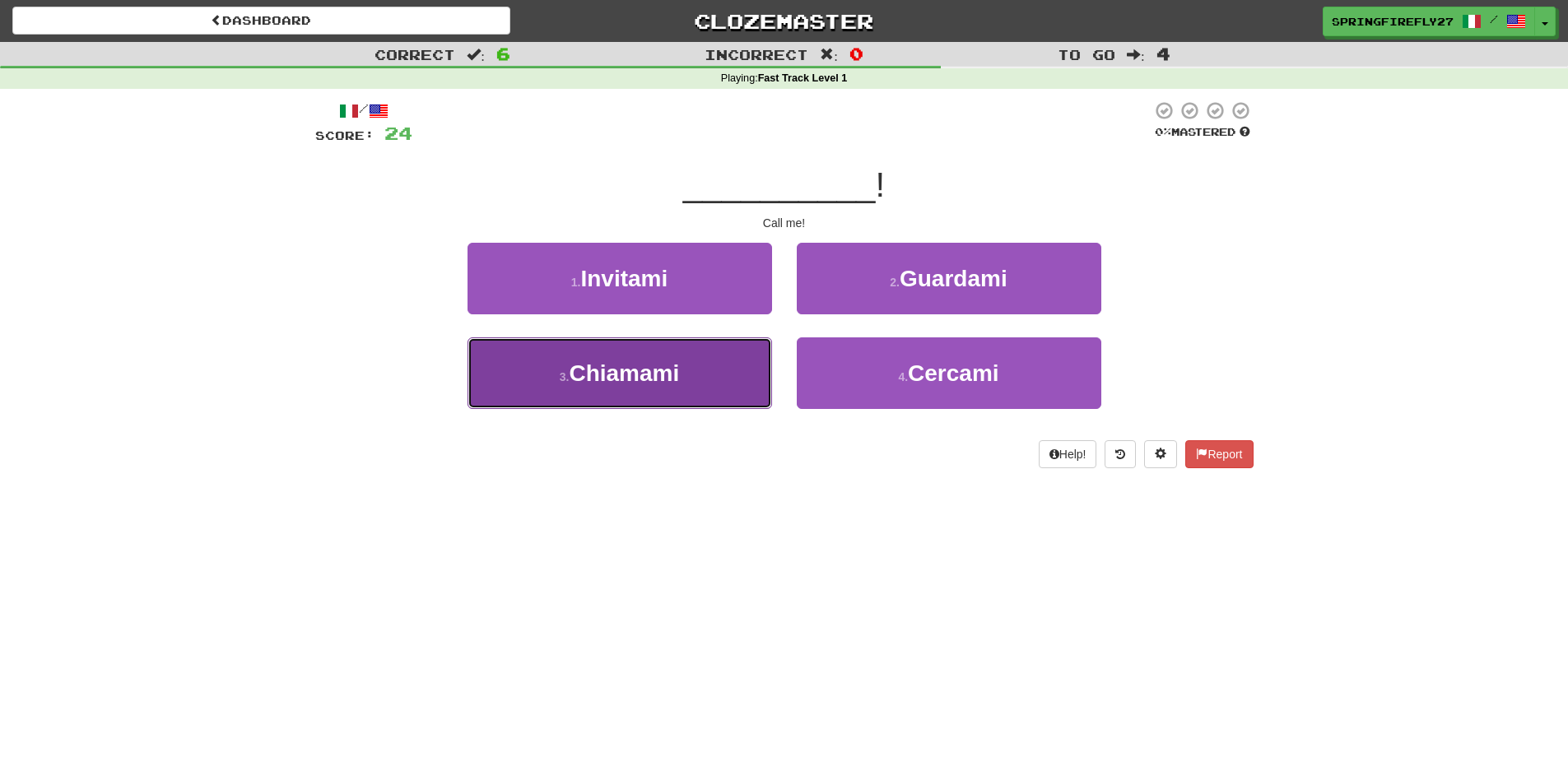
click at [645, 372] on span "Chiamami" at bounding box center [624, 373] width 110 height 25
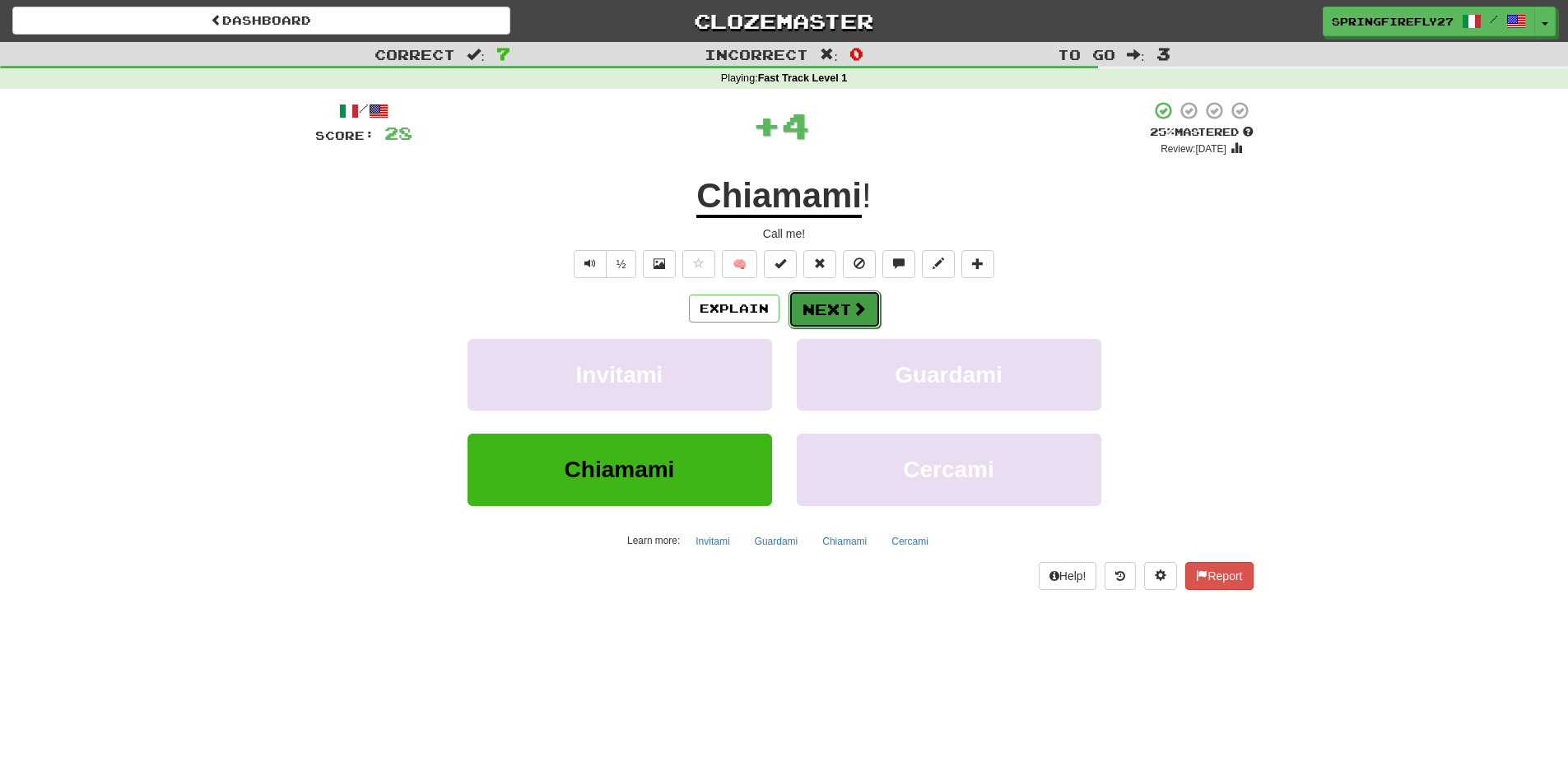
click at [840, 307] on button "Next" at bounding box center [834, 309] width 92 height 38
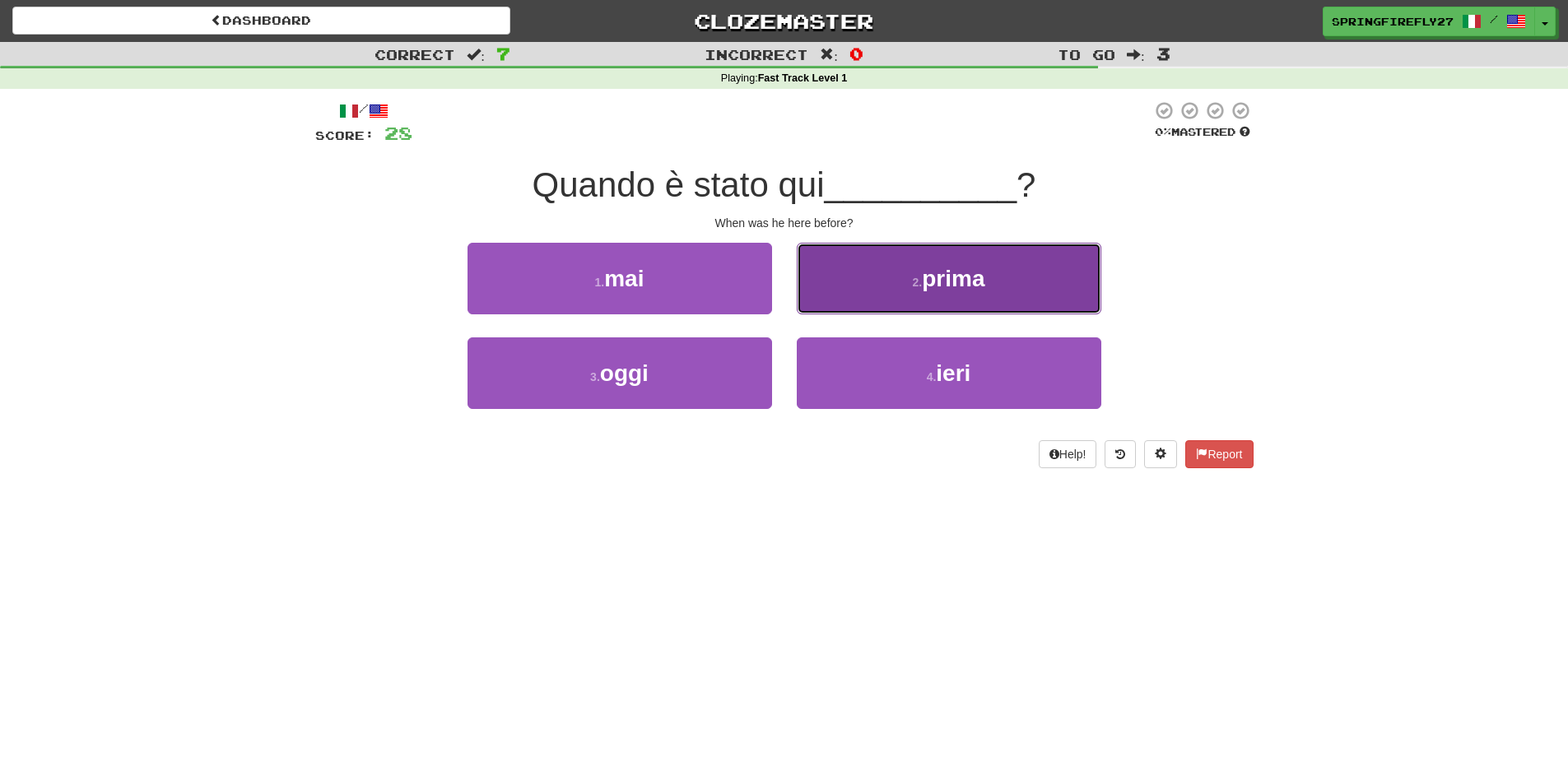
click at [955, 270] on span "prima" at bounding box center [953, 279] width 63 height 25
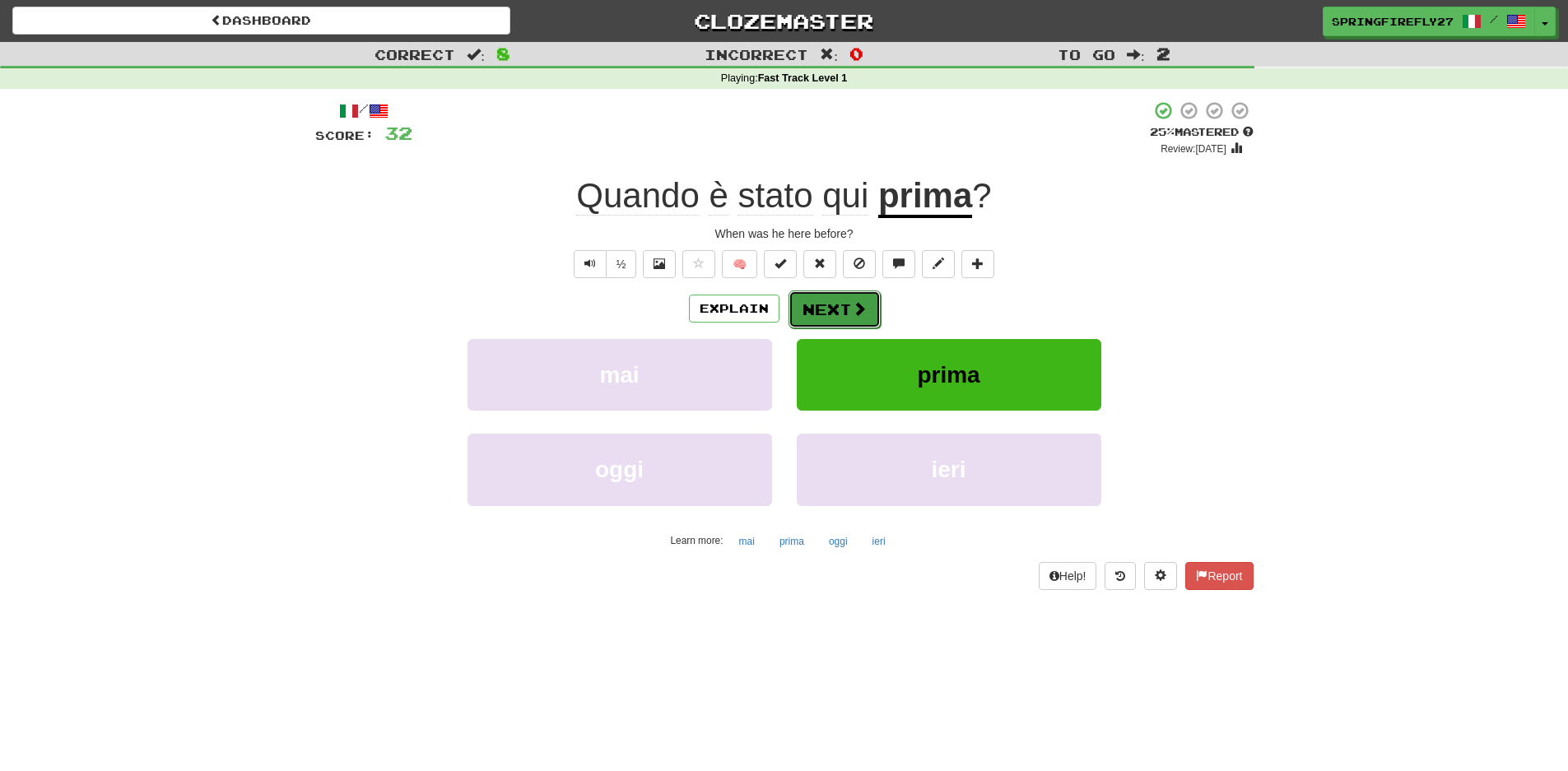
click at [828, 302] on button "Next" at bounding box center [834, 309] width 92 height 38
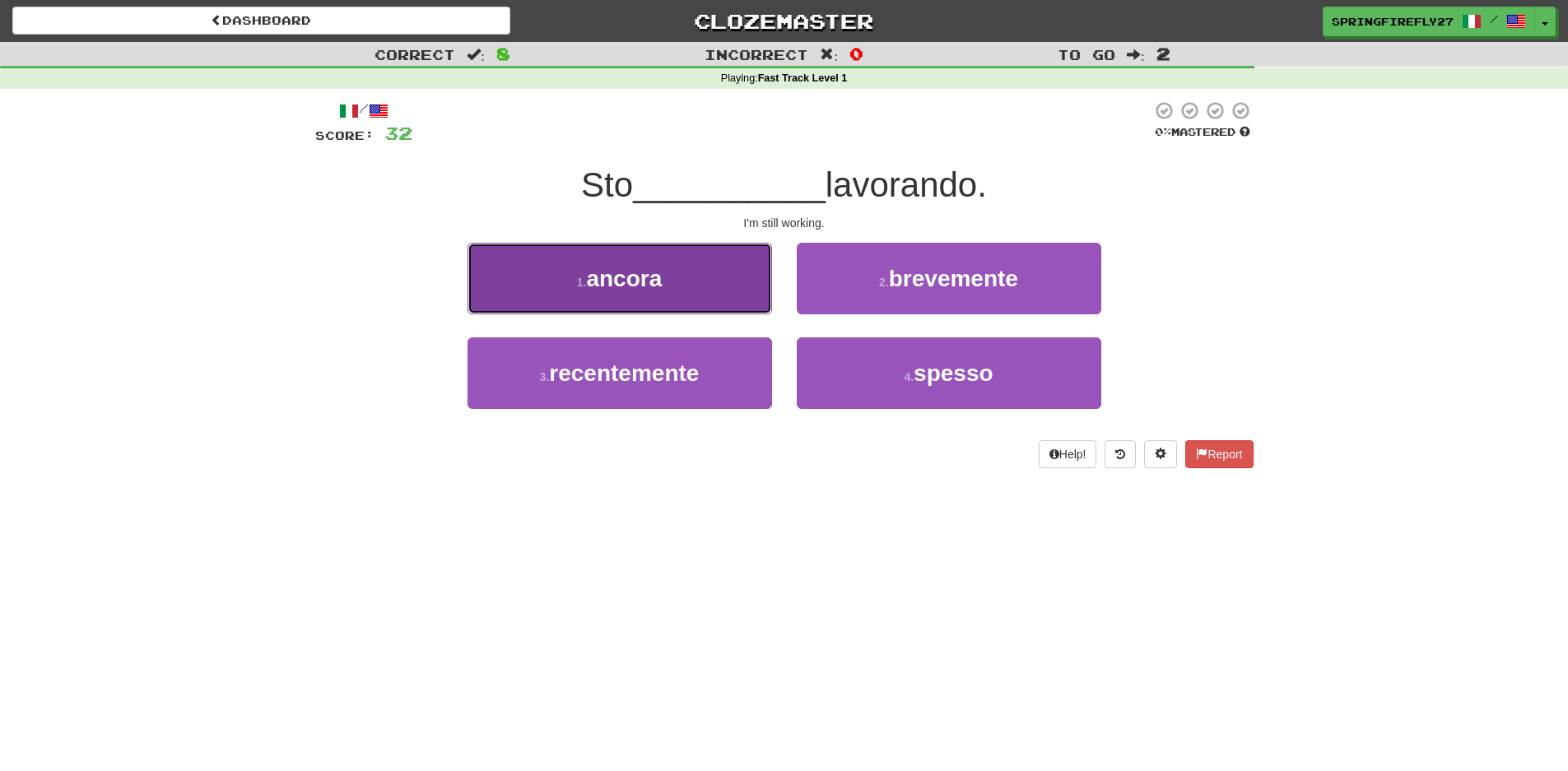
click at [632, 282] on span "ancora" at bounding box center [624, 279] width 76 height 25
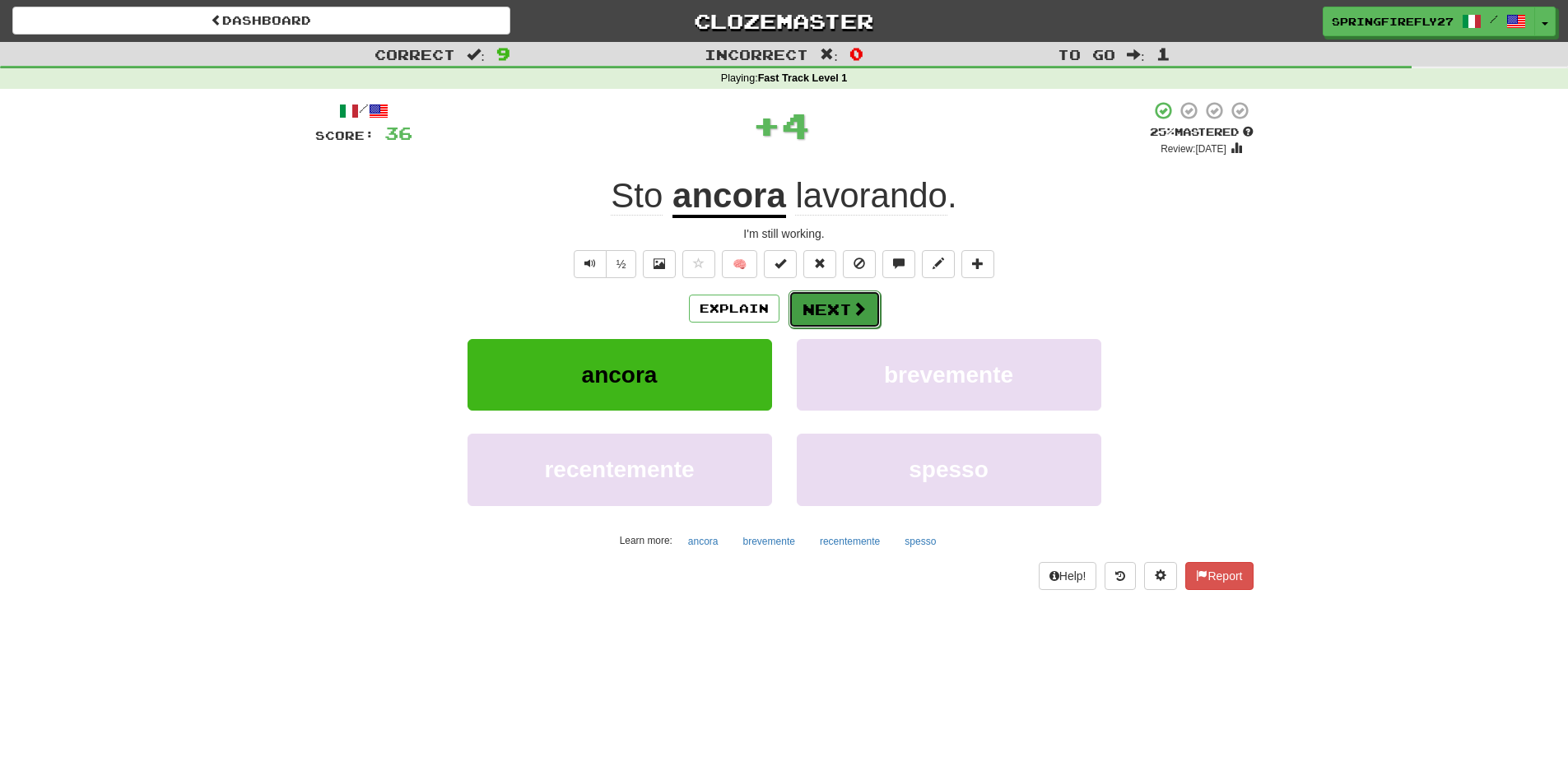
click at [828, 314] on button "Next" at bounding box center [834, 309] width 92 height 38
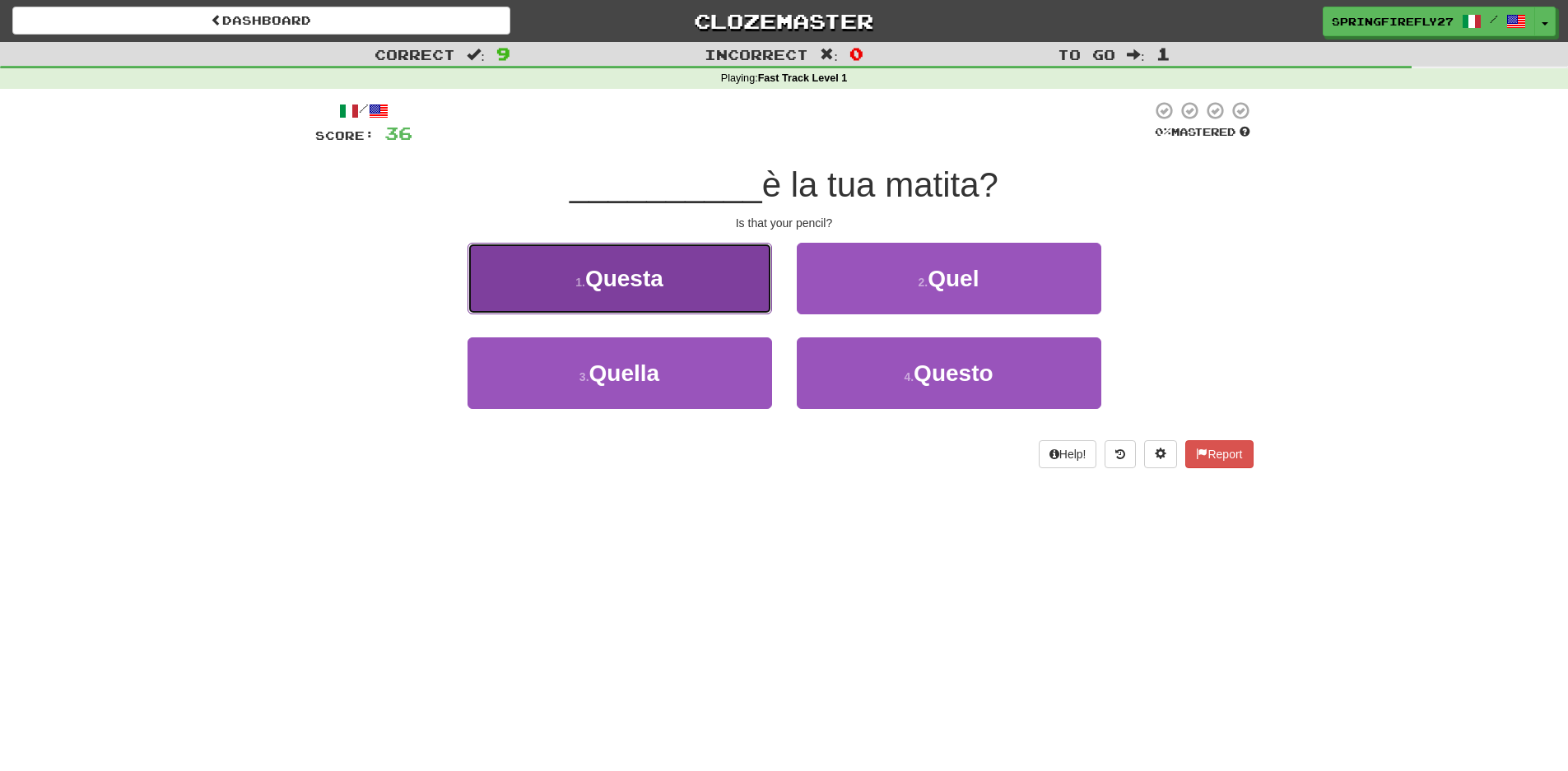
click at [642, 286] on span "Questa" at bounding box center [624, 279] width 78 height 25
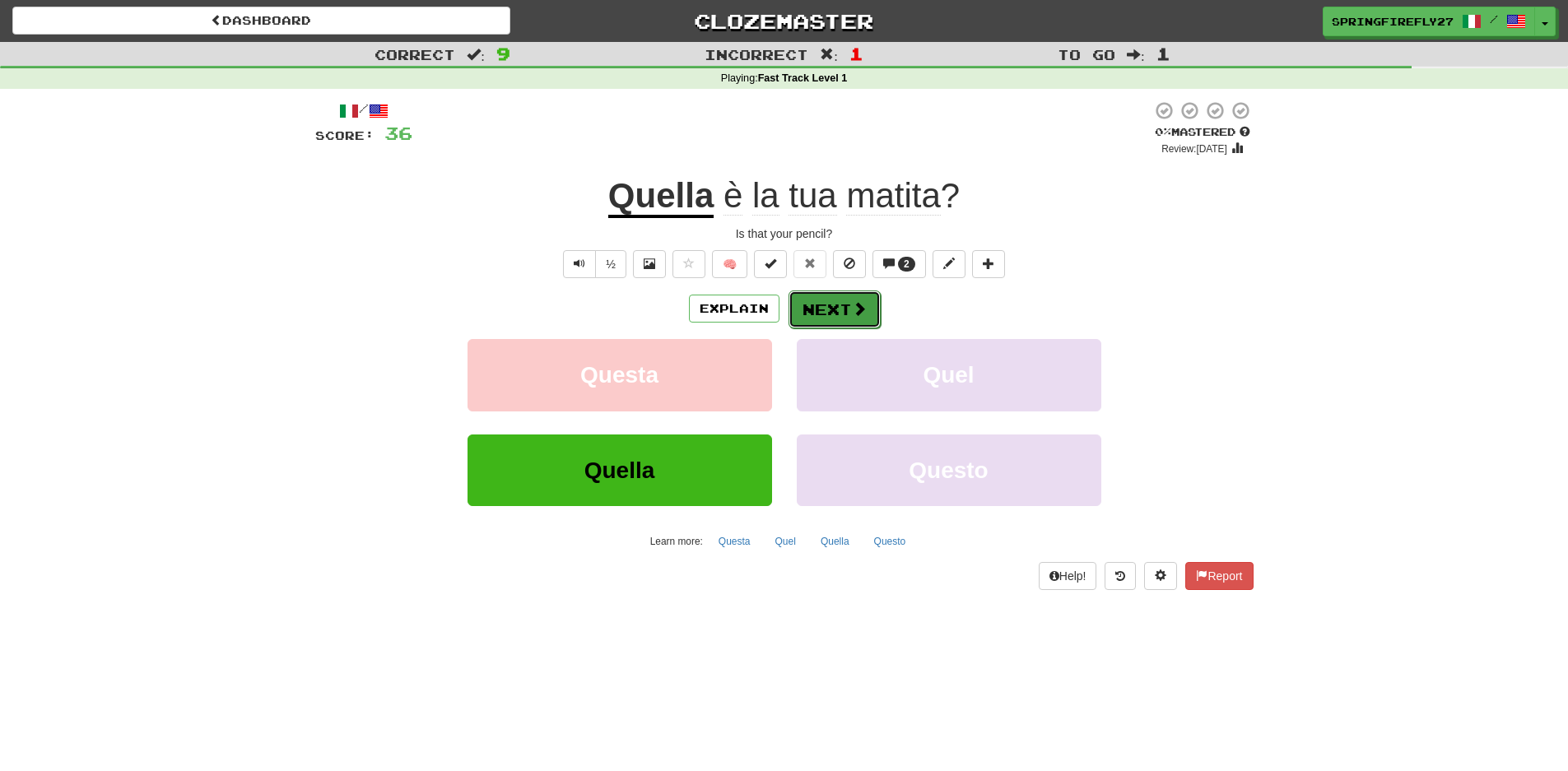
click at [823, 313] on button "Next" at bounding box center [834, 309] width 92 height 38
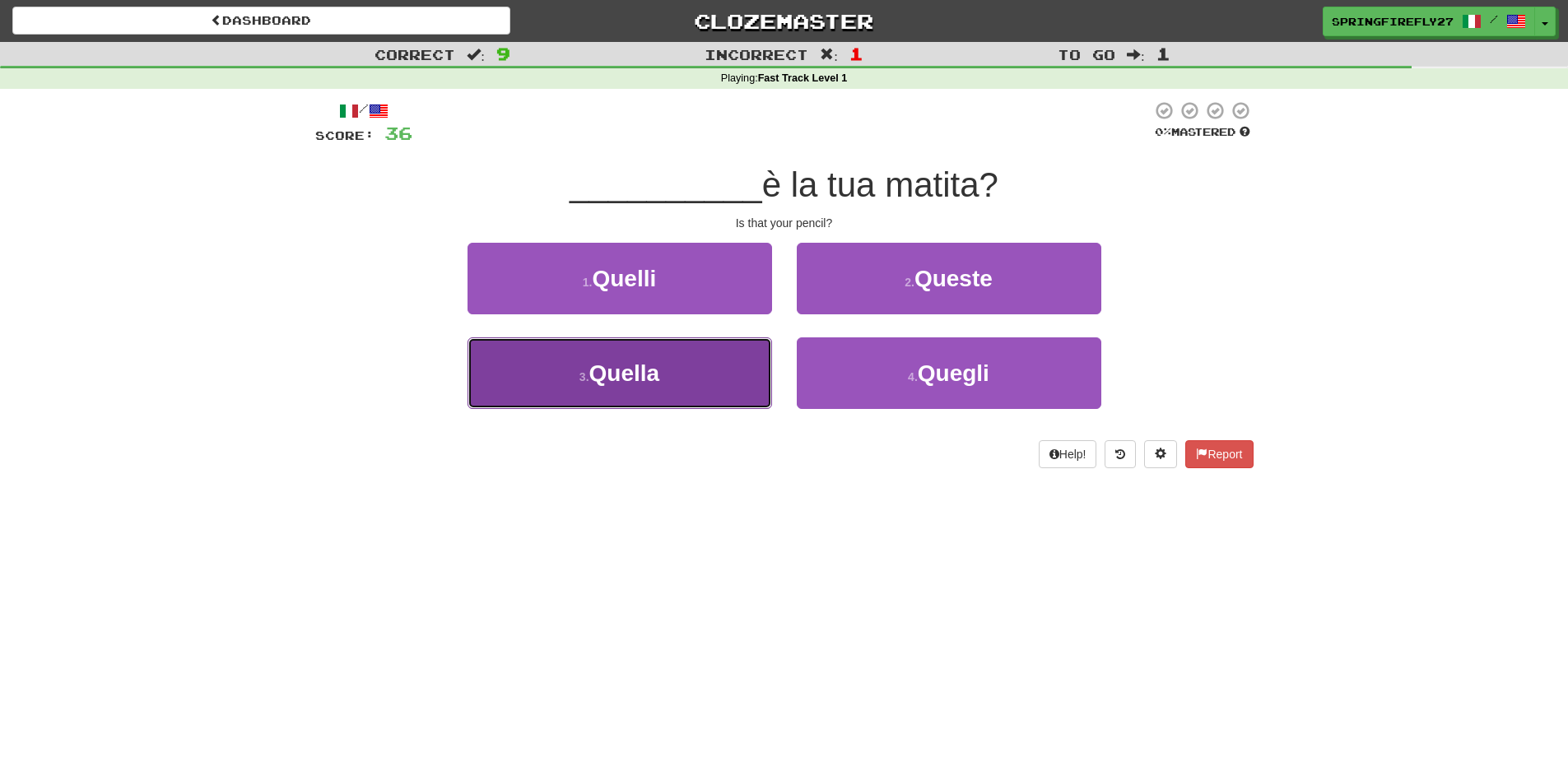
click at [624, 374] on span "Quella" at bounding box center [625, 373] width 71 height 25
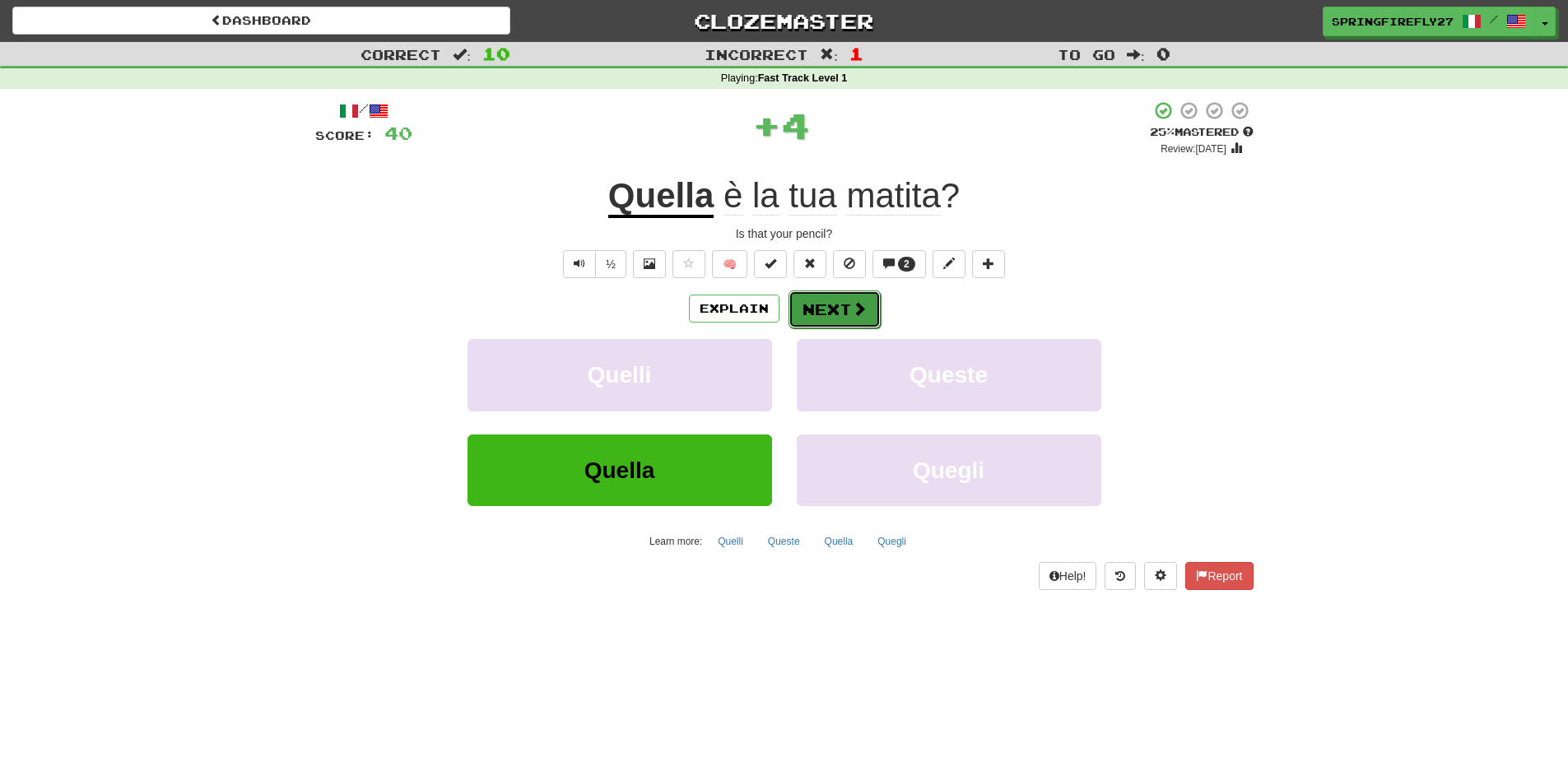
click at [831, 300] on button "Next" at bounding box center [834, 309] width 92 height 38
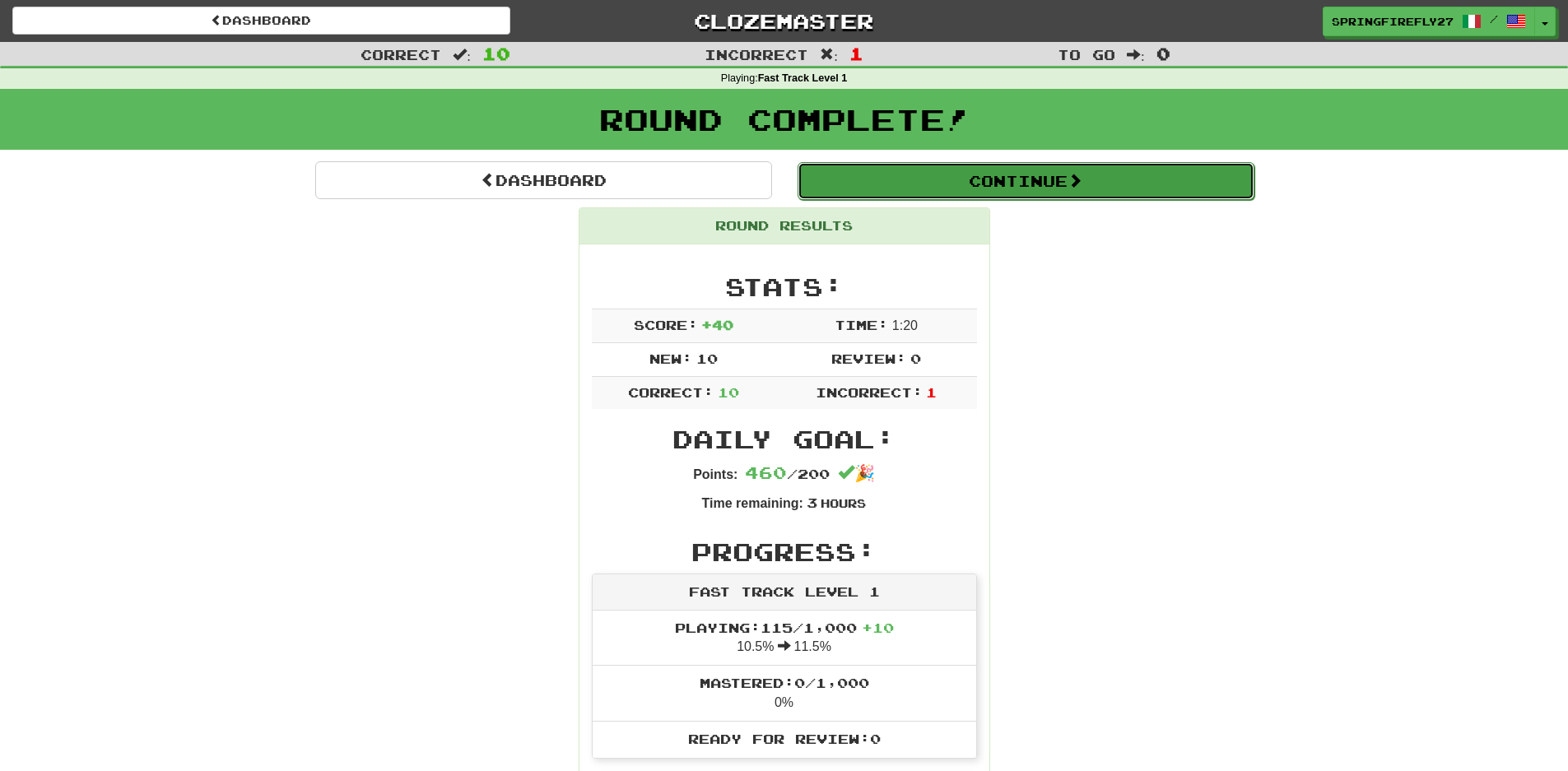
click at [1000, 172] on button "Continue" at bounding box center [1026, 180] width 457 height 38
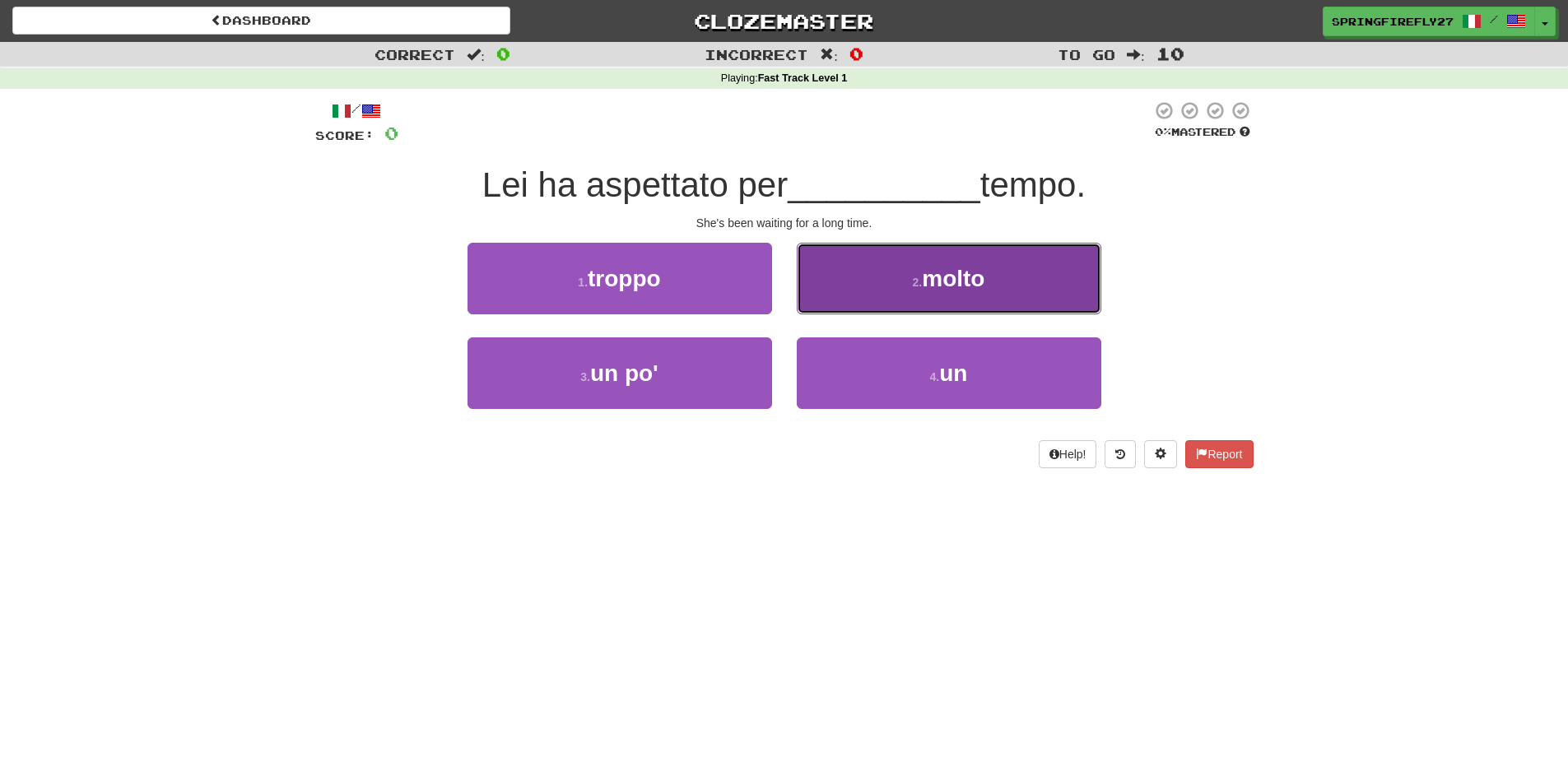
click at [925, 253] on button "2 . molto" at bounding box center [949, 278] width 305 height 71
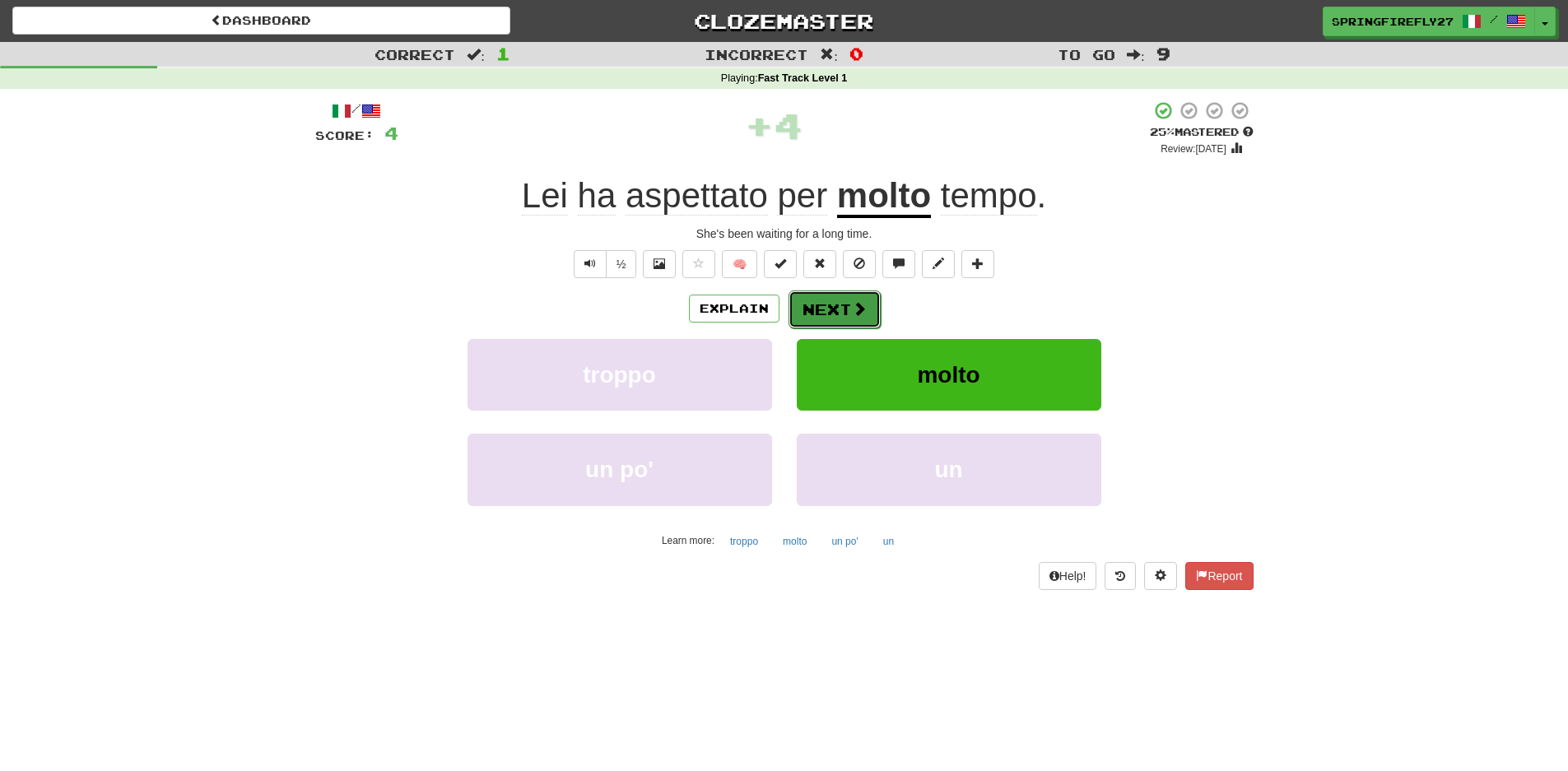
click at [820, 310] on button "Next" at bounding box center [834, 309] width 92 height 38
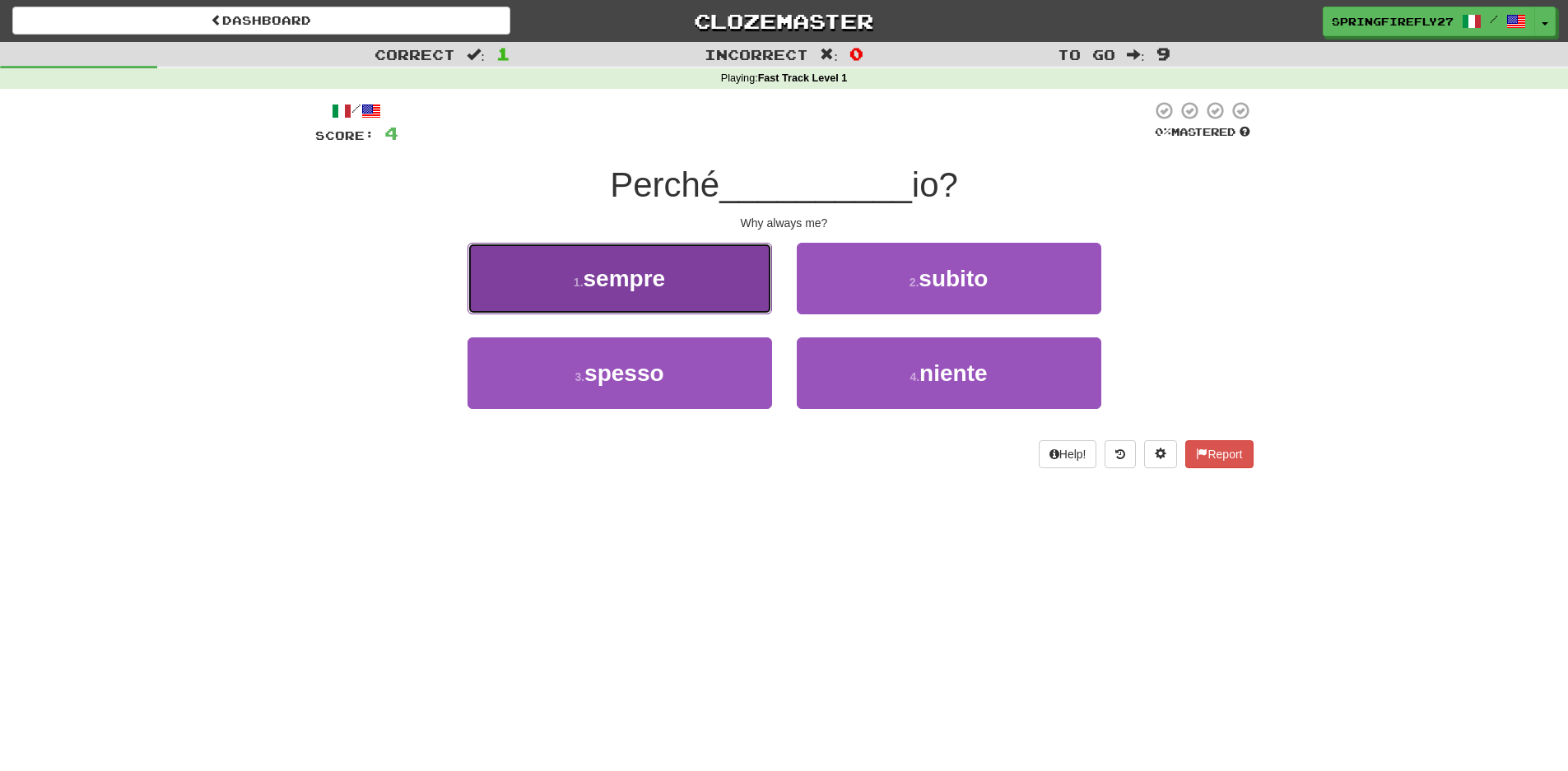
click at [645, 294] on button "1 . sempre" at bounding box center [619, 278] width 305 height 71
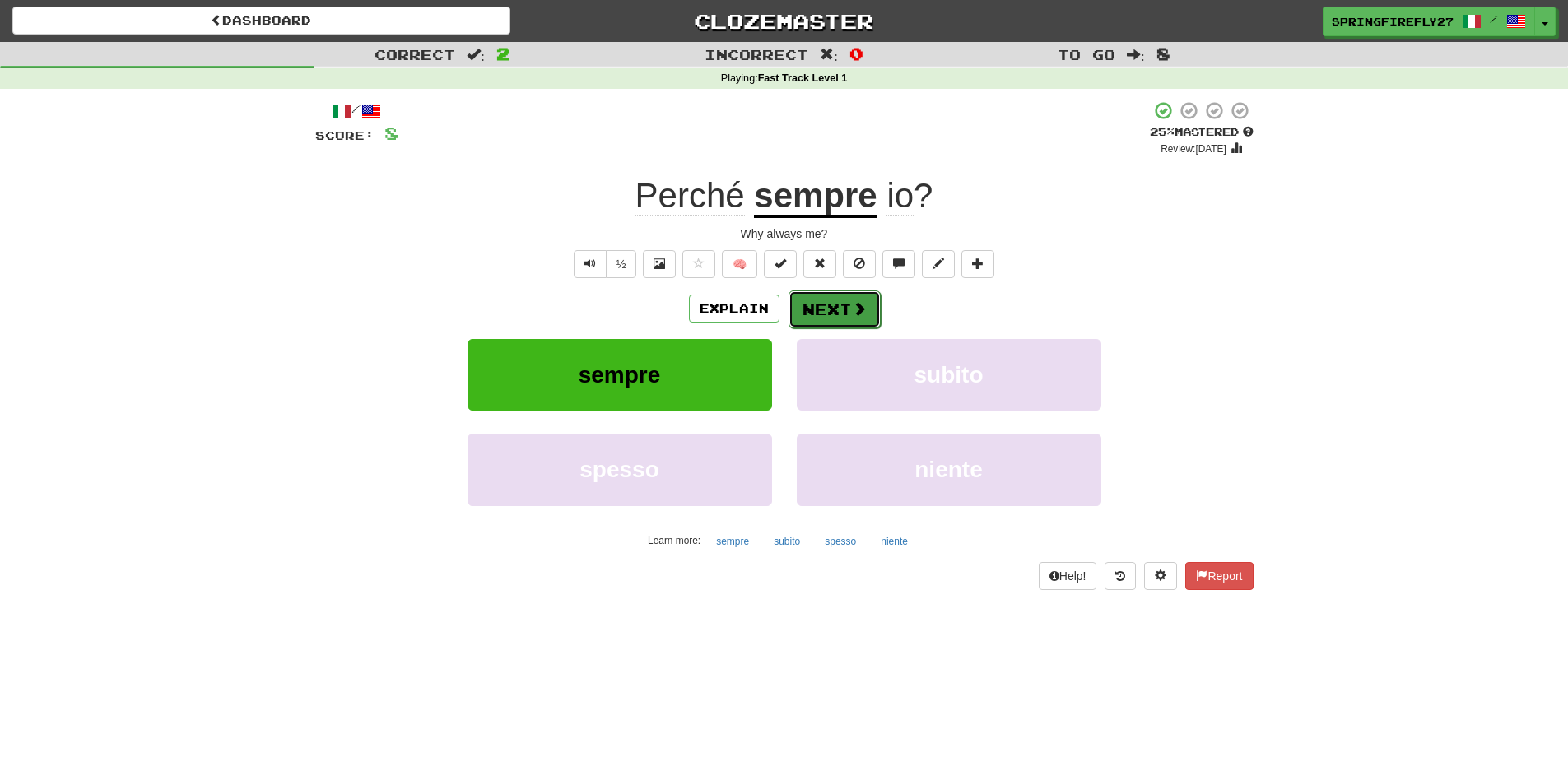
click at [816, 311] on button "Next" at bounding box center [834, 309] width 92 height 38
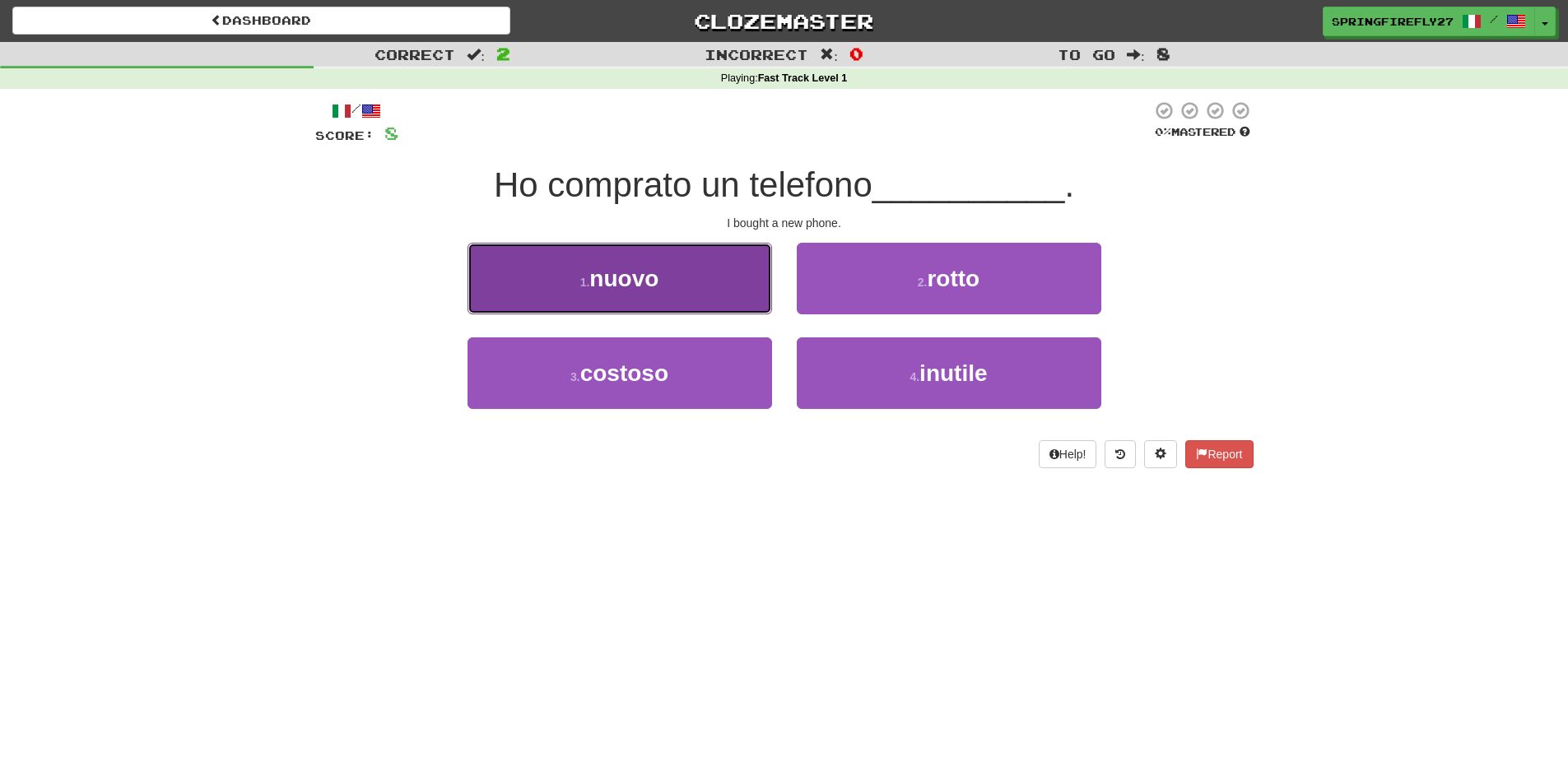
click at [673, 279] on button "1 . nuovo" at bounding box center [619, 278] width 305 height 71
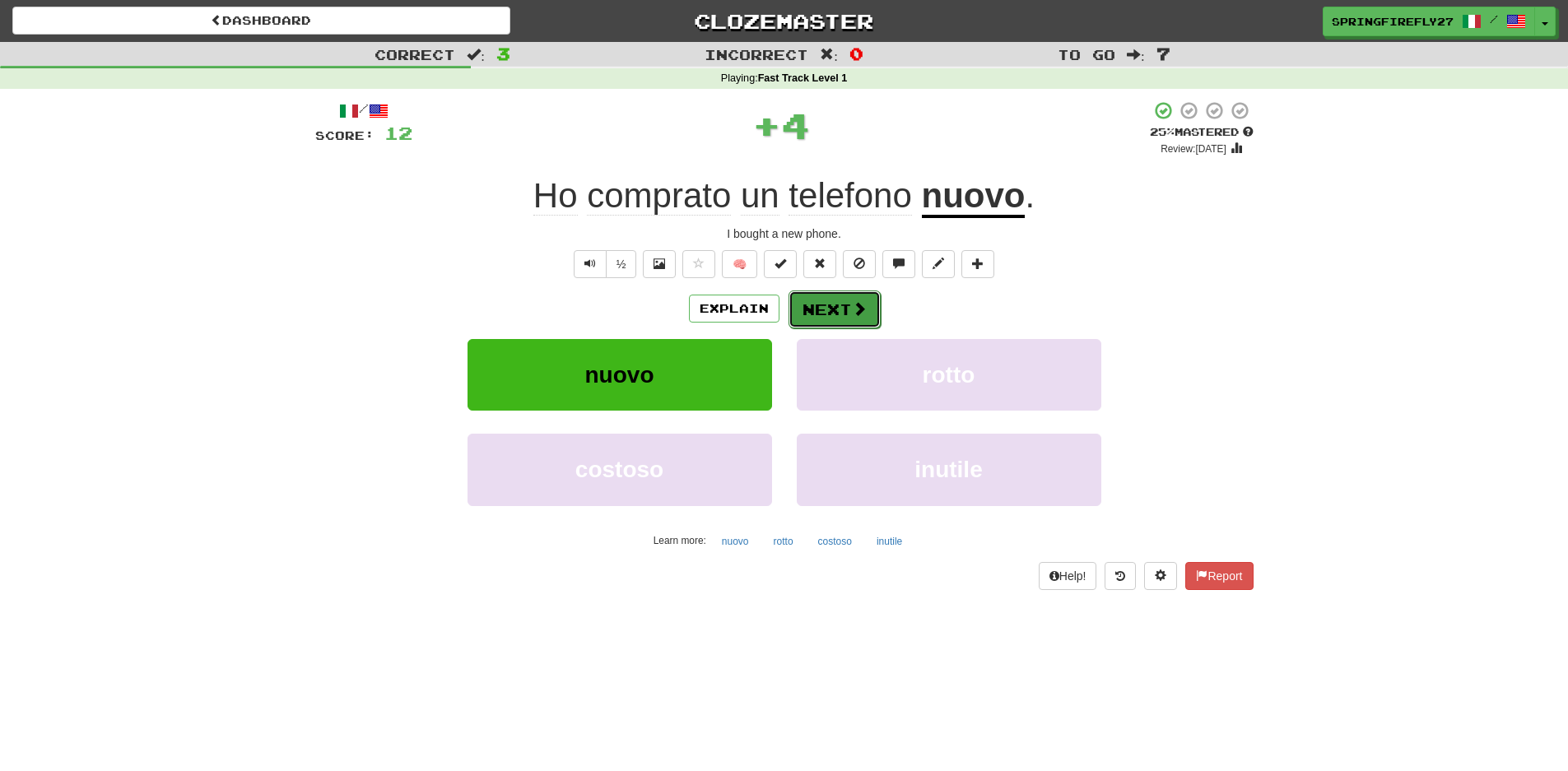
click at [822, 311] on button "Next" at bounding box center [834, 309] width 92 height 38
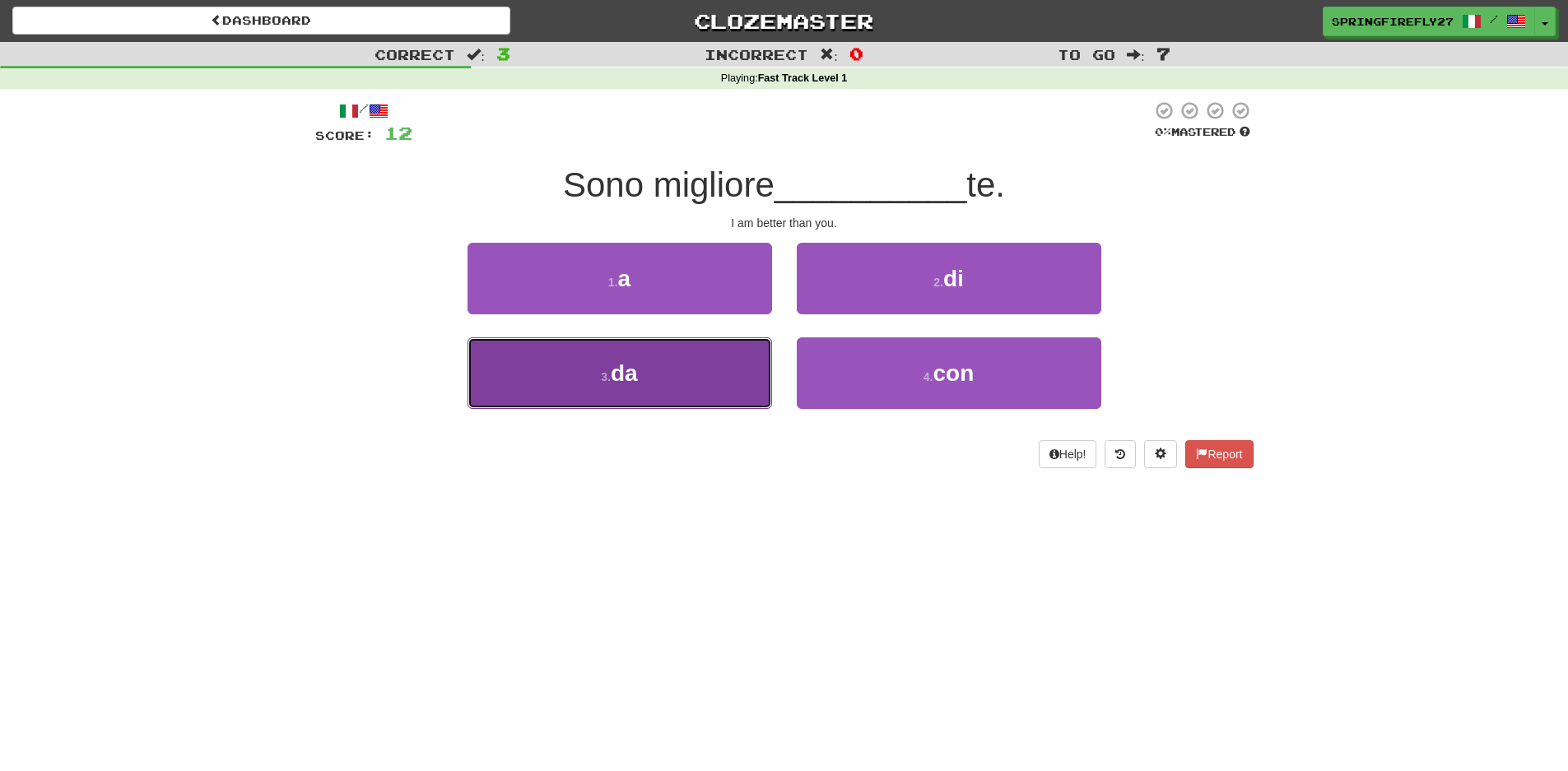
click at [610, 367] on button "3 . da" at bounding box center [619, 372] width 305 height 71
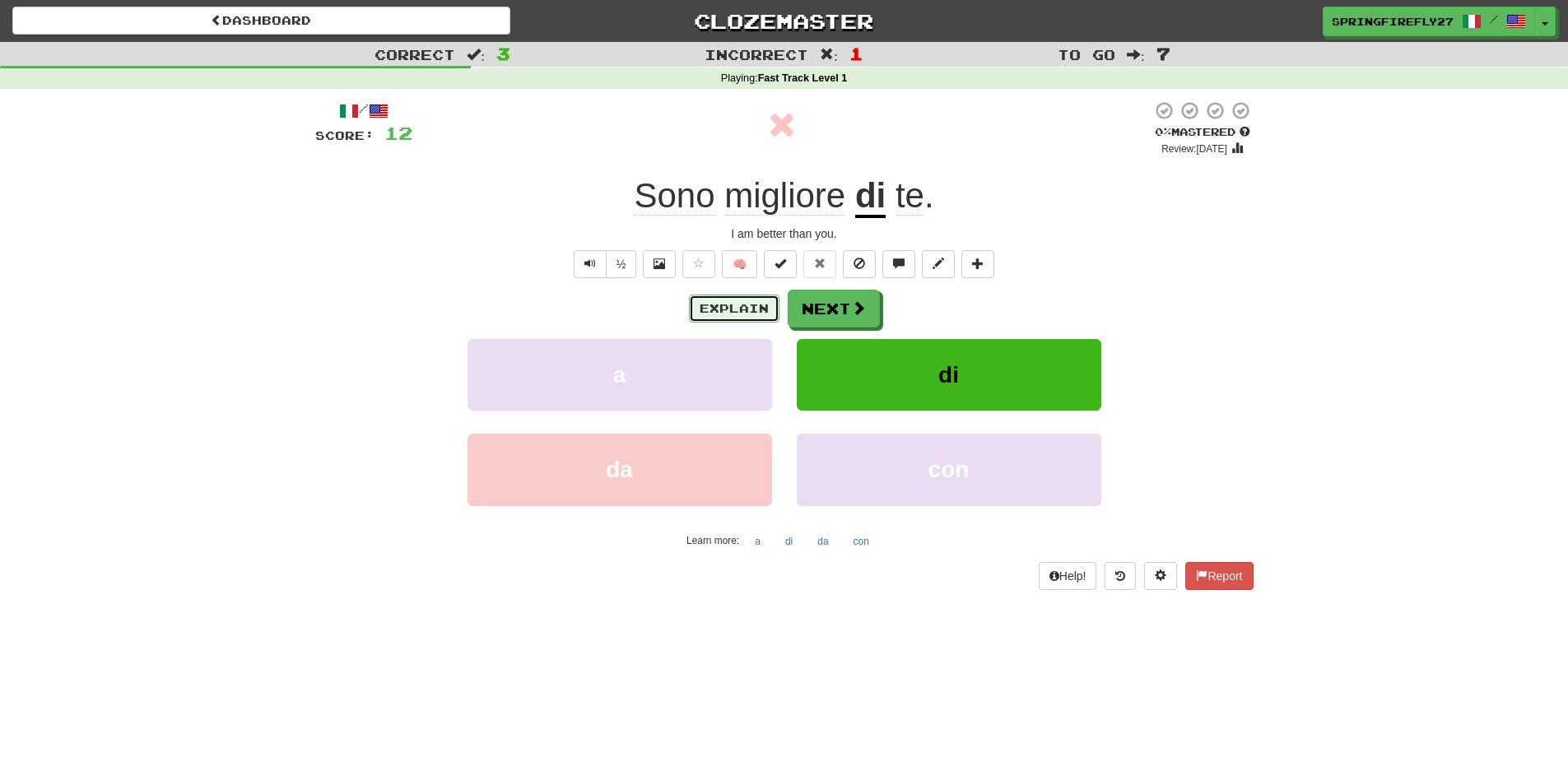
click at [740, 307] on button "Explain" at bounding box center [734, 308] width 91 height 28
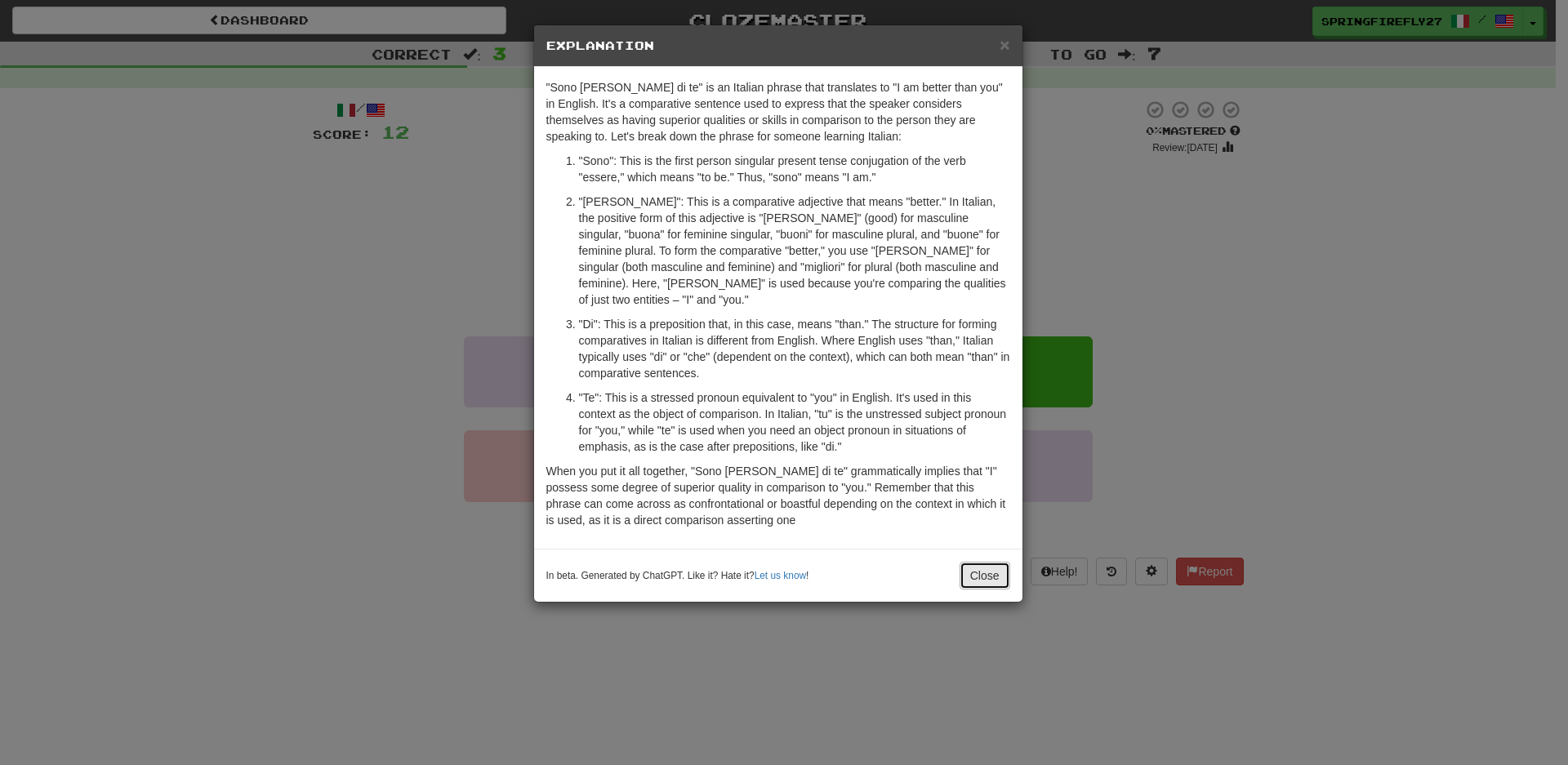
click at [986, 562] on button "Close" at bounding box center [984, 575] width 51 height 27
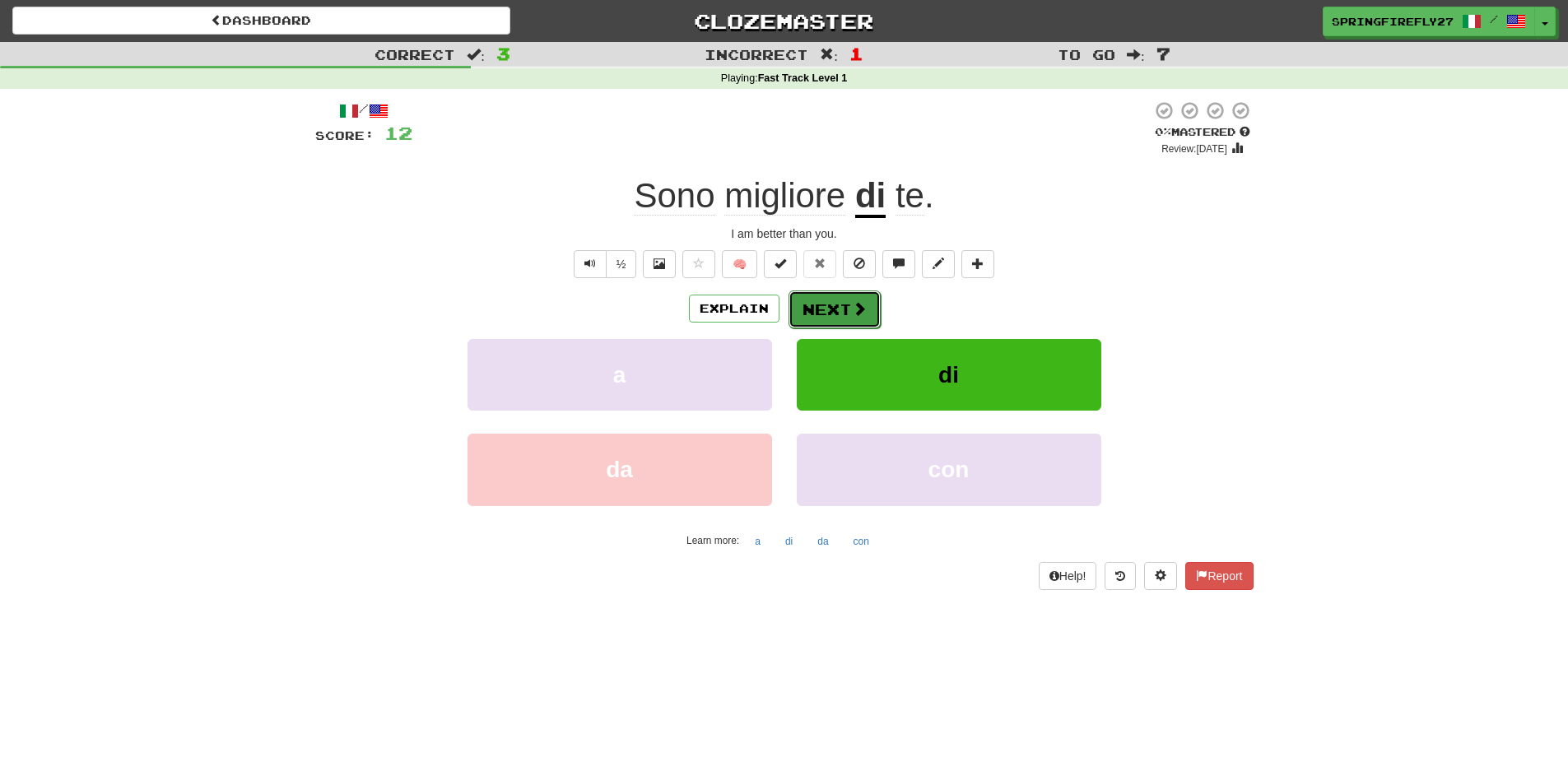
click at [833, 310] on button "Next" at bounding box center [834, 309] width 92 height 38
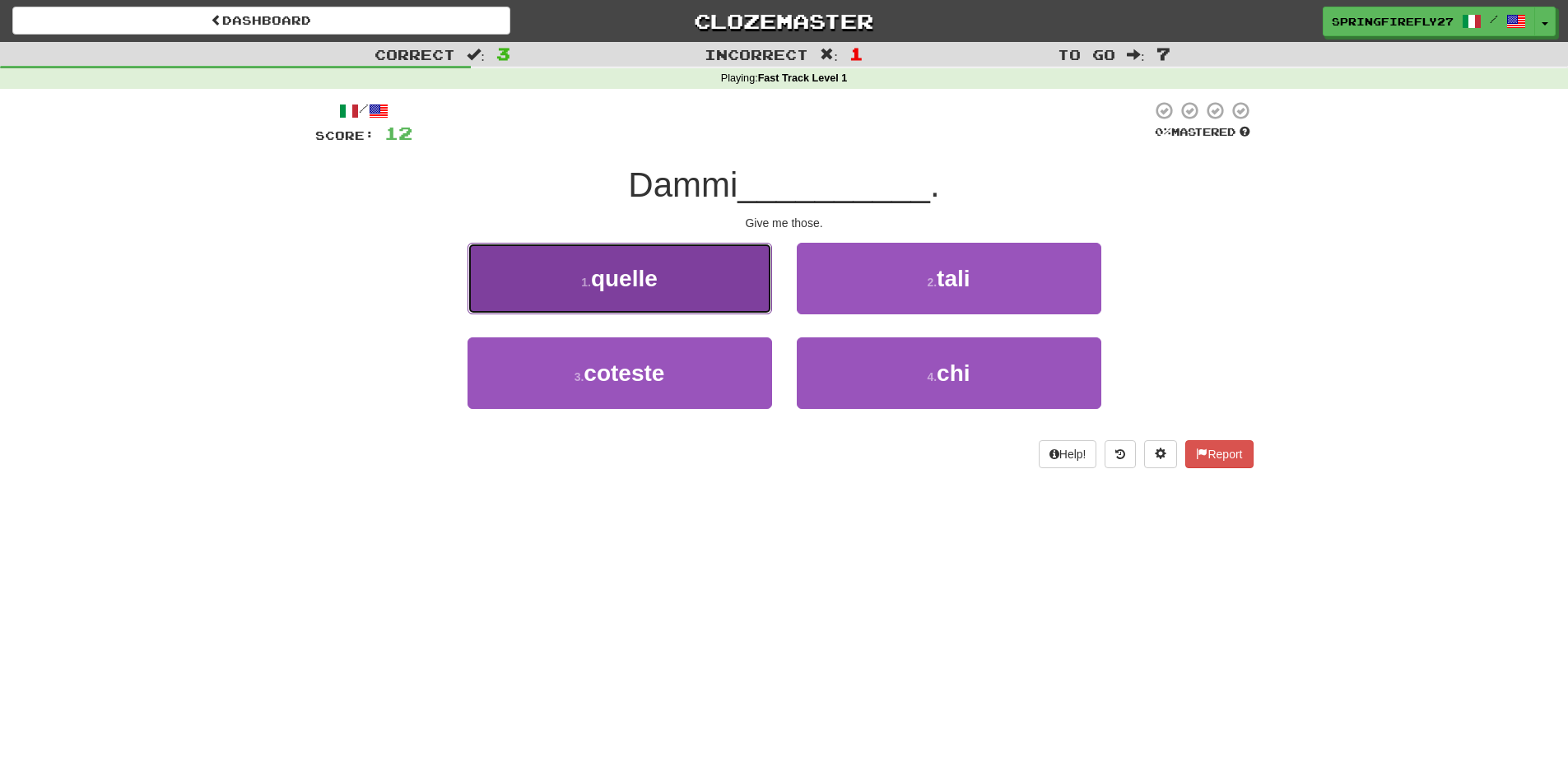
click at [617, 287] on span "quelle" at bounding box center [624, 279] width 66 height 25
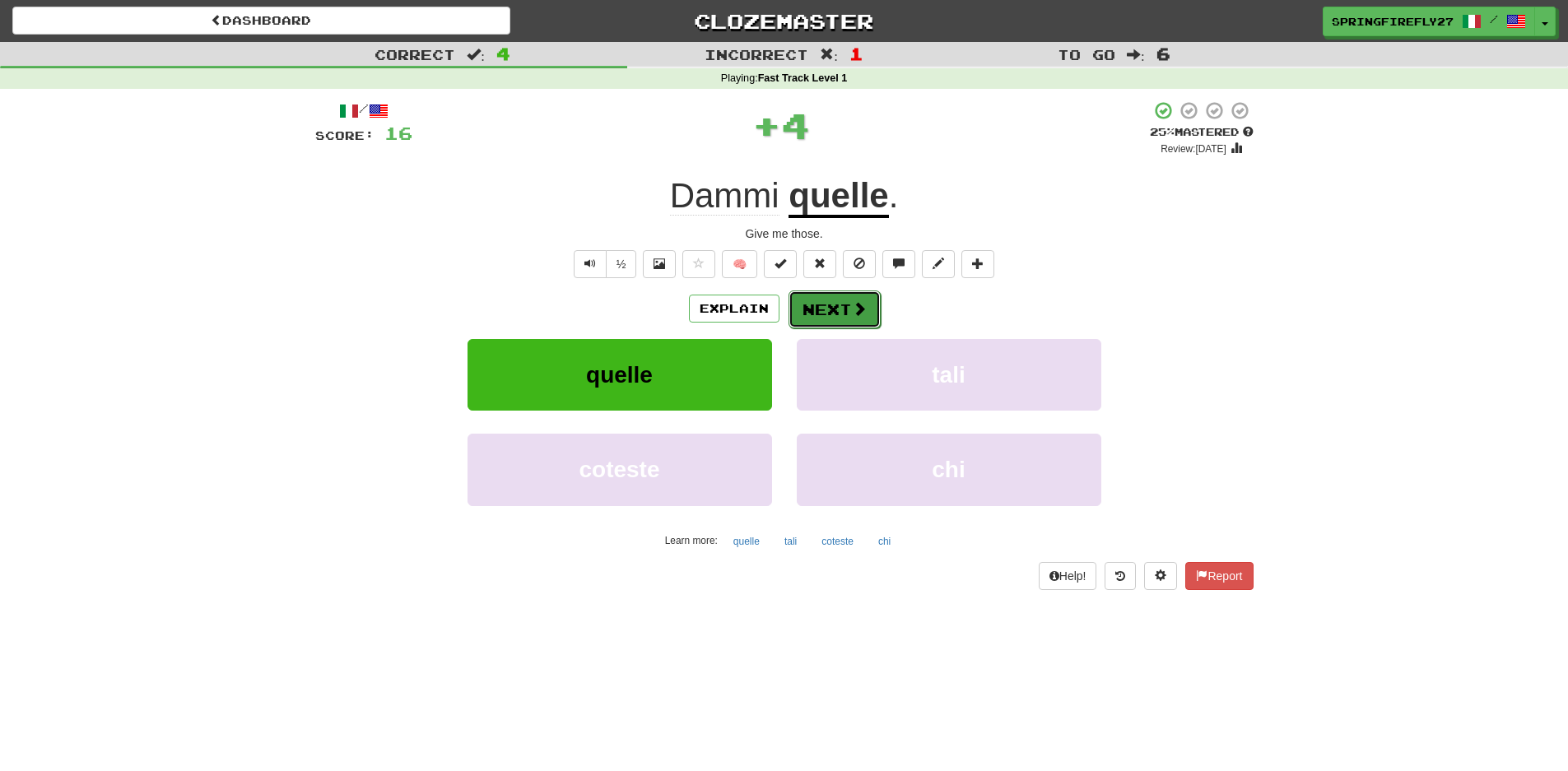
click at [844, 321] on button "Next" at bounding box center [834, 309] width 92 height 38
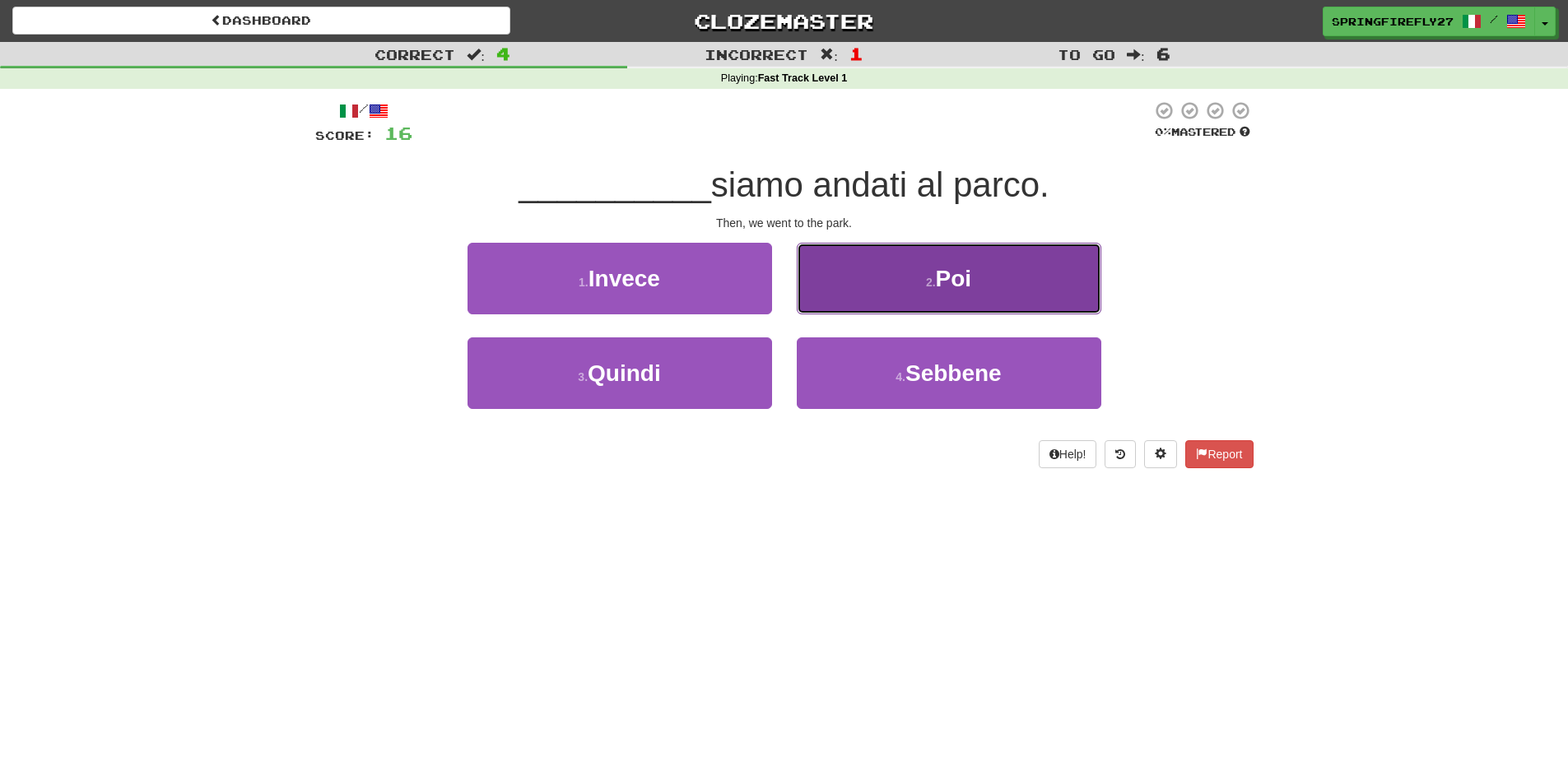
click at [938, 277] on span "Poi" at bounding box center [954, 279] width 36 height 25
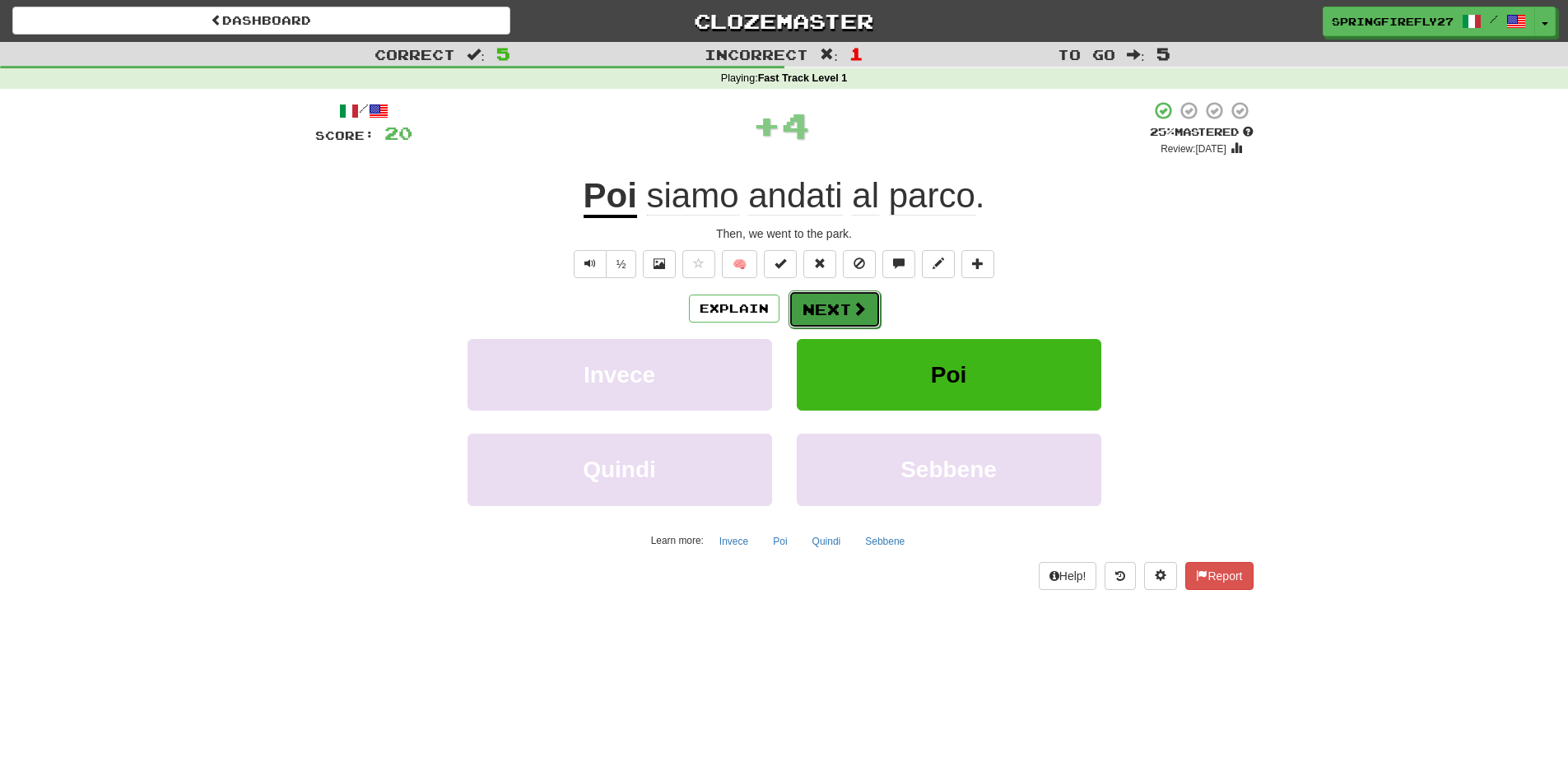
click at [839, 302] on button "Next" at bounding box center [834, 309] width 92 height 38
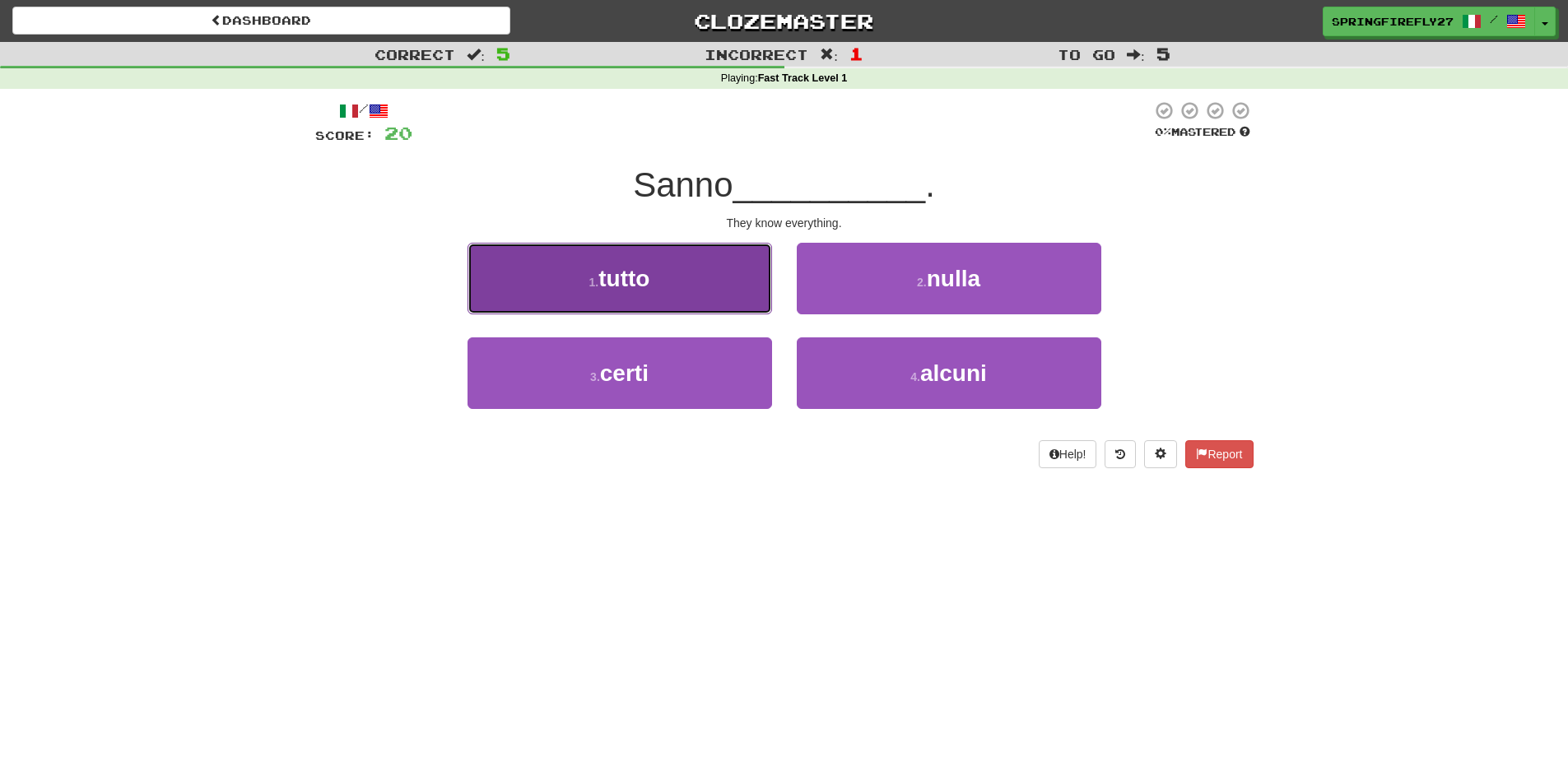
click at [647, 279] on span "tutto" at bounding box center [624, 279] width 51 height 25
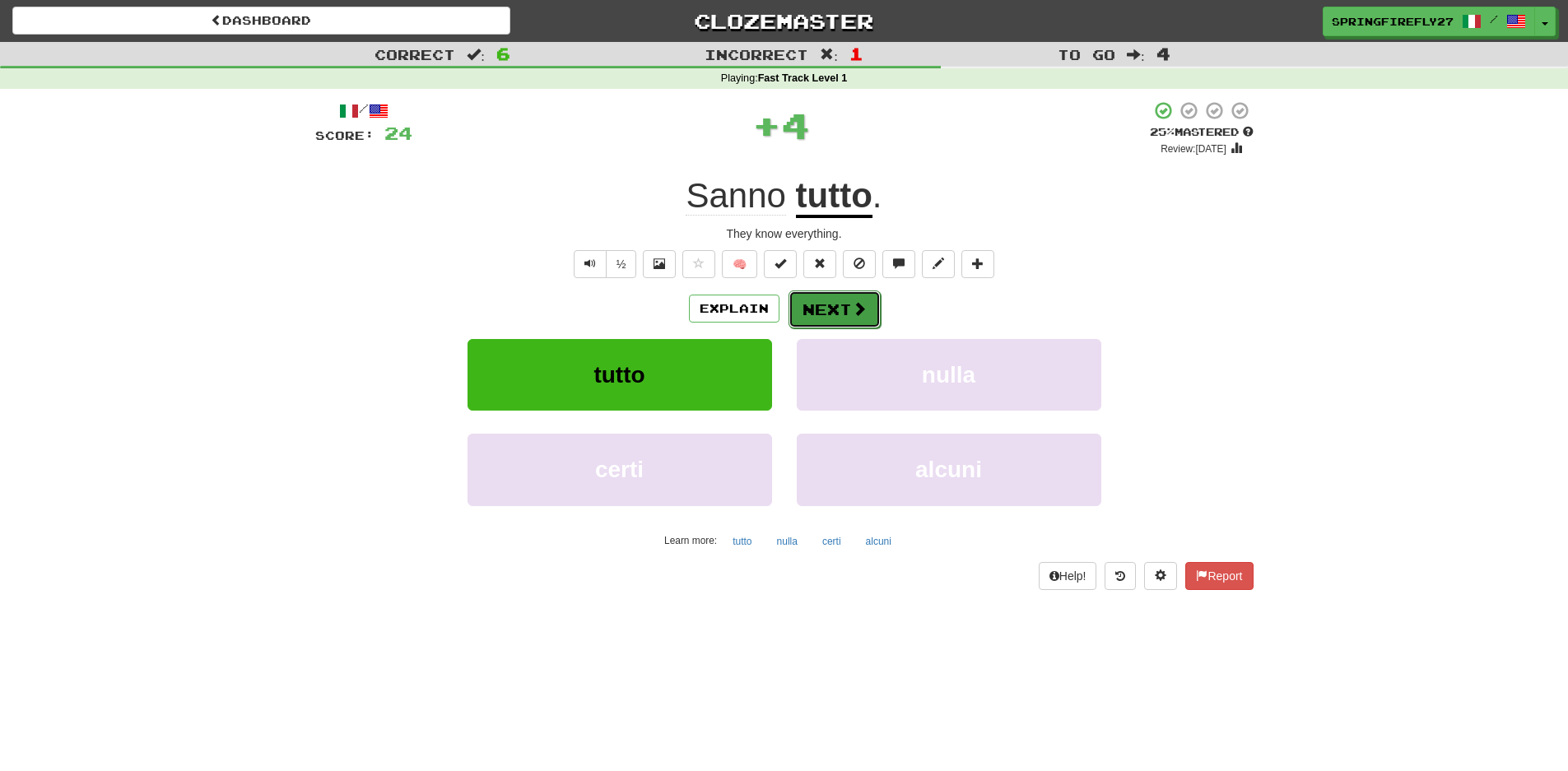
click at [855, 308] on span at bounding box center [860, 309] width 15 height 15
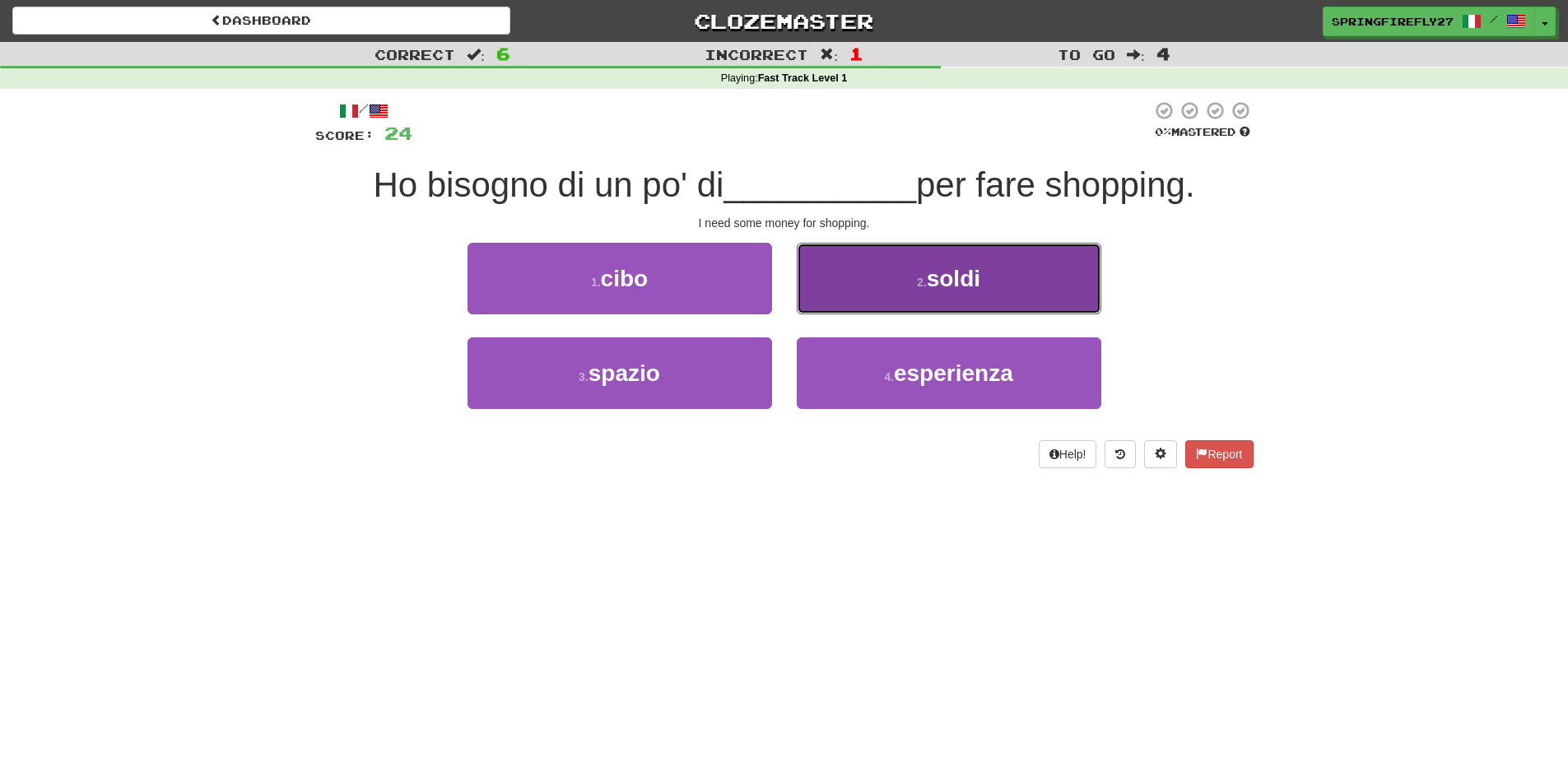
click at [945, 279] on span "soldi" at bounding box center [954, 279] width 54 height 25
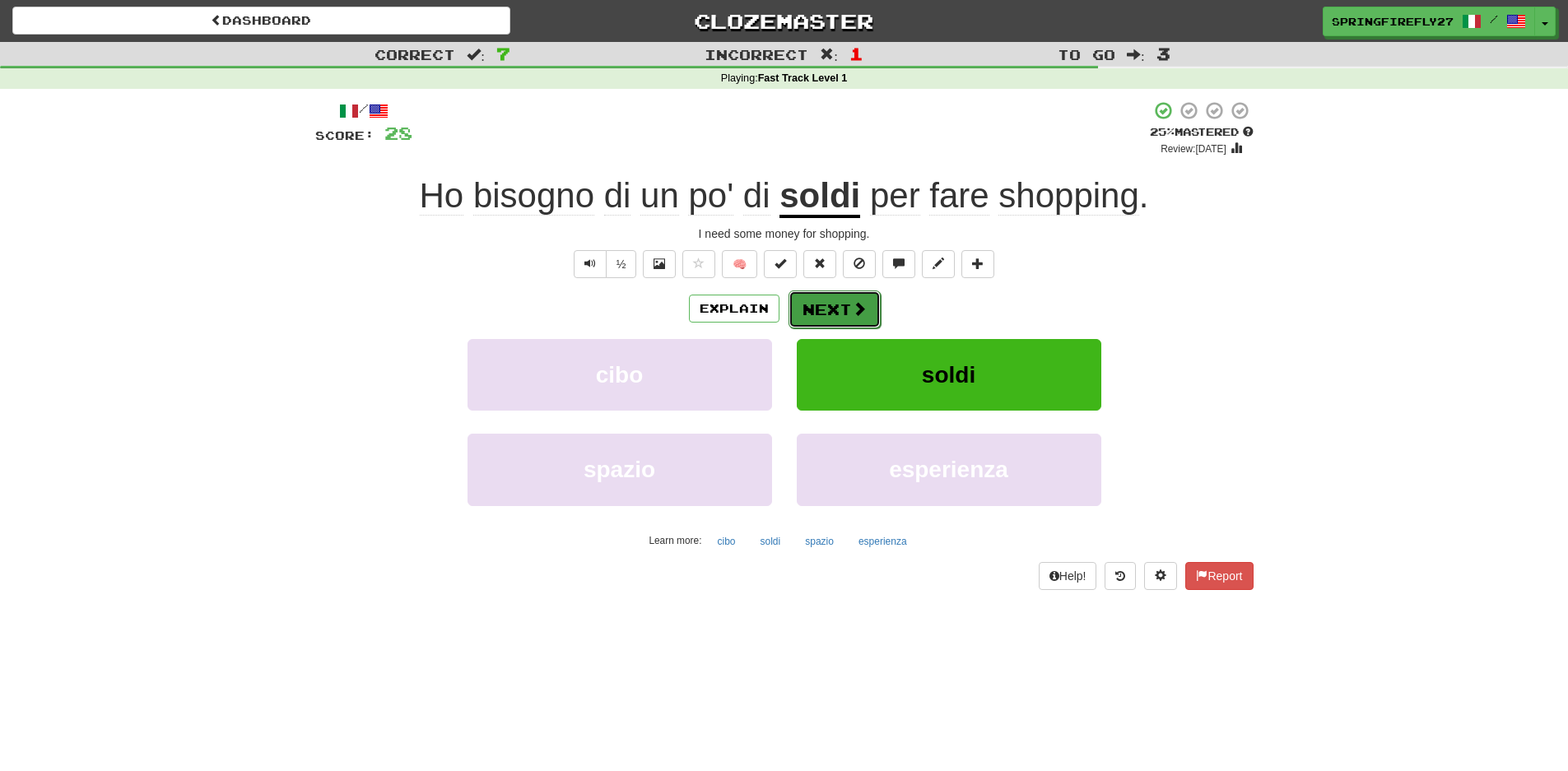
click at [849, 308] on button "Next" at bounding box center [834, 309] width 92 height 38
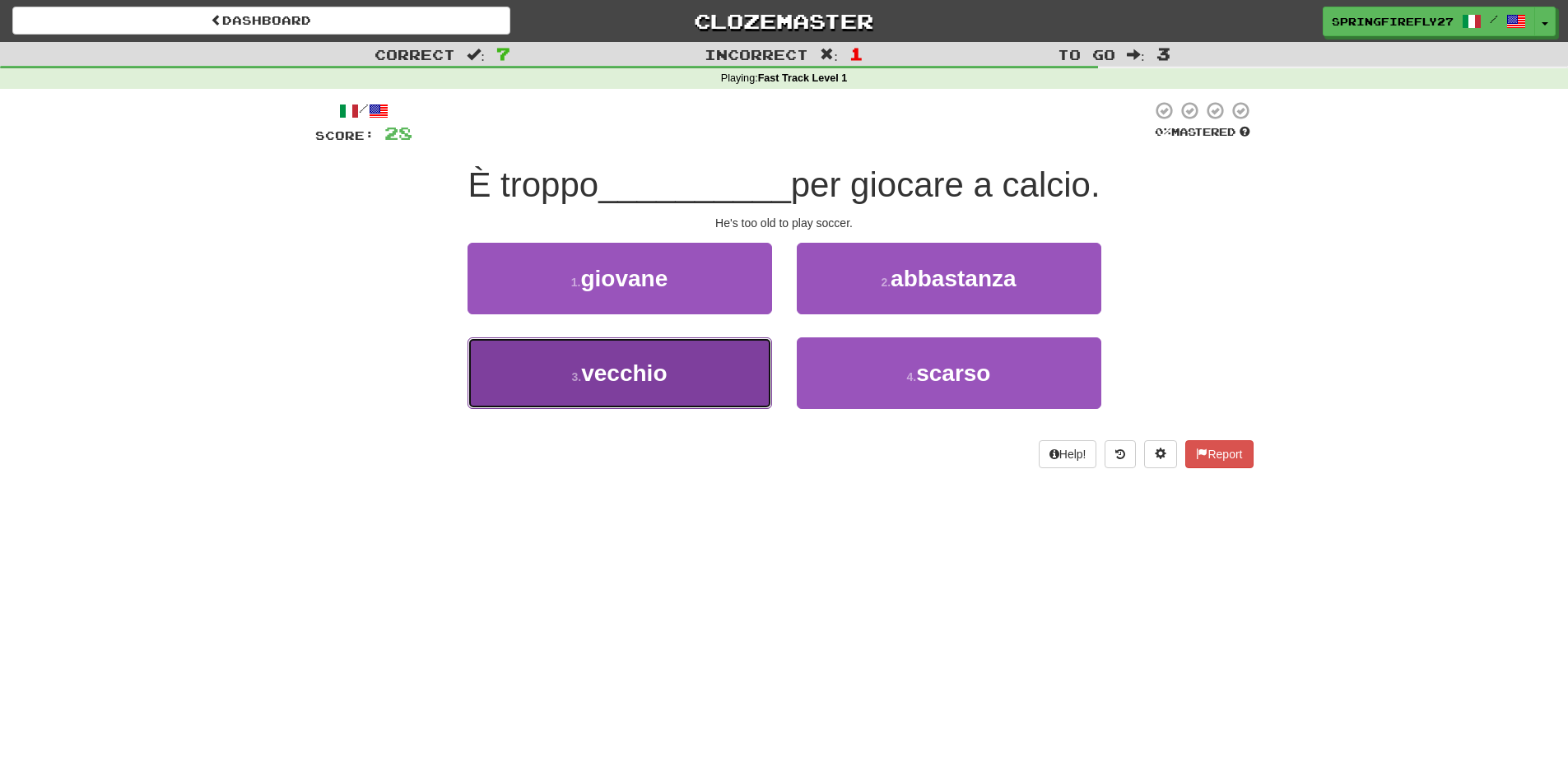
click at [635, 383] on span "vecchio" at bounding box center [624, 373] width 86 height 25
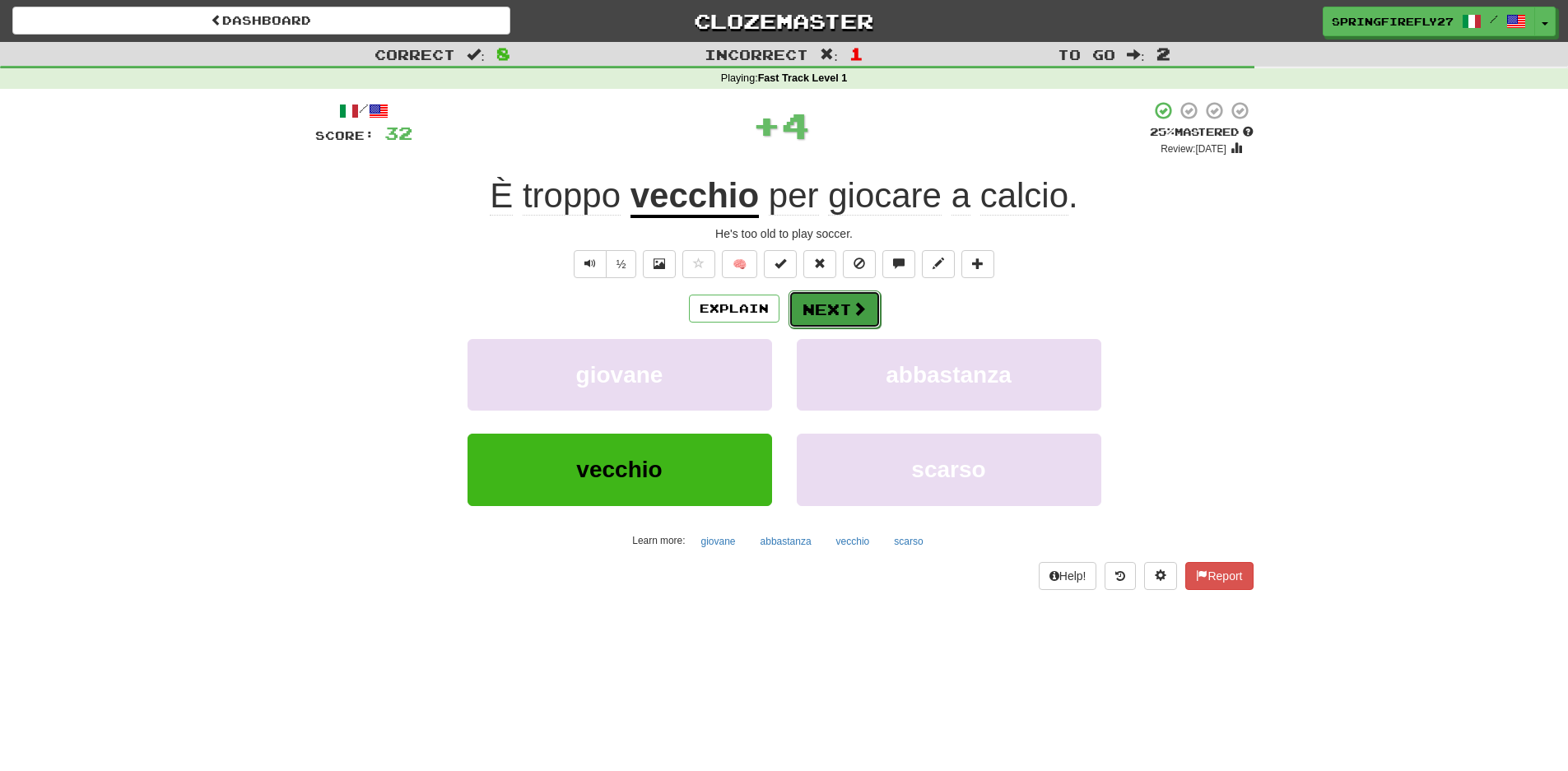
click at [804, 306] on button "Next" at bounding box center [834, 309] width 92 height 38
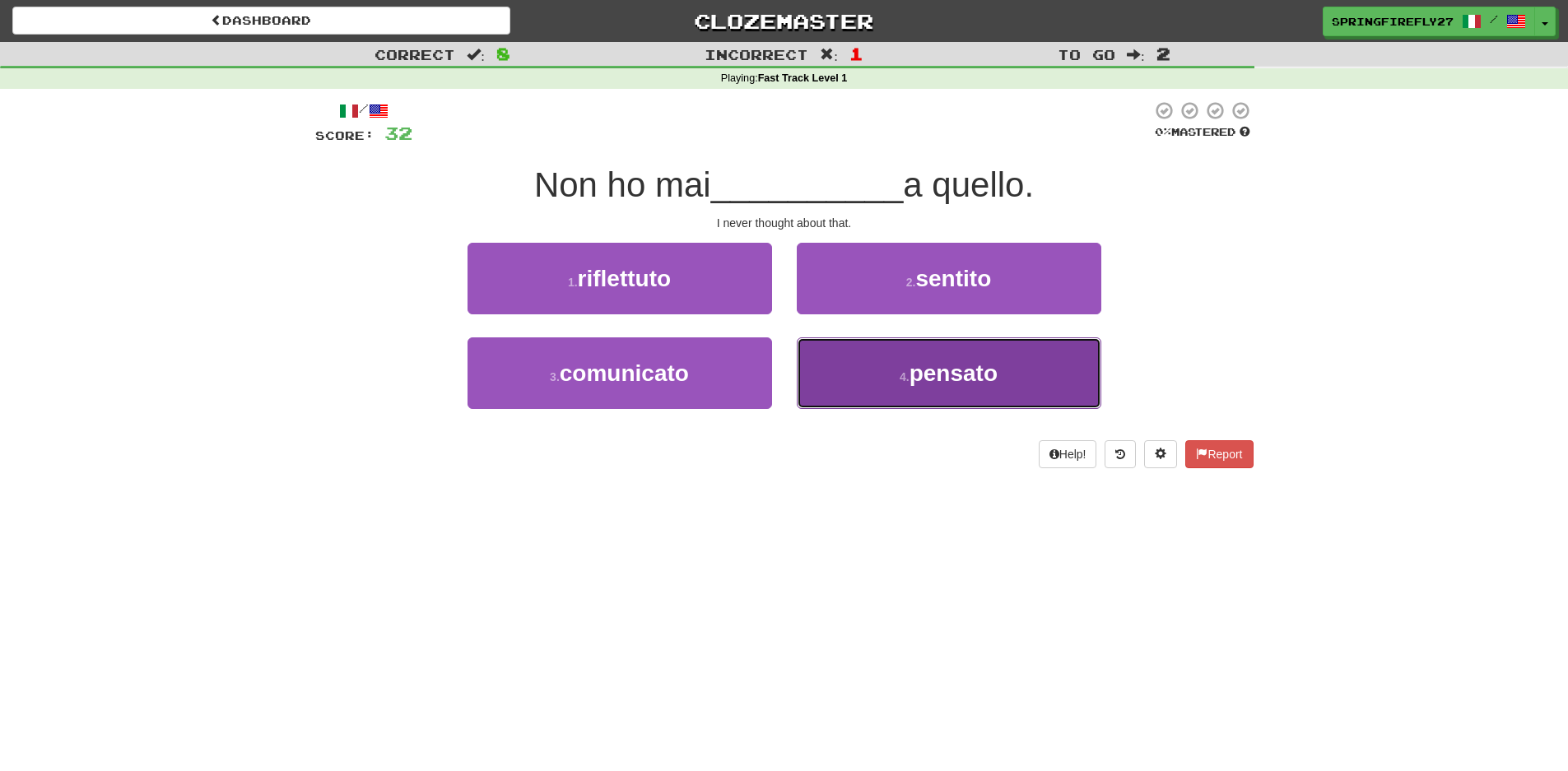
click at [961, 366] on span "pensato" at bounding box center [954, 373] width 88 height 25
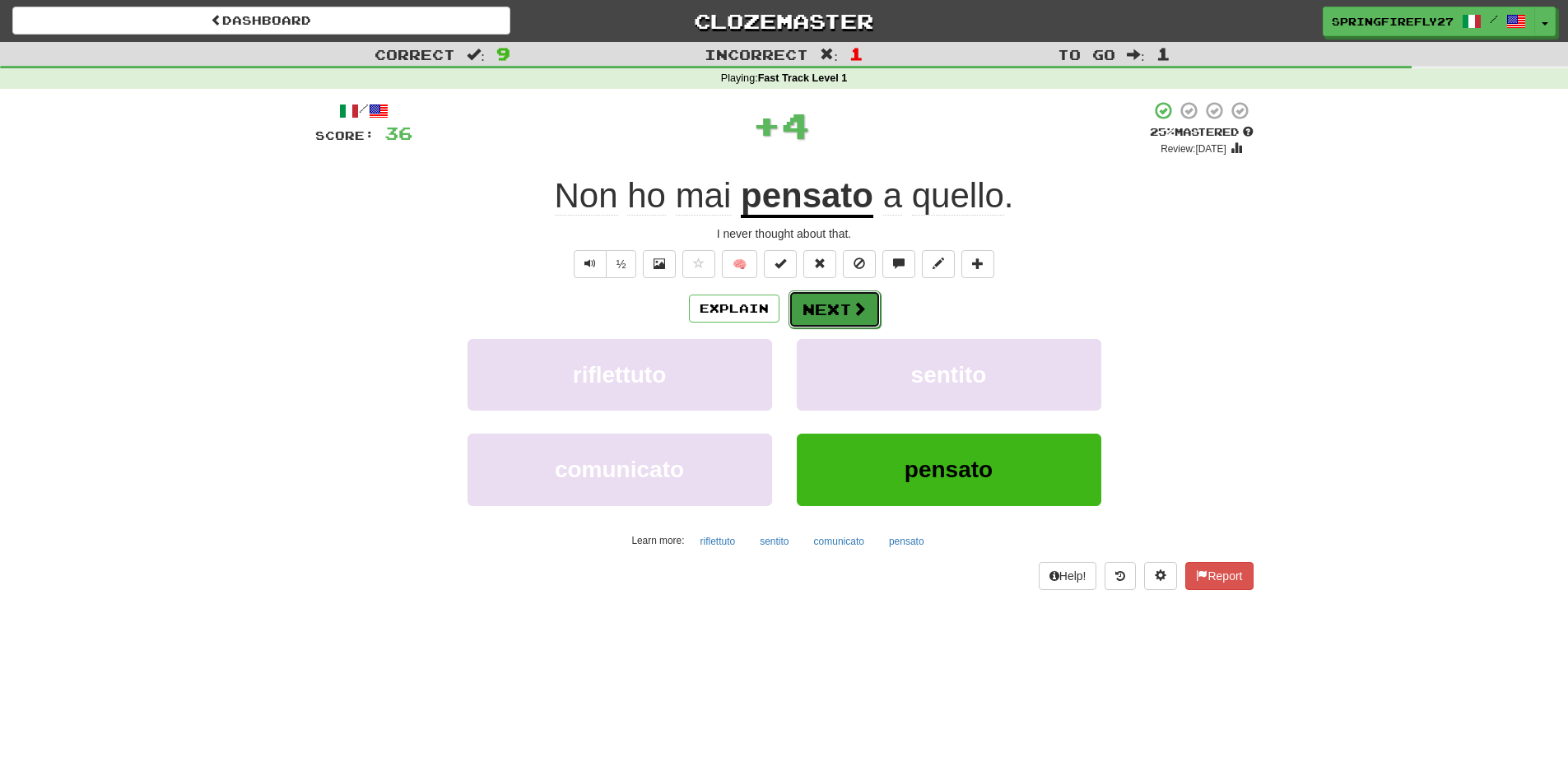
click at [831, 308] on button "Next" at bounding box center [834, 309] width 92 height 38
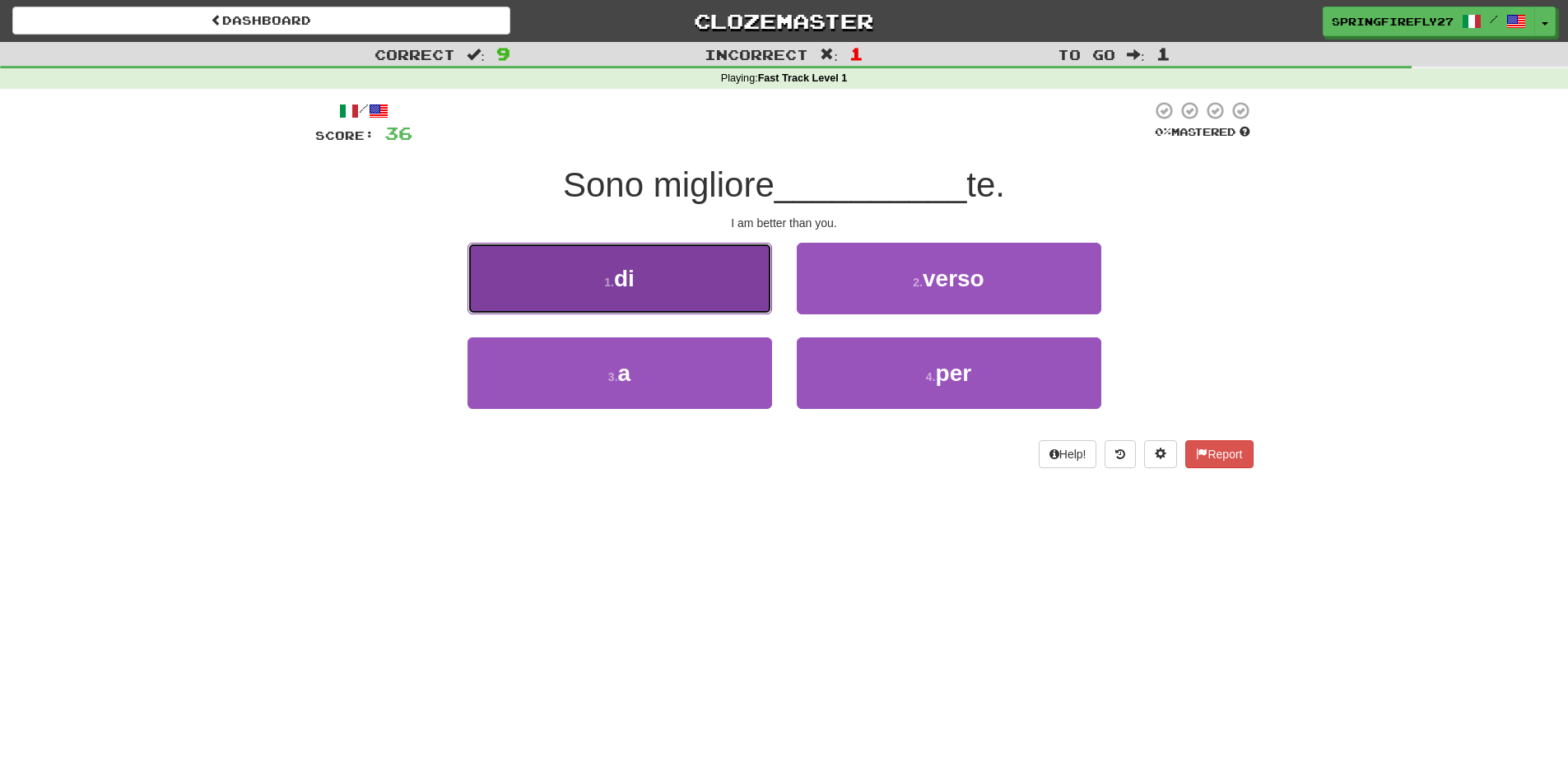
click at [635, 282] on span "di" at bounding box center [625, 279] width 21 height 25
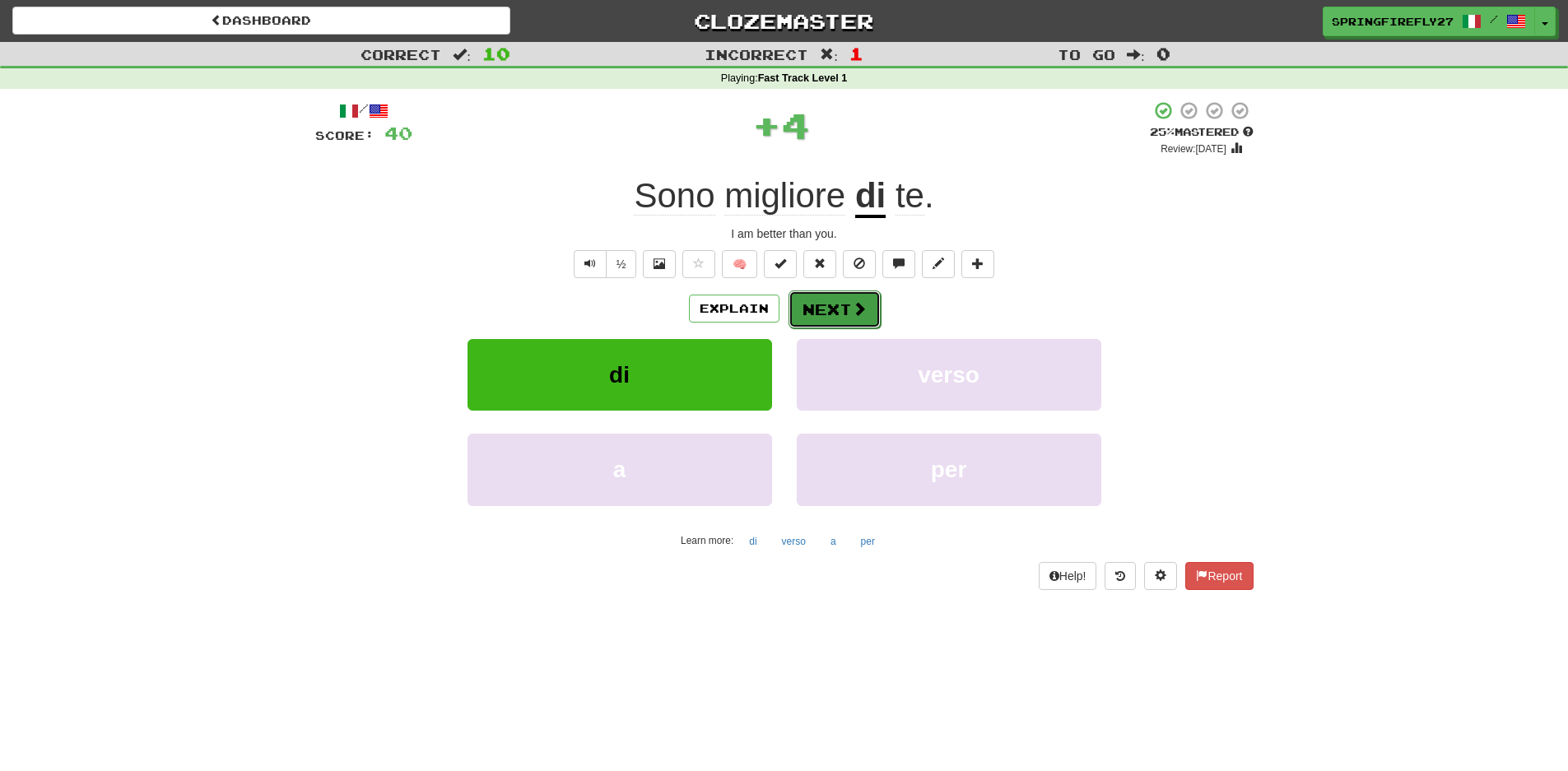
click at [829, 313] on button "Next" at bounding box center [834, 309] width 92 height 38
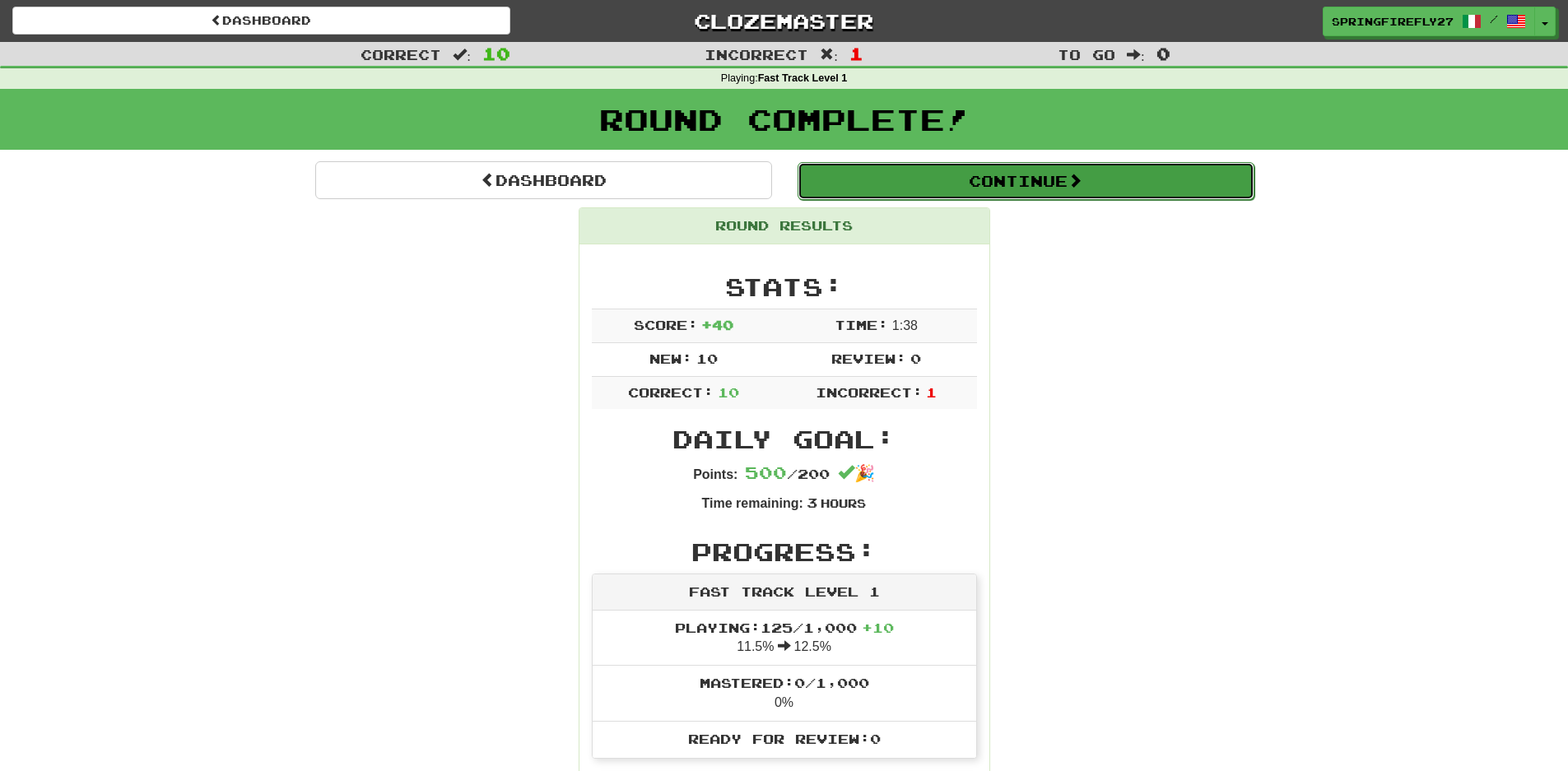
click at [1026, 177] on button "Continue" at bounding box center [1026, 180] width 457 height 38
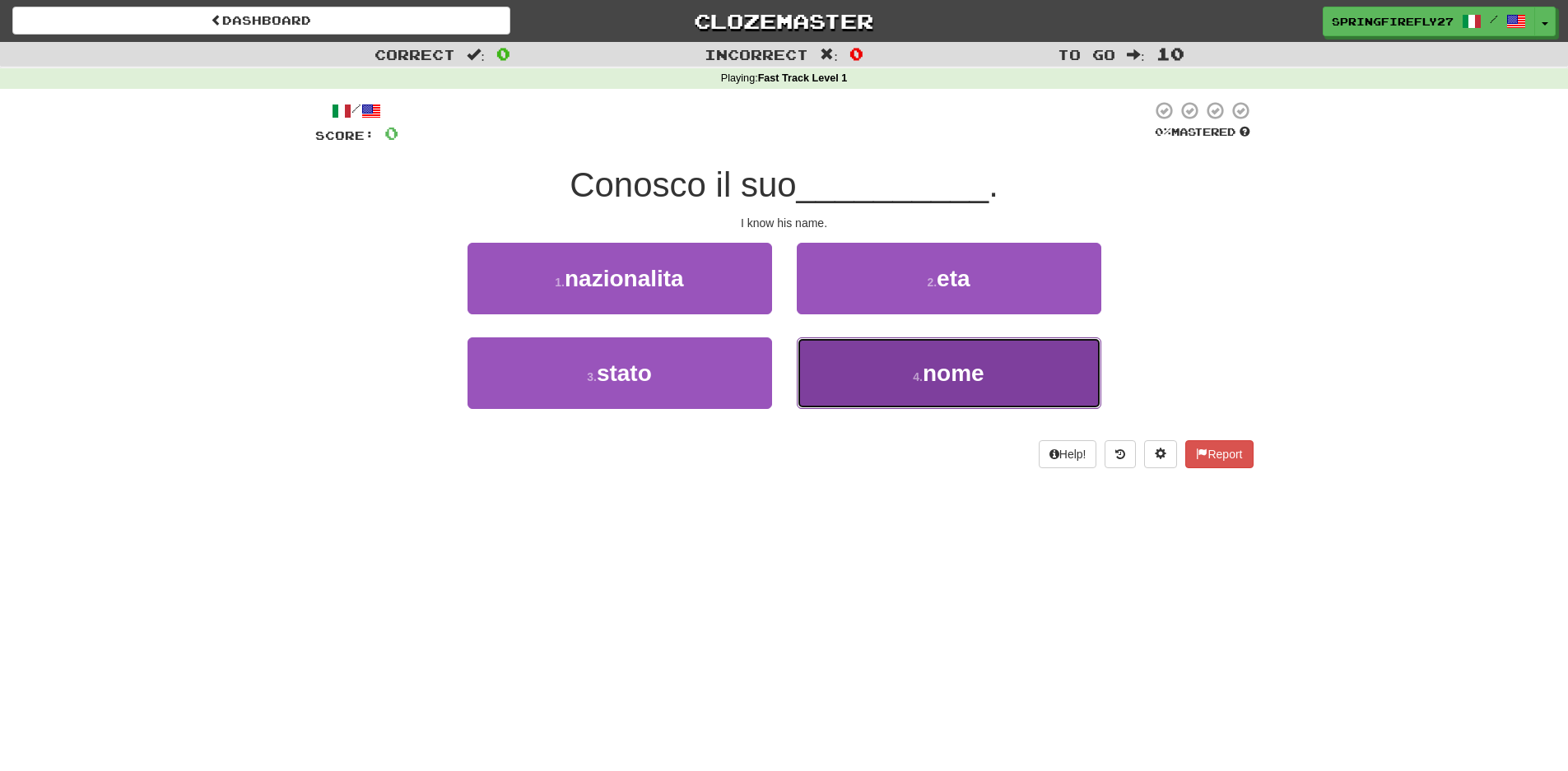
click at [972, 364] on span "nome" at bounding box center [954, 373] width 62 height 25
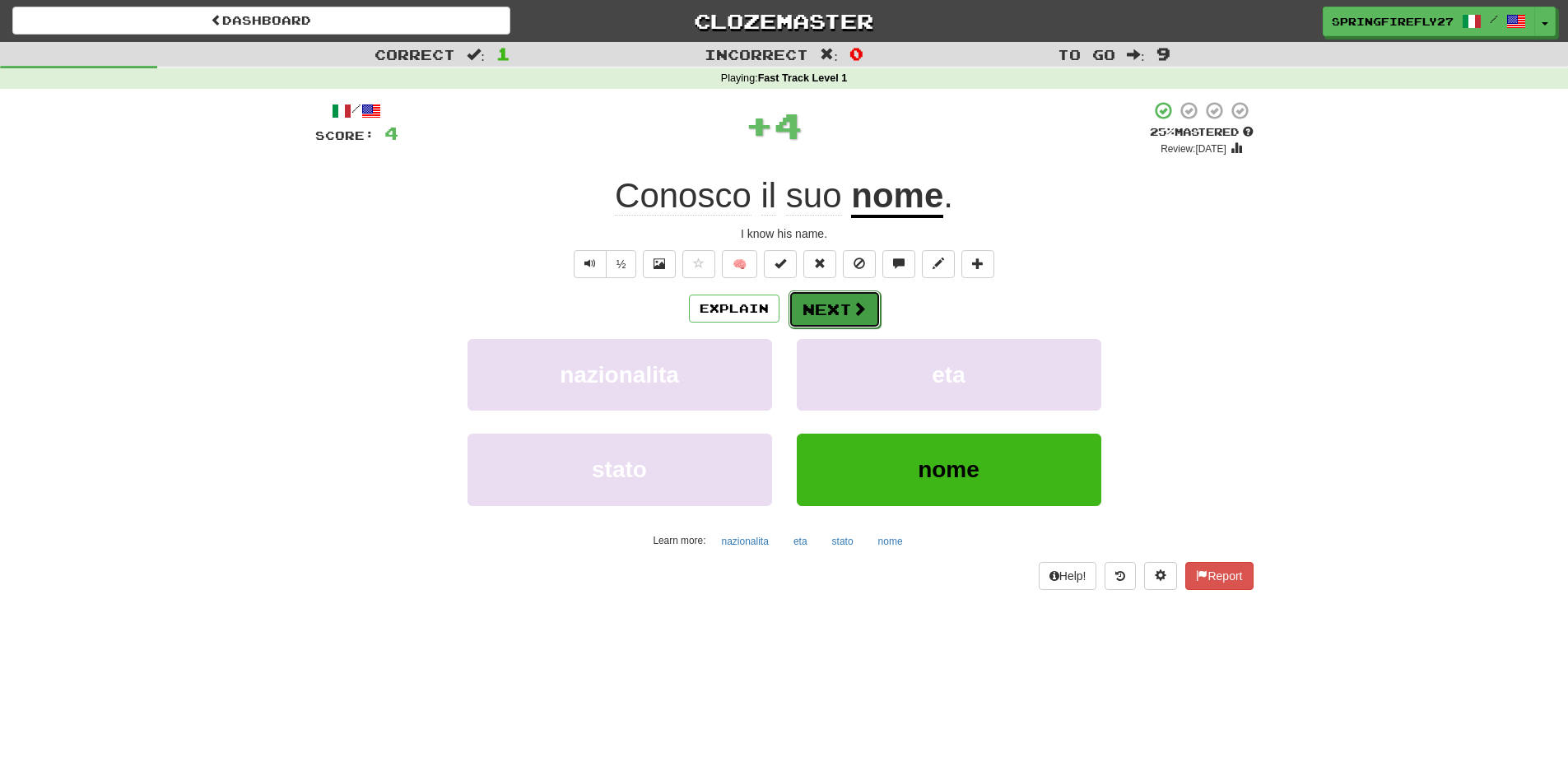
click at [846, 298] on button "Next" at bounding box center [834, 309] width 92 height 38
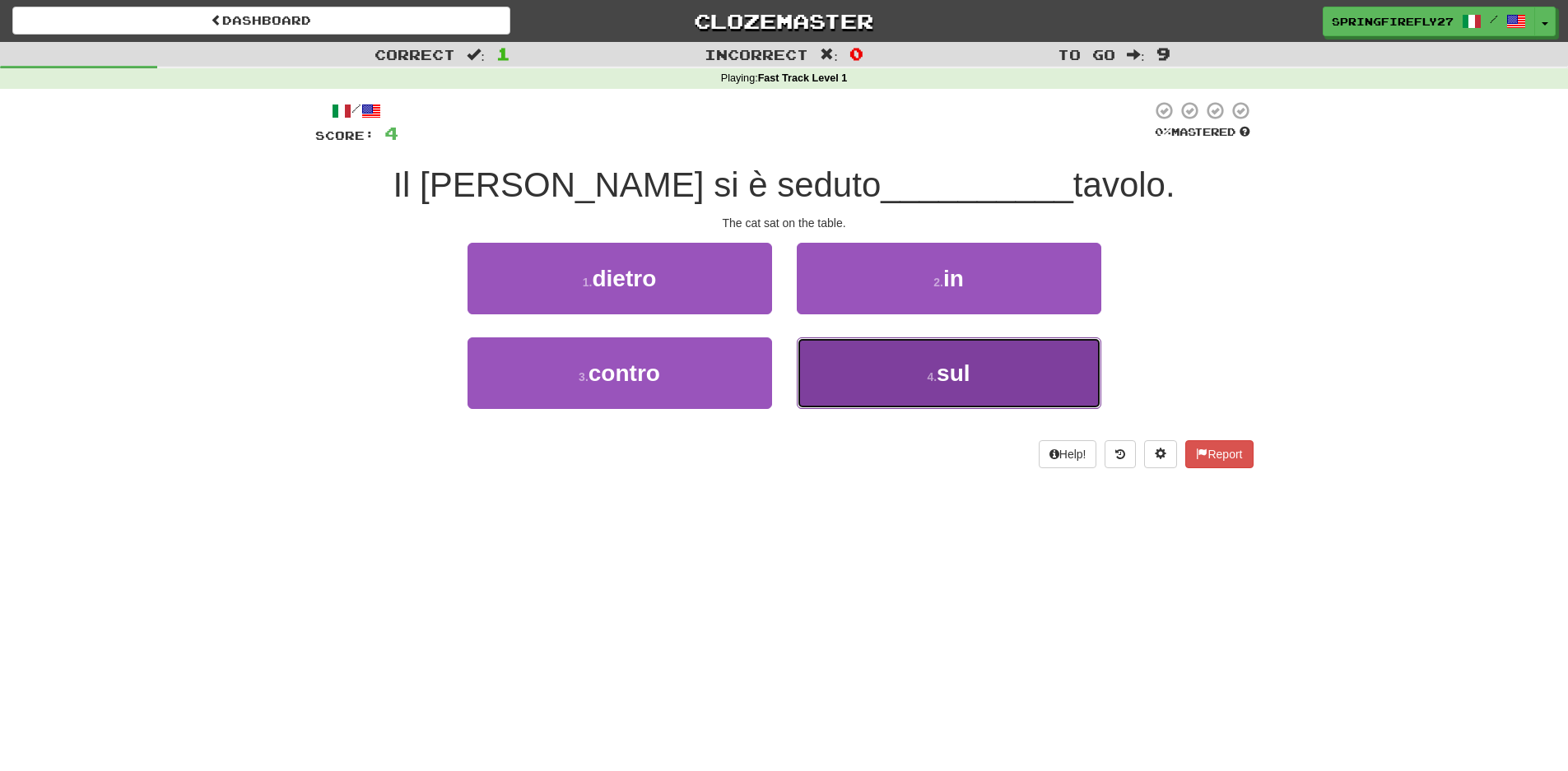
click at [943, 363] on span "sul" at bounding box center [953, 373] width 33 height 25
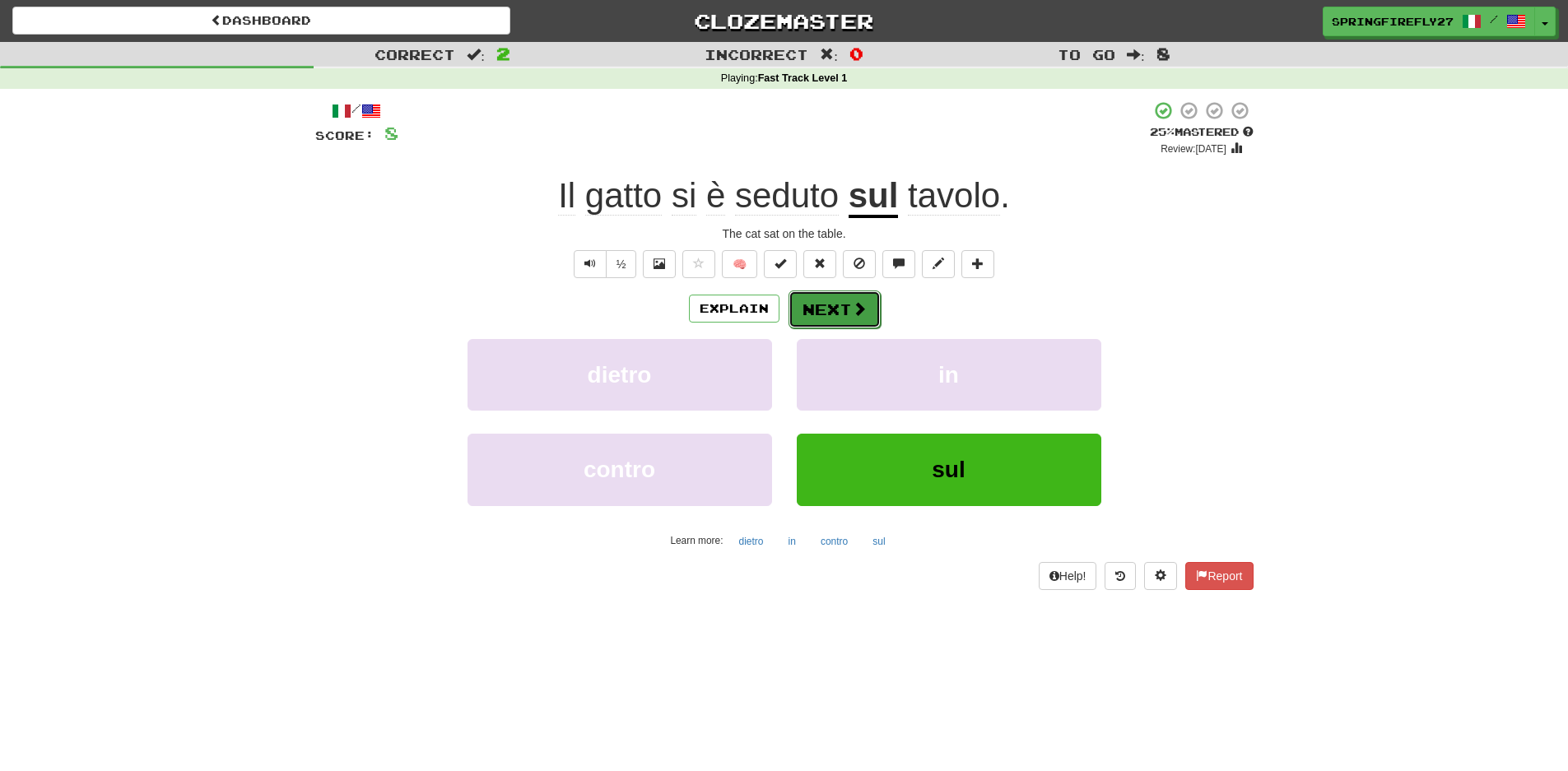
click at [818, 312] on button "Next" at bounding box center [834, 309] width 92 height 38
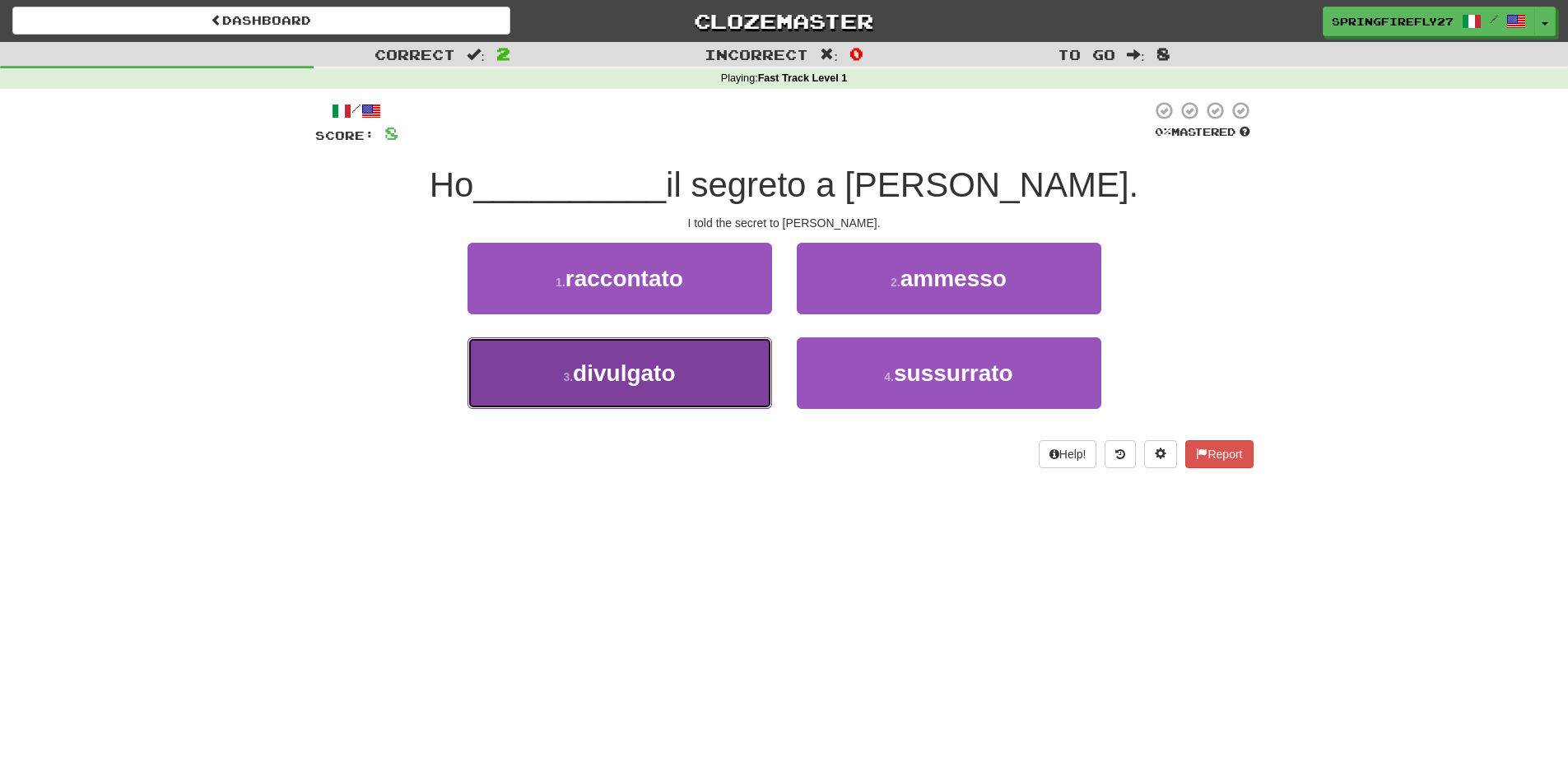
click at [670, 373] on span "divulgato" at bounding box center [625, 373] width 102 height 25
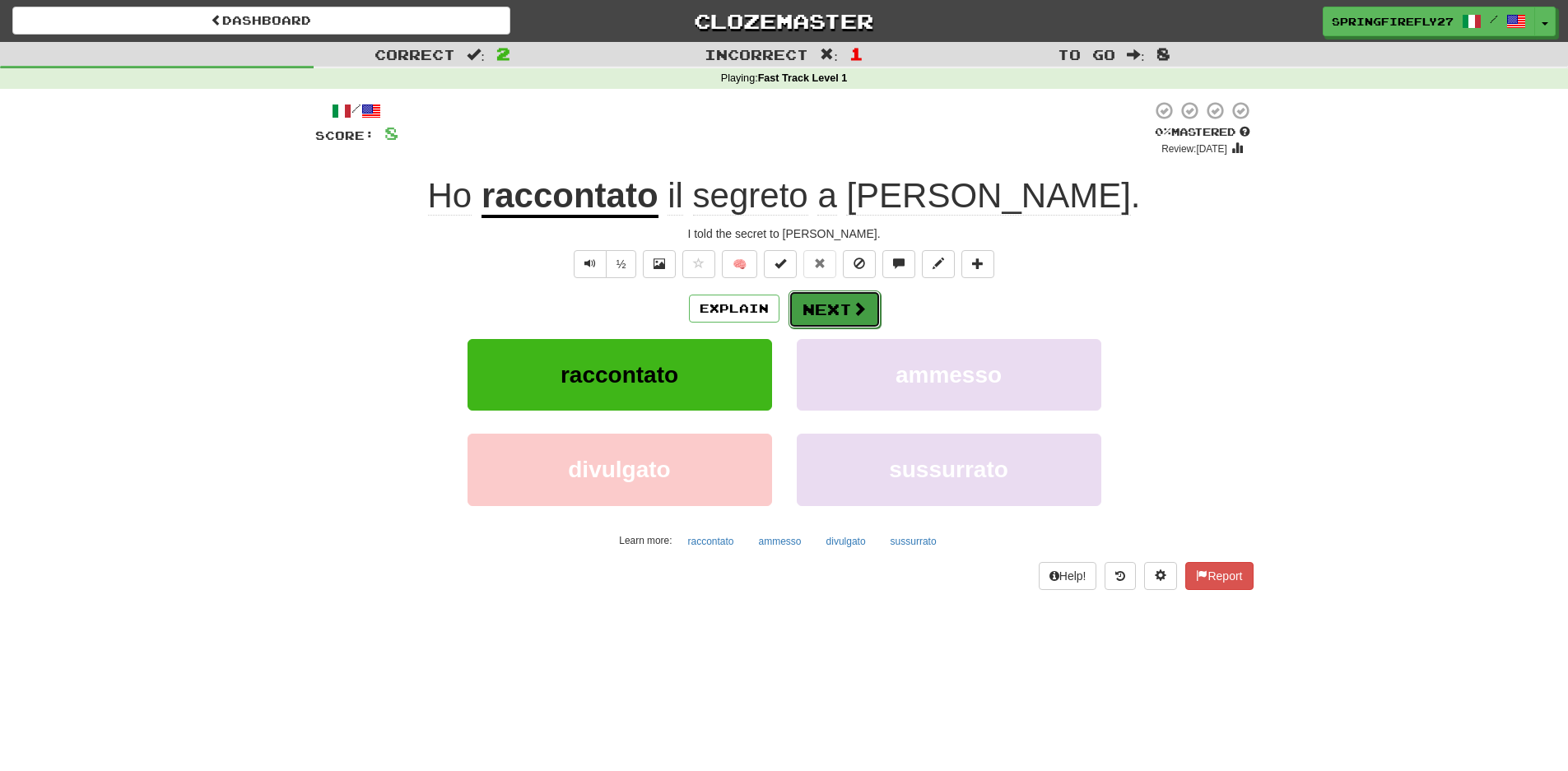
click at [831, 308] on button "Next" at bounding box center [834, 309] width 92 height 38
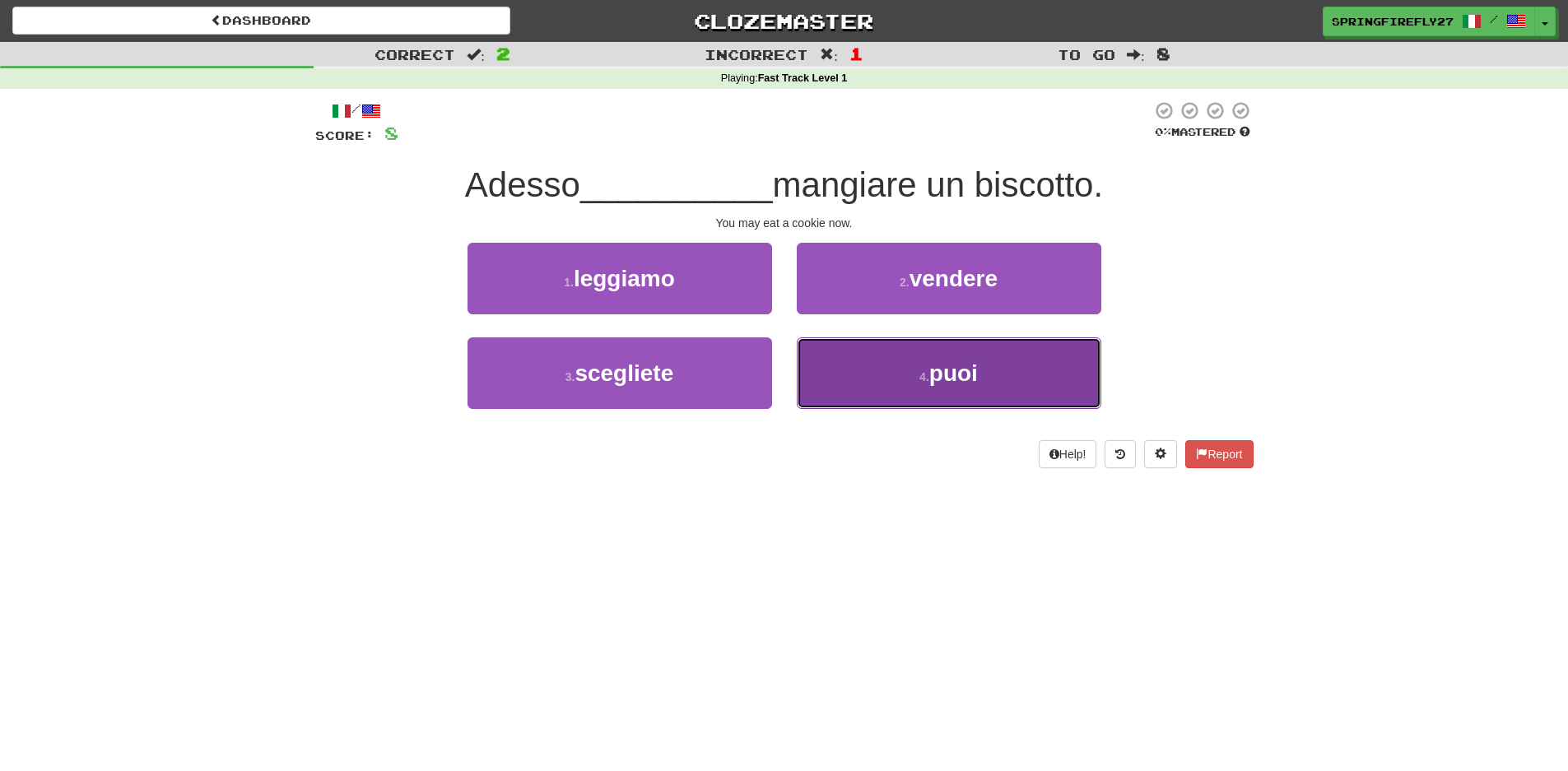
click at [963, 358] on button "4 . puoi" at bounding box center [949, 372] width 305 height 71
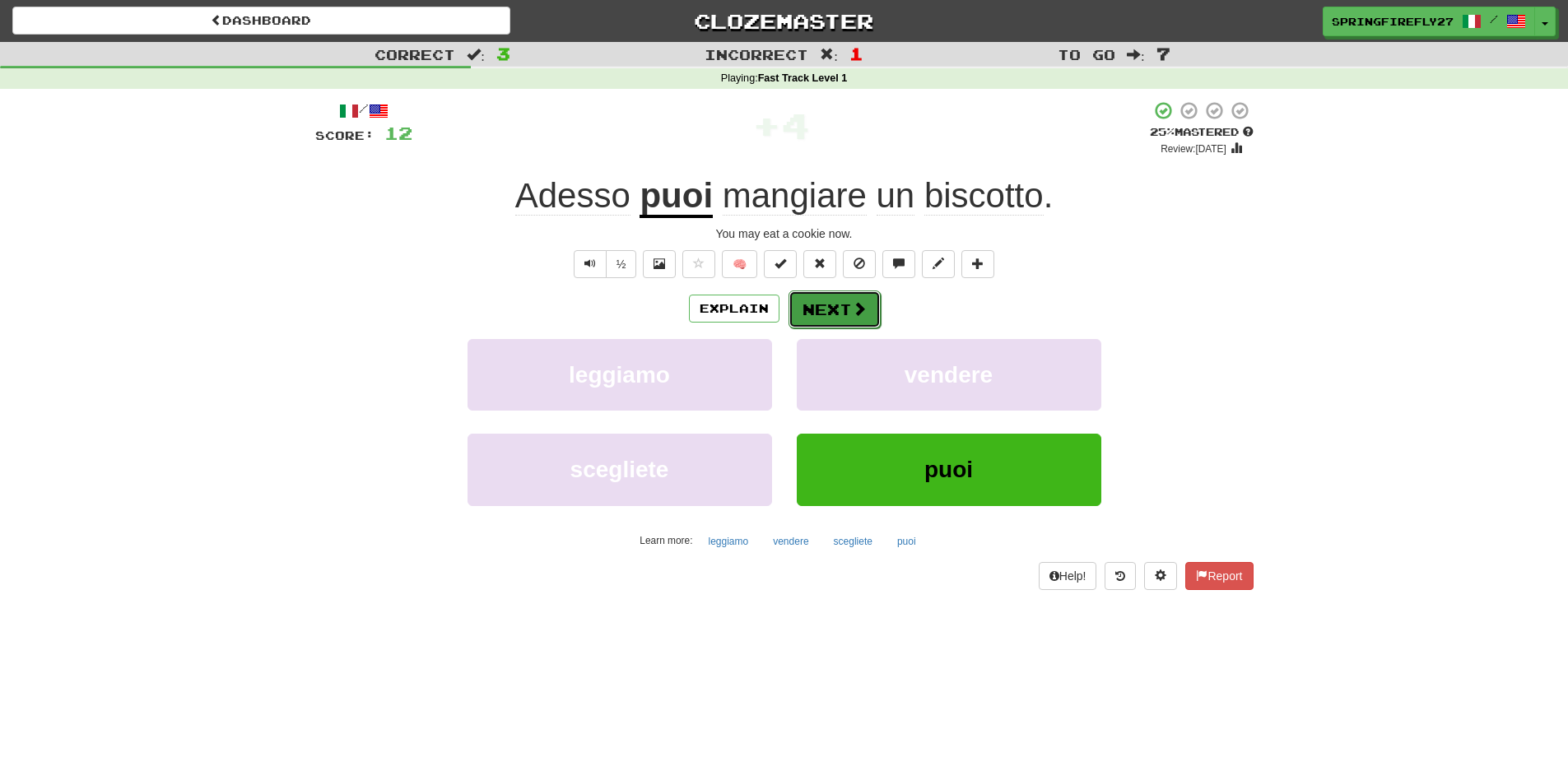
click at [848, 312] on button "Next" at bounding box center [834, 309] width 92 height 38
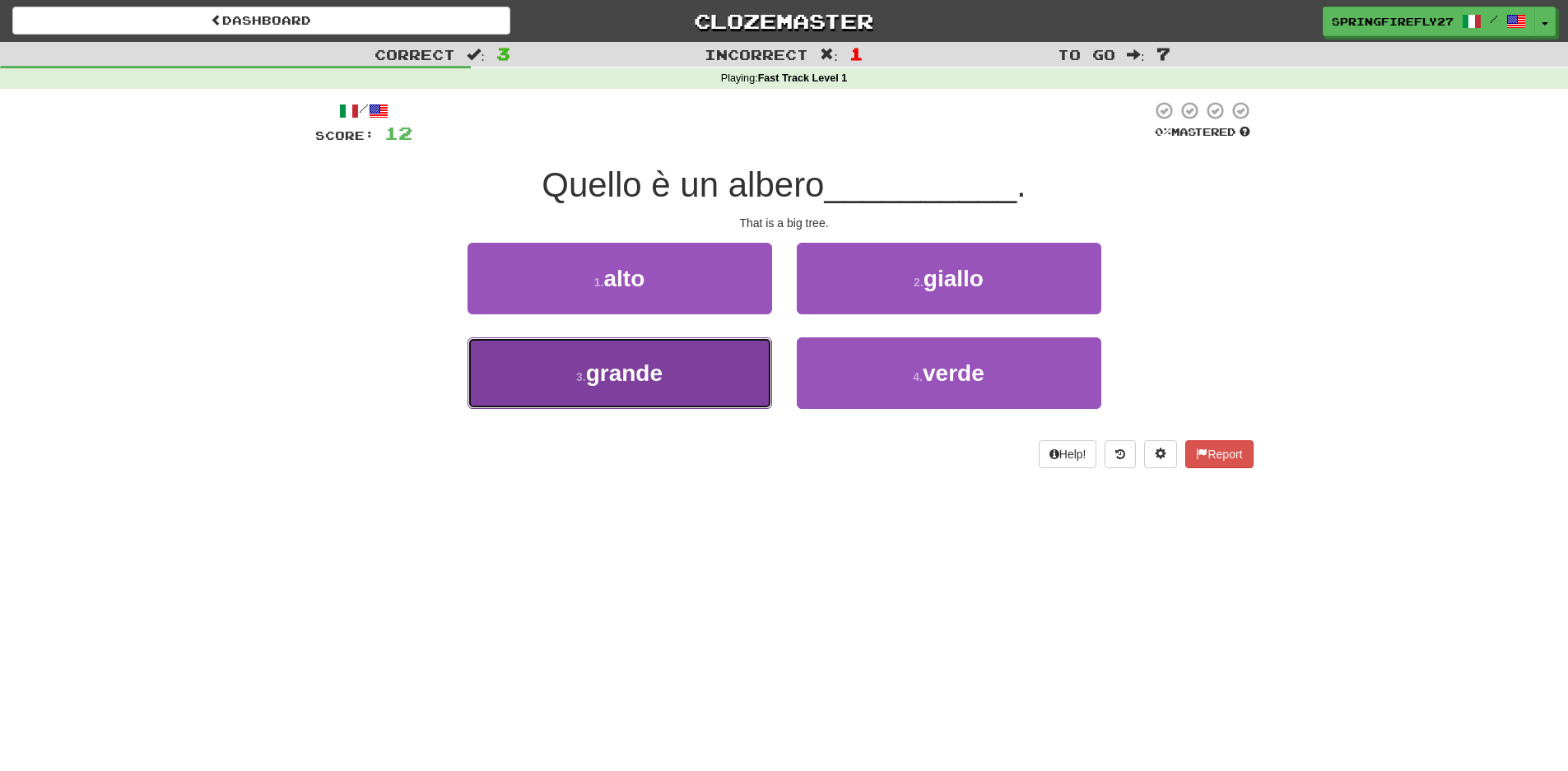
click at [628, 373] on span "grande" at bounding box center [624, 373] width 76 height 25
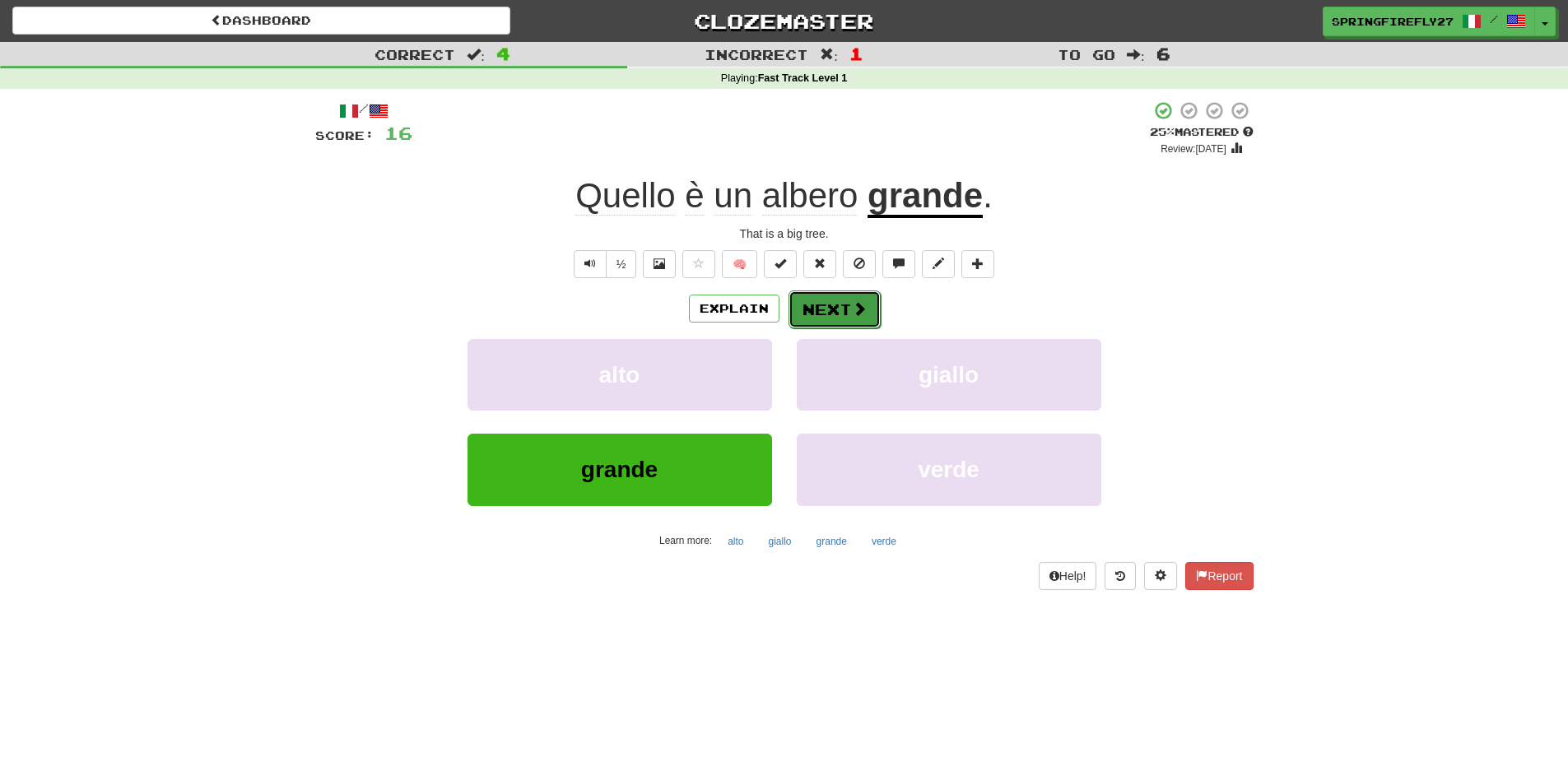
click at [839, 310] on button "Next" at bounding box center [834, 309] width 92 height 38
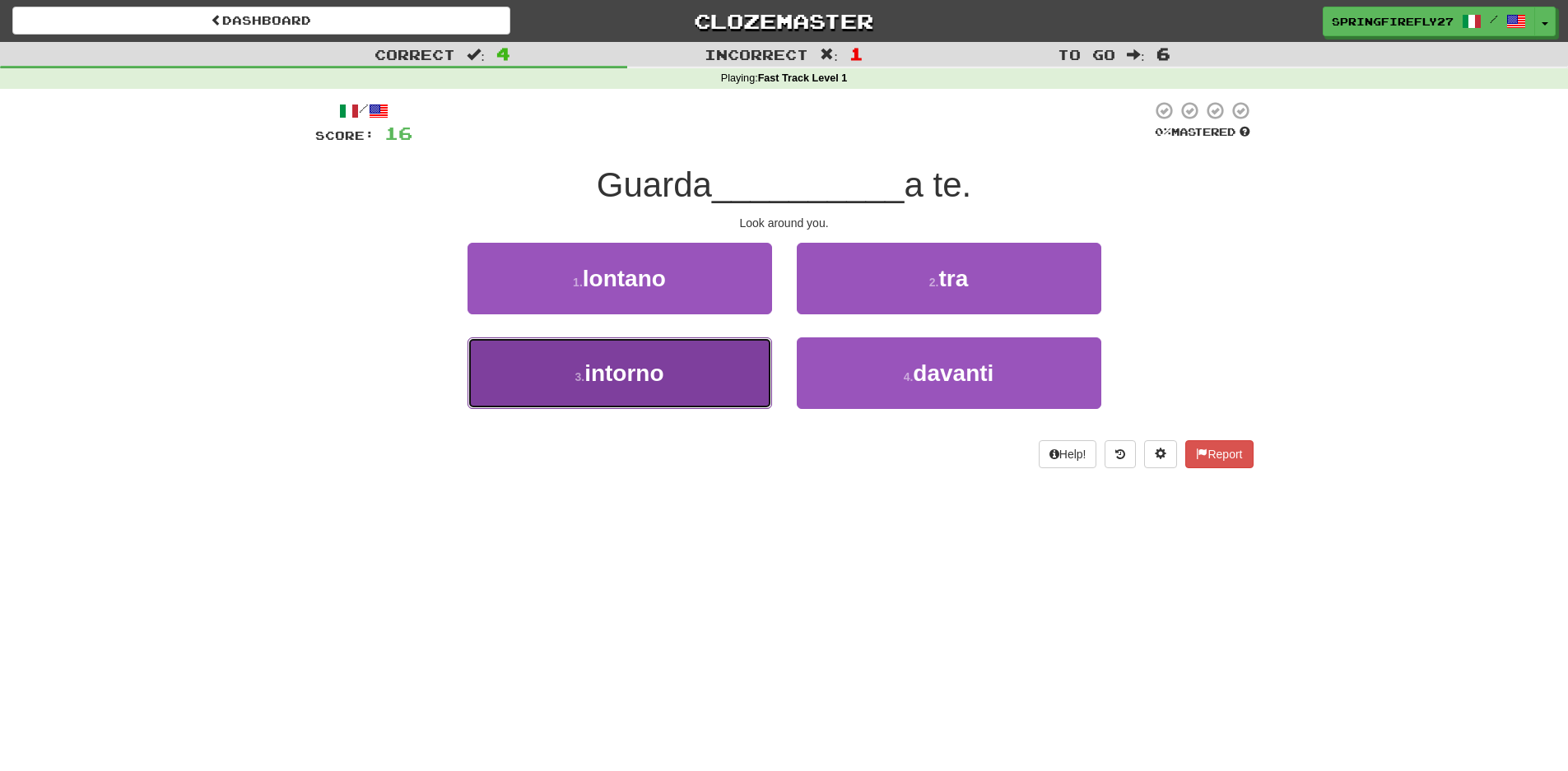
click at [641, 375] on span "intorno" at bounding box center [624, 373] width 79 height 25
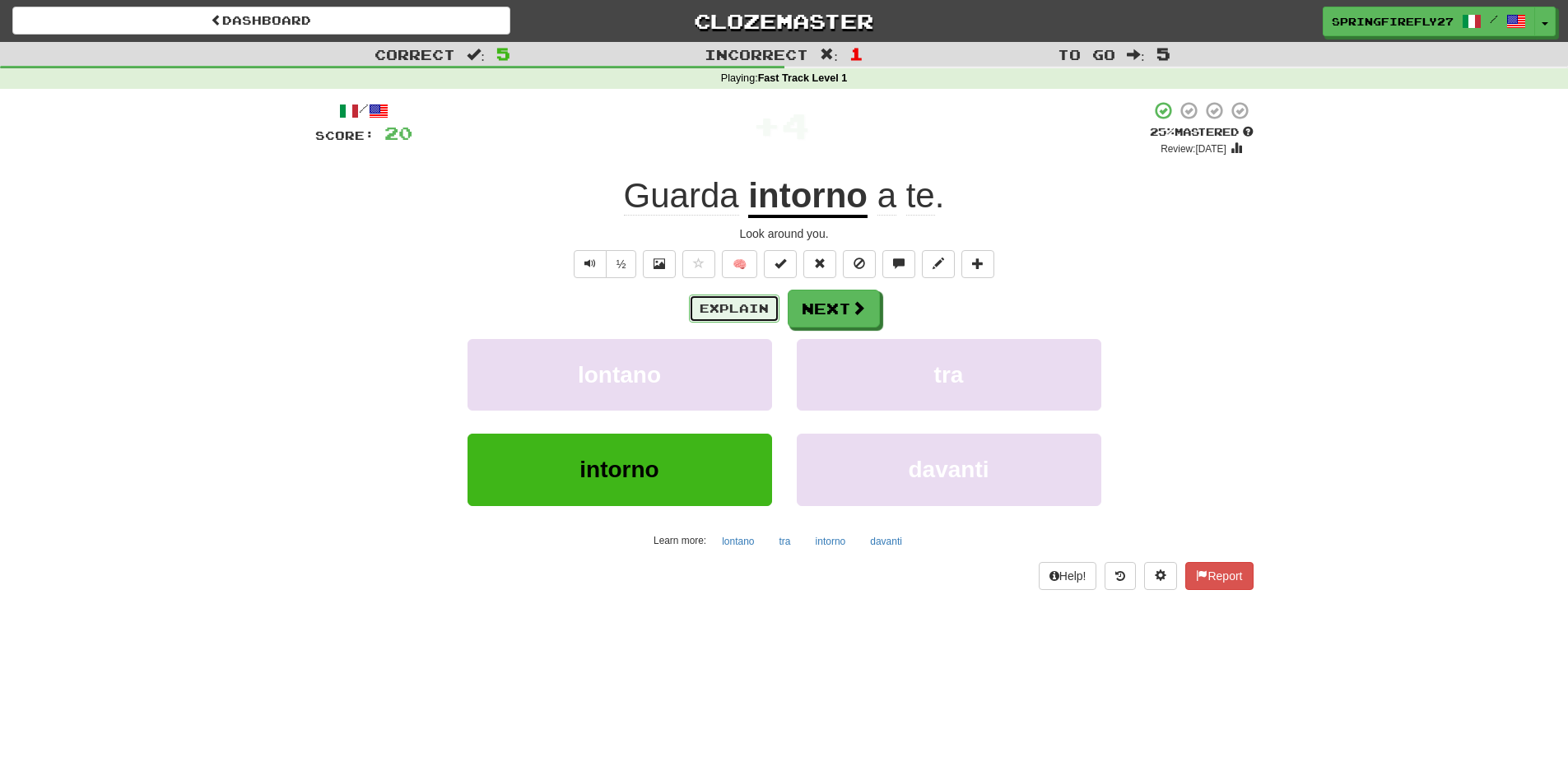
click at [709, 315] on button "Explain" at bounding box center [734, 308] width 91 height 28
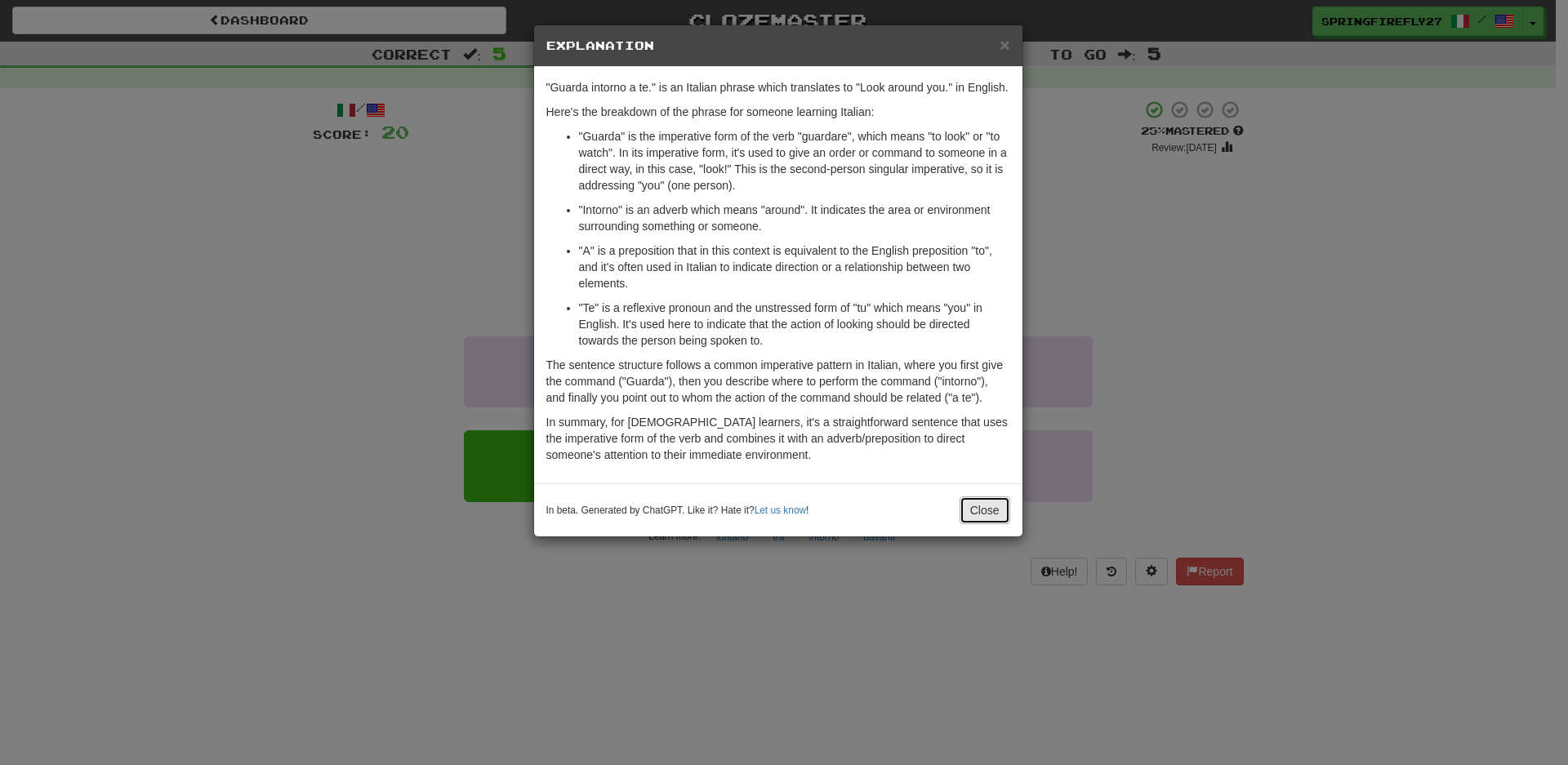
click at [981, 511] on button "Close" at bounding box center [984, 509] width 51 height 27
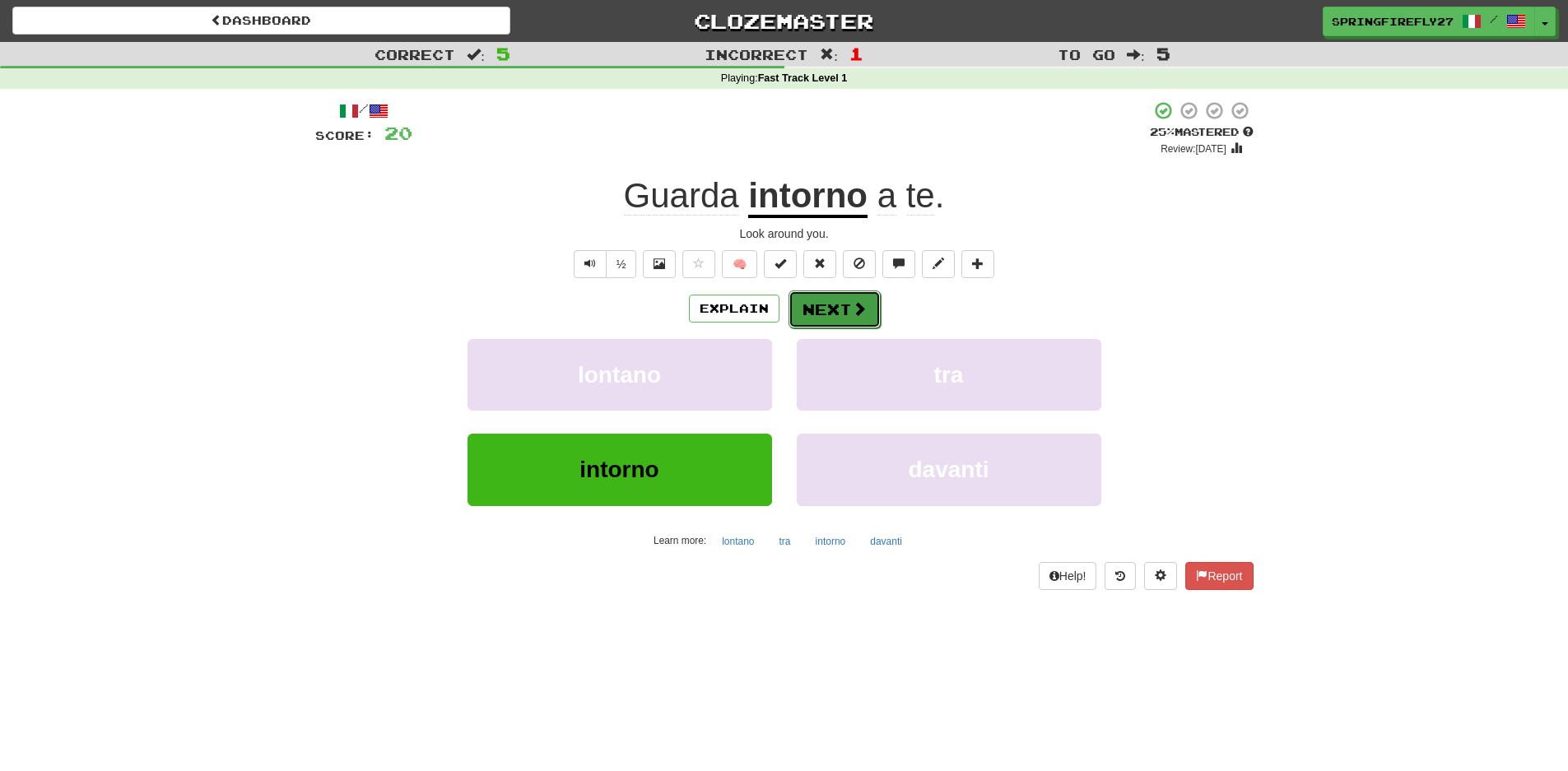
click at [839, 316] on button "Next" at bounding box center [834, 309] width 92 height 38
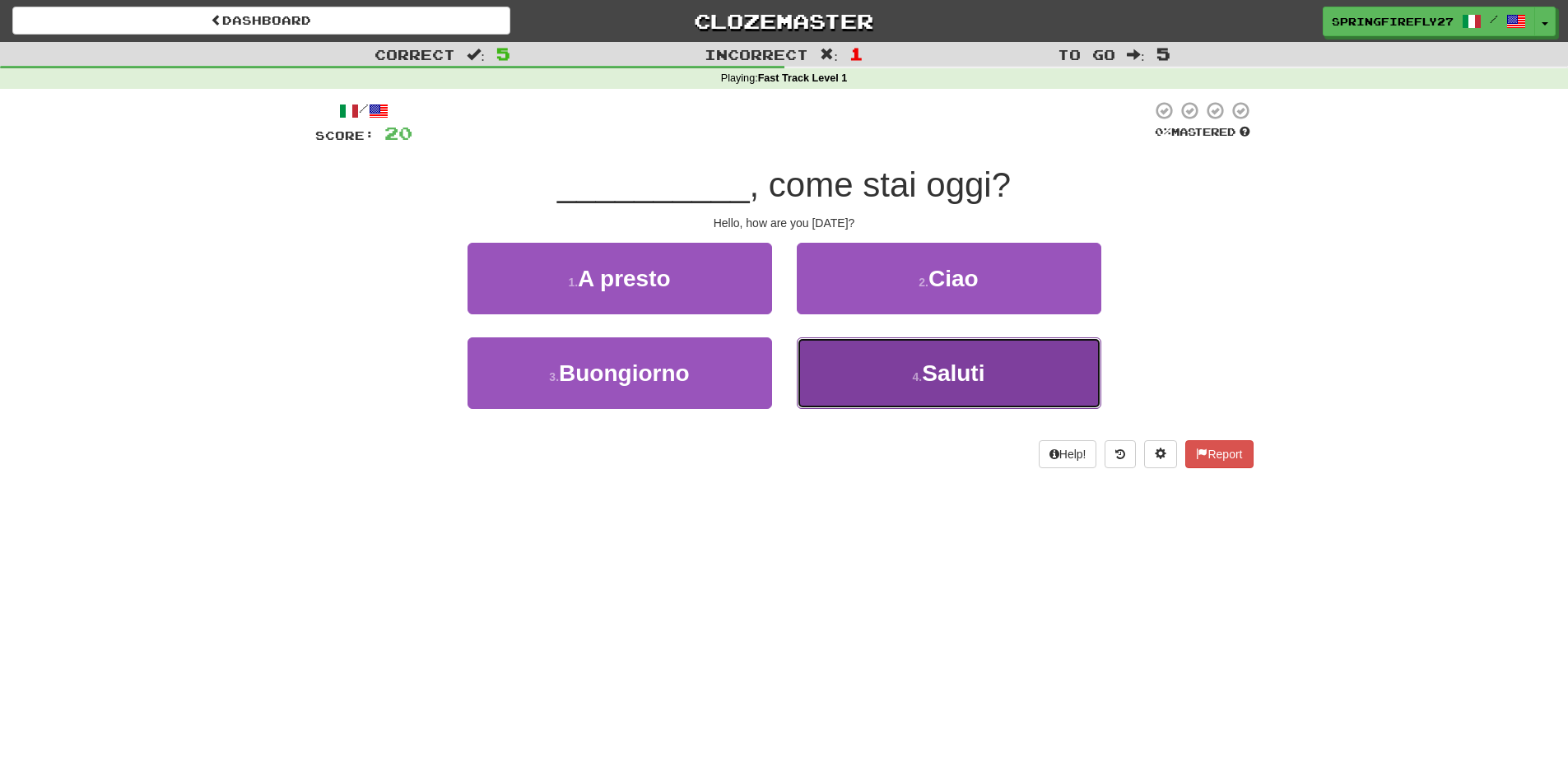
click at [950, 359] on button "4 . Saluti" at bounding box center [949, 372] width 305 height 71
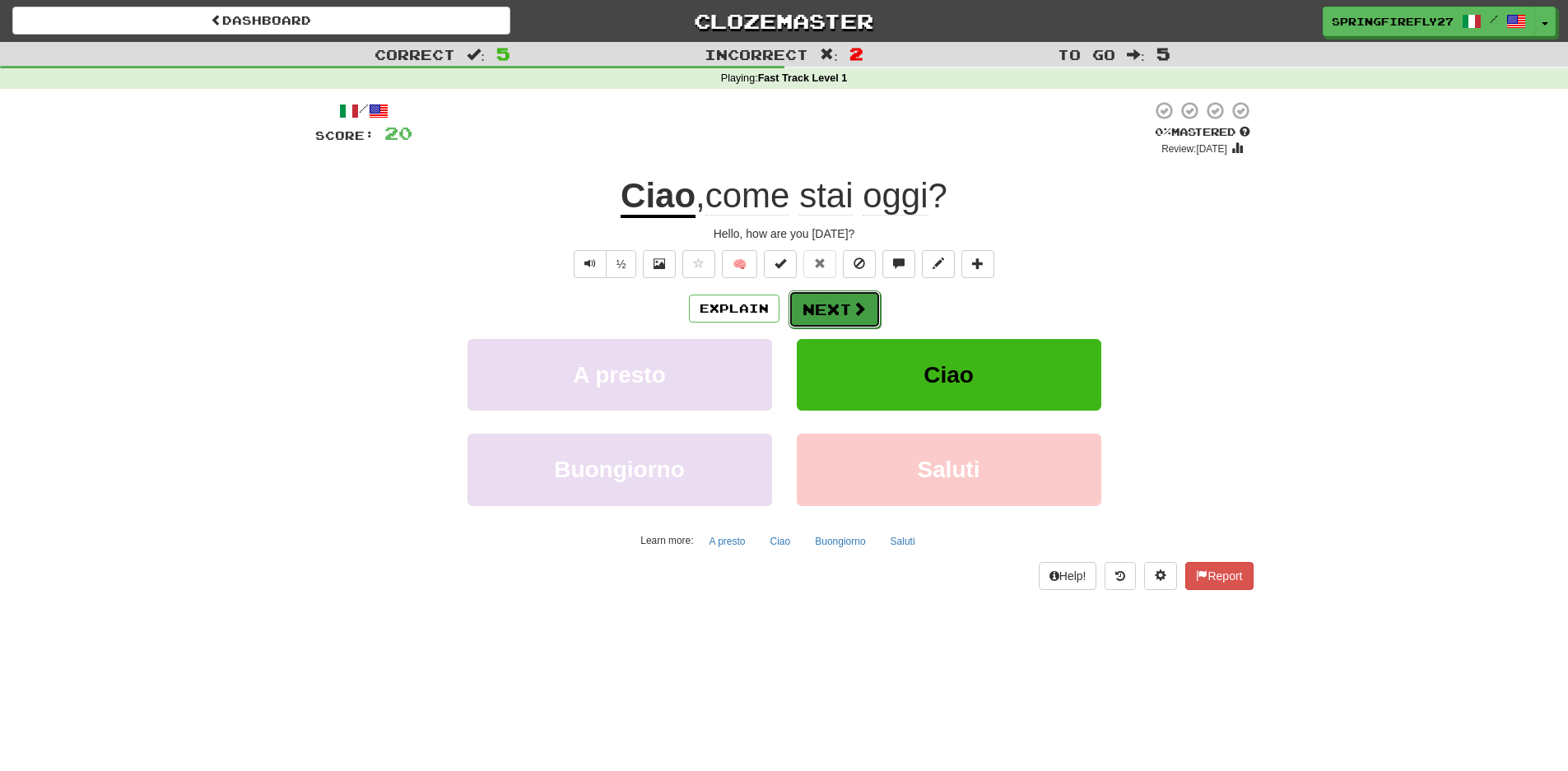
click at [831, 300] on button "Next" at bounding box center [834, 309] width 92 height 38
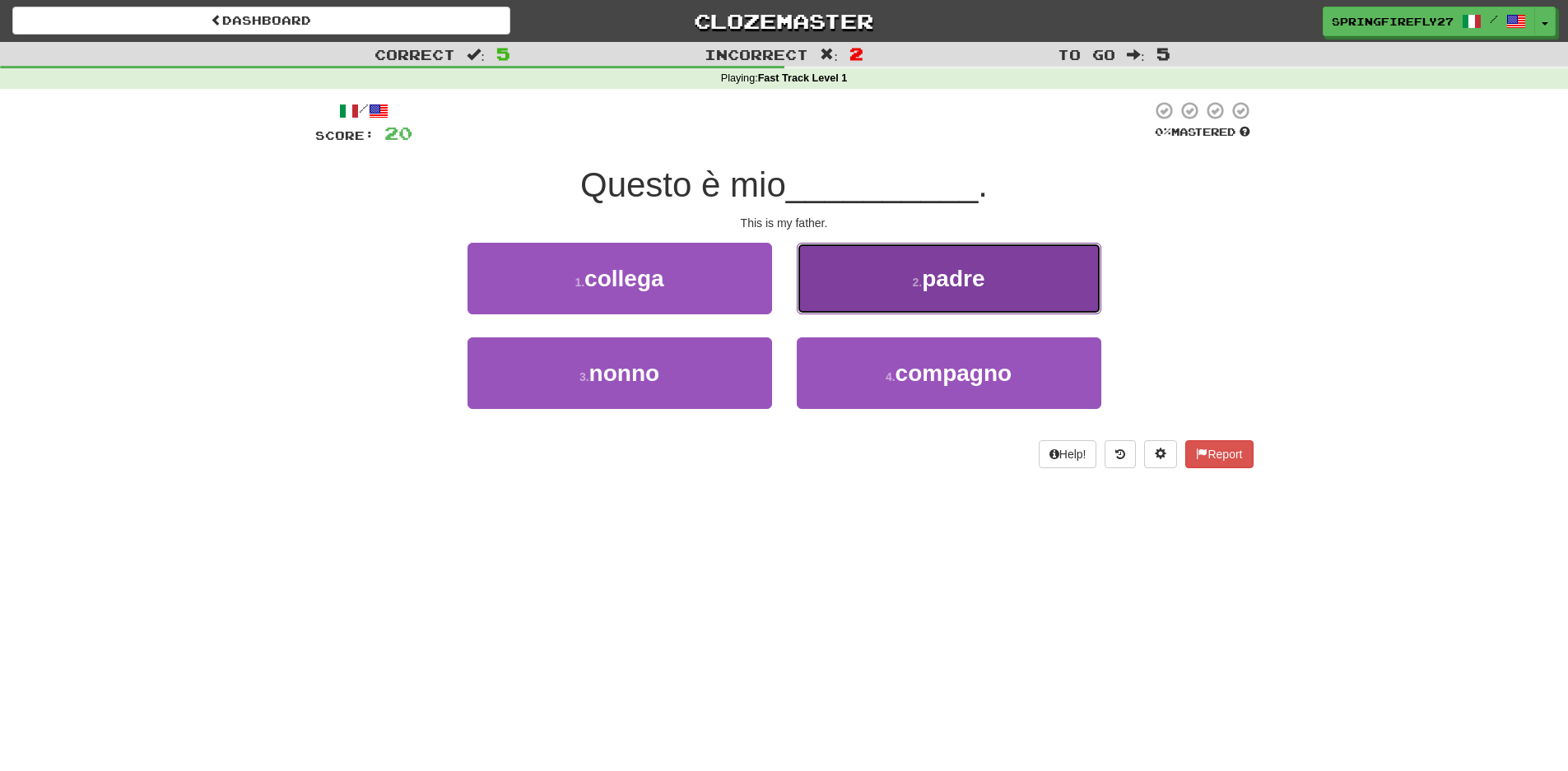
click at [964, 276] on span "padre" at bounding box center [953, 279] width 63 height 25
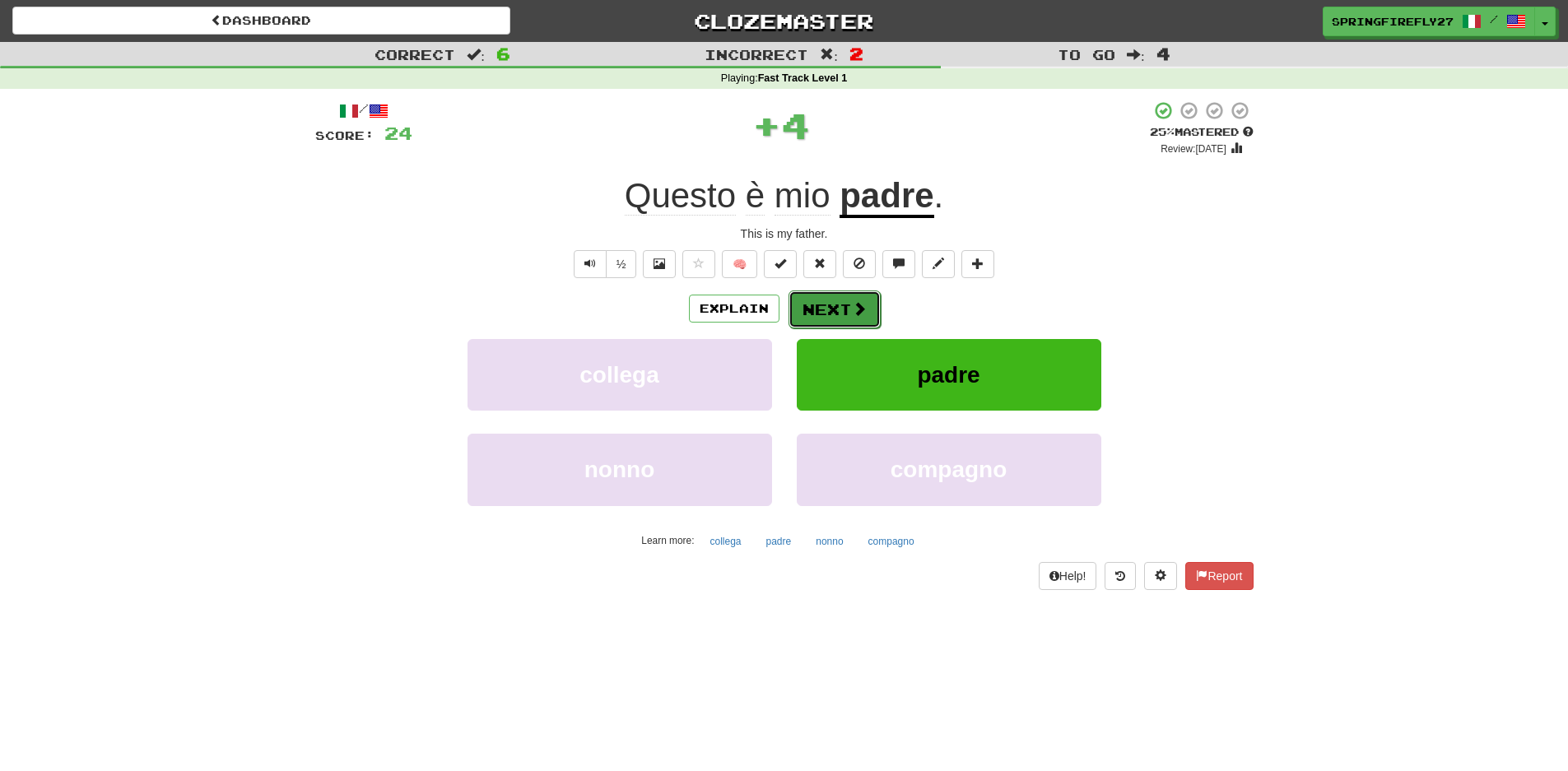
click at [835, 298] on button "Next" at bounding box center [834, 309] width 92 height 38
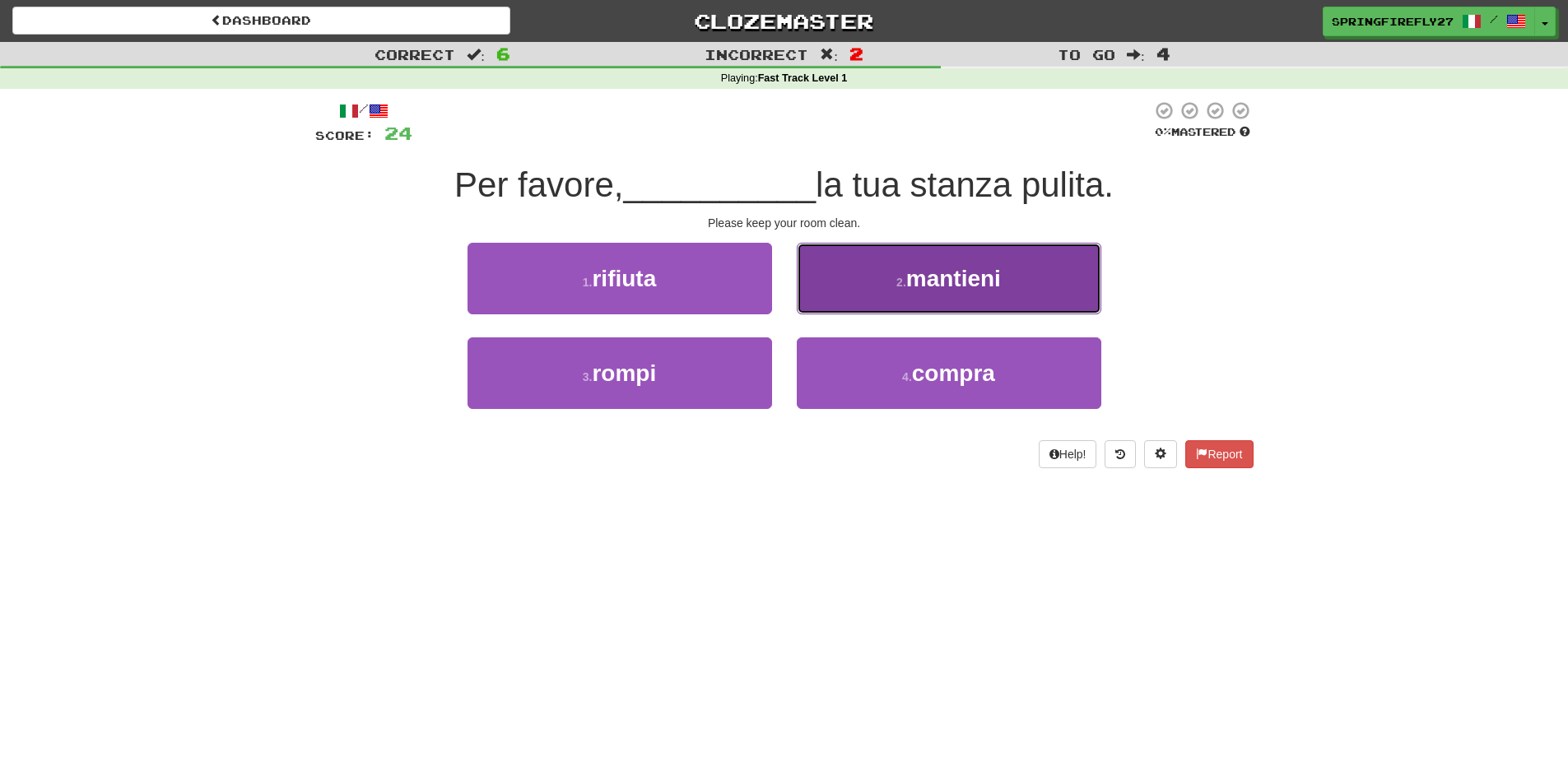
click at [933, 280] on span "mantieni" at bounding box center [954, 279] width 95 height 25
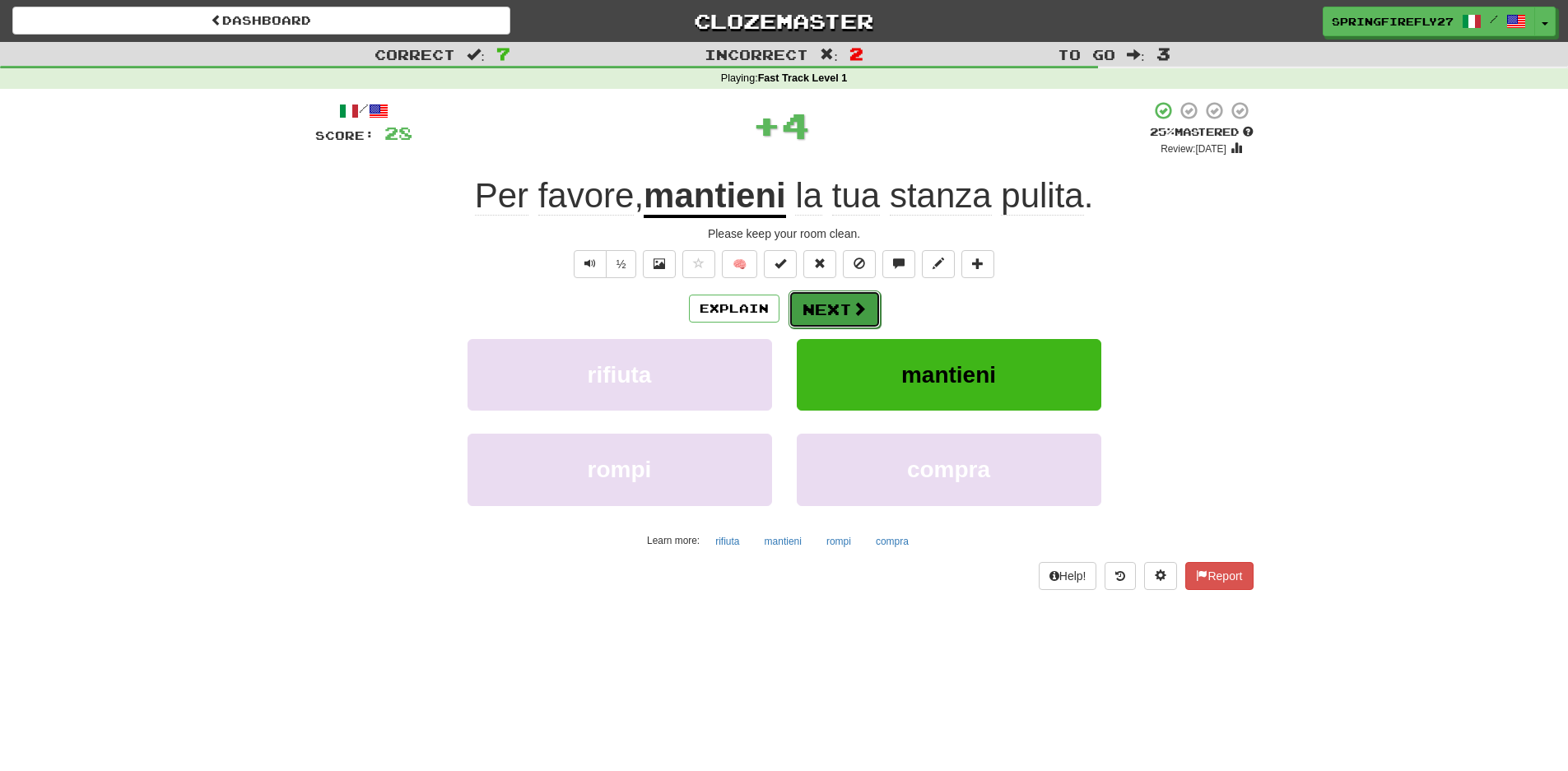
click at [826, 300] on button "Next" at bounding box center [834, 309] width 92 height 38
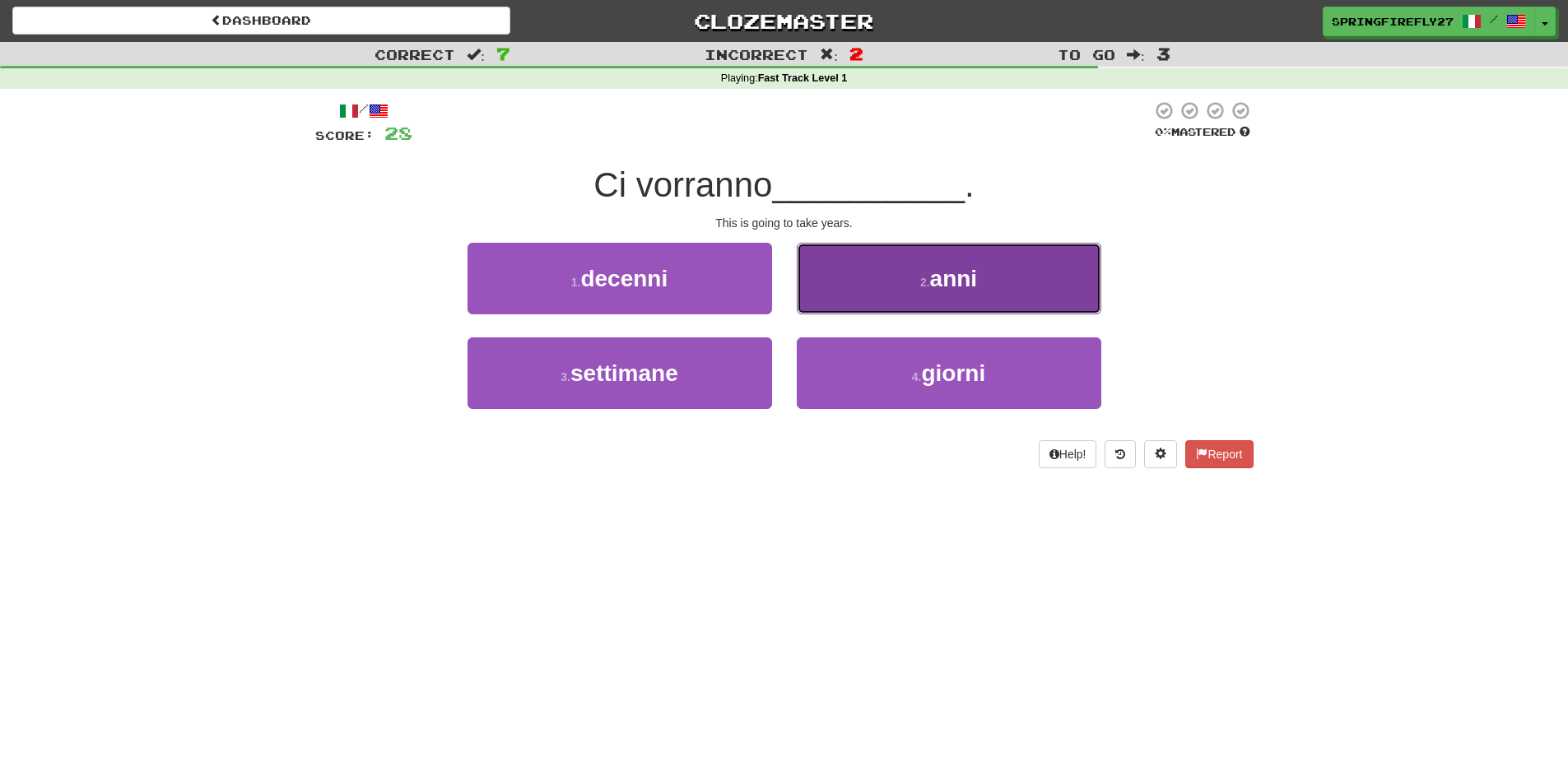
click at [949, 279] on span "anni" at bounding box center [954, 279] width 48 height 25
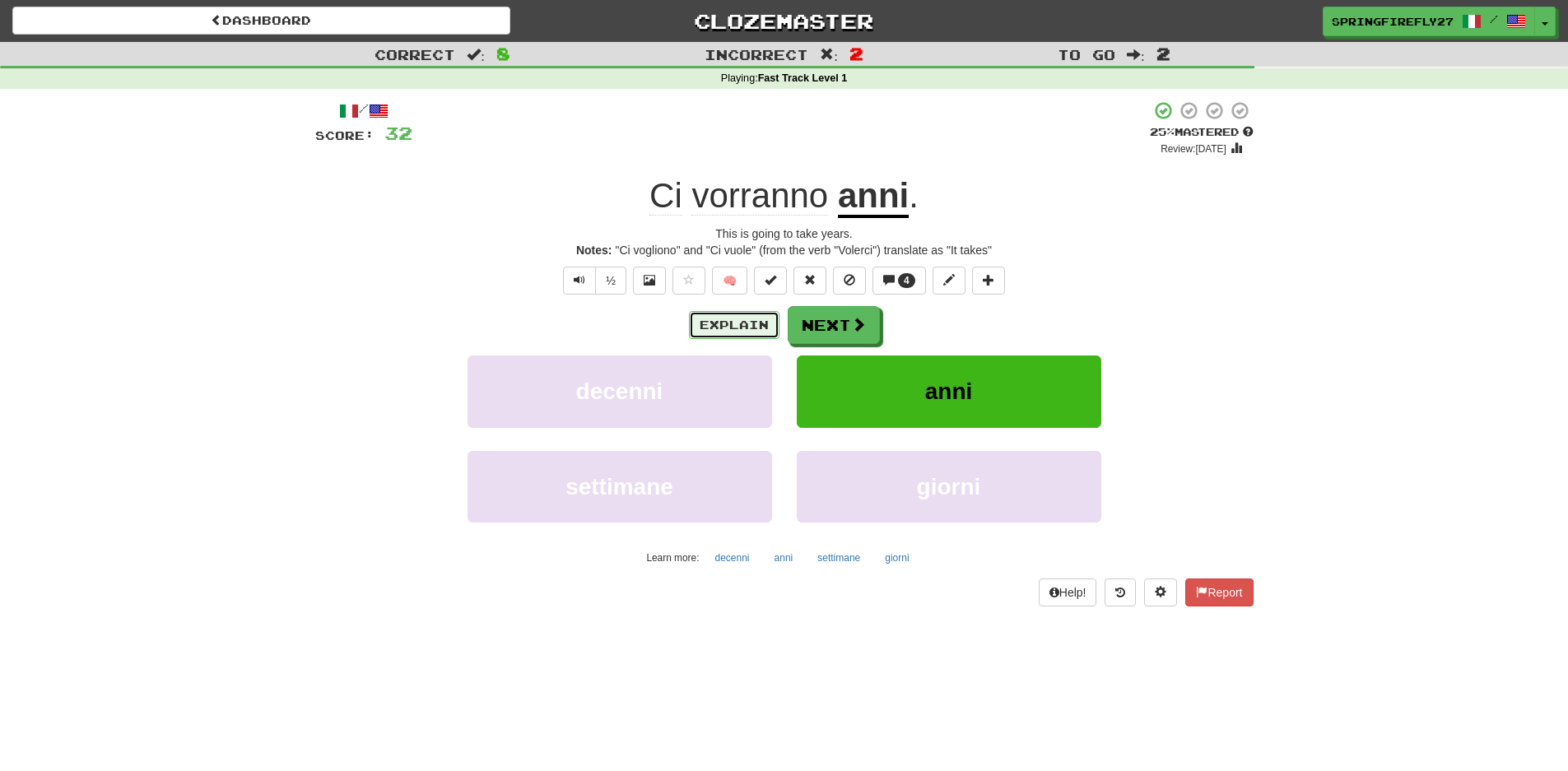
click at [739, 315] on button "Explain" at bounding box center [734, 325] width 91 height 28
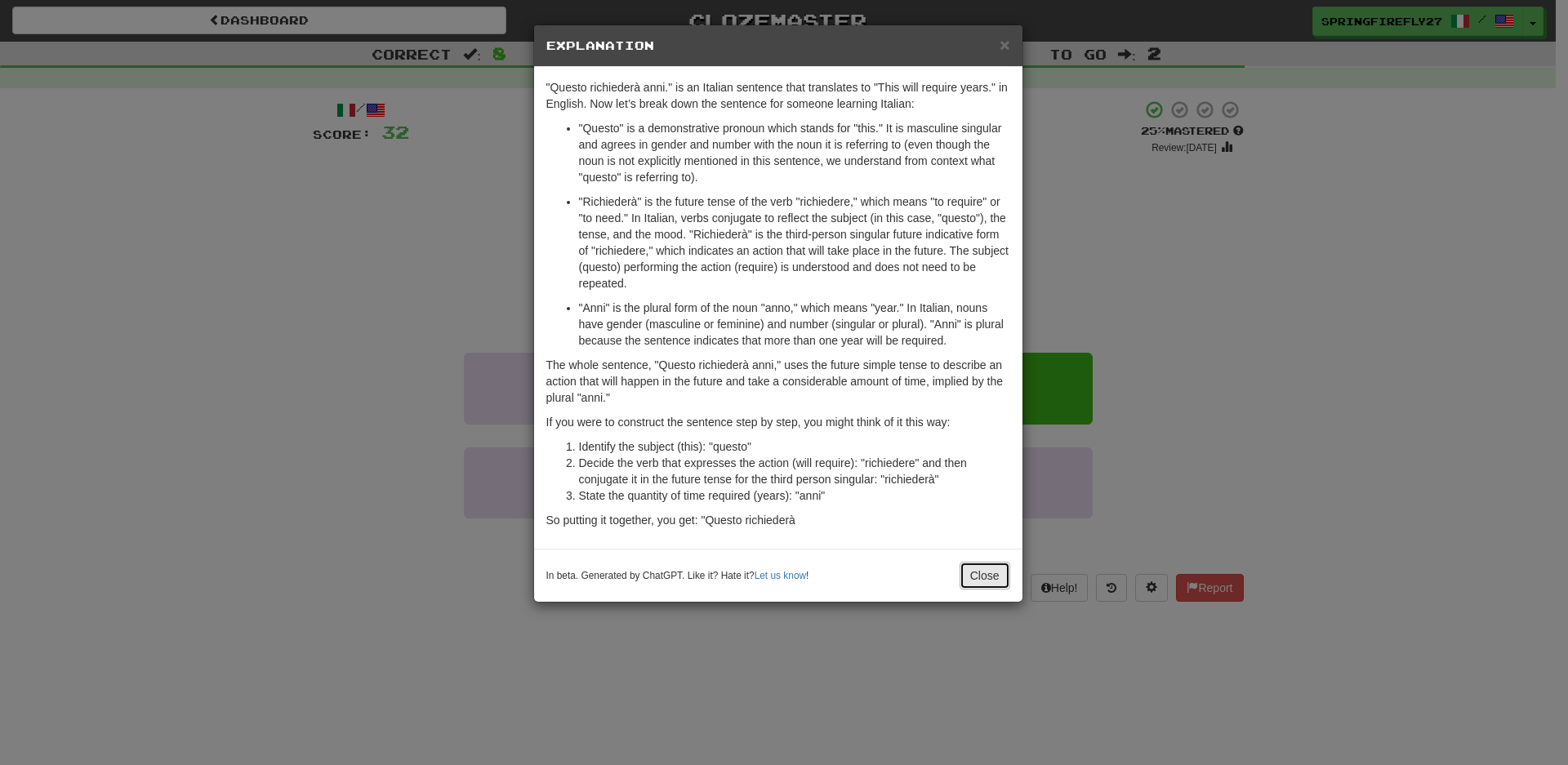
click at [982, 584] on button "Close" at bounding box center [984, 575] width 51 height 27
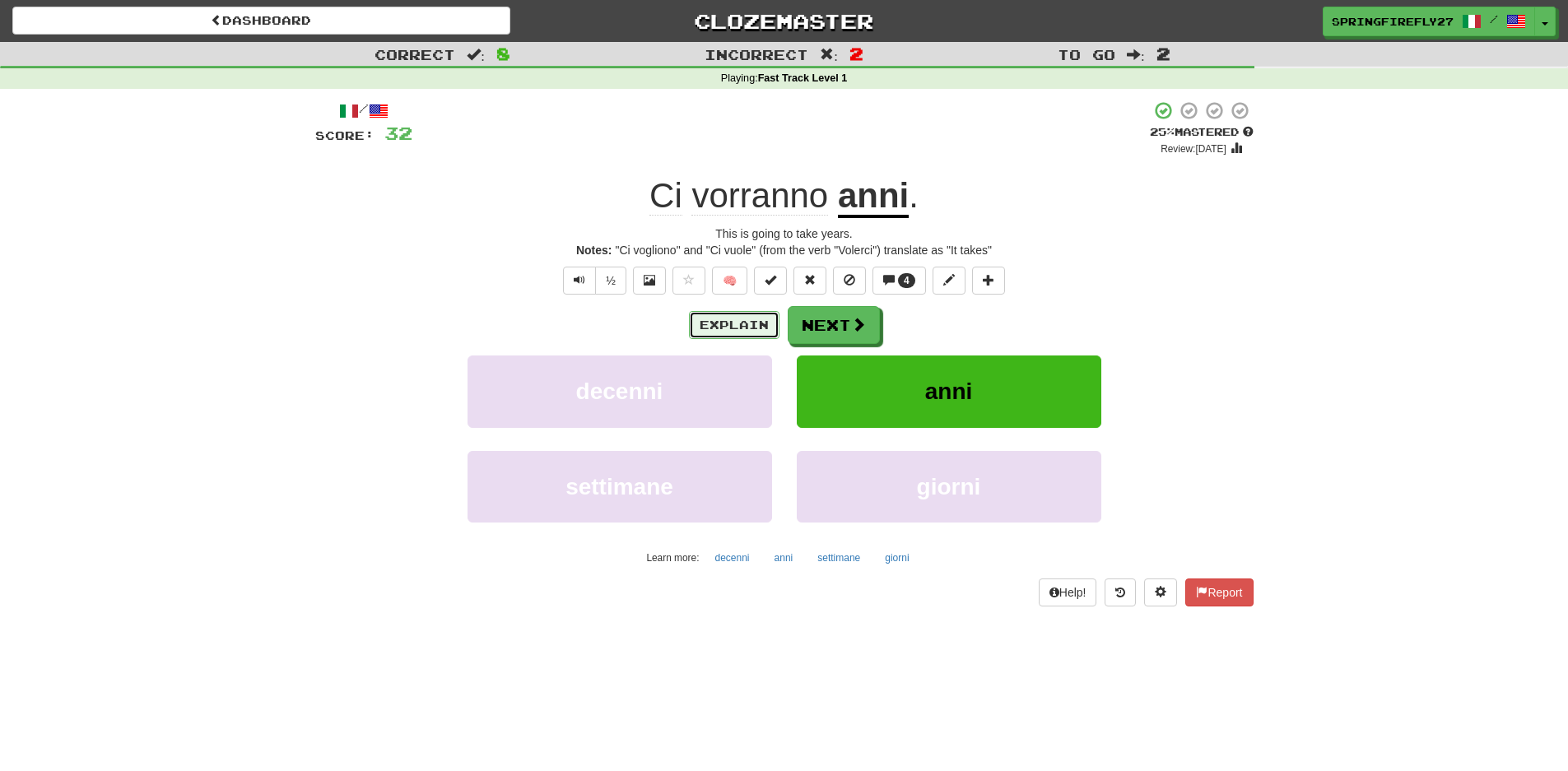
click at [729, 329] on button "Explain" at bounding box center [734, 325] width 91 height 28
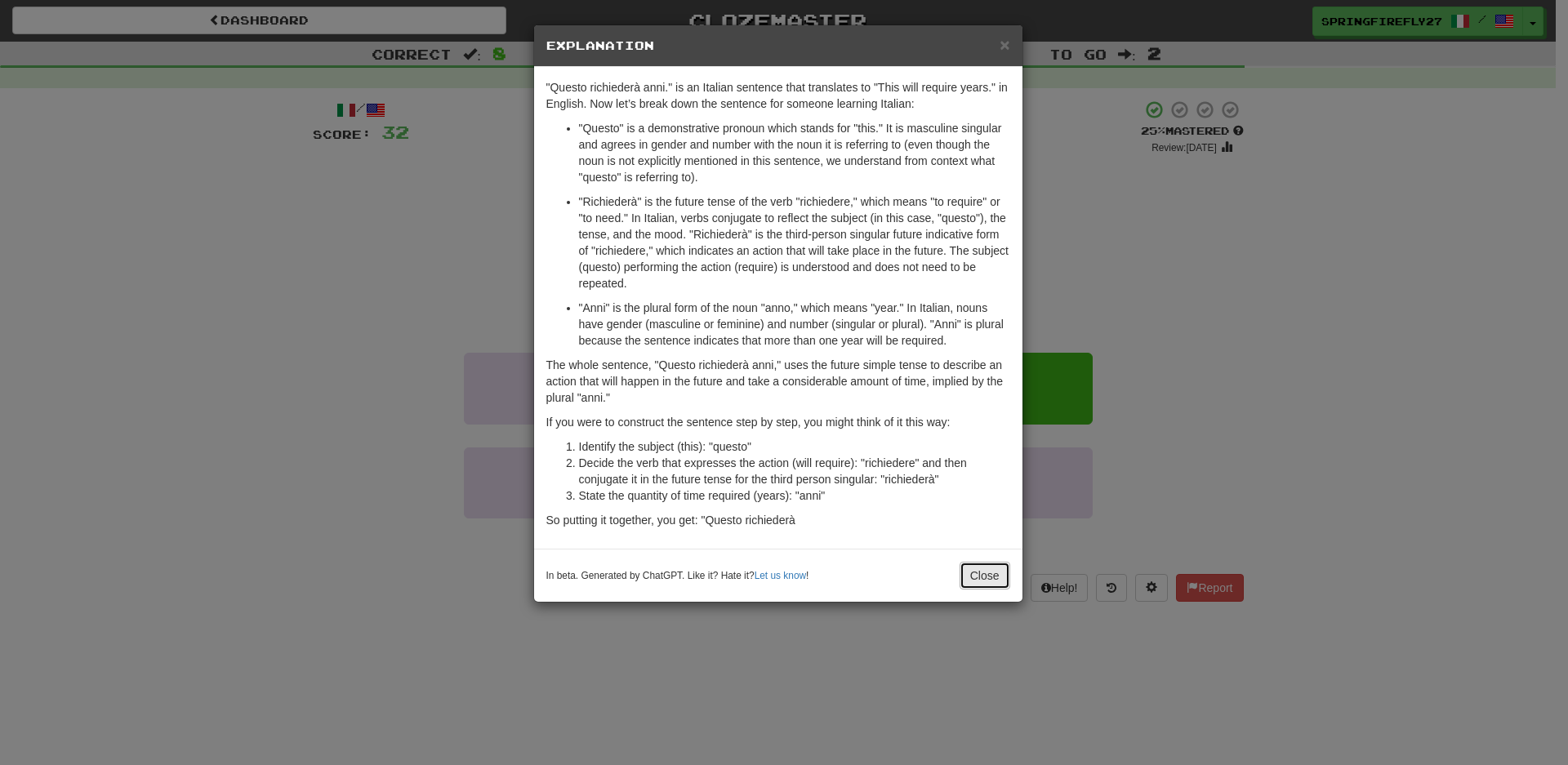
click at [983, 569] on button "Close" at bounding box center [984, 575] width 51 height 27
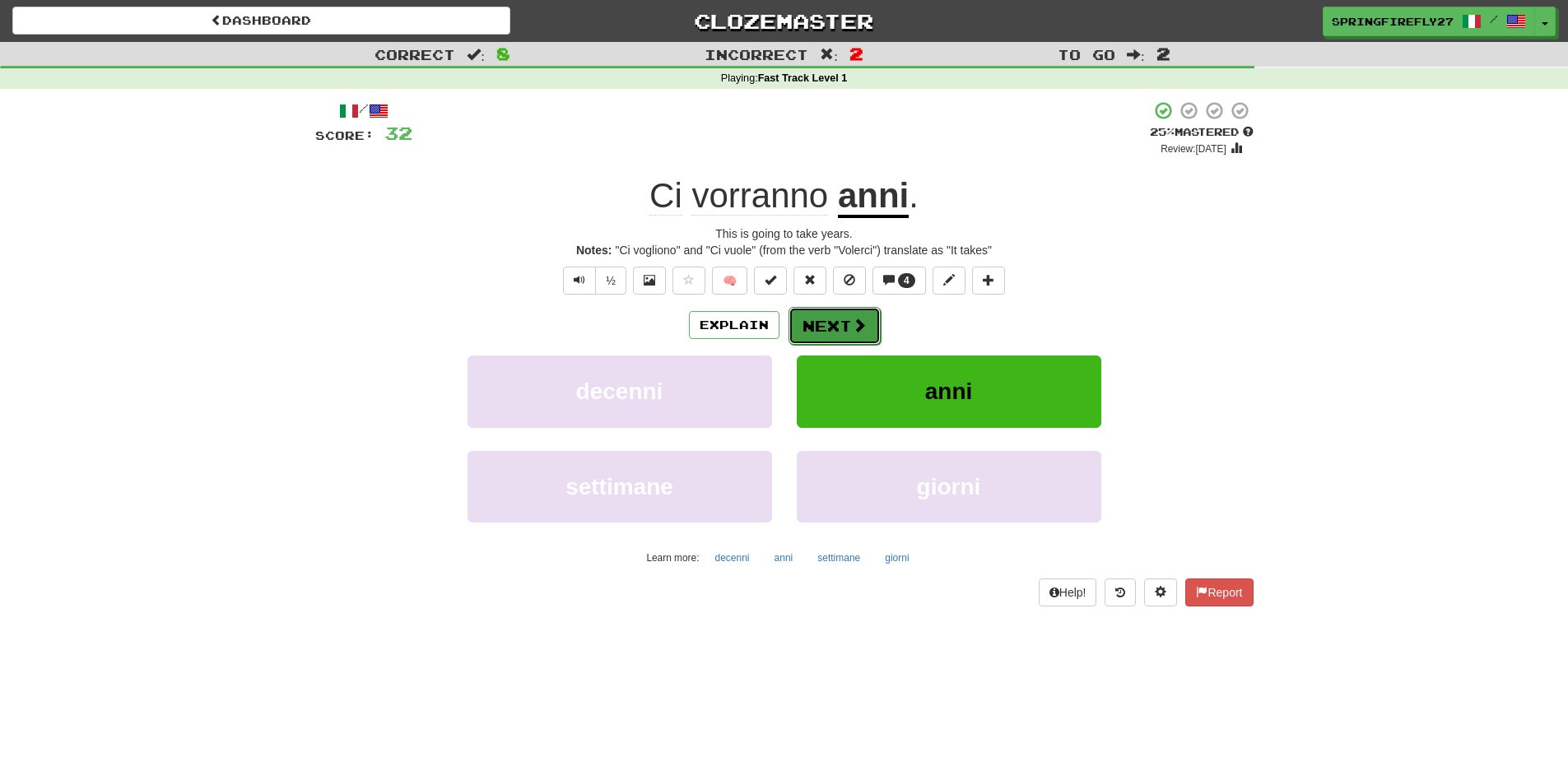
click at [839, 324] on button "Next" at bounding box center [834, 326] width 92 height 38
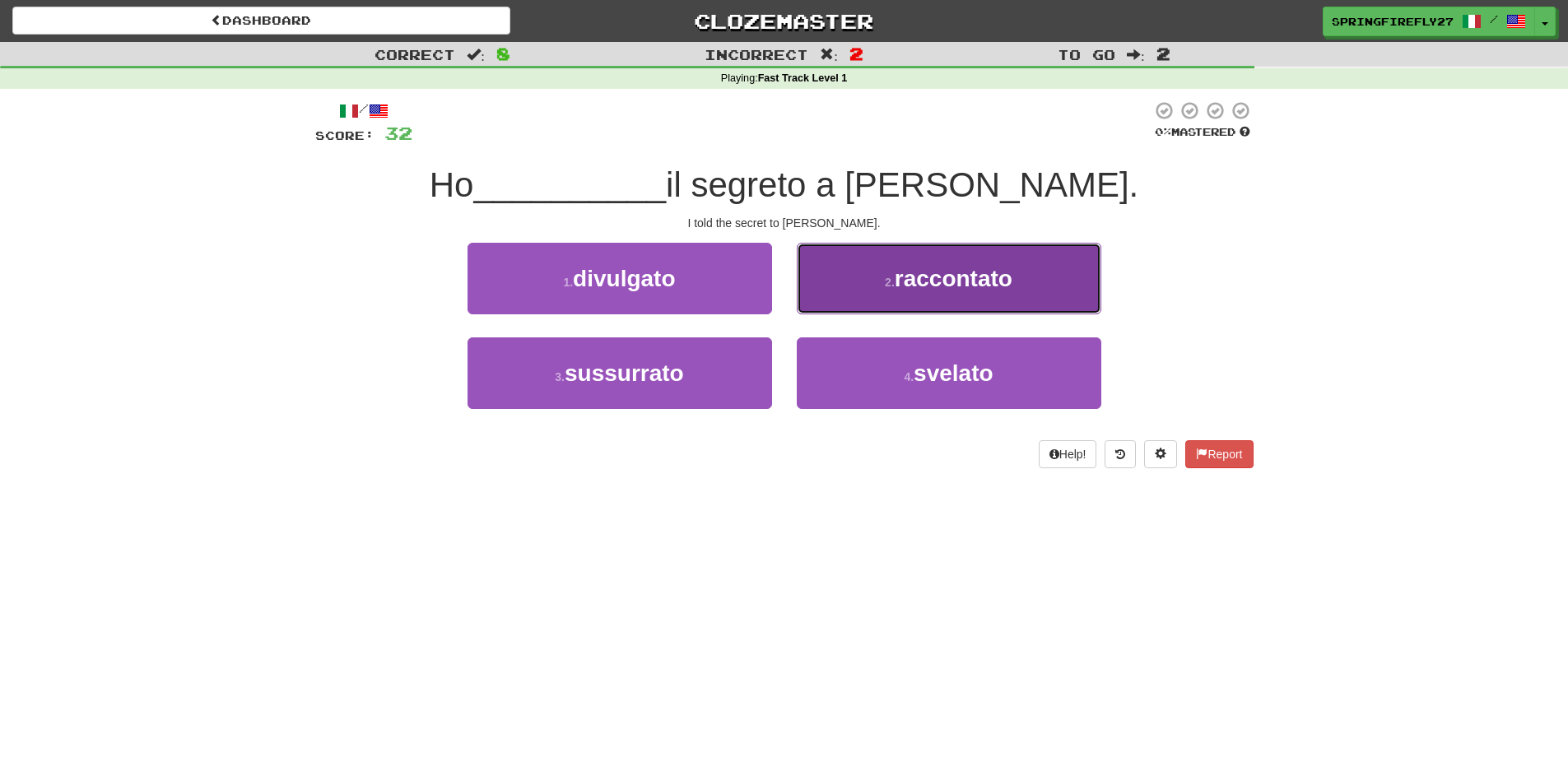
click at [923, 284] on span "raccontato" at bounding box center [954, 279] width 118 height 25
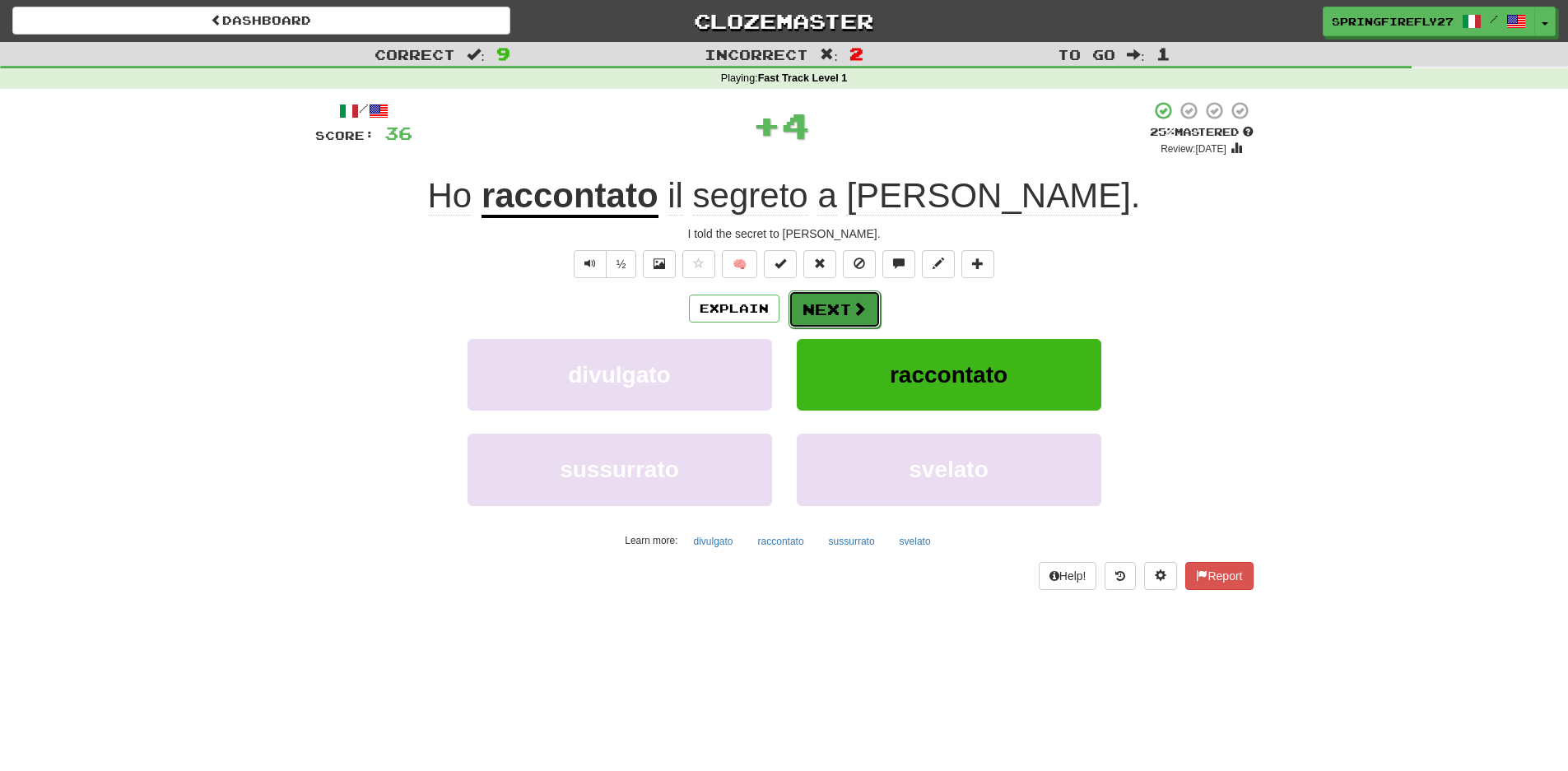
click at [843, 309] on button "Next" at bounding box center [834, 309] width 92 height 38
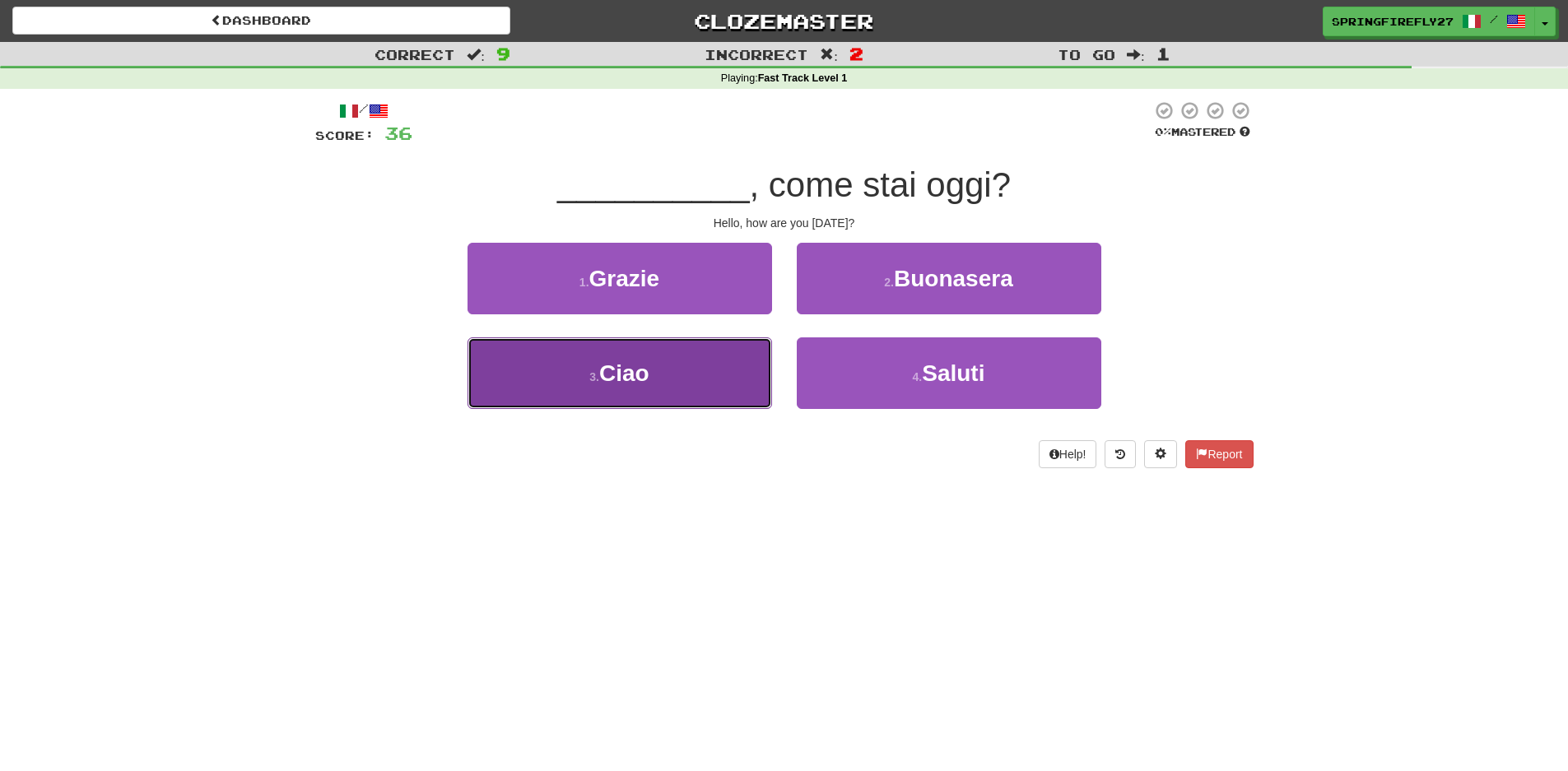
click at [616, 372] on span "Ciao" at bounding box center [625, 373] width 50 height 25
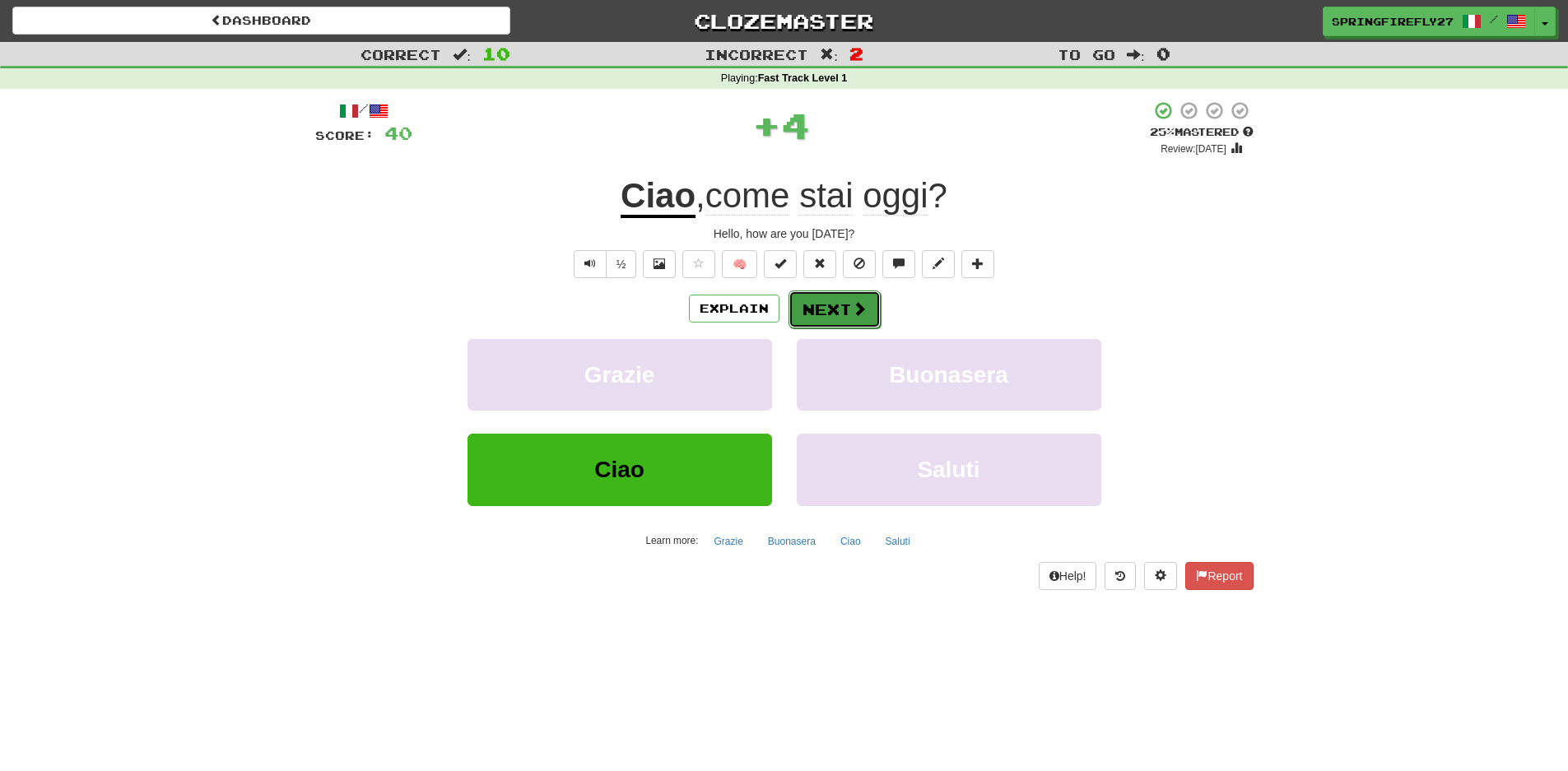
click at [868, 302] on button "Next" at bounding box center [834, 309] width 92 height 38
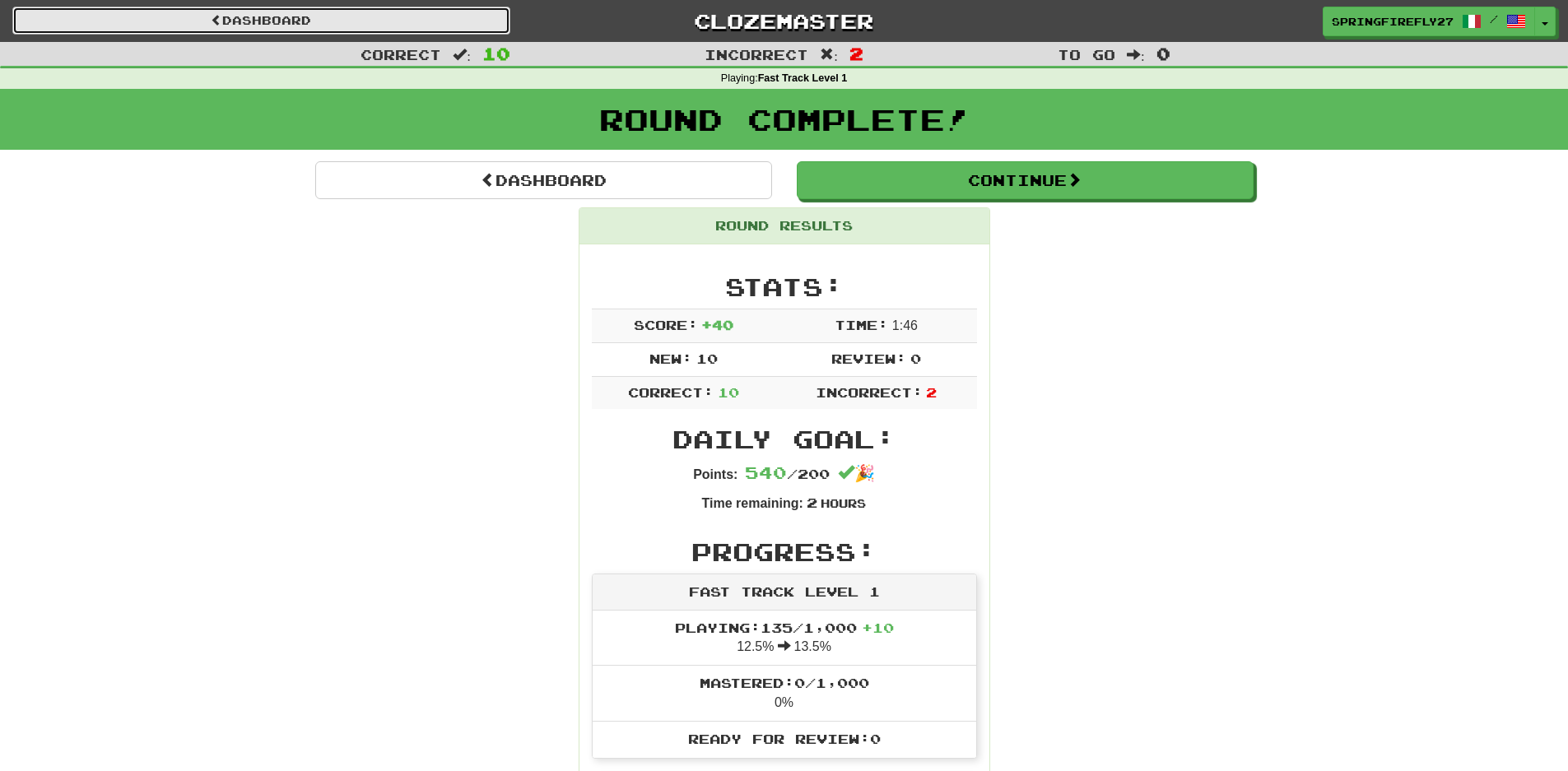
click at [212, 18] on span at bounding box center [217, 20] width 12 height 12
